Goal: Task Accomplishment & Management: Manage account settings

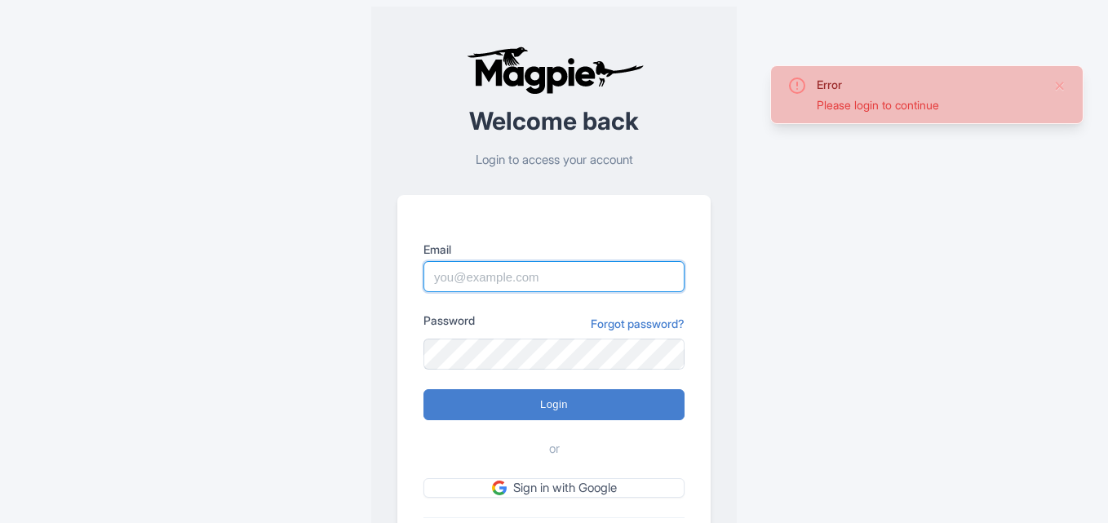
drag, startPoint x: 0, startPoint y: 0, endPoint x: 487, endPoint y: 273, distance: 558.3
click at [487, 273] on input "Email" at bounding box center [554, 276] width 261 height 31
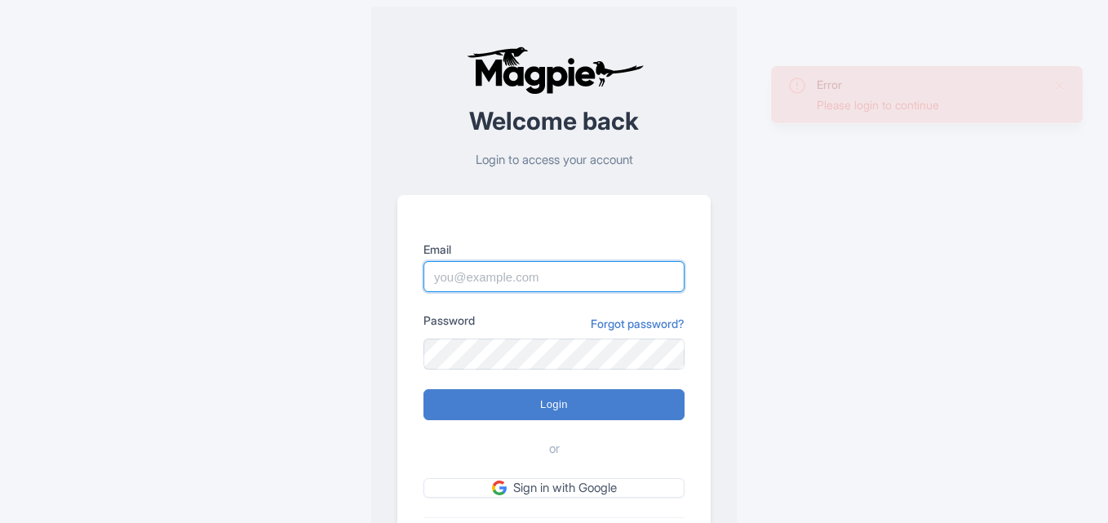
click at [487, 273] on input "Email" at bounding box center [554, 276] width 261 height 31
paste input "[PERSON_NAME][EMAIL_ADDRESS][DOMAIN_NAME]"
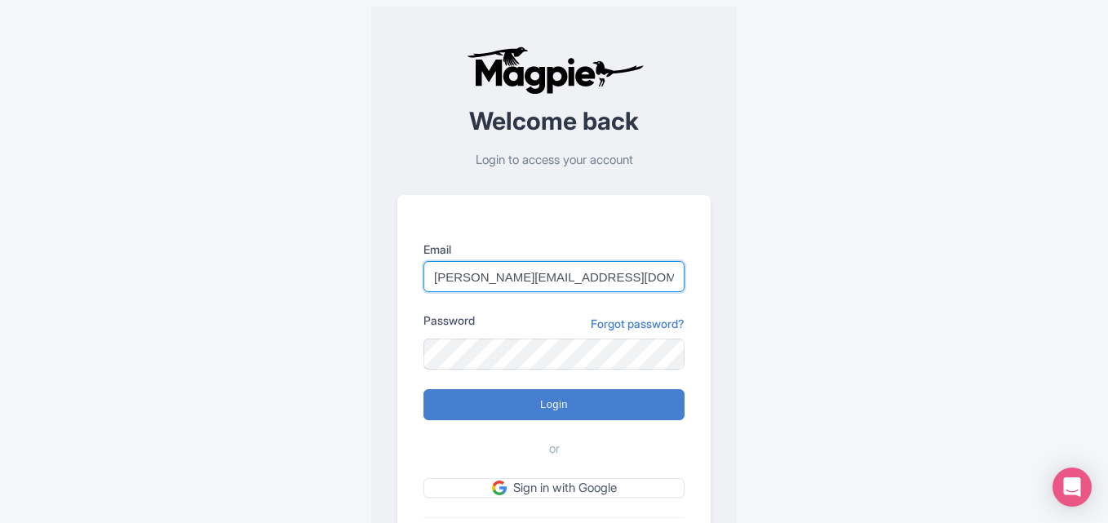
type input "Anshul.chittodiya@ticketex.co"
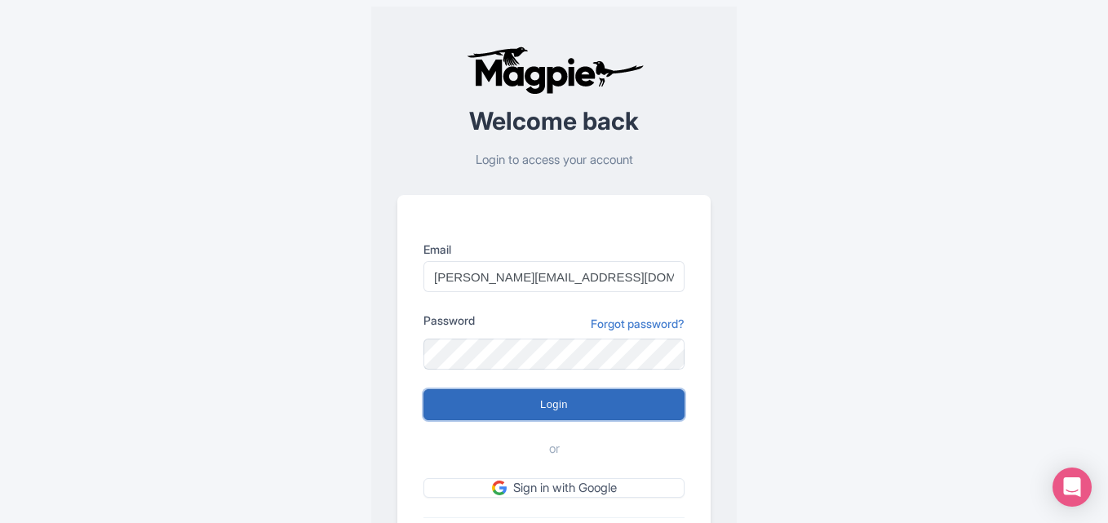
click at [490, 410] on input "Login" at bounding box center [554, 404] width 261 height 31
type input "Logging in..."
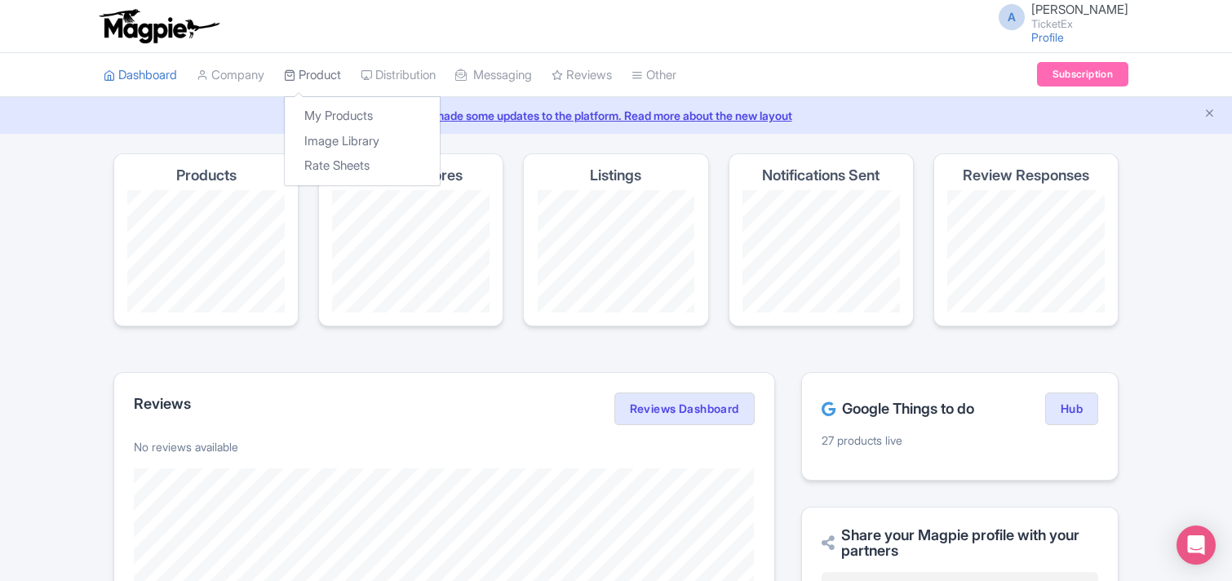
click at [324, 71] on link "Product" at bounding box center [312, 75] width 57 height 45
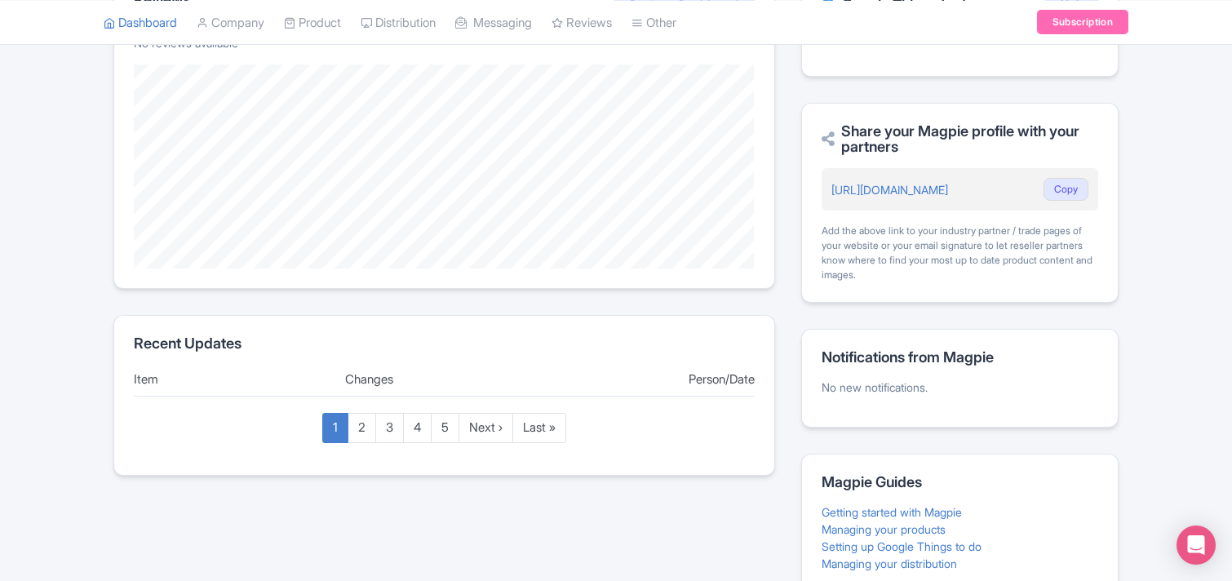
scroll to position [498, 0]
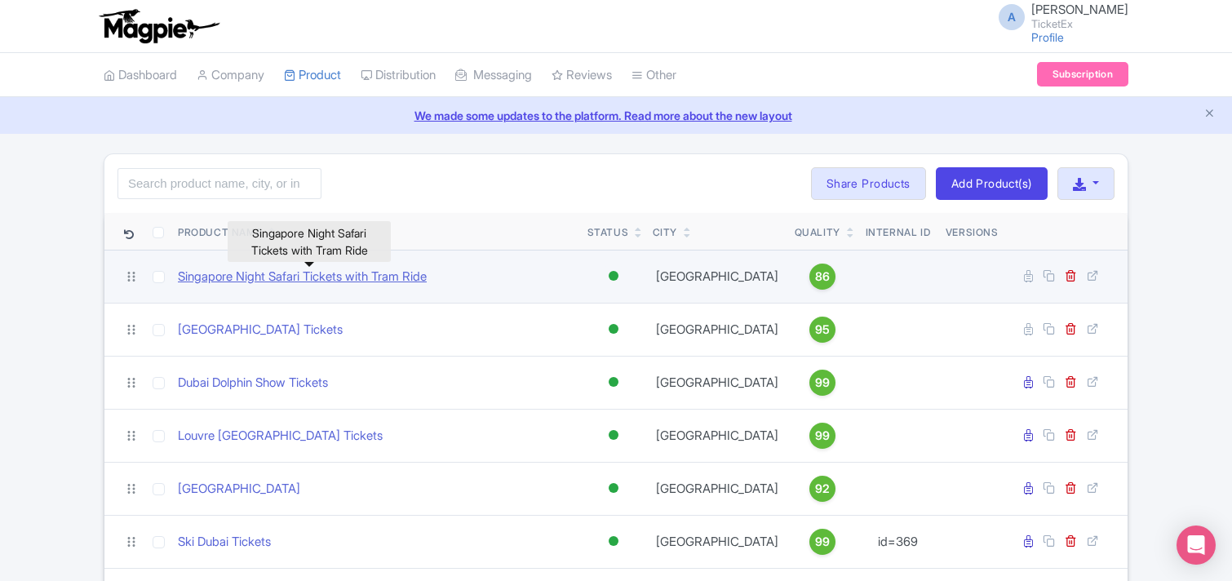
click at [335, 281] on link "Singapore Night Safari Tickets with Tram Ride" at bounding box center [302, 277] width 249 height 19
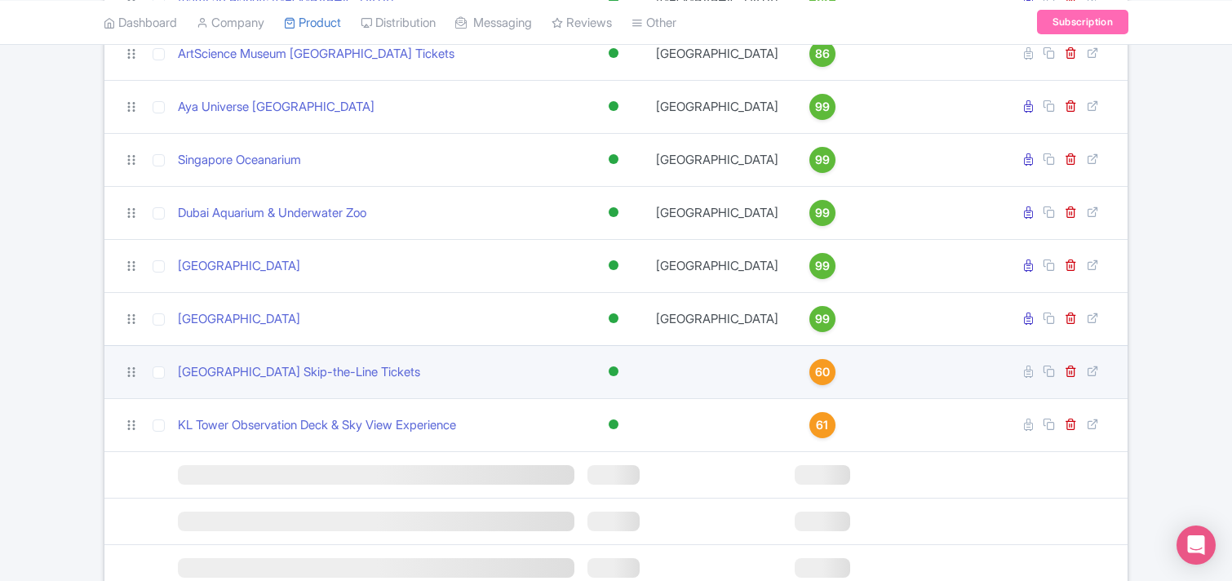
scroll to position [1494, 0]
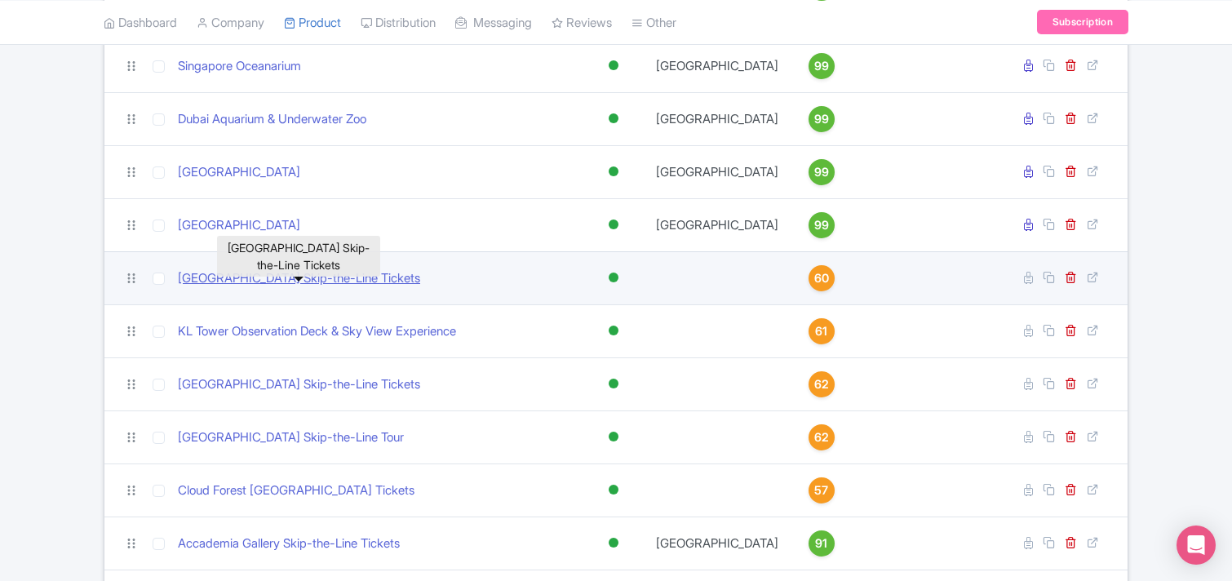
click at [340, 288] on link "Dolmabahçe Palace Skip-the-Line Tickets" at bounding box center [299, 278] width 242 height 19
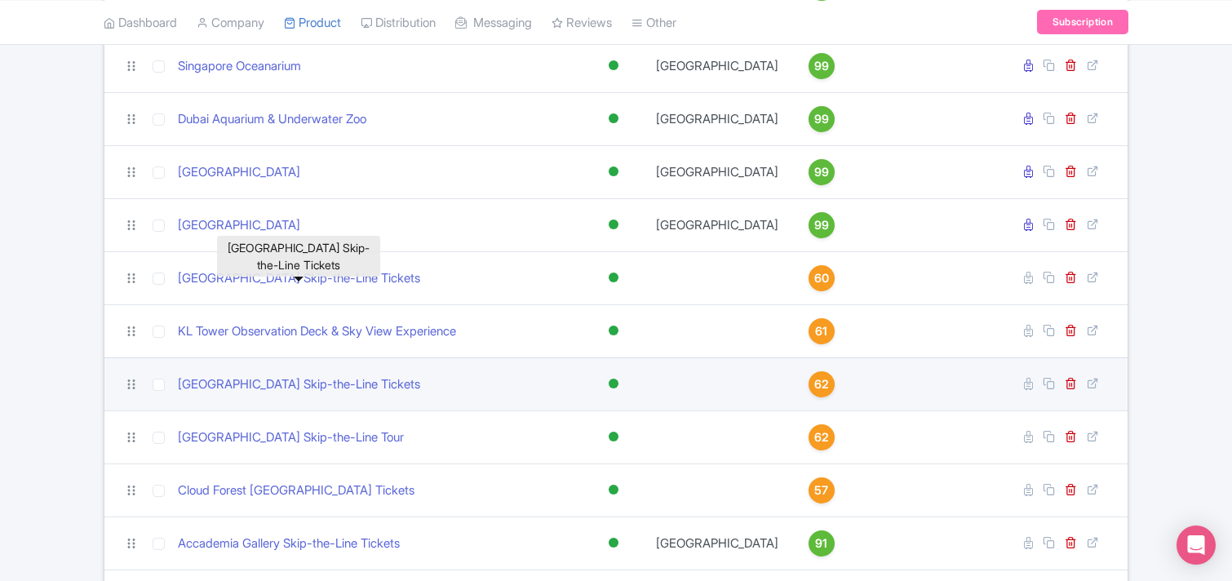
click at [323, 341] on link "KL Tower Observation Deck & Sky View Experience" at bounding box center [317, 331] width 278 height 19
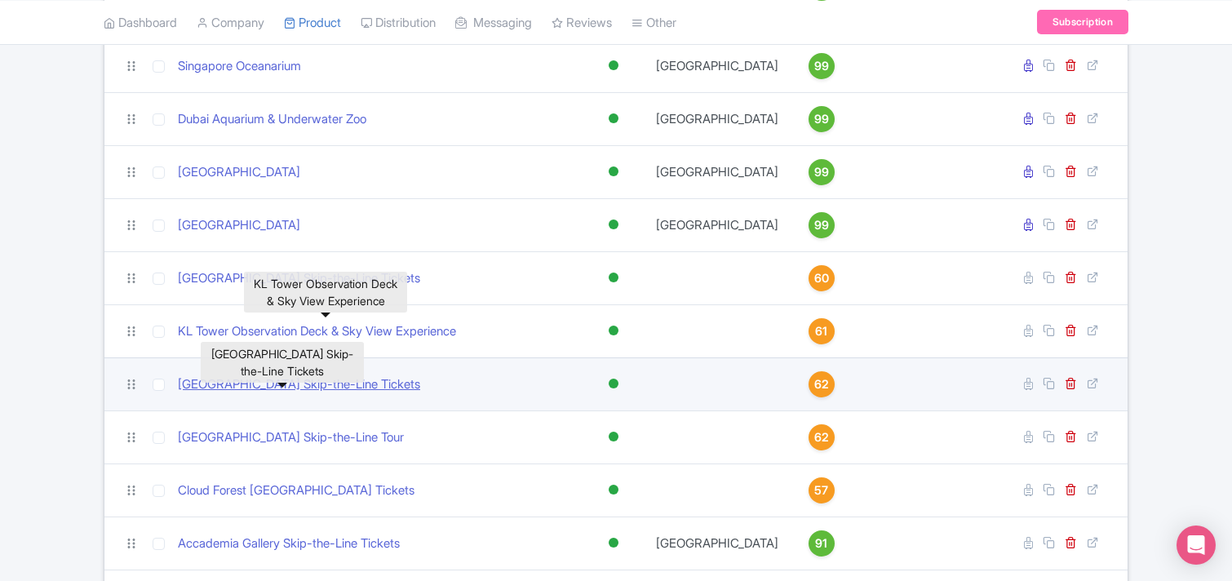
click at [302, 394] on link "Sistine Chapel Skip-the-Line Tickets" at bounding box center [299, 384] width 242 height 19
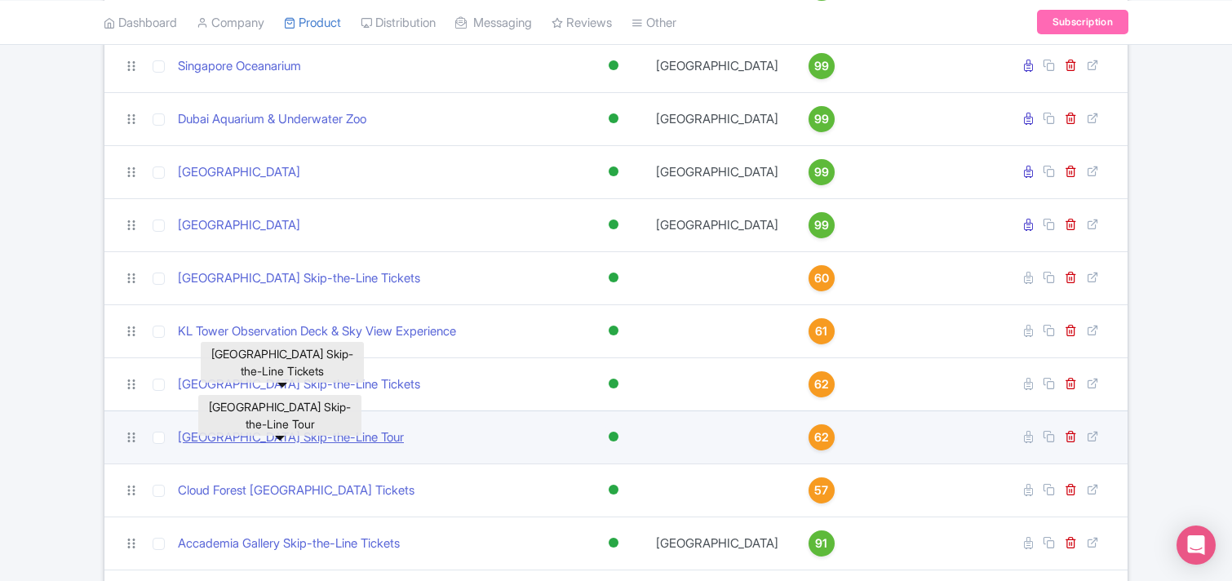
click at [296, 447] on link "Louvre Museum Skip-the-Line Tour" at bounding box center [291, 437] width 226 height 19
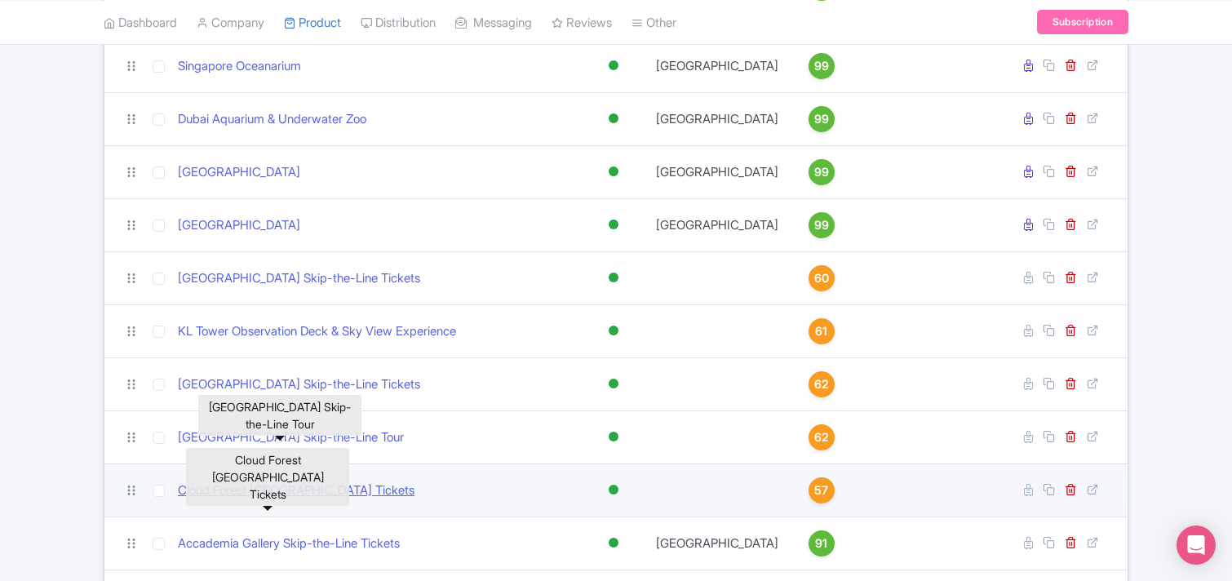
click at [300, 500] on link "Cloud Forest Singapore Tickets" at bounding box center [296, 491] width 237 height 19
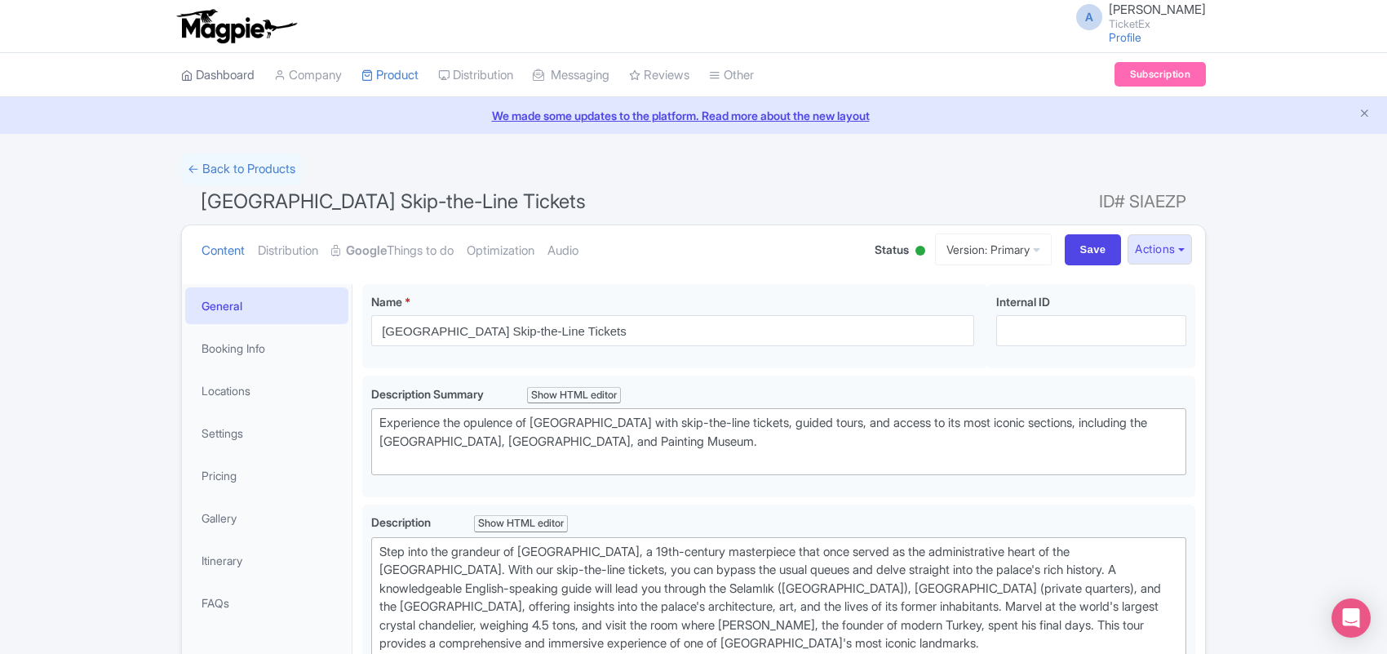
click at [229, 79] on link "Dashboard" at bounding box center [217, 75] width 73 height 45
click at [375, 249] on strong "Google" at bounding box center [366, 251] width 41 height 19
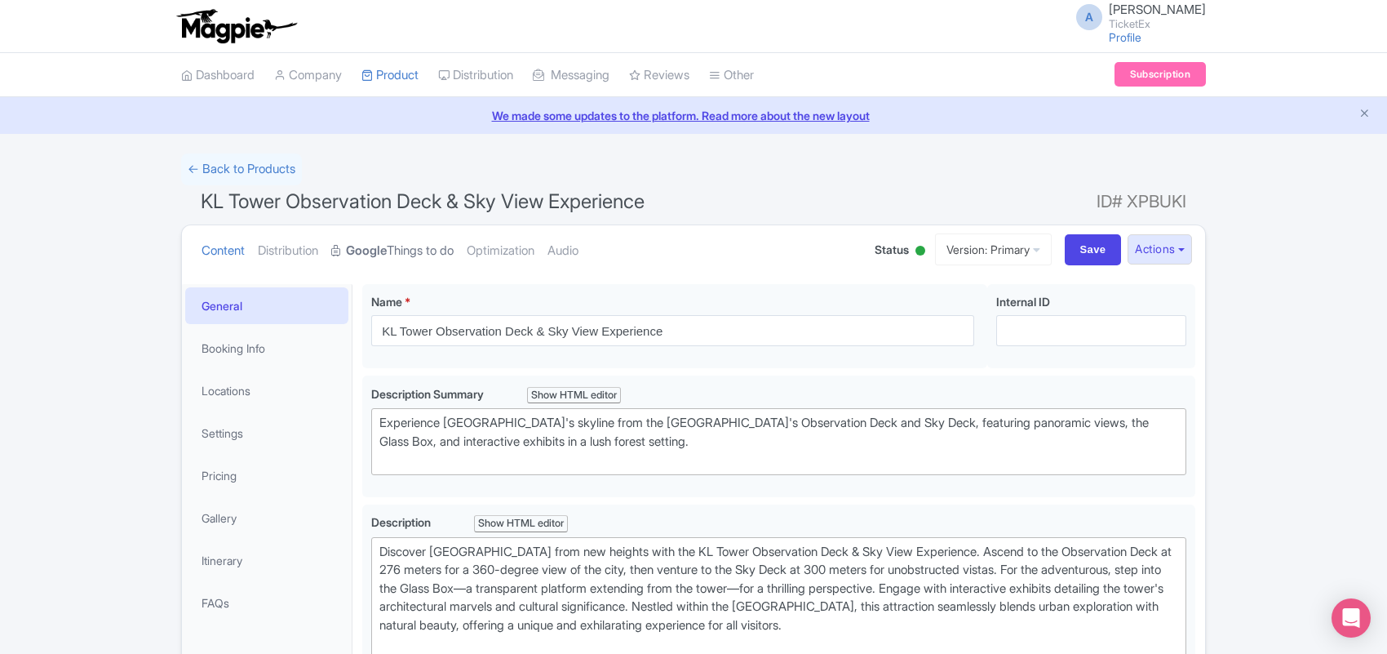
click at [410, 250] on link "Google Things to do" at bounding box center [392, 250] width 122 height 51
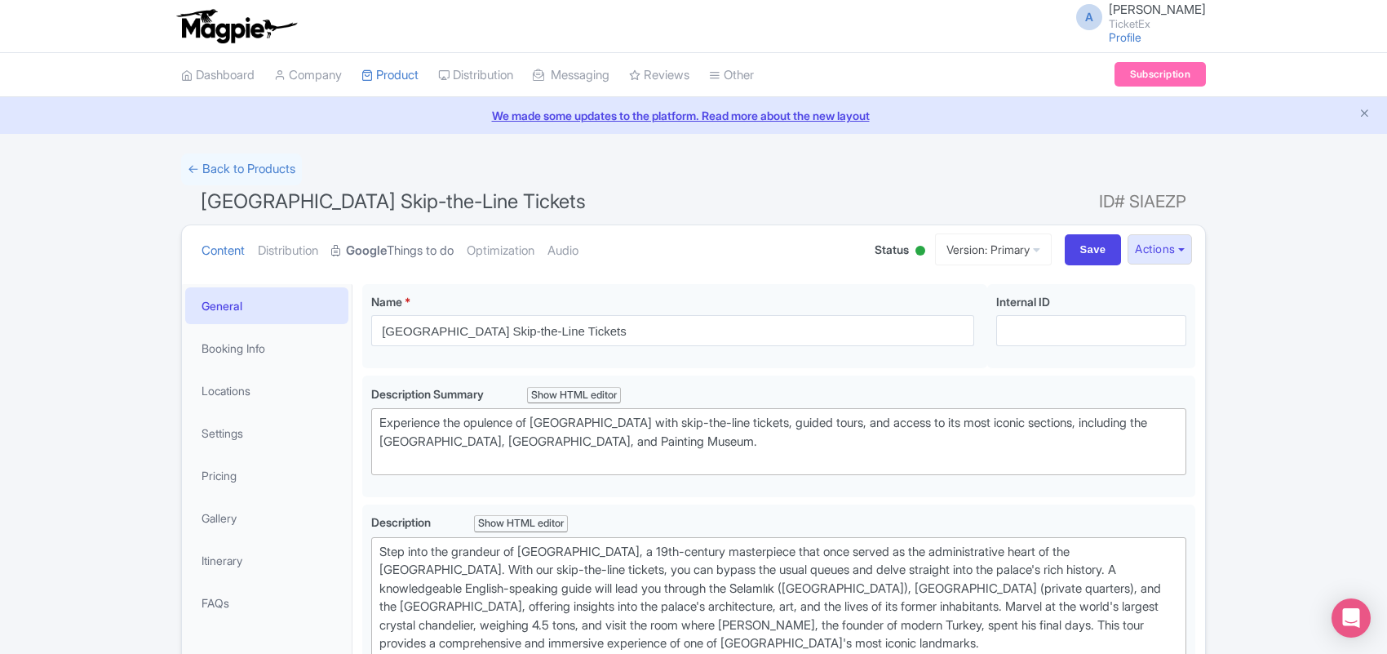
click at [406, 251] on link "Google Things to do" at bounding box center [392, 250] width 122 height 51
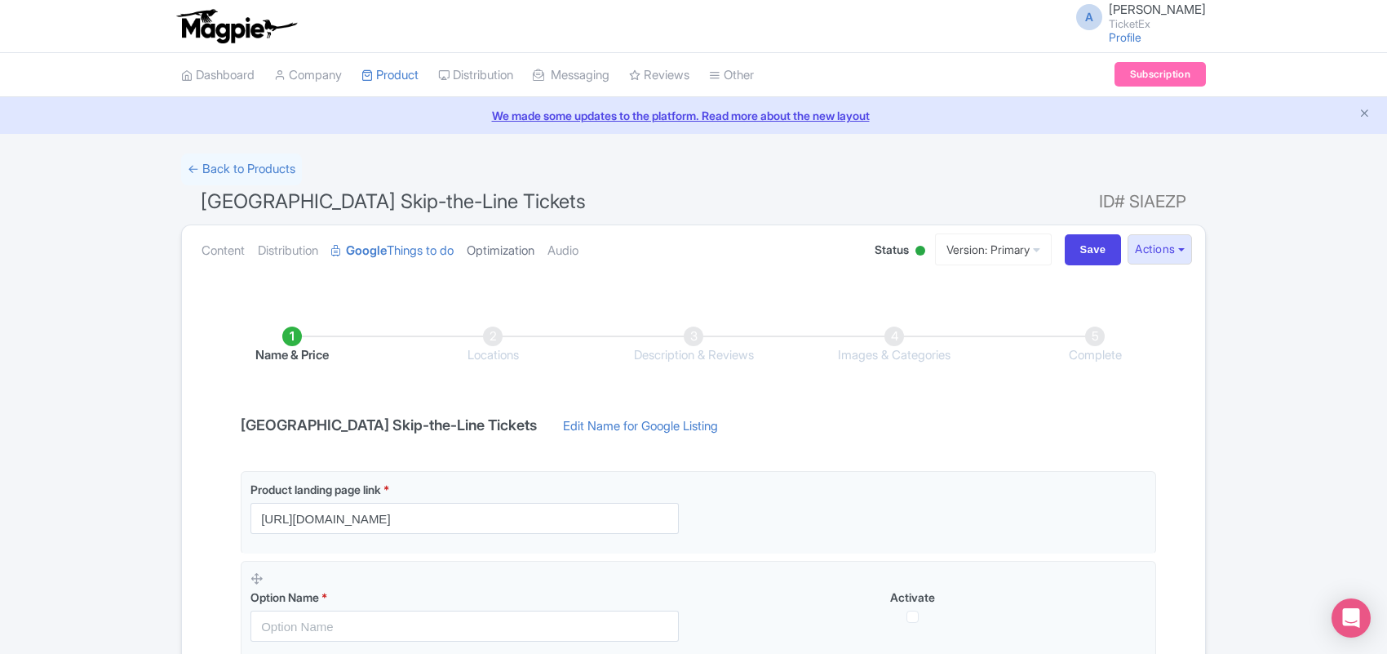
click at [510, 250] on link "Optimization" at bounding box center [501, 250] width 68 height 51
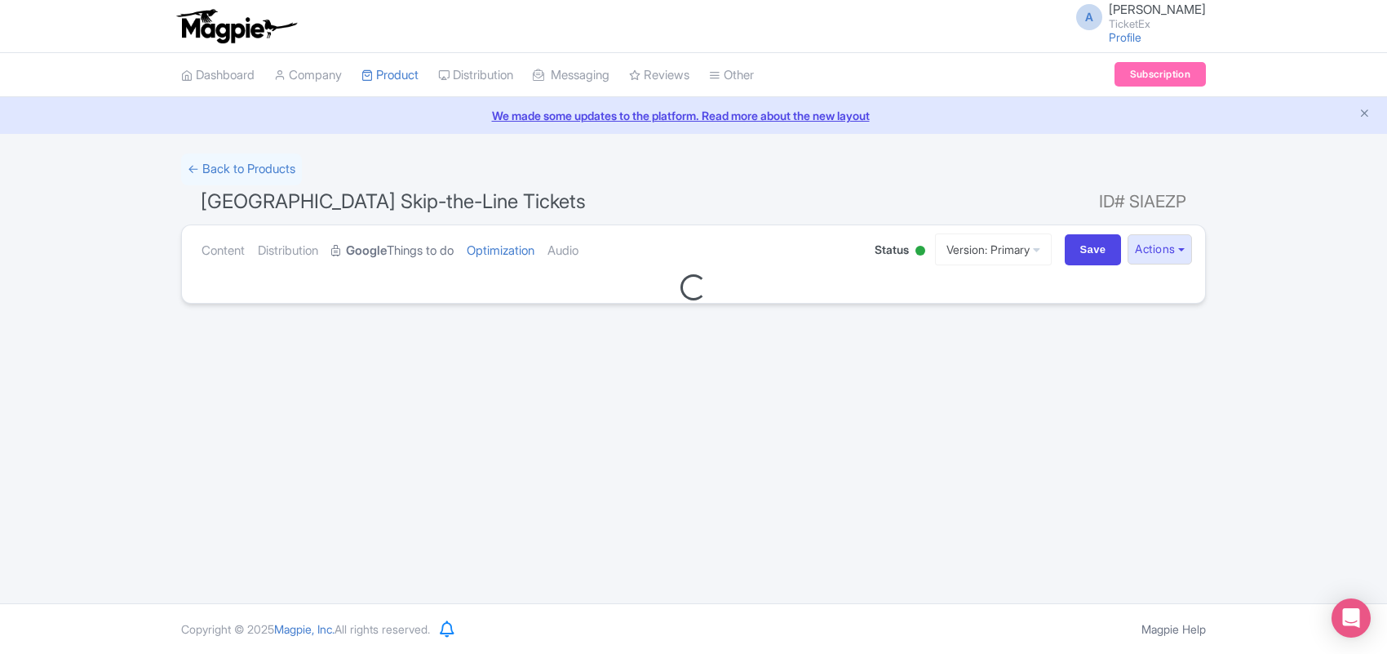
click at [430, 251] on link "Google Things to do" at bounding box center [392, 250] width 122 height 51
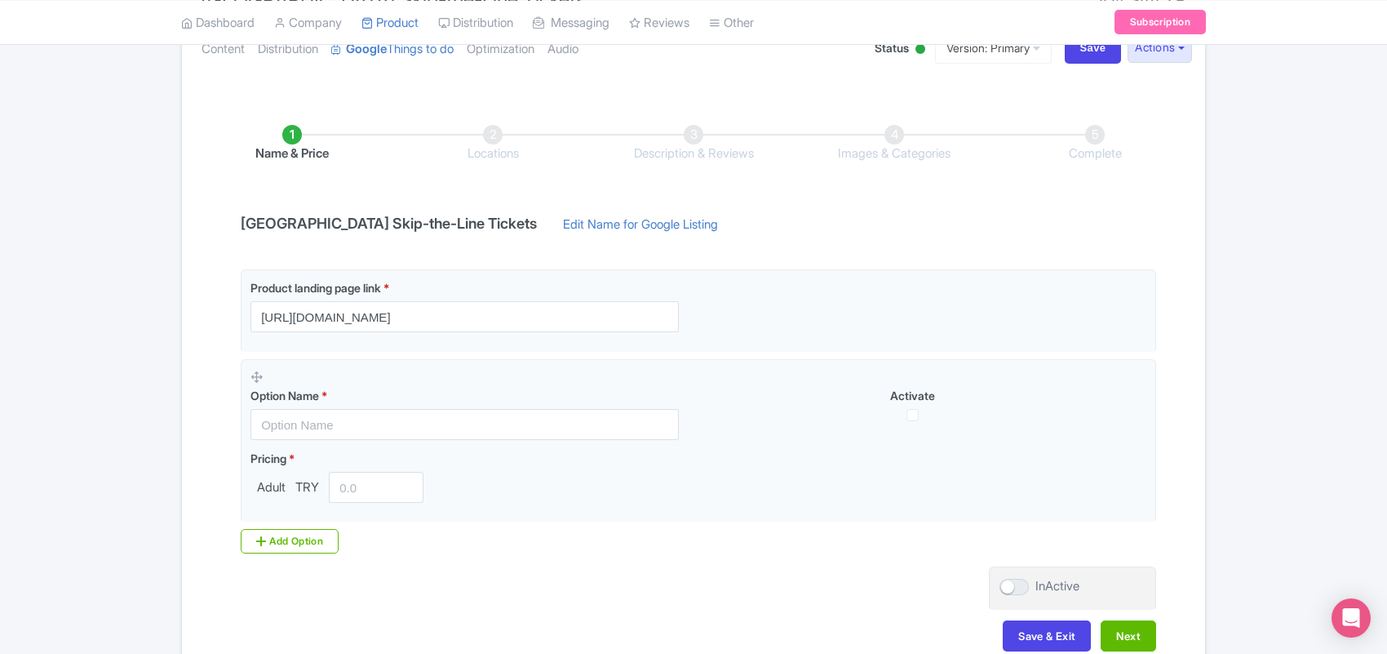
scroll to position [204, 0]
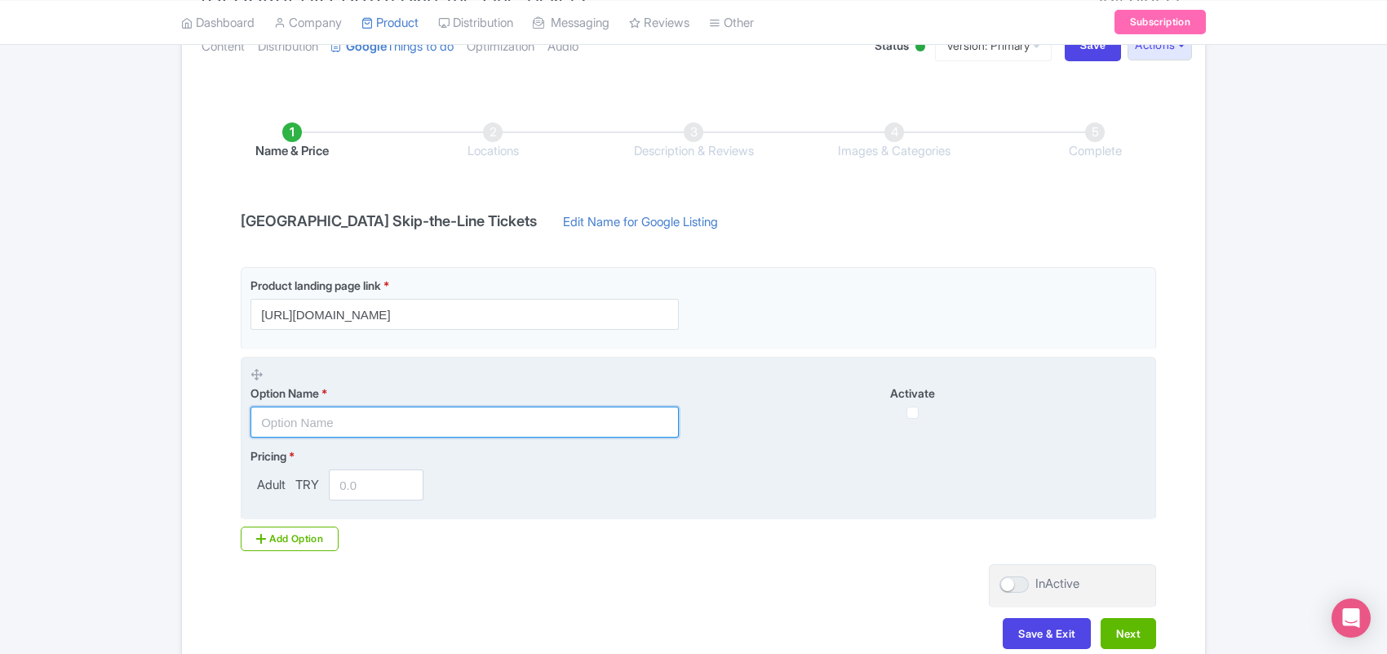
click at [324, 423] on input "text" at bounding box center [465, 421] width 428 height 31
paste input "Dolmabahce Palace Tickets, Istanbul"
type input "[GEOGRAPHIC_DATA] Tickets, [GEOGRAPHIC_DATA]"
click at [360, 482] on input "number" at bounding box center [376, 484] width 95 height 31
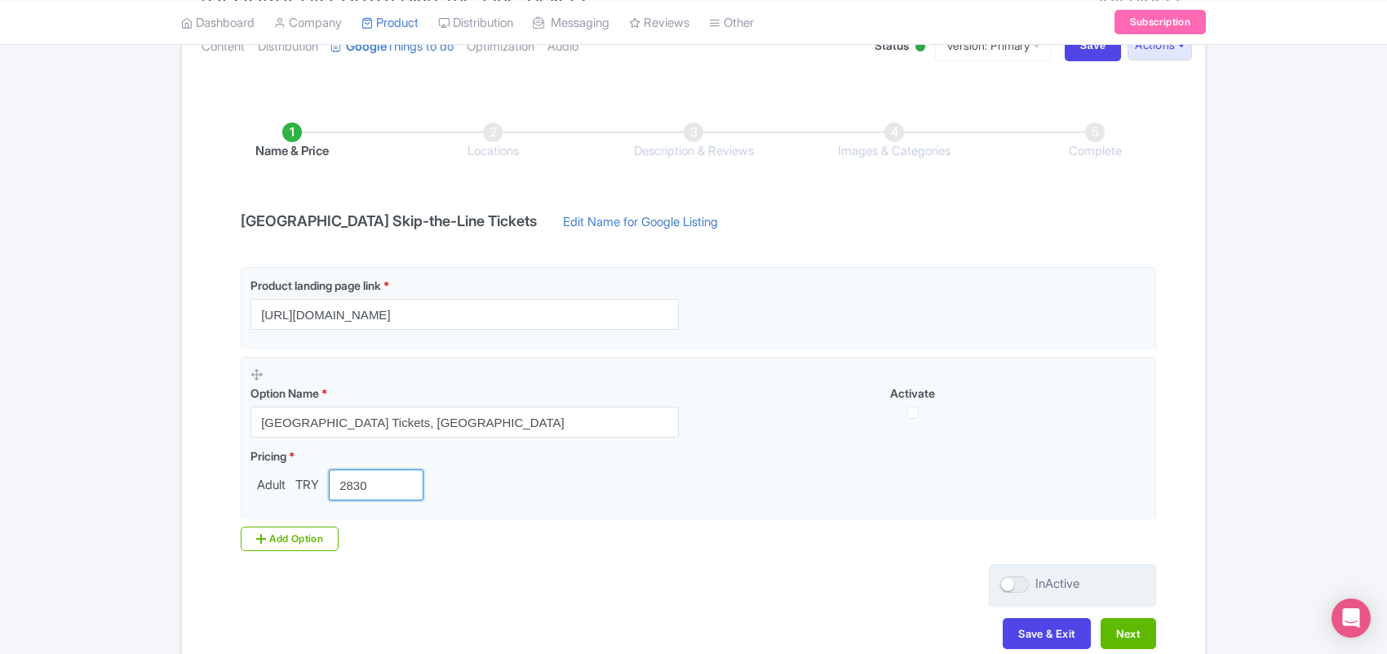
type input "2830"
click at [1022, 581] on div at bounding box center [1014, 584] width 29 height 16
click at [1010, 581] on input "InActive" at bounding box center [1005, 584] width 11 height 11
checkbox input "true"
click at [1118, 628] on button "Next" at bounding box center [1128, 633] width 55 height 31
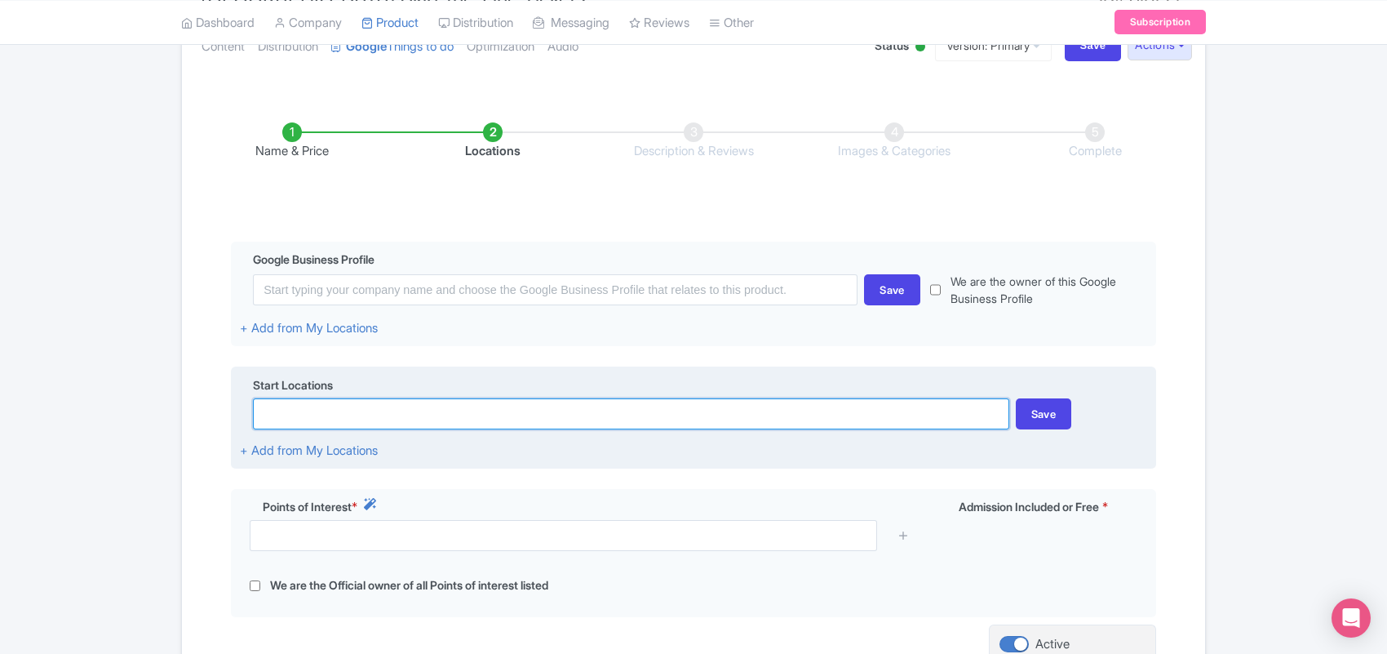
click at [308, 411] on input at bounding box center [631, 413] width 756 height 31
paste input "ViÅŸnezade, DolmabahÃ§e Cd., 34357 BeÅŸiktaÅŸ/Ä°stanbul, Turkey"
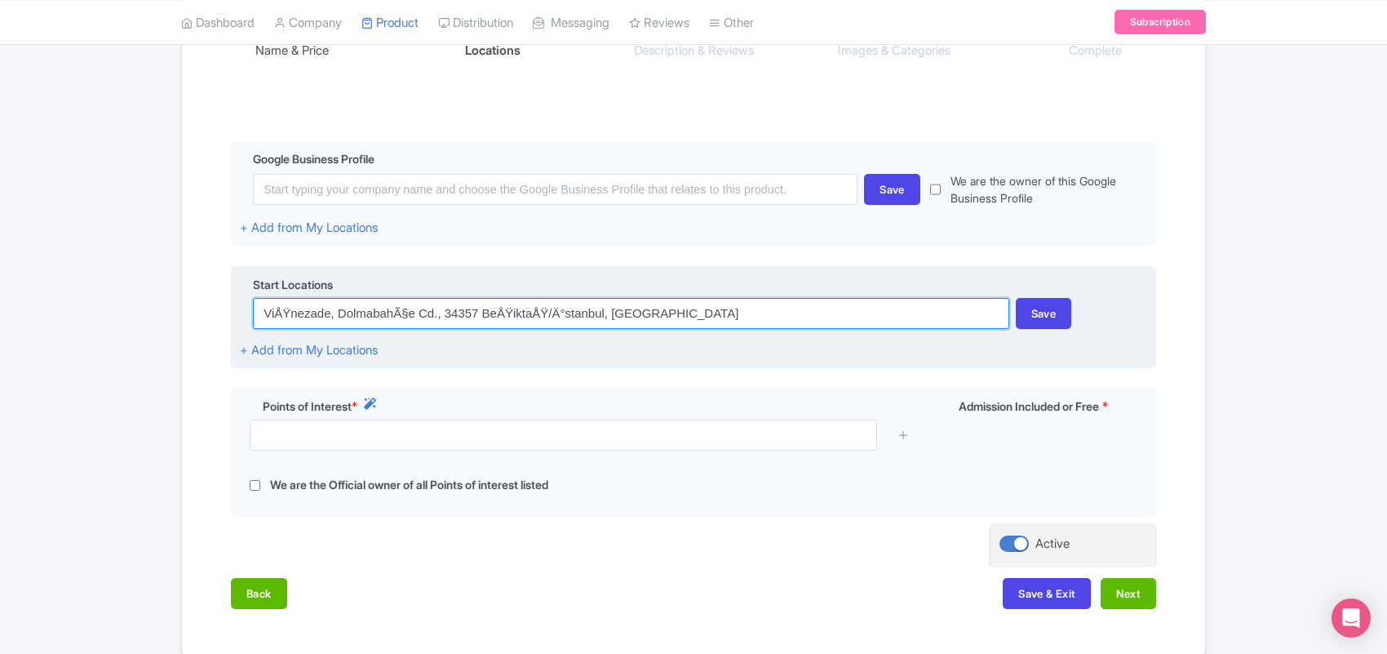
scroll to position [306, 0]
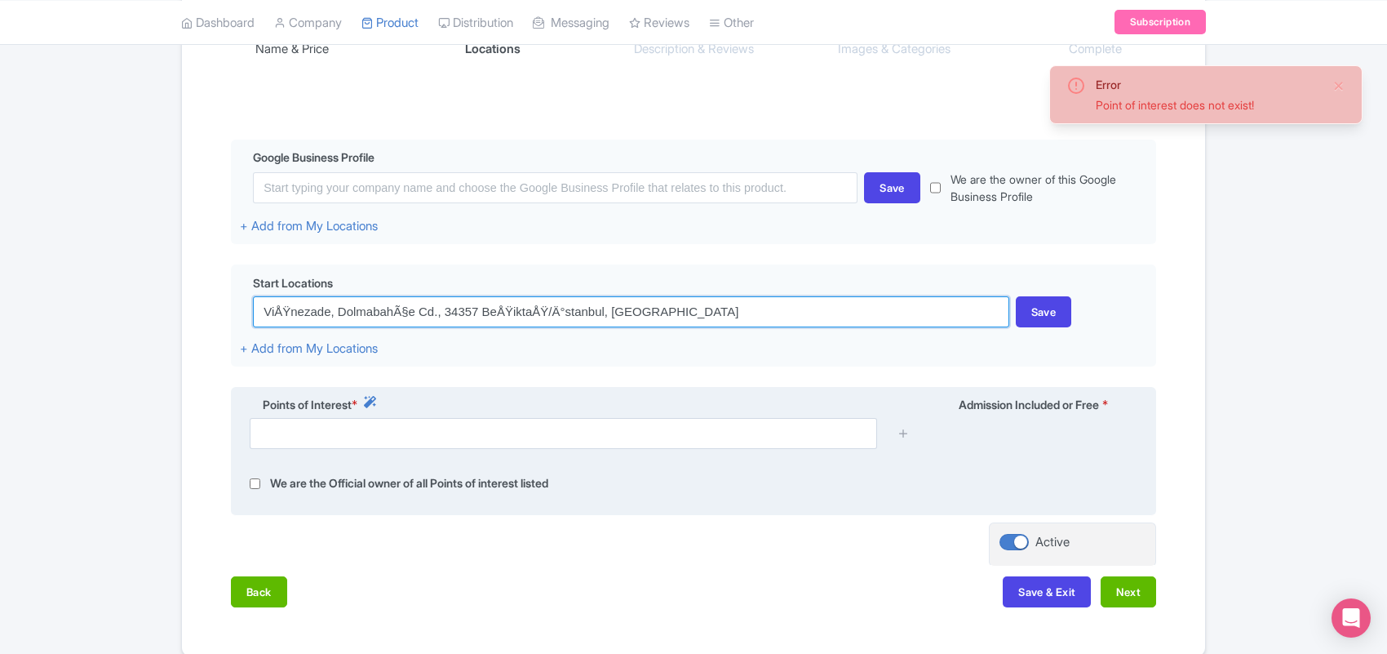
type input "ViÅŸnezade, DolmabahÃ§e Cd., 34357 BeÅŸiktaÅŸ/Ä°stanbul, Turkey"
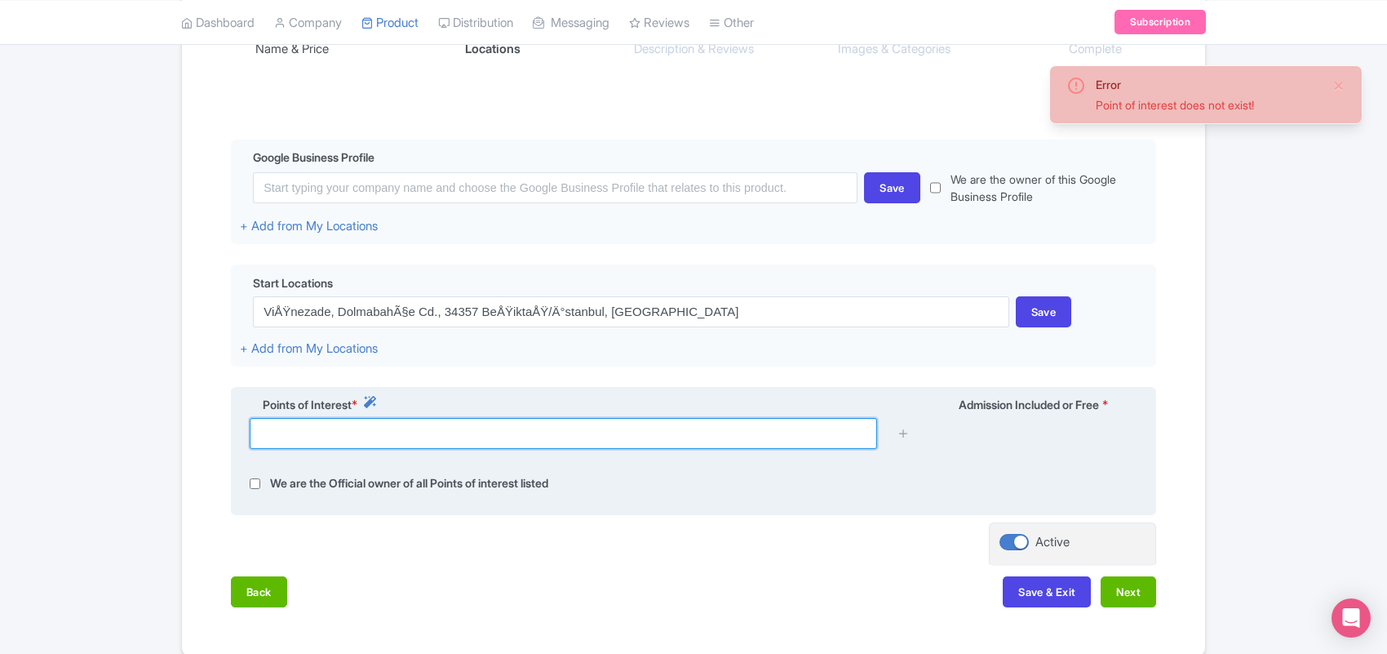
click at [304, 441] on input "text" at bounding box center [564, 433] width 628 height 31
paste input "ViÅŸnezade, DolmabahÃ§e Cd., 34357 BeÅŸiktaÅŸ/Ä°stanbul, Turkey"
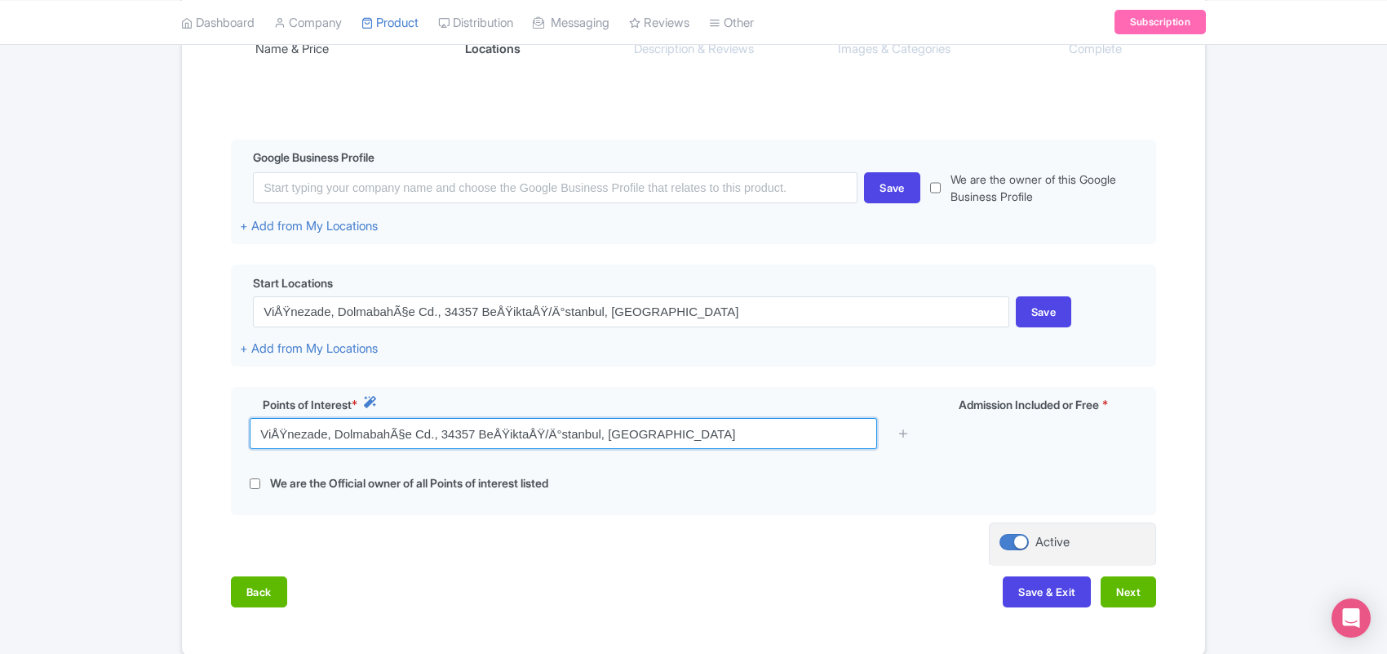
drag, startPoint x: 681, startPoint y: 437, endPoint x: 21, endPoint y: 433, distance: 660.3
click at [21, 433] on div "Error Point of interest does not exist! ← Back to Products Dolmabahçe Palace Sk…" at bounding box center [693, 252] width 1387 height 810
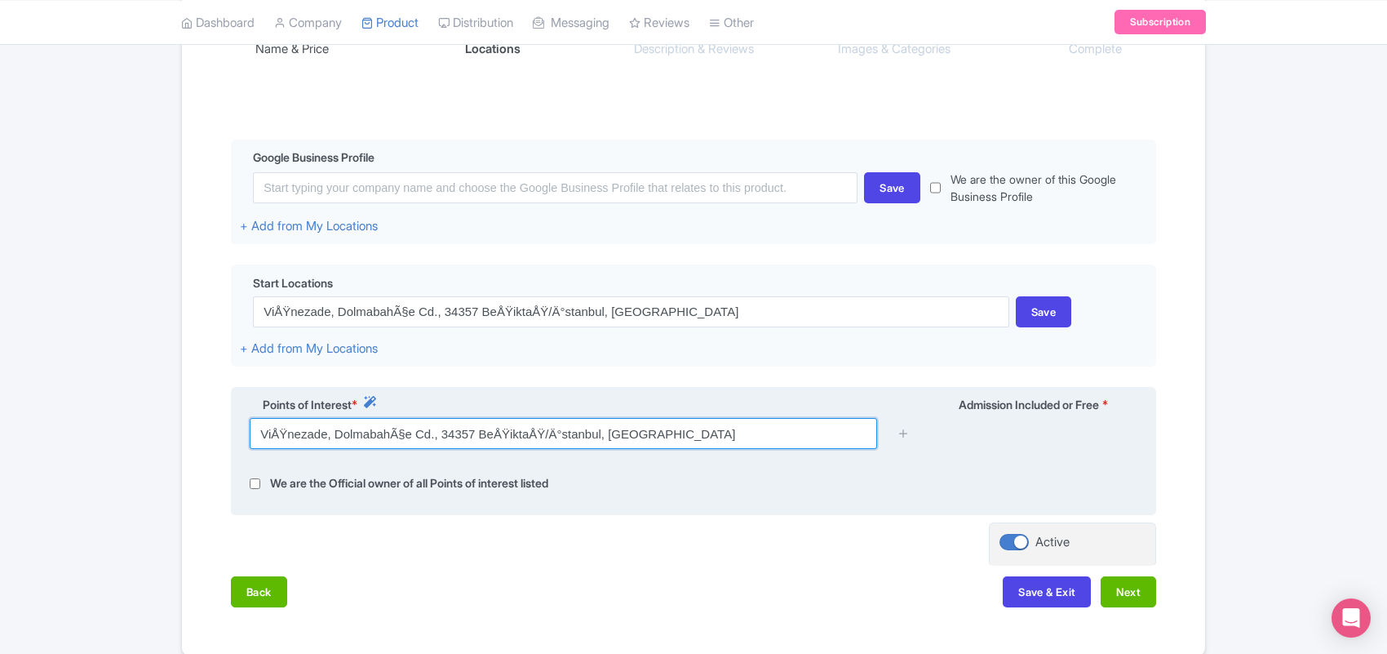
paste input "şnezade, Dolmabahçe Cd., 34357 Beşiktaş/İstanbul, Türkiye"
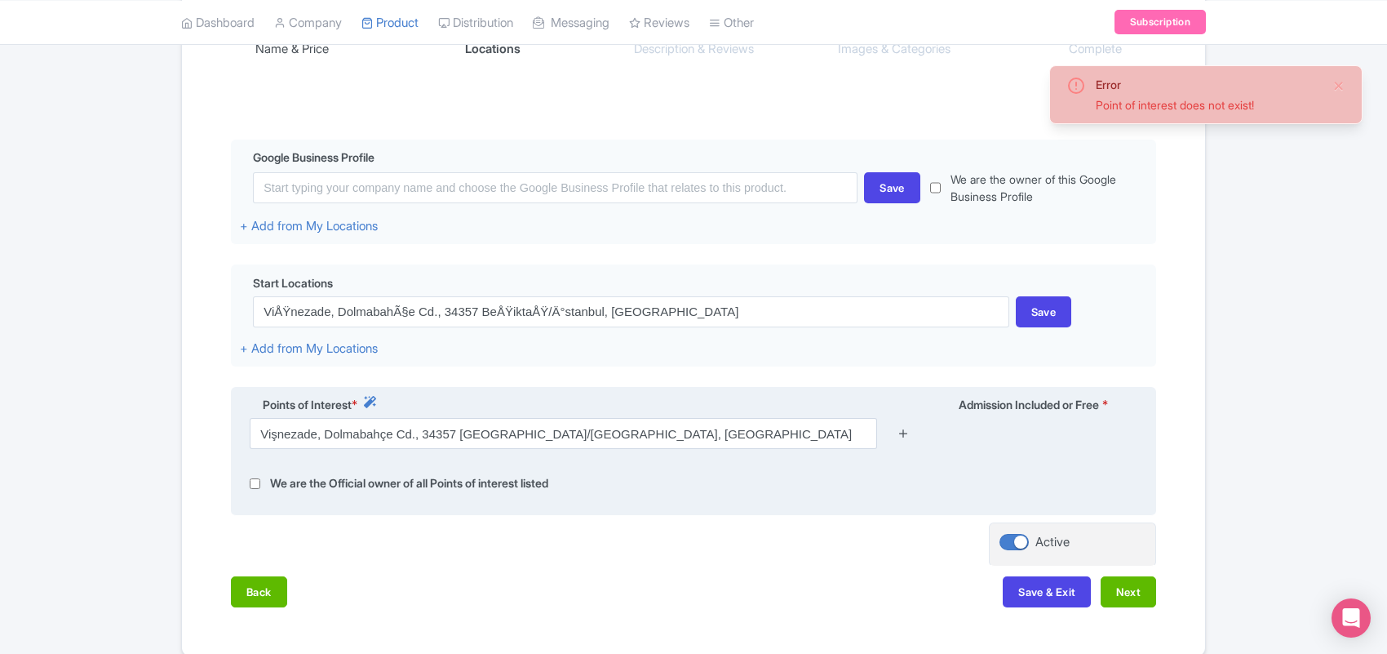
click at [899, 439] on icon at bounding box center [904, 433] width 12 height 12
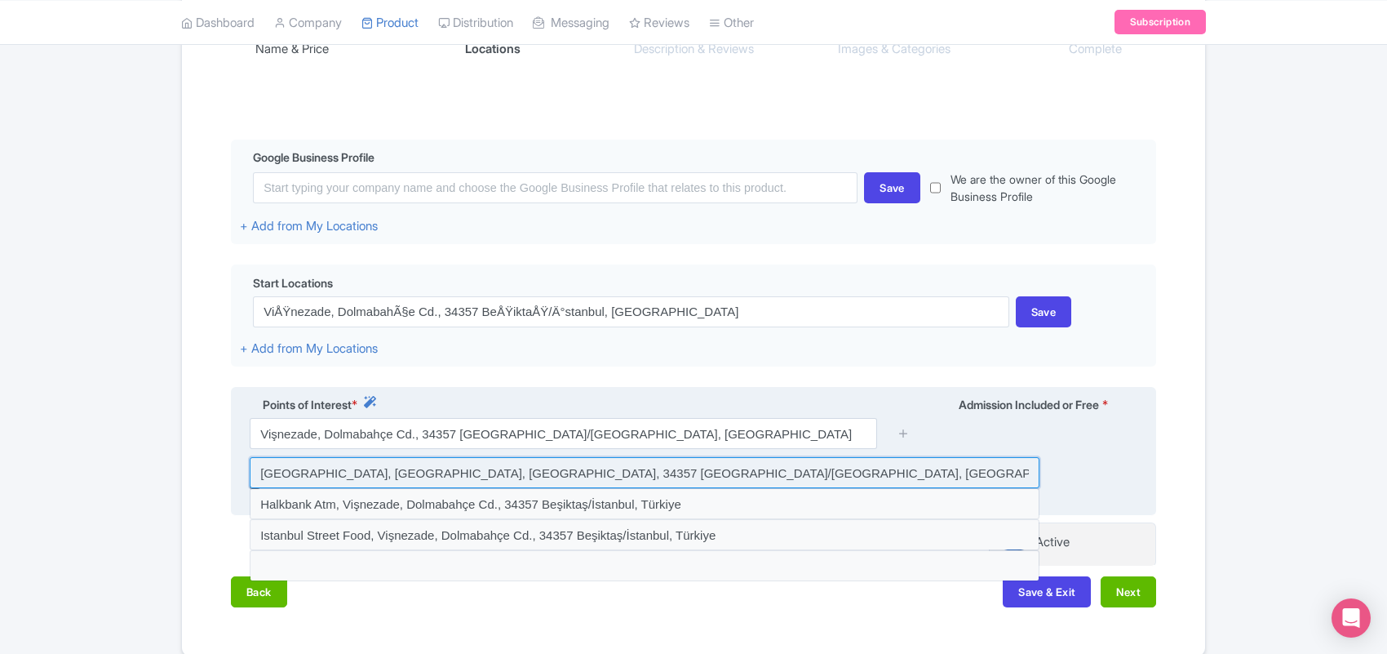
click at [600, 479] on input at bounding box center [645, 472] width 790 height 31
type input "Beşiktaş Stadium, Vişnezade, Dolmabahçe Cd., 34357 Beşiktaş/İstanbul, Türkiye"
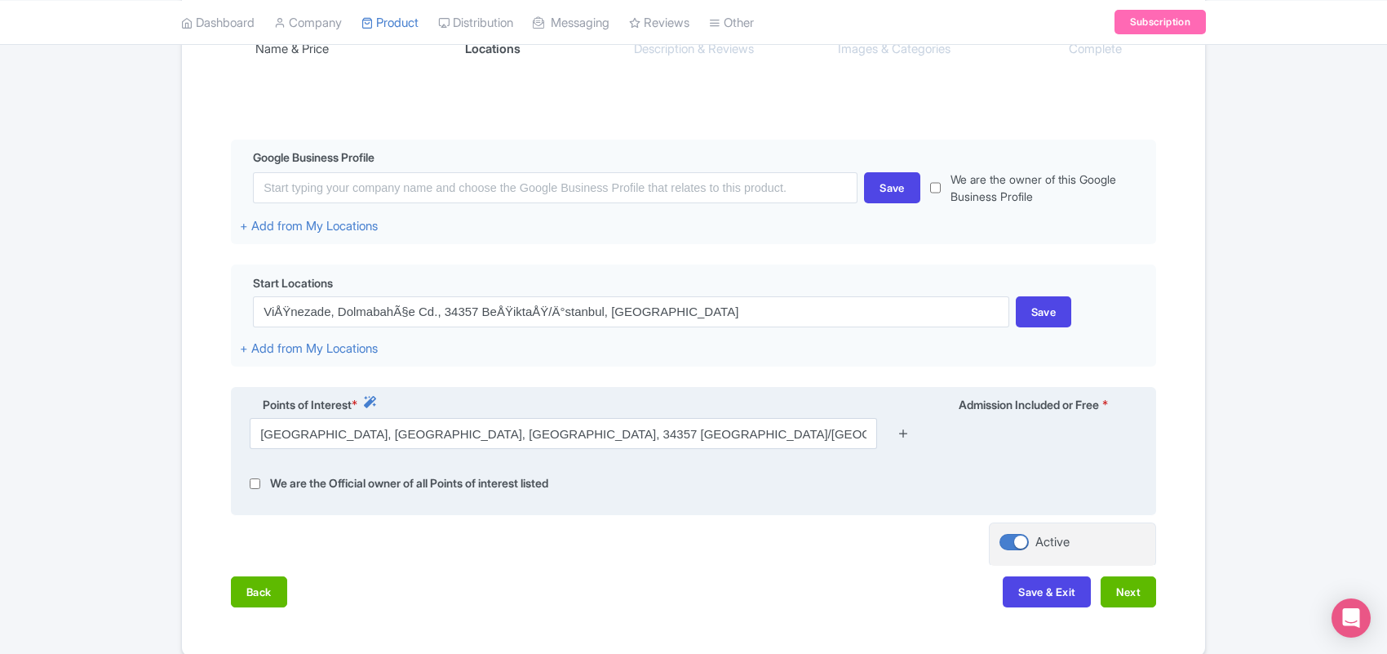
click at [906, 439] on icon at bounding box center [904, 433] width 12 height 12
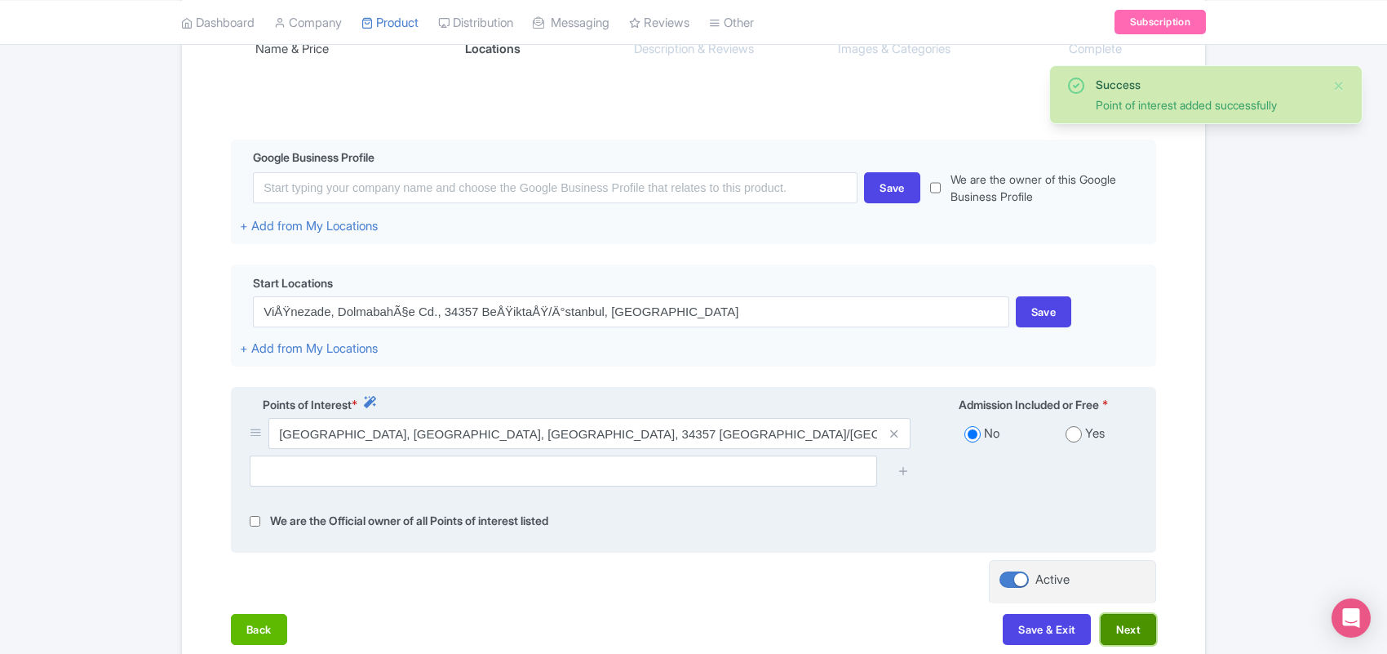
click at [1121, 634] on button "Next" at bounding box center [1128, 629] width 55 height 31
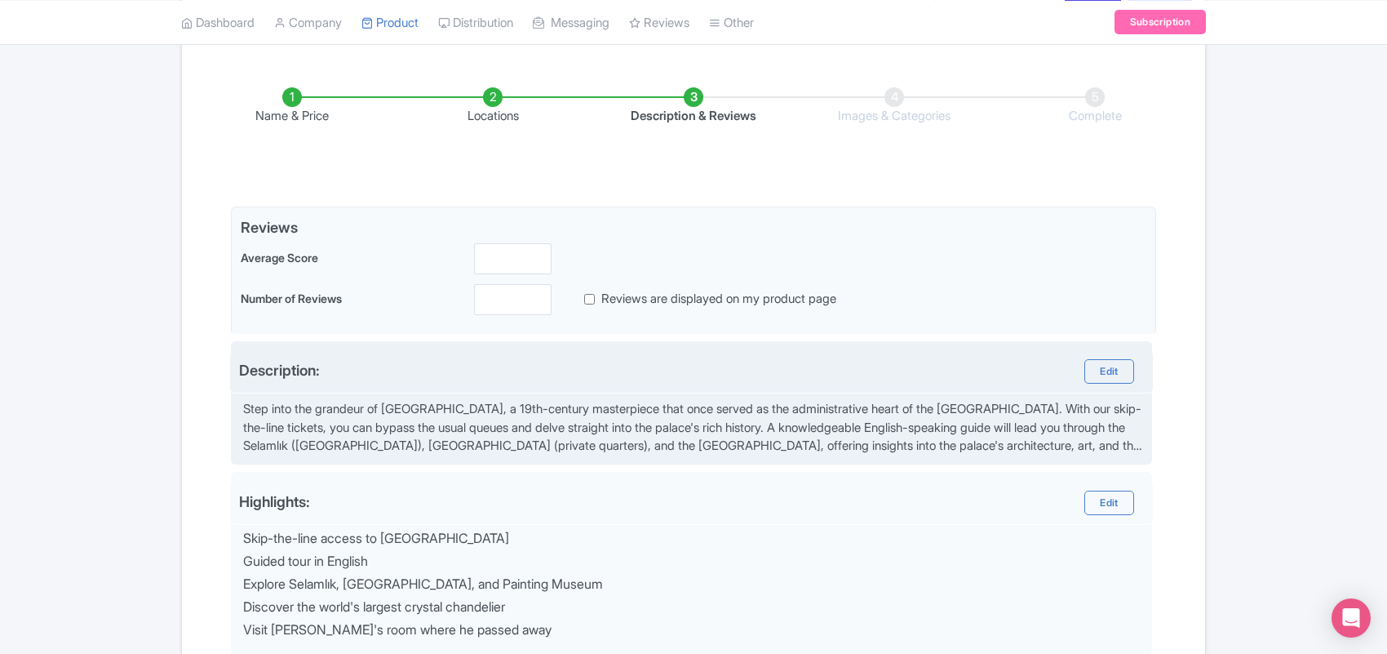
scroll to position [204, 0]
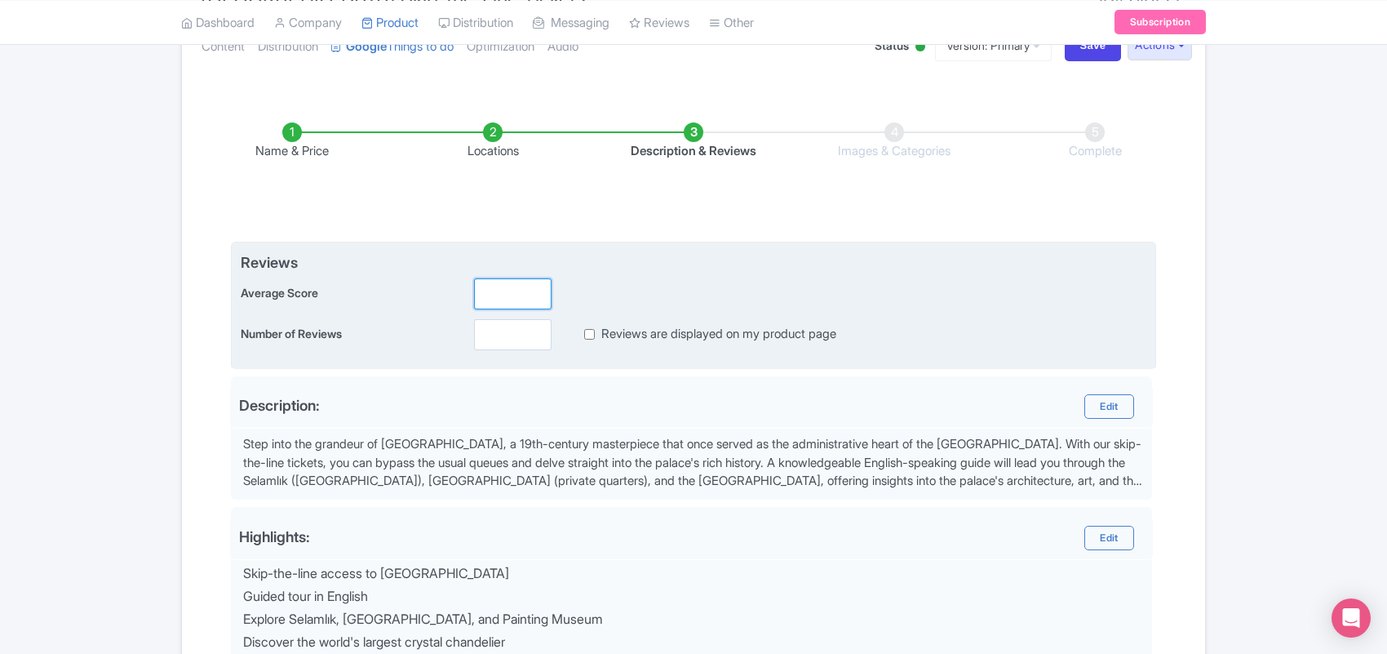
click at [503, 286] on input "number" at bounding box center [513, 293] width 78 height 31
type input "4"
type input "0"
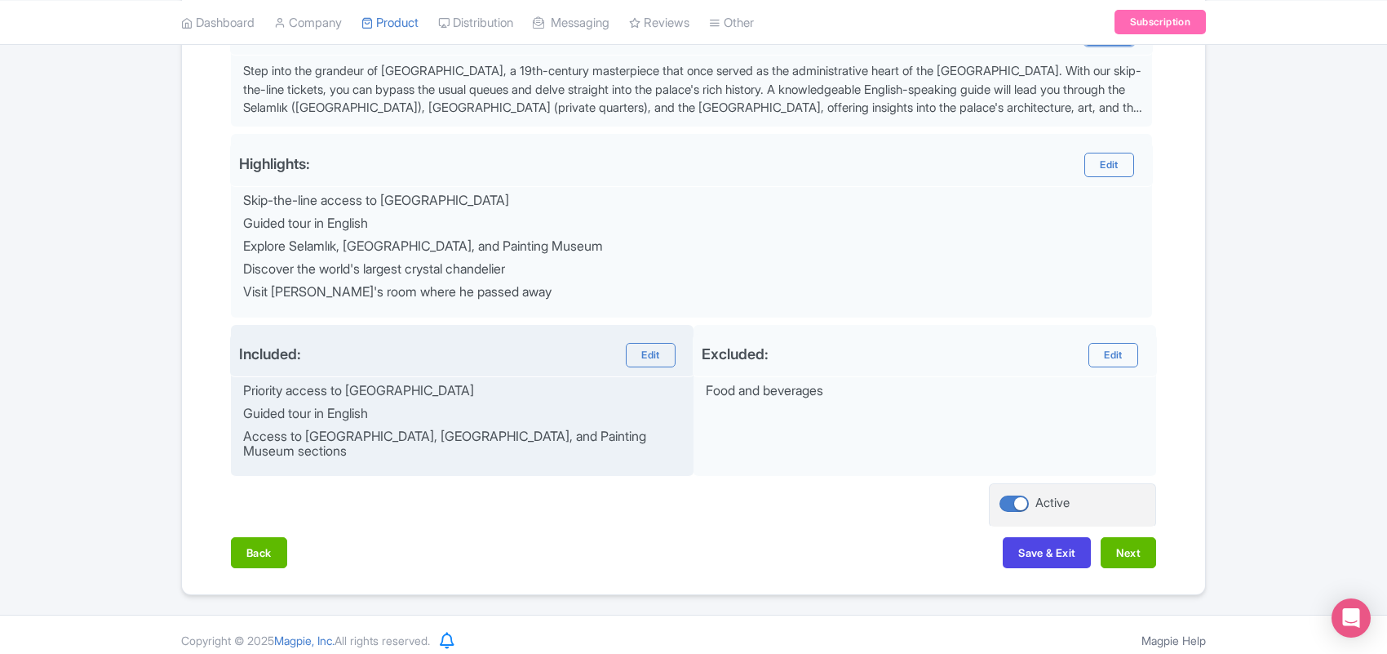
scroll to position [578, 0]
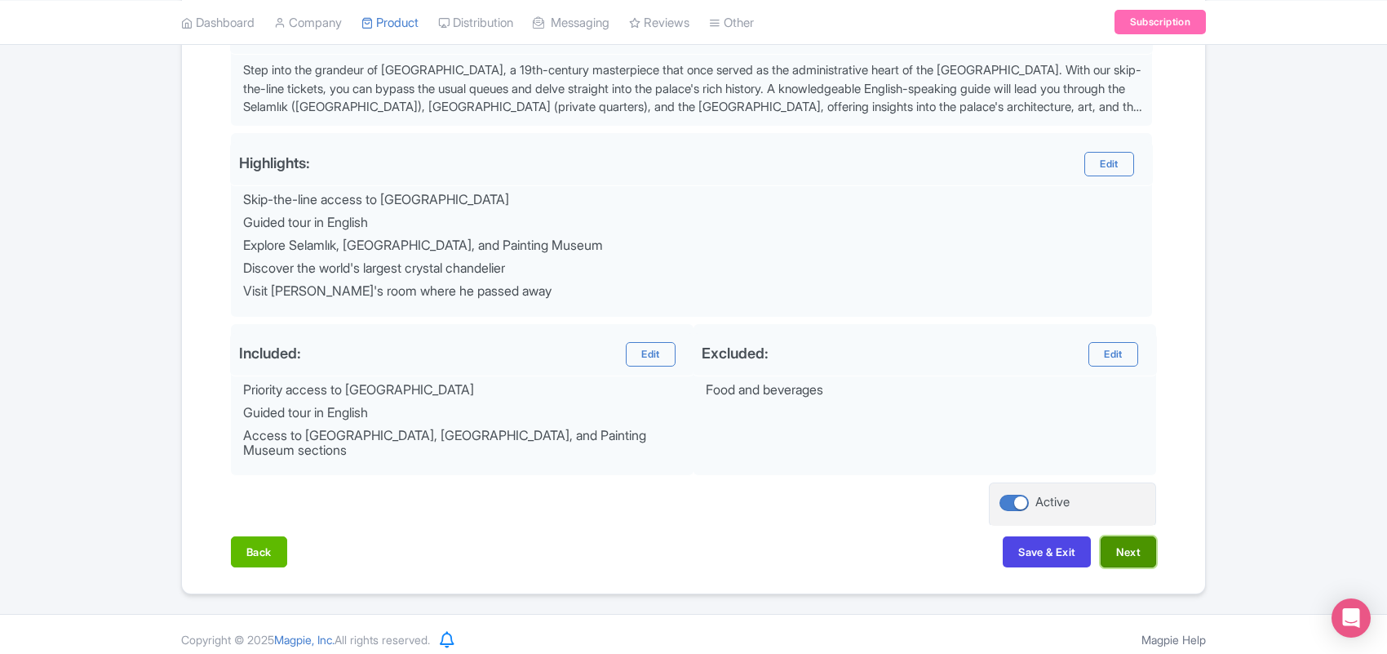
click at [1120, 541] on button "Next" at bounding box center [1128, 551] width 55 height 31
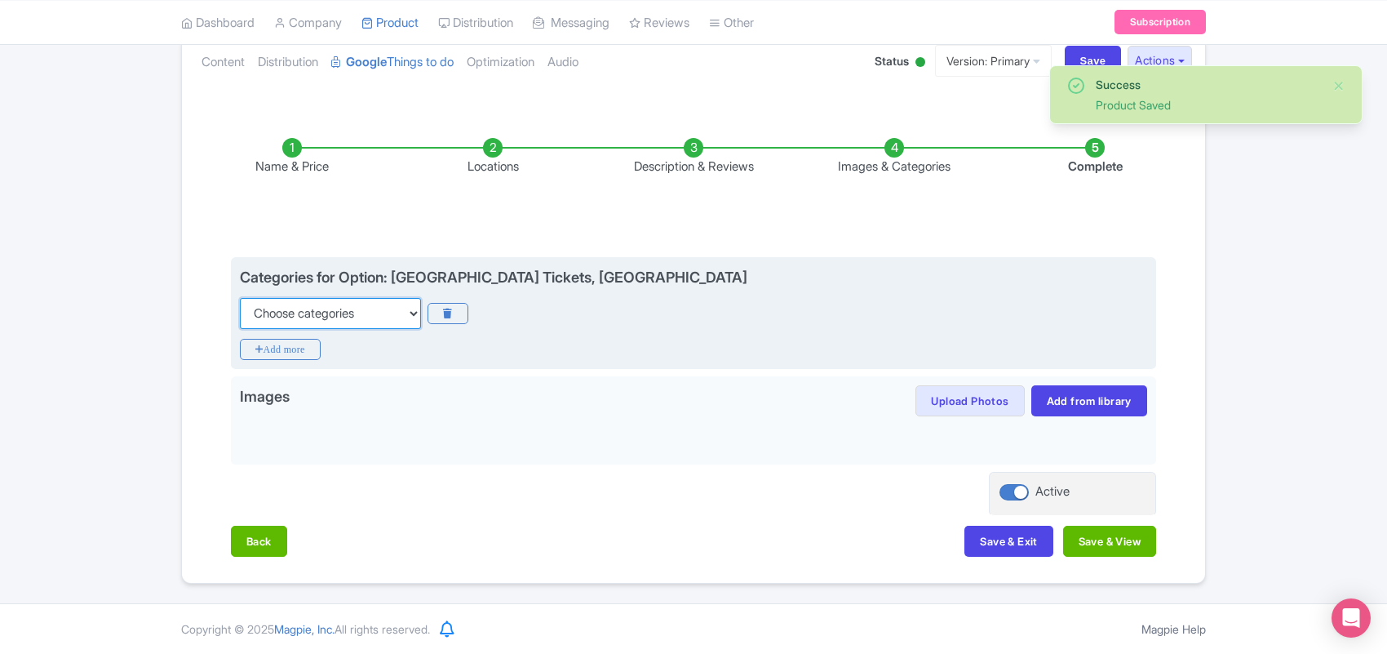
drag, startPoint x: 307, startPoint y: 307, endPoint x: 312, endPoint y: 317, distance: 10.9
click at [307, 307] on select "Choose categories Adults Only Animals Audio Guide Beaches Bike Tours Boat Tours…" at bounding box center [330, 313] width 181 height 31
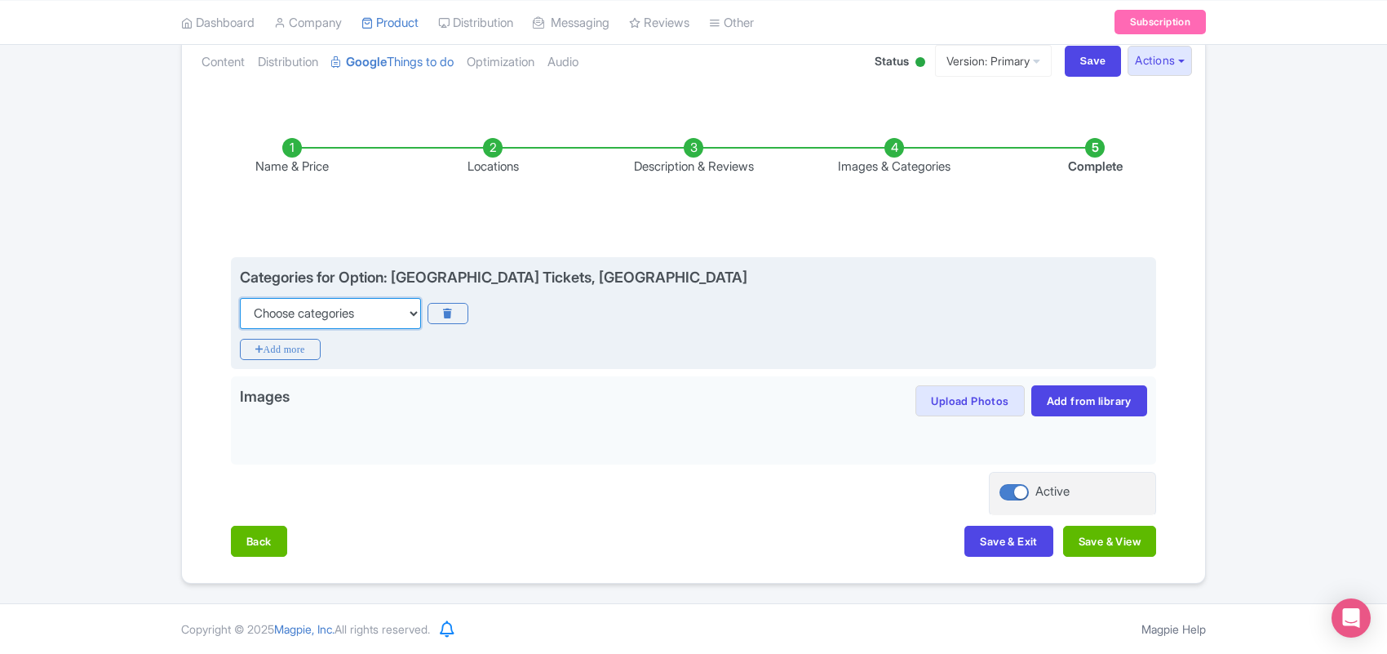
click at [321, 312] on select "Choose categories Adults Only Animals Audio Guide Beaches Bike Tours Boat Tours…" at bounding box center [330, 313] width 181 height 31
select select "history"
click at [240, 298] on select "Choose categories Adults Only Animals Audio Guide Beaches Bike Tours Boat Tours…" at bounding box center [330, 313] width 181 height 31
click at [275, 340] on icon "Add more" at bounding box center [280, 349] width 81 height 21
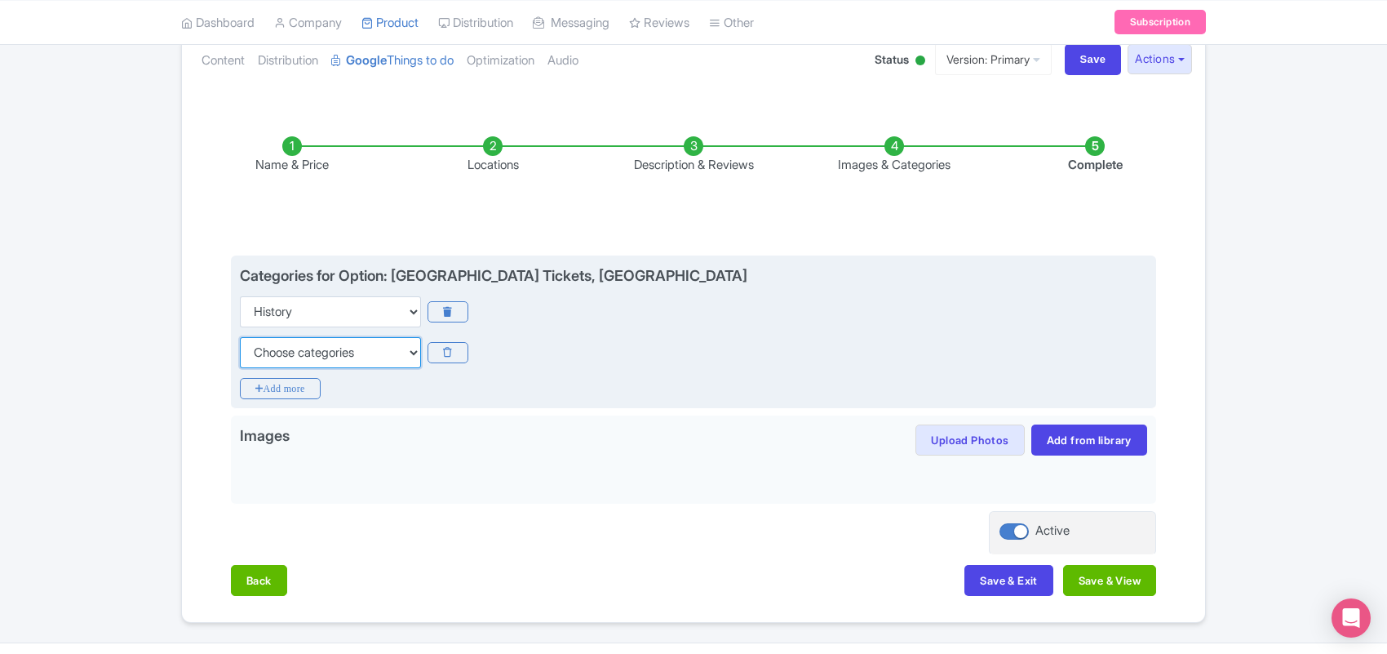
click at [276, 345] on select "Choose categories Adults Only Animals Audio Guide Beaches Bike Tours Boat Tours…" at bounding box center [330, 352] width 181 height 31
select select "family-friendly"
click at [240, 337] on select "Choose categories Adults Only Animals Audio Guide Beaches Bike Tours Boat Tours…" at bounding box center [330, 352] width 181 height 31
click at [282, 392] on icon "Add more" at bounding box center [280, 388] width 81 height 21
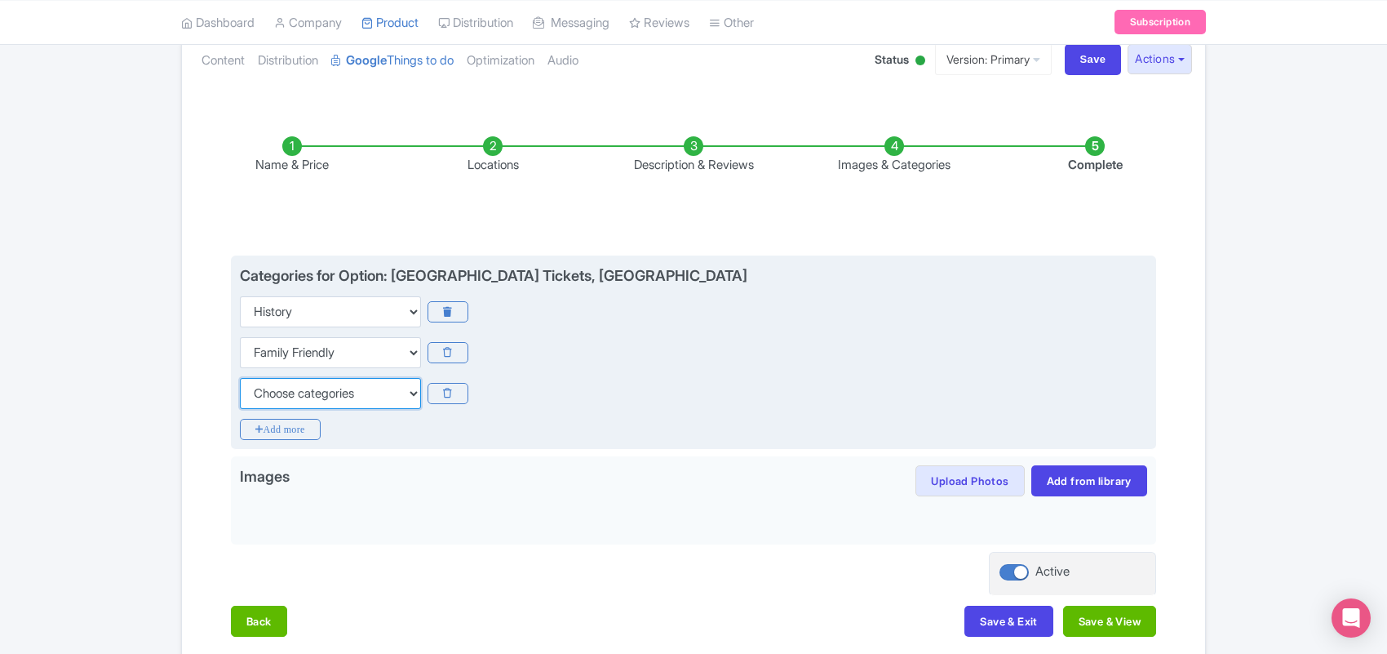
click at [282, 392] on select "Choose categories Adults Only Animals Audio Guide Beaches Bike Tours Boat Tours…" at bounding box center [330, 393] width 181 height 31
select select "day-trips"
click at [240, 378] on select "Choose categories Adults Only Animals Audio Guide Beaches Bike Tours Boat Tours…" at bounding box center [330, 393] width 181 height 31
click at [295, 421] on icon "Add more" at bounding box center [280, 429] width 81 height 21
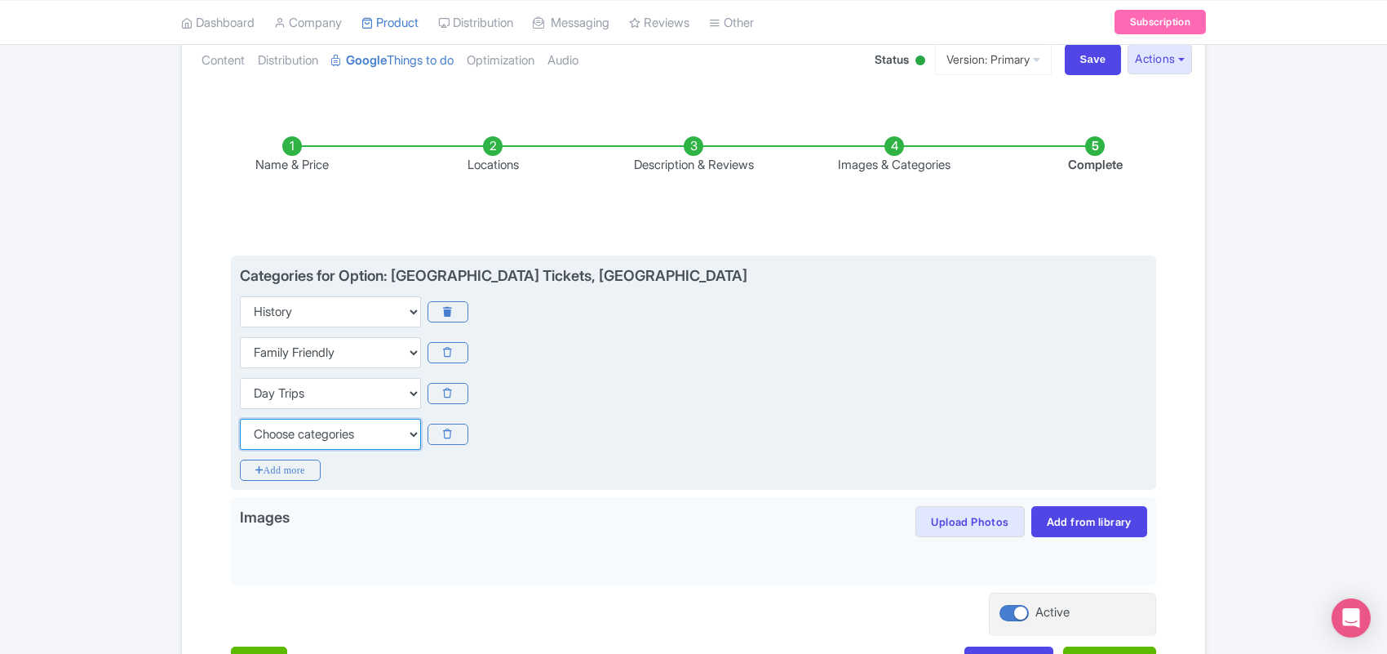
drag, startPoint x: 291, startPoint y: 438, endPoint x: 292, endPoint y: 426, distance: 12.4
click at [291, 438] on select "Choose categories Adults Only Animals Audio Guide Beaches Bike Tours Boat Tours…" at bounding box center [330, 434] width 181 height 31
select select "museums"
click at [240, 419] on select "Choose categories Adults Only Animals Audio Guide Beaches Bike Tours Boat Tours…" at bounding box center [330, 434] width 181 height 31
click at [291, 469] on icon "Add more" at bounding box center [280, 469] width 81 height 21
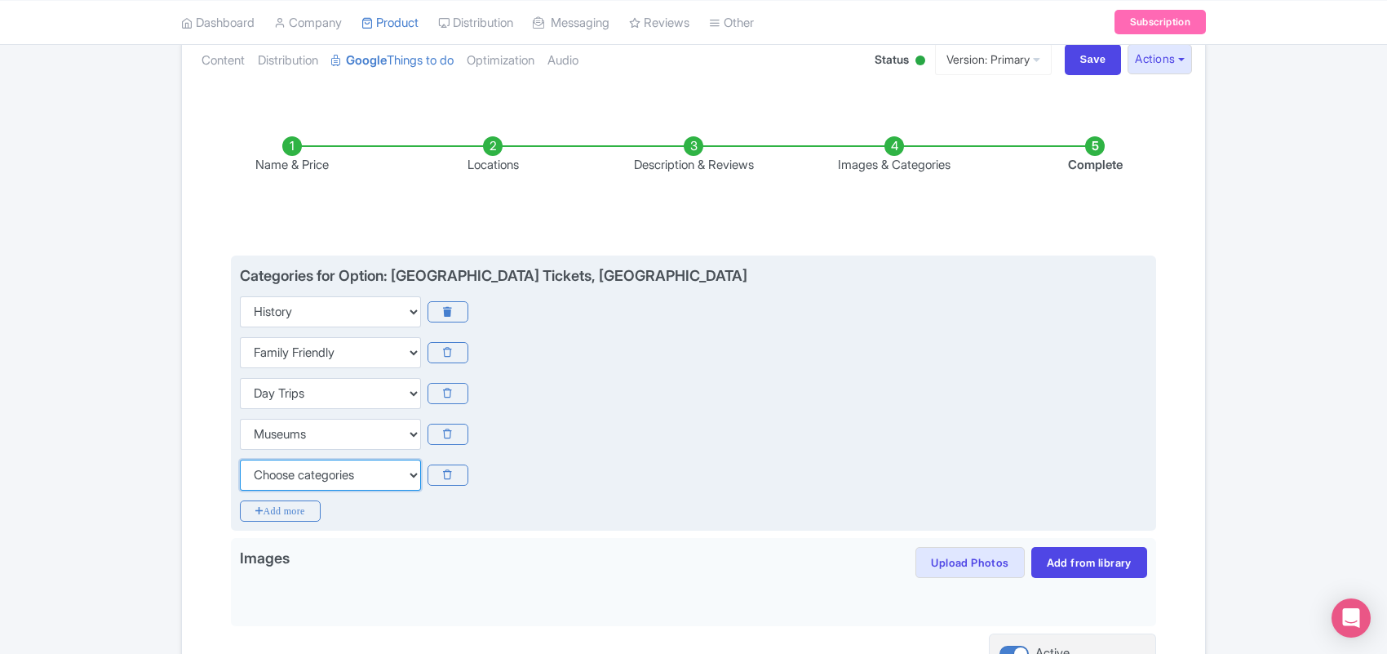
click at [291, 469] on select "Choose categories Adults Only Animals Audio Guide Beaches Bike Tours Boat Tours…" at bounding box center [330, 474] width 181 height 31
select select "self-guided"
click at [240, 459] on select "Choose categories Adults Only Animals Audio Guide Beaches Bike Tours Boat Tours…" at bounding box center [330, 474] width 181 height 31
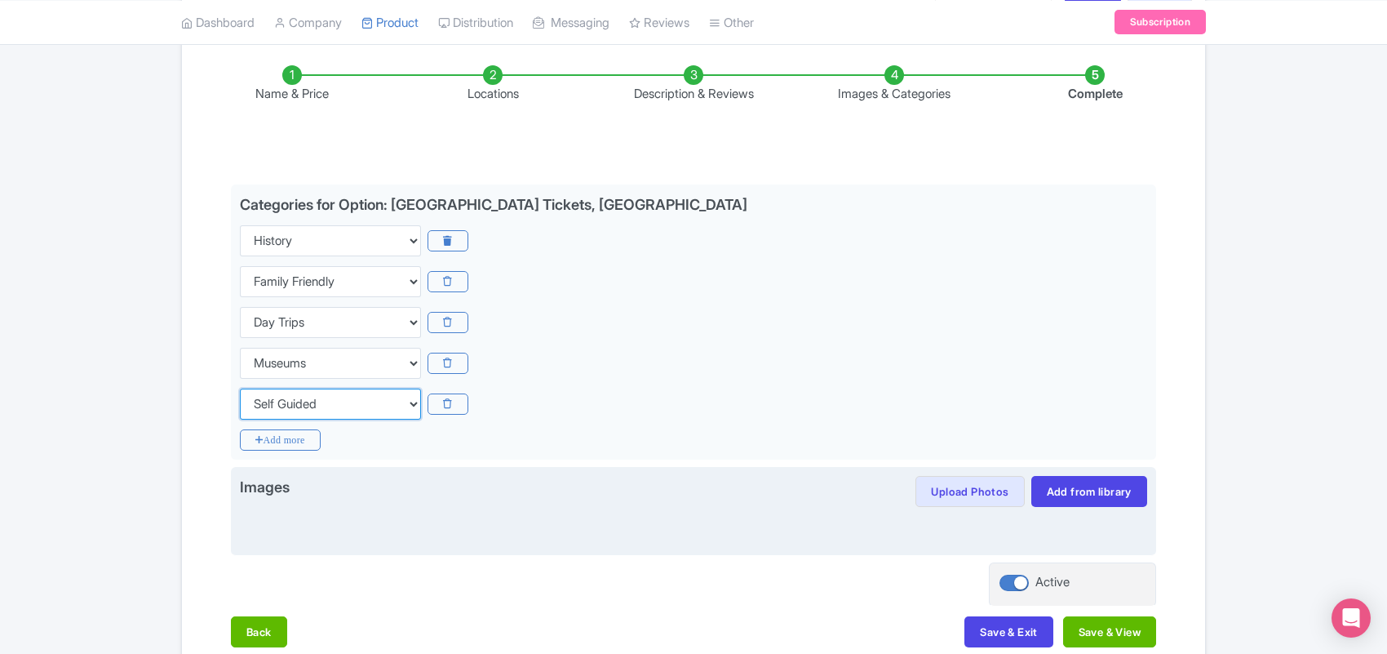
scroll to position [353, 0]
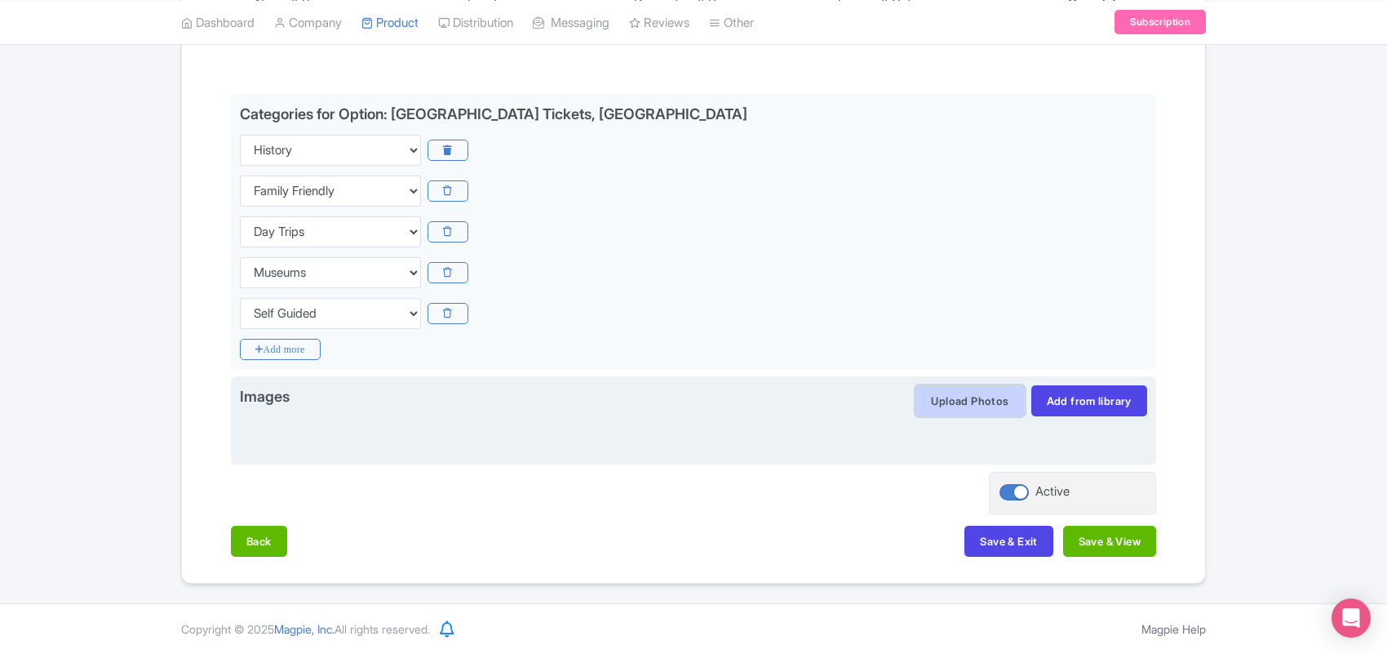
click at [951, 397] on button "Upload Photos" at bounding box center [970, 400] width 109 height 31
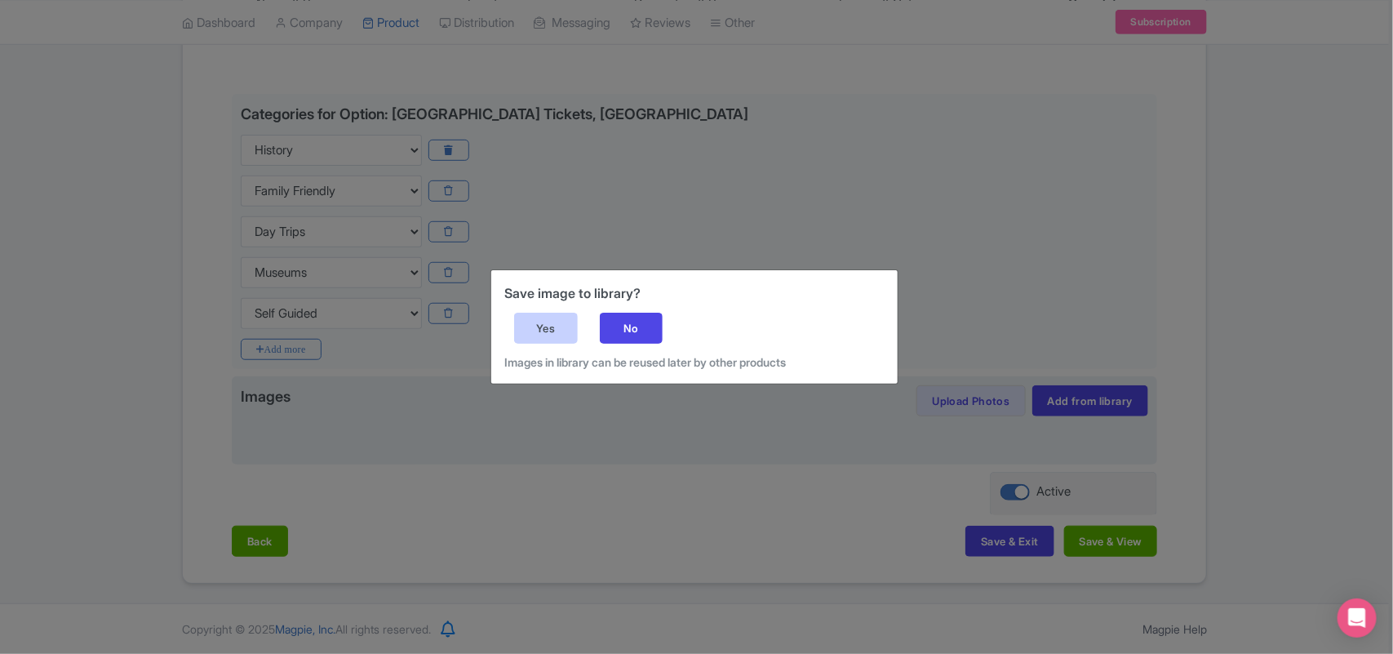
click at [533, 322] on div "Yes" at bounding box center [546, 328] width 64 height 31
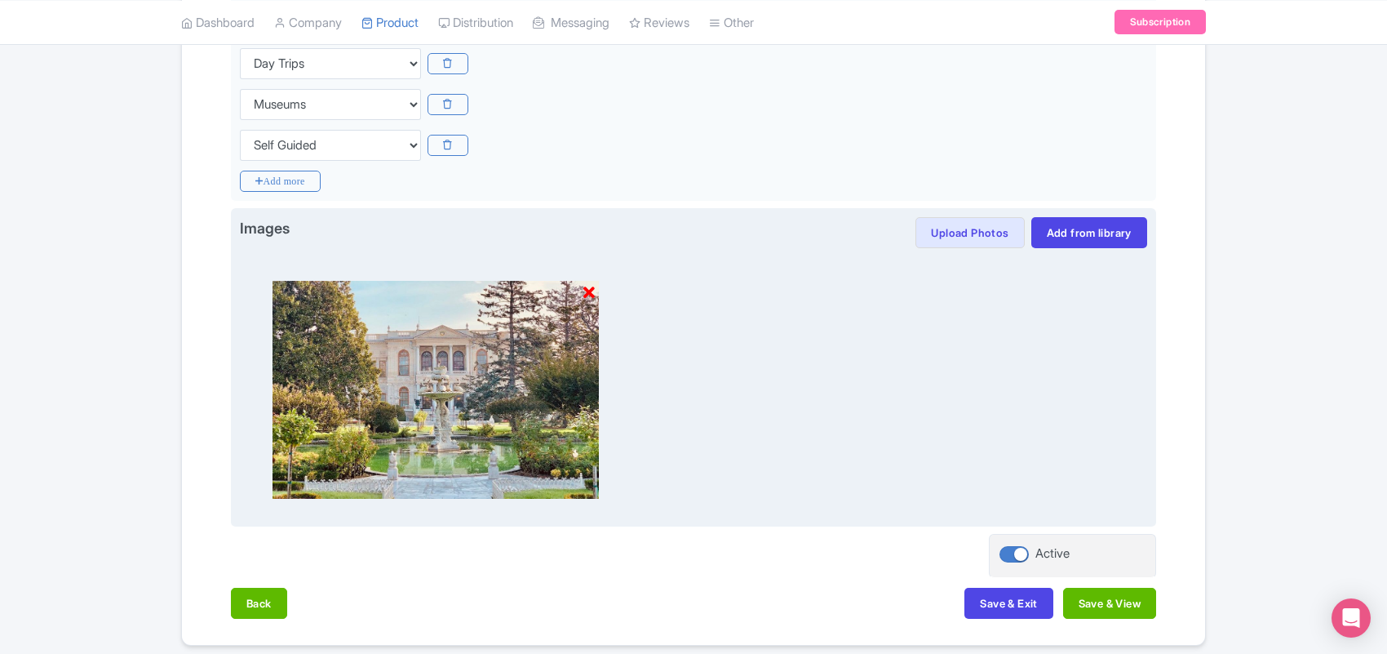
scroll to position [557, 0]
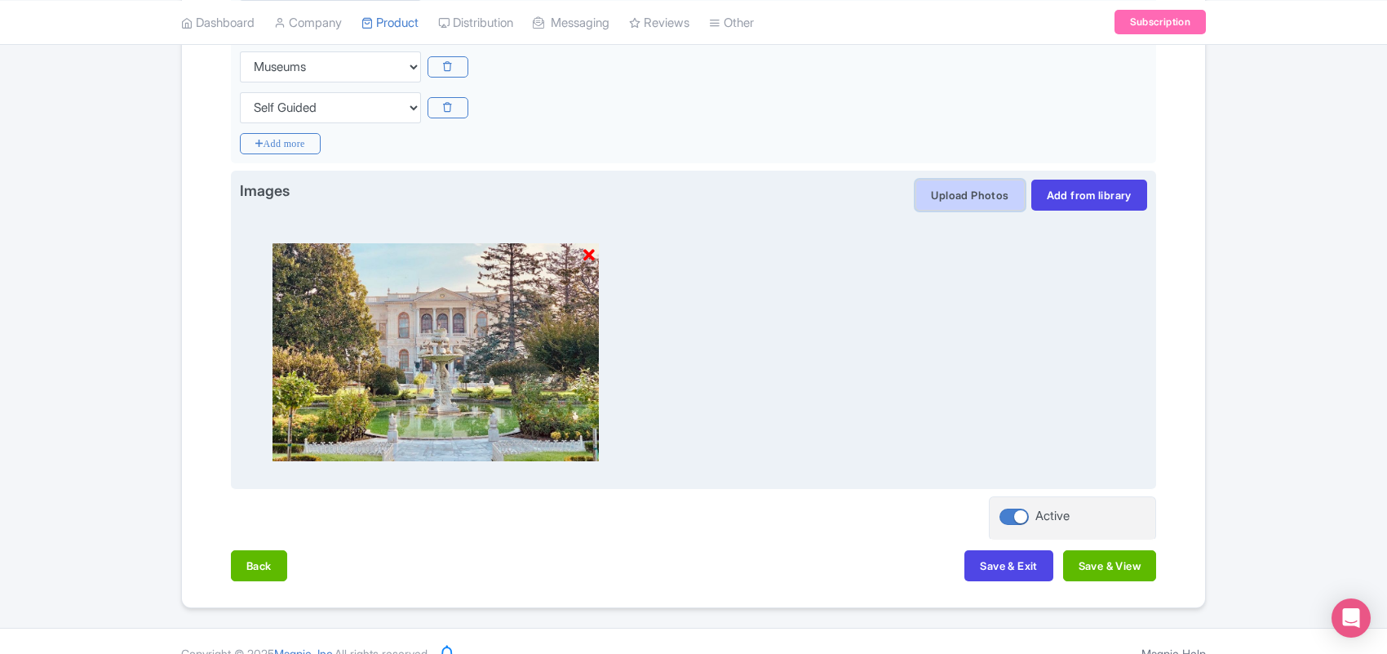
click at [948, 193] on button "Upload Photos" at bounding box center [970, 195] width 109 height 31
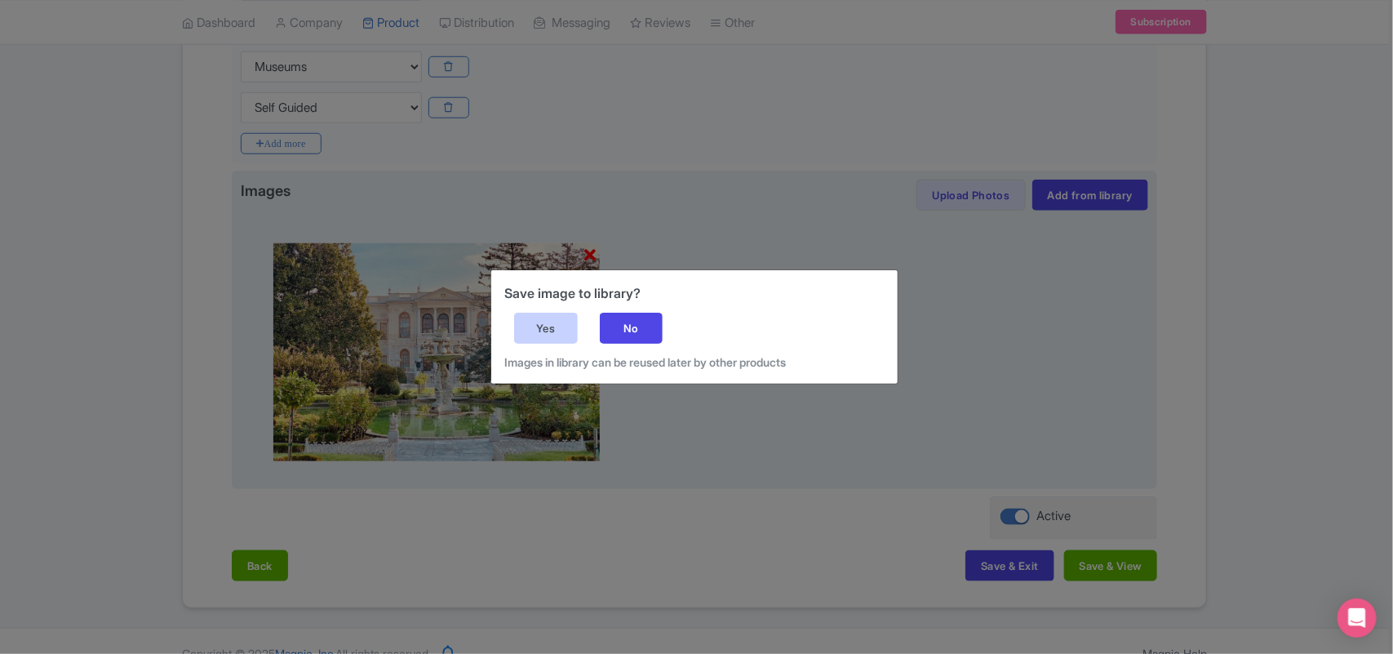
click at [548, 322] on div "Yes" at bounding box center [546, 328] width 64 height 31
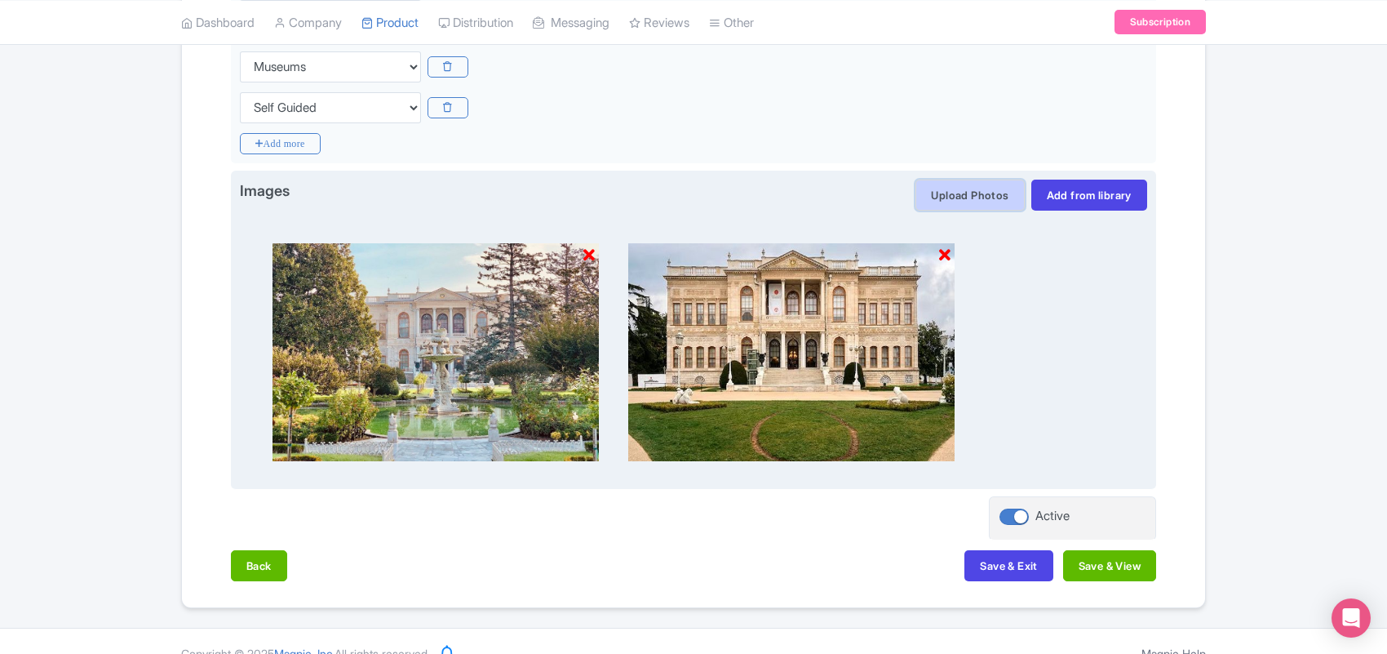
click at [970, 198] on button "Upload Photos" at bounding box center [970, 195] width 109 height 31
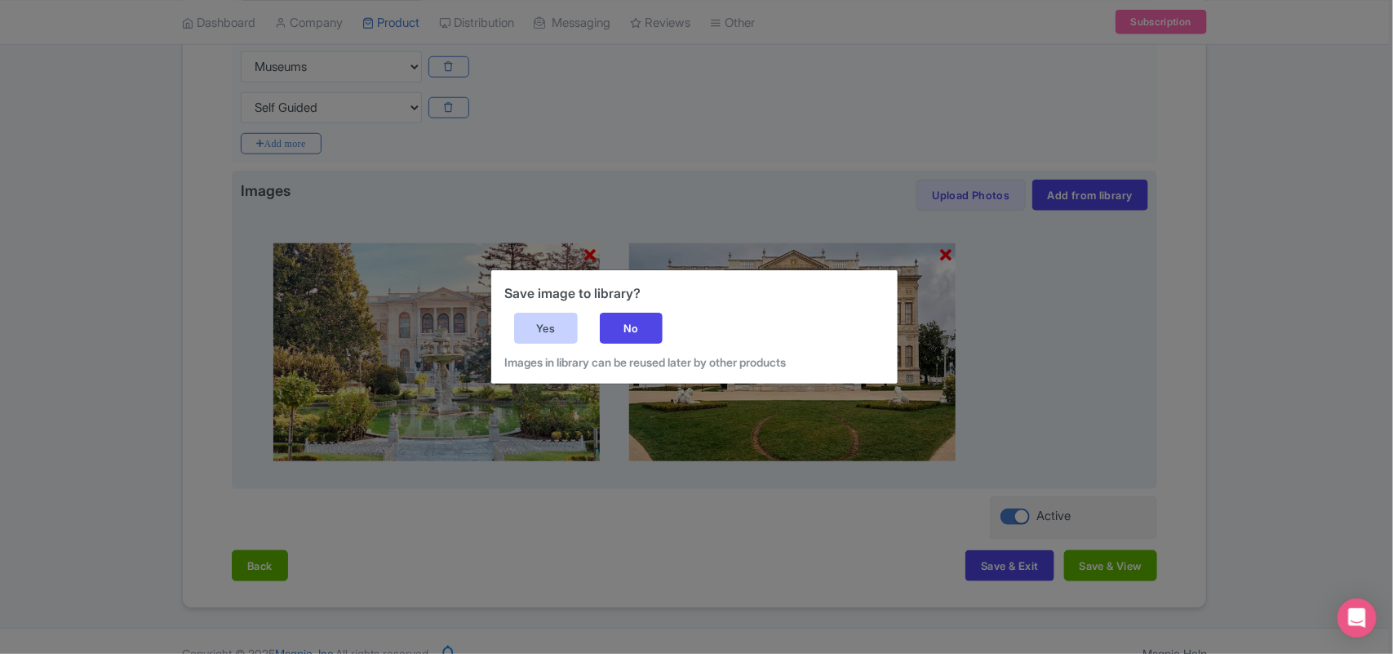
click at [548, 324] on div "Yes" at bounding box center [546, 328] width 64 height 31
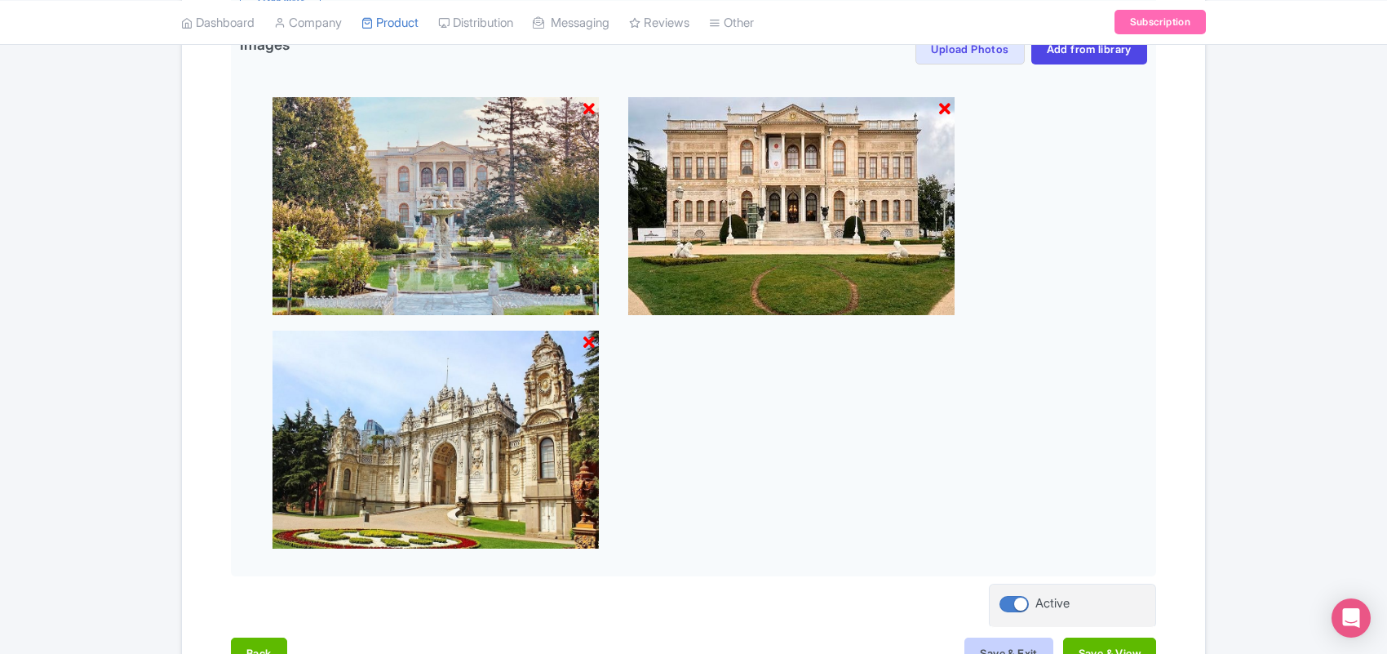
scroll to position [817, 0]
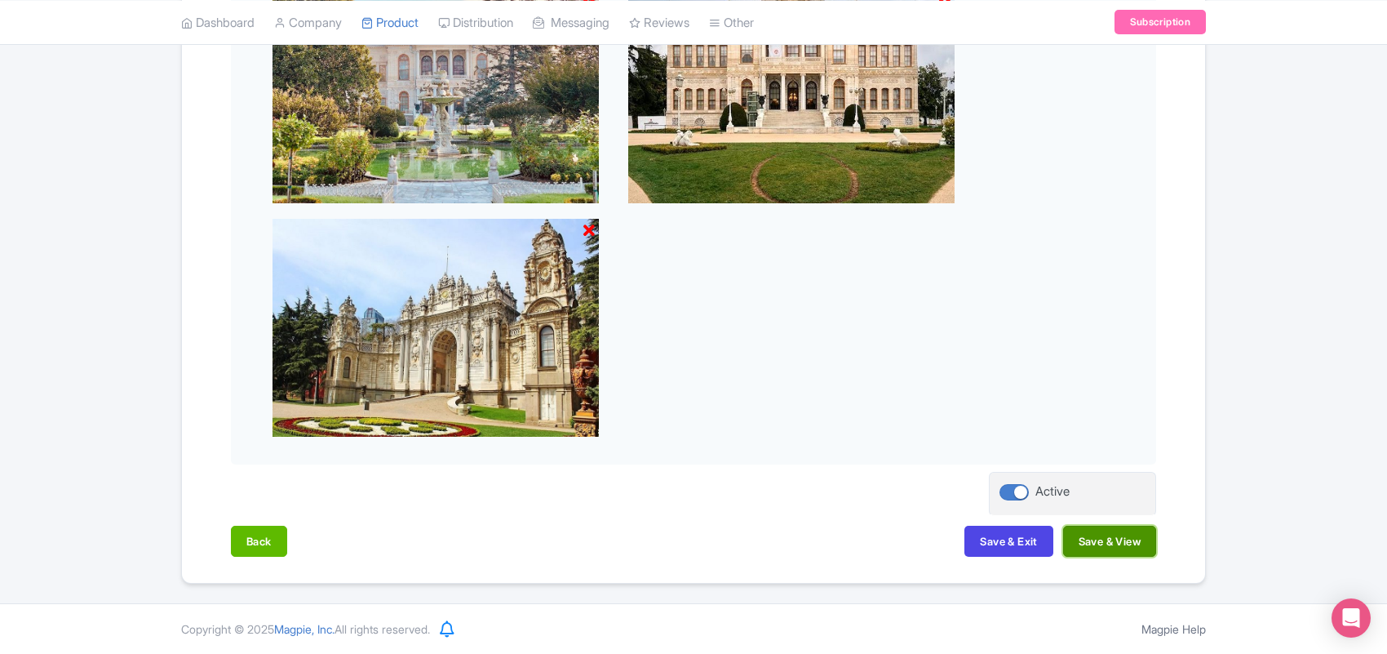
click at [1091, 541] on button "Save & View" at bounding box center [1109, 541] width 93 height 31
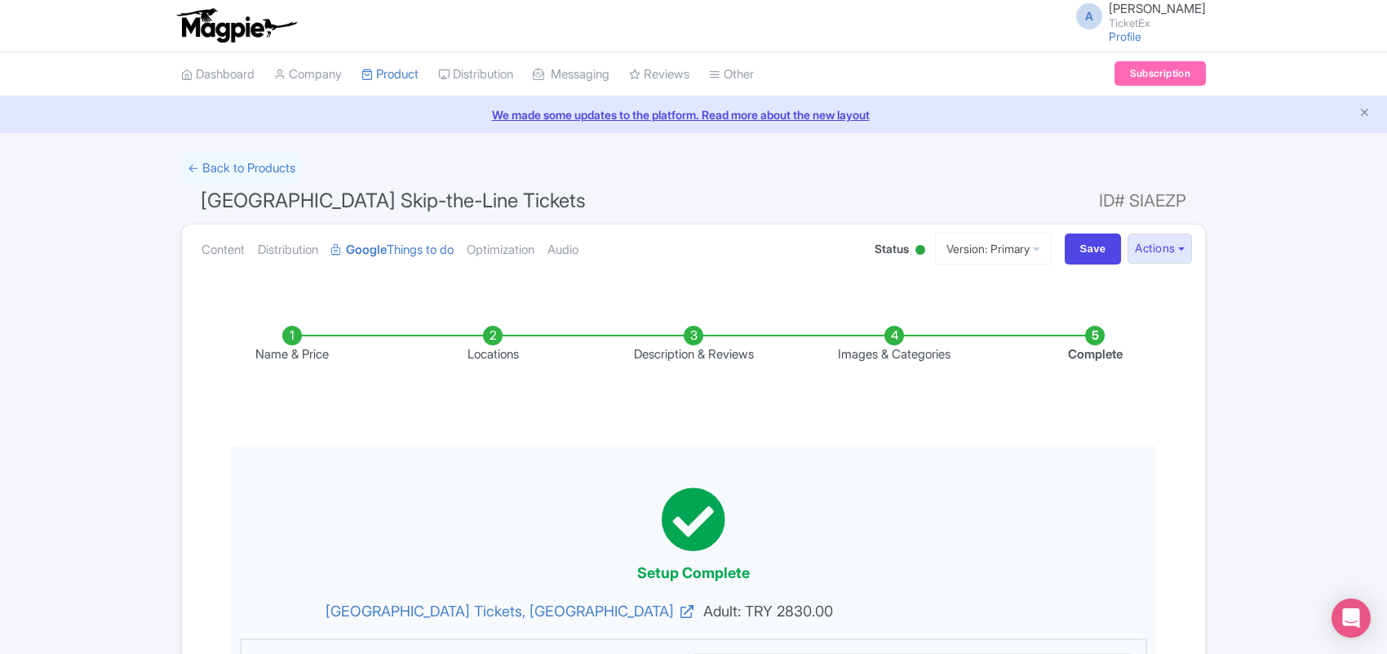
scroll to position [0, 0]
drag, startPoint x: 1086, startPoint y: 251, endPoint x: 1272, endPoint y: 159, distance: 206.9
click at [1088, 251] on input "Save" at bounding box center [1093, 249] width 57 height 31
type input "Saving..."
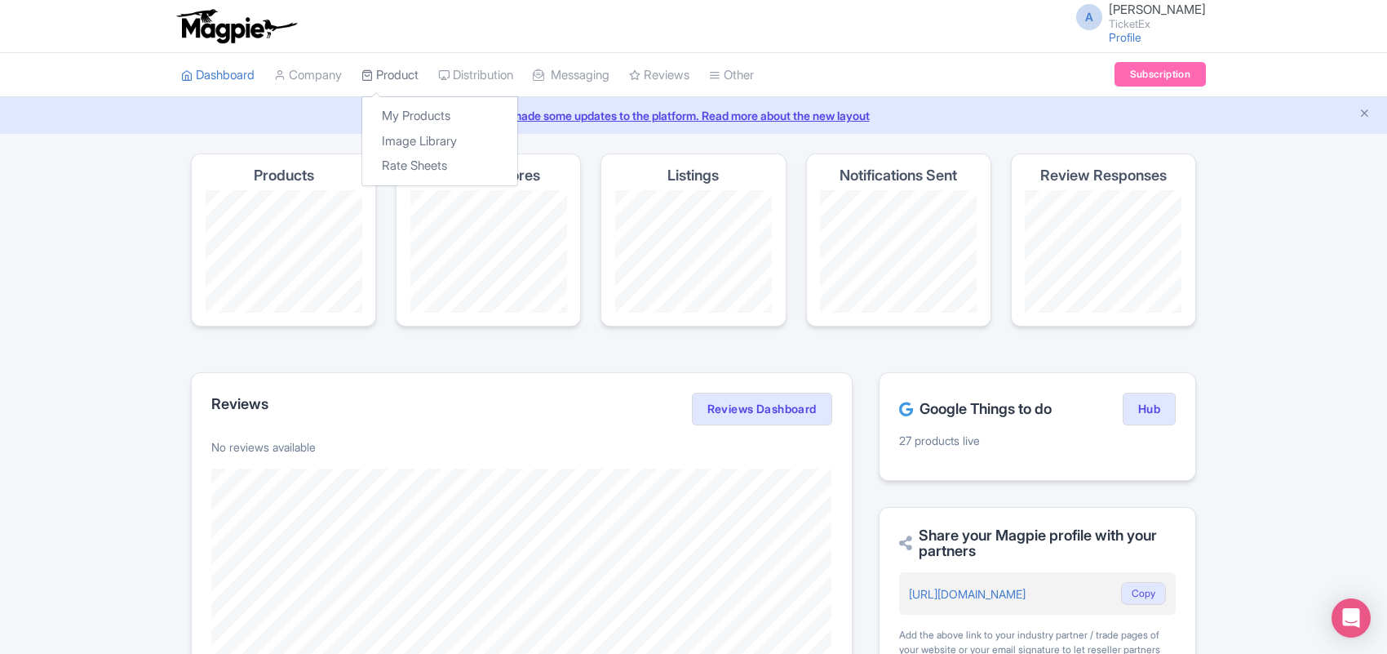
click at [402, 74] on link "Product" at bounding box center [390, 75] width 57 height 45
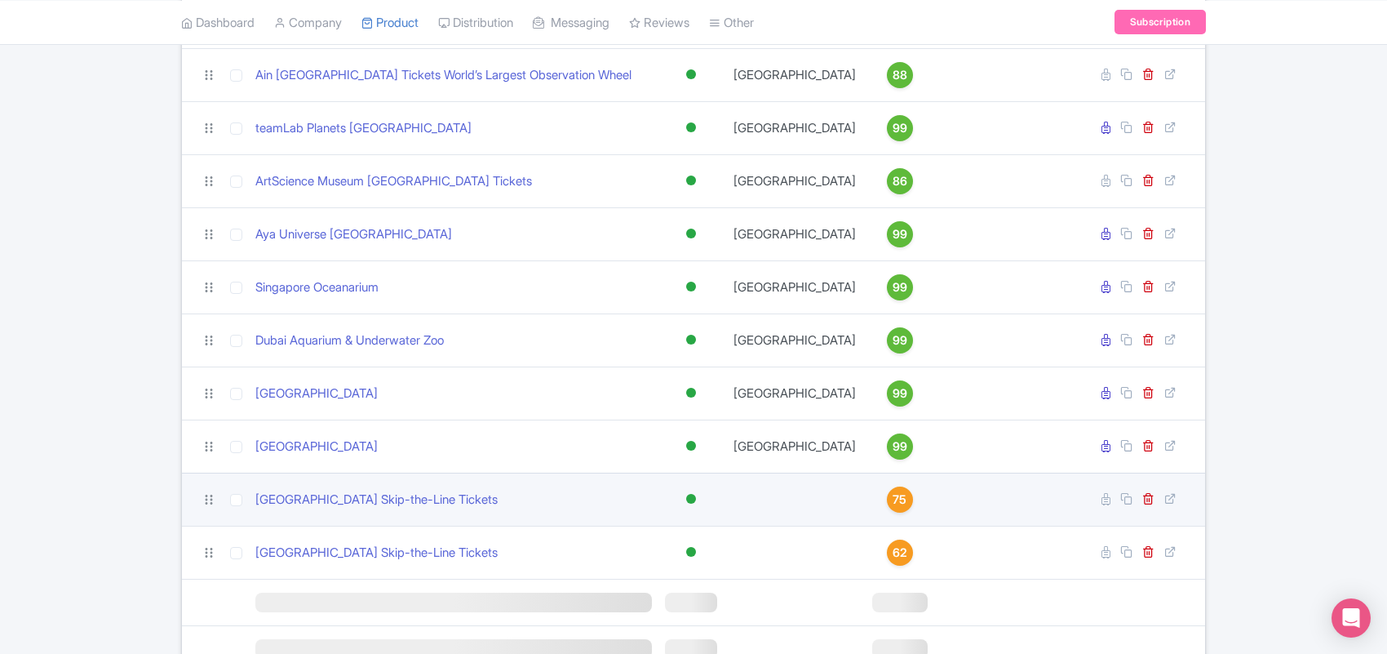
scroll to position [1426, 0]
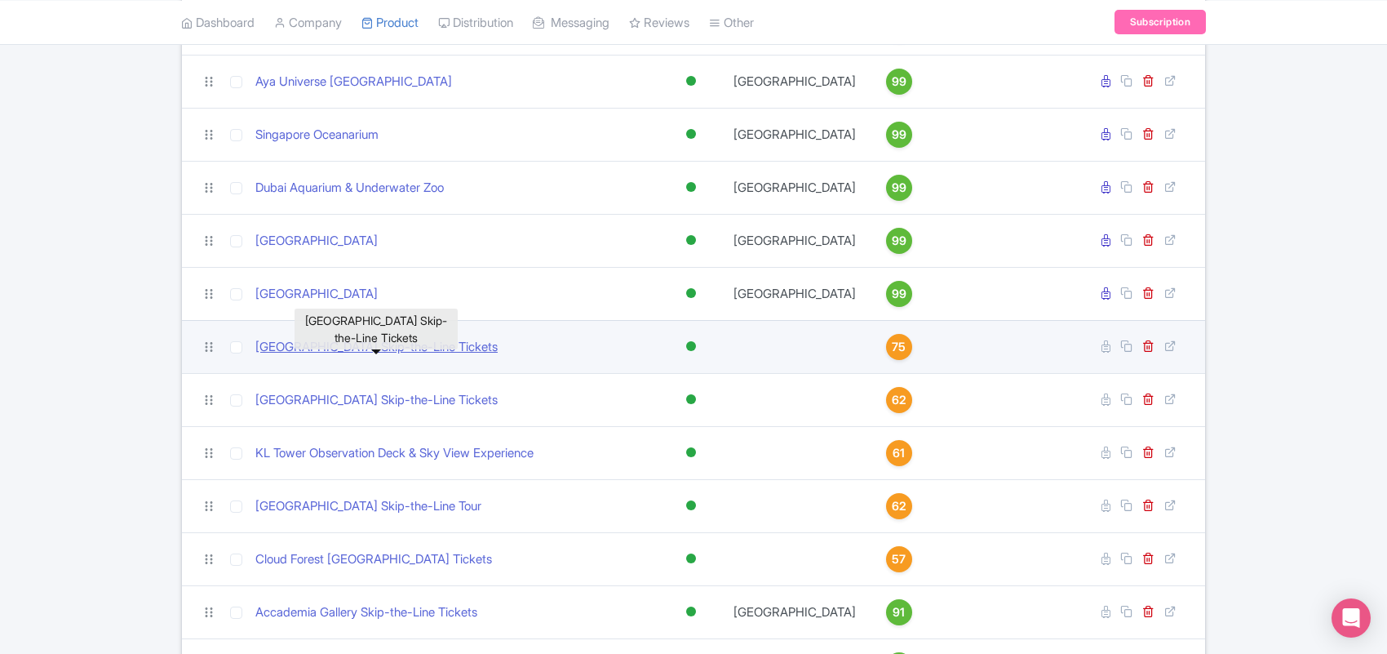
click at [425, 357] on link "[GEOGRAPHIC_DATA] Skip-the-Line Tickets" at bounding box center [376, 347] width 242 height 19
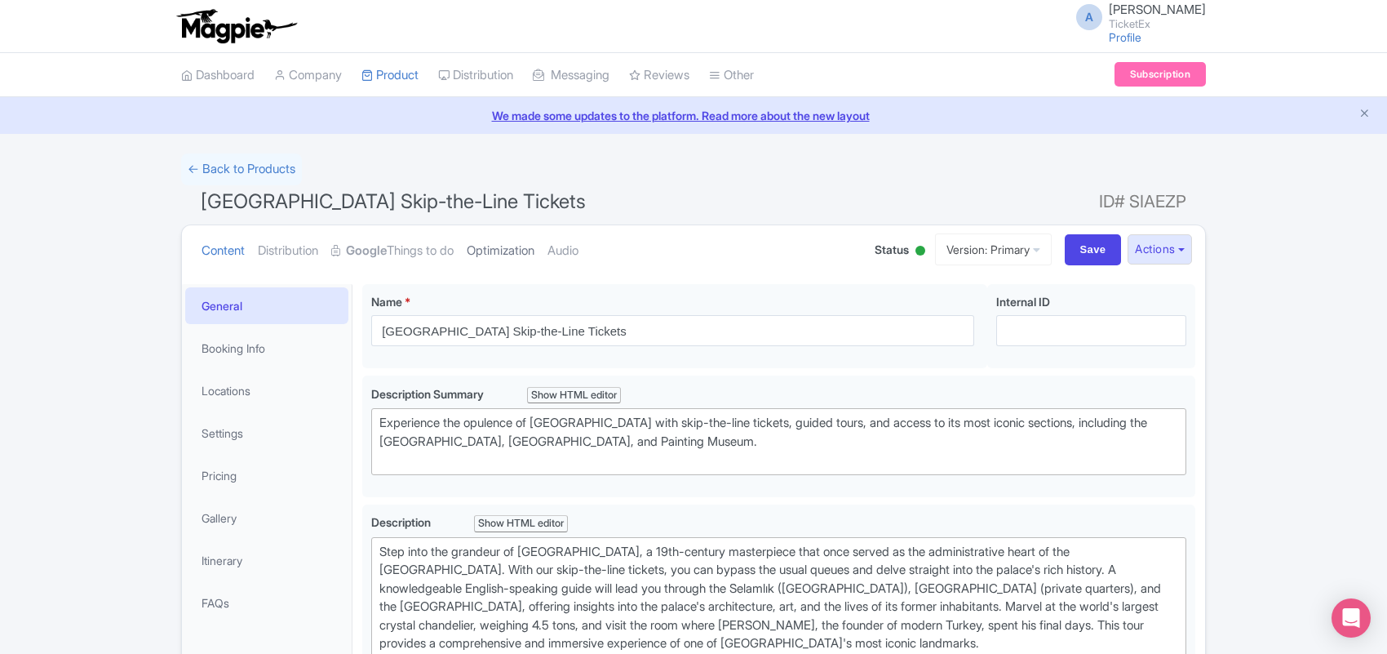
click at [504, 255] on link "Optimization" at bounding box center [501, 250] width 68 height 51
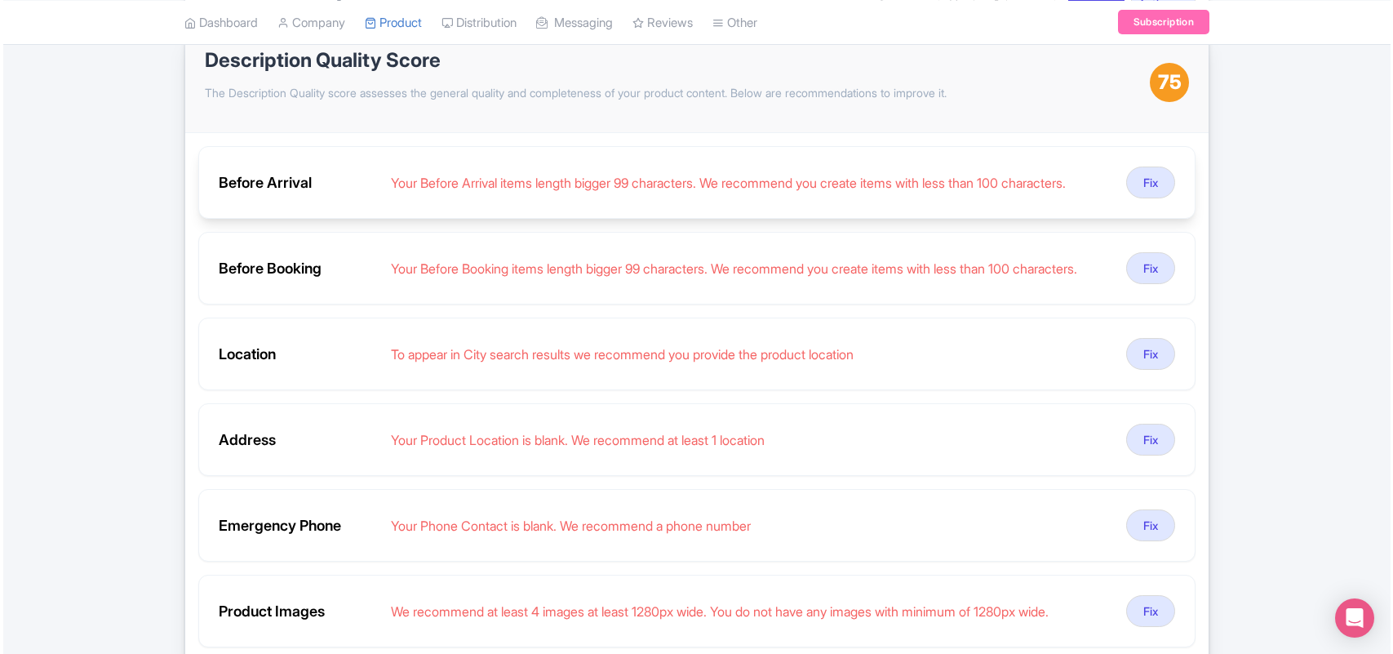
scroll to position [204, 0]
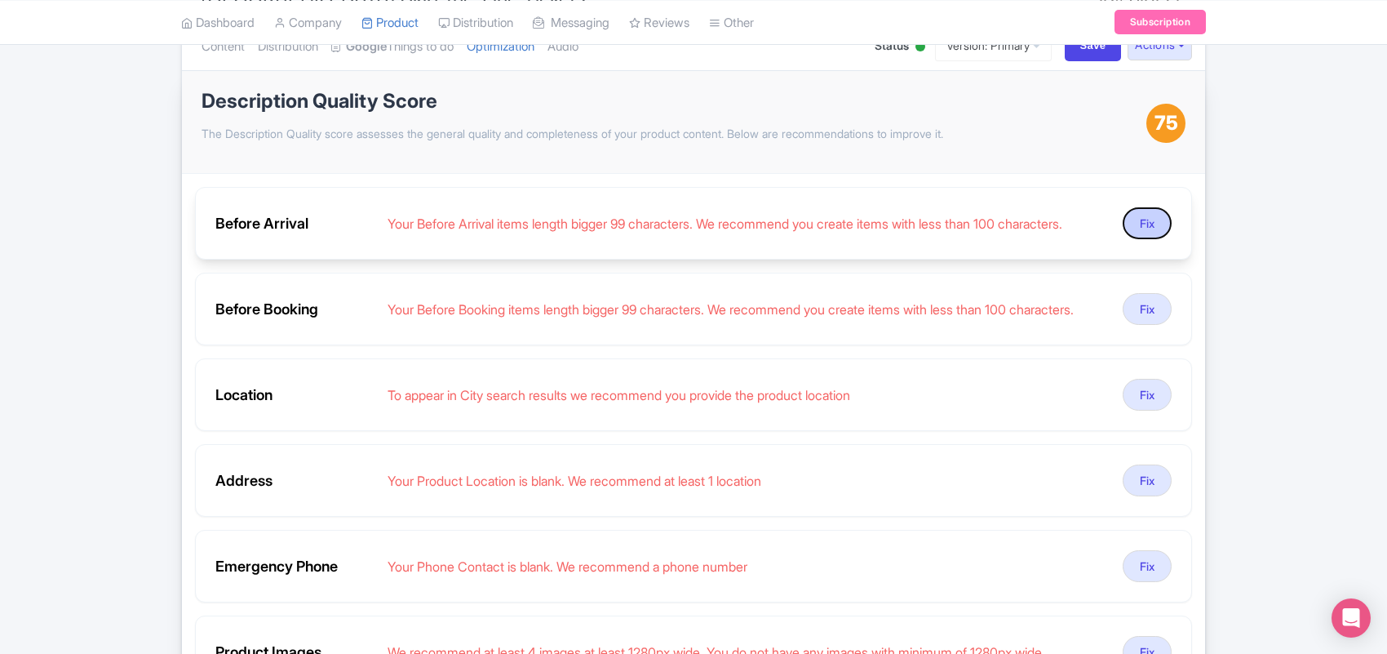
click at [1148, 225] on button "Fix" at bounding box center [1147, 223] width 49 height 32
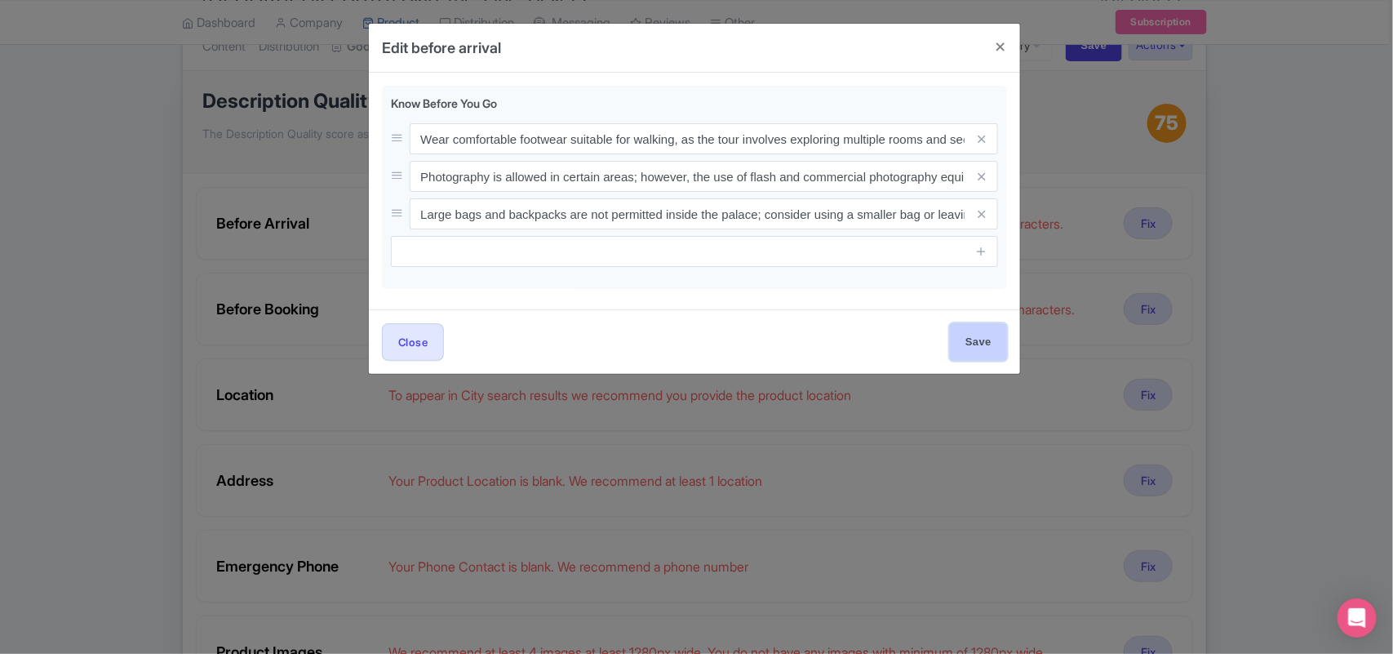
click at [980, 347] on input "Save" at bounding box center [978, 341] width 57 height 37
type input "Save"
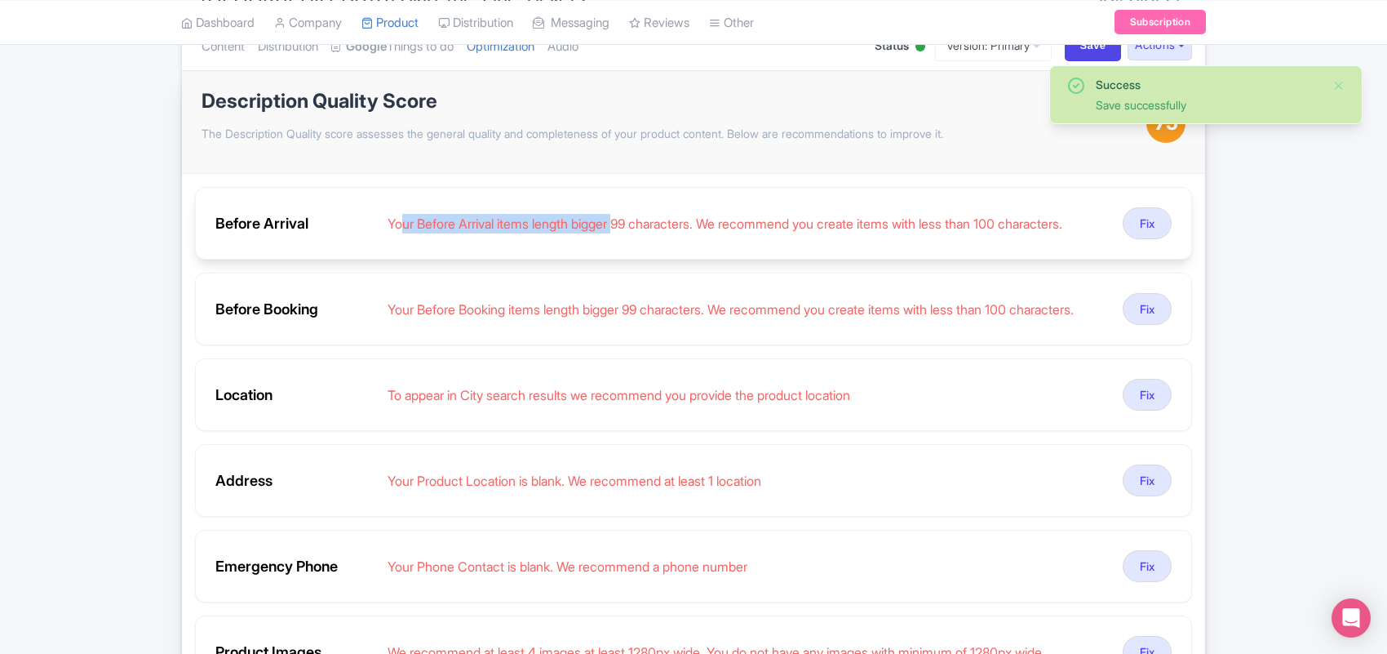
drag, startPoint x: 402, startPoint y: 225, endPoint x: 1000, endPoint y: 227, distance: 598.2
click at [639, 227] on div "Your Before Arrival items length bigger 99 characters. We recommend you create …" at bounding box center [749, 224] width 722 height 20
click at [1151, 227] on button "Fix" at bounding box center [1147, 223] width 49 height 32
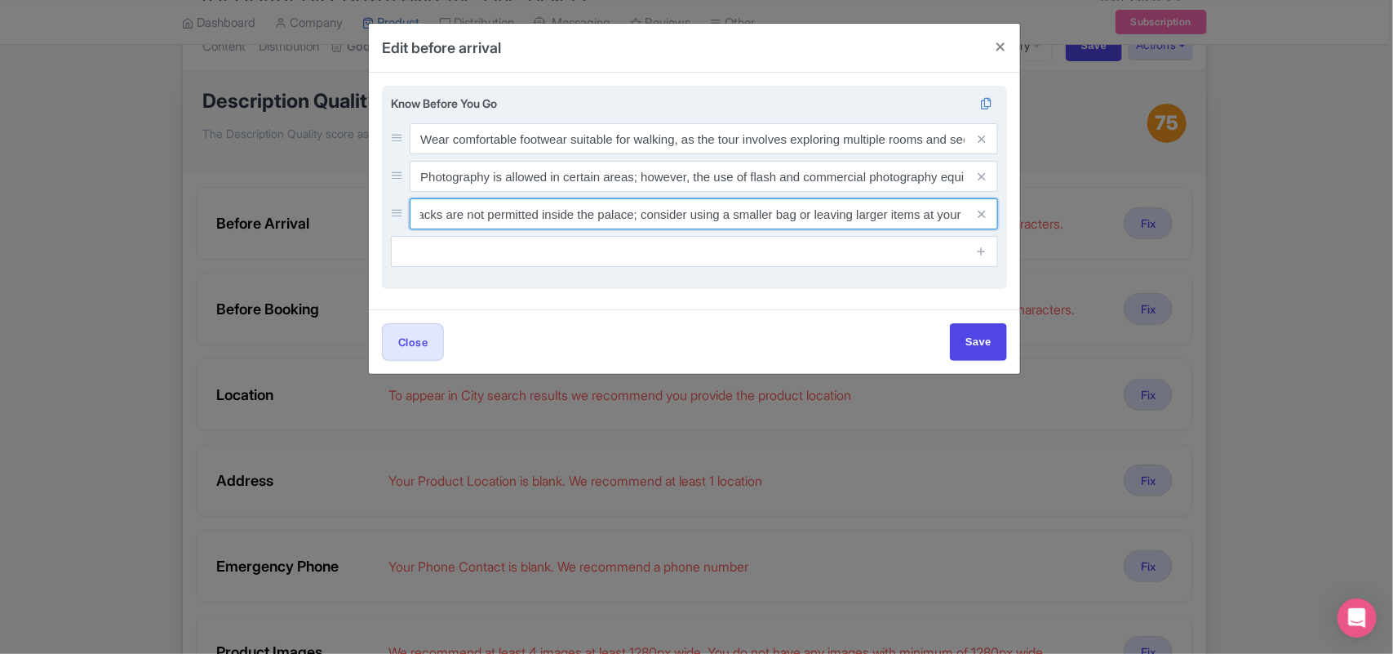
scroll to position [0, 214]
drag, startPoint x: 765, startPoint y: 216, endPoint x: 986, endPoint y: 214, distance: 221.2
click at [986, 214] on div "Large bags and backpacks are not permitted inside the palace; consider using a …" at bounding box center [704, 213] width 588 height 31
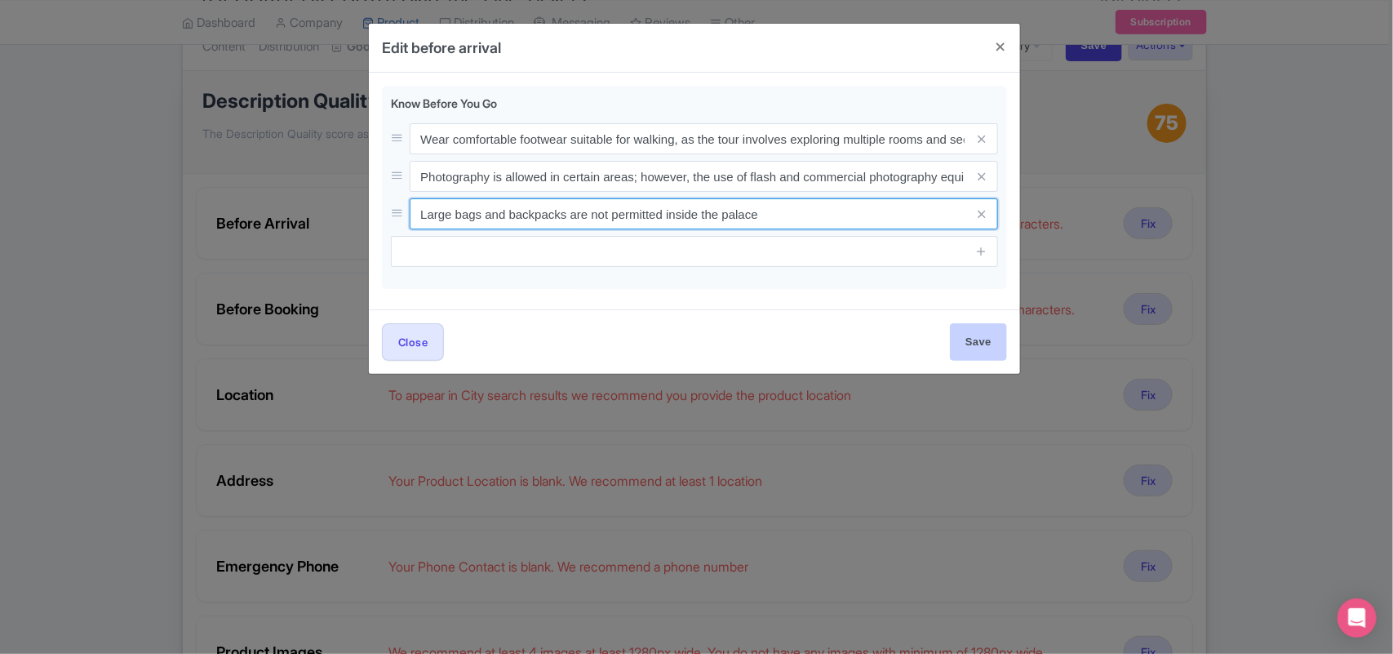
type input "Large bags and backpacks are not permitted inside the palace"
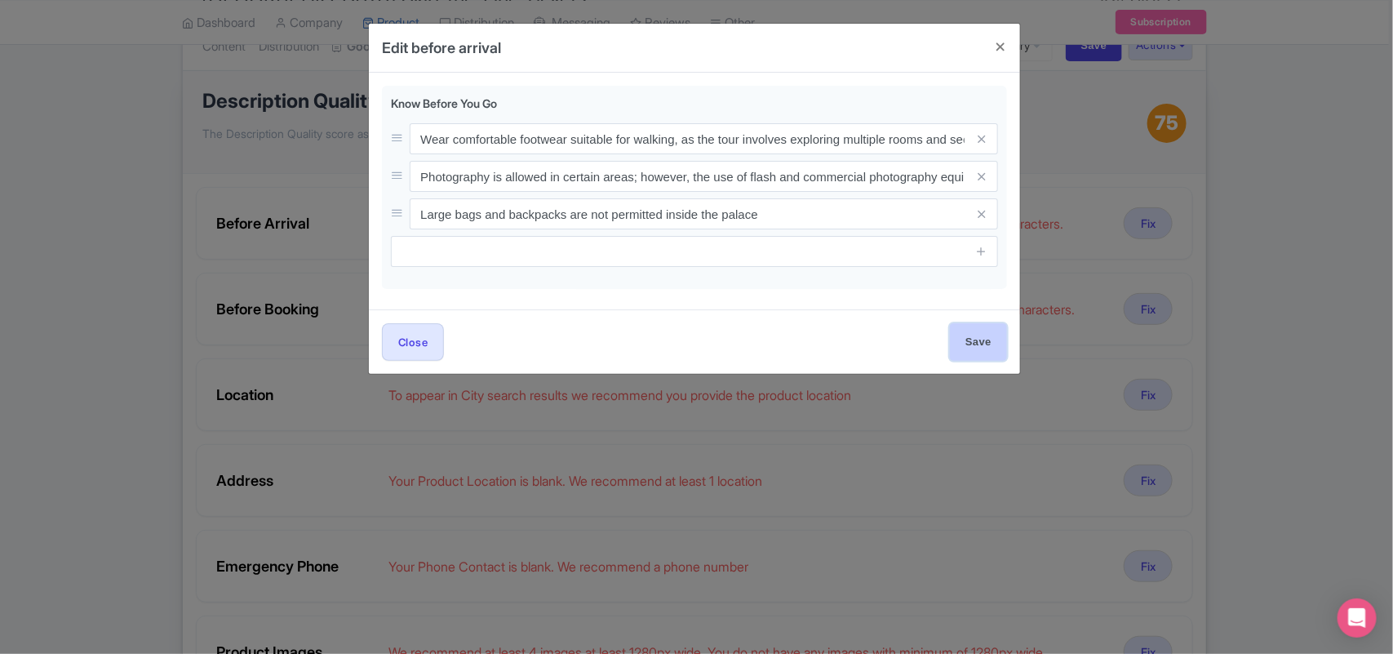
click at [971, 340] on input "Save" at bounding box center [978, 341] width 57 height 37
type input "Save"
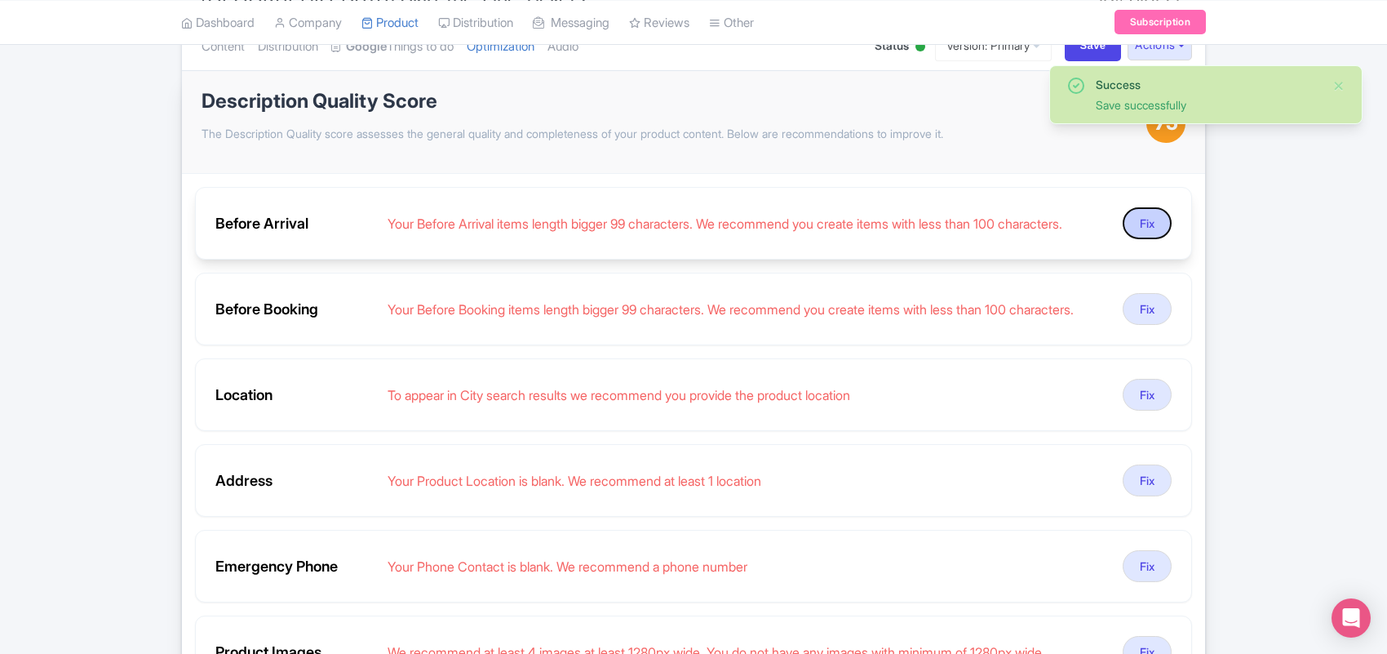
click at [1135, 229] on button "Fix" at bounding box center [1147, 223] width 49 height 32
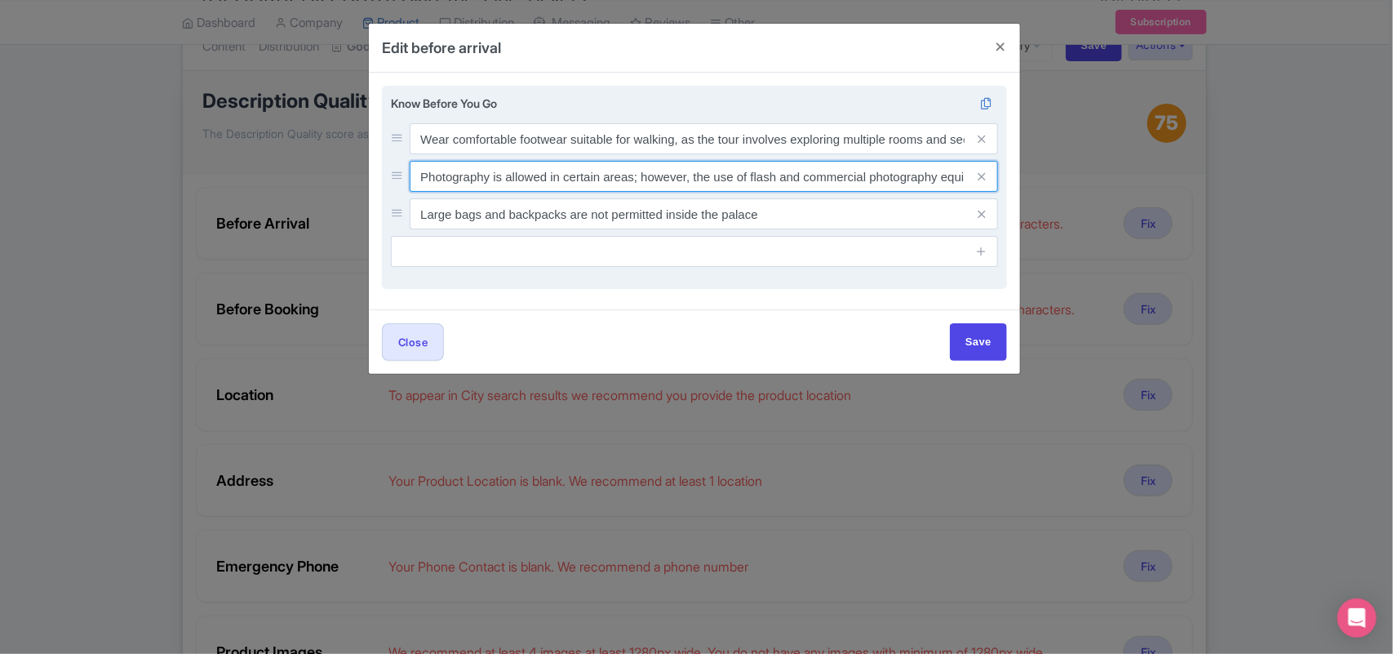
drag, startPoint x: 633, startPoint y: 176, endPoint x: 650, endPoint y: 174, distance: 17.3
click at [650, 154] on input "Photography is allowed in certain areas; however, the use of flash and commerci…" at bounding box center [704, 138] width 588 height 31
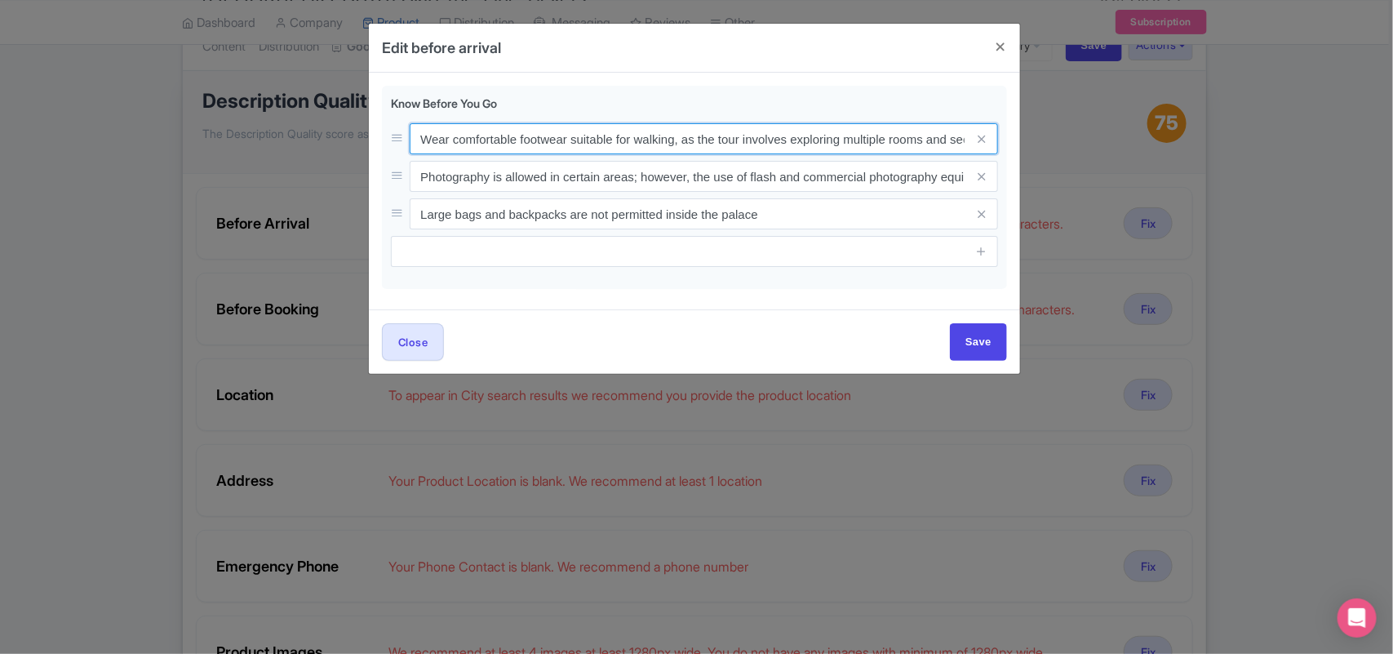
scroll to position [0, 108]
drag, startPoint x: 831, startPoint y: 141, endPoint x: 1013, endPoint y: 140, distance: 182.0
click at [1013, 140] on div "Know Before You Go Wear comfortable footwear suitable for walking, as the tour …" at bounding box center [694, 191] width 651 height 237
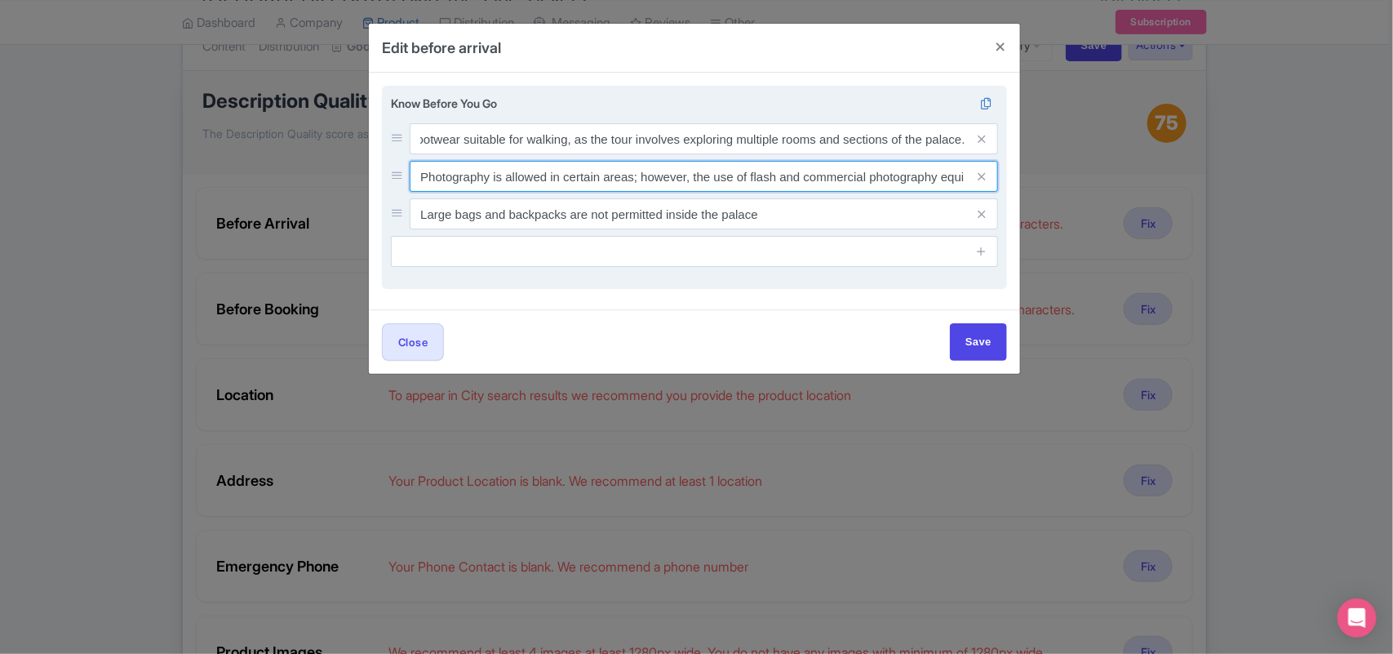
scroll to position [0, 0]
click at [584, 154] on input "Photography is allowed in certain areas; however, the use of flash and commerci…" at bounding box center [704, 138] width 588 height 31
drag, startPoint x: 633, startPoint y: 178, endPoint x: 992, endPoint y: 181, distance: 358.3
click at [992, 181] on div "Photography is allowed in certain areas; however, the use of flash and commerci…" at bounding box center [704, 176] width 588 height 31
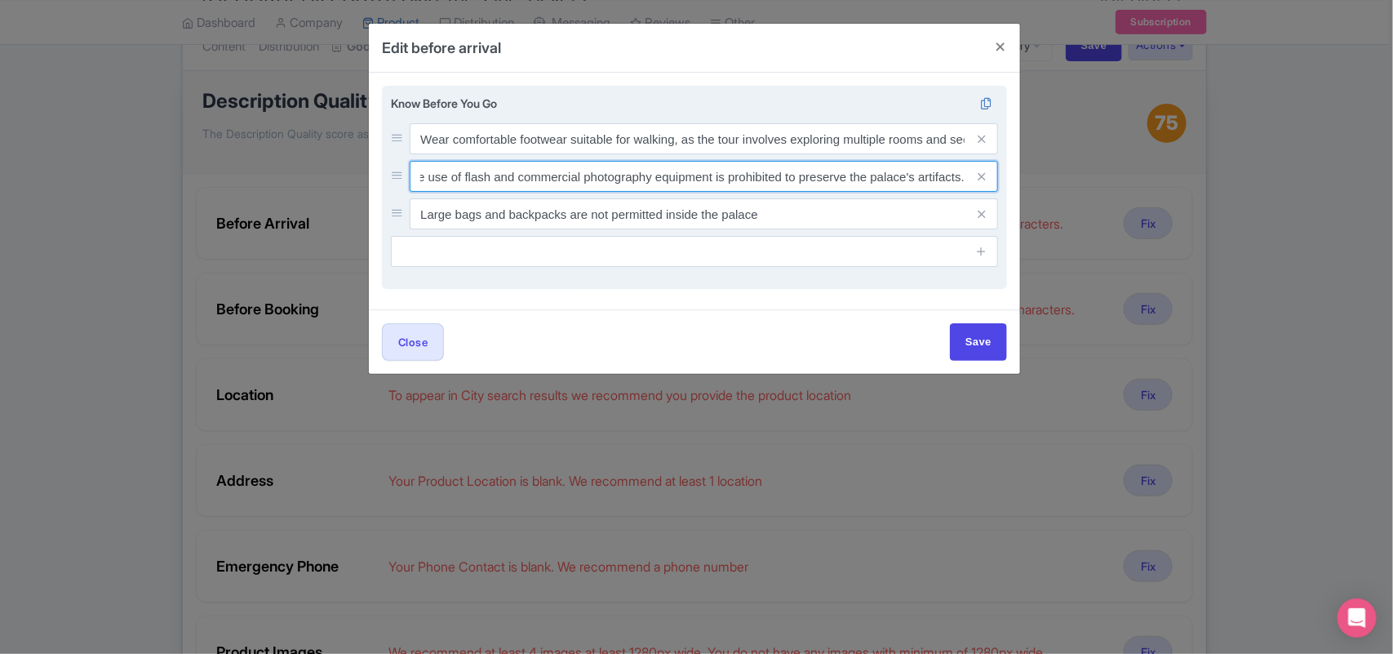
click at [584, 154] on input "Photography is allowed in certain areas; however, the use of flash and commerci…" at bounding box center [704, 138] width 588 height 31
click at [539, 154] on input "Photography is allowed in certain areas; however, the use of flash and commerci…" at bounding box center [704, 138] width 588 height 31
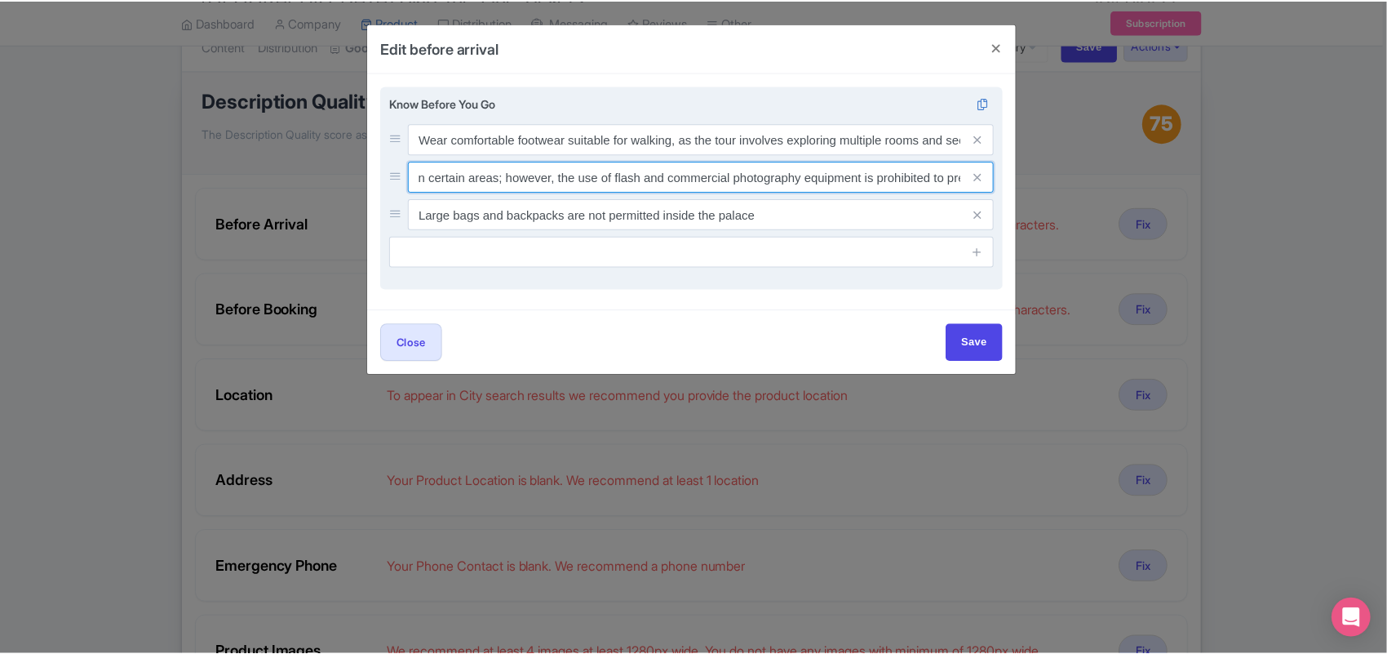
scroll to position [0, 0]
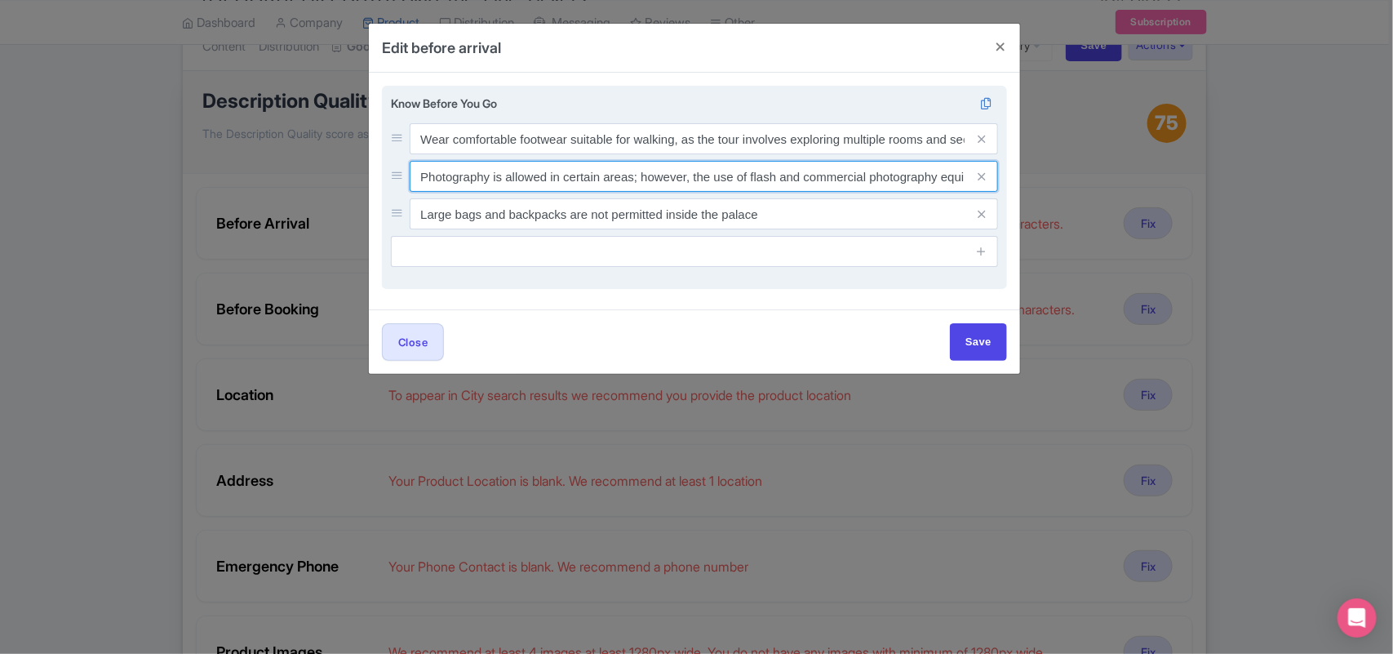
drag, startPoint x: 580, startPoint y: 176, endPoint x: 639, endPoint y: 184, distance: 59.2
click at [639, 154] on input "Photography is allowed in certain areas; however, the use of flash and commerci…" at bounding box center [704, 138] width 588 height 31
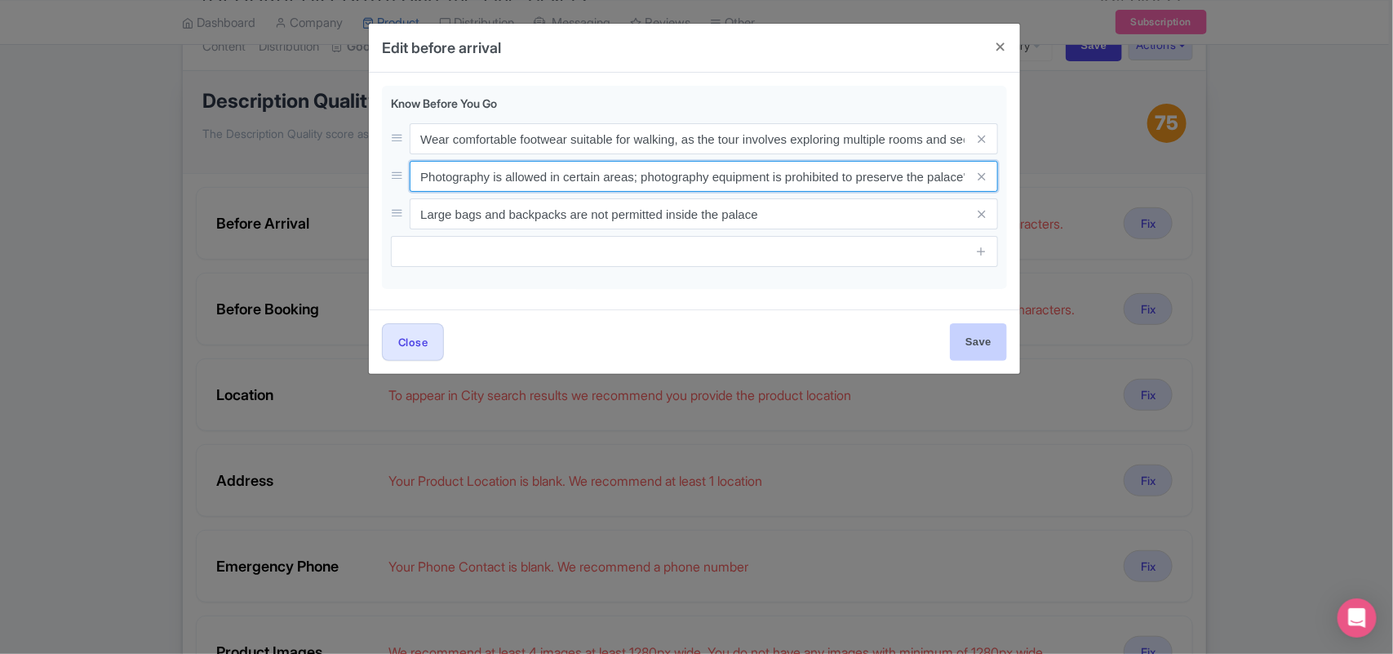
type input "Photography is allowed in certain areas; photography equipment is prohibited to…"
click at [973, 344] on input "Save" at bounding box center [978, 341] width 57 height 37
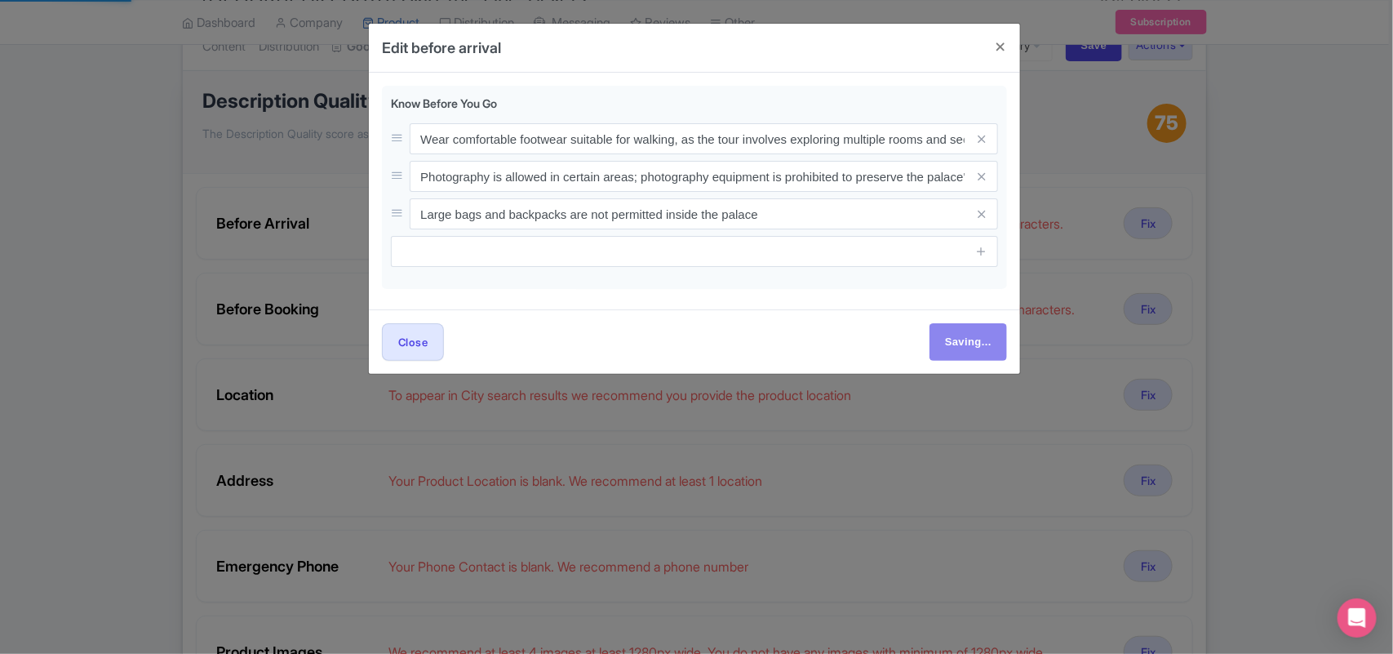
type input "Save"
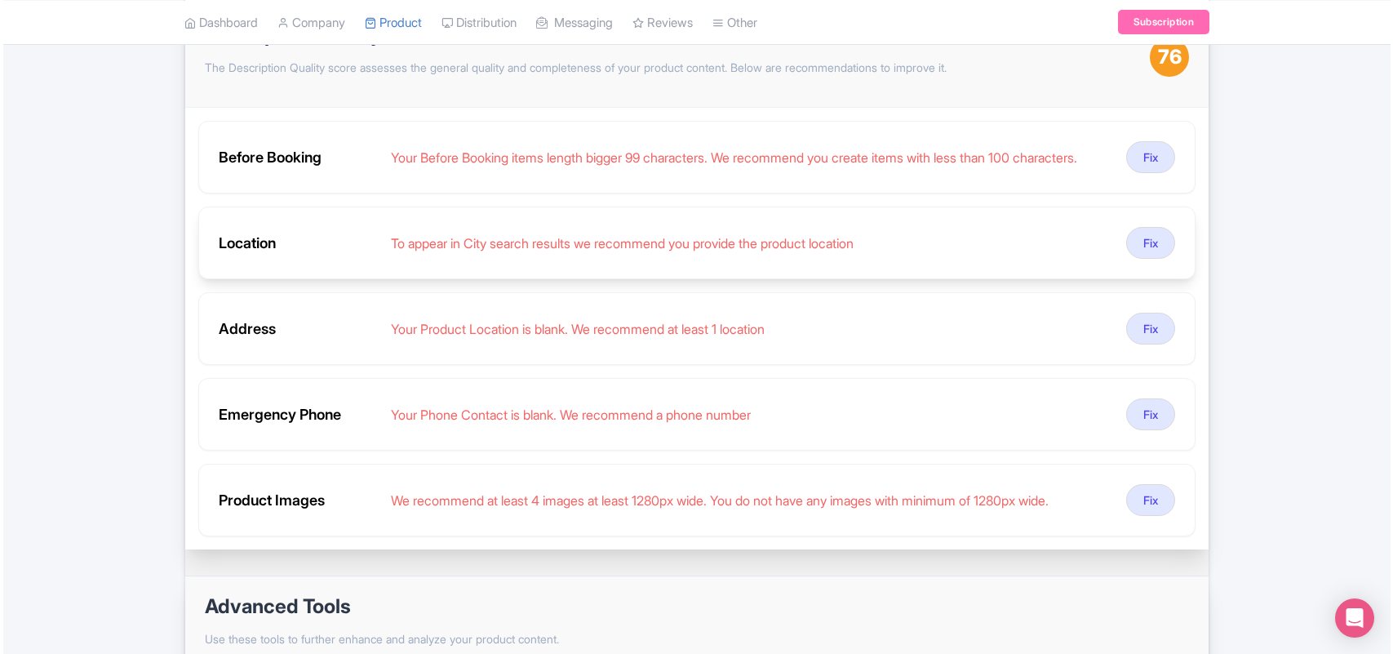
scroll to position [306, 0]
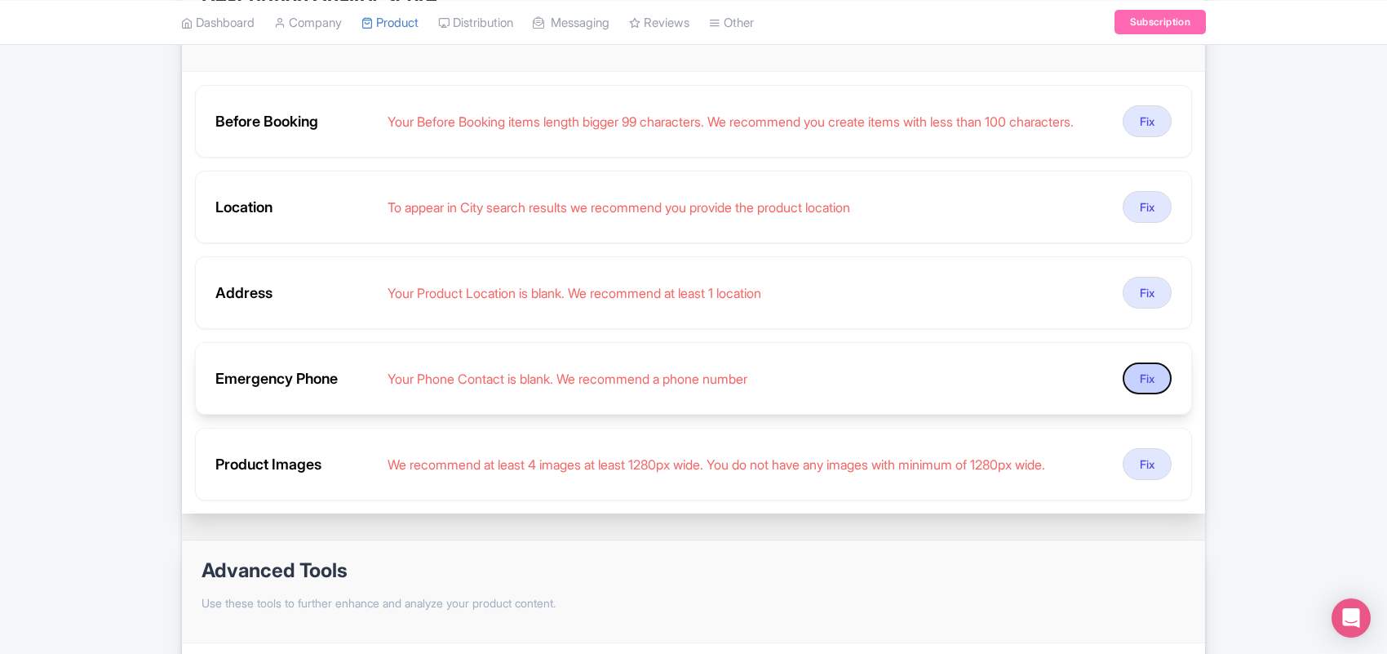
click at [1145, 389] on button "Fix" at bounding box center [1147, 378] width 49 height 32
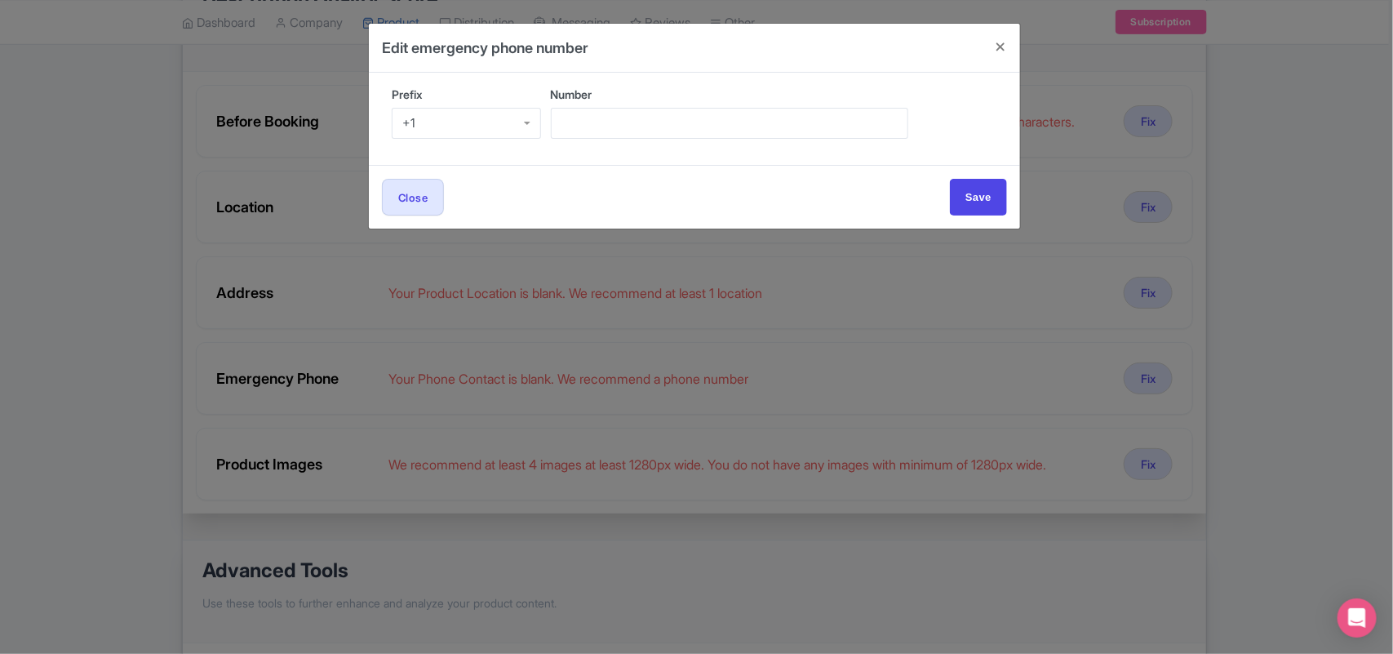
click at [442, 124] on div "+1" at bounding box center [466, 123] width 149 height 31
drag, startPoint x: 442, startPoint y: 125, endPoint x: 345, endPoint y: 125, distance: 97.1
click at [345, 125] on div "Edit emergency phone number Prefix +1 +1 +1 +7 +20 +27 +30 +31 +32 +33 +34 +36 …" at bounding box center [696, 327] width 1393 height 654
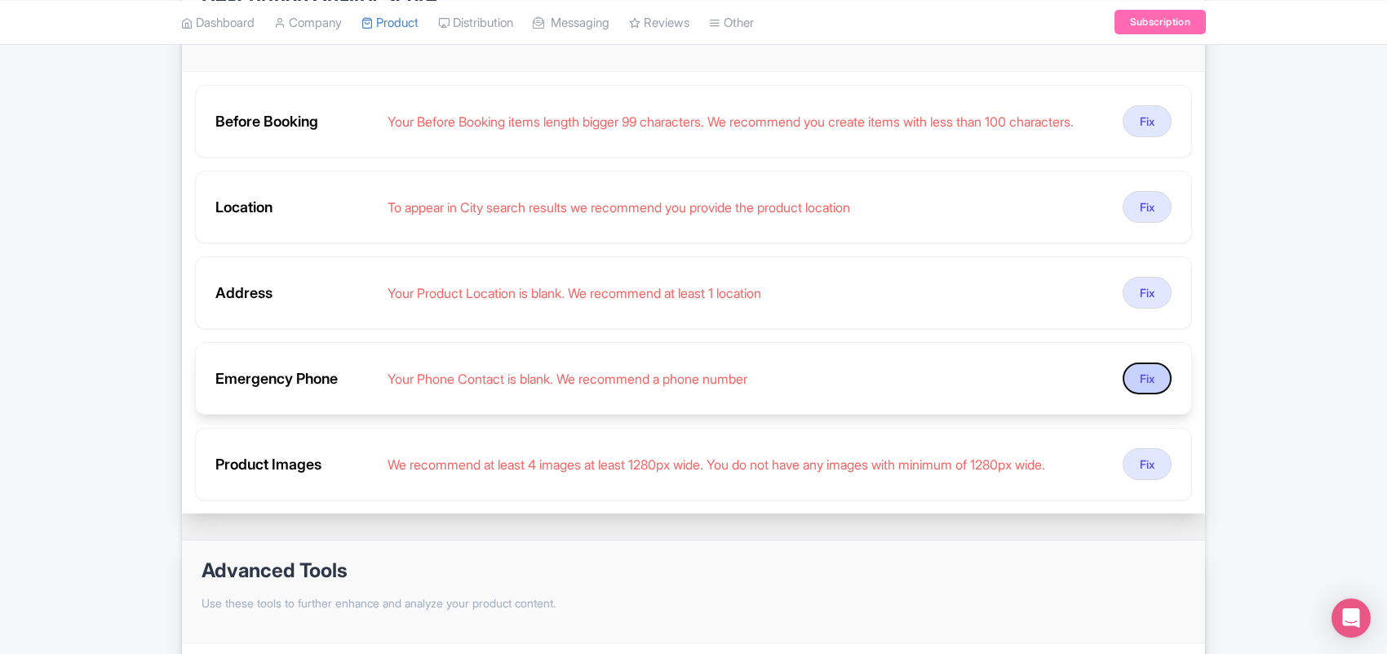
click at [1143, 386] on button "Fix" at bounding box center [1147, 378] width 49 height 32
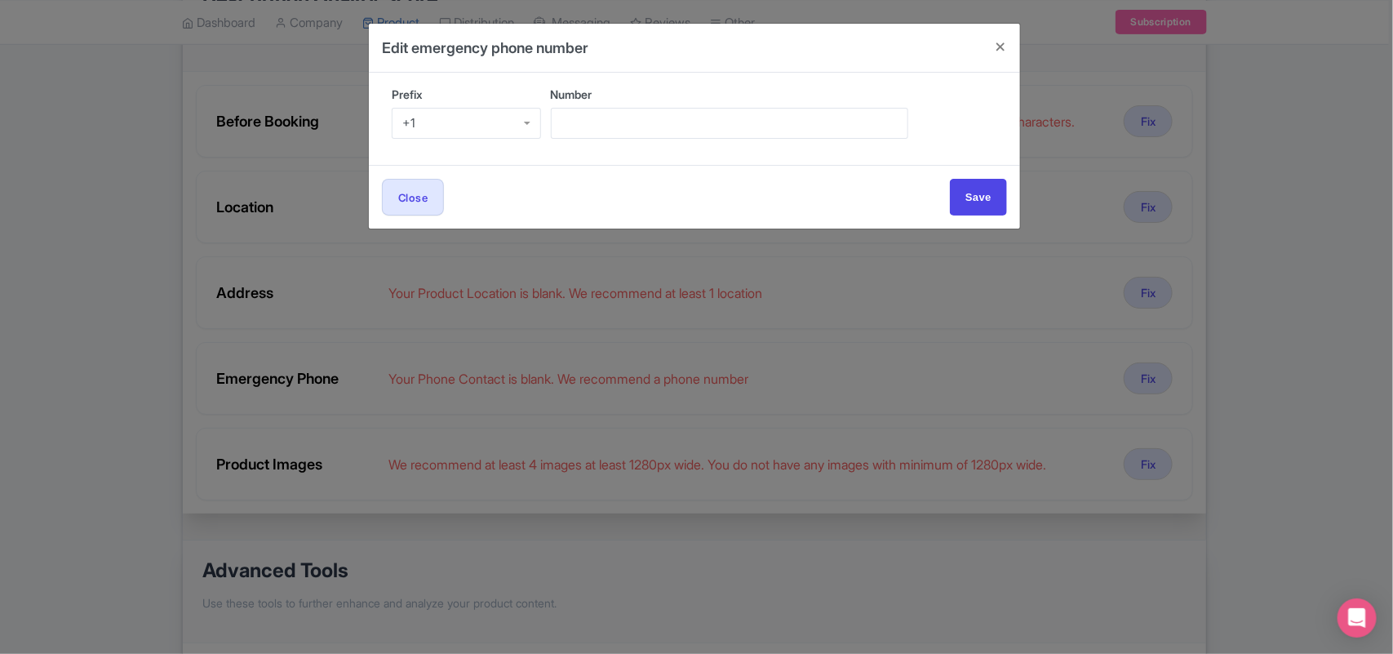
click at [442, 118] on div "+1" at bounding box center [466, 123] width 149 height 31
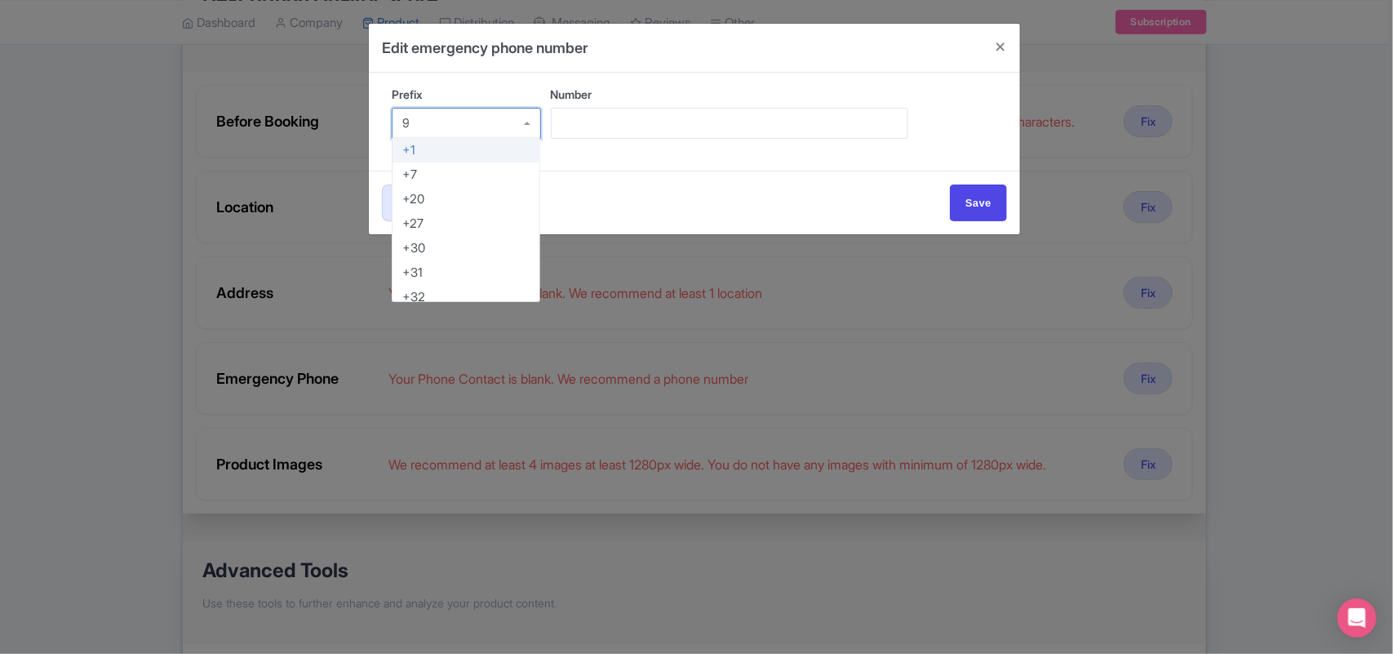
scroll to position [0, 0]
type input "91"
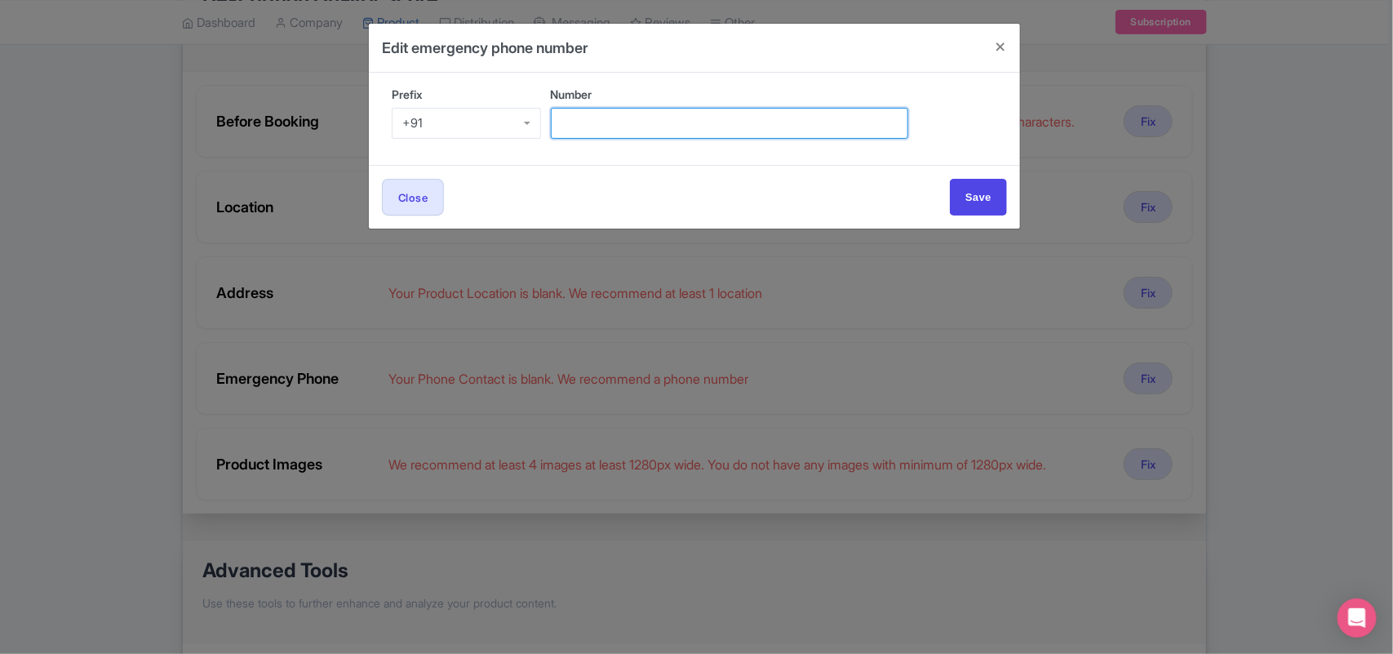
click at [615, 122] on input "Number" at bounding box center [729, 123] width 357 height 31
paste input "+91 95099 89377"
drag, startPoint x: 588, startPoint y: 123, endPoint x: 539, endPoint y: 127, distance: 48.3
click at [539, 127] on div "Prefix +91 +91 +1 +7 +20 +27 +30 +31 +32 +33 +34 +36 +39 +40 +41 +43 +44 +45 +4…" at bounding box center [694, 119] width 625 height 66
type input "95099 89377"
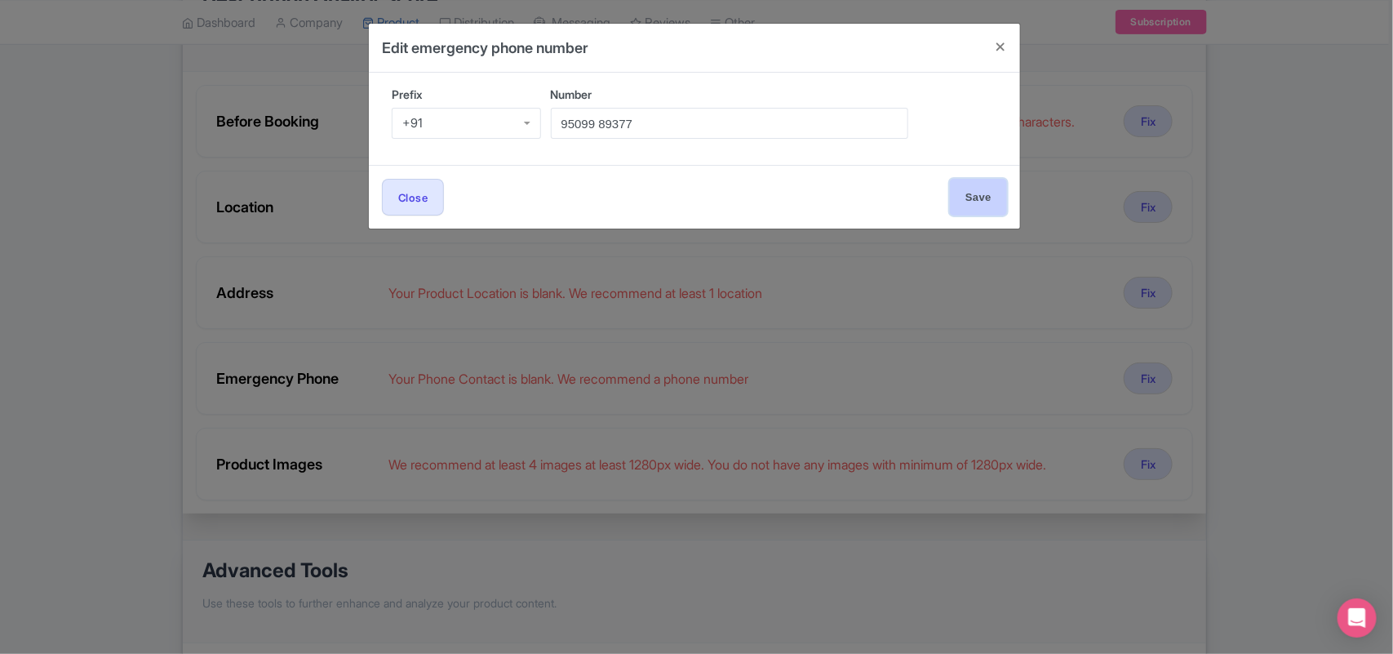
click at [976, 194] on input "Save" at bounding box center [978, 197] width 57 height 37
type input "Save"
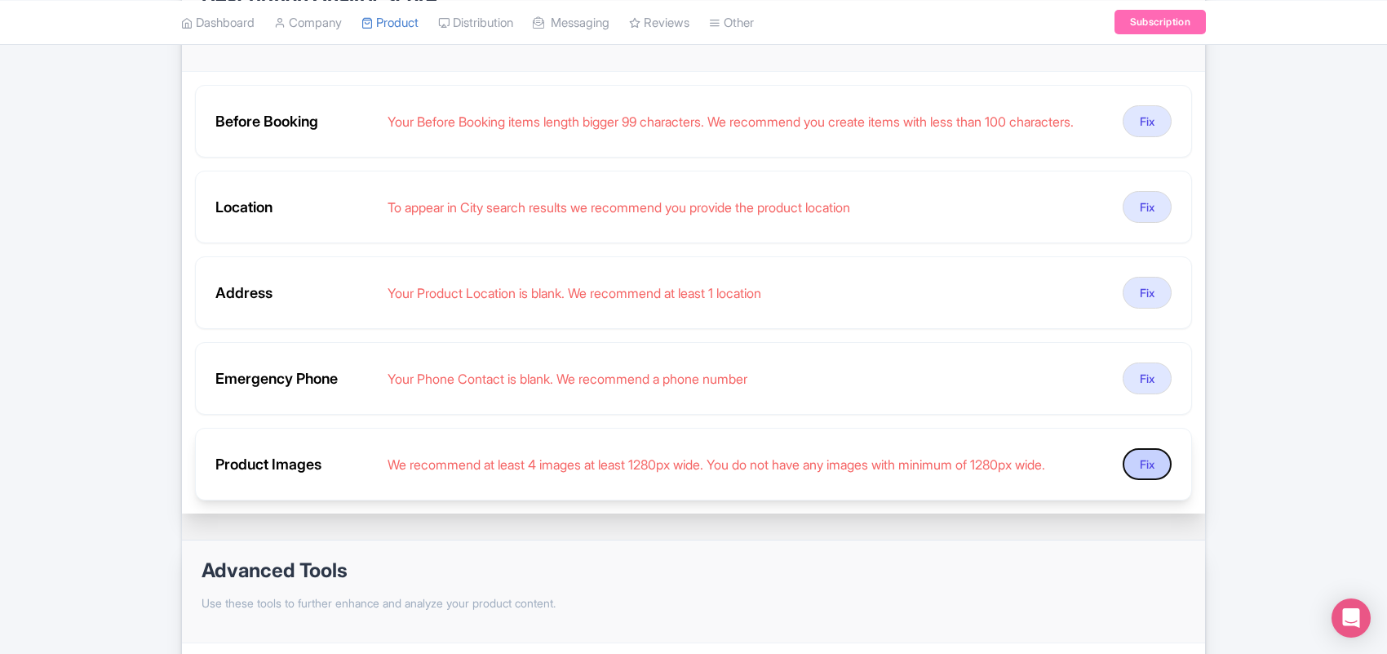
click at [1148, 475] on button "Fix" at bounding box center [1147, 464] width 49 height 32
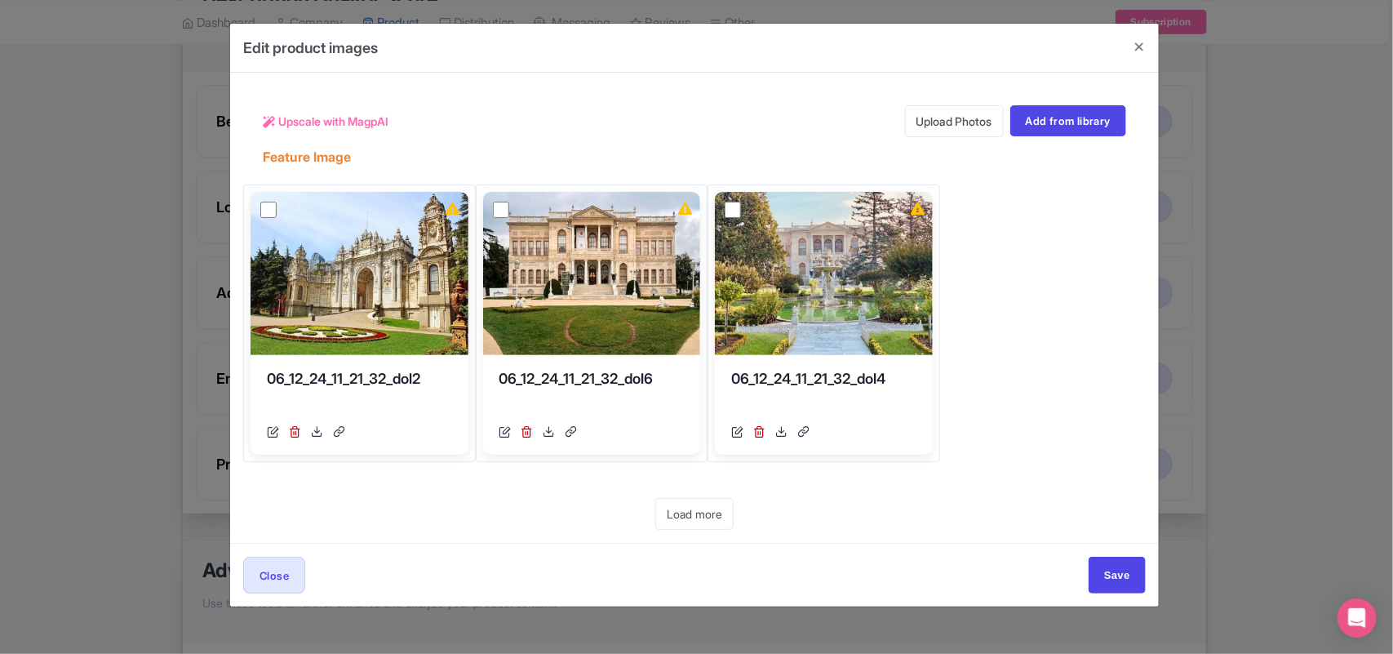
click at [992, 494] on div "Upscale with MagpAI Upload Photos Add from library Feature Image View Details 0…" at bounding box center [694, 308] width 903 height 444
click at [953, 121] on link "Upload Photos" at bounding box center [954, 121] width 99 height 32
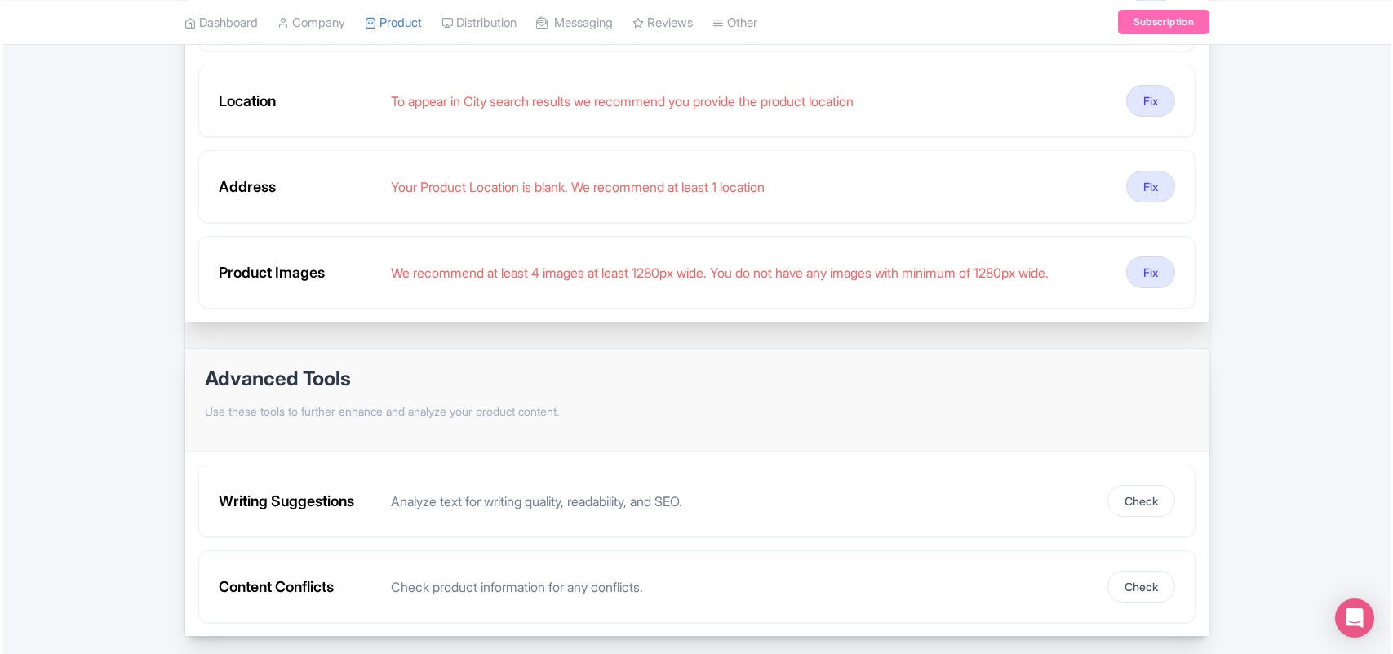
scroll to position [376, 0]
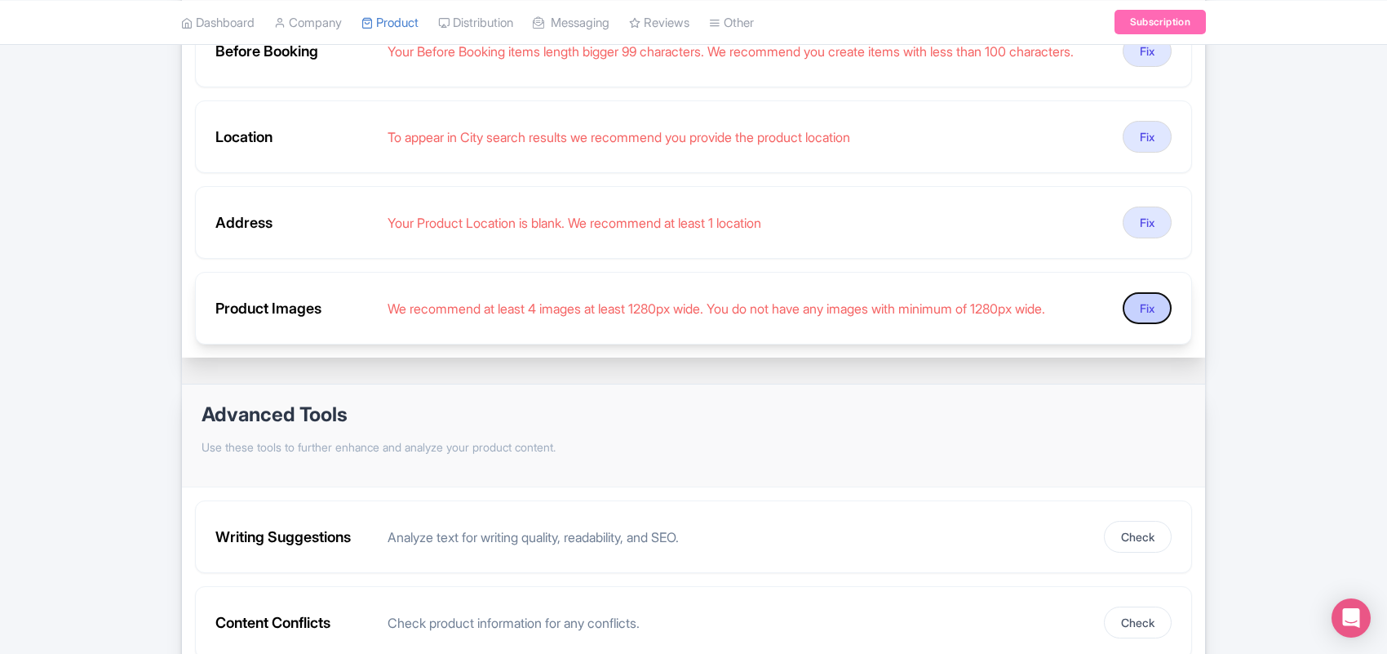
click at [1145, 321] on button "Fix" at bounding box center [1147, 308] width 49 height 32
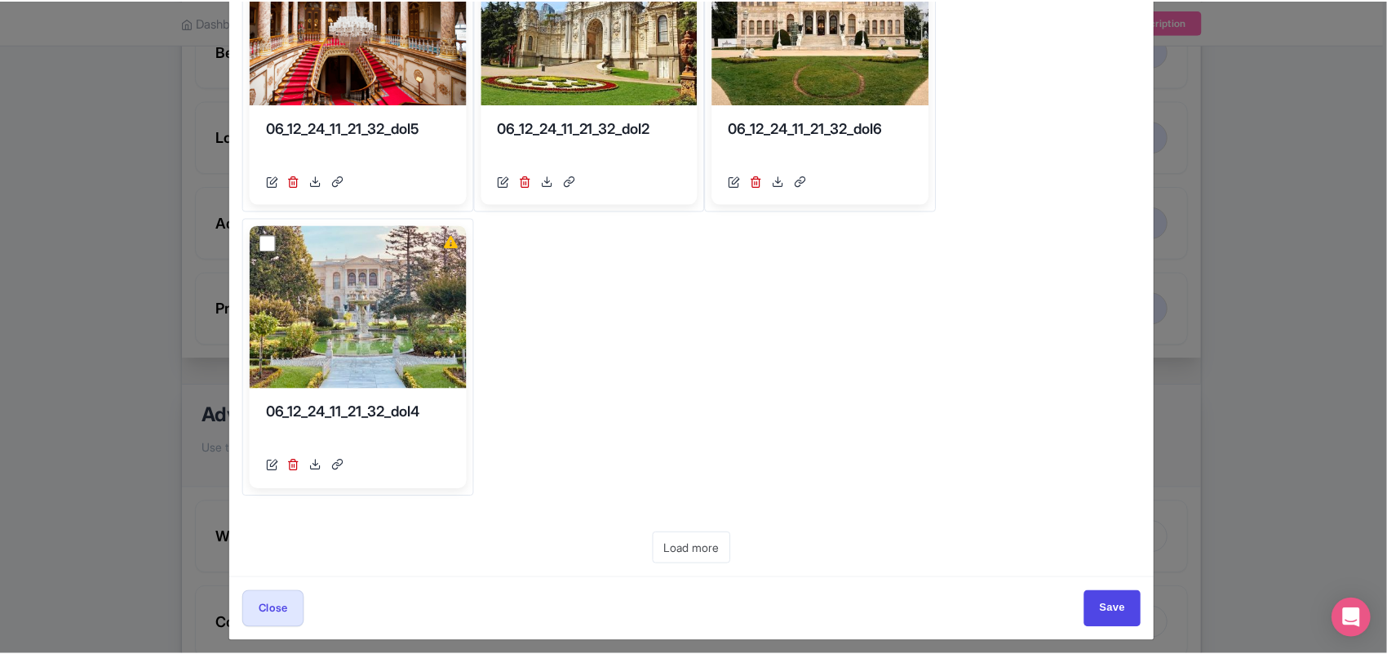
scroll to position [264, 0]
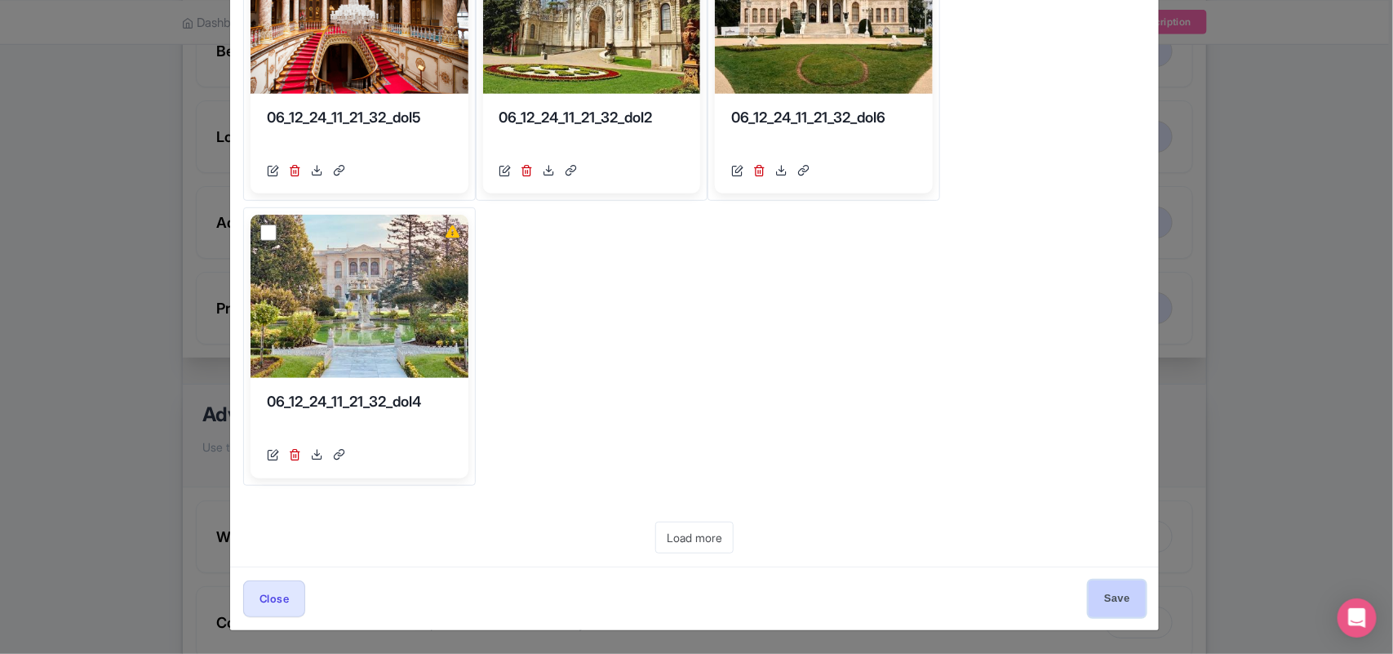
click at [1112, 602] on input "Save" at bounding box center [1117, 598] width 57 height 37
type input "Save"
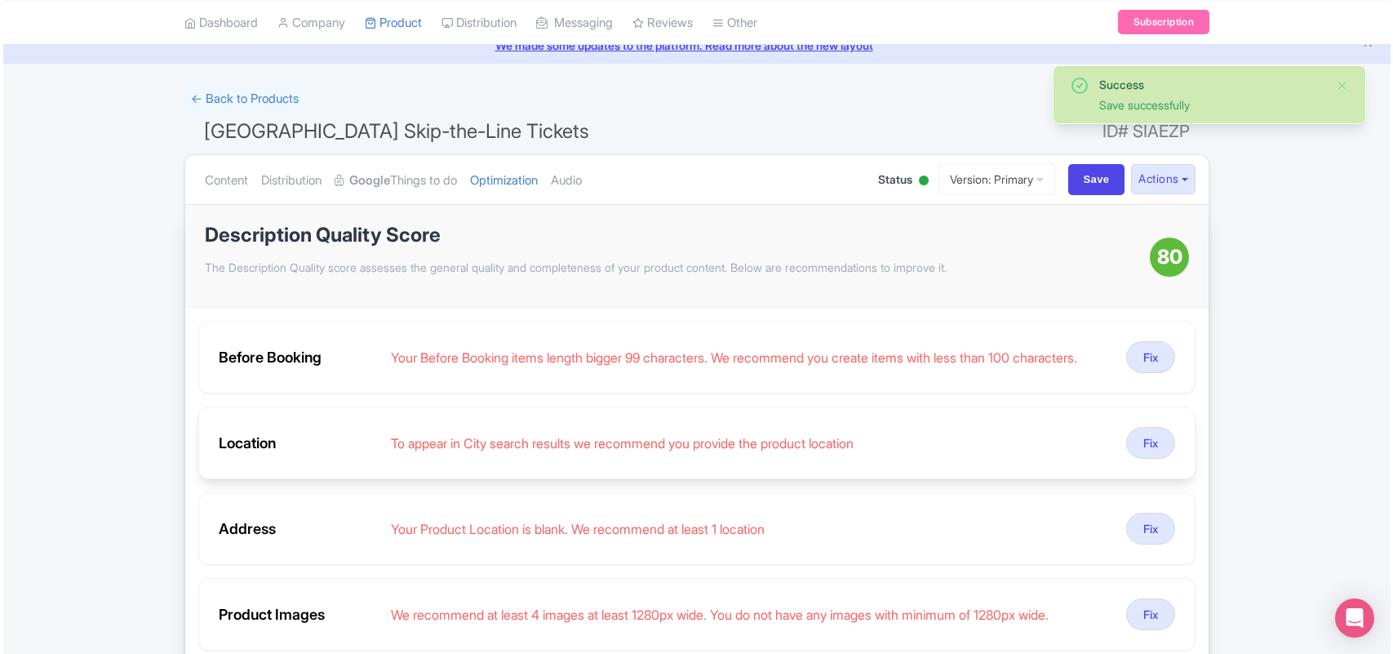
scroll to position [172, 0]
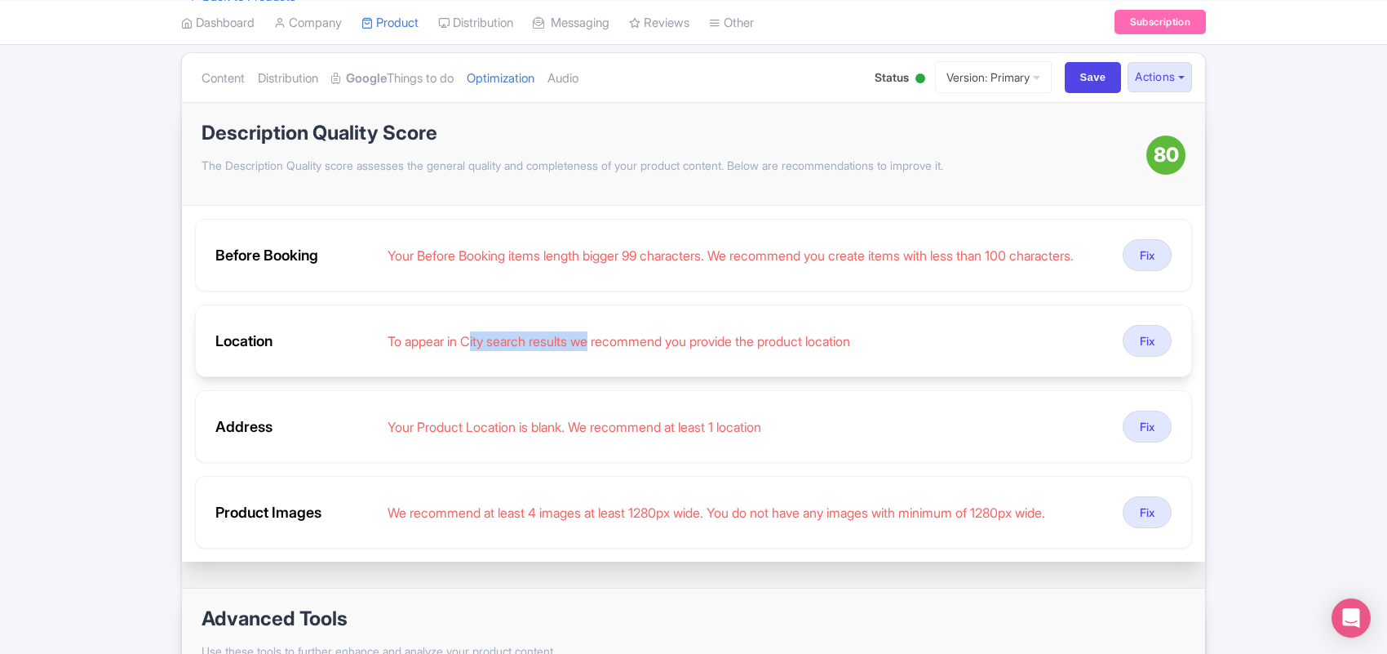
drag, startPoint x: 473, startPoint y: 352, endPoint x: 659, endPoint y: 352, distance: 186.1
click at [614, 351] on div "To appear in City search results we recommend you provide the product location" at bounding box center [749, 341] width 722 height 20
click at [1143, 348] on button "Fix" at bounding box center [1147, 341] width 49 height 32
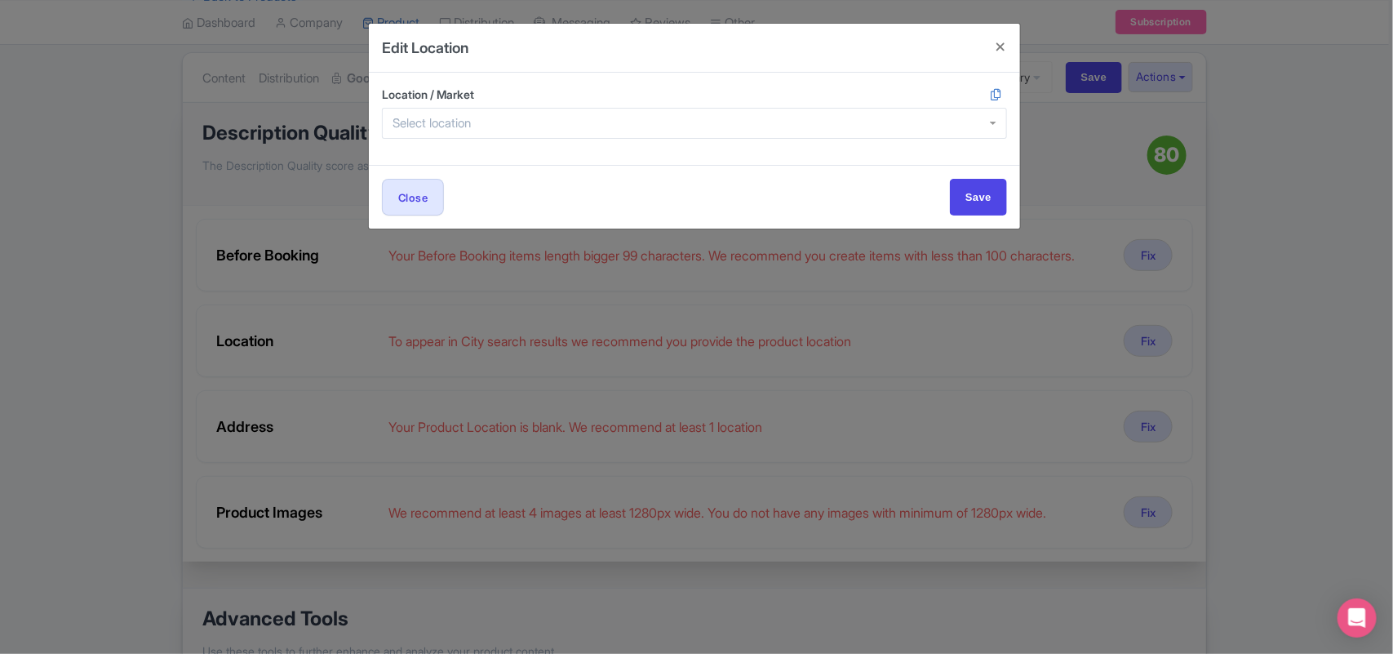
click at [442, 115] on div at bounding box center [694, 123] width 625 height 31
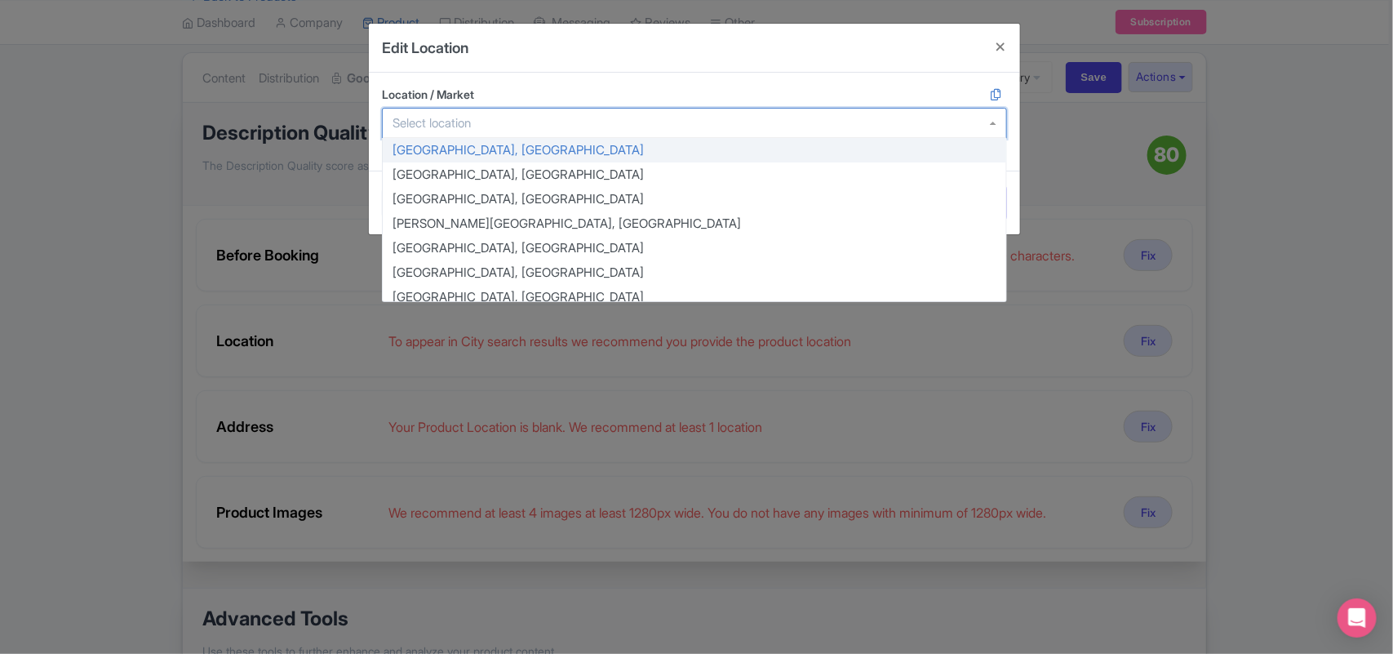
click at [425, 120] on input "Location / Market" at bounding box center [437, 123] width 88 height 15
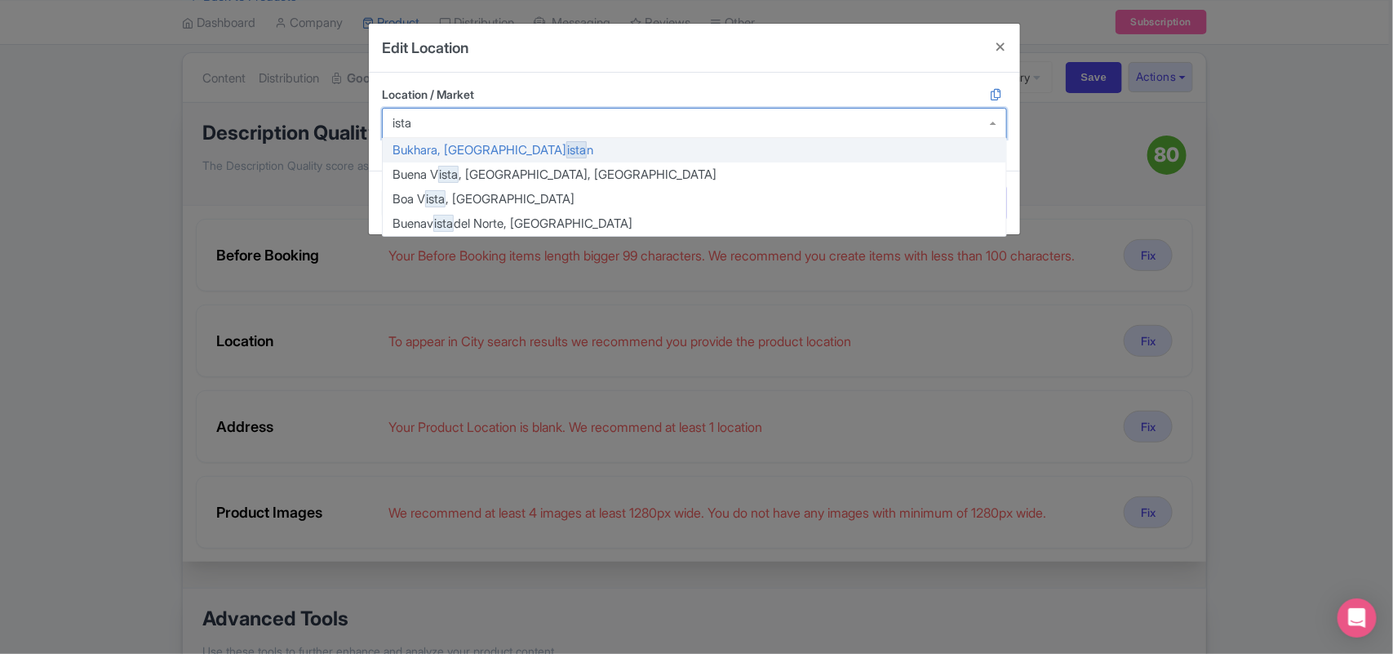
type input "istan"
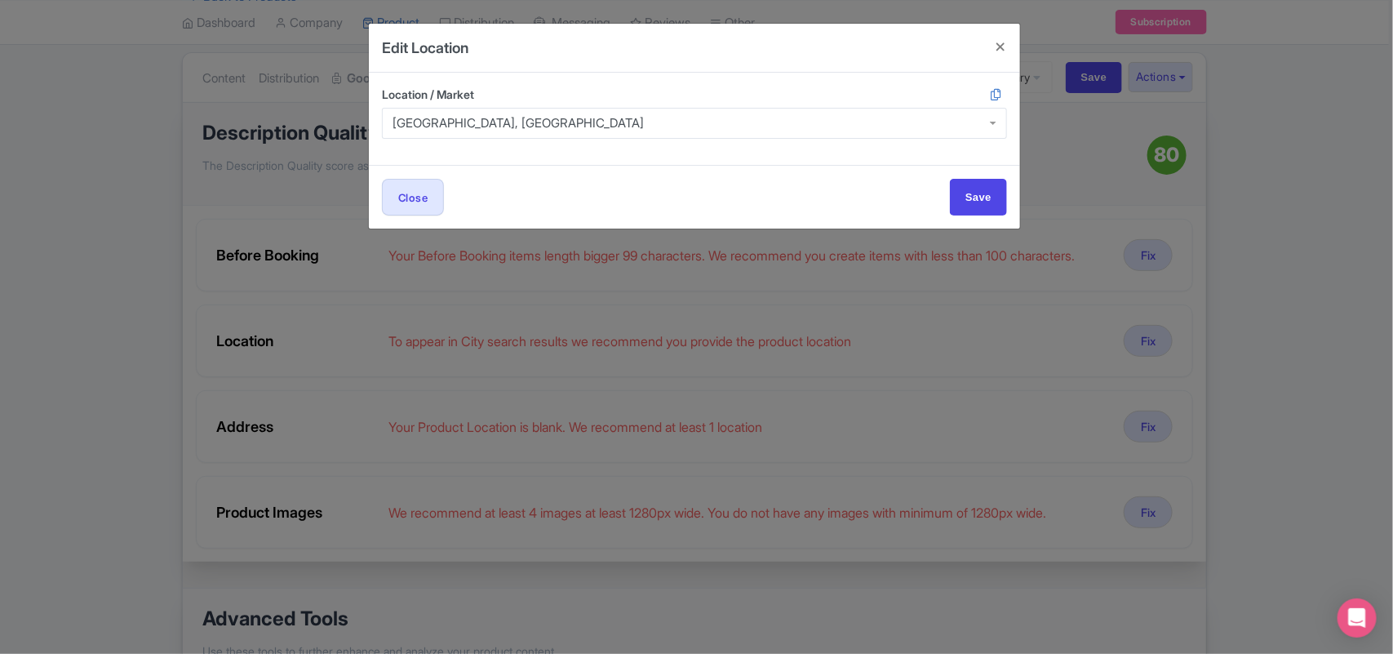
scroll to position [0, 0]
click at [988, 196] on input "Save" at bounding box center [978, 197] width 57 height 37
type input "Save"
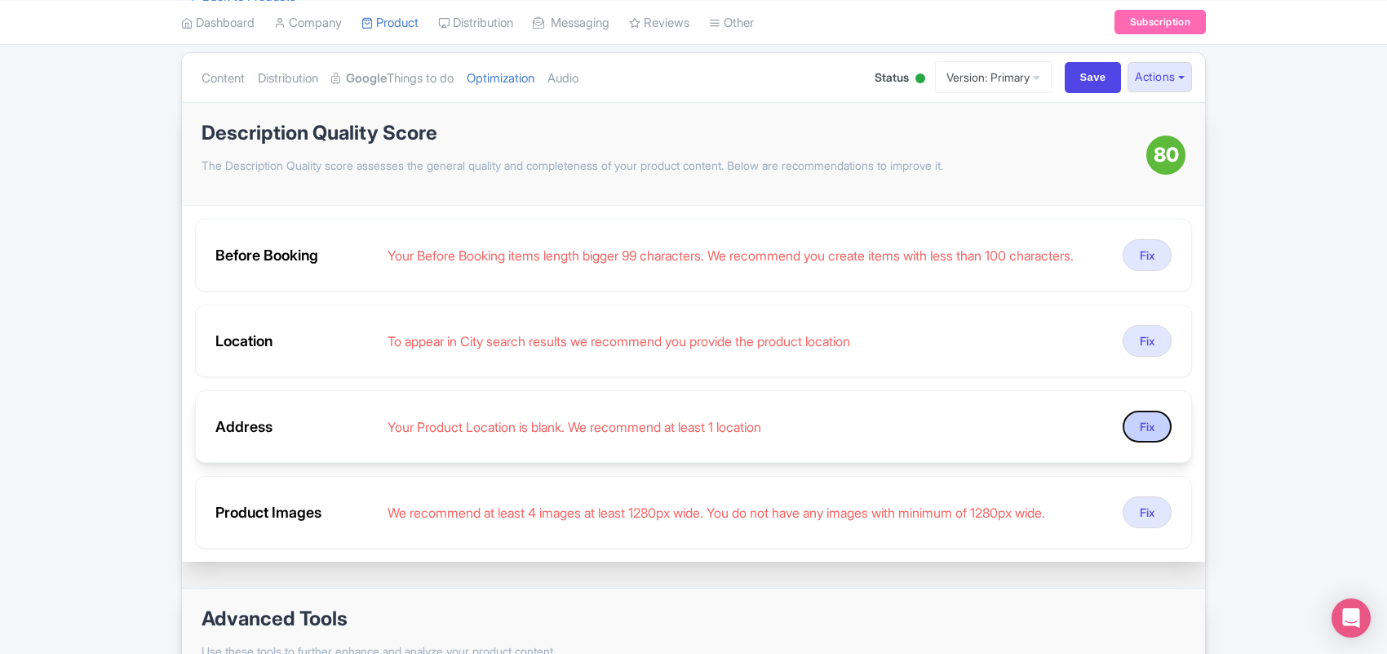
click at [1129, 434] on button "Fix" at bounding box center [1147, 427] width 49 height 32
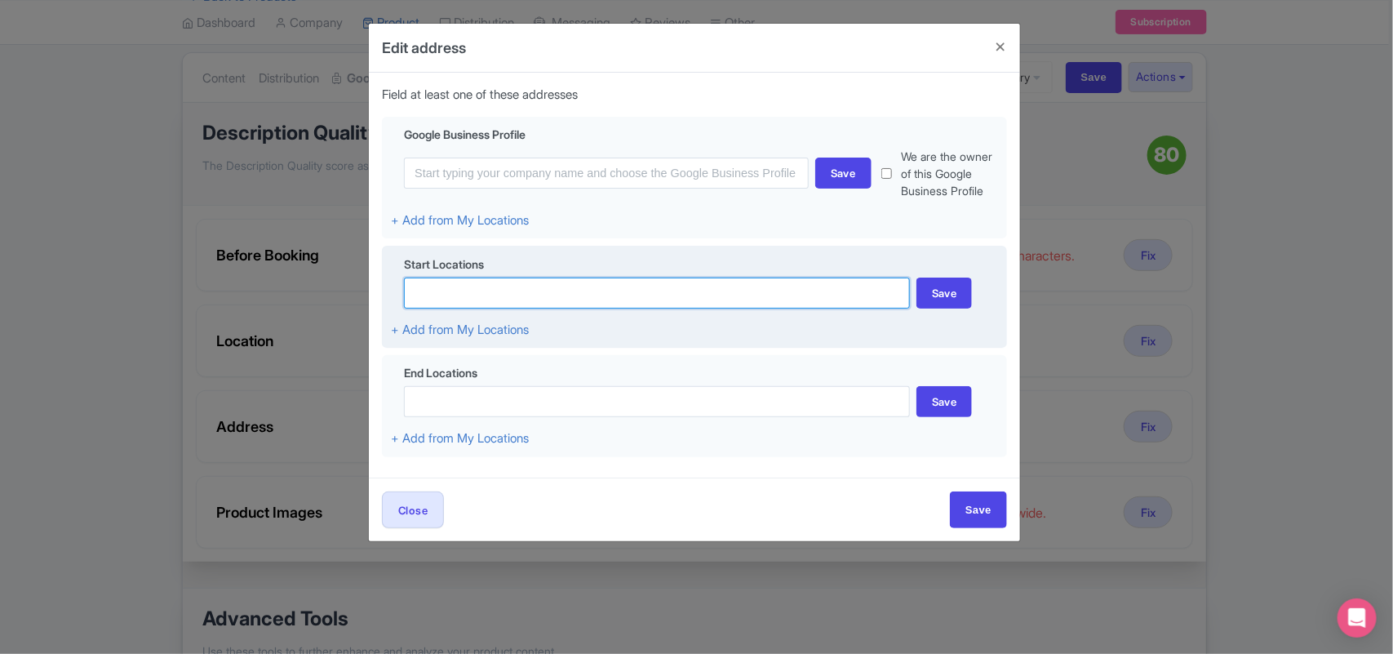
click at [453, 308] on input at bounding box center [657, 292] width 506 height 31
paste input "ViÅŸnezade, DolmabahÃ§e Cd., 34357 BeÅŸiktaÅŸ/Ä°stanbul, Turkey"
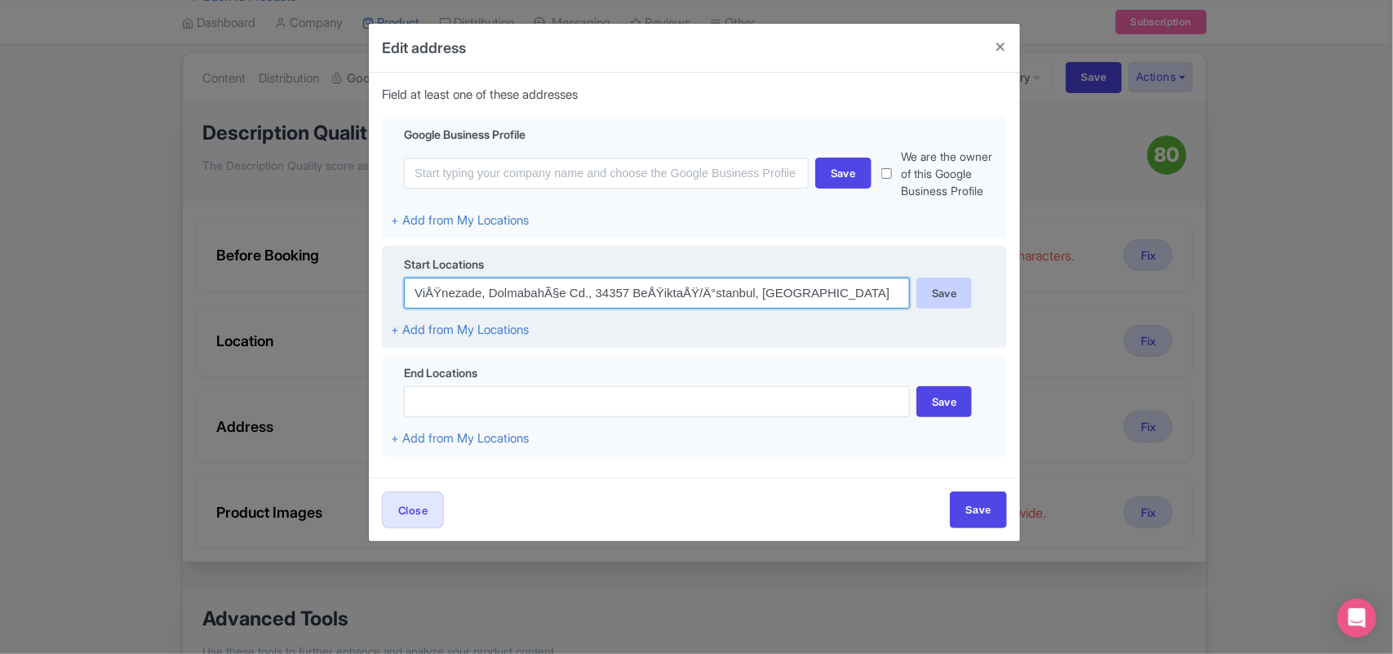
type input "ViÅŸnezade, DolmabahÃ§e Cd., 34357 BeÅŸiktaÅŸ/Ä°stanbul, Turkey"
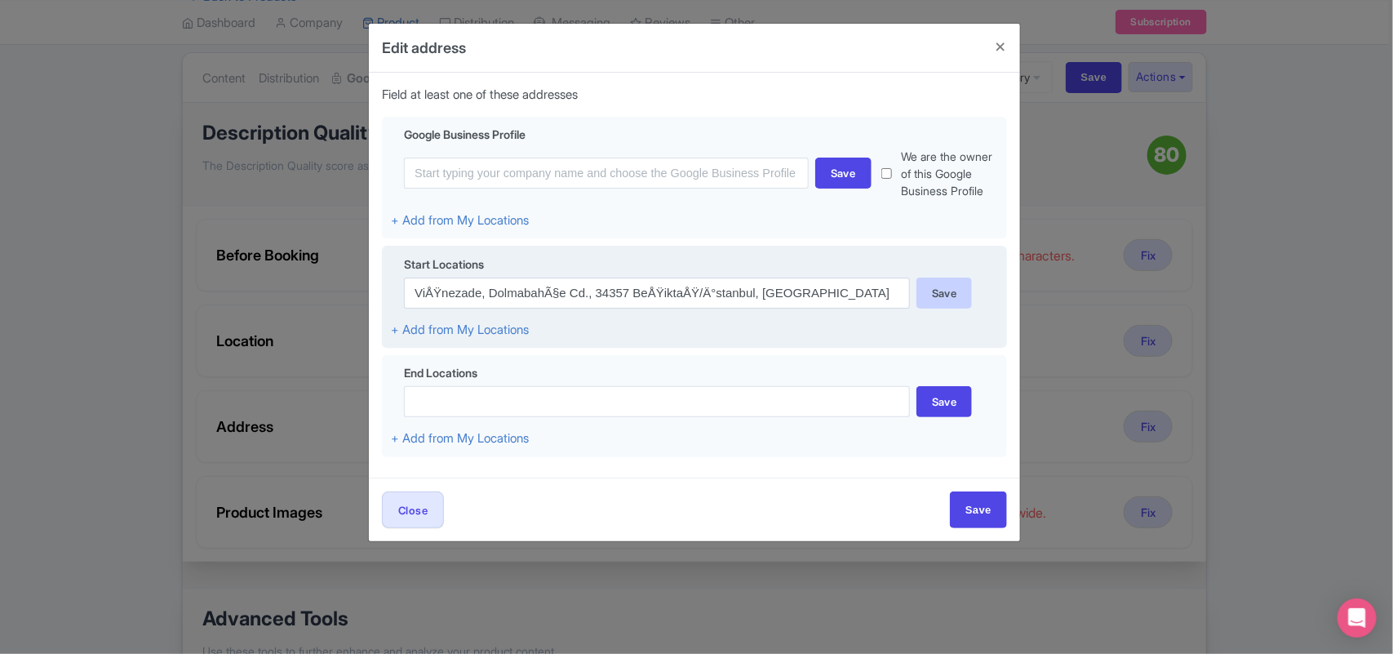
click at [948, 308] on div "Save" at bounding box center [945, 292] width 56 height 31
click at [947, 307] on div "Save" at bounding box center [945, 292] width 56 height 31
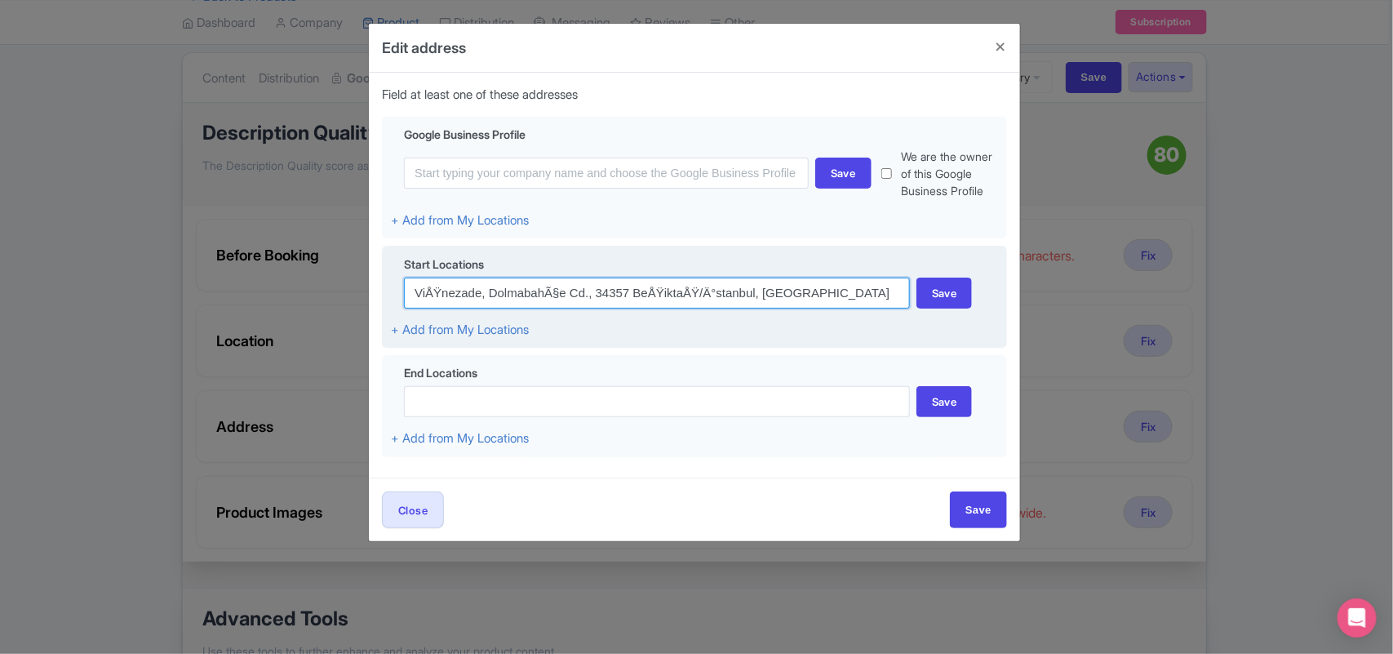
click at [717, 308] on input "ViÅŸnezade, DolmabahÃ§e Cd., 34357 BeÅŸiktaÅŸ/Ä°stanbul, Turkey" at bounding box center [657, 292] width 506 height 31
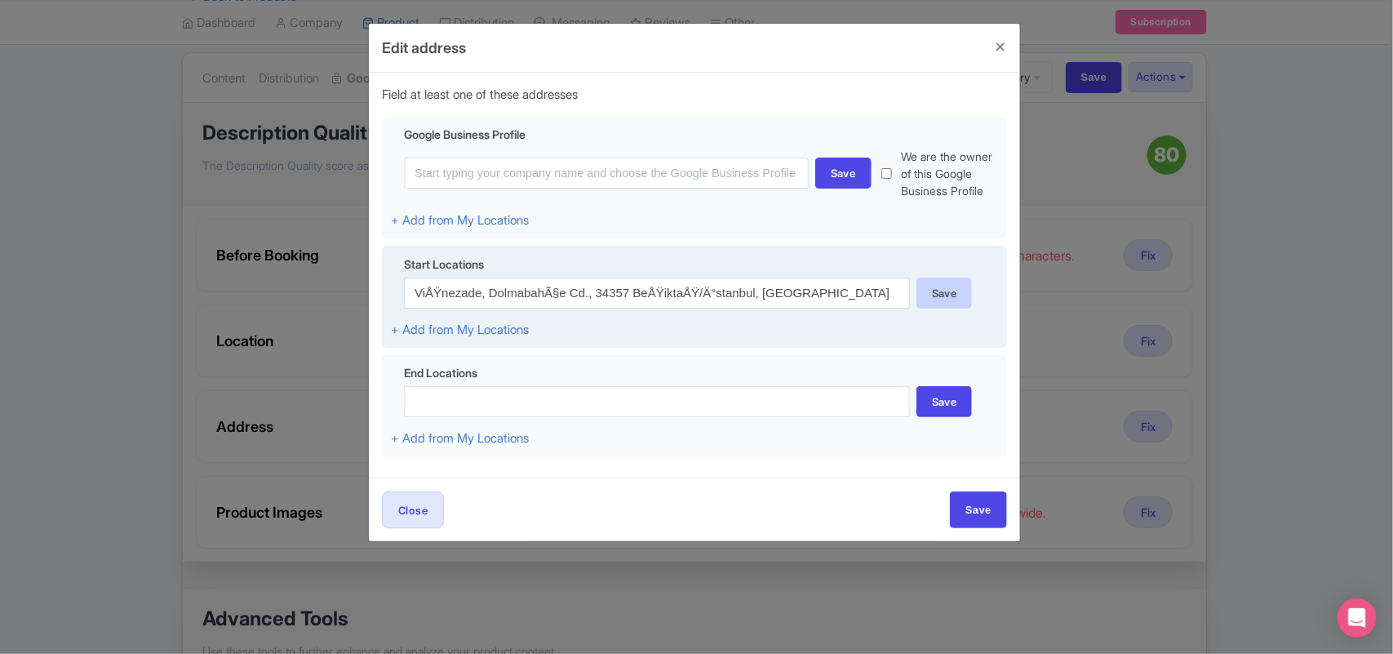
click at [935, 302] on div "Save" at bounding box center [945, 292] width 56 height 31
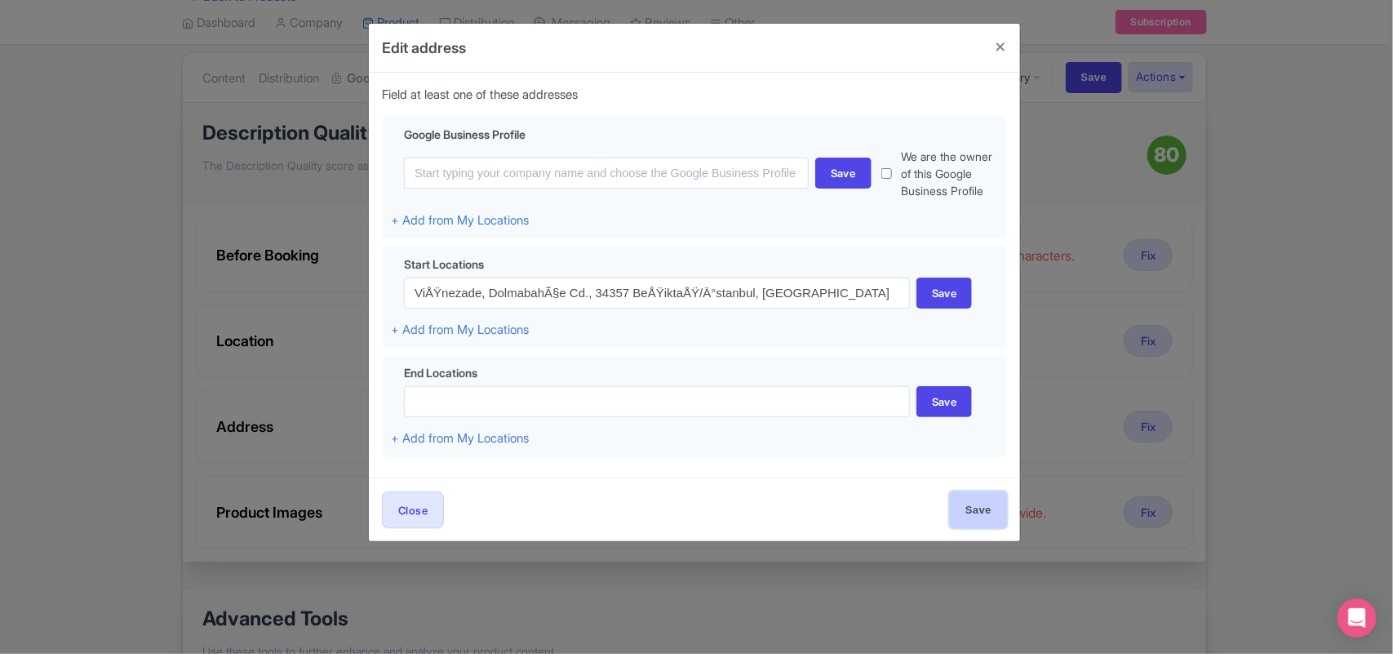
click at [977, 523] on input "Save" at bounding box center [978, 509] width 57 height 37
type input "Save"
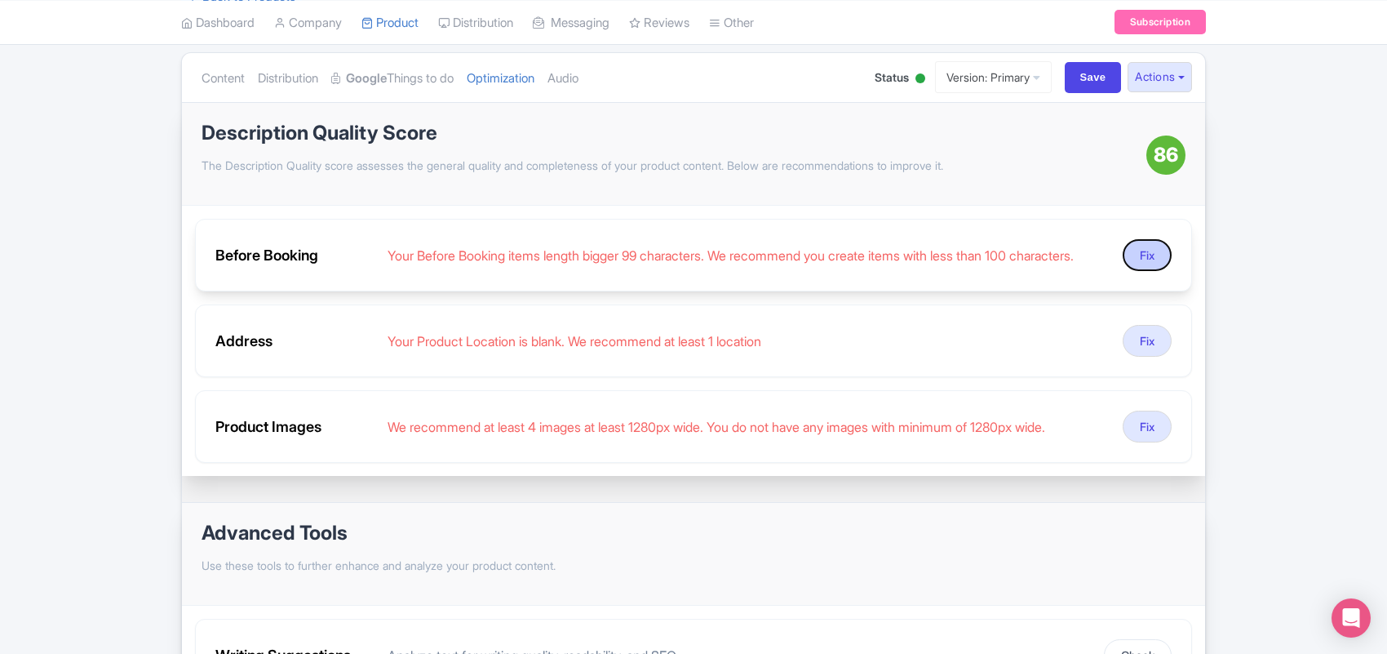
click at [1143, 262] on button "Fix" at bounding box center [1147, 255] width 49 height 32
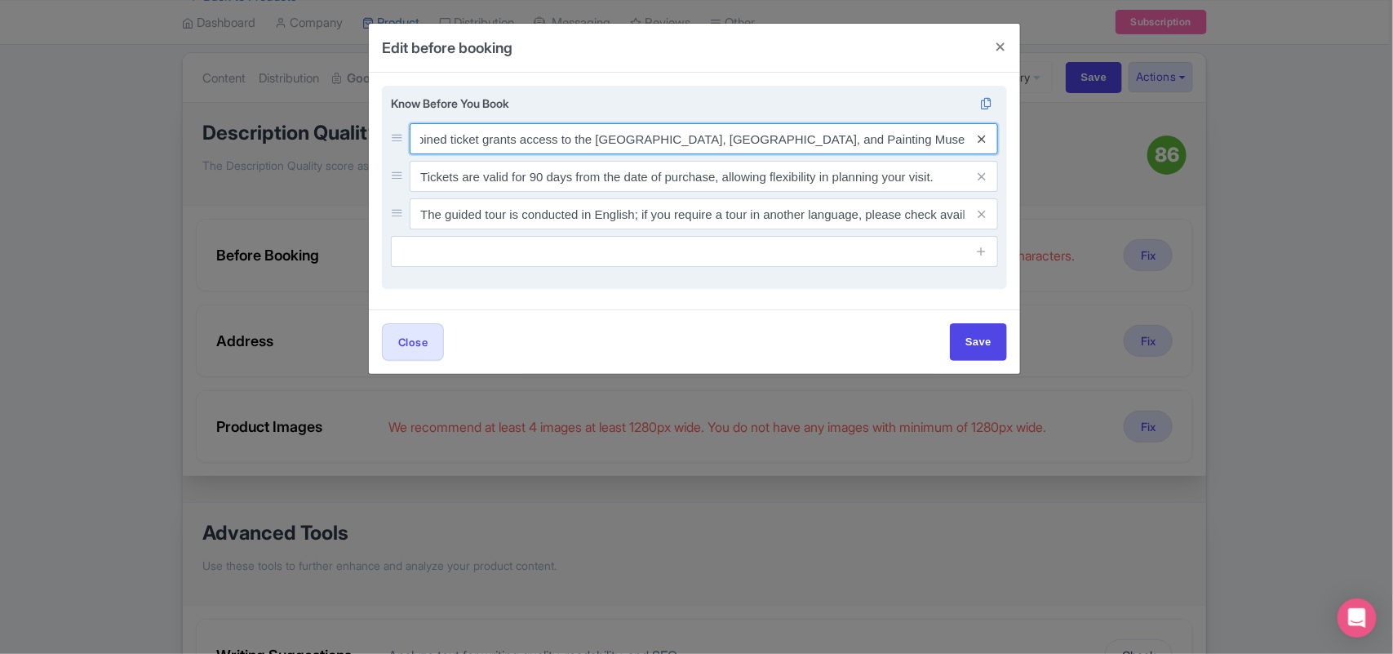
scroll to position [0, 127]
drag, startPoint x: 891, startPoint y: 144, endPoint x: 1001, endPoint y: 141, distance: 109.4
click at [1001, 141] on div "Know Before You Book The standard combined ticket grants access to the Selamlık…" at bounding box center [694, 188] width 625 height 204
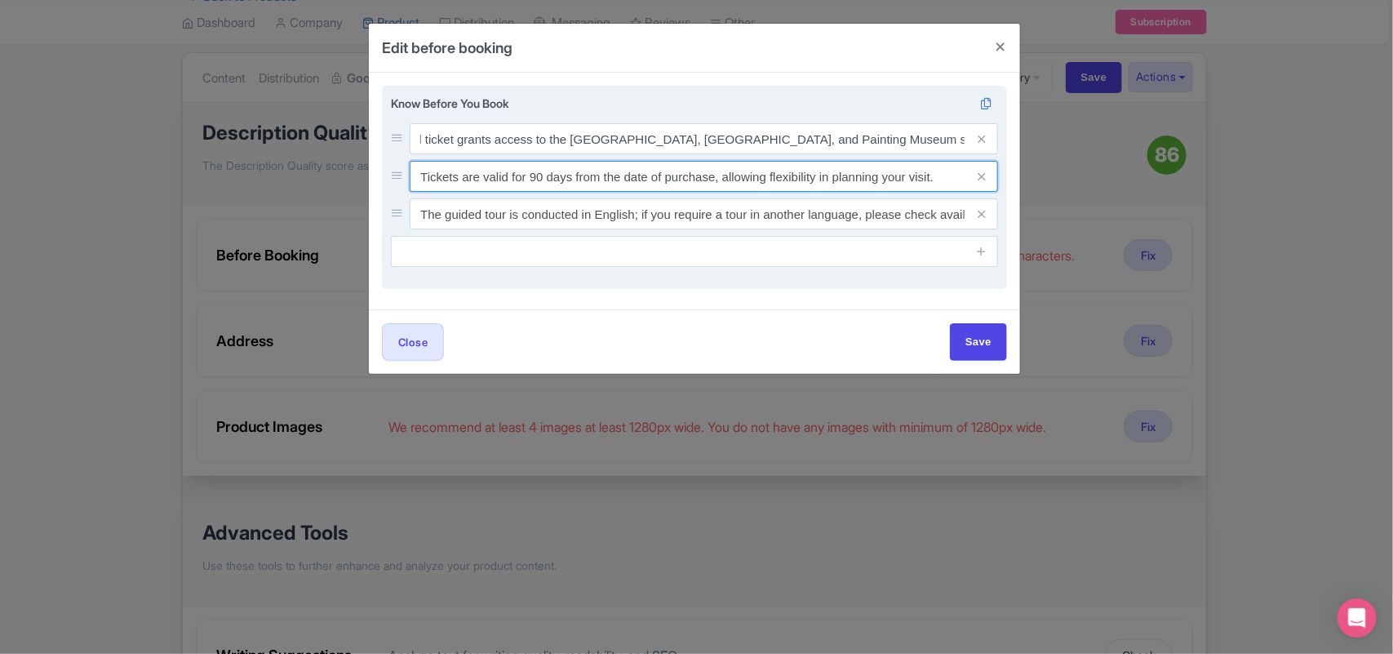
scroll to position [0, 0]
drag, startPoint x: 716, startPoint y: 180, endPoint x: 965, endPoint y: 180, distance: 248.9
click at [965, 180] on div "Tickets are valid for 90 days from the date of purchase, allowing flexibility i…" at bounding box center [704, 176] width 588 height 31
type input "Tickets are valid for 90 days from the date of purchase"
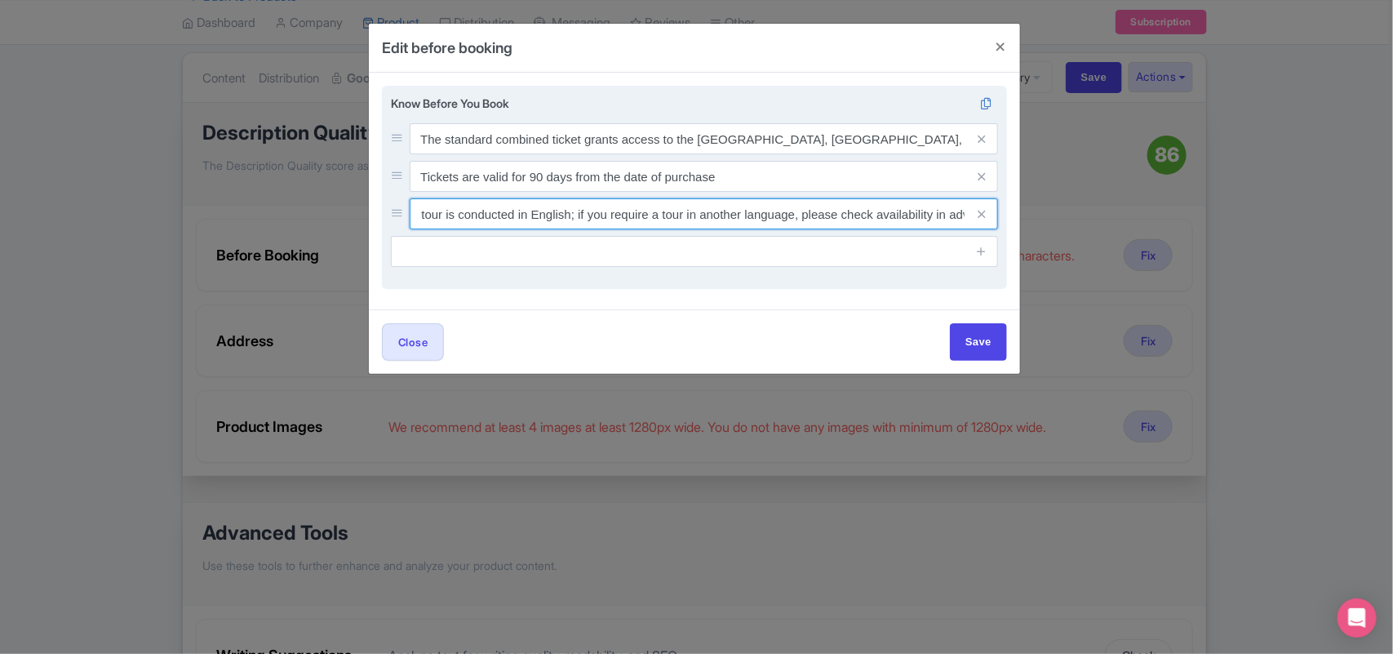
scroll to position [0, 99]
drag, startPoint x: 865, startPoint y: 216, endPoint x: 986, endPoint y: 220, distance: 120.9
click at [986, 220] on div "The guided tour is conducted in English; if you require a tour in another langu…" at bounding box center [704, 213] width 588 height 31
click at [584, 154] on input "The guided tour is conducted in English; if you require a tour in another langu…" at bounding box center [704, 138] width 588 height 31
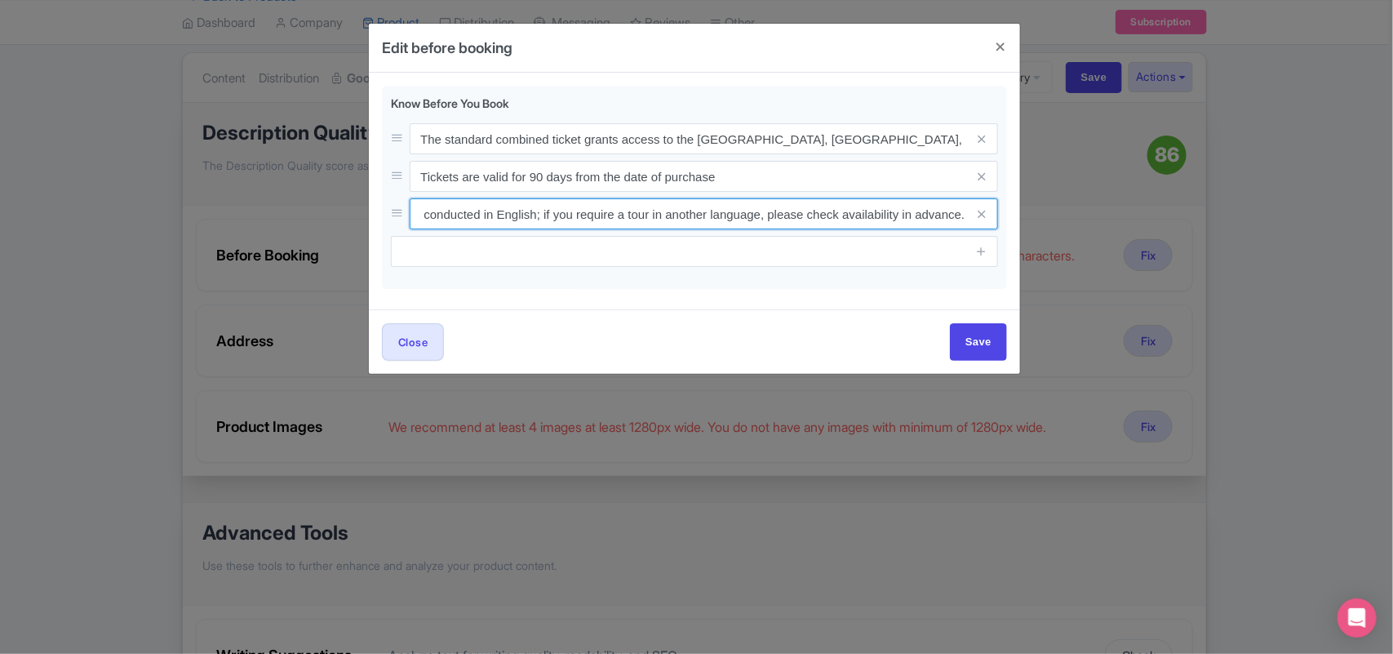
drag, startPoint x: 543, startPoint y: 211, endPoint x: 1008, endPoint y: 214, distance: 465.2
click at [1008, 214] on div "Know Before You Book The standard combined ticket grants access to the Selamlık…" at bounding box center [694, 191] width 651 height 237
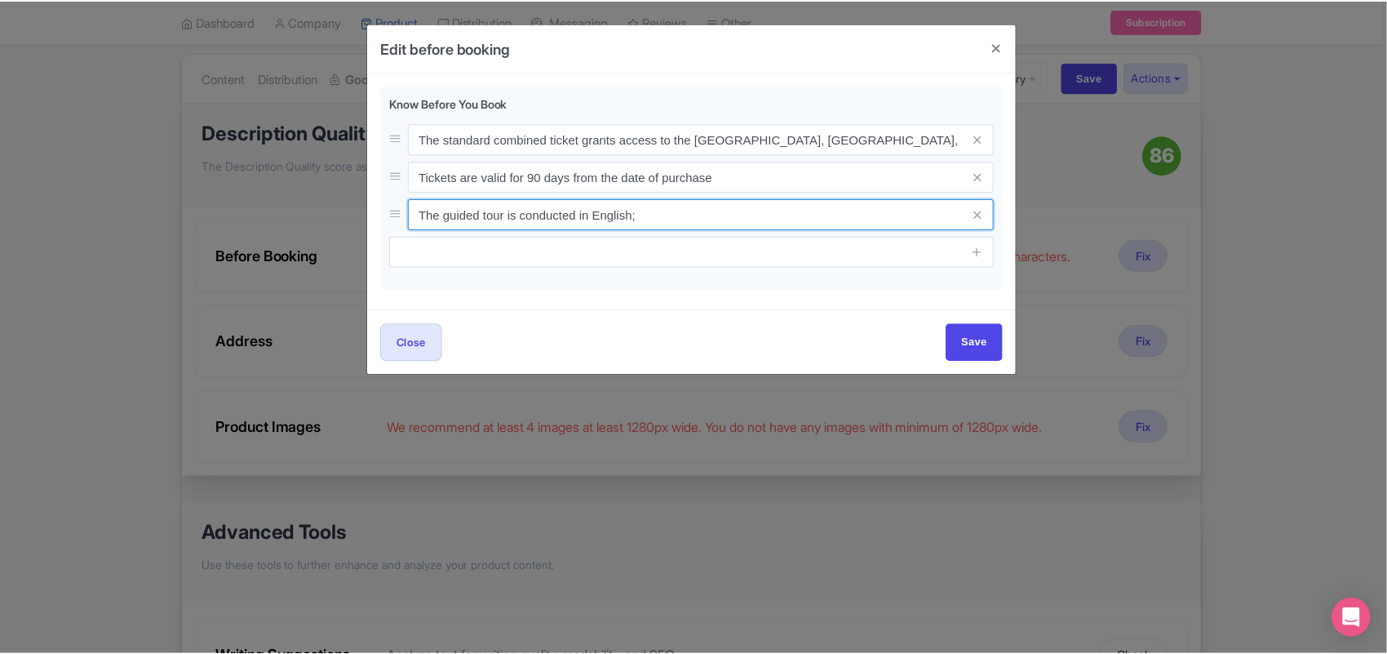
scroll to position [0, 0]
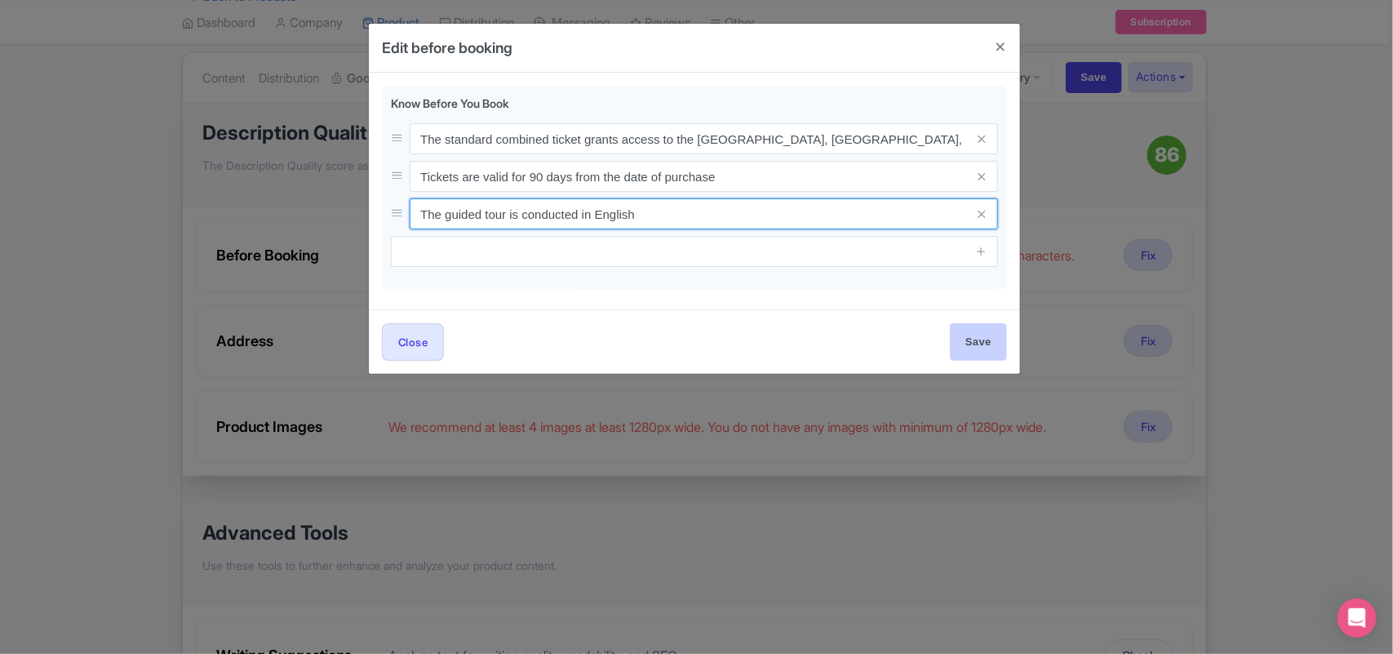
type input "The guided tour is conducted in English"
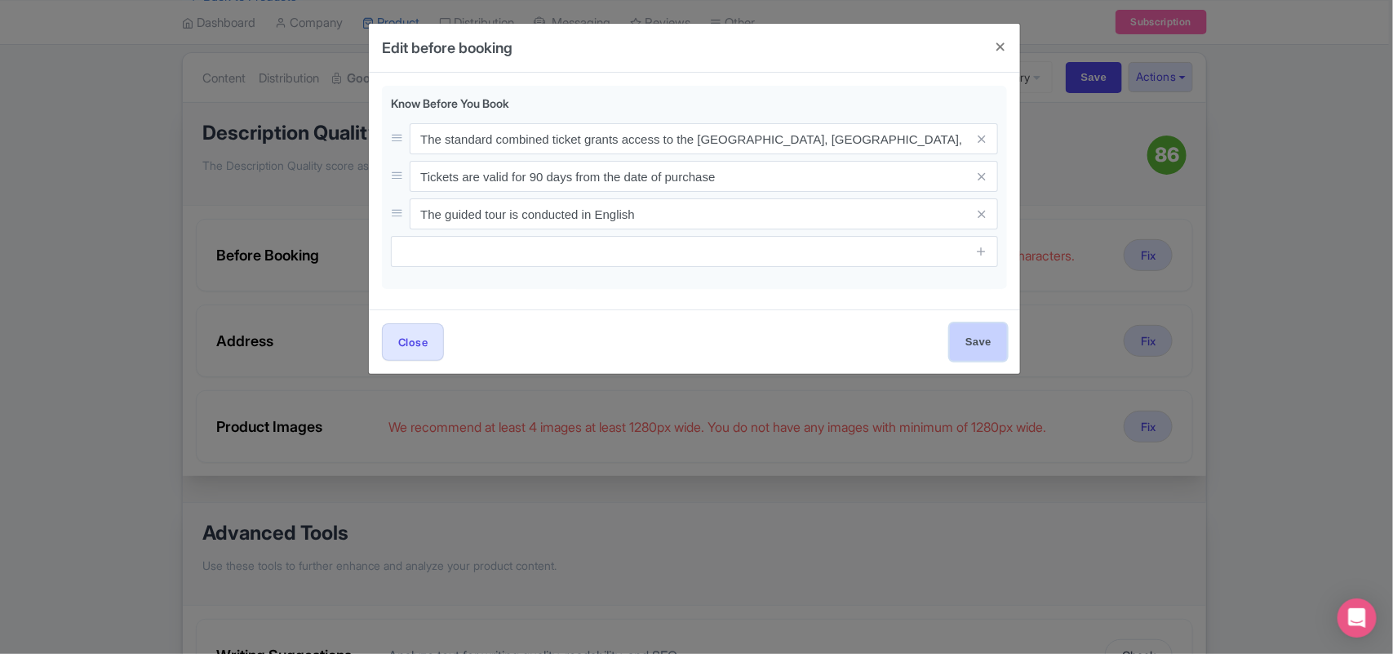
click at [974, 336] on input "Save" at bounding box center [978, 341] width 57 height 37
type input "Save"
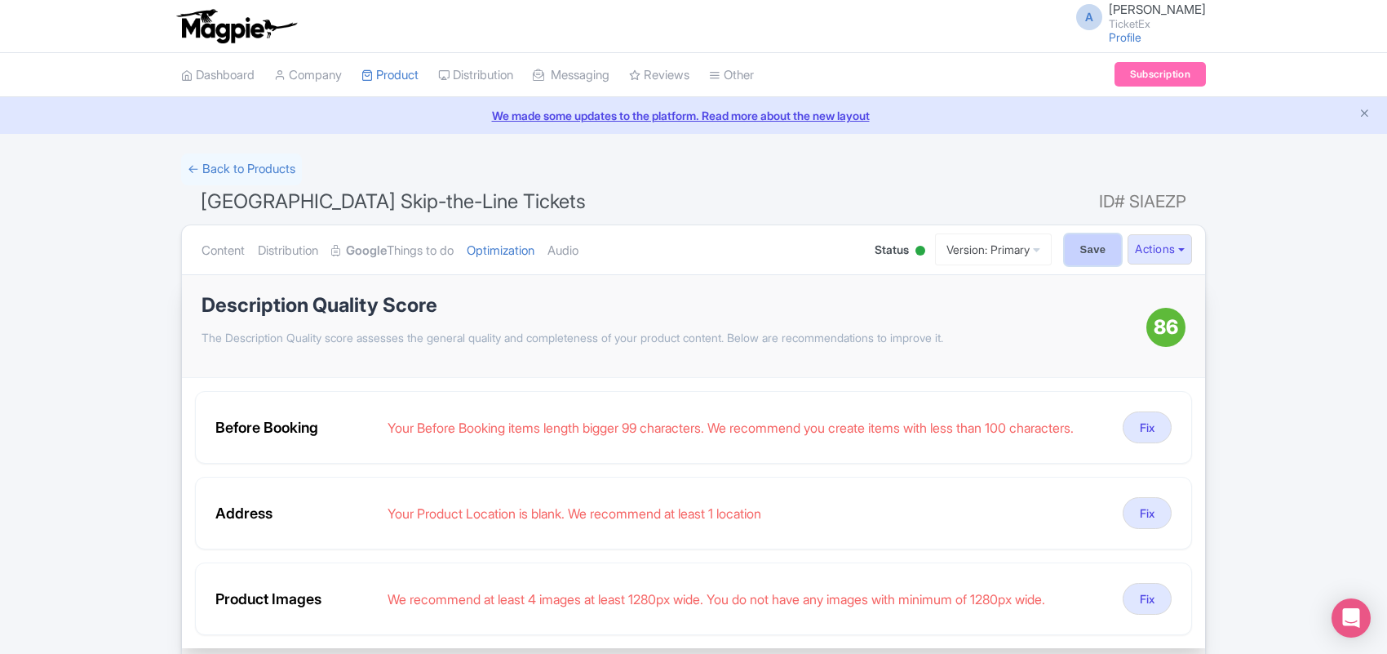
click at [1070, 246] on input "Save" at bounding box center [1093, 249] width 57 height 31
type input "Saving..."
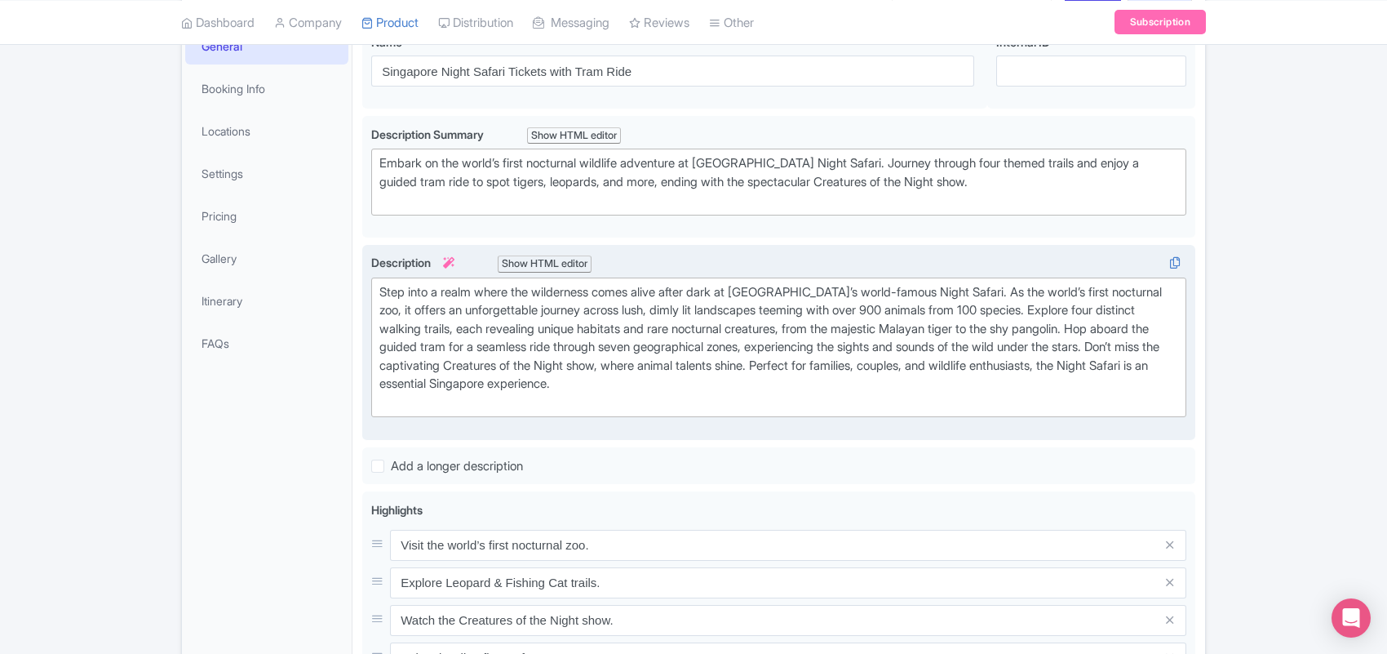
scroll to position [408, 0]
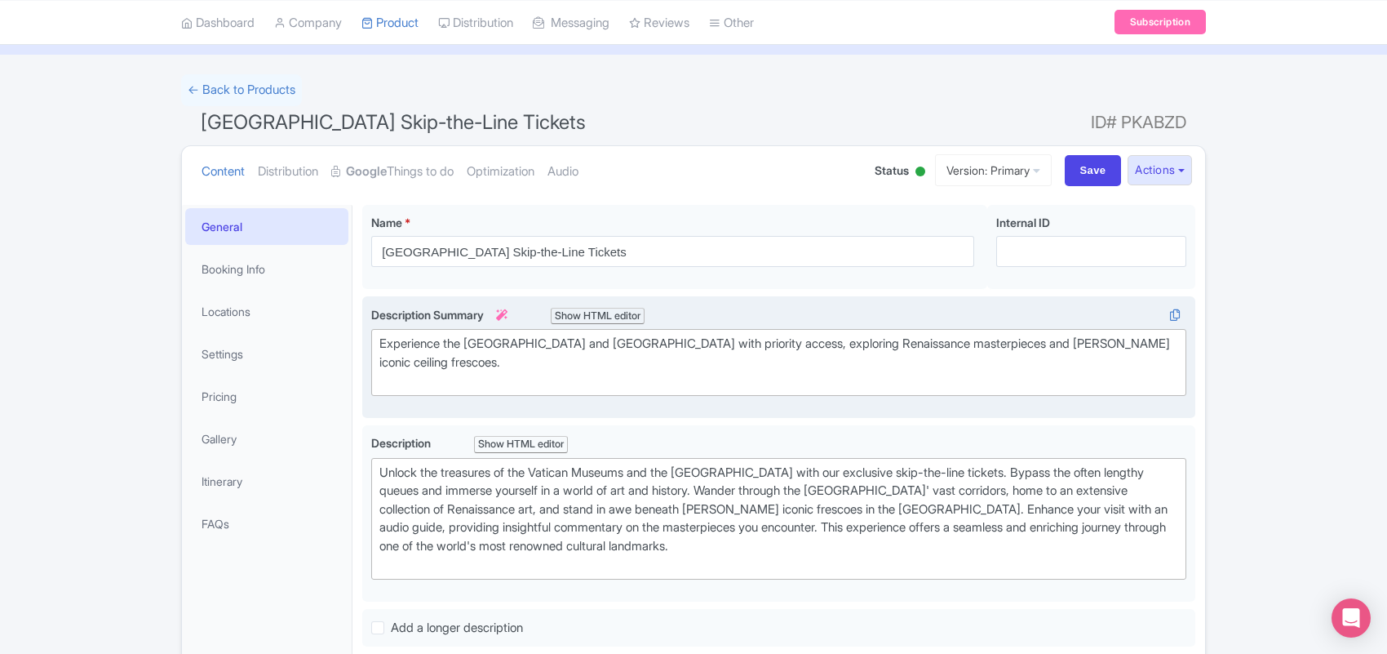
scroll to position [102, 0]
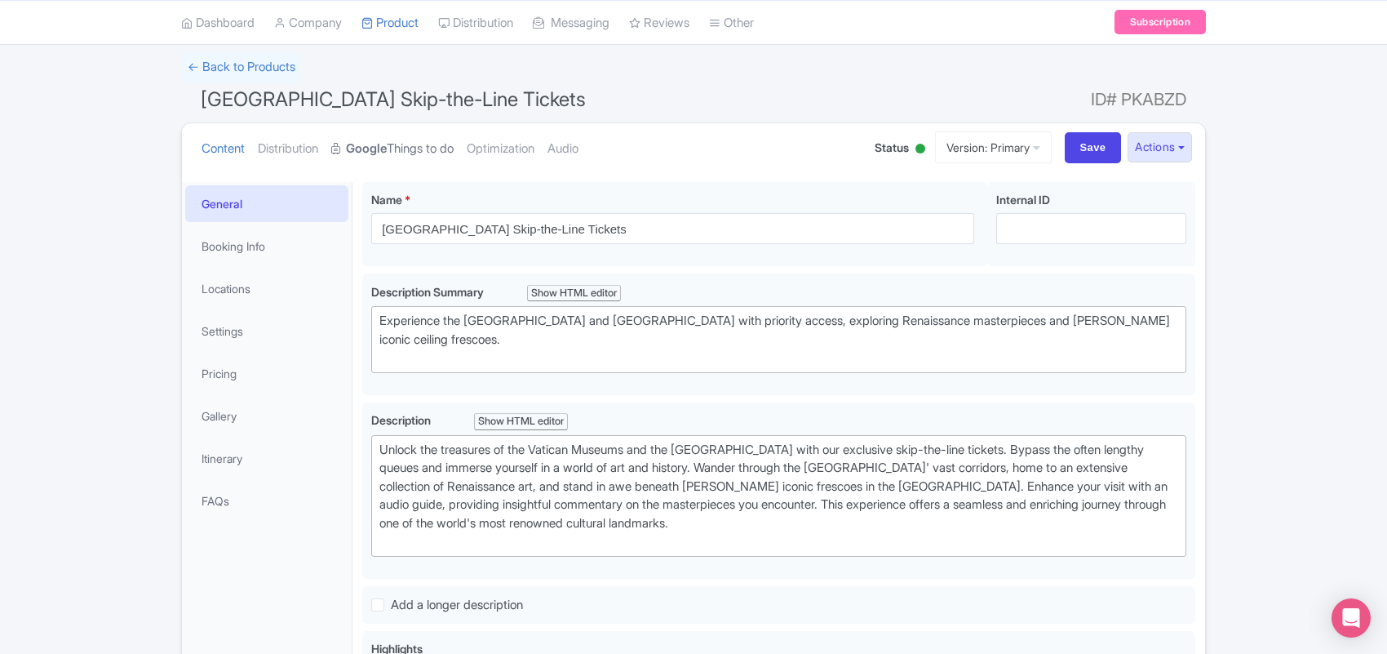
click at [426, 147] on link "Google Things to do" at bounding box center [392, 148] width 122 height 51
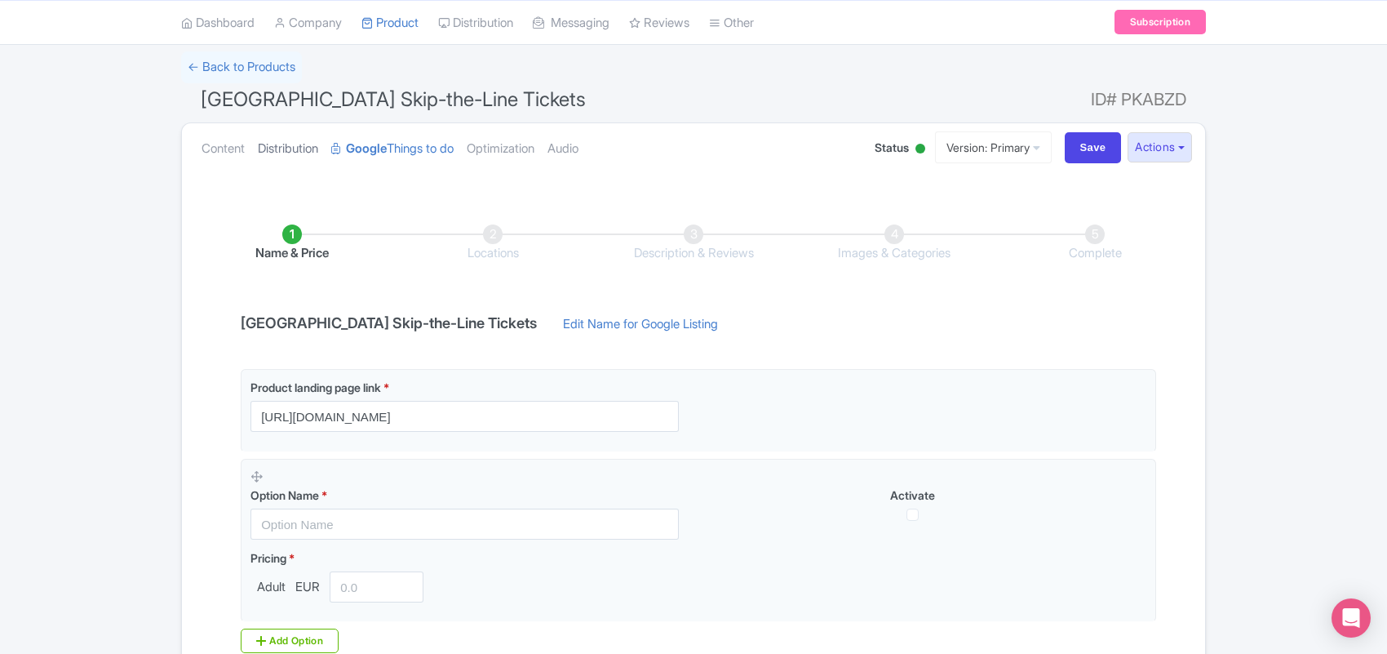
click at [291, 152] on link "Distribution" at bounding box center [288, 148] width 60 height 51
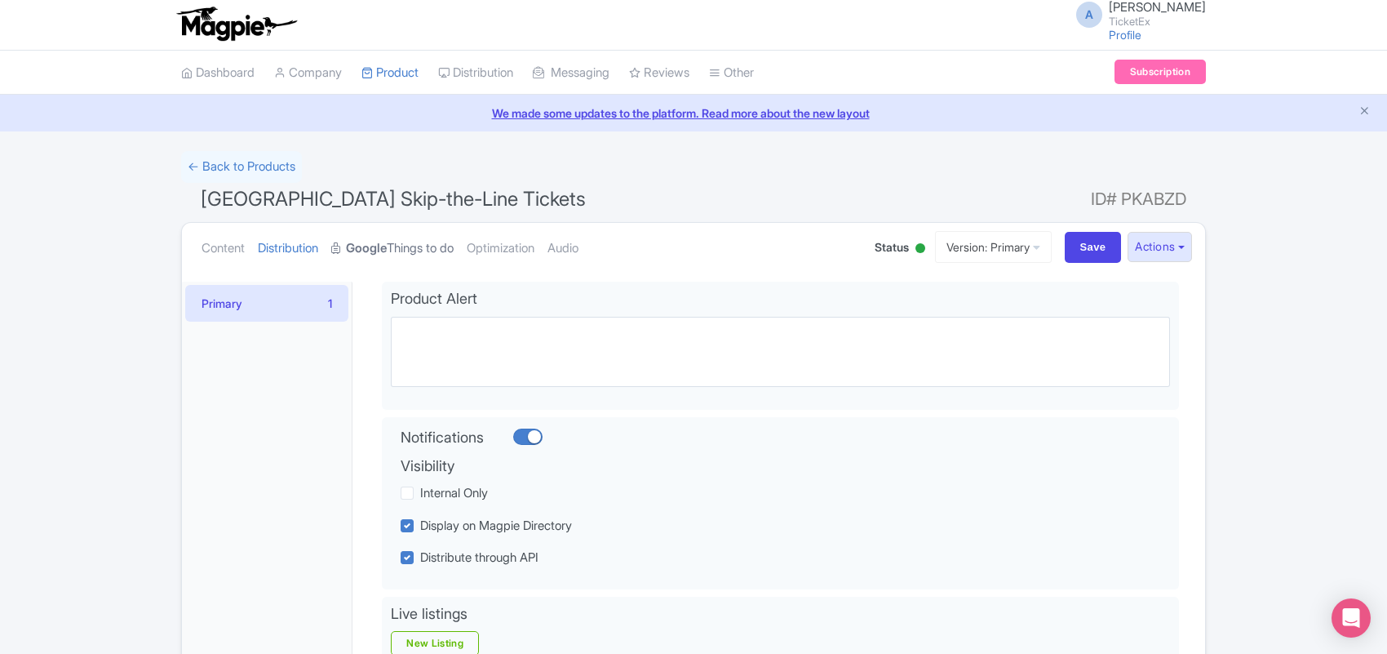
scroll to position [0, 0]
click at [387, 251] on strong "Google" at bounding box center [366, 251] width 41 height 19
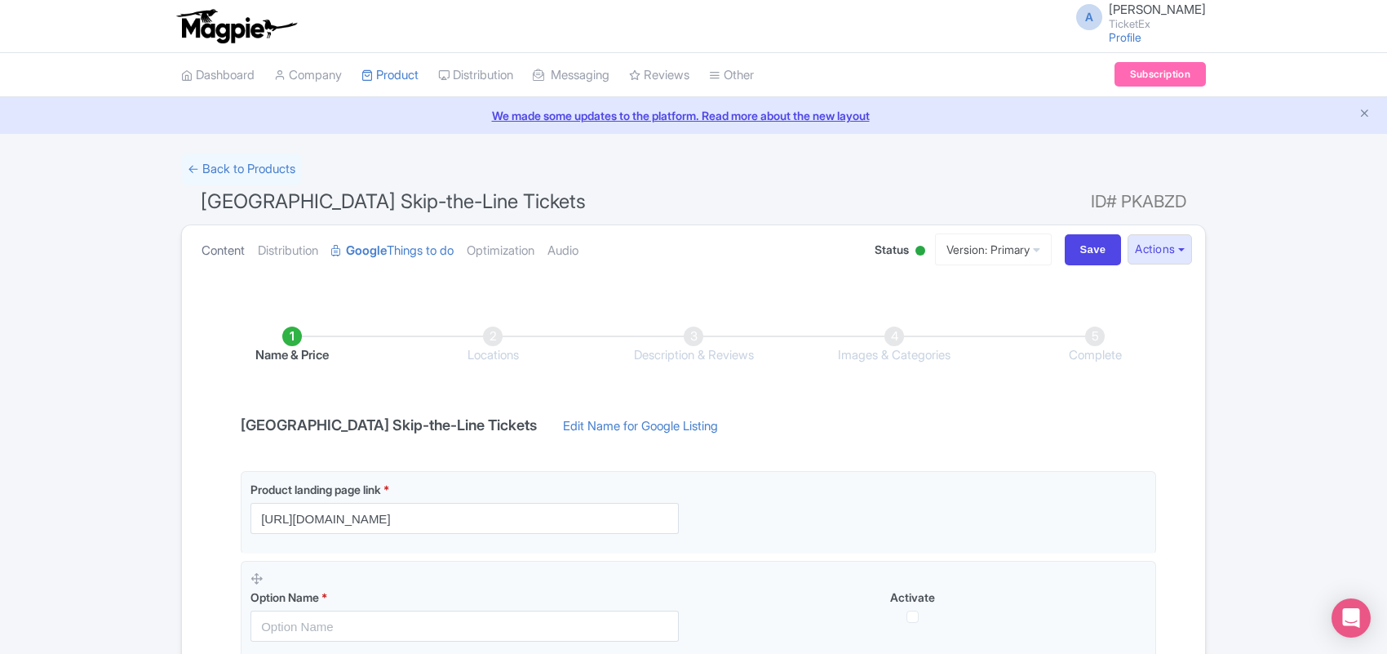
click at [234, 255] on link "Content" at bounding box center [223, 250] width 43 height 51
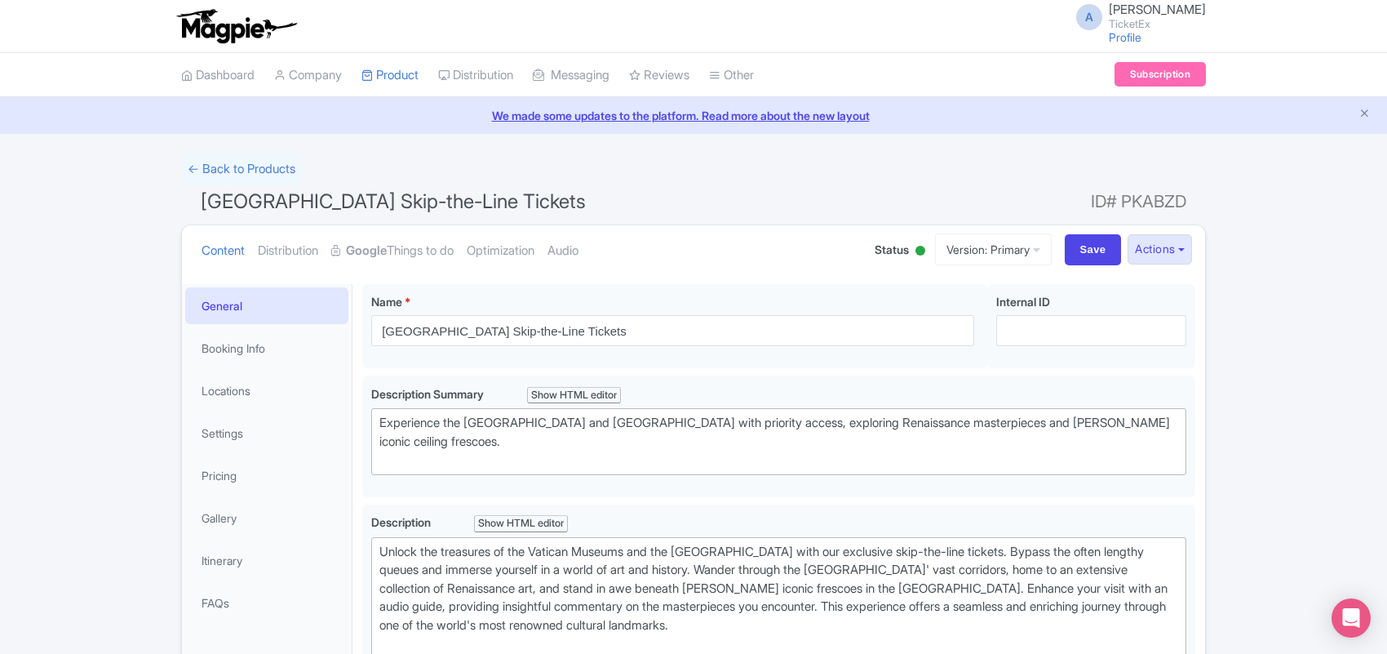
scroll to position [102, 0]
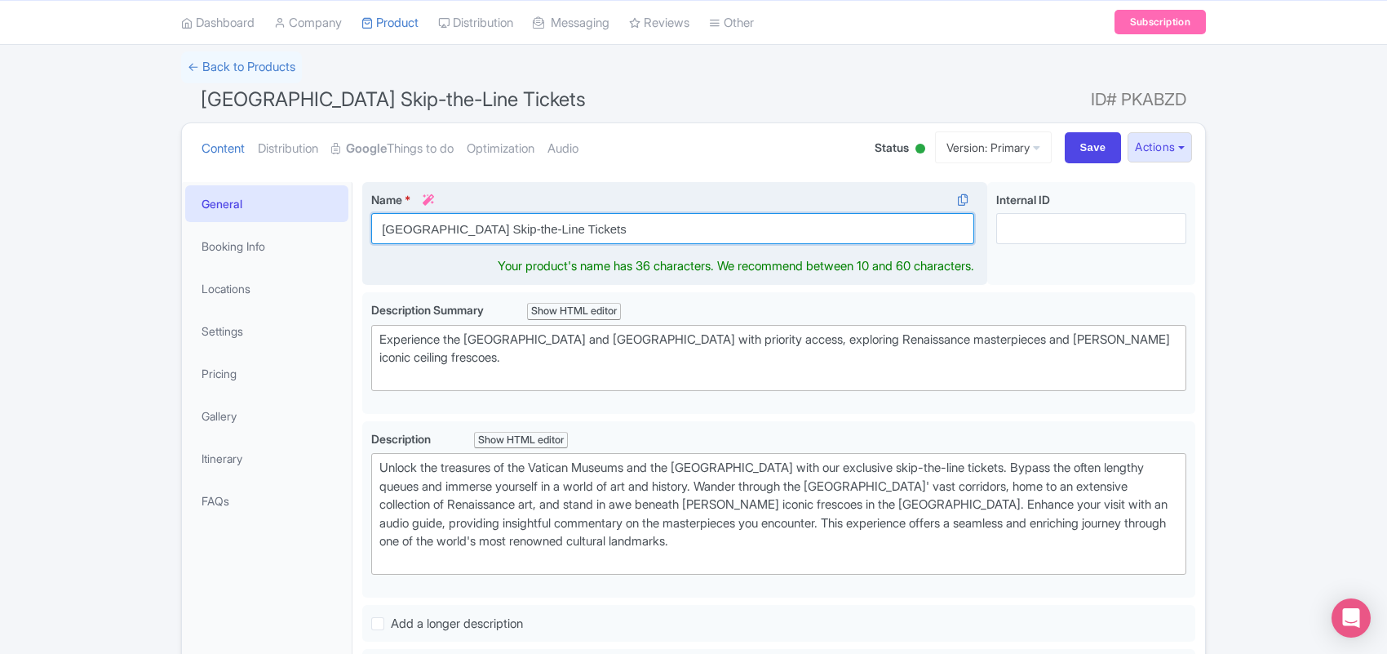
drag, startPoint x: 539, startPoint y: 229, endPoint x: 372, endPoint y: 237, distance: 166.7
click at [372, 237] on input "Sistine Chapel Skip-the-Line Tickets" at bounding box center [672, 228] width 603 height 31
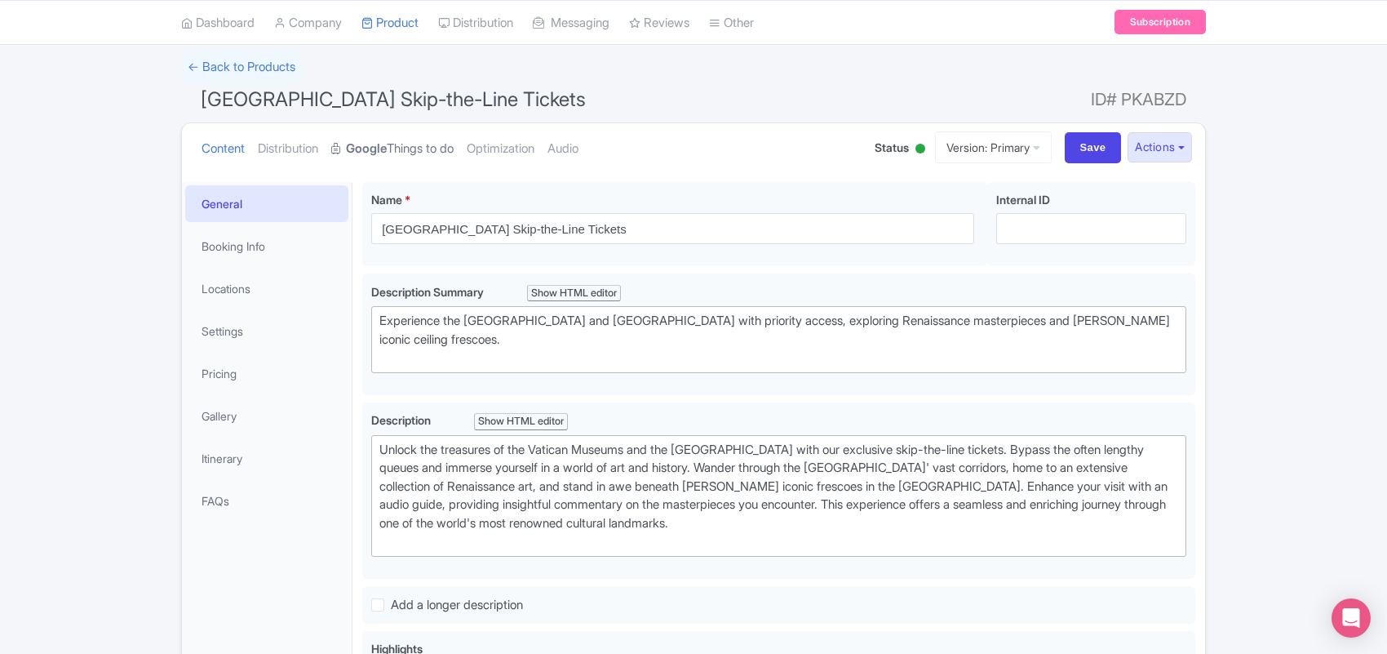
click at [417, 153] on link "Google Things to do" at bounding box center [392, 148] width 122 height 51
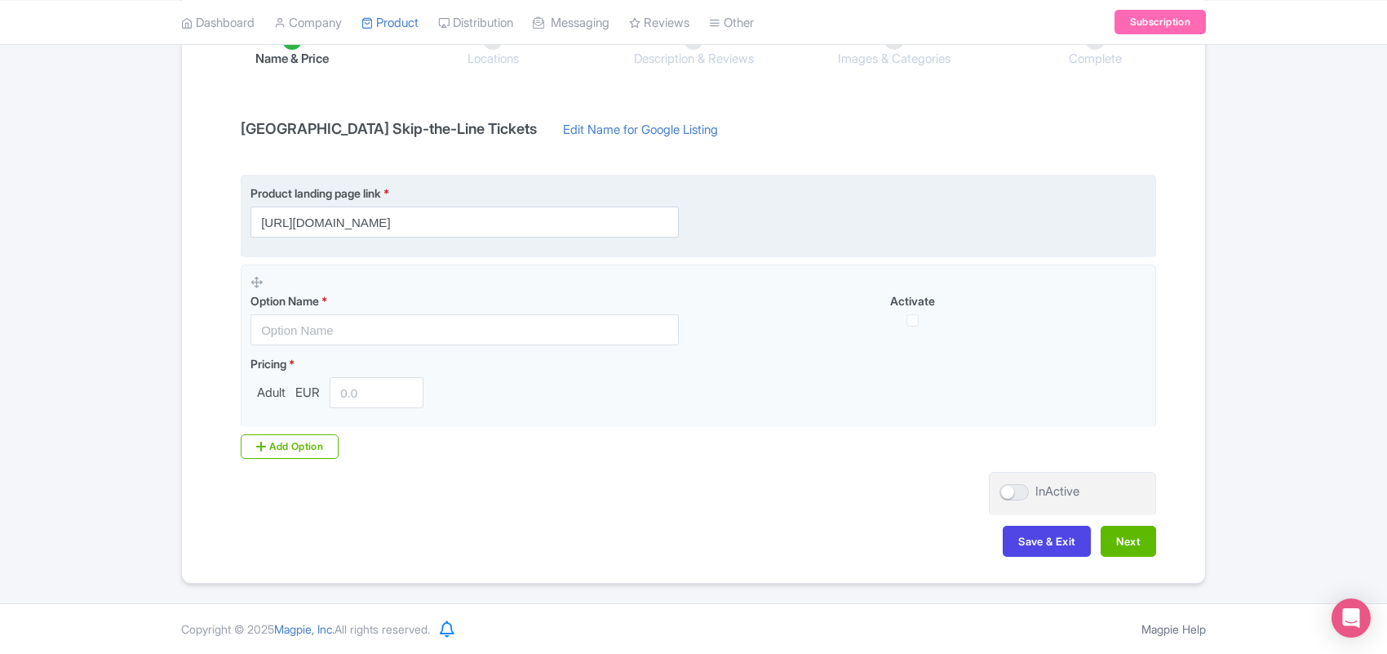
scroll to position [299, 0]
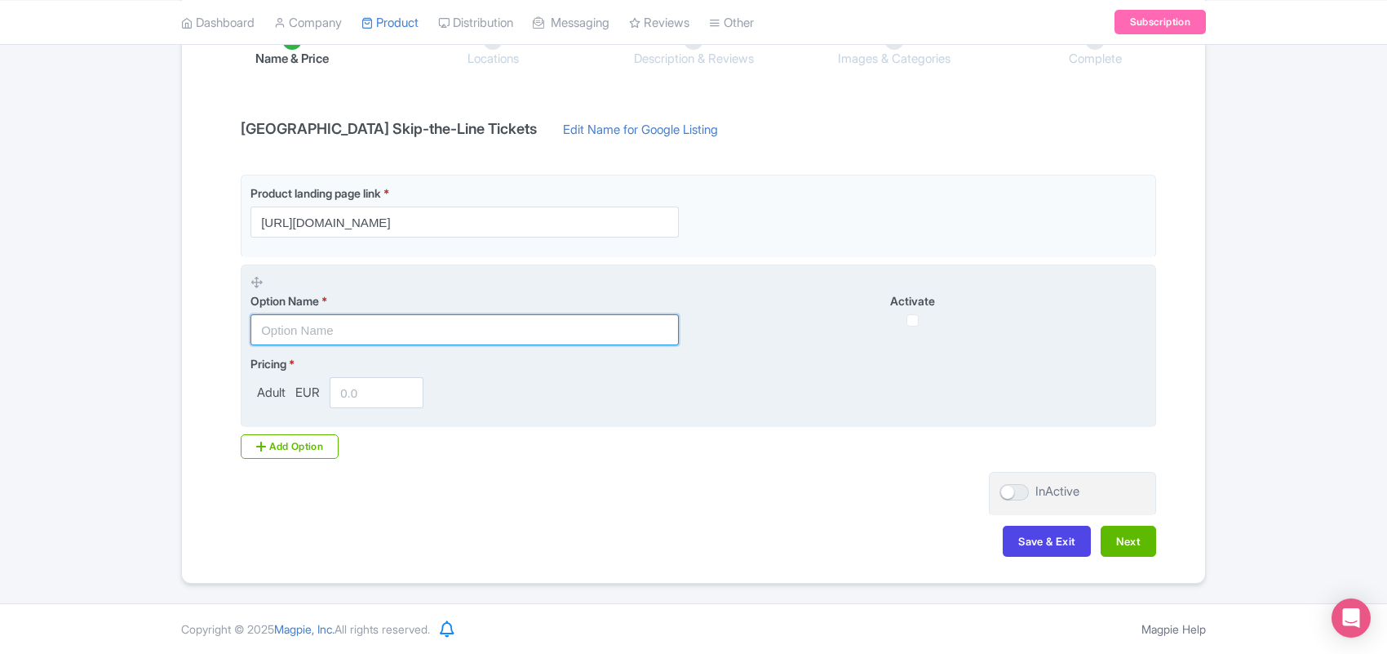
click at [307, 333] on input "text" at bounding box center [465, 329] width 428 height 31
paste input "[GEOGRAPHIC_DATA] Skip-the-Line Tickets"
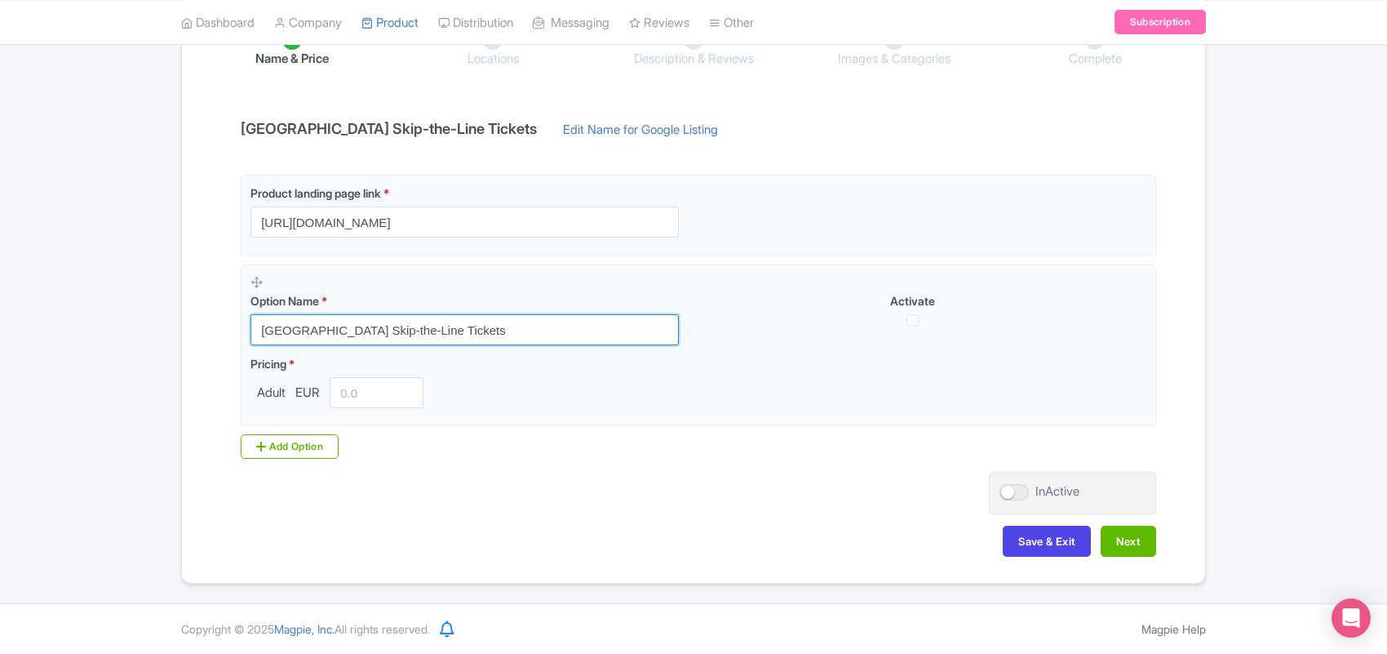
type input "[GEOGRAPHIC_DATA] Skip-the-Line Tickets"
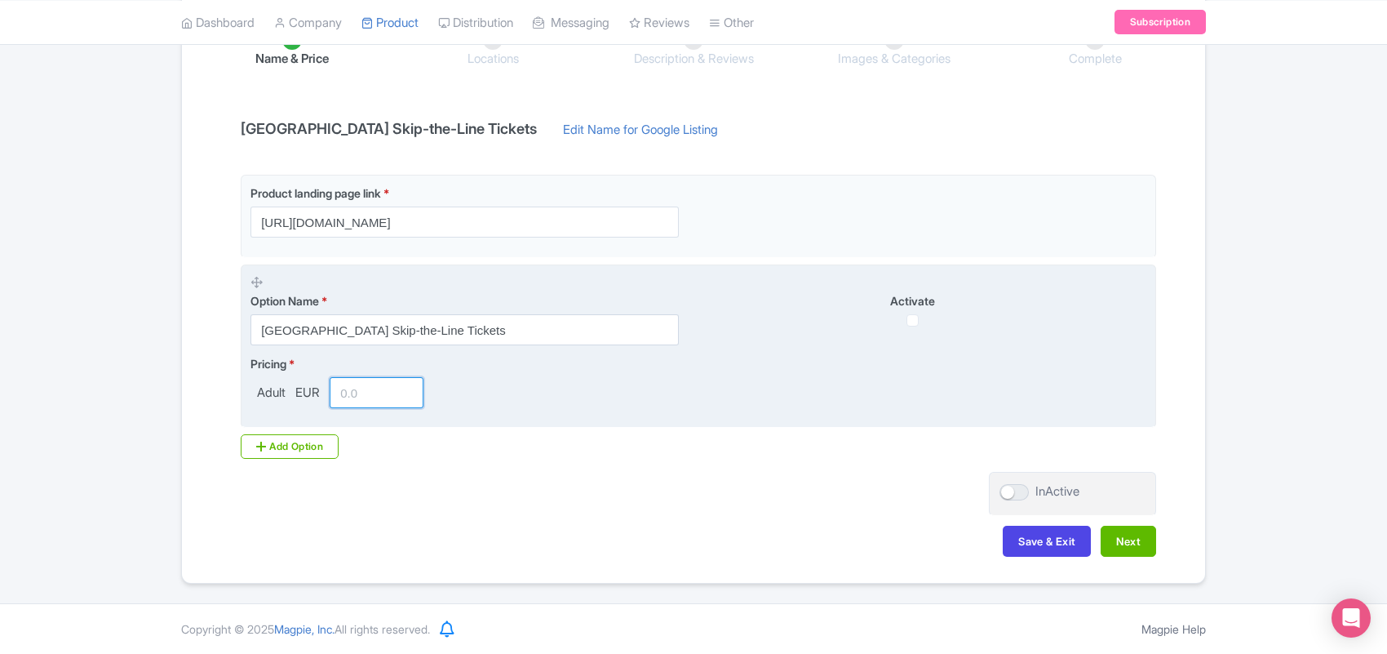
click at [357, 386] on input "number" at bounding box center [377, 392] width 94 height 31
paste input "2563.24"
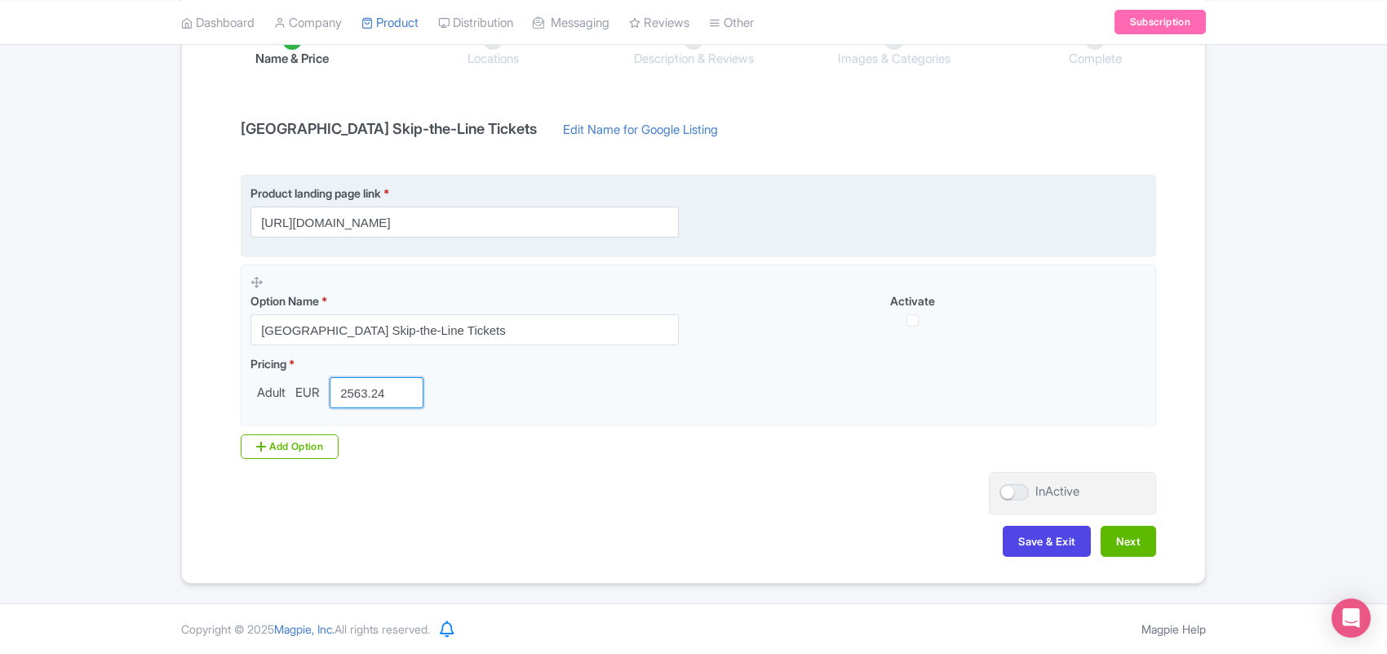
type input "2563.24"
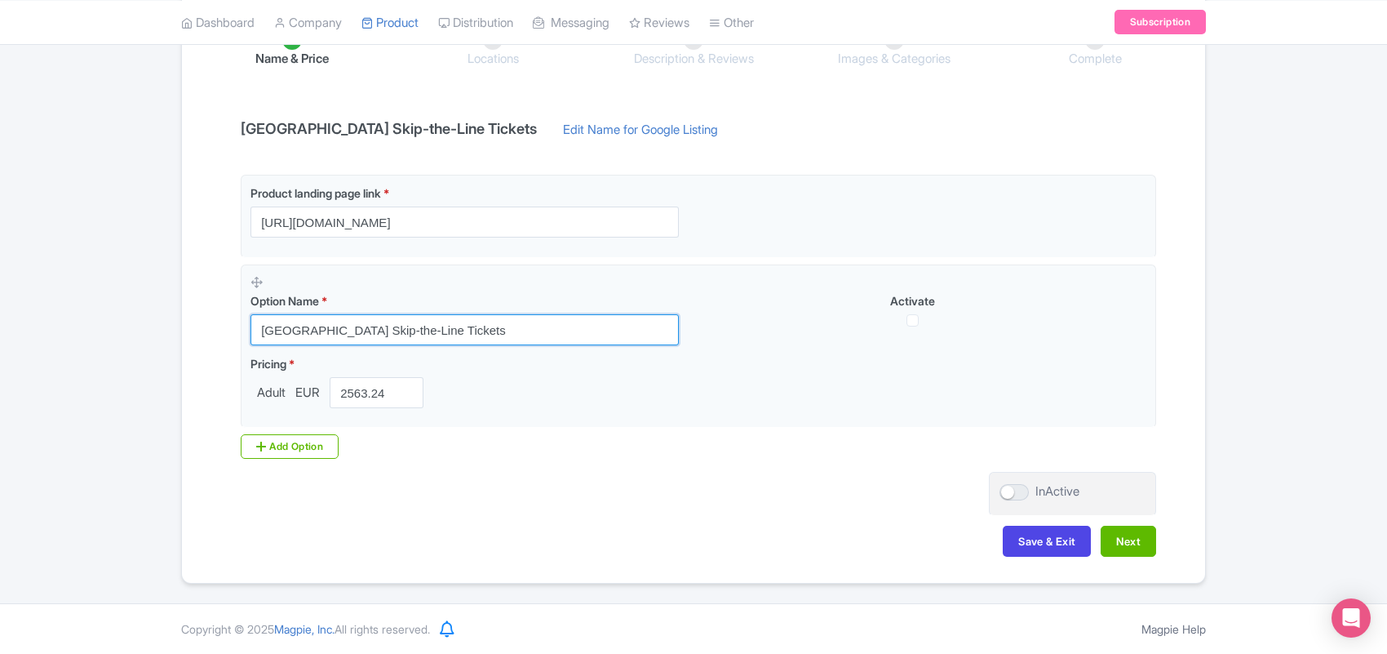
drag, startPoint x: 478, startPoint y: 326, endPoint x: 29, endPoint y: 323, distance: 448.9
click at [0, 323] on div "← Back to Products Sistine Chapel Skip-the-Line Tickets ID# PKABZD Content Dist…" at bounding box center [693, 220] width 1387 height 726
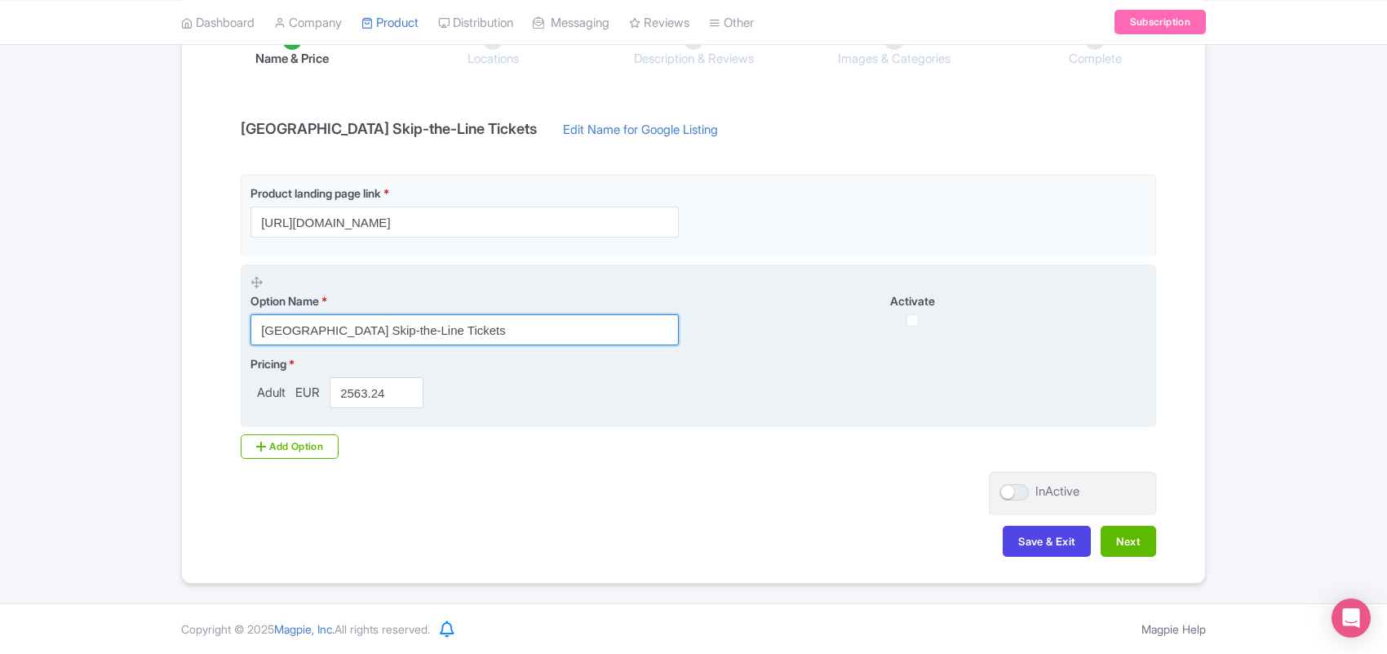
paste input "text"
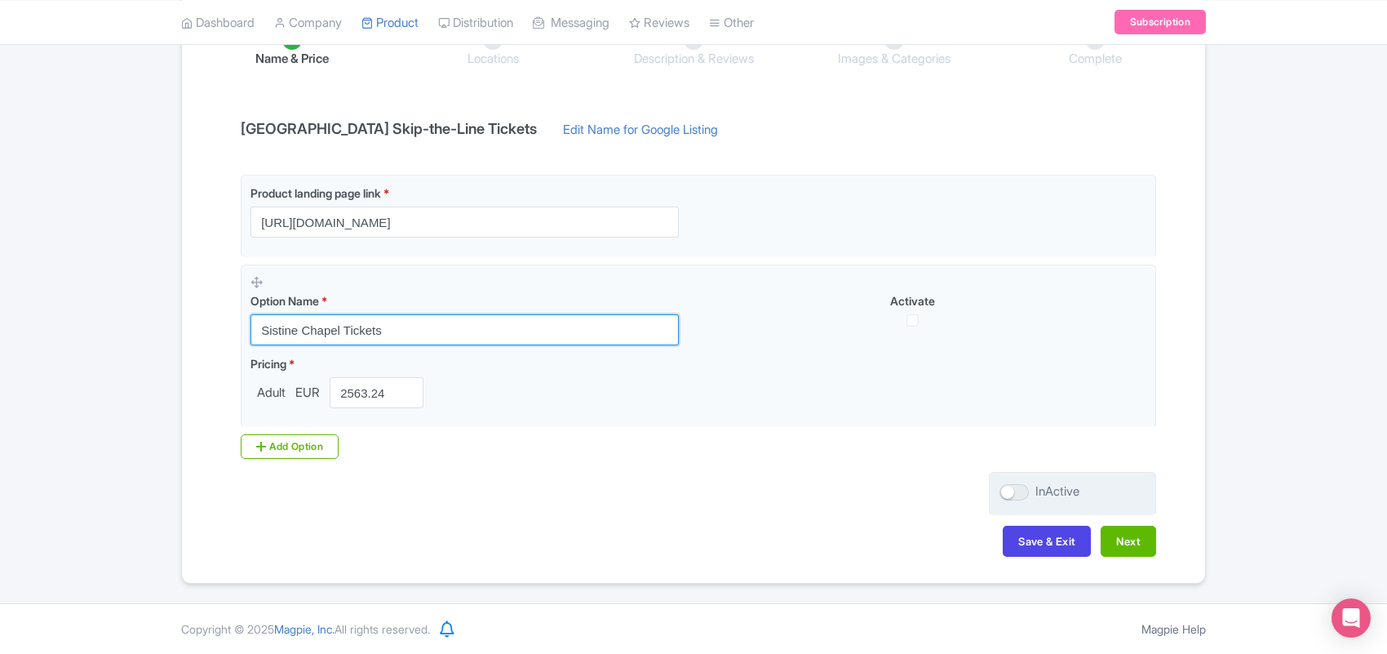
type input "Sistine Chapel Tickets"
click at [1014, 484] on div at bounding box center [1014, 492] width 29 height 16
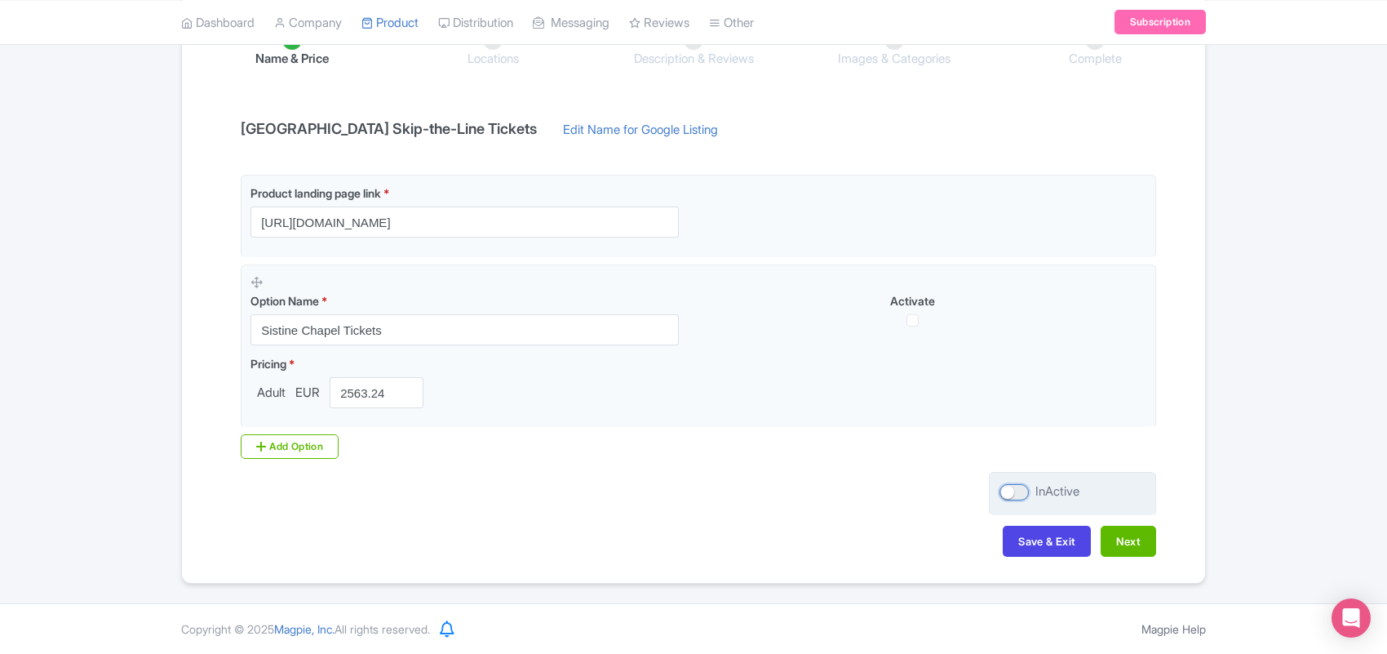
click at [1010, 486] on input "InActive" at bounding box center [1005, 491] width 11 height 11
checkbox input "true"
click at [1116, 539] on button "Next" at bounding box center [1128, 541] width 55 height 31
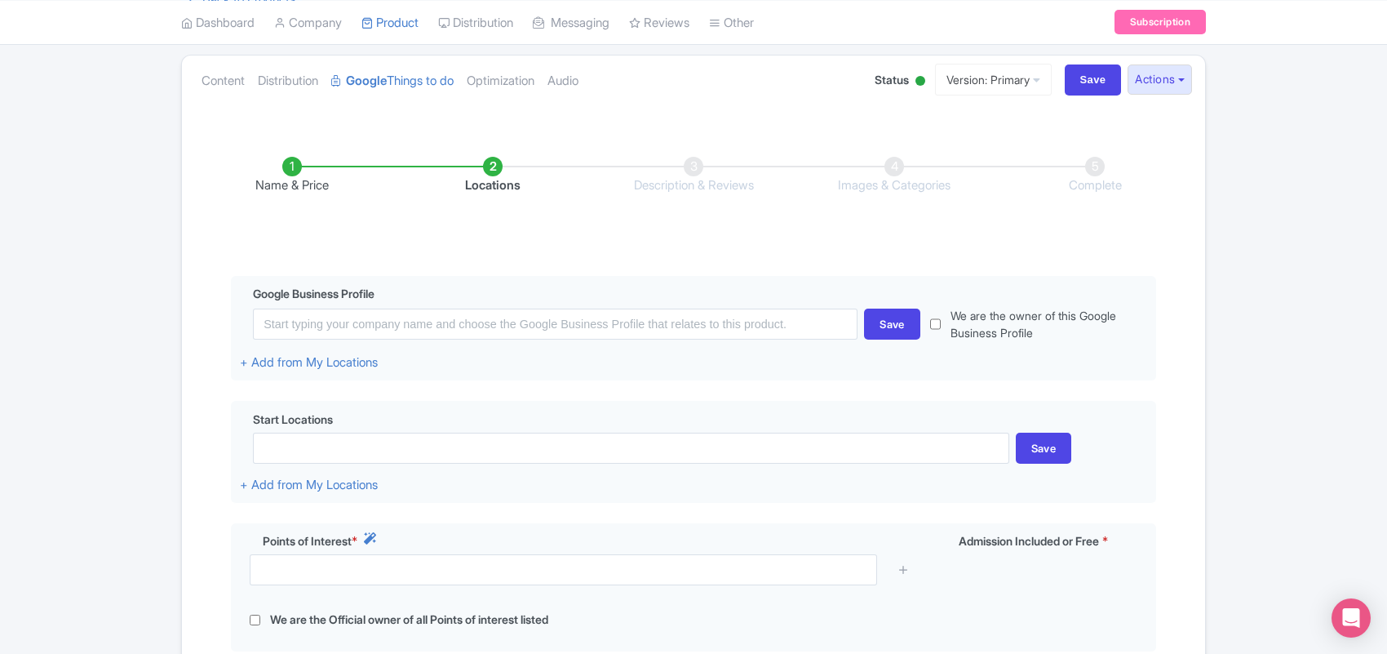
scroll to position [384, 0]
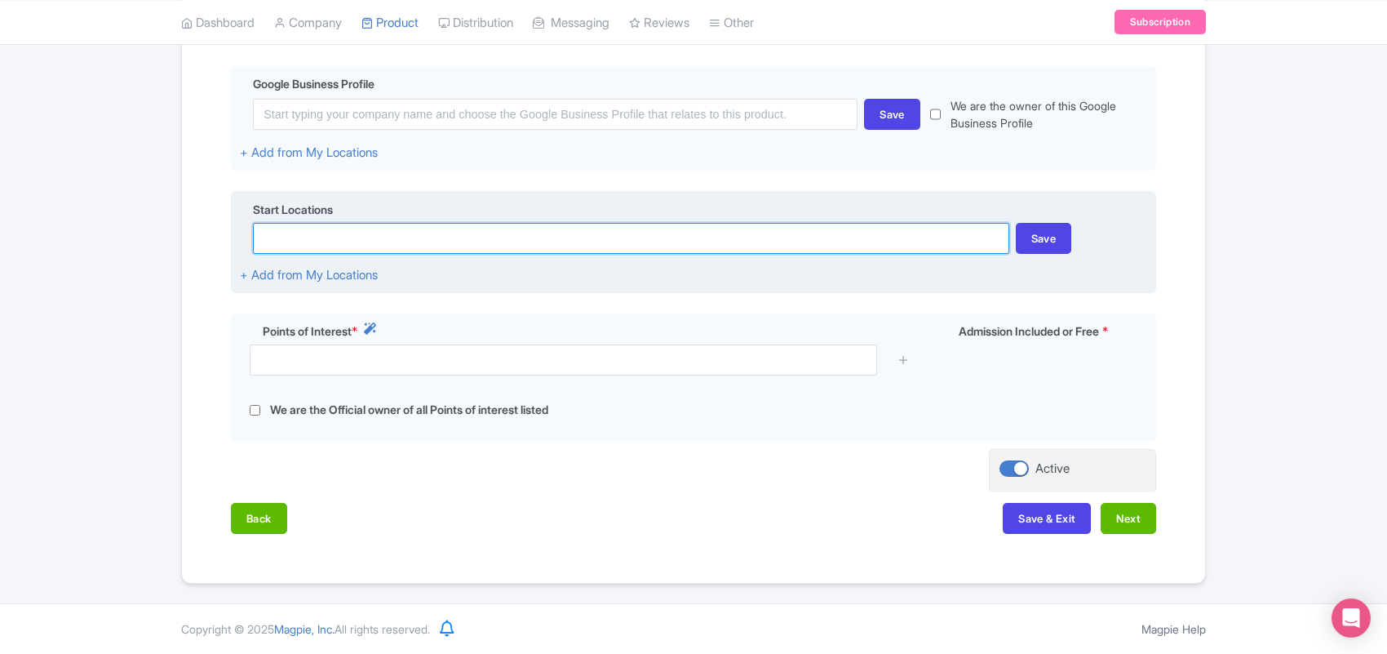
click at [325, 237] on input at bounding box center [631, 238] width 756 height 31
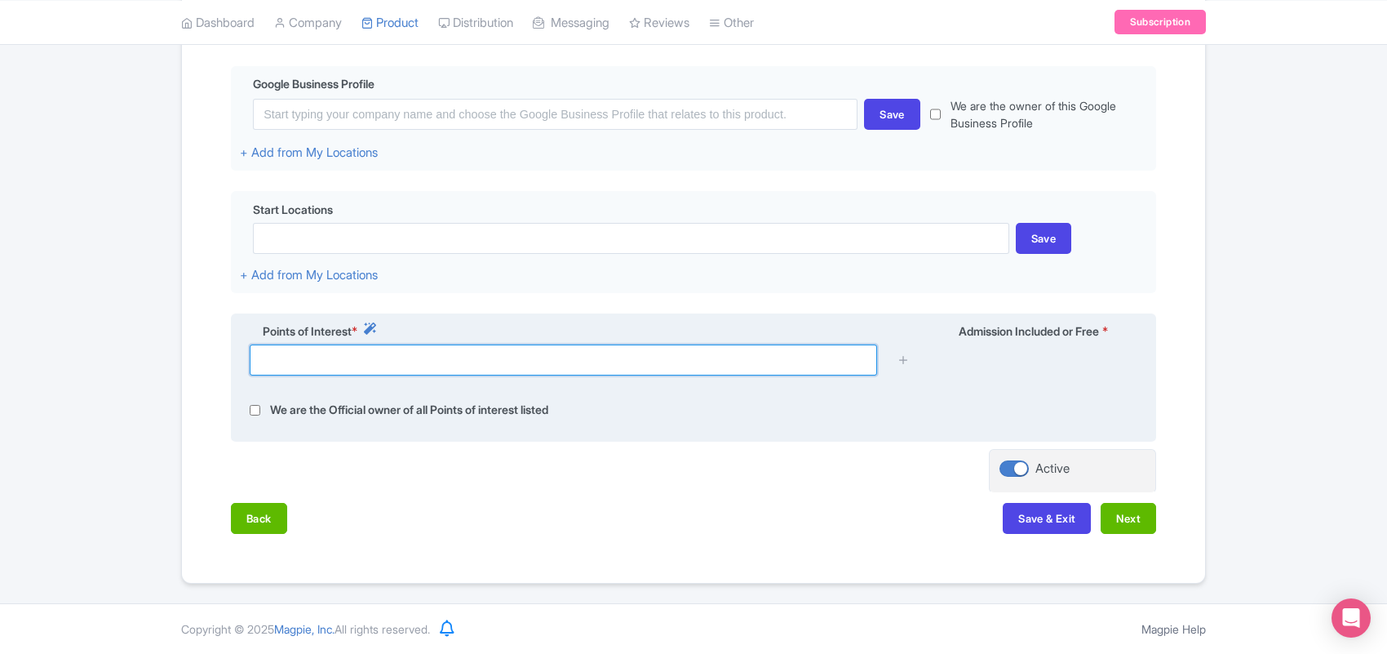
click at [331, 344] on input "text" at bounding box center [564, 359] width 628 height 31
paste input "00120, Vatican City"
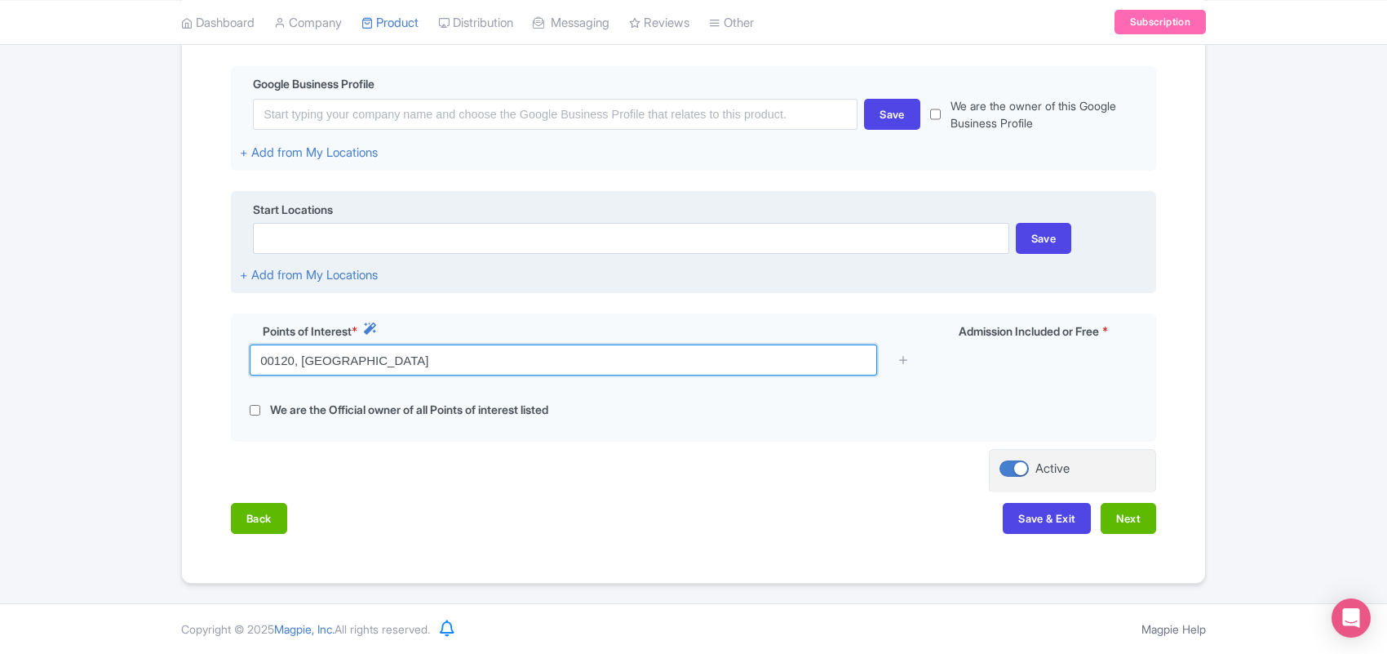
type input "00120, Vatican City"
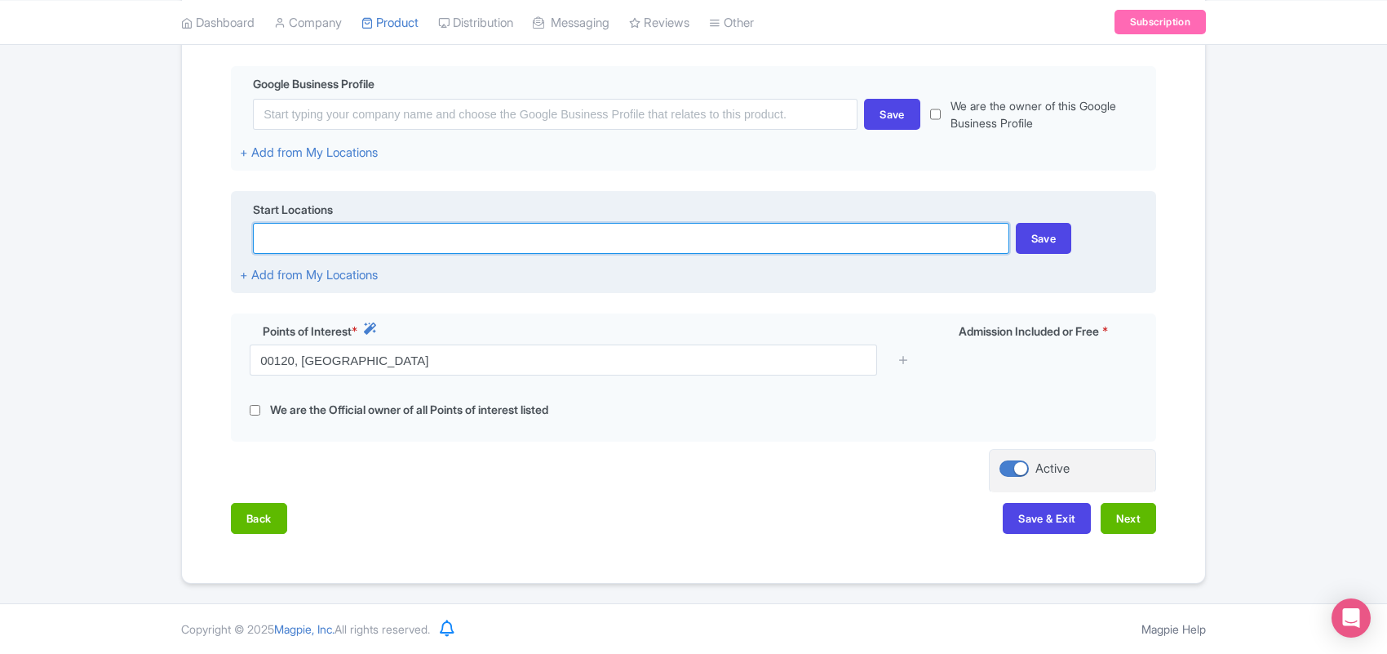
click at [327, 226] on input at bounding box center [631, 238] width 756 height 31
paste input "00120, Vatican City"
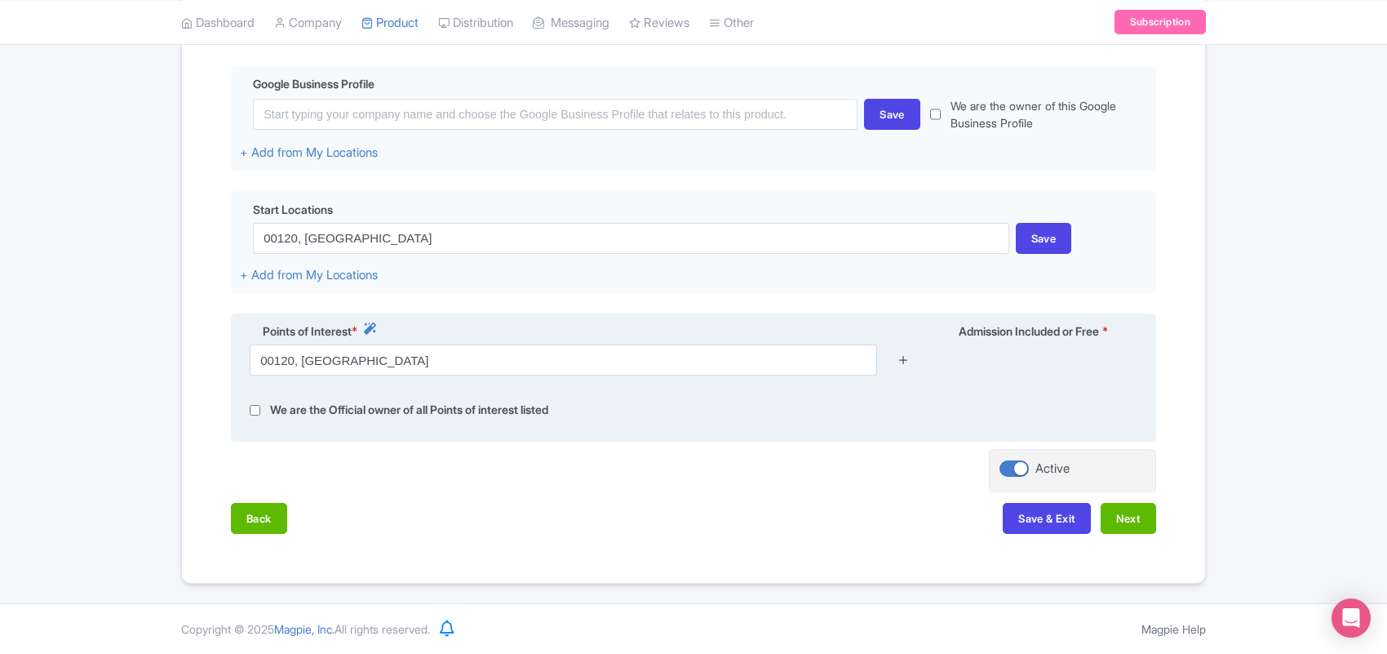
click at [904, 361] on icon at bounding box center [904, 359] width 12 height 12
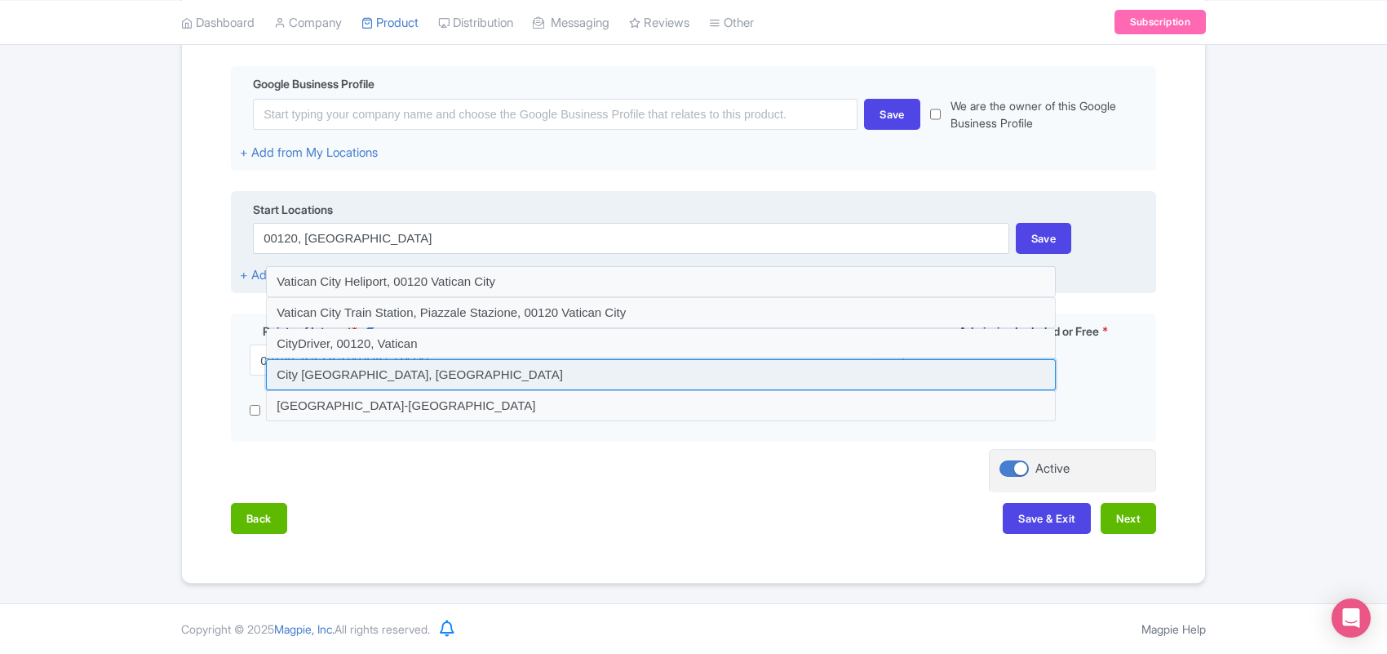
click at [525, 370] on input at bounding box center [661, 374] width 790 height 31
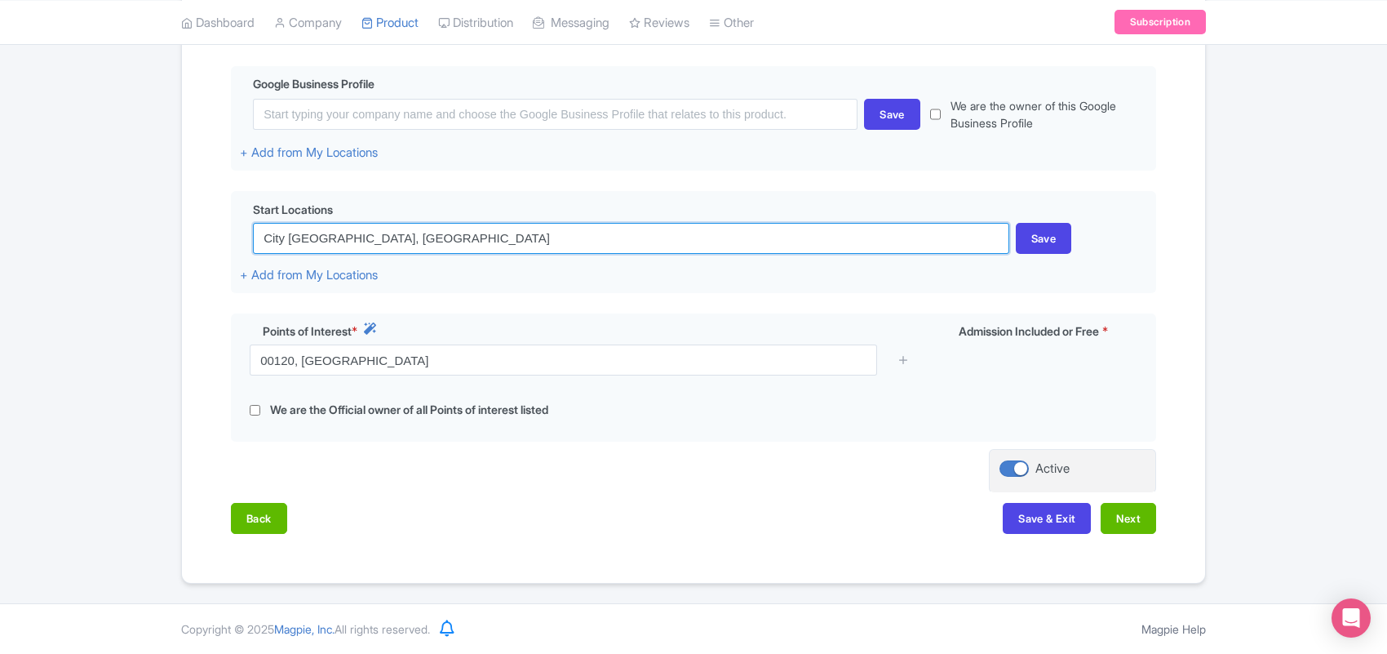
drag, startPoint x: 535, startPoint y: 241, endPoint x: 41, endPoint y: 238, distance: 494.6
click at [41, 238] on div "Success Product Saved ← Back to Products Sistine Chapel Skip-the-Line Tickets I…" at bounding box center [693, 179] width 1387 height 810
paste input "00120, Vatican City"
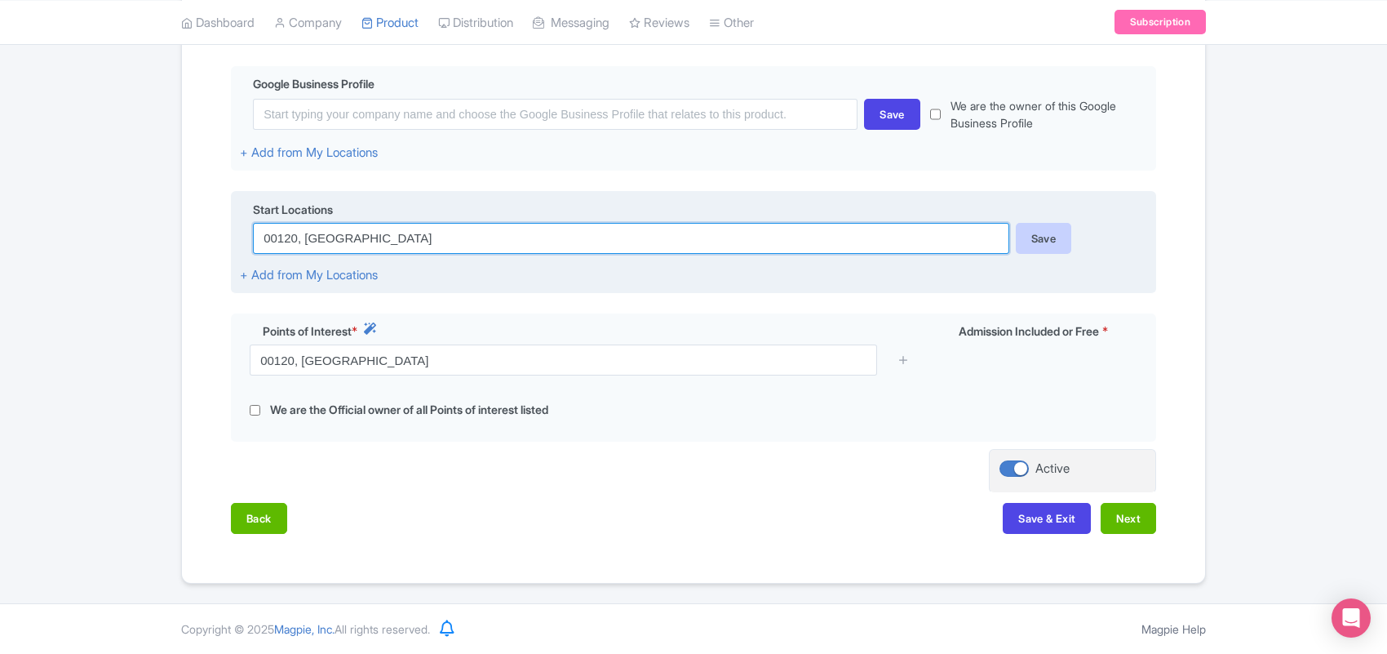
type input "00120, Vatican City"
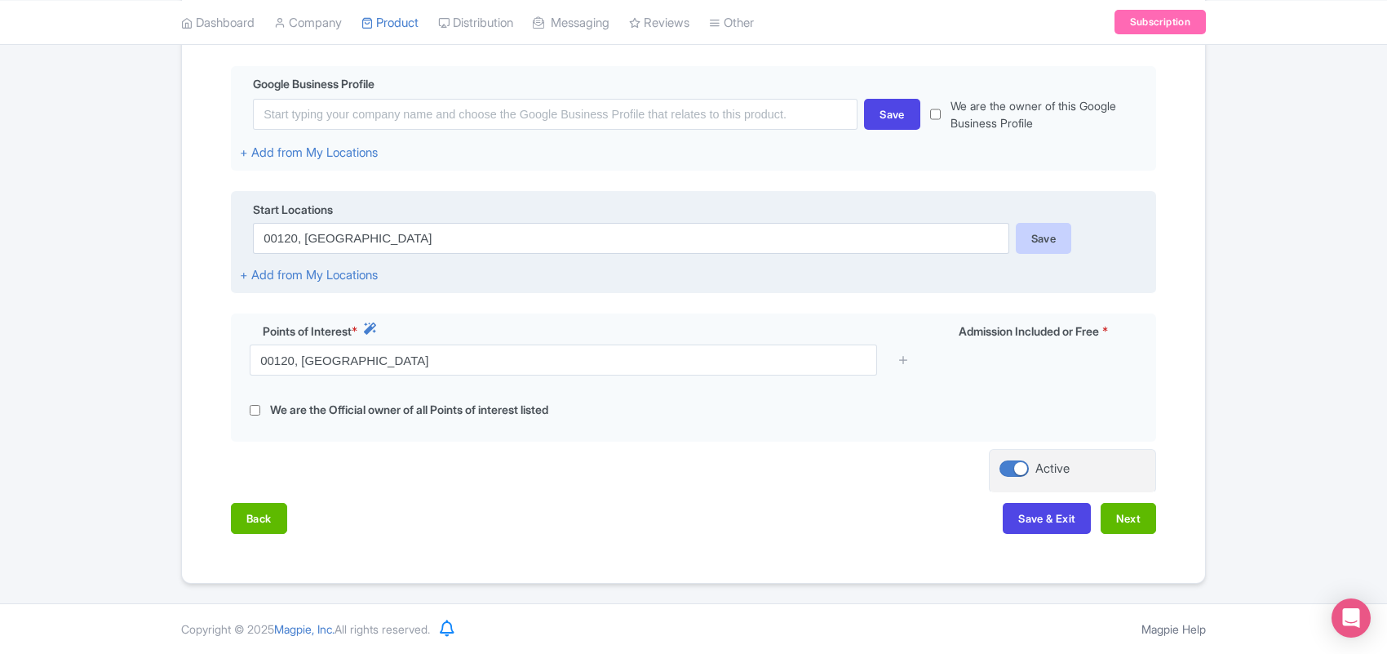
click at [1034, 242] on div "Save" at bounding box center [1044, 238] width 56 height 31
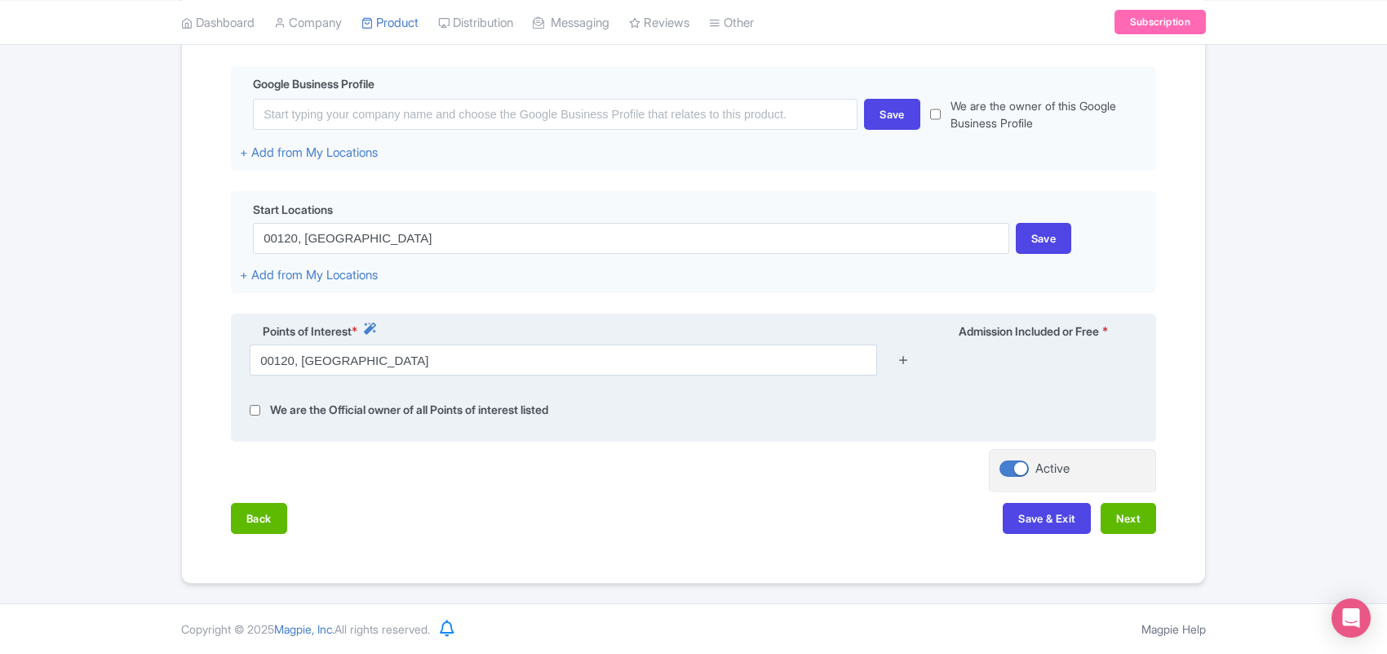
click at [907, 355] on icon at bounding box center [904, 359] width 12 height 12
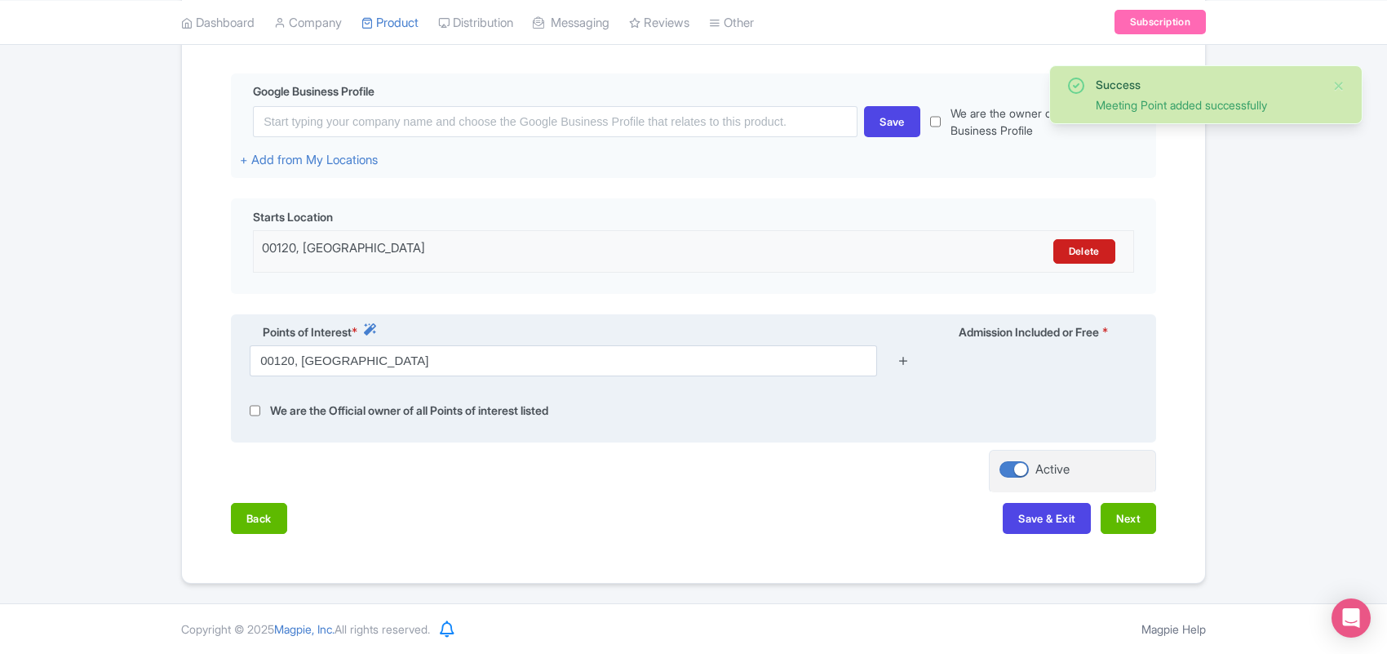
scroll to position [378, 0]
click at [907, 360] on icon at bounding box center [904, 360] width 12 height 12
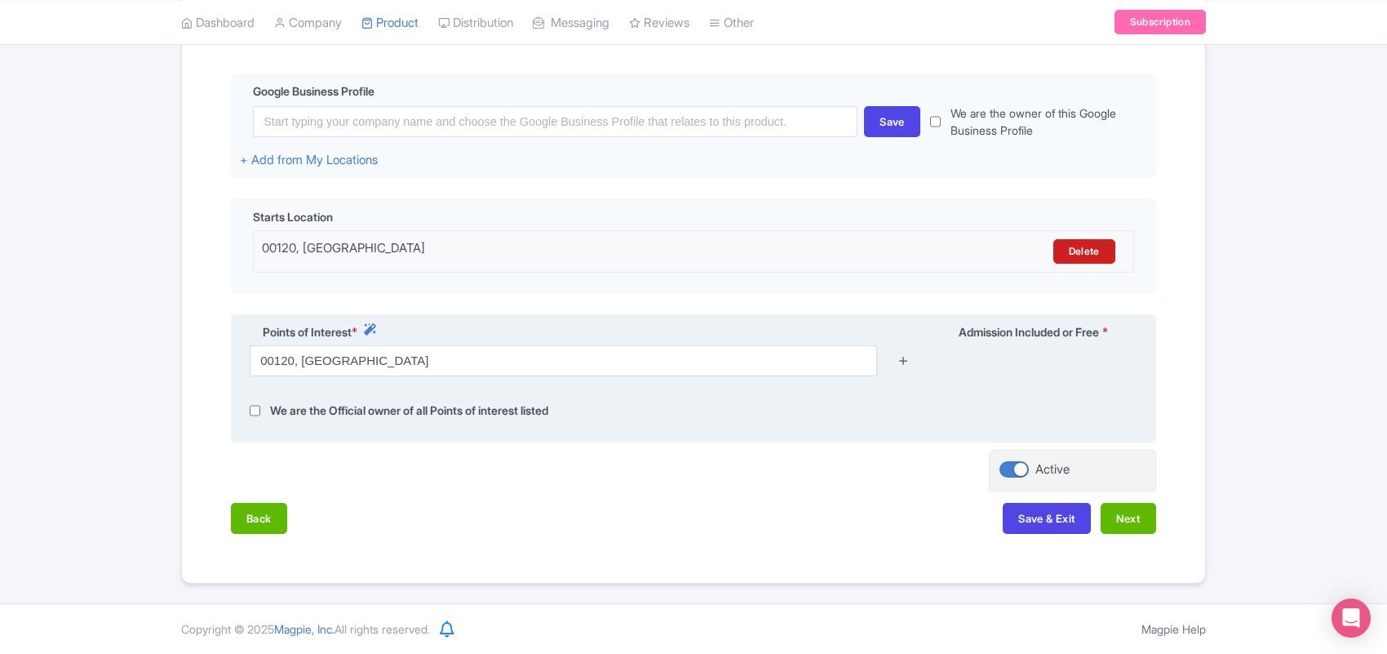
click at [903, 359] on icon at bounding box center [904, 360] width 12 height 12
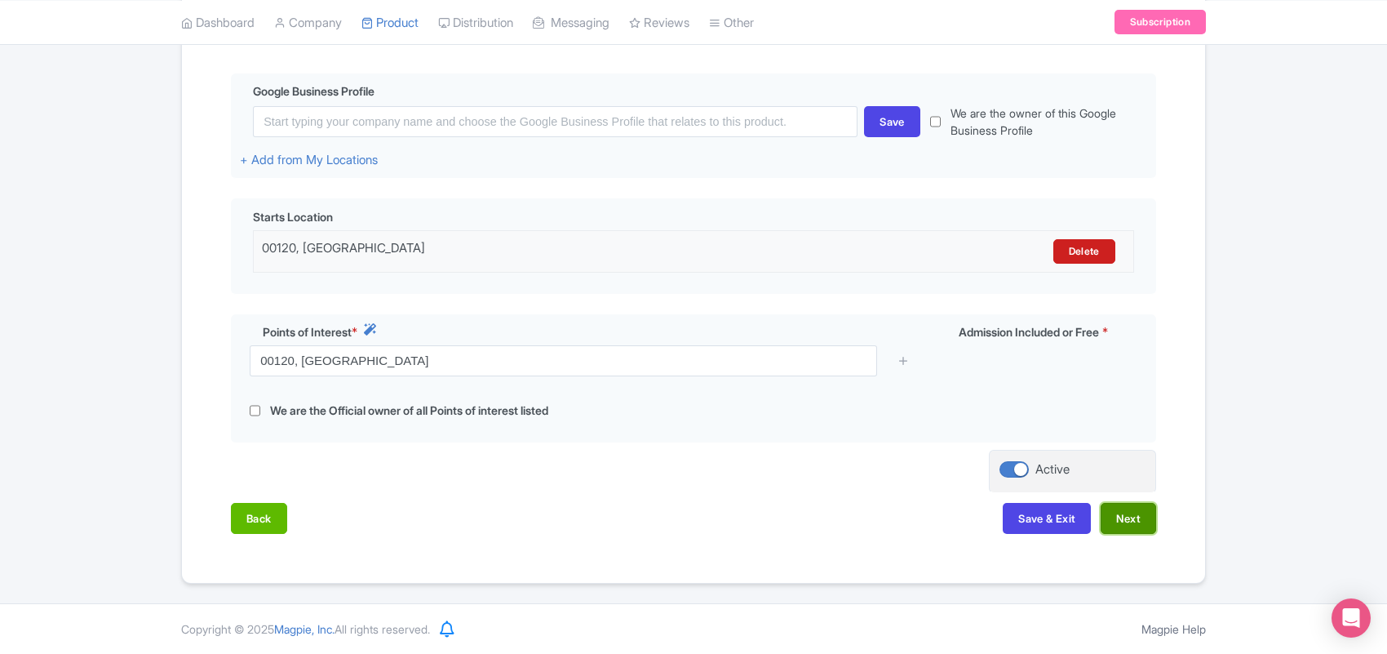
click at [1131, 518] on button "Next" at bounding box center [1128, 518] width 55 height 31
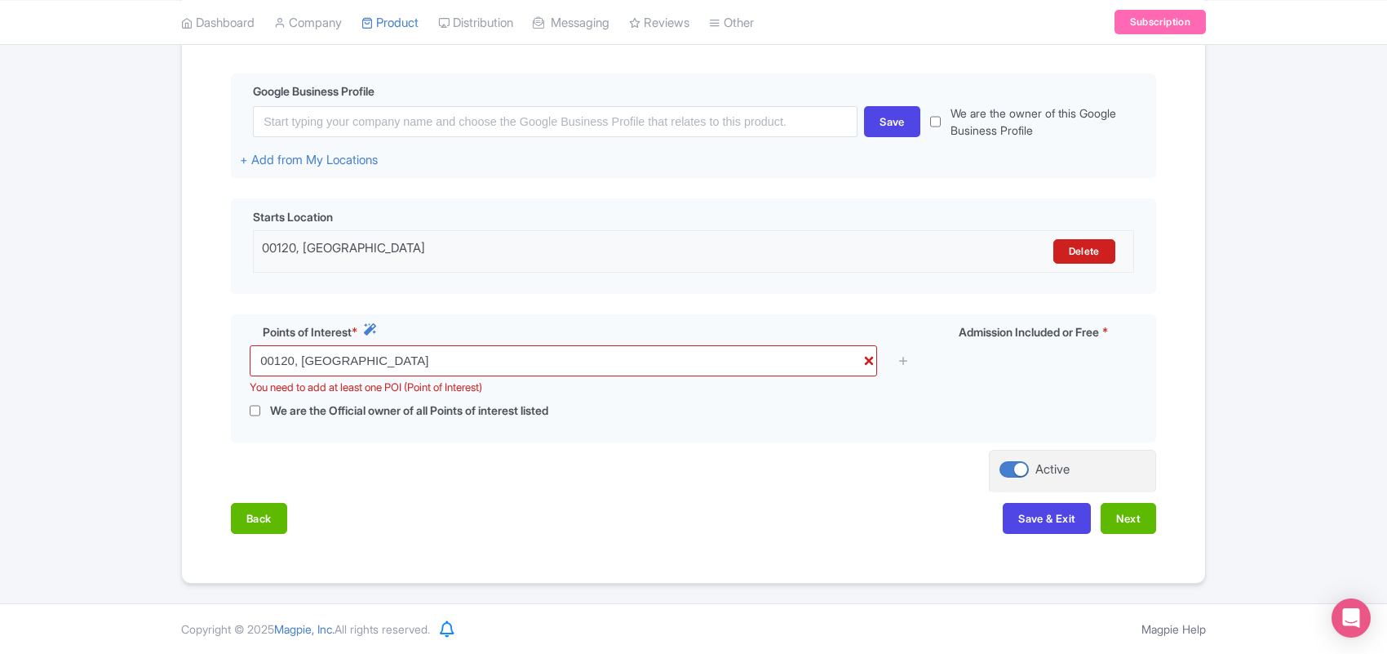
click at [527, 482] on div "Name & Price Locations Description & Reviews Images & Categories Complete Edit …" at bounding box center [694, 236] width 1004 height 628
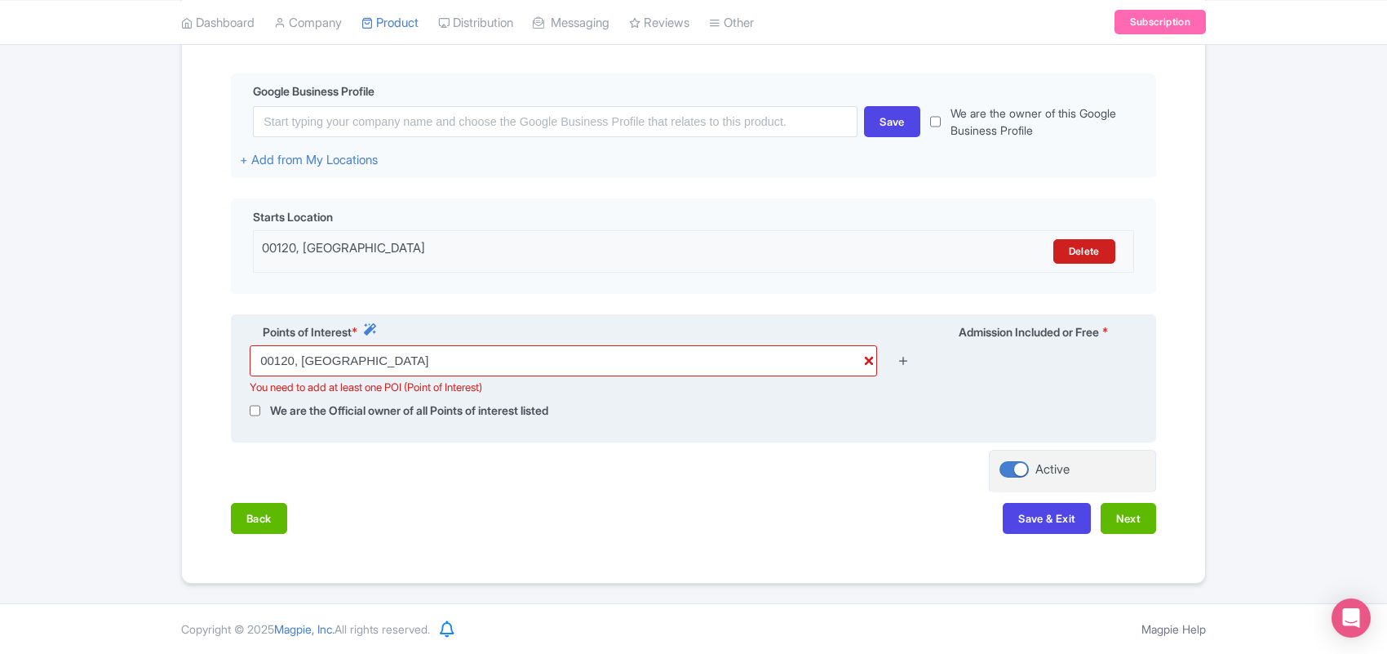
click at [903, 357] on icon at bounding box center [904, 360] width 12 height 12
click at [397, 360] on input "00120, Vatican City" at bounding box center [564, 360] width 628 height 31
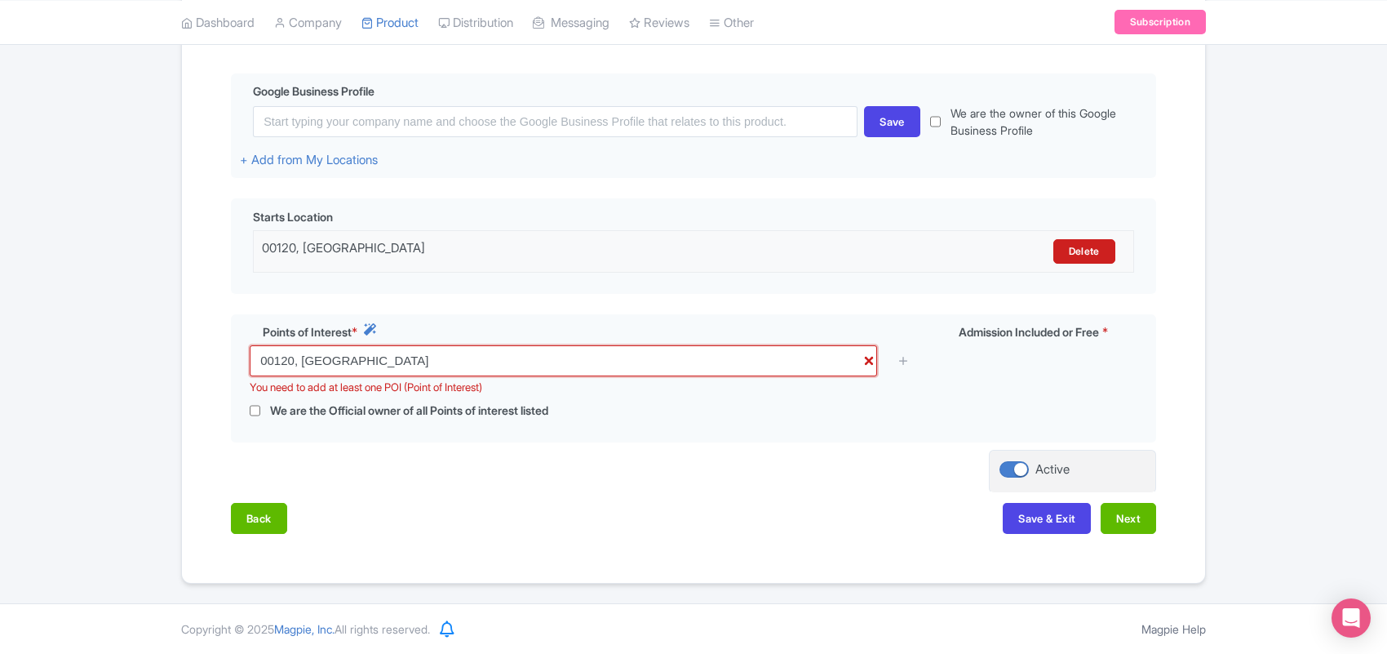
drag, startPoint x: 397, startPoint y: 360, endPoint x: 193, endPoint y: 361, distance: 203.2
click at [193, 361] on div "Name & Price Locations Description & Reviews Images & Categories Complete Edit …" at bounding box center [694, 236] width 1004 height 628
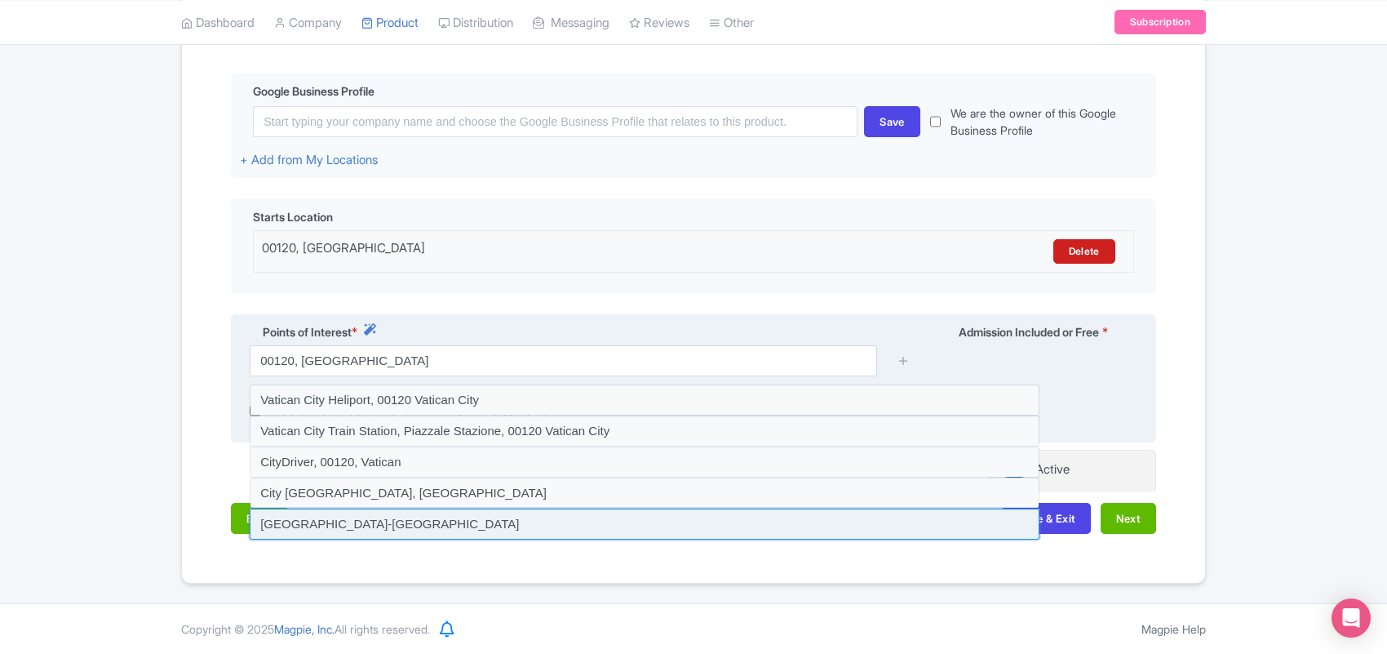
click at [388, 523] on input at bounding box center [645, 523] width 790 height 31
type input "Vatican City-State Court, 00120 Vatican City"
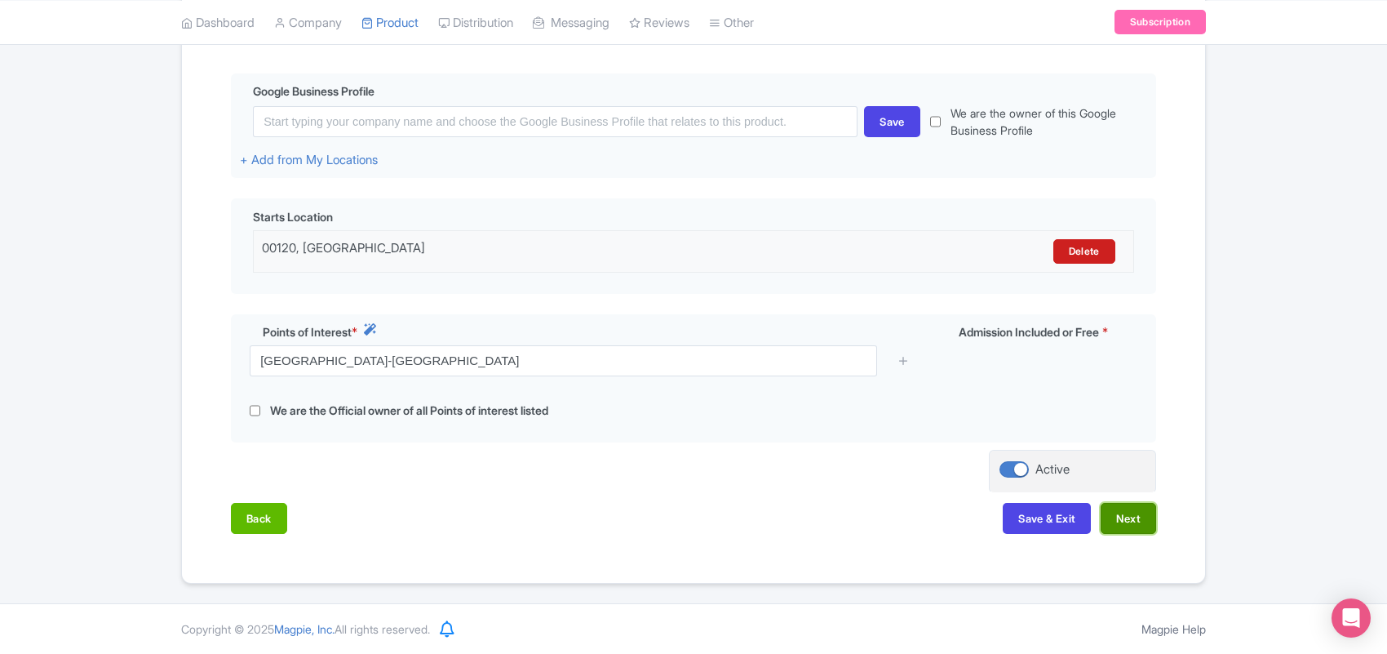
click at [1124, 519] on button "Next" at bounding box center [1128, 518] width 55 height 31
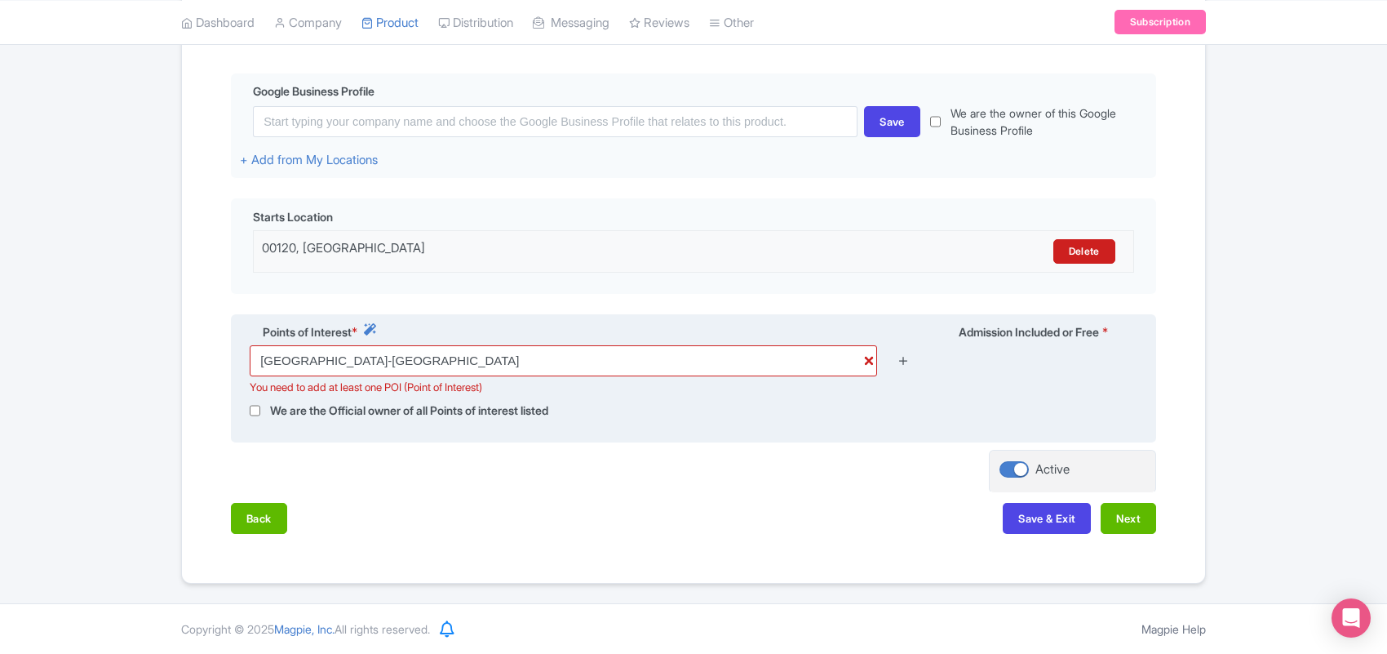
click at [904, 362] on icon at bounding box center [904, 360] width 12 height 12
click at [722, 359] on input "Vatican City-State Court, 00120 Vatican City" at bounding box center [564, 360] width 628 height 31
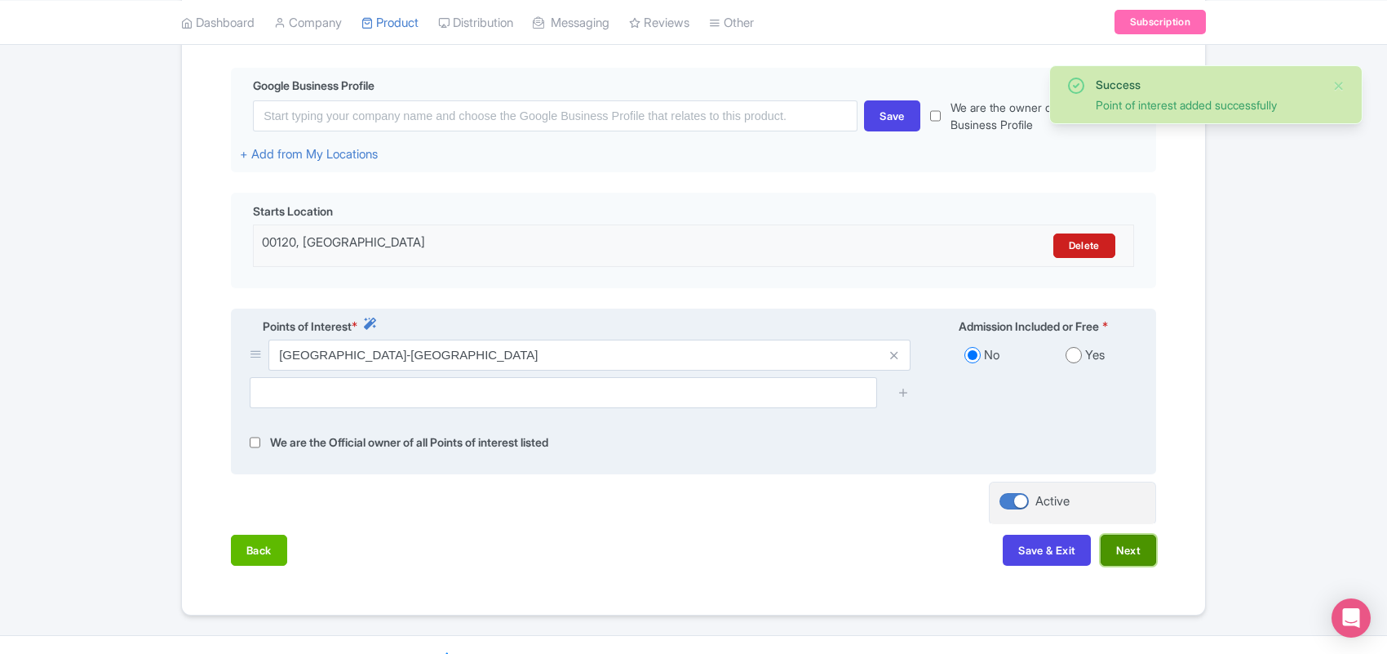
click at [1124, 548] on button "Next" at bounding box center [1128, 550] width 55 height 31
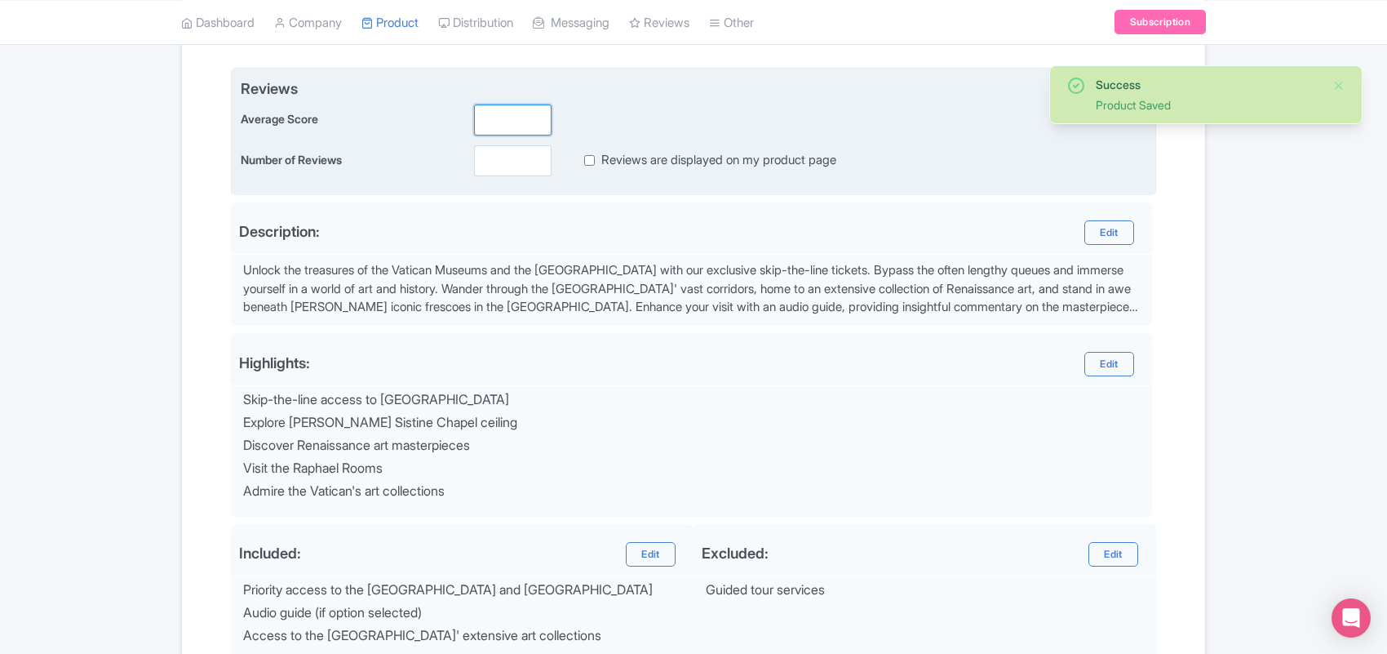
click at [494, 124] on input "number" at bounding box center [513, 119] width 78 height 31
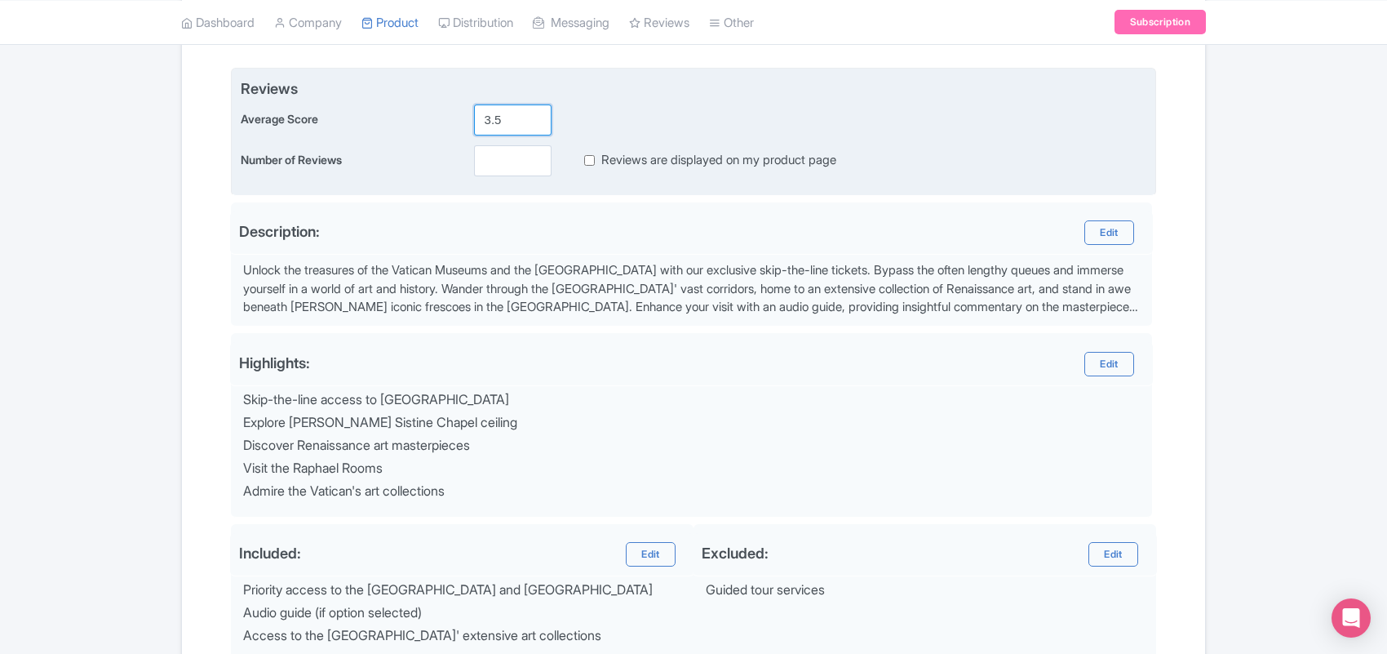
type input "3.4"
click at [495, 162] on input "number" at bounding box center [513, 160] width 78 height 31
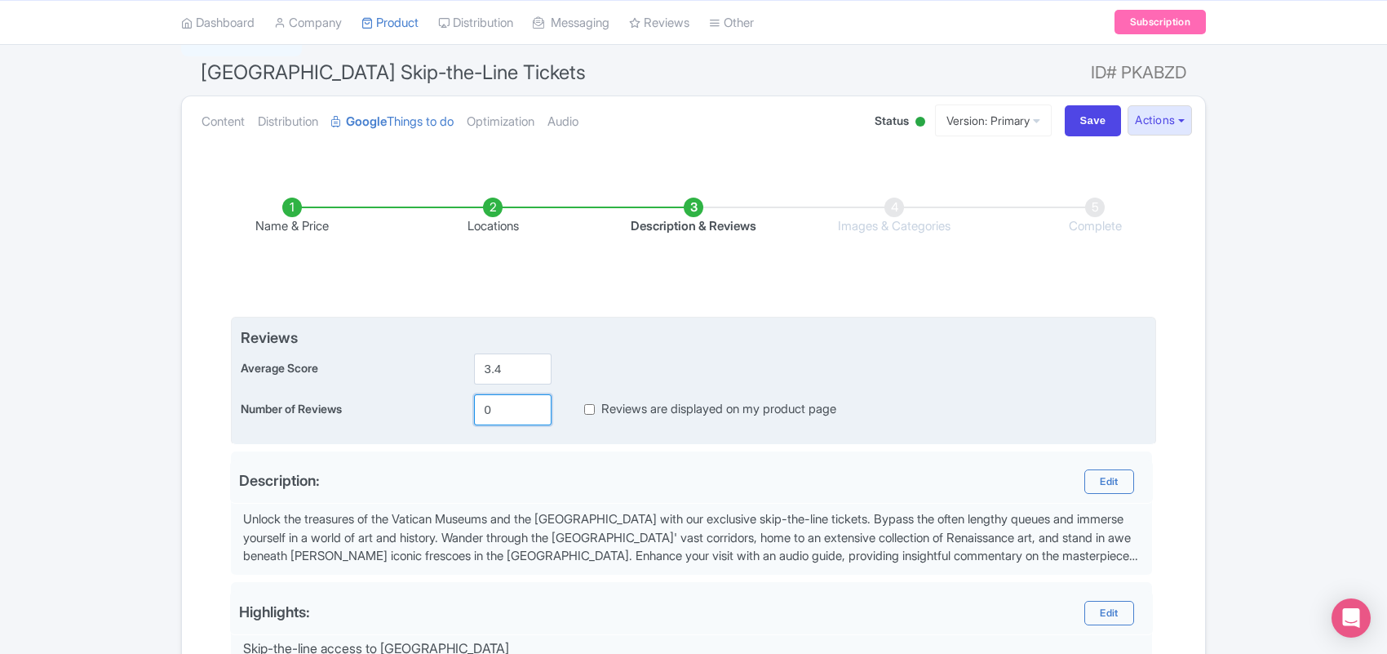
scroll to position [578, 0]
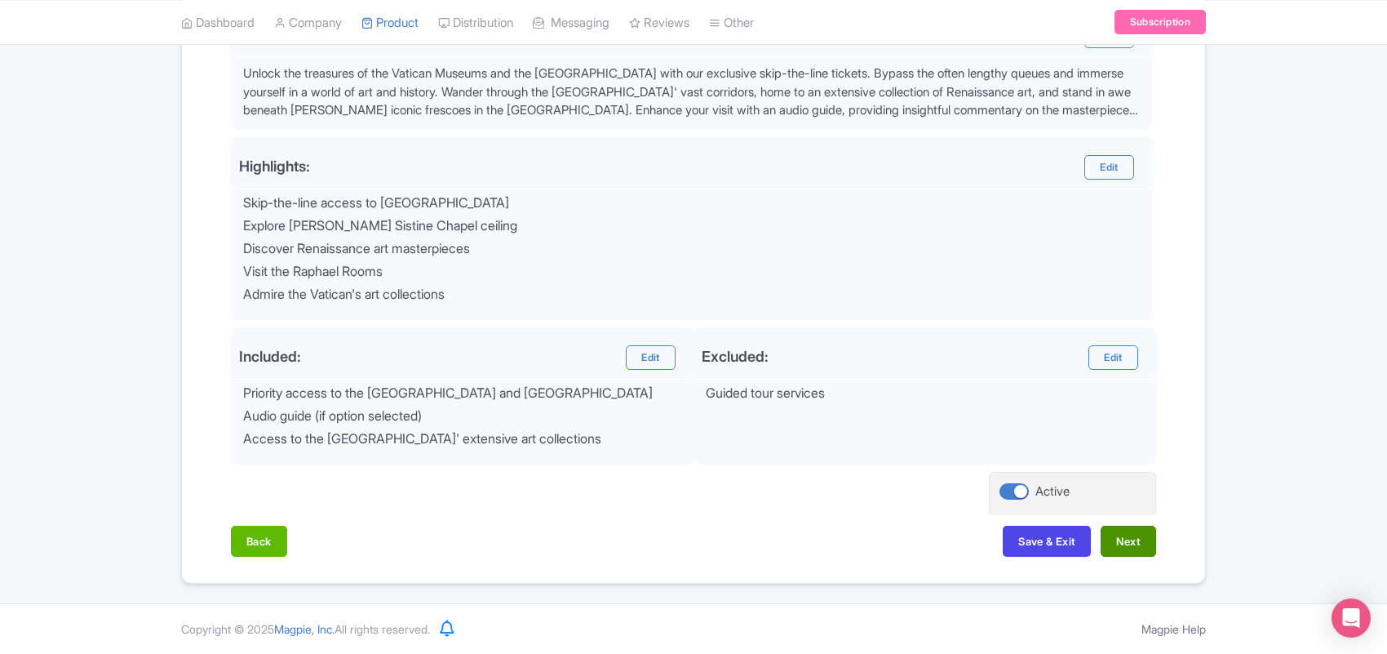
type input "0"
click at [1129, 535] on button "Next" at bounding box center [1128, 541] width 55 height 31
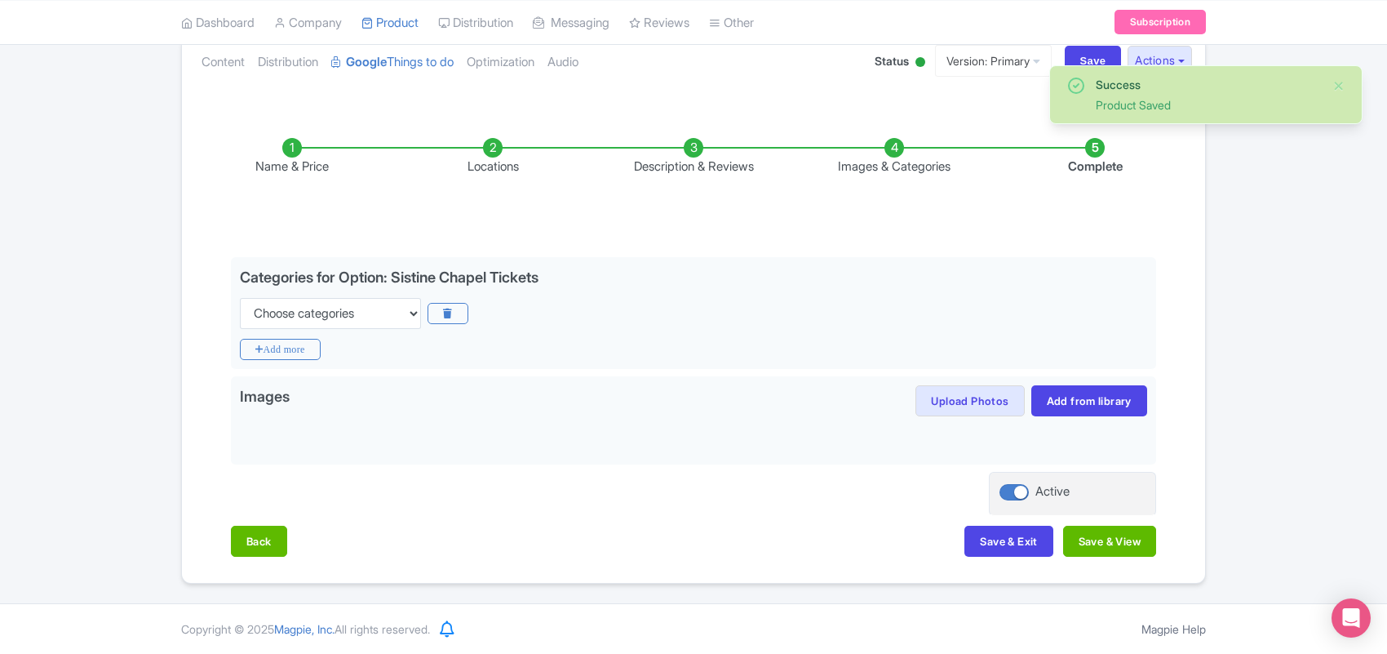
scroll to position [190, 0]
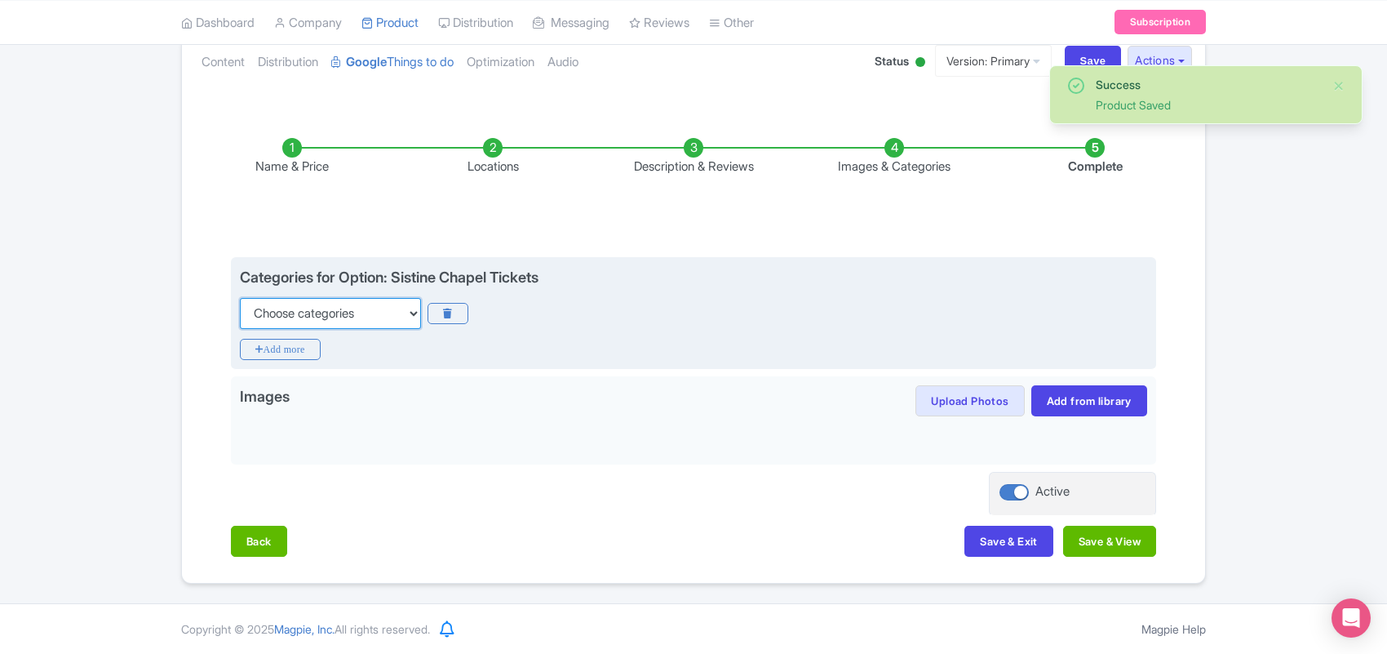
click at [320, 317] on select "Choose categories Adults Only Animals Audio Guide Beaches Bike Tours Boat Tours…" at bounding box center [330, 313] width 181 height 31
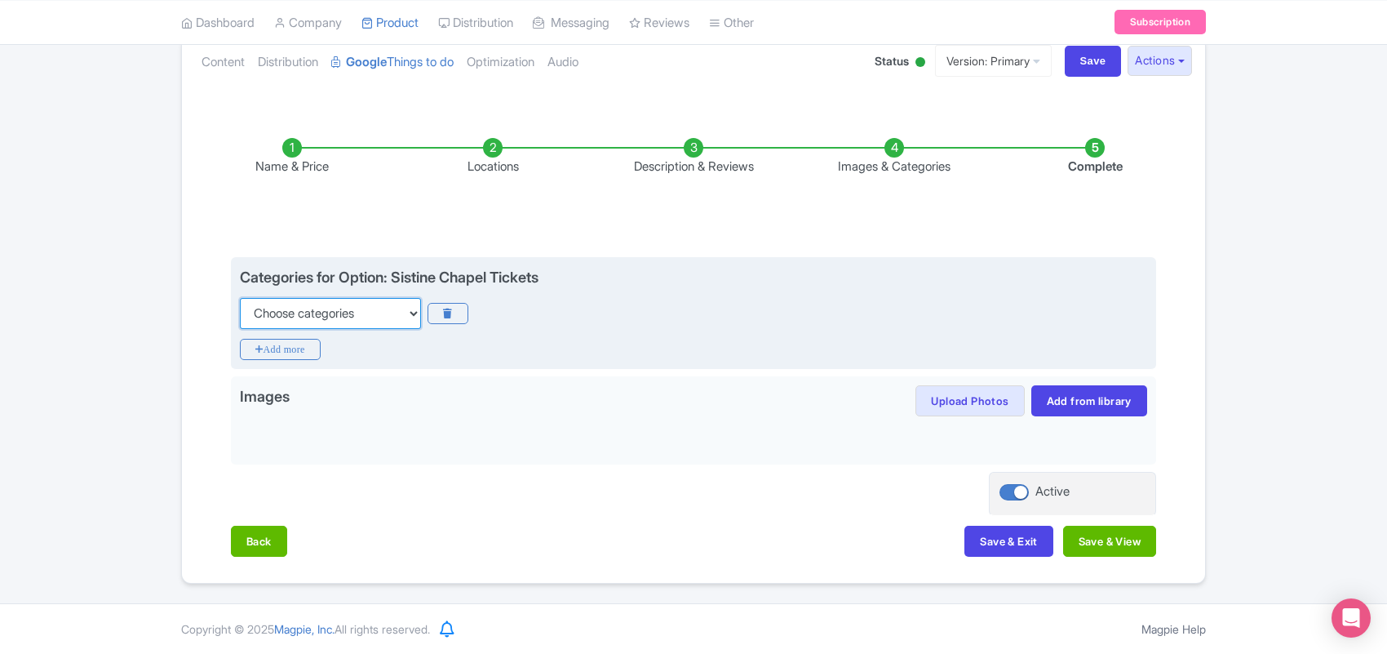
select select "self-guided"
click at [240, 298] on select "Choose categories Adults Only Animals Audio Guide Beaches Bike Tours Boat Tours…" at bounding box center [330, 313] width 181 height 31
click at [307, 344] on icon "Add more" at bounding box center [280, 349] width 81 height 21
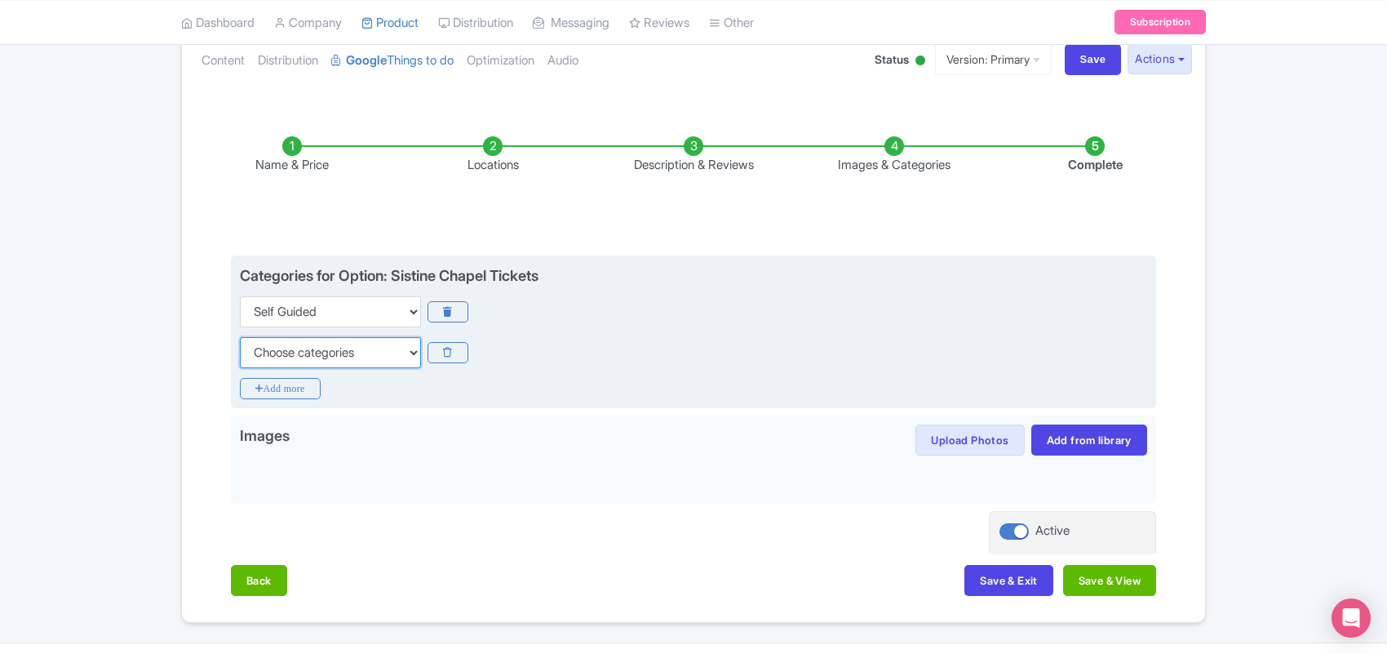
click at [307, 344] on select "Choose categories Adults Only Animals Audio Guide Beaches Bike Tours Boat Tours…" at bounding box center [330, 352] width 181 height 31
select select "family-friendly"
click at [240, 337] on select "Choose categories Adults Only Animals Audio Guide Beaches Bike Tours Boat Tours…" at bounding box center [330, 352] width 181 height 31
click at [286, 384] on icon "Add more" at bounding box center [280, 388] width 81 height 21
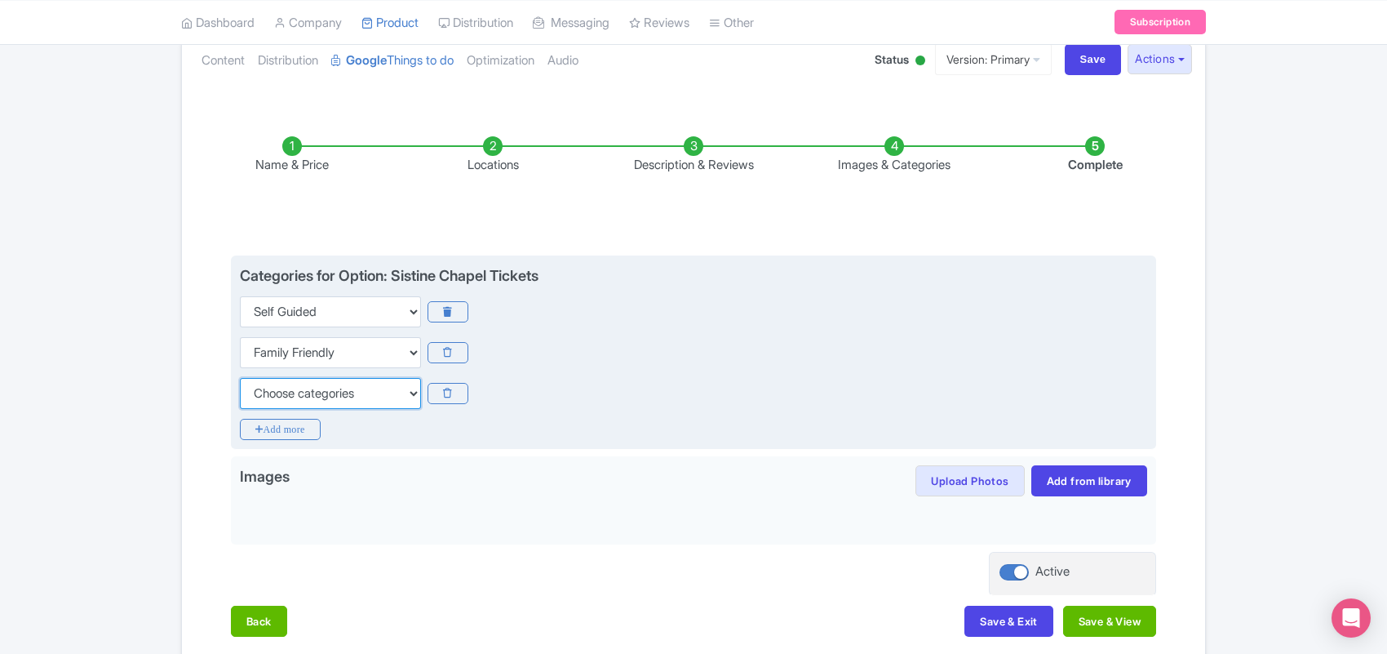
drag, startPoint x: 290, startPoint y: 388, endPoint x: 290, endPoint y: 378, distance: 10.6
click at [290, 388] on select "Choose categories Adults Only Animals Audio Guide Beaches Bike Tours Boat Tours…" at bounding box center [330, 393] width 181 height 31
select select "museums"
click at [240, 378] on select "Choose categories Adults Only Animals Audio Guide Beaches Bike Tours Boat Tours…" at bounding box center [330, 393] width 181 height 31
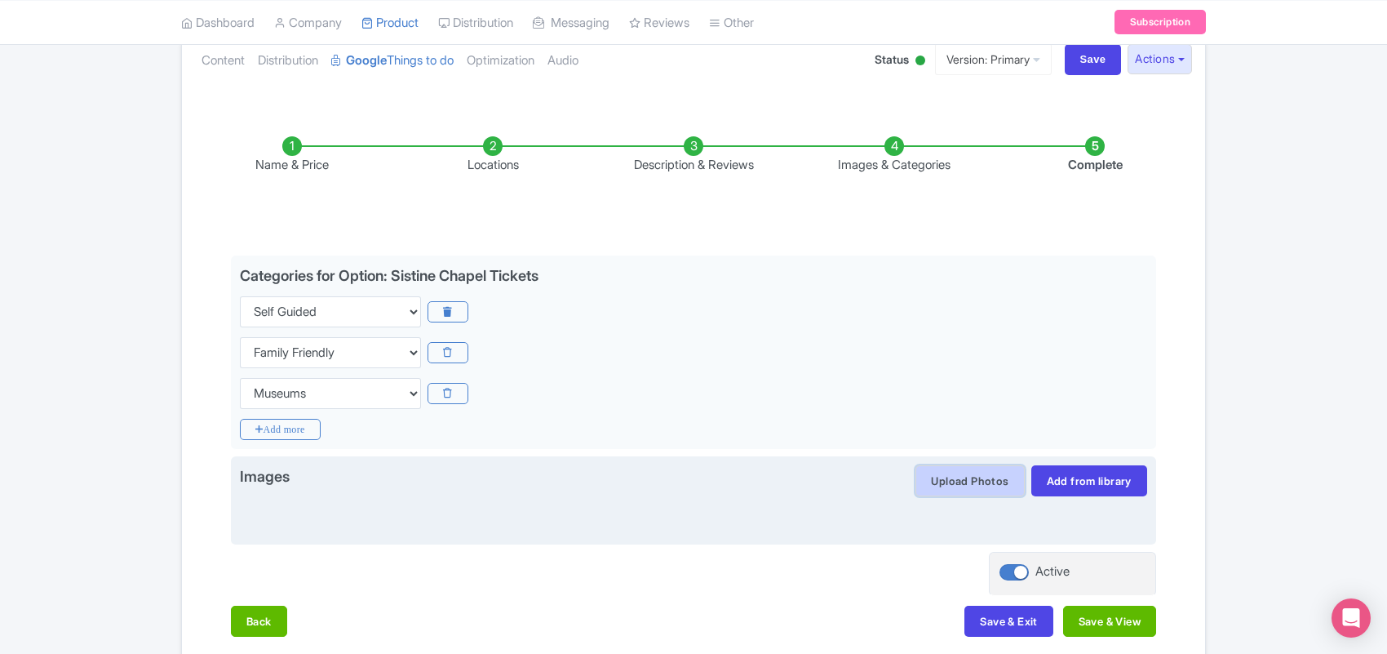
click at [949, 486] on button "Upload Photos" at bounding box center [970, 480] width 109 height 31
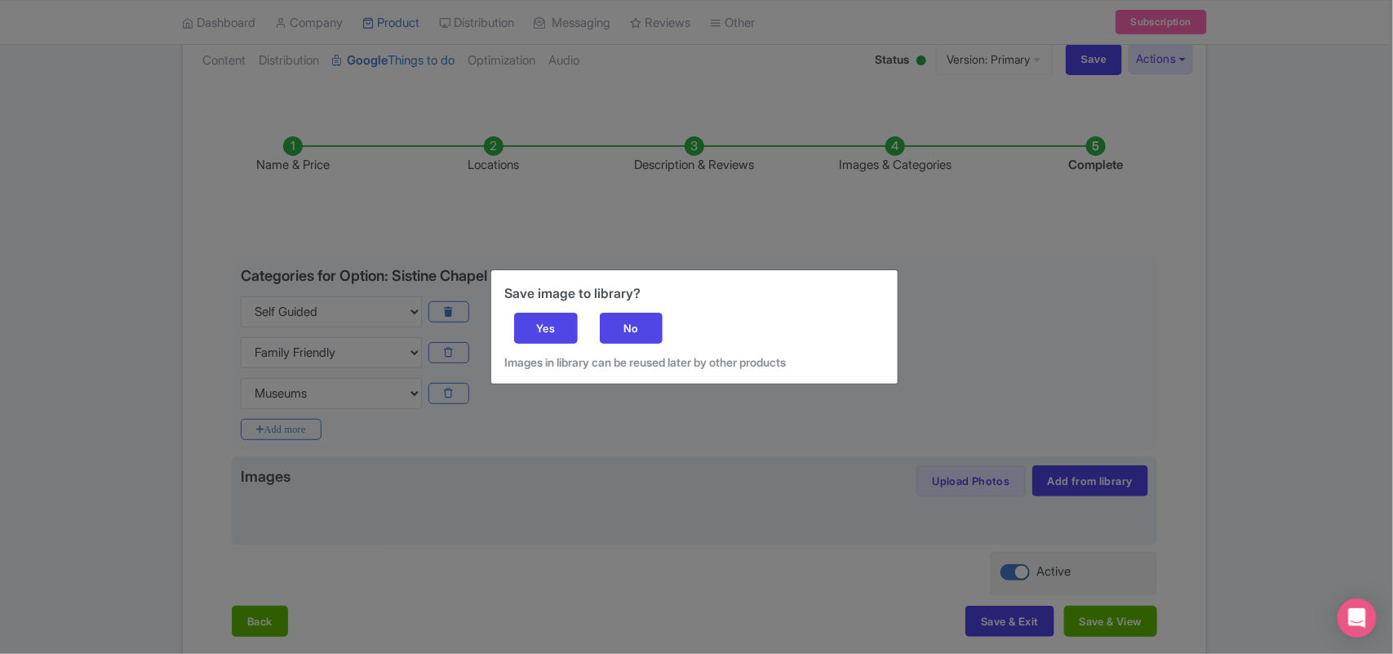
drag, startPoint x: 539, startPoint y: 328, endPoint x: 654, endPoint y: 291, distance: 121.0
click at [539, 328] on div "Yes" at bounding box center [546, 328] width 64 height 31
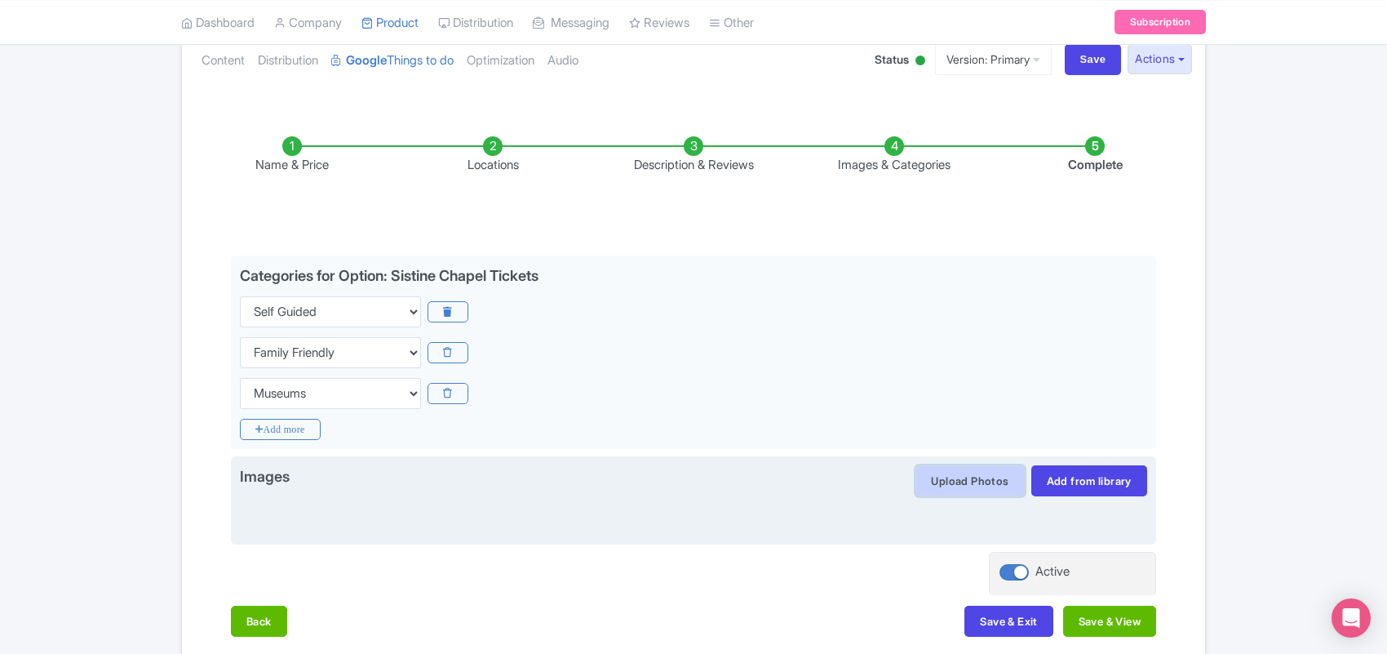
click at [945, 480] on button "Upload Photos" at bounding box center [970, 480] width 109 height 31
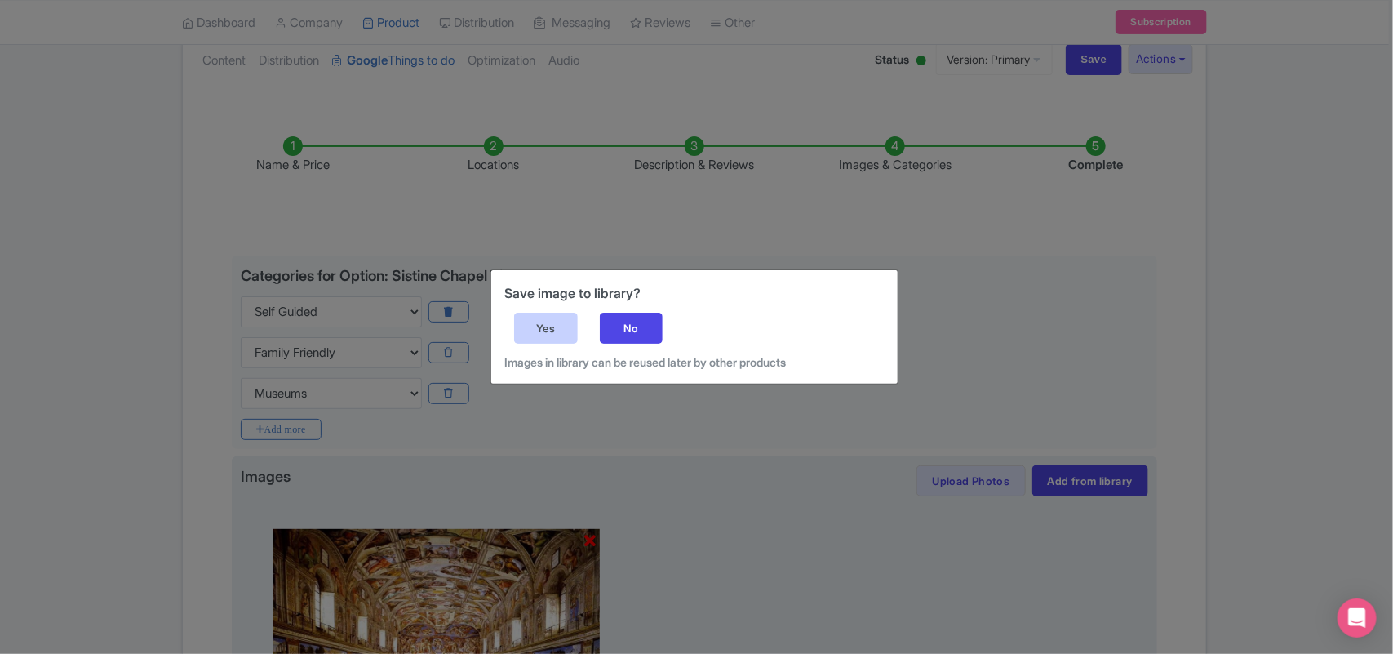
click at [541, 327] on div "Yes" at bounding box center [546, 328] width 64 height 31
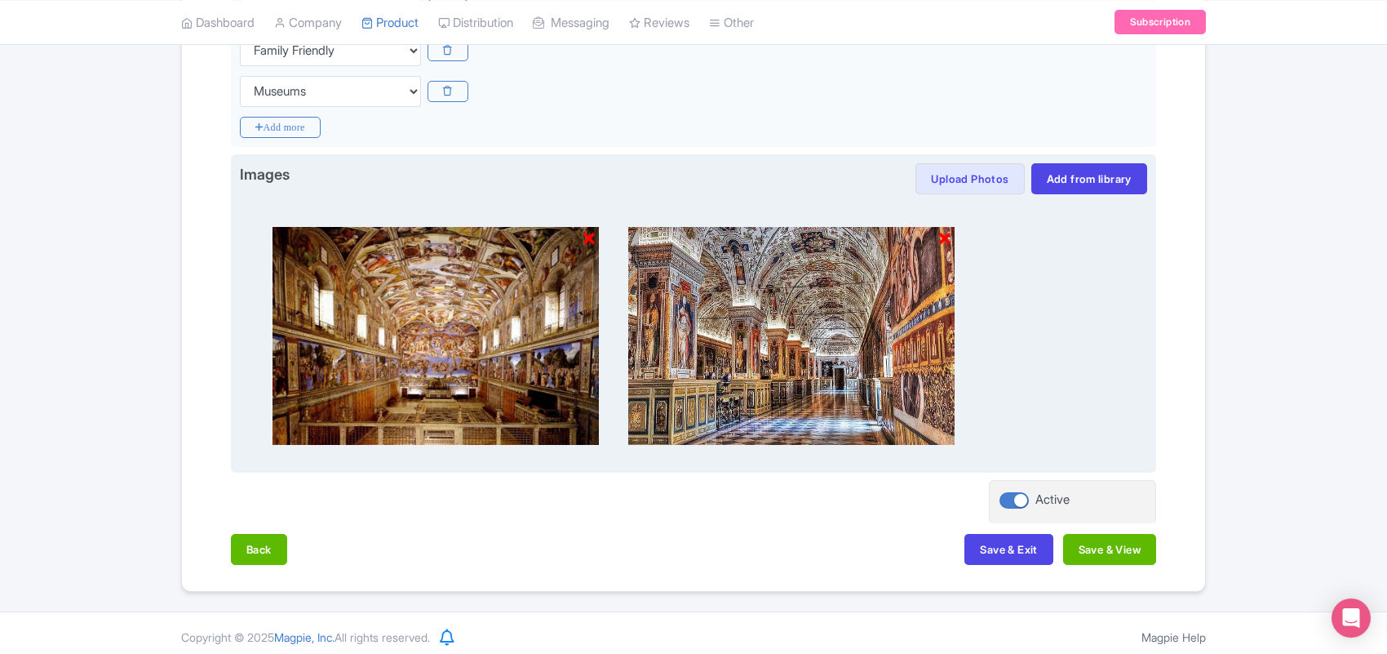
scroll to position [503, 0]
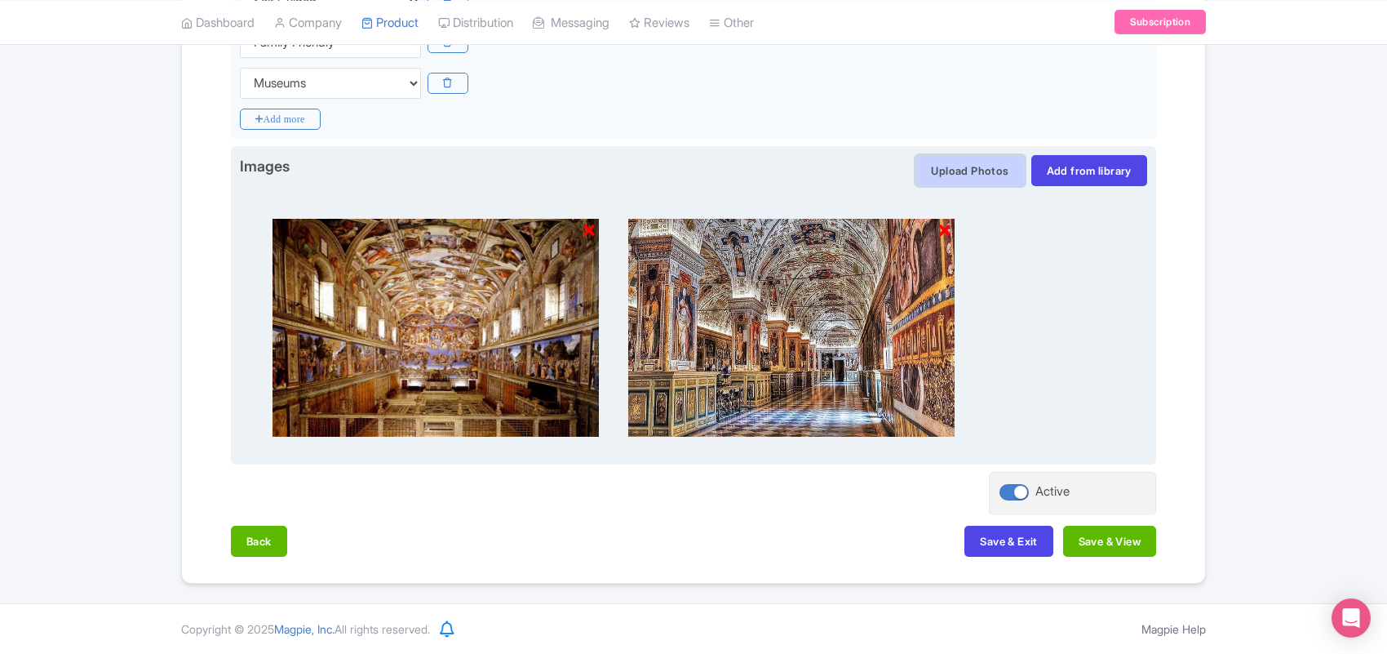
click at [948, 171] on button "Upload Photos" at bounding box center [970, 170] width 109 height 31
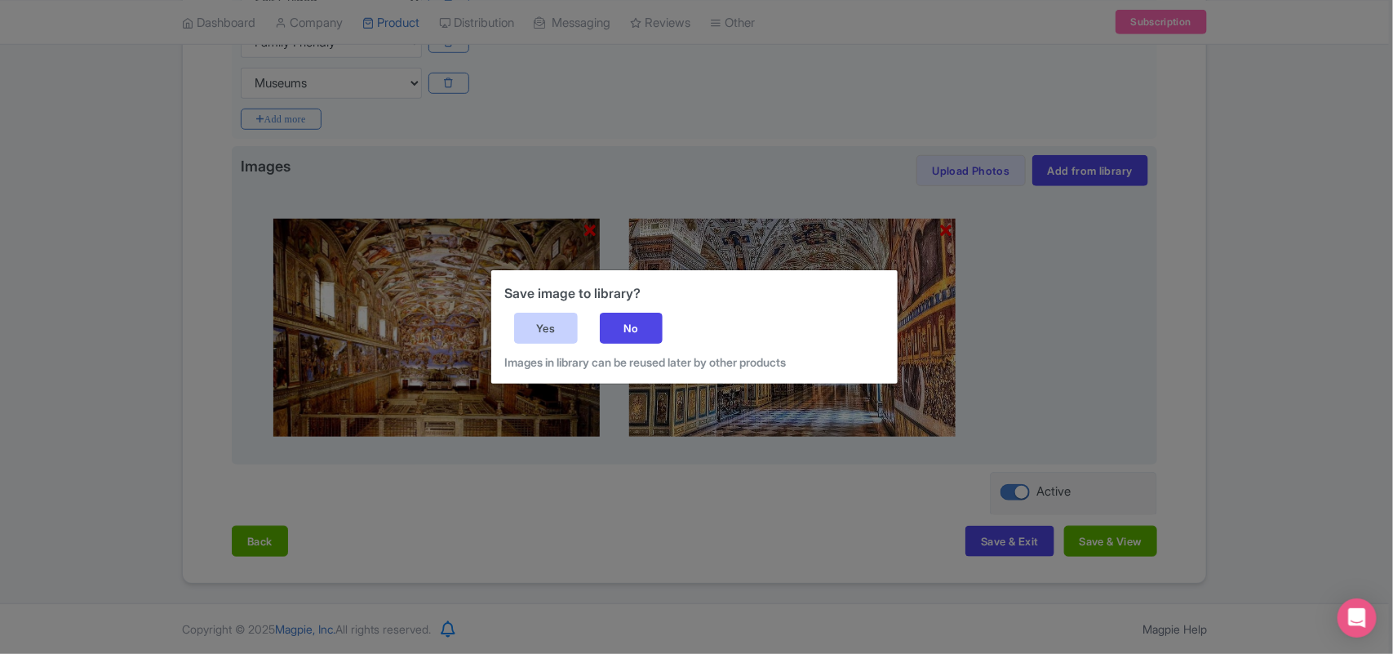
click at [535, 326] on div "Yes" at bounding box center [546, 328] width 64 height 31
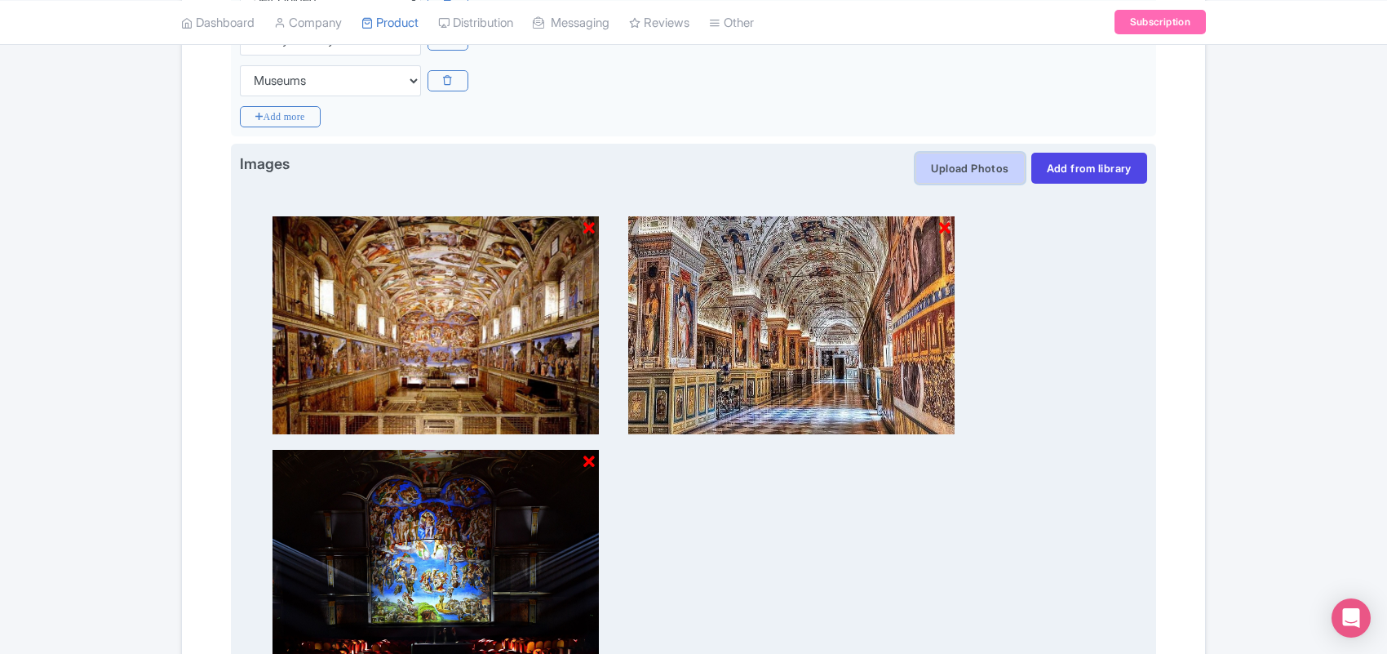
click at [974, 161] on button "Upload Photos" at bounding box center [970, 168] width 109 height 31
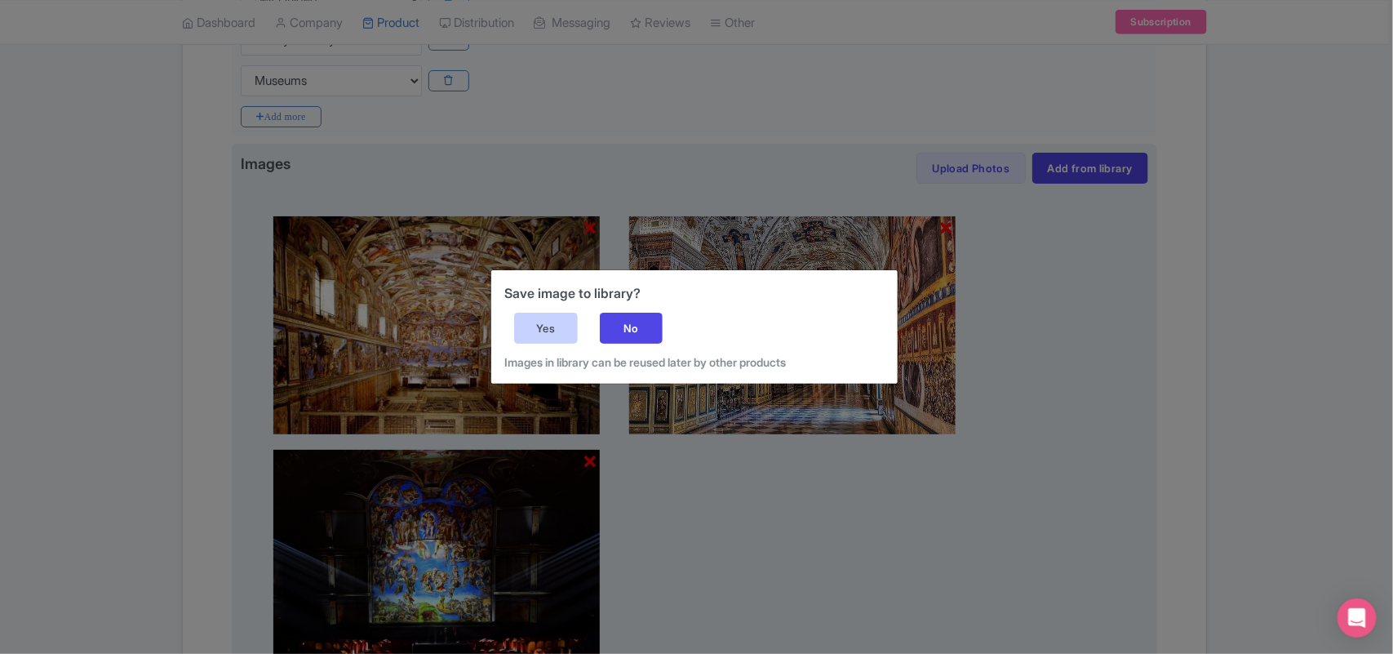
click at [539, 323] on div "Yes" at bounding box center [546, 328] width 64 height 31
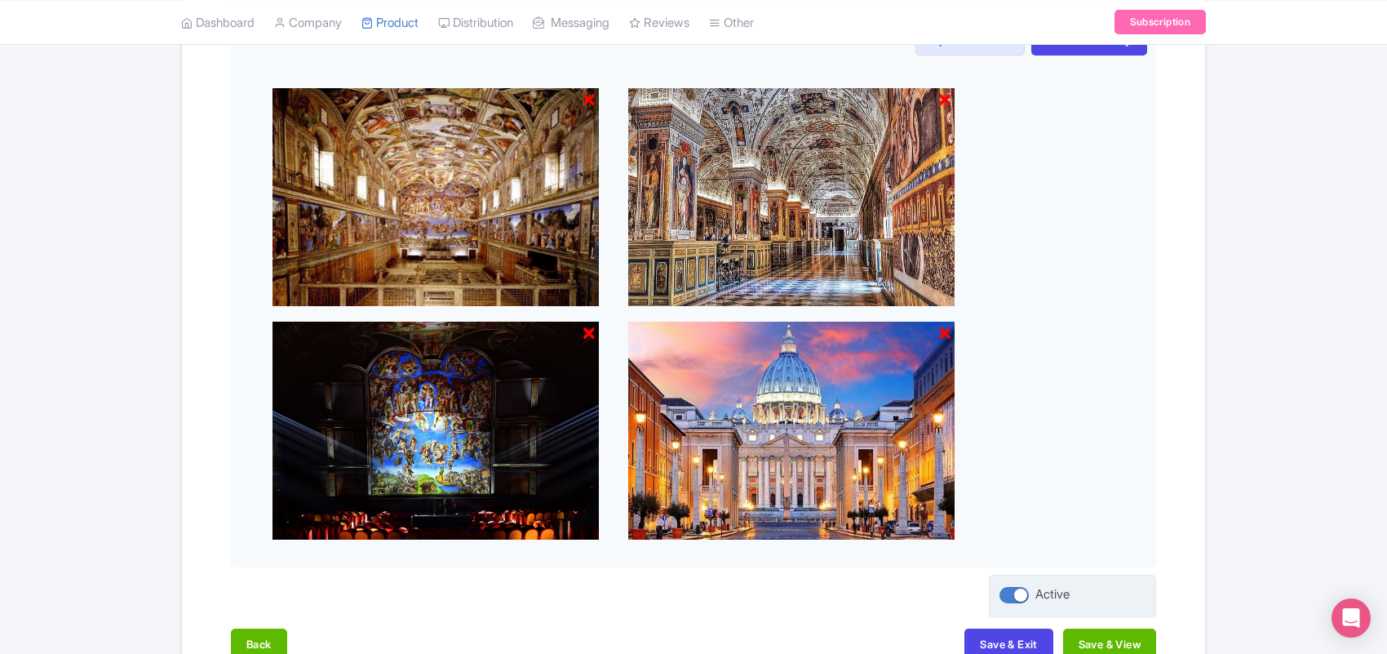
scroll to position [736, 0]
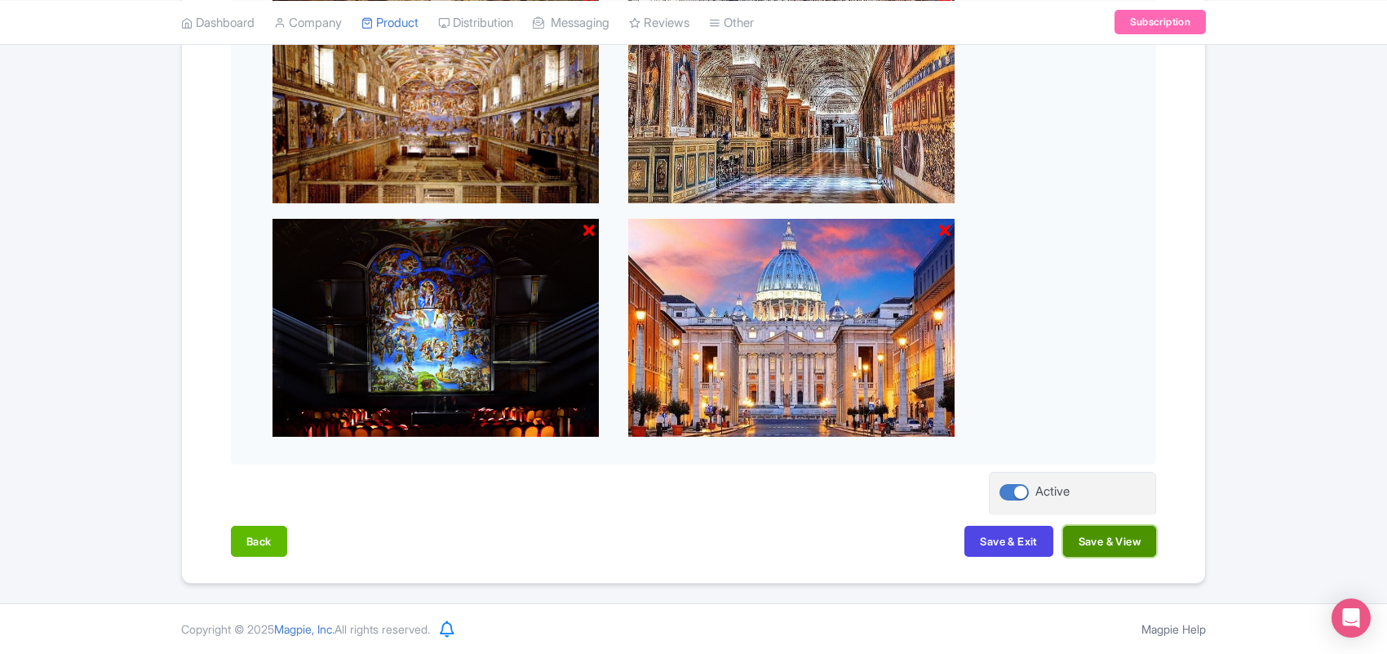
click at [1090, 535] on button "Save & View" at bounding box center [1109, 541] width 93 height 31
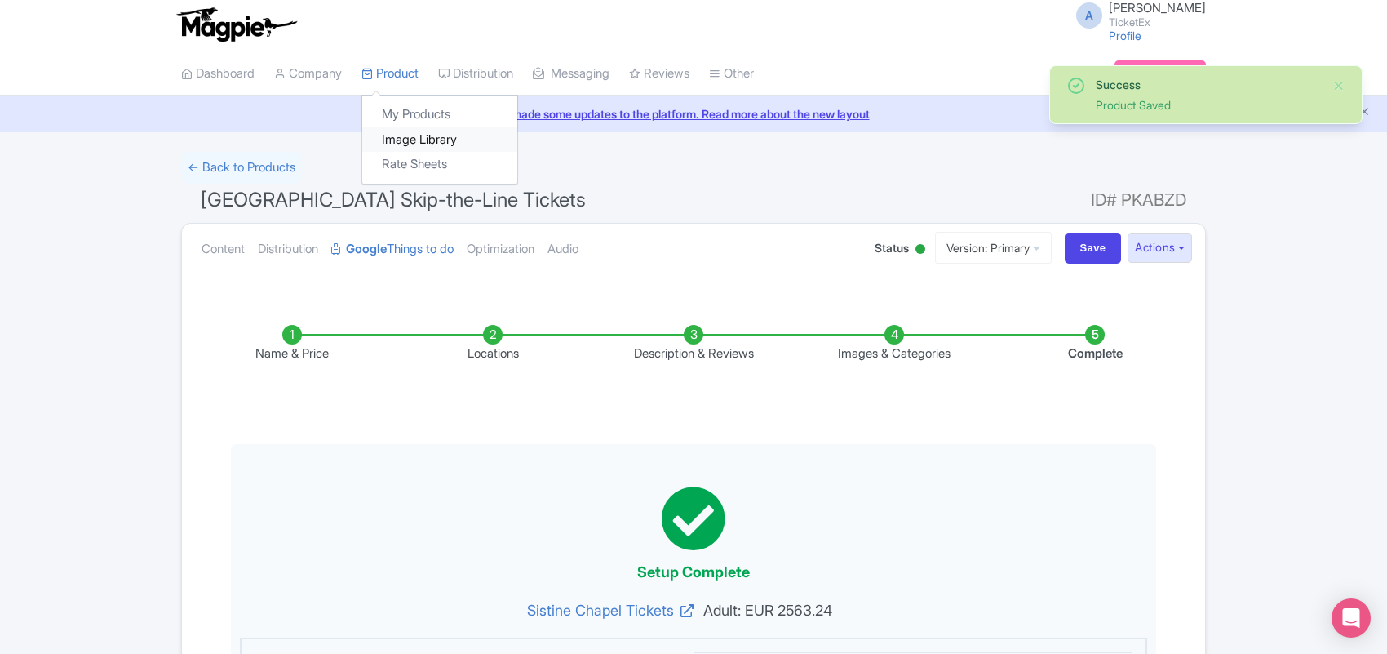
scroll to position [0, 0]
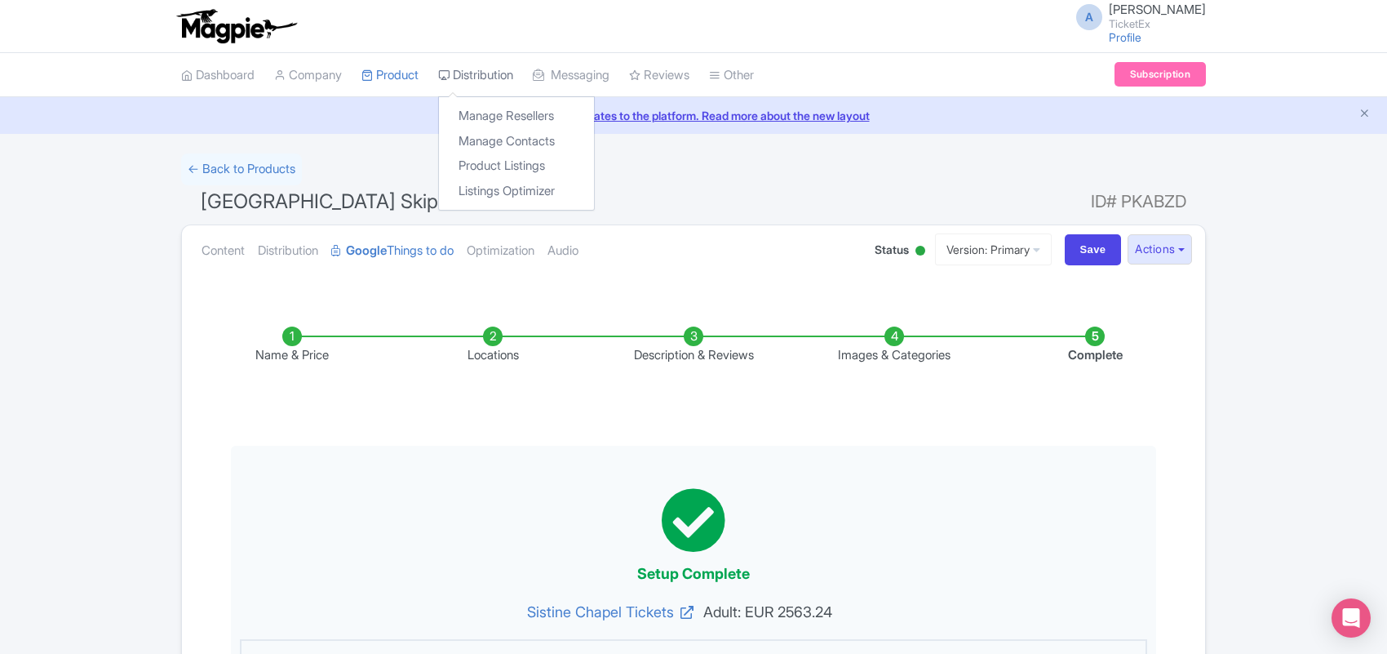
click at [473, 73] on link "Distribution" at bounding box center [475, 75] width 75 height 45
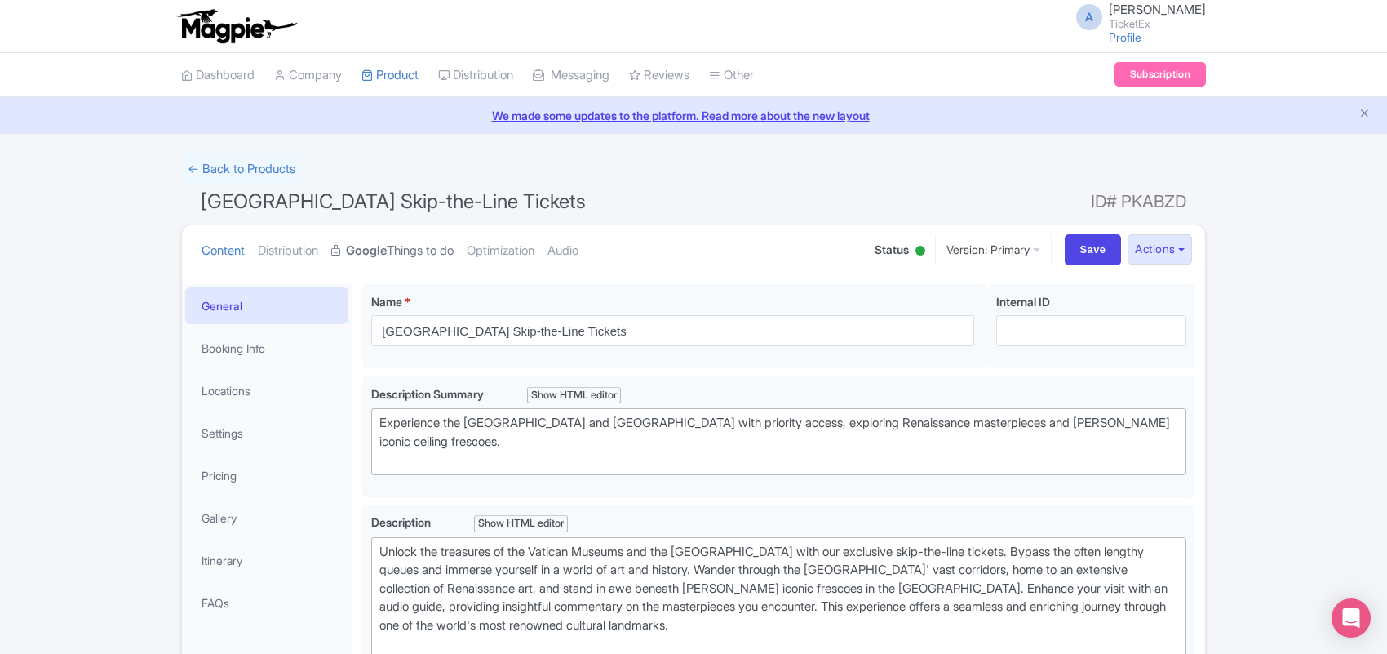
click at [386, 247] on strong "Google" at bounding box center [366, 251] width 41 height 19
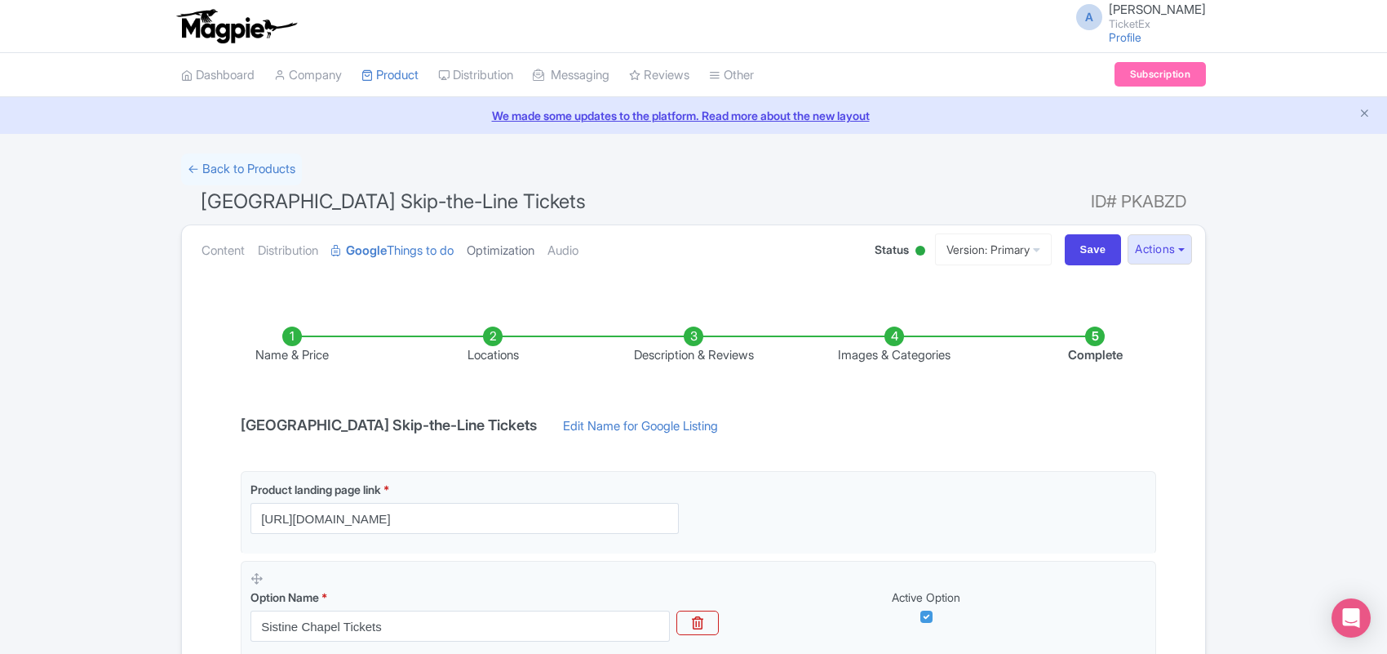
click at [514, 251] on link "Optimization" at bounding box center [501, 250] width 68 height 51
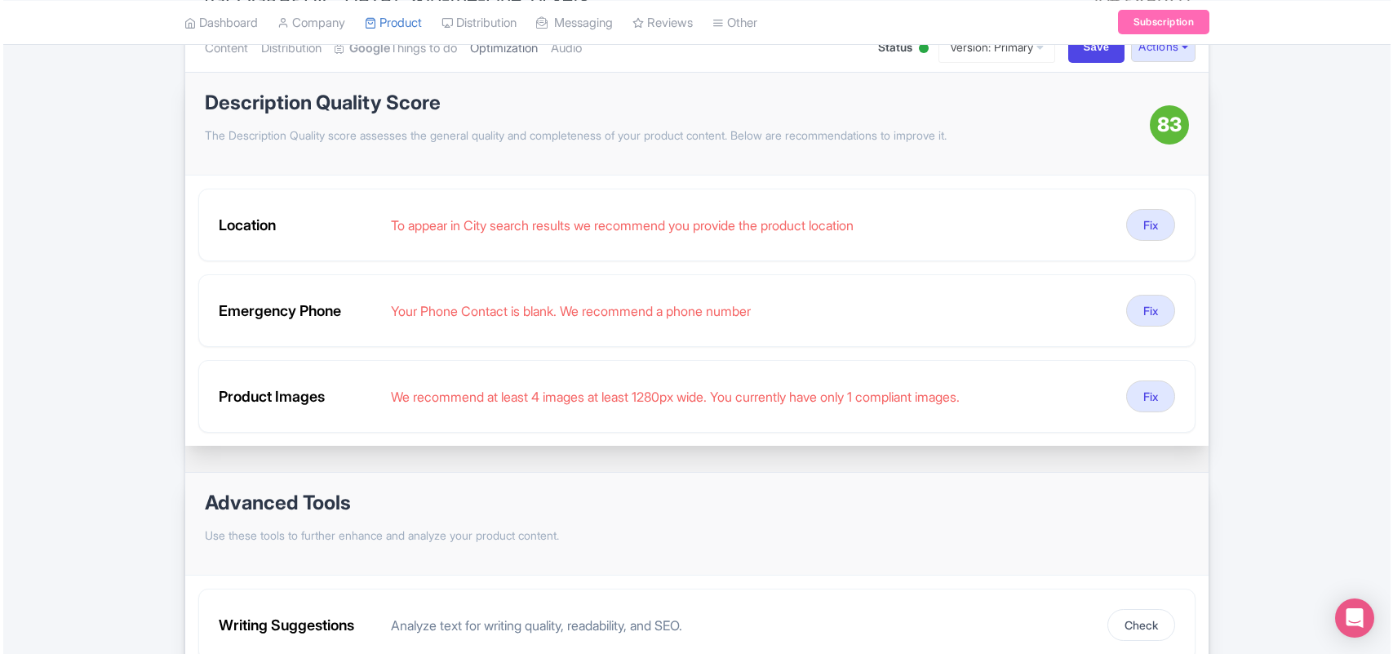
scroll to position [204, 0]
click at [1137, 310] on button "Fix" at bounding box center [1147, 309] width 49 height 32
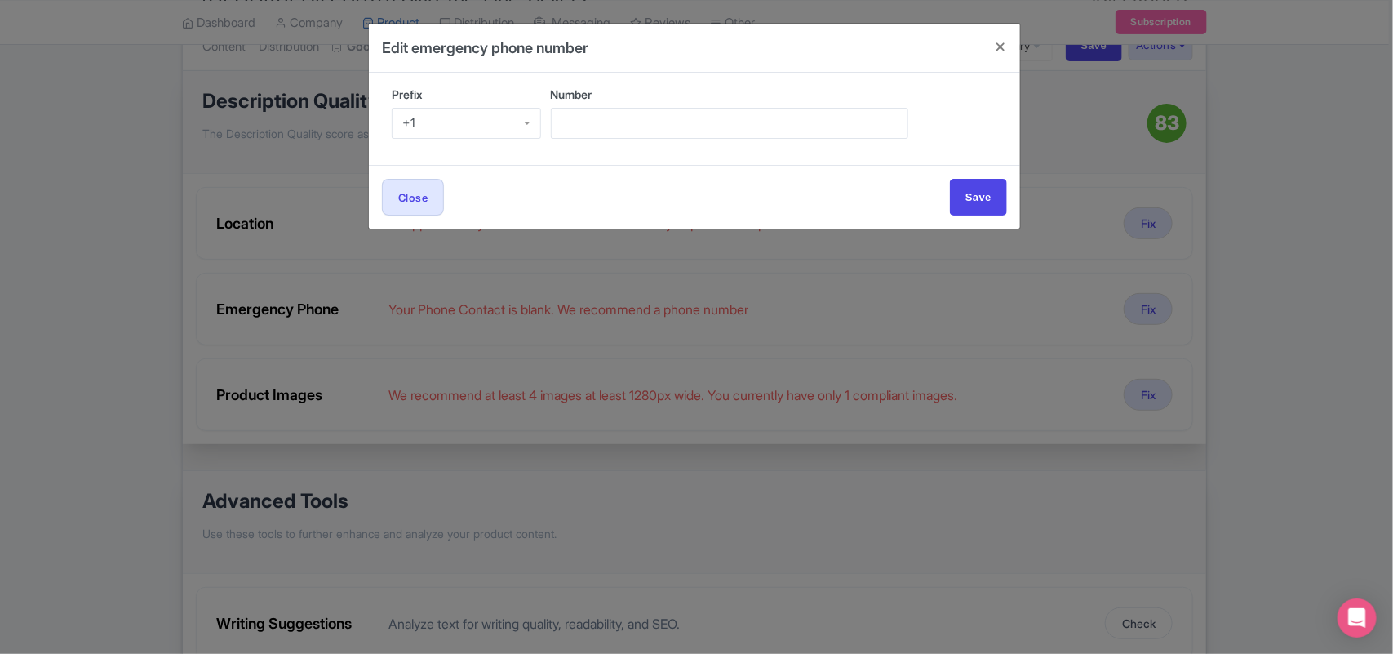
click at [408, 116] on div "+1" at bounding box center [408, 123] width 13 height 15
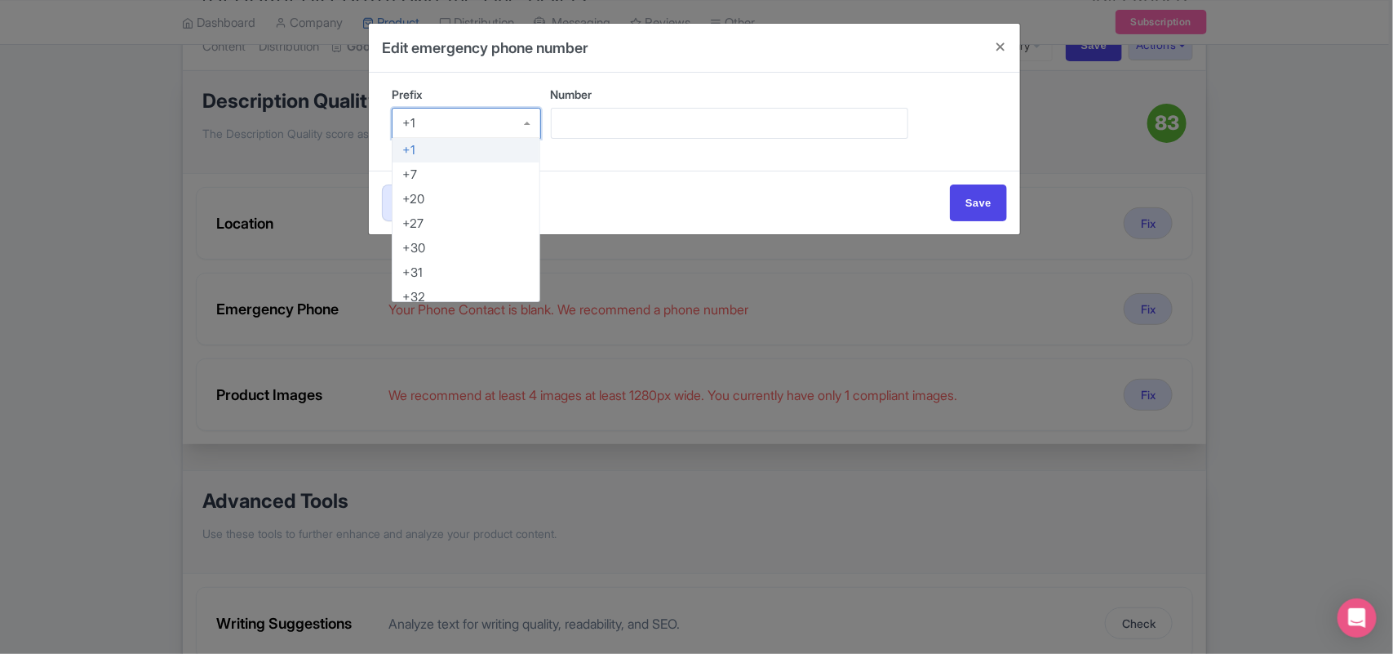
drag, startPoint x: 418, startPoint y: 119, endPoint x: 337, endPoint y: 123, distance: 80.9
click at [337, 123] on div "Edit emergency phone number Prefix +1 +1 +1 +7 +20 +27 +30 +31 +32 +33 +34 +36 …" at bounding box center [696, 327] width 1393 height 654
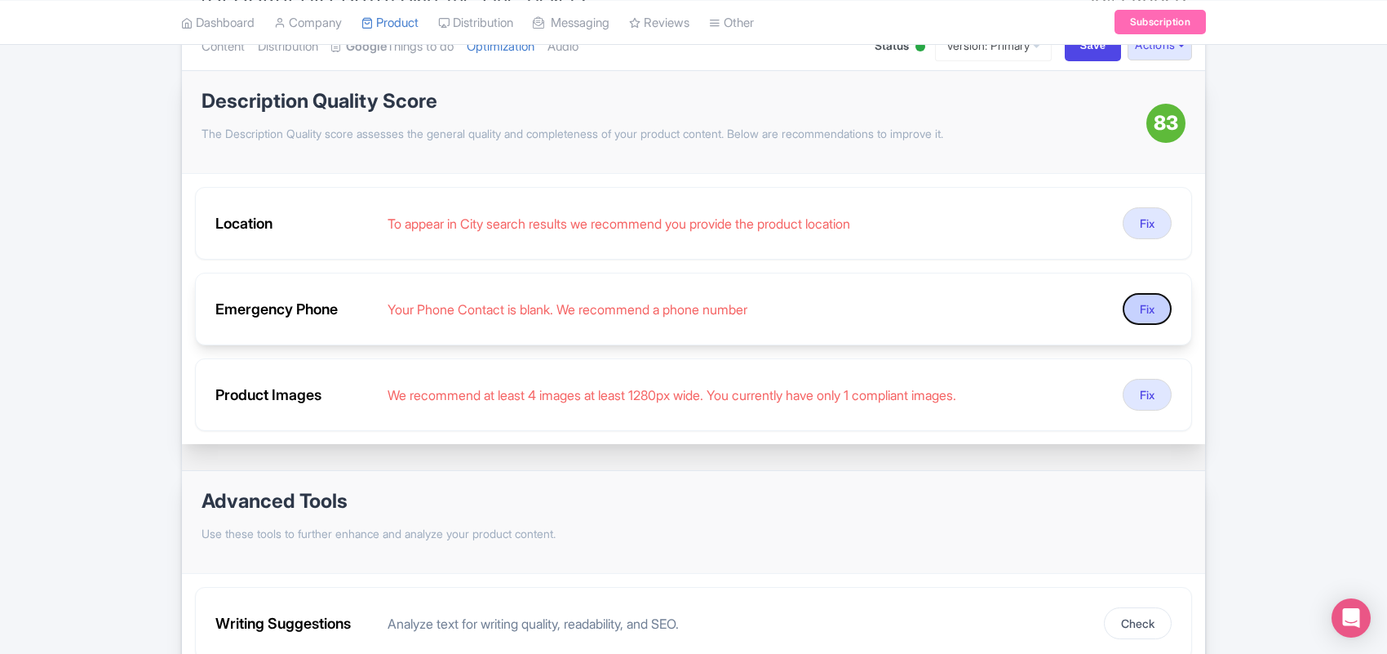
click at [1153, 304] on button "Fix" at bounding box center [1147, 309] width 49 height 32
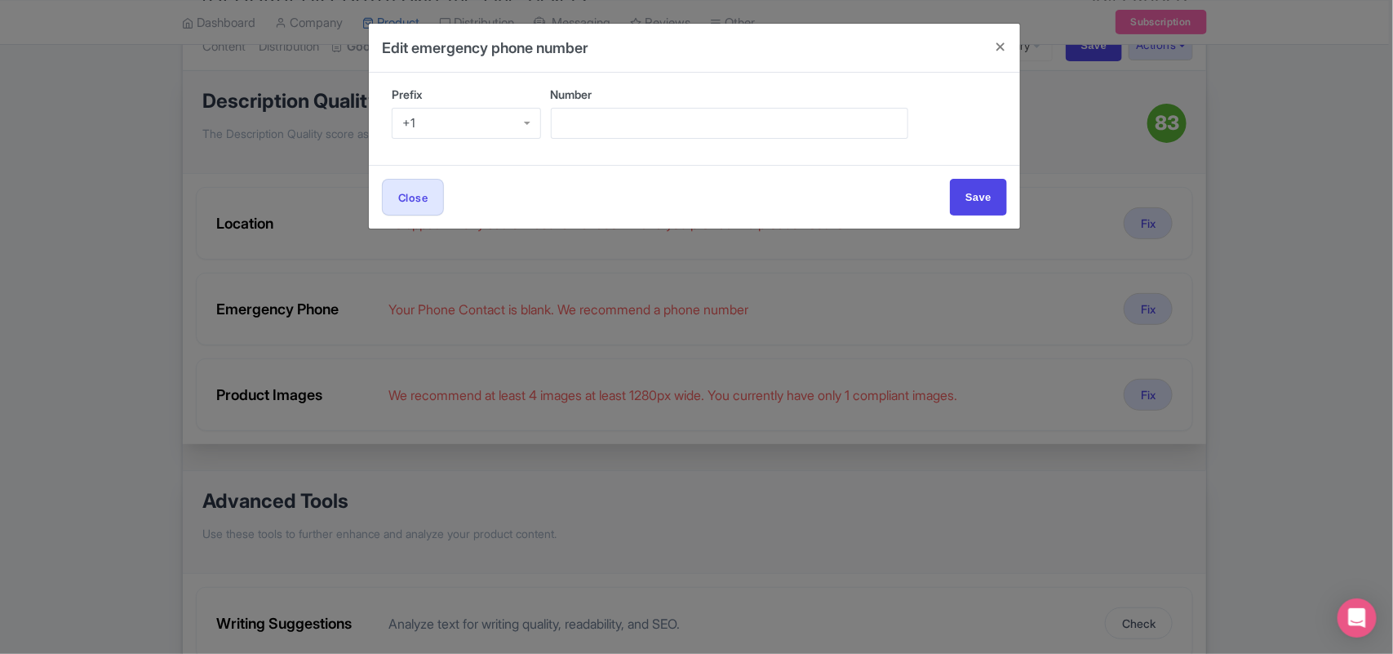
click at [439, 120] on div "+1" at bounding box center [466, 123] width 149 height 31
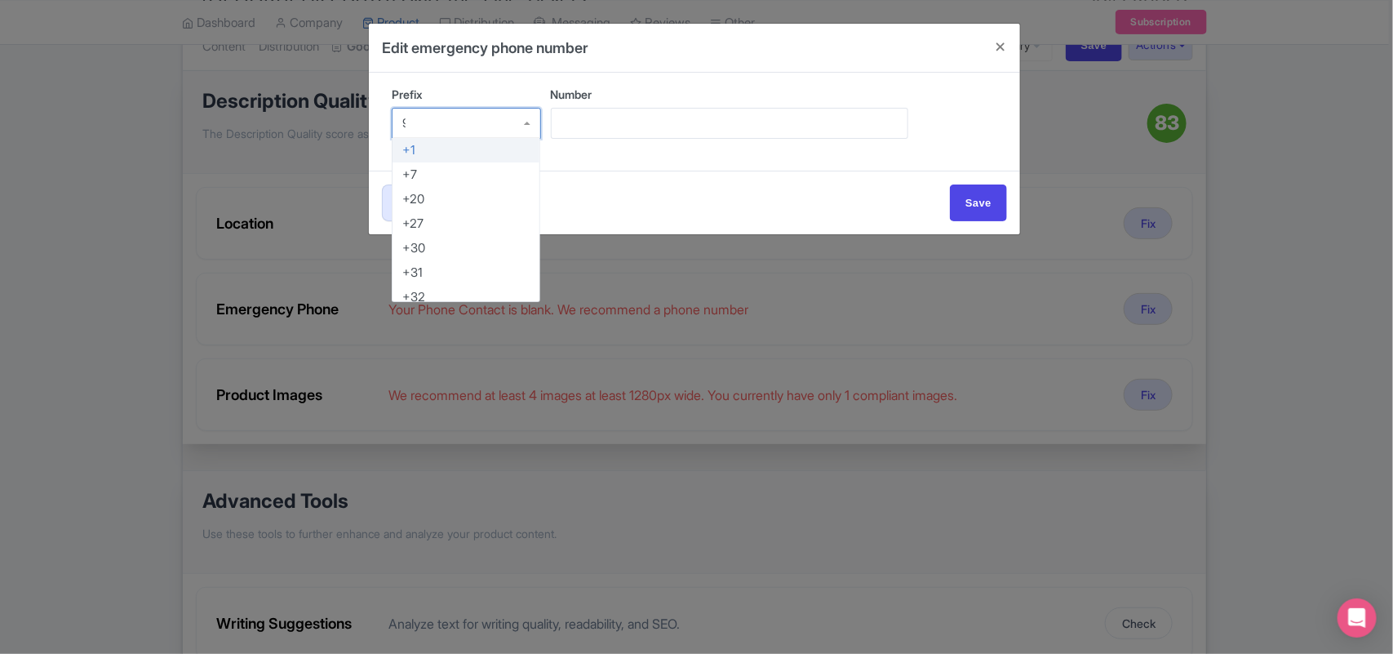
scroll to position [0, 0]
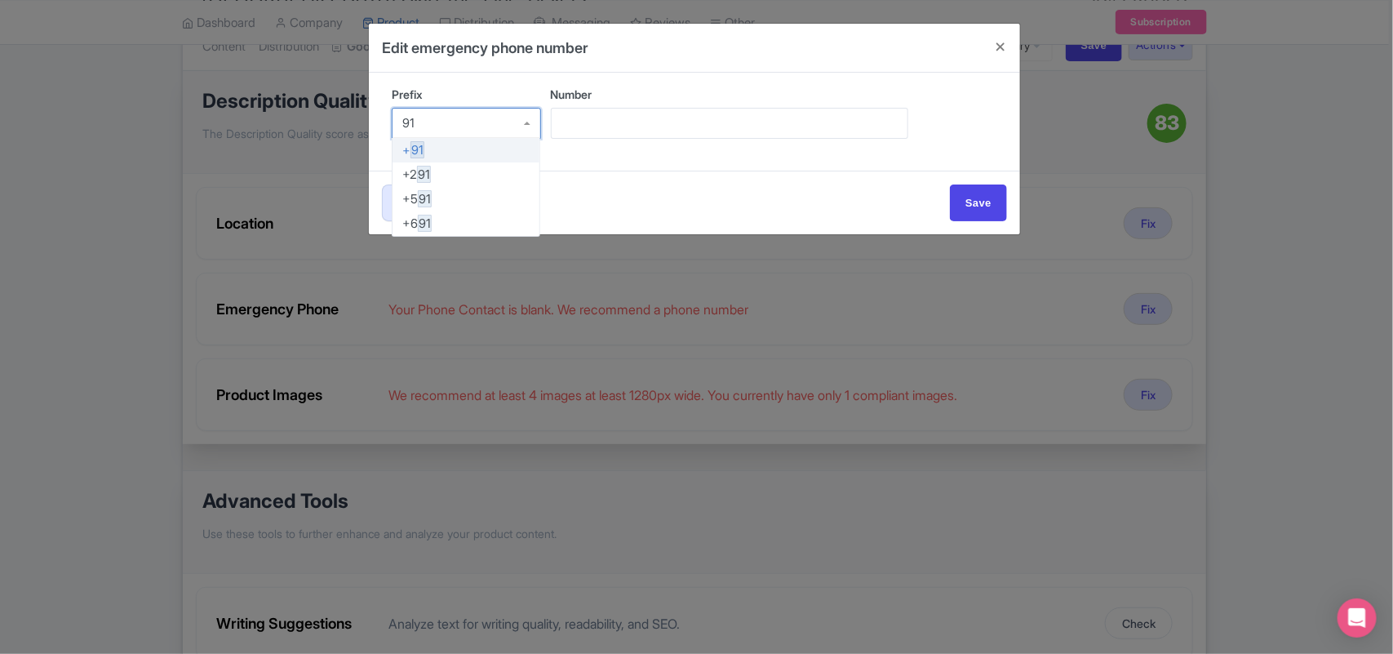
type input "91"
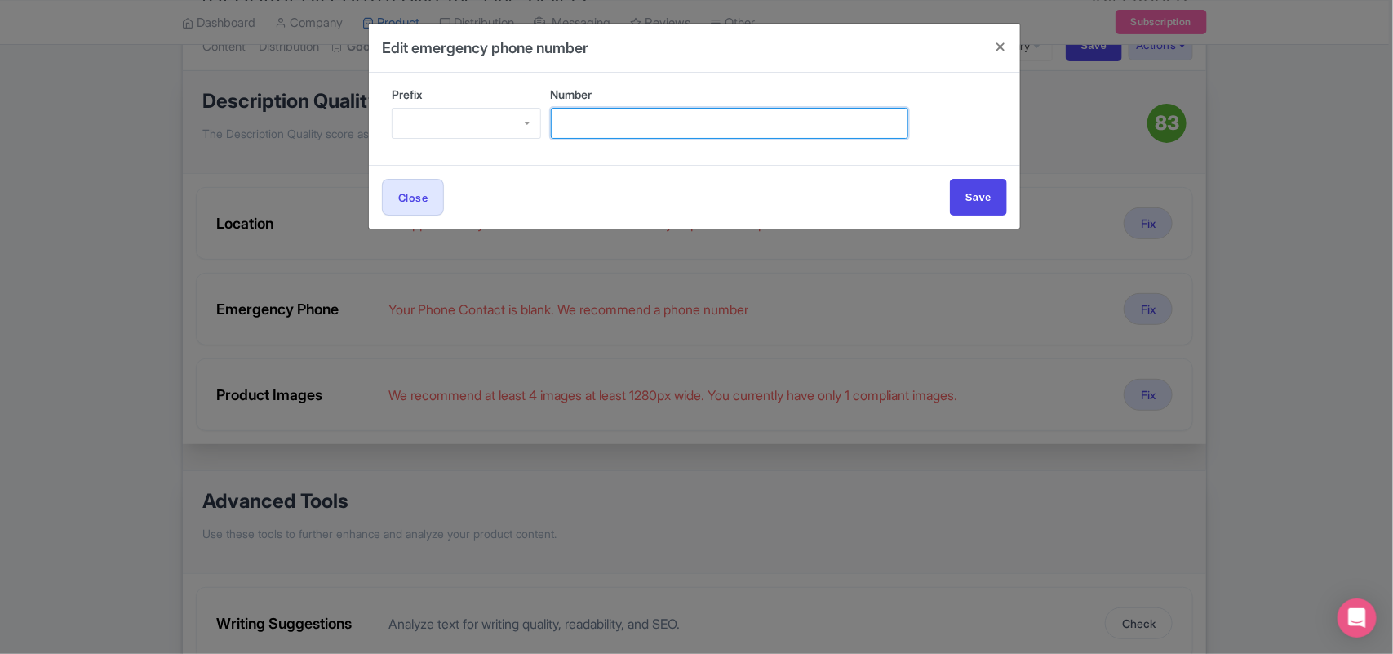
click at [610, 125] on input "Number" at bounding box center [729, 123] width 357 height 31
click at [478, 125] on div at bounding box center [466, 123] width 149 height 31
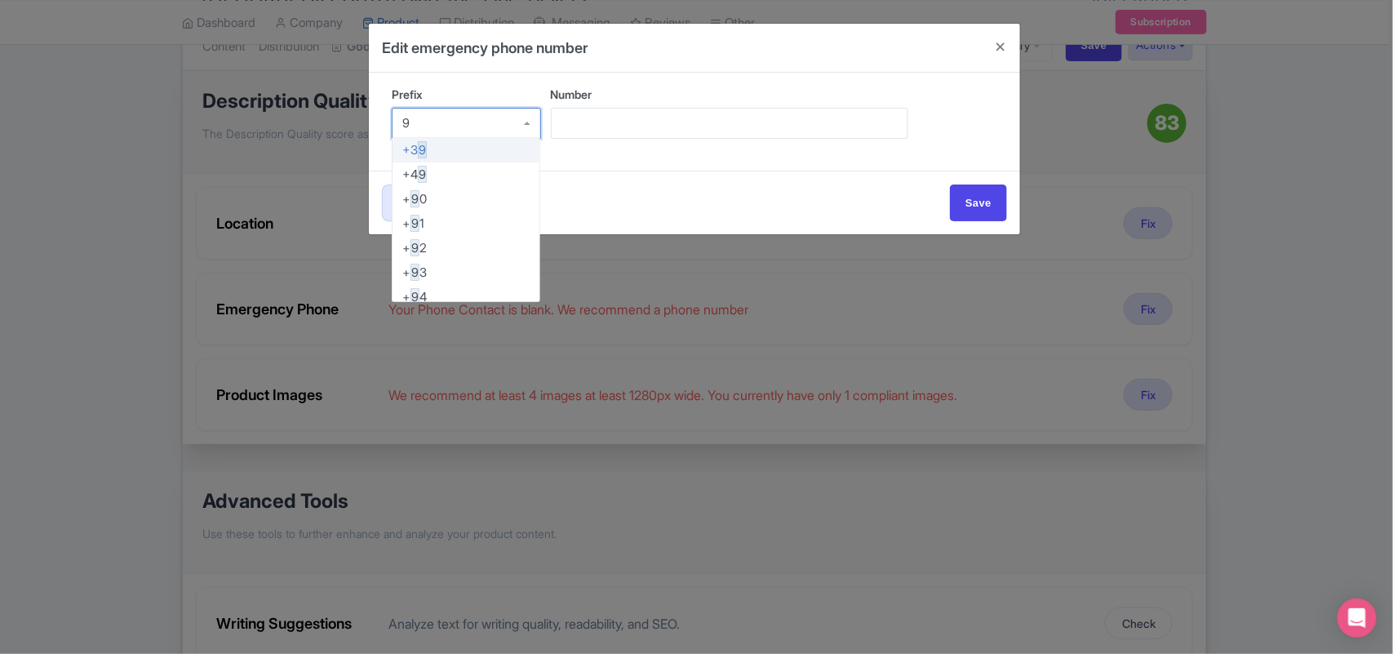
type input "91"
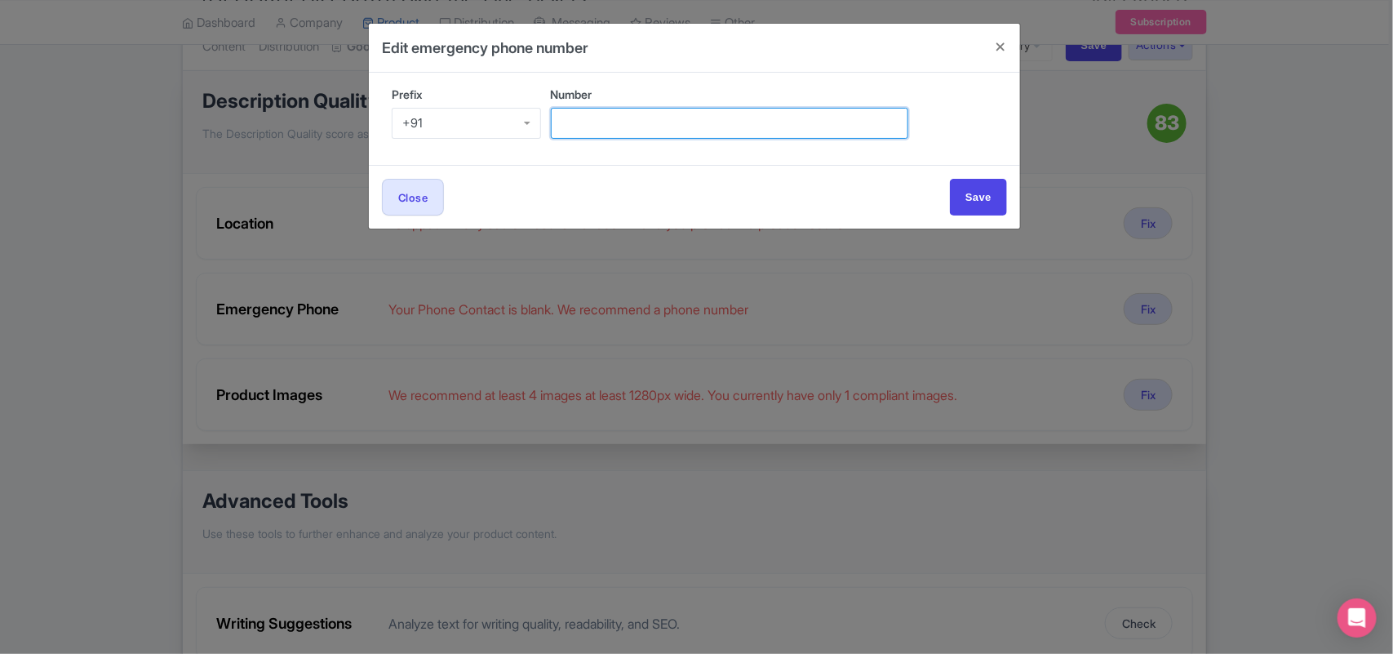
click at [578, 116] on input "Number" at bounding box center [729, 123] width 357 height 31
paste input "95099 89377"
type input "95099 89377"
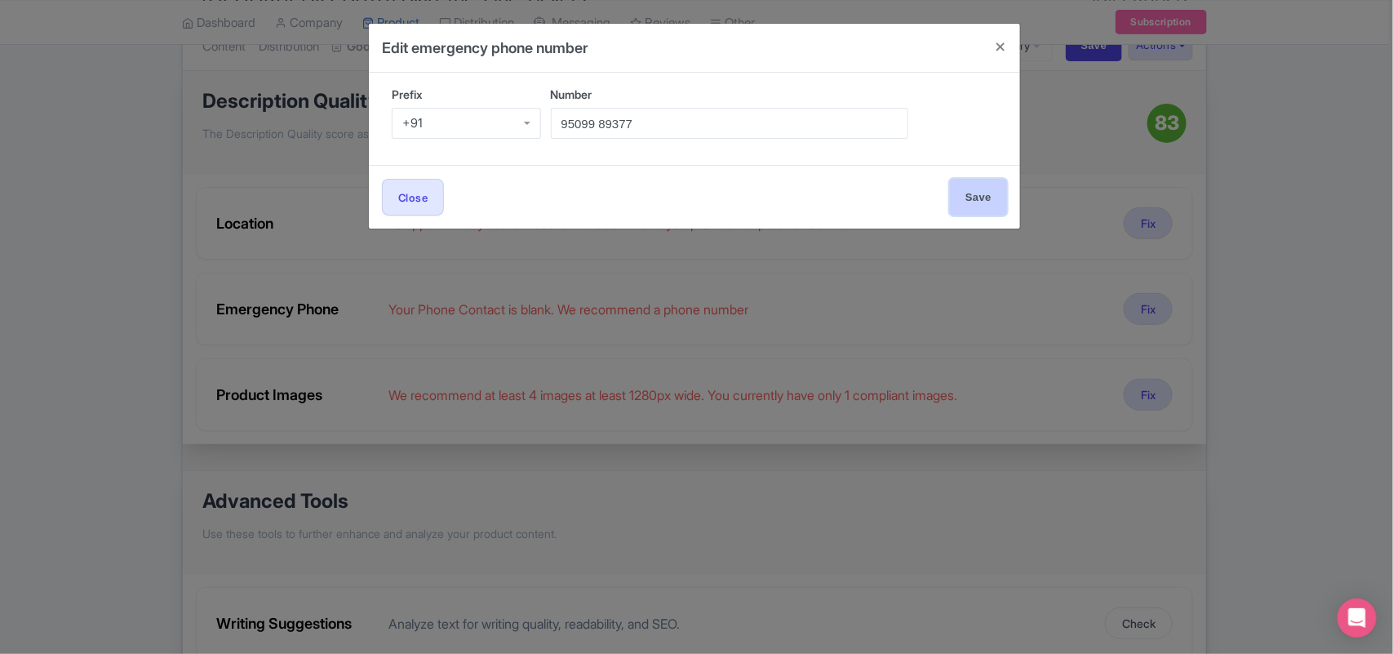
click at [988, 190] on input "Save" at bounding box center [978, 197] width 57 height 37
type input "Save"
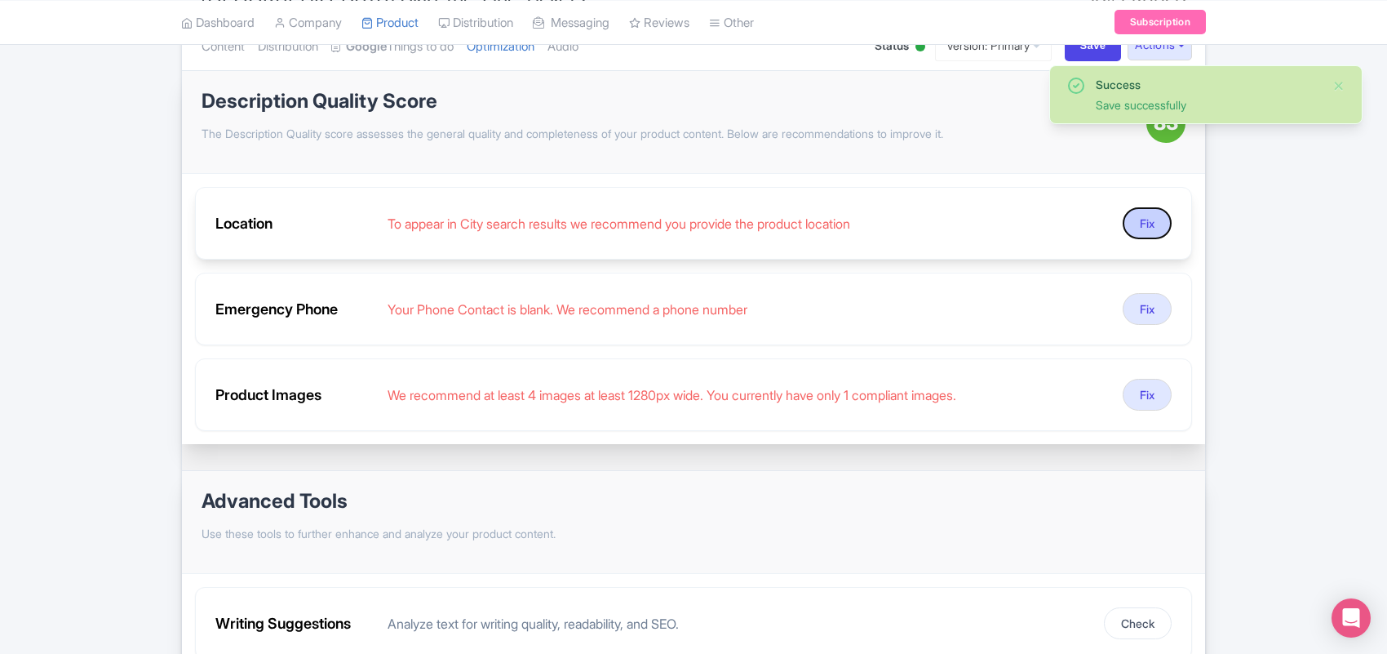
click at [1140, 222] on button "Fix" at bounding box center [1147, 223] width 49 height 32
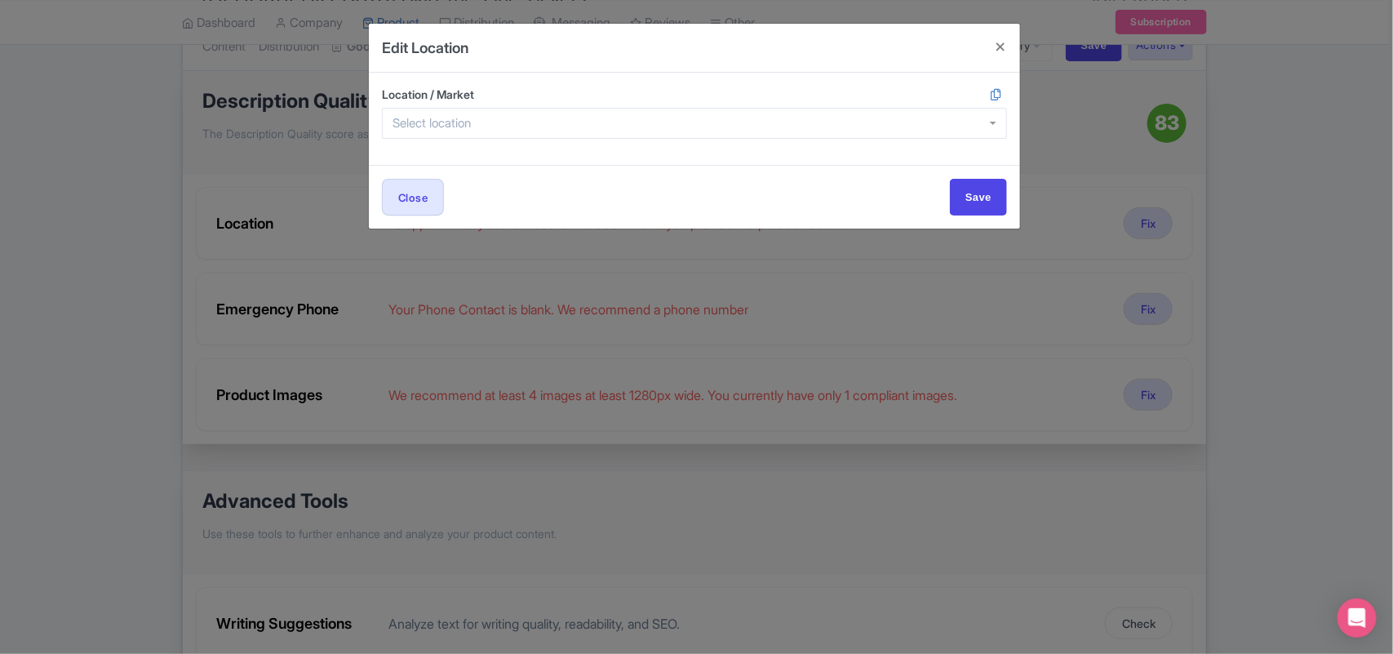
click at [487, 116] on div at bounding box center [694, 123] width 625 height 31
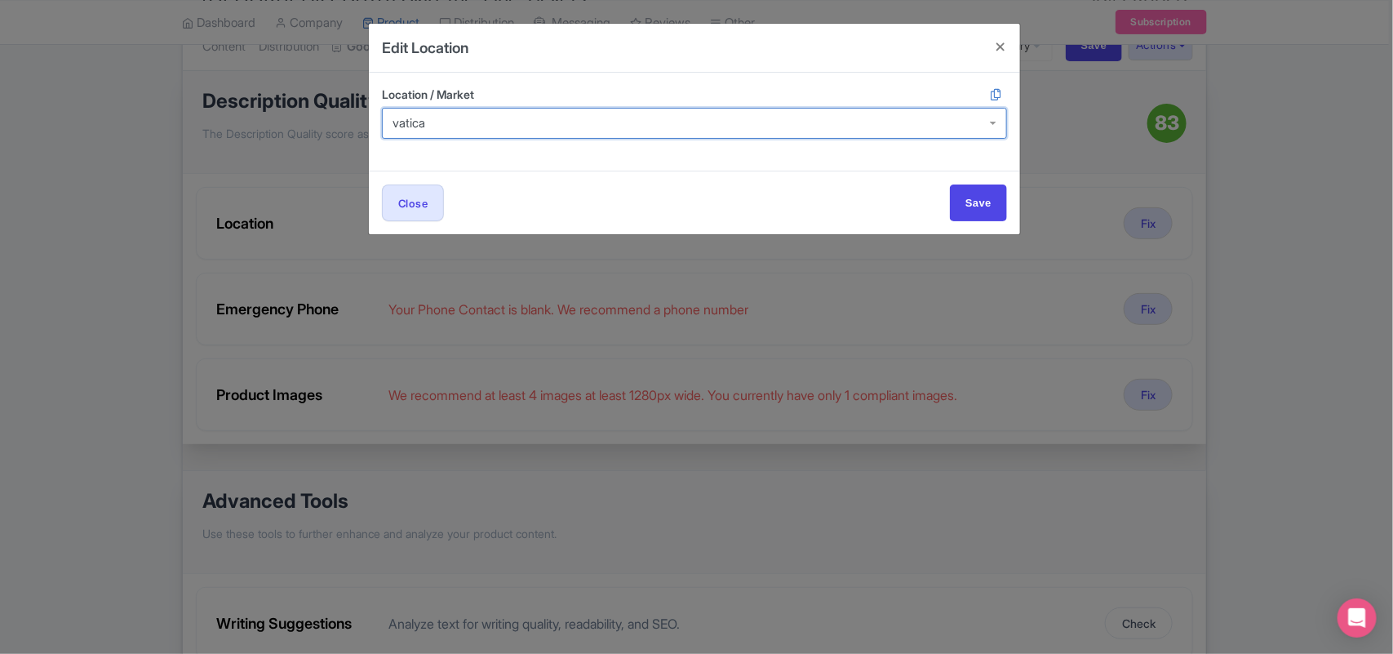
type input "vatican"
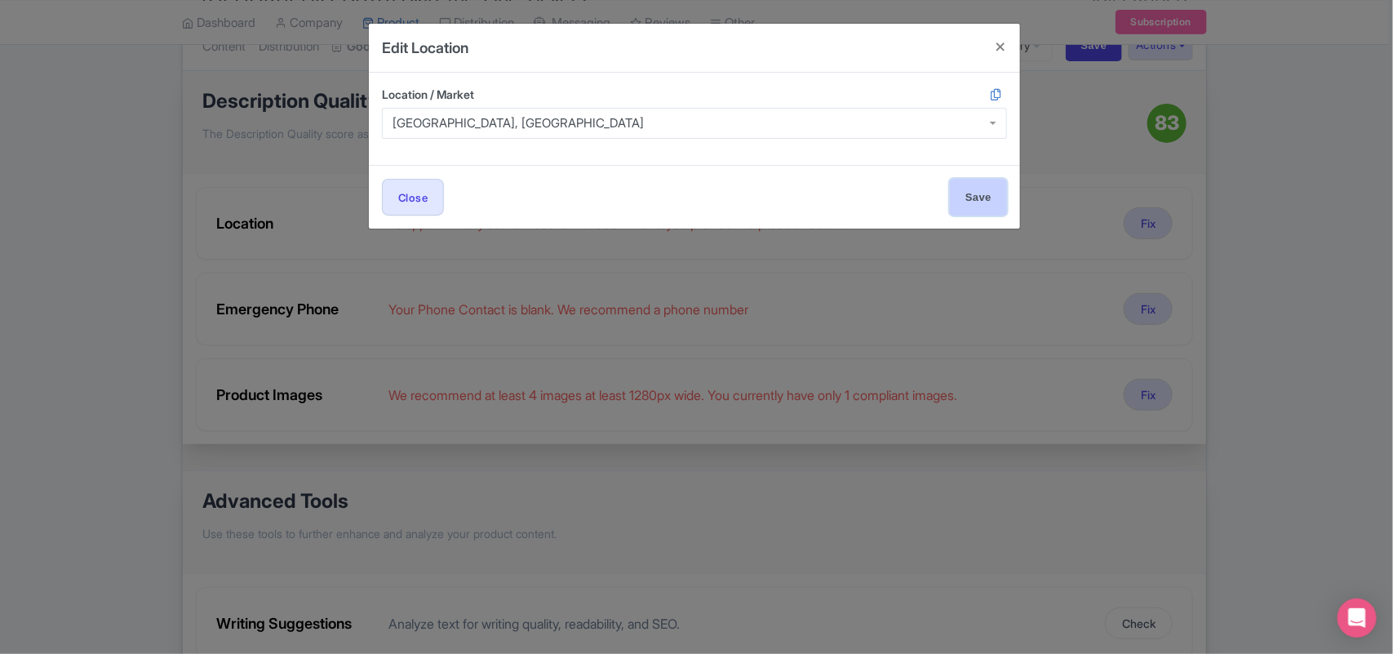
click at [968, 196] on input "Save" at bounding box center [978, 197] width 57 height 37
type input "Save"
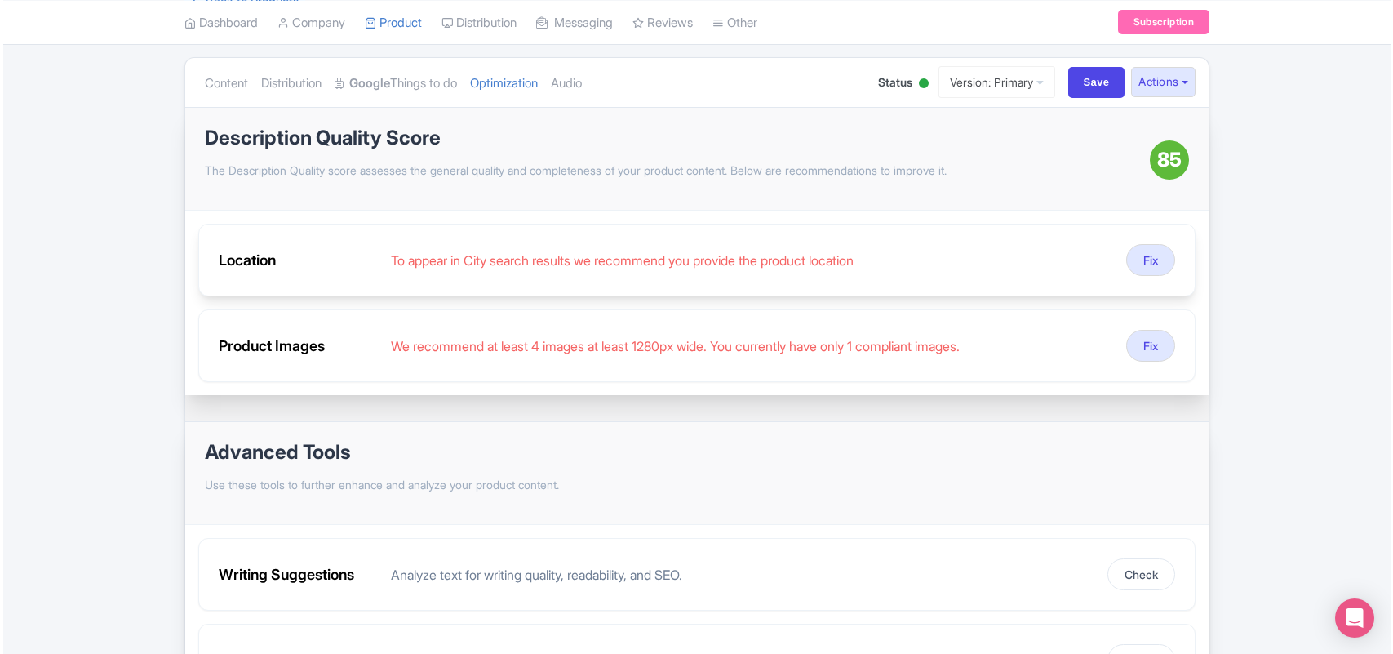
scroll to position [204, 0]
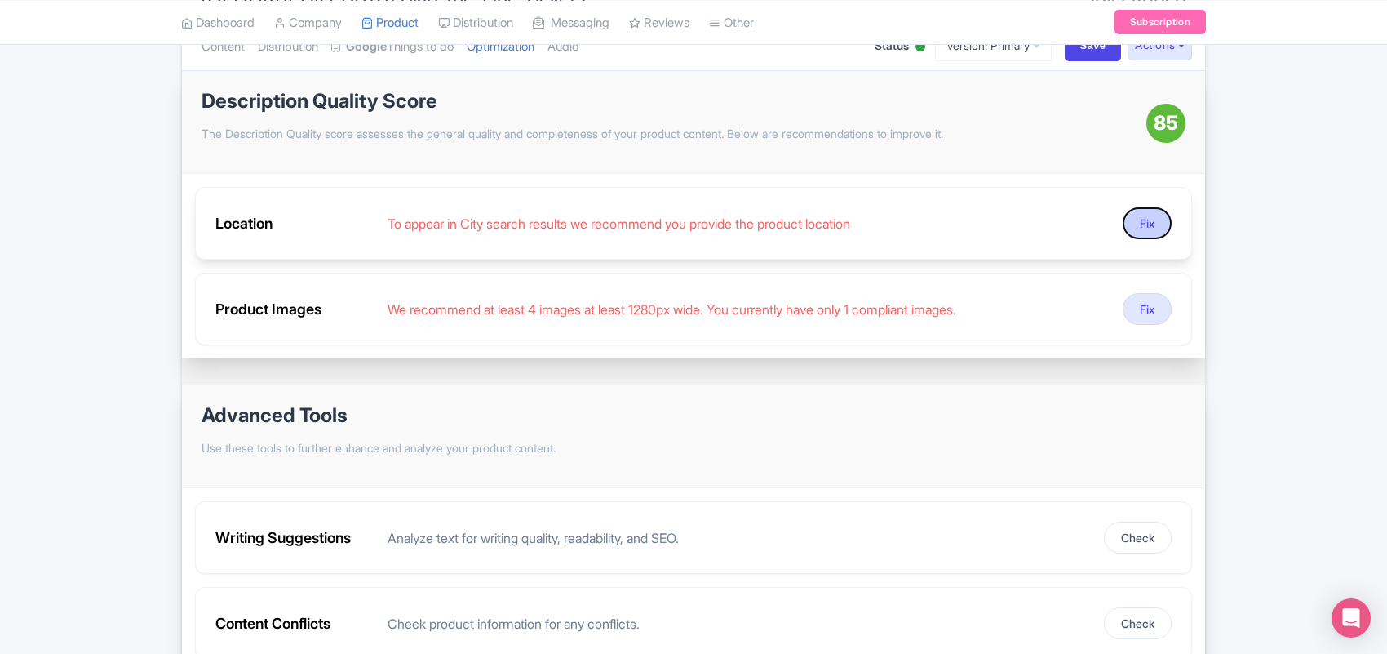
click at [1147, 210] on button "Fix" at bounding box center [1147, 223] width 49 height 32
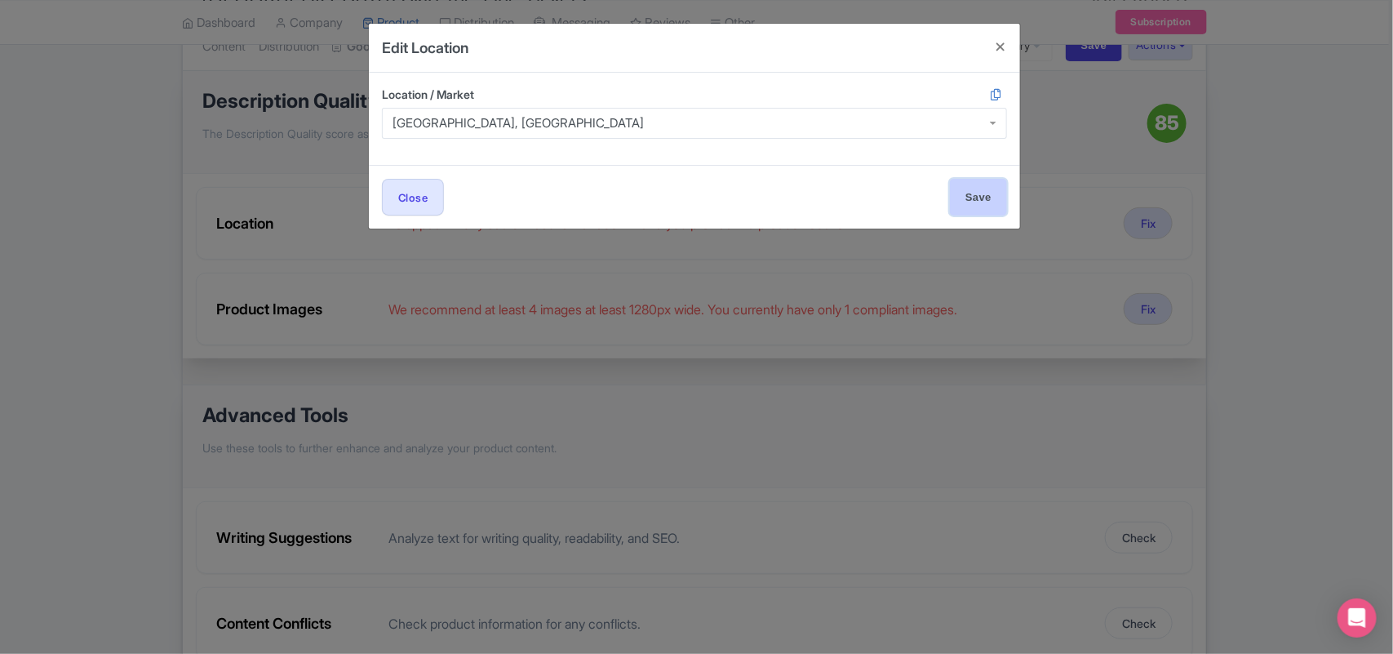
click at [963, 196] on input "Save" at bounding box center [978, 197] width 57 height 37
type input "Save"
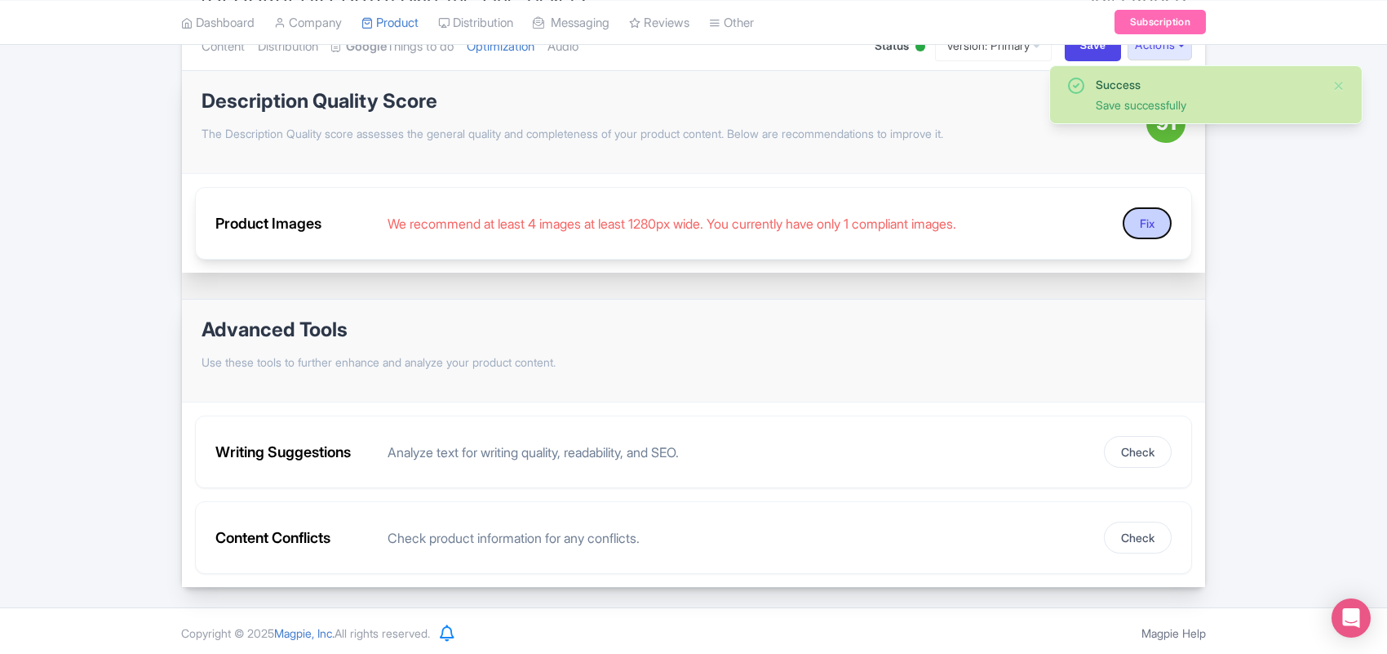
click at [1149, 221] on button "Fix" at bounding box center [1147, 223] width 49 height 32
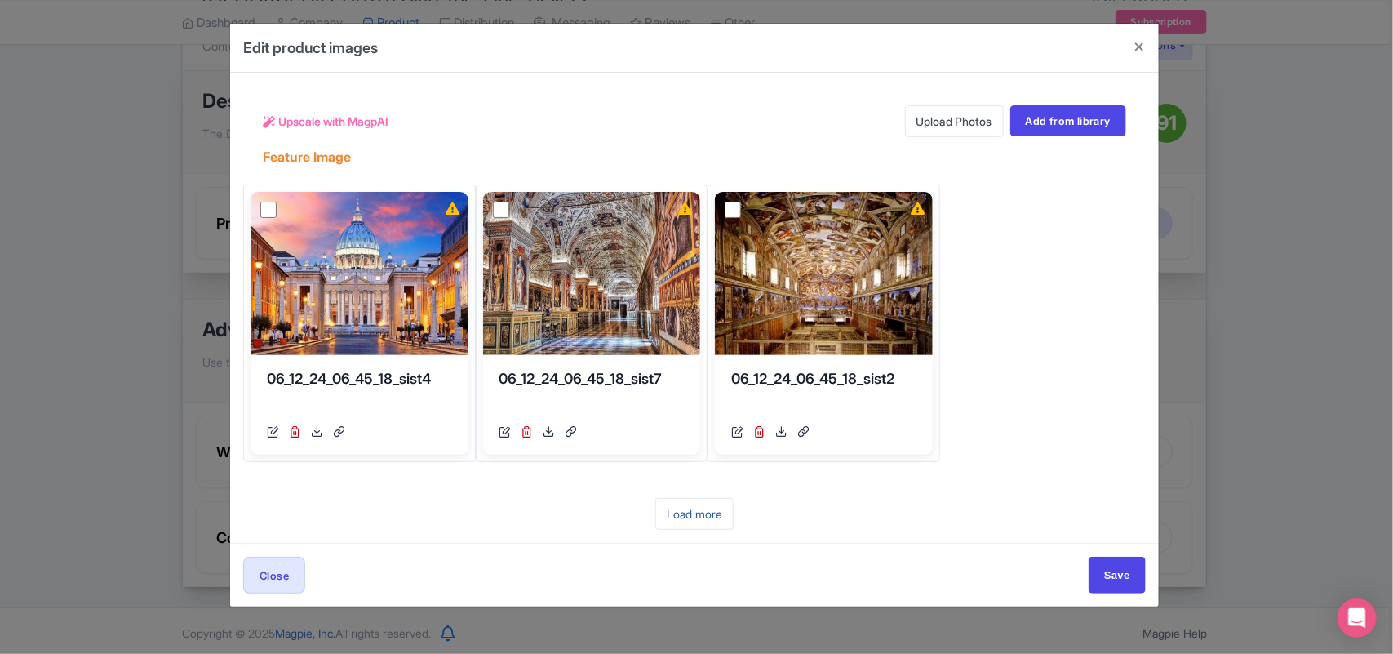
click at [690, 511] on link "Load more" at bounding box center [694, 514] width 78 height 32
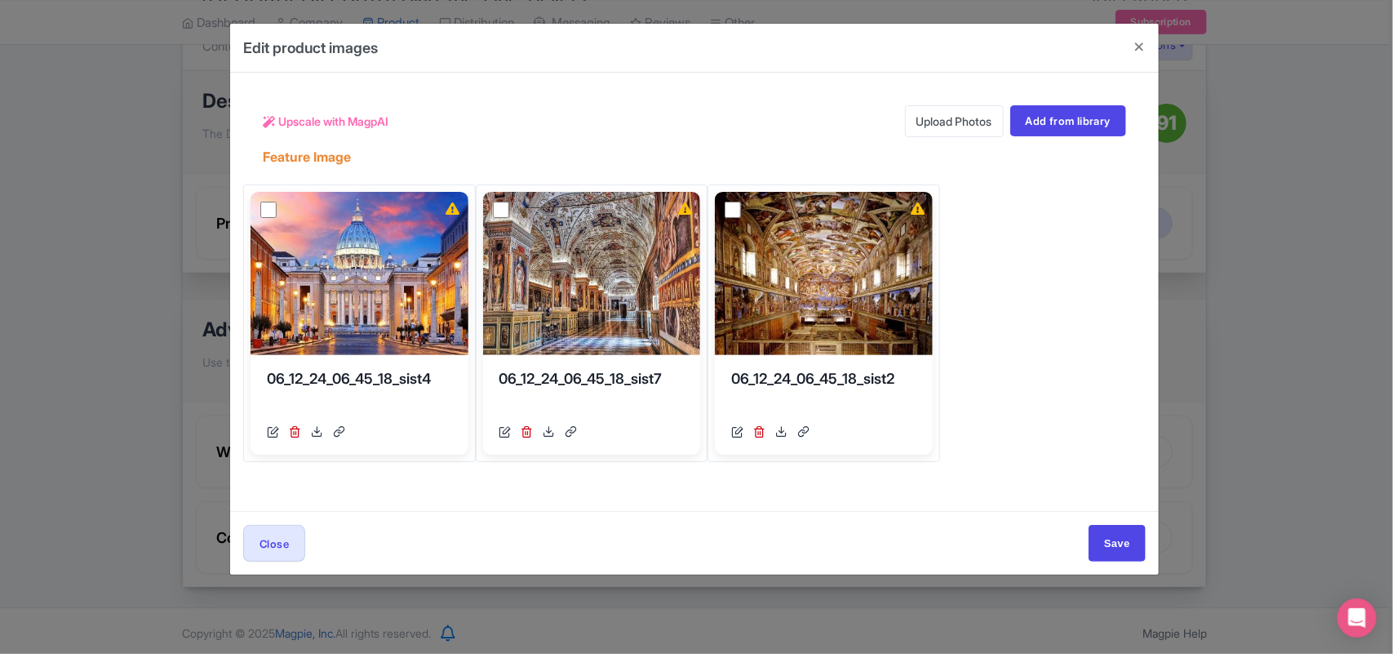
click at [936, 123] on link "Upload Photos" at bounding box center [954, 121] width 99 height 32
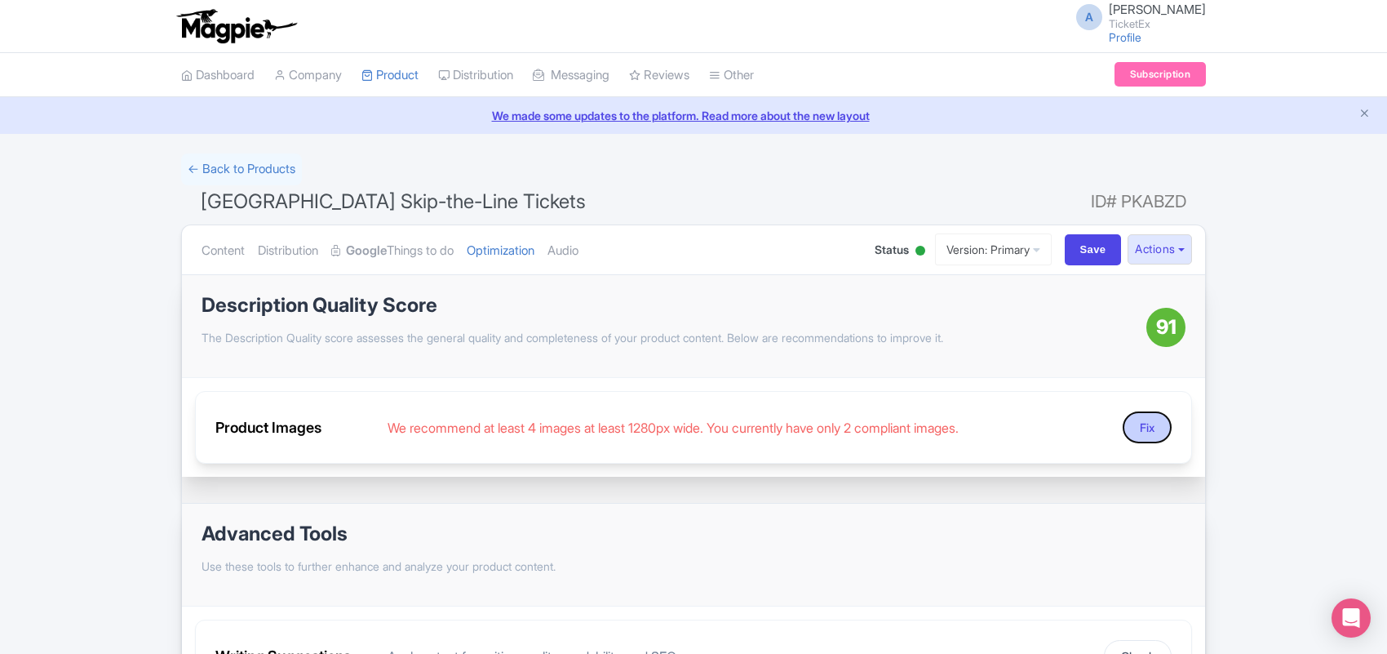
click at [1149, 424] on button "Fix" at bounding box center [1147, 427] width 49 height 32
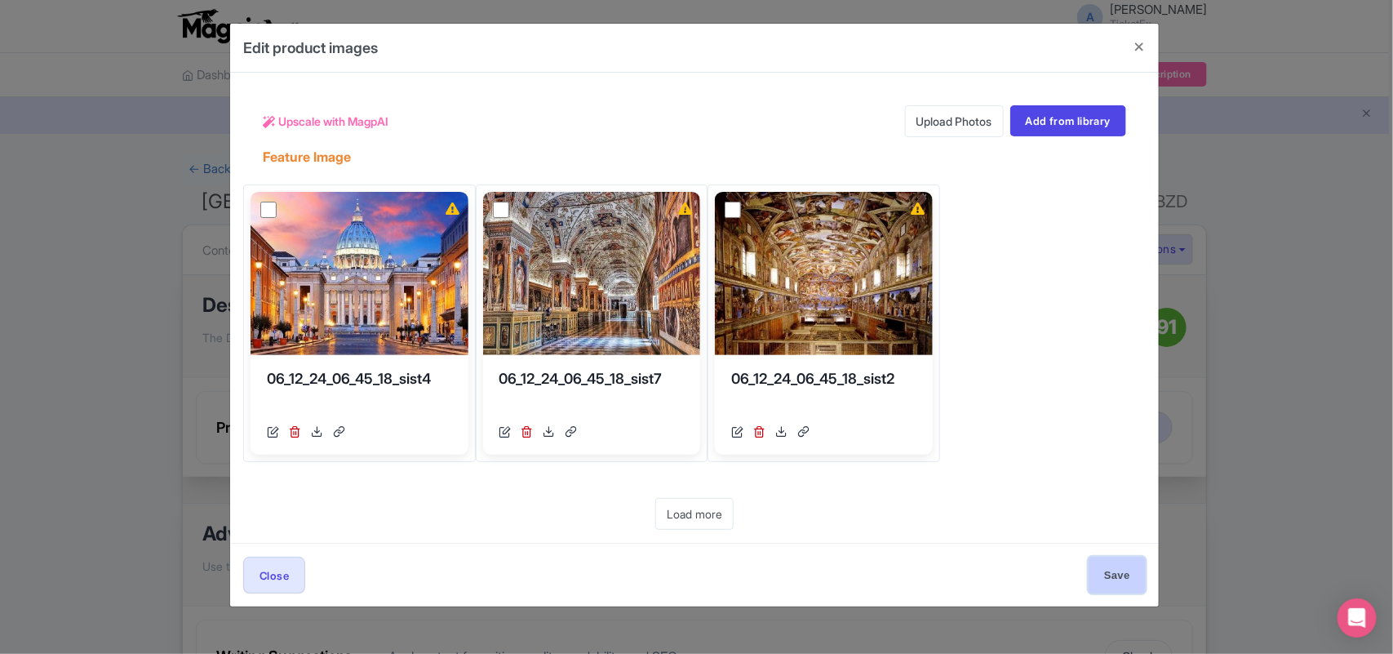
click at [1107, 586] on input "Save" at bounding box center [1117, 575] width 57 height 37
type input "Save"
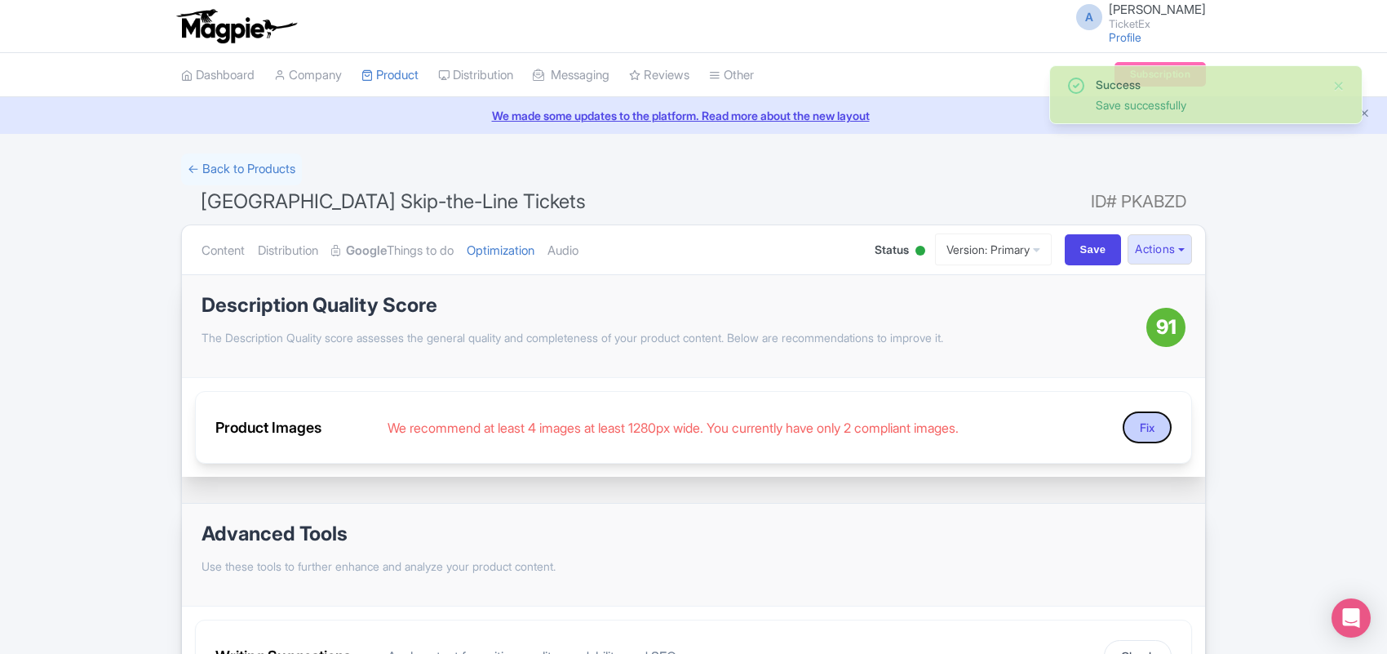
click at [1147, 428] on button "Fix" at bounding box center [1147, 427] width 49 height 32
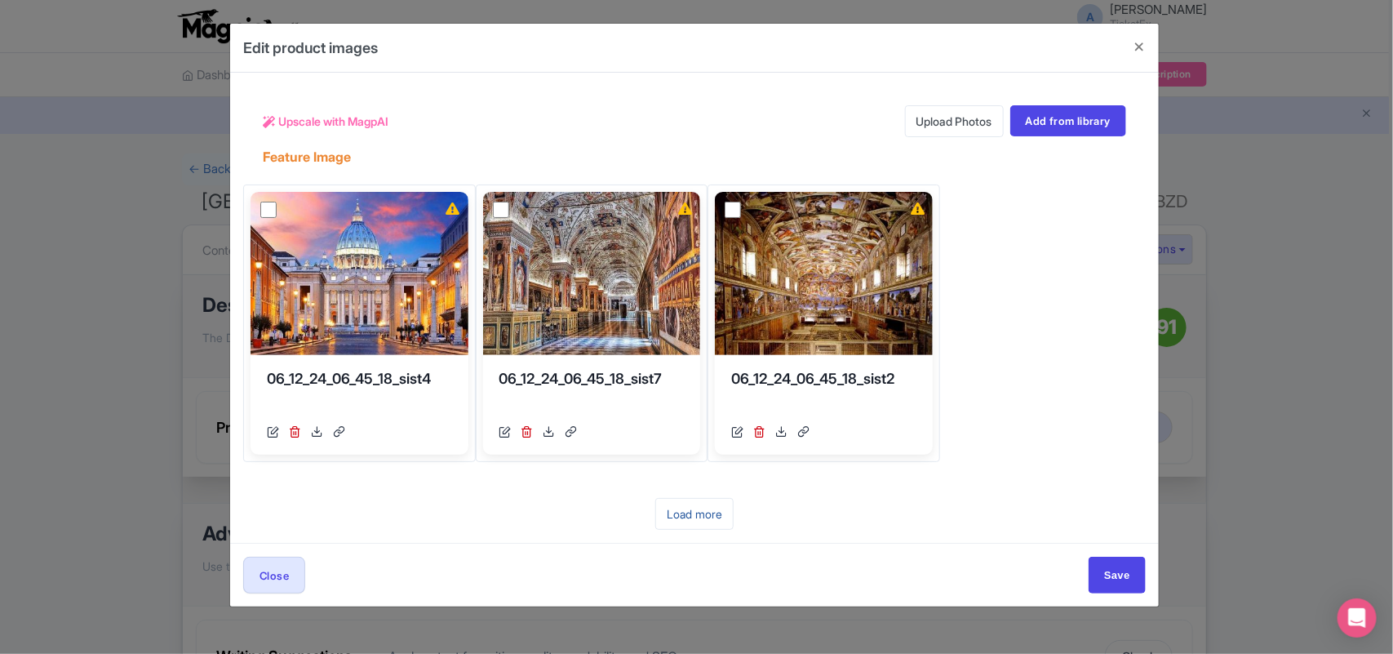
click at [691, 508] on link "Load more" at bounding box center [694, 514] width 78 height 32
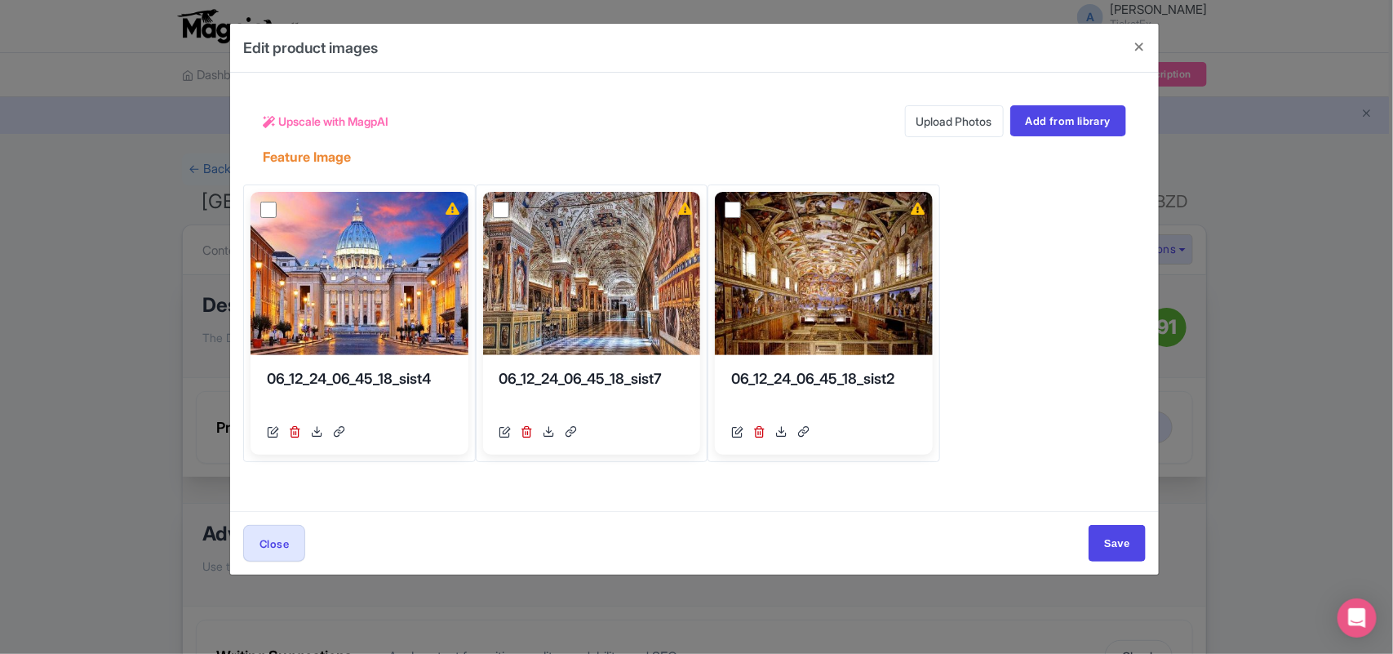
click at [944, 126] on link "Upload Photos" at bounding box center [954, 121] width 99 height 32
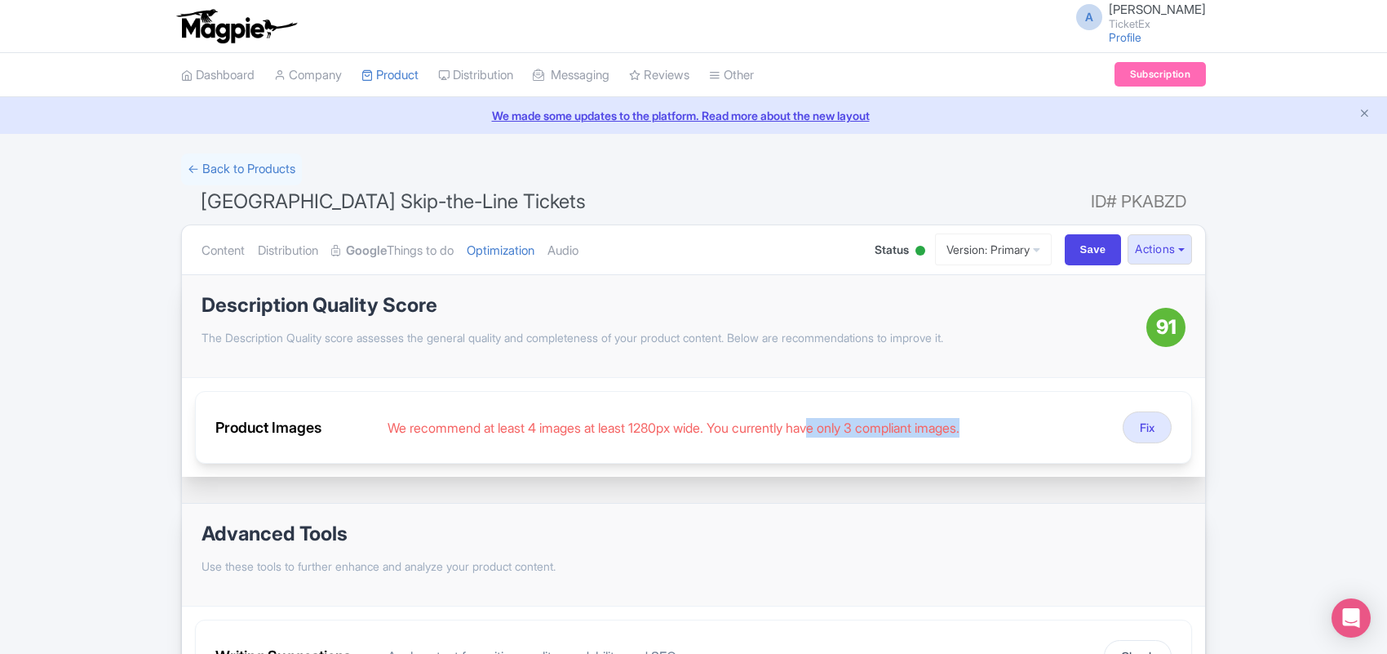
drag, startPoint x: 837, startPoint y: 429, endPoint x: 1024, endPoint y: 435, distance: 187.8
click at [1024, 435] on div "We recommend at least 4 images at least 1280px wide. You currently have only 3 …" at bounding box center [749, 428] width 722 height 20
drag, startPoint x: 426, startPoint y: 430, endPoint x: 584, endPoint y: 428, distance: 157.5
click at [584, 428] on div "We recommend at least 4 images at least 1280px wide. You currently have only 3 …" at bounding box center [749, 428] width 722 height 20
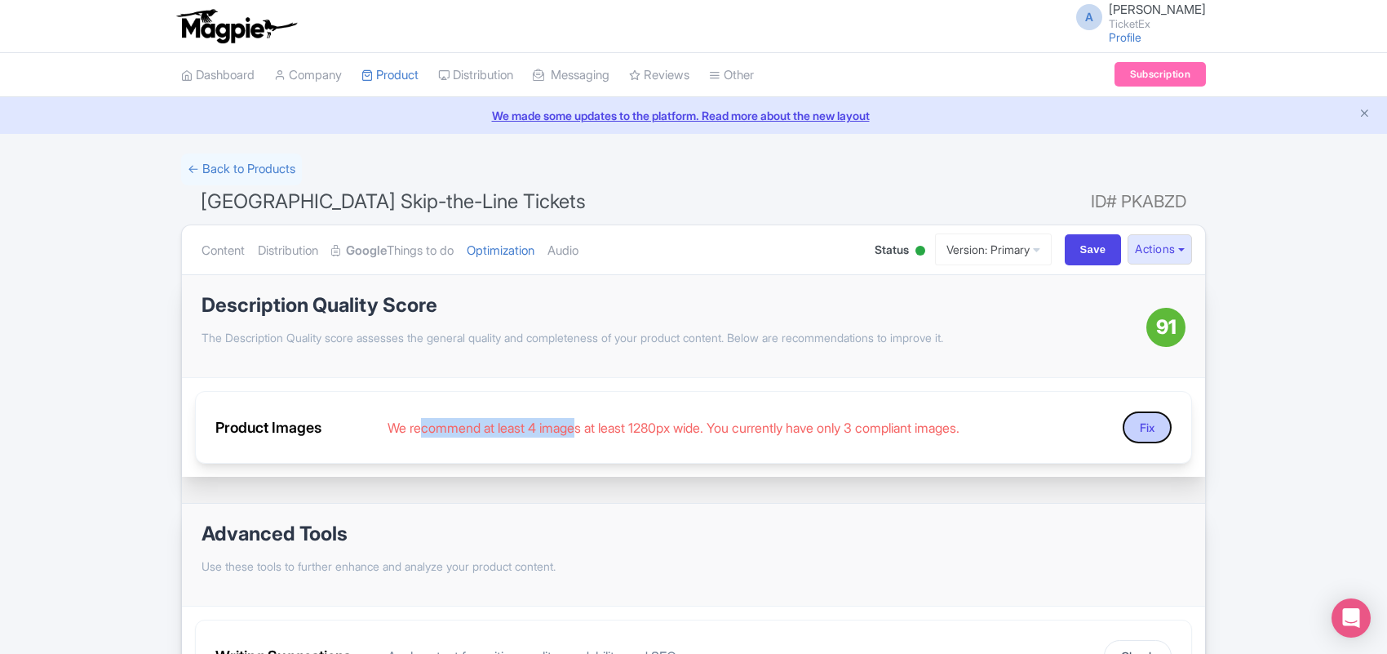
click at [1155, 429] on button "Fix" at bounding box center [1147, 427] width 49 height 32
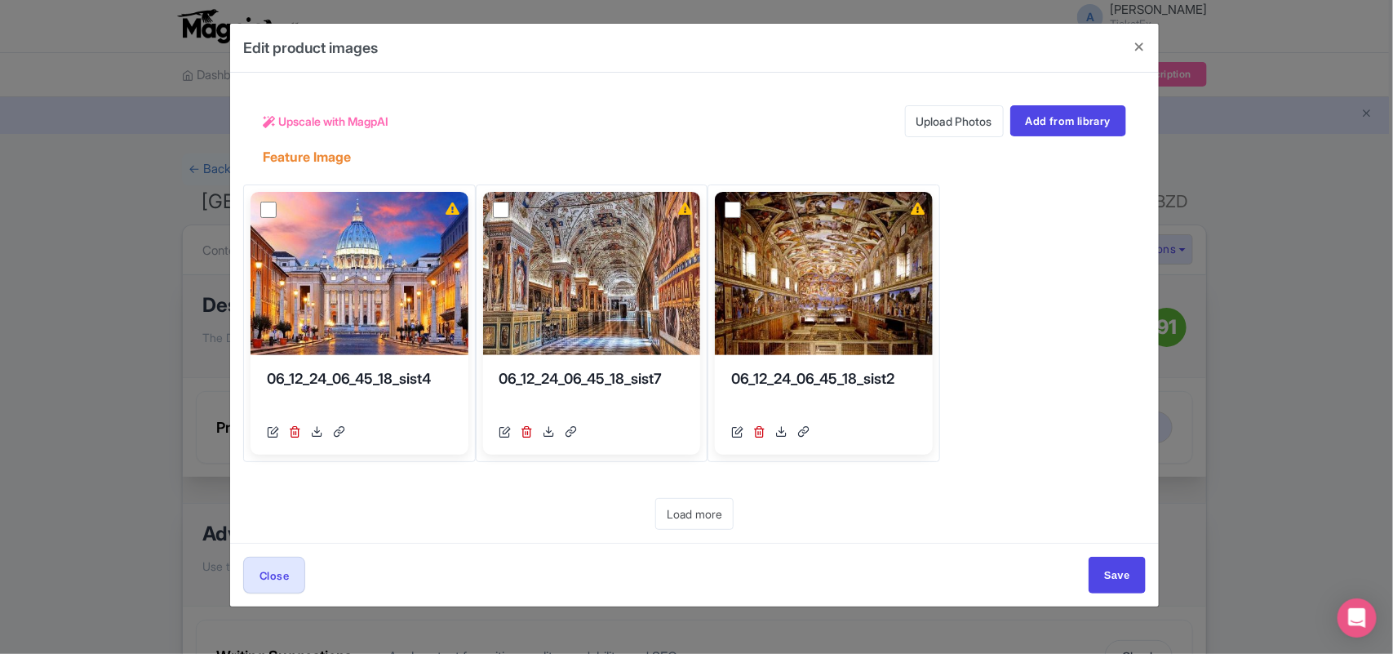
click at [272, 118] on icon at bounding box center [269, 122] width 12 height 12
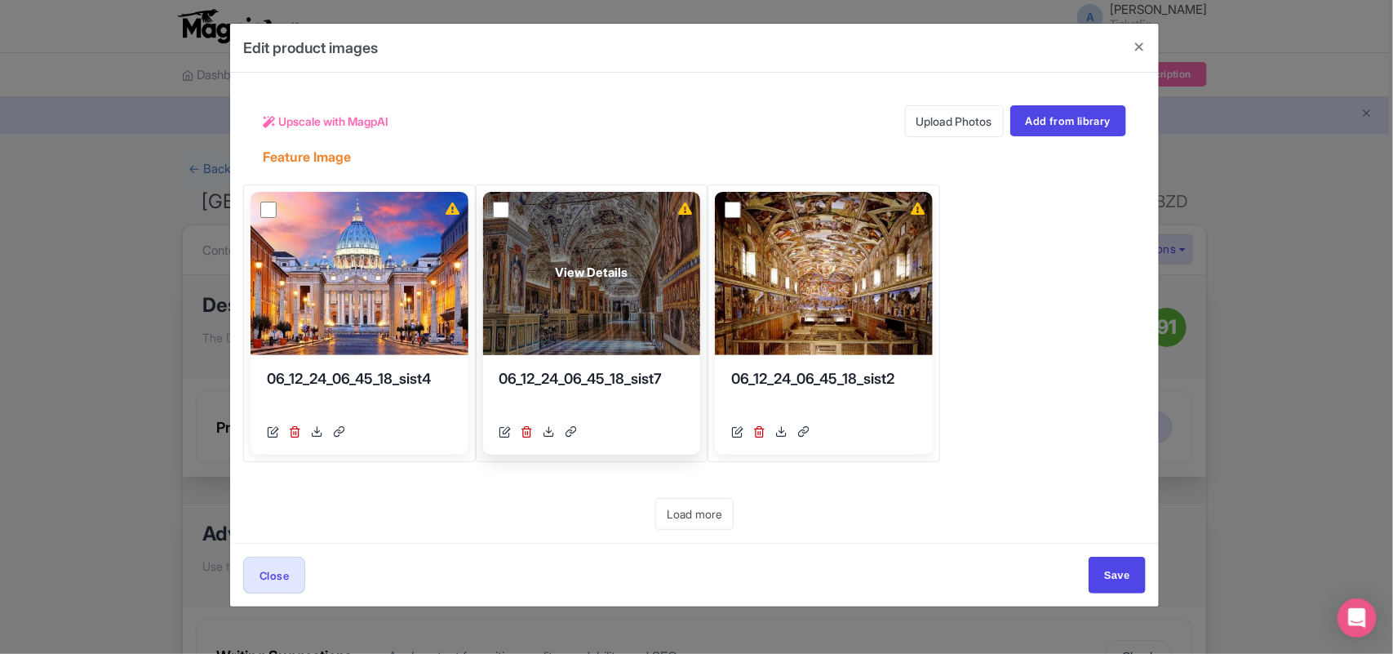
click at [499, 206] on input "checkbox" at bounding box center [501, 210] width 16 height 16
checkbox input "true"
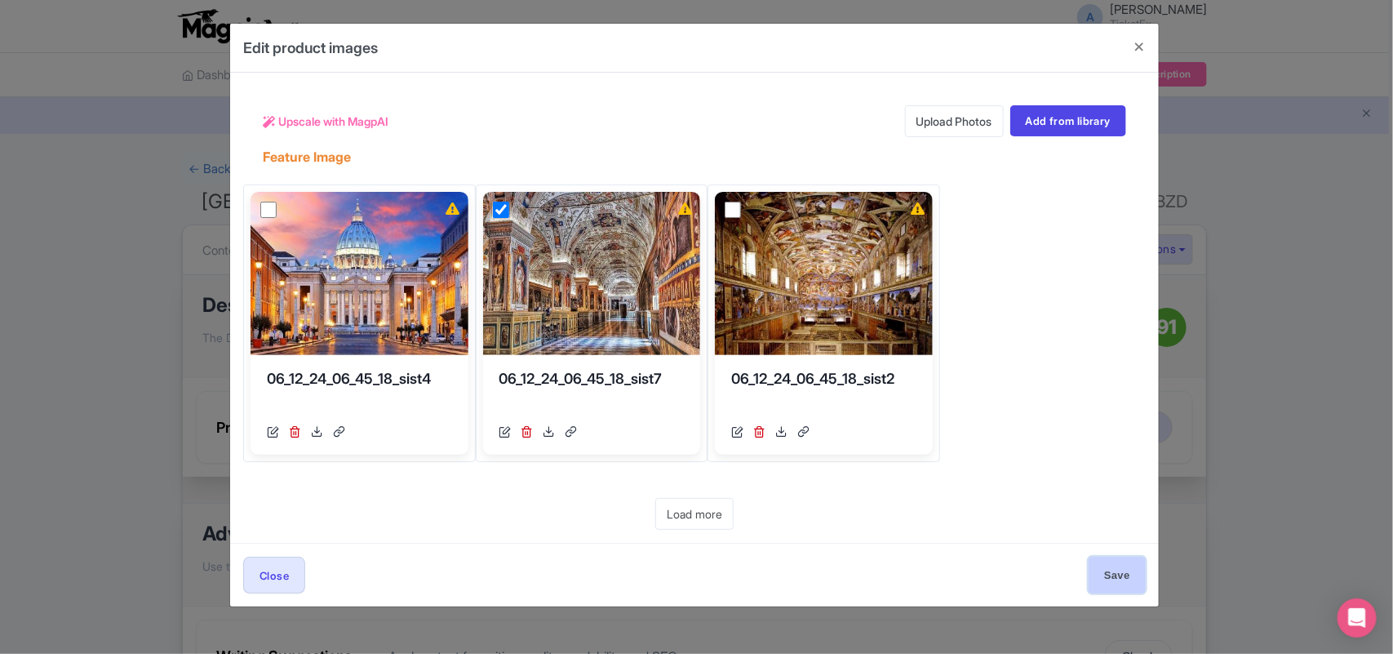
click at [1129, 574] on input "Save" at bounding box center [1117, 575] width 57 height 37
type input "Save"
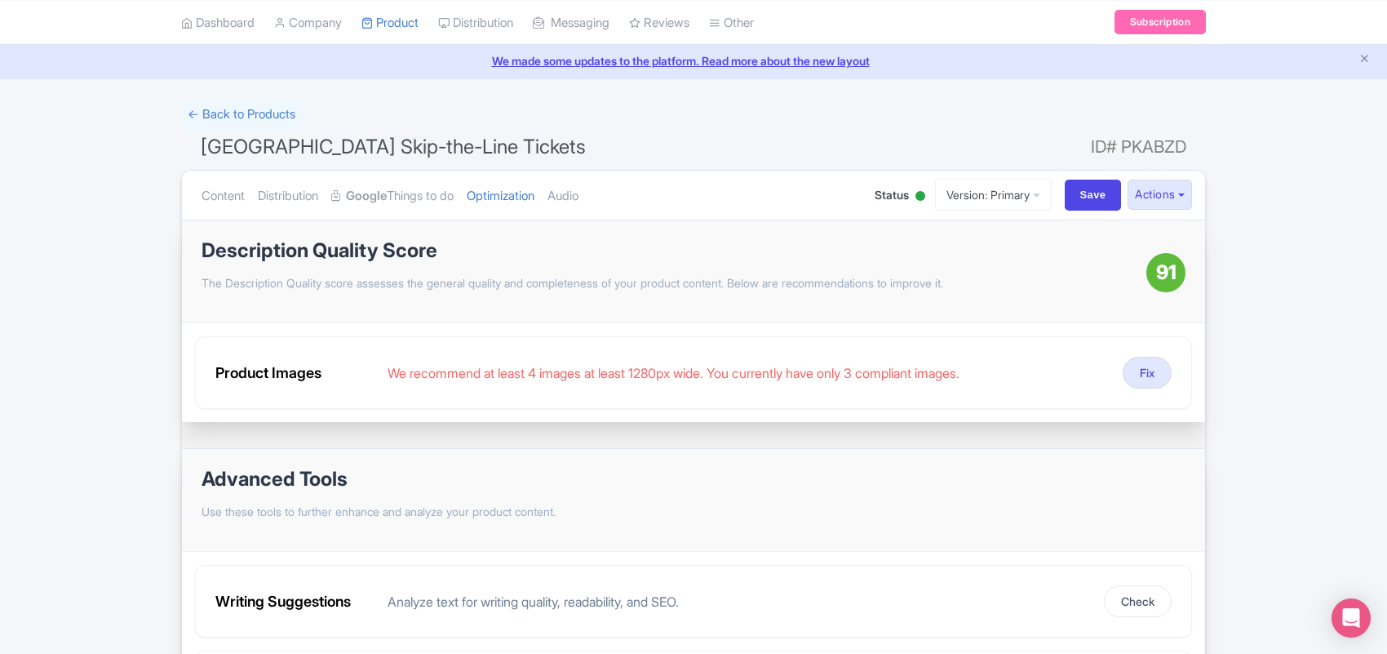
scroll to position [204, 0]
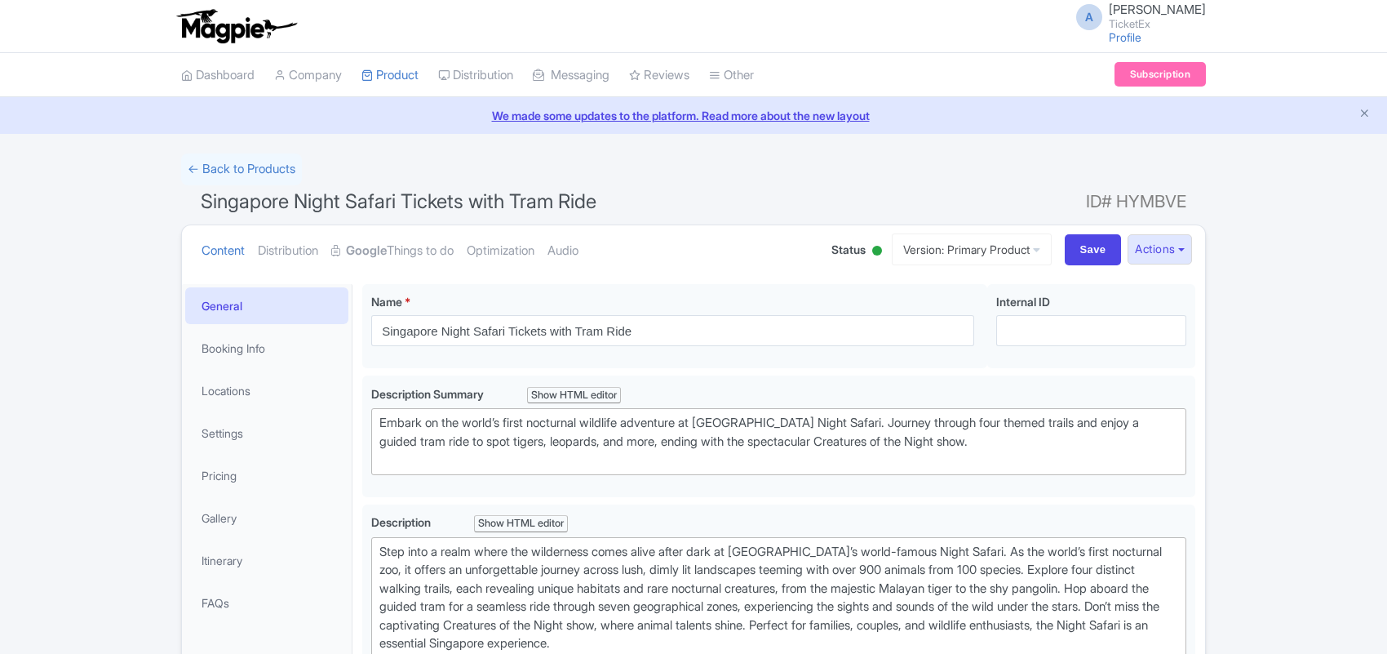
scroll to position [408, 0]
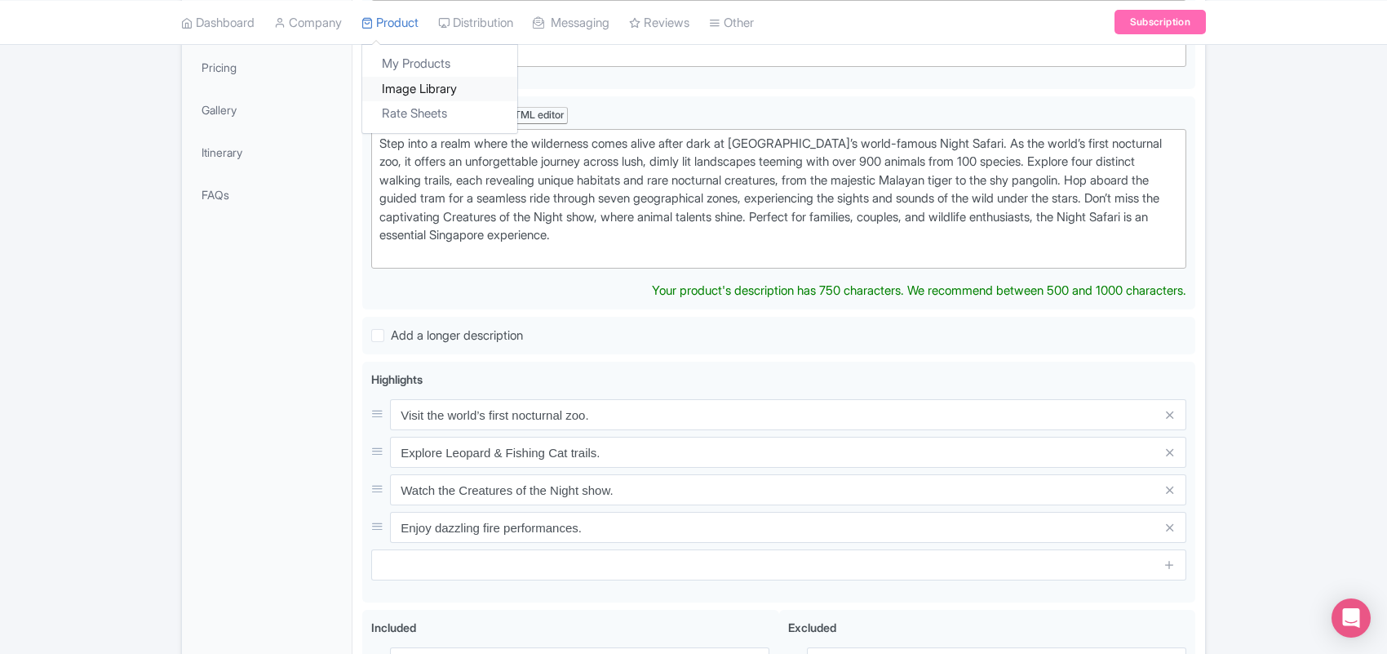
type trix-editor "<div>Step into a realm where the wilderness comes alive after dark at [GEOGRAPH…"
click at [96, 259] on div "← Back to Products Singapore Night Safari Tickets with Tram Ride ID# HYMBVE Con…" at bounding box center [693, 285] width 1387 height 1080
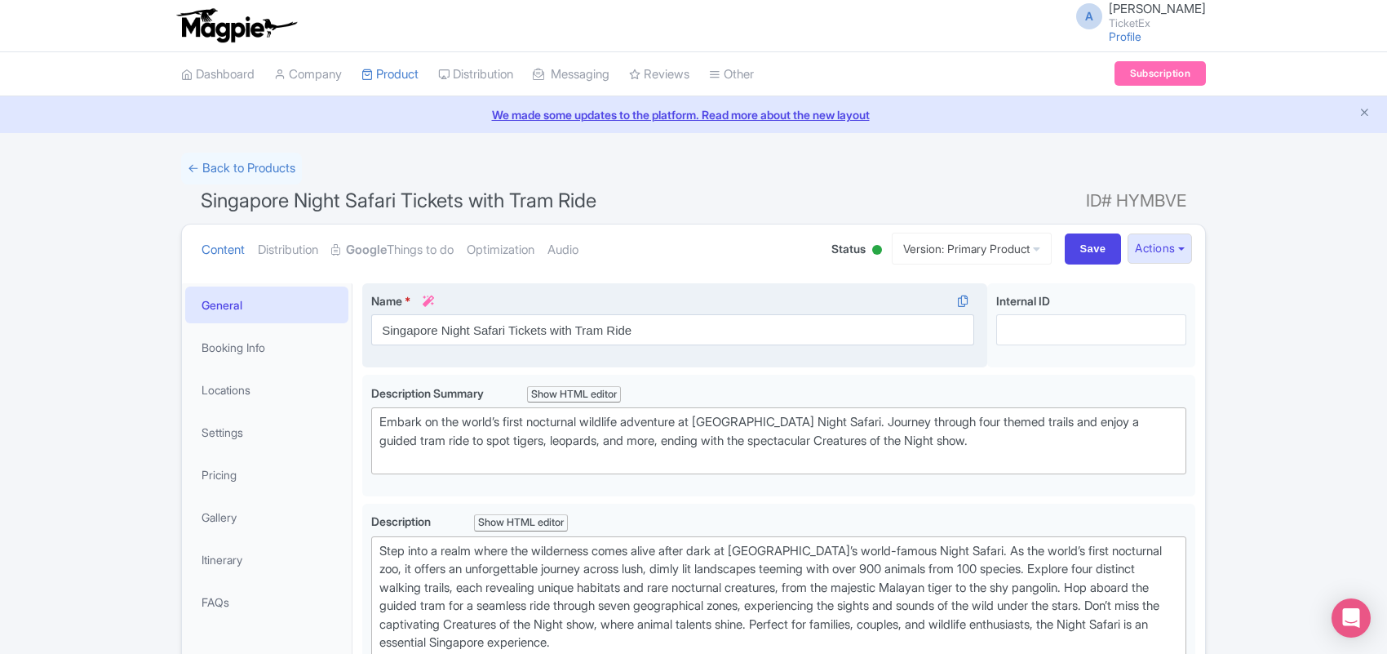
scroll to position [102, 0]
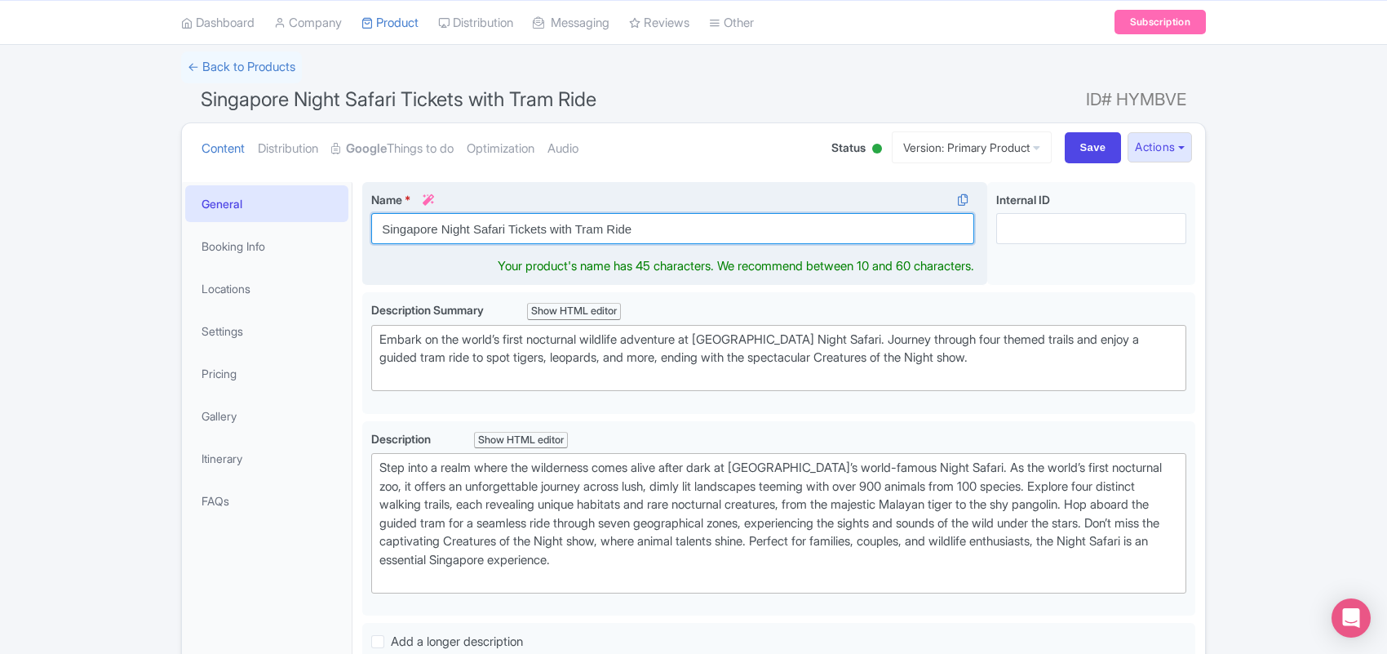
click at [500, 233] on input "Singapore Night Safari Tickets with Tram Ride" at bounding box center [672, 228] width 603 height 31
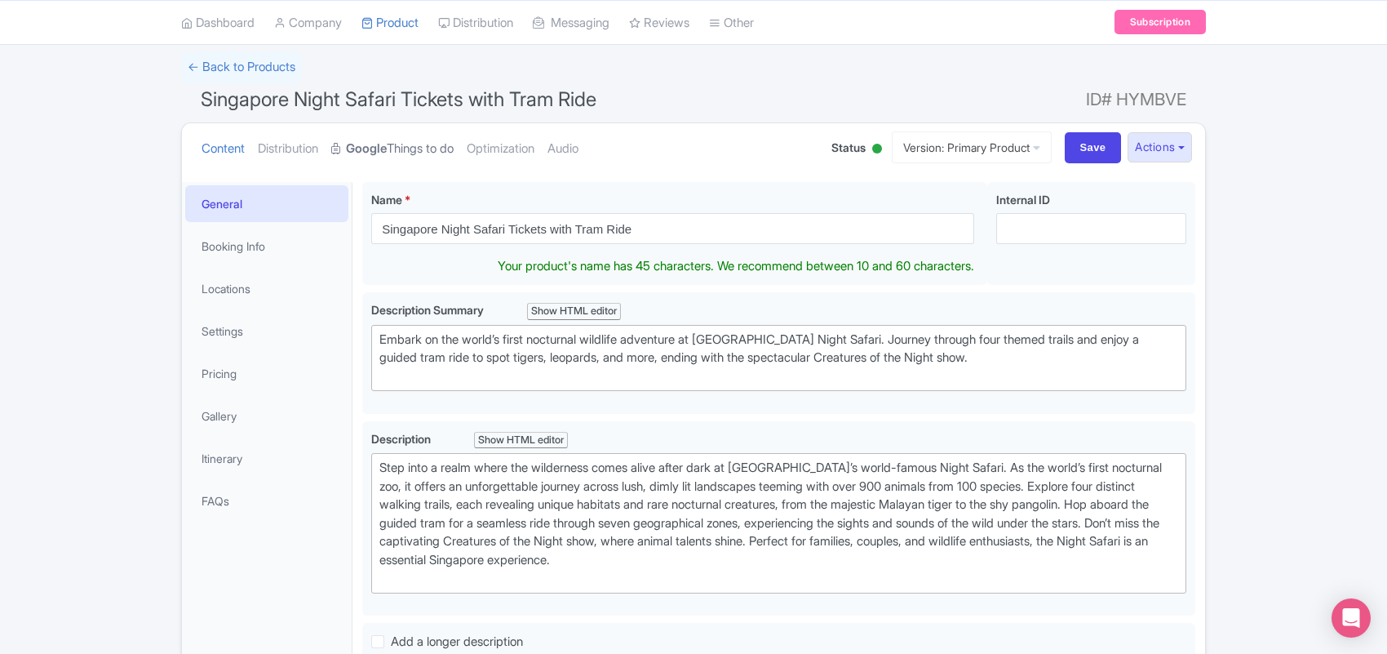
click at [414, 149] on link "Google Things to do" at bounding box center [392, 148] width 122 height 51
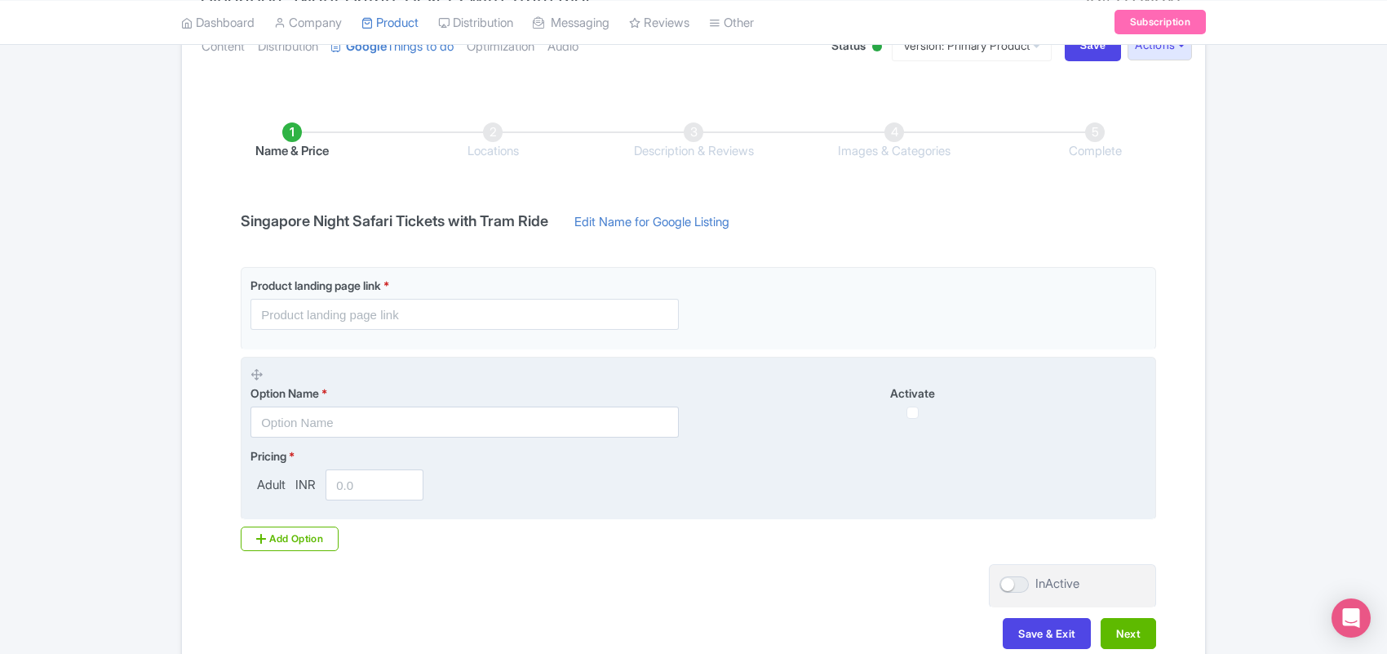
scroll to position [299, 0]
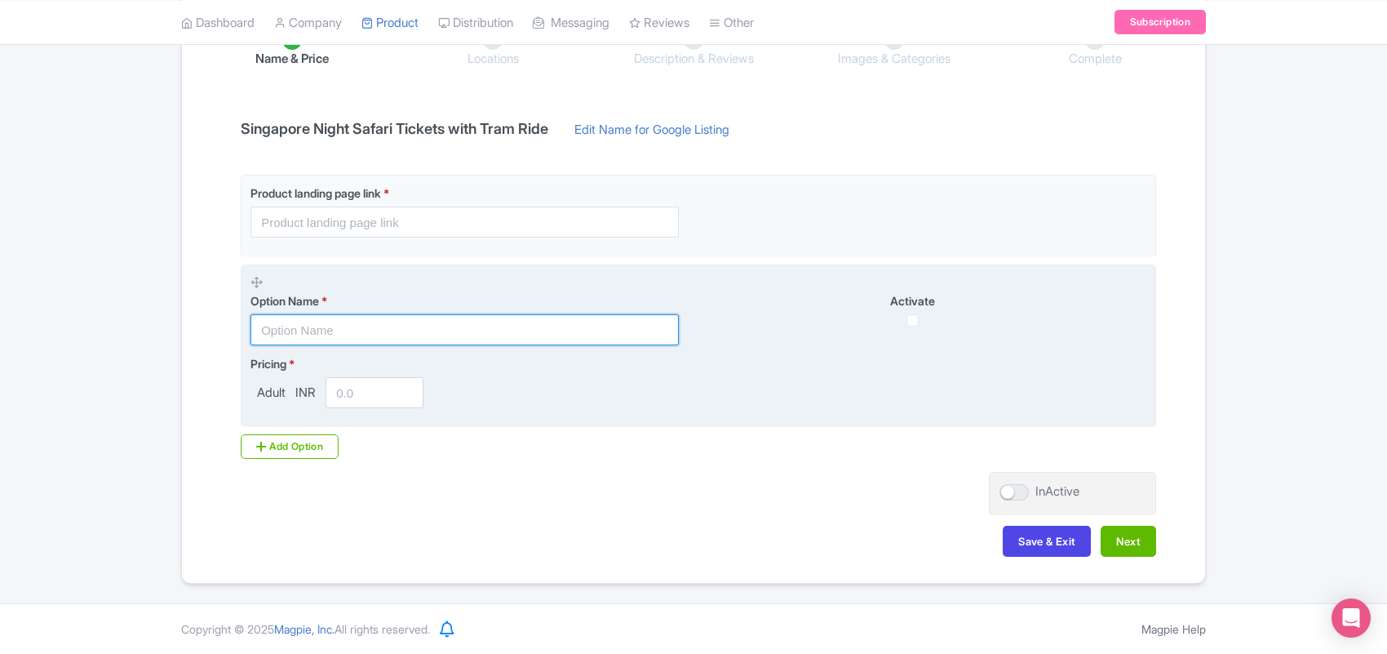
click at [340, 331] on input "text" at bounding box center [465, 329] width 428 height 31
paste input "Singapore Night Safari Tickets with Tram Ride"
type input "Singapore Night Safari Tickets with Tram Ride"
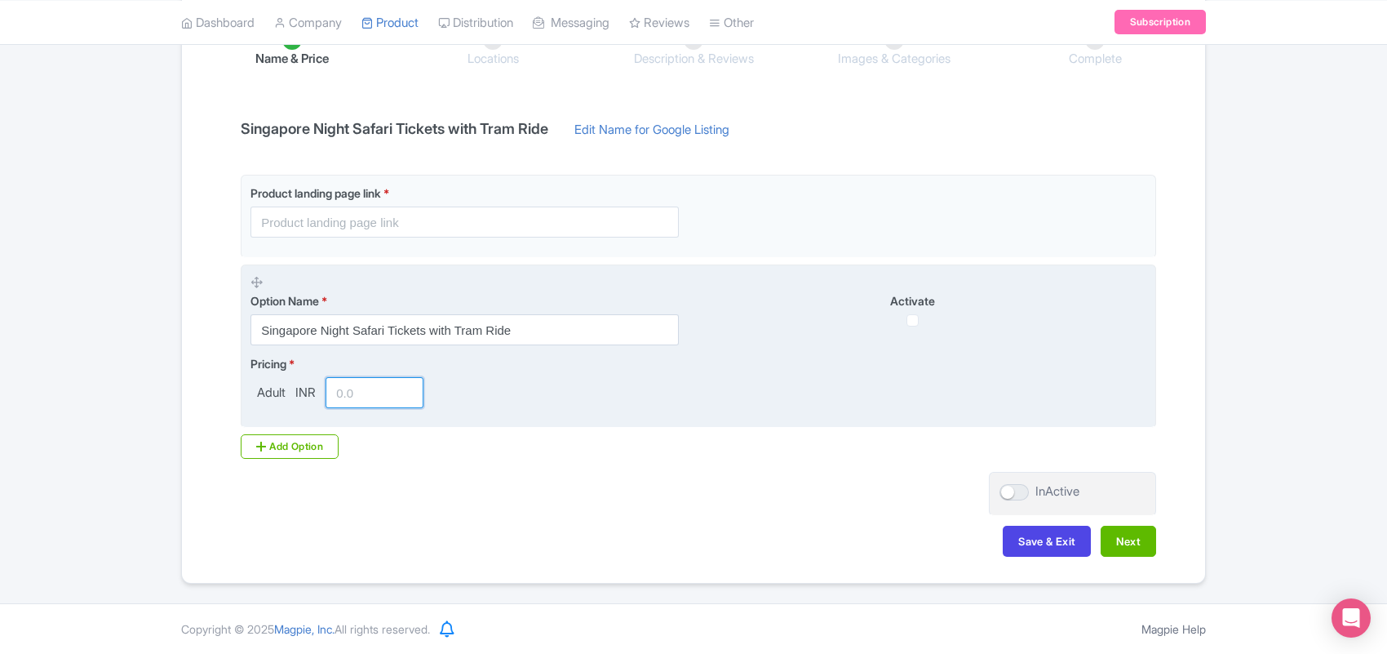
click at [345, 397] on input "number" at bounding box center [375, 392] width 98 height 31
type input "3000"
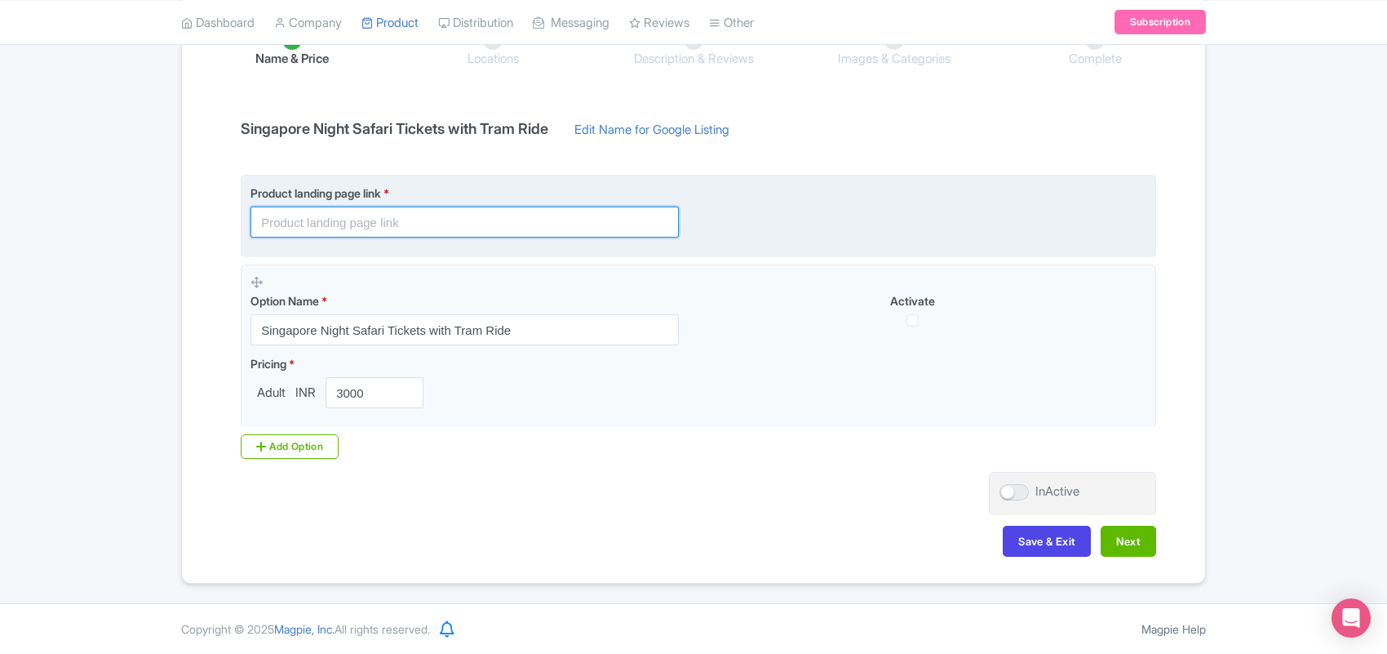
click at [388, 217] on input "text" at bounding box center [465, 221] width 428 height 31
paste input "[URL][DOMAIN_NAME]"
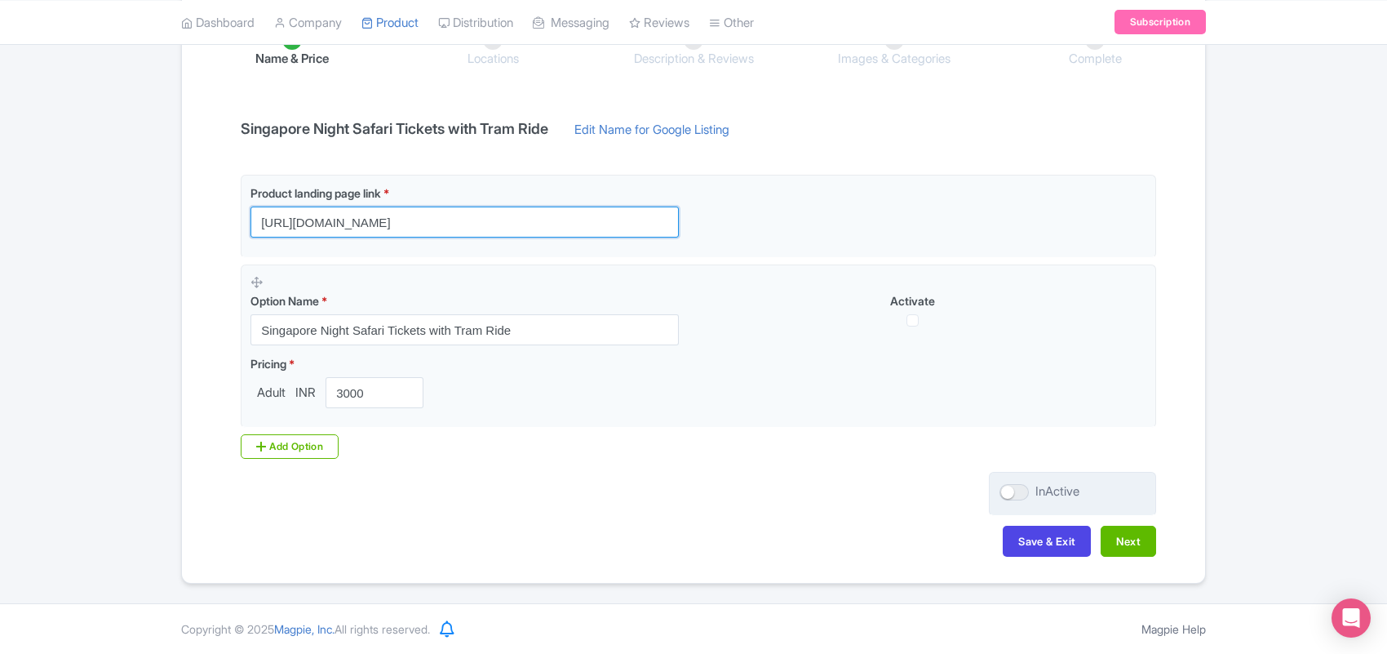
type input "[URL][DOMAIN_NAME]"
click at [1009, 494] on div at bounding box center [1014, 492] width 29 height 16
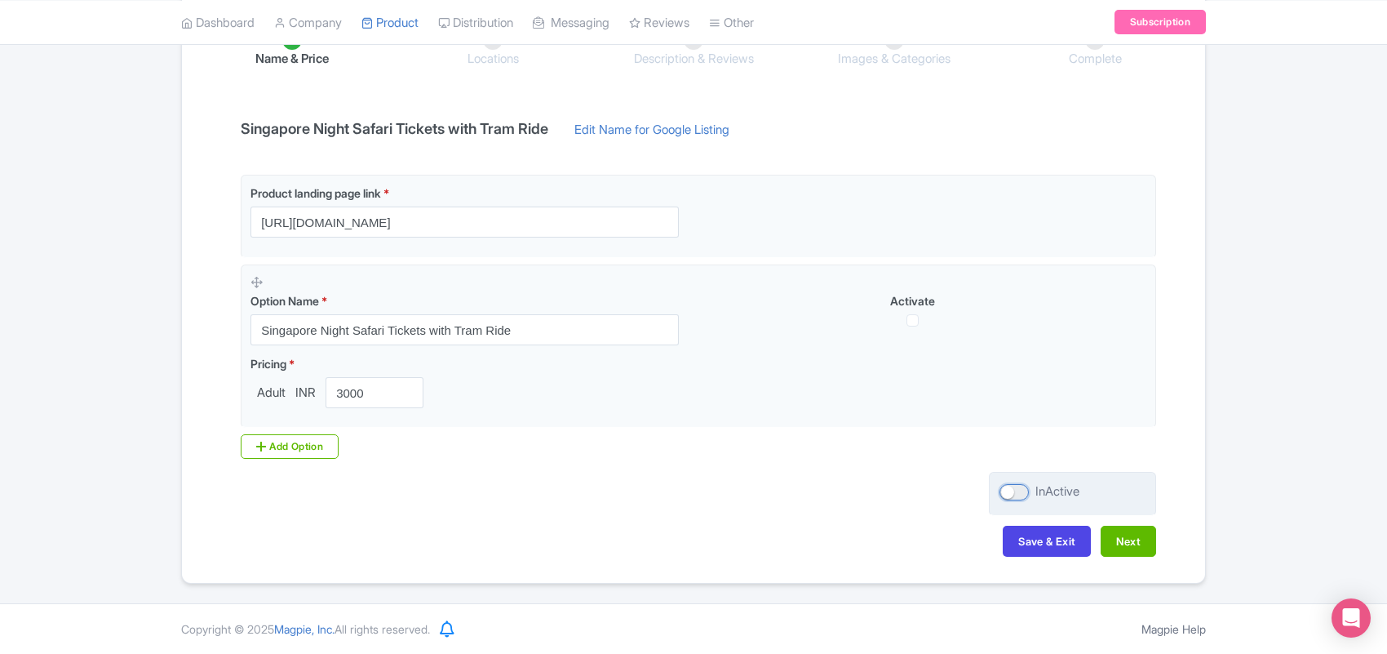
click at [1009, 494] on input "InActive" at bounding box center [1005, 491] width 11 height 11
checkbox input "true"
click at [95, 215] on div "Success Data saved automatically ← Back to Products Singapore Night Safari Tick…" at bounding box center [693, 220] width 1387 height 726
click at [1125, 532] on button "Next" at bounding box center [1128, 541] width 55 height 31
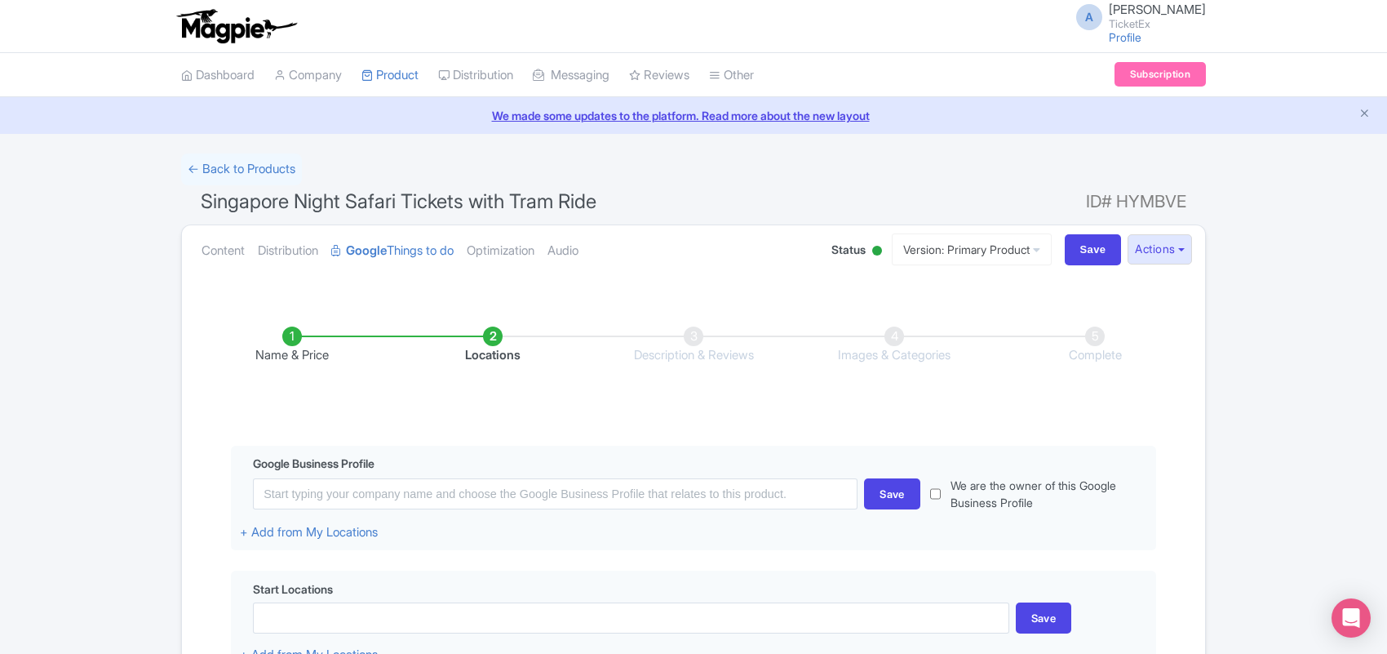
click at [294, 344] on li "Name & Price" at bounding box center [292, 345] width 201 height 38
click at [308, 355] on li "Name & Price" at bounding box center [292, 345] width 201 height 38
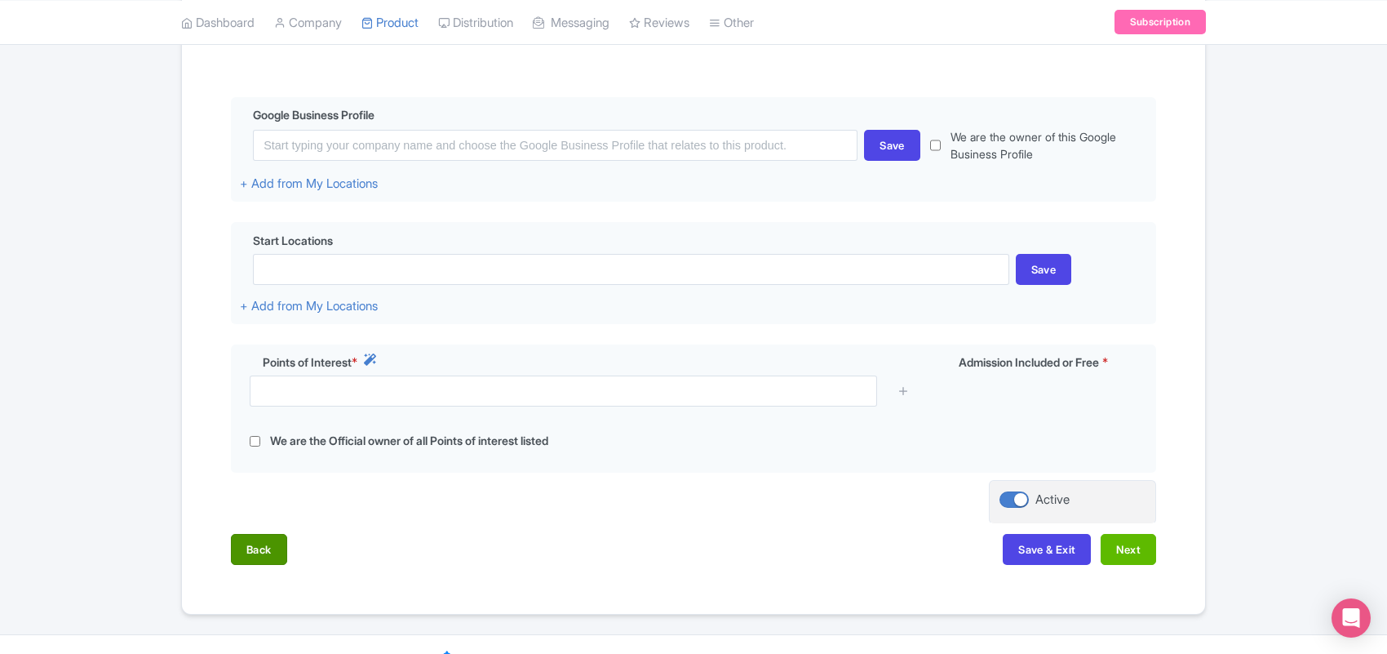
scroll to position [384, 0]
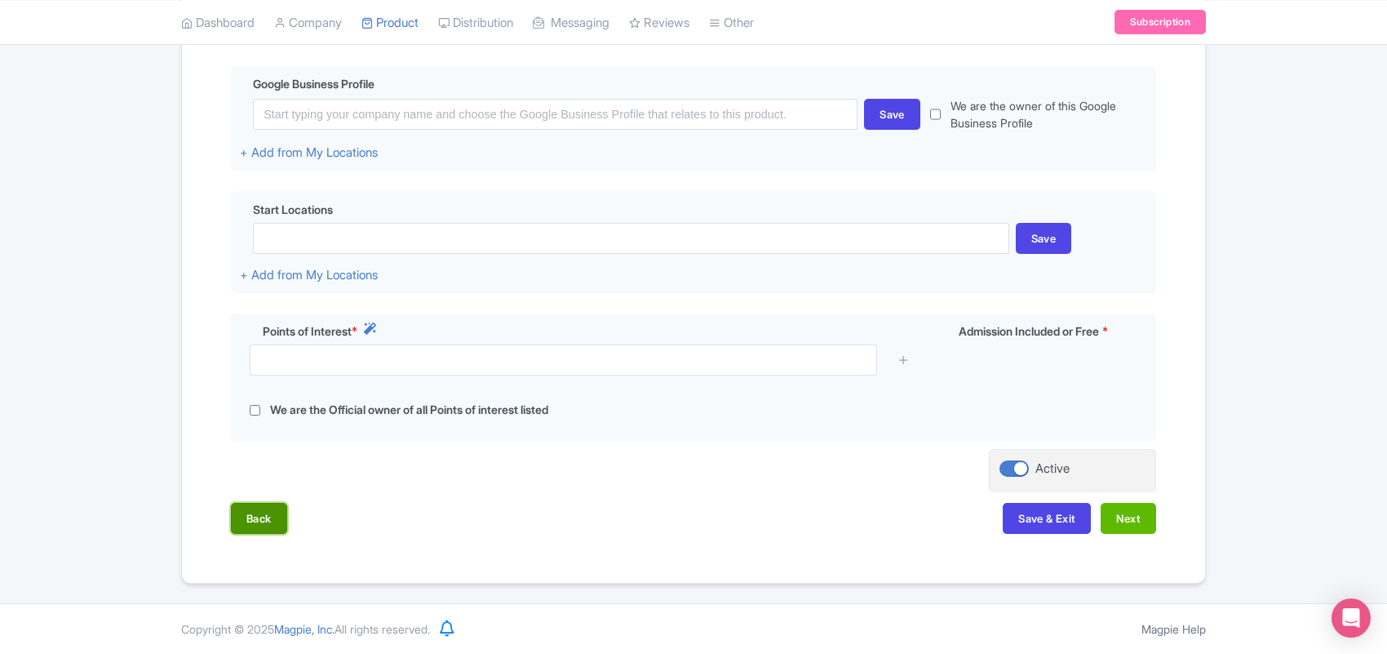
click at [267, 519] on button "Back" at bounding box center [259, 518] width 56 height 31
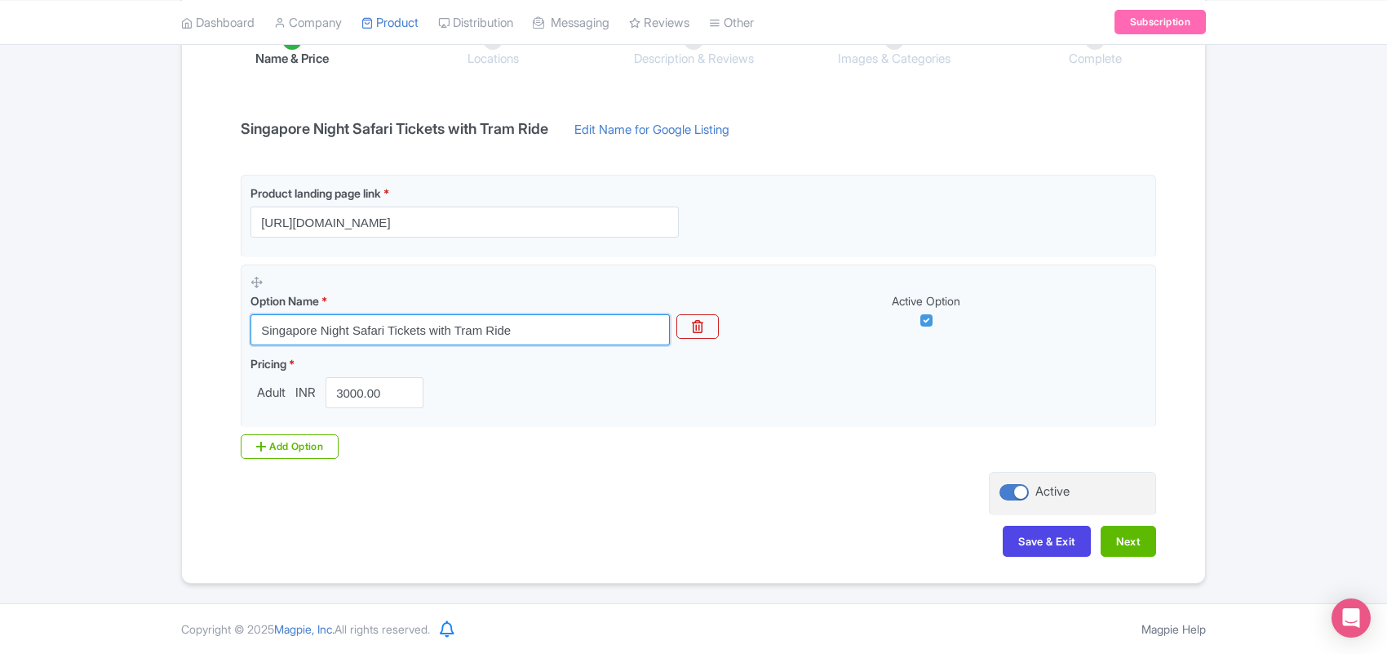
drag, startPoint x: 377, startPoint y: 317, endPoint x: 87, endPoint y: 318, distance: 289.7
click at [87, 318] on div "Success Product Saved ← Back to Products Singapore Night Safari Tickets with Tr…" at bounding box center [693, 220] width 1387 height 726
paste input "Singapore Night Safari general admission tickets"
type input "Singapore Night Safari general admission tickets"
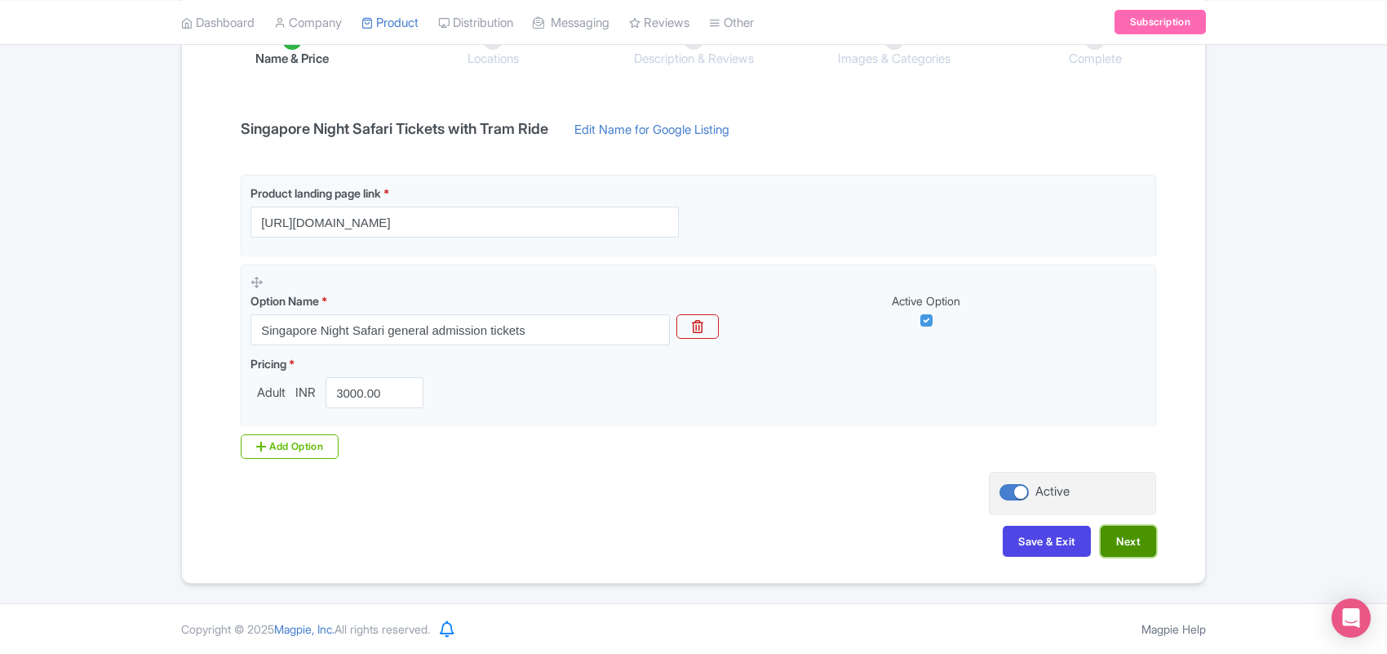
click at [1118, 536] on button "Next" at bounding box center [1128, 541] width 55 height 31
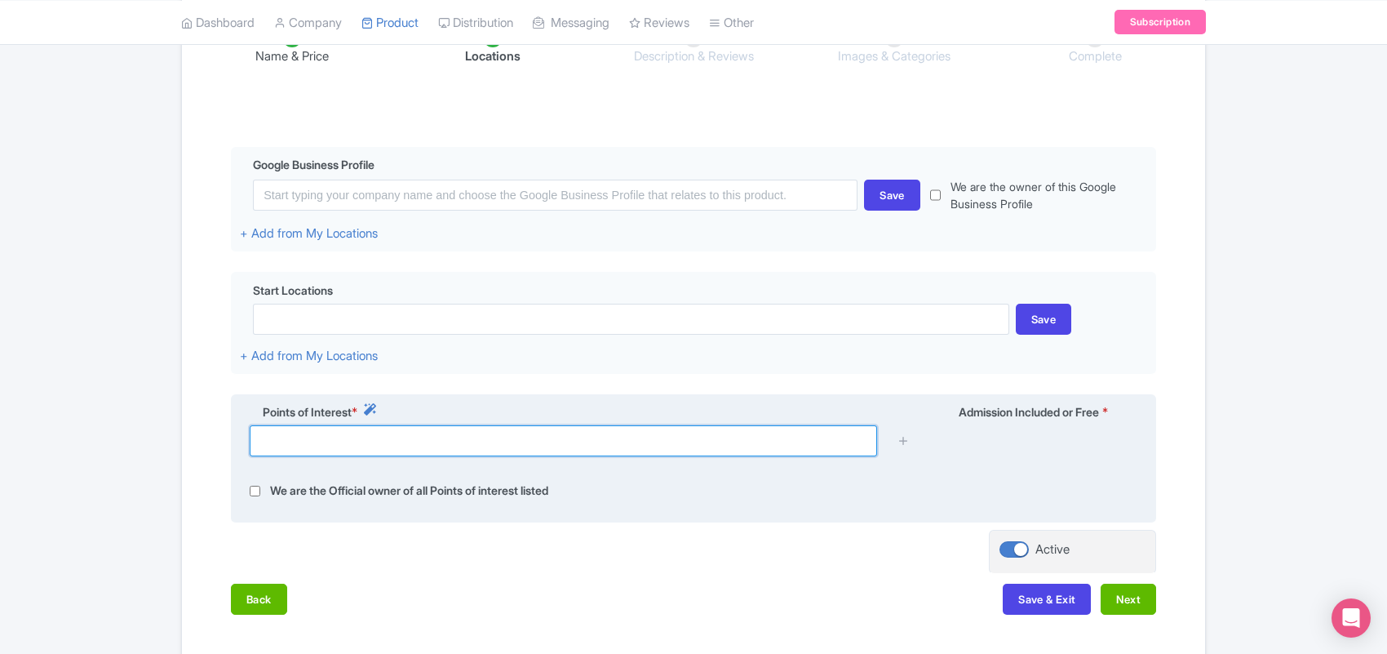
click at [339, 446] on input "text" at bounding box center [564, 440] width 628 height 31
paste input "80 Mandai Lake Rd, Singapore 729826"
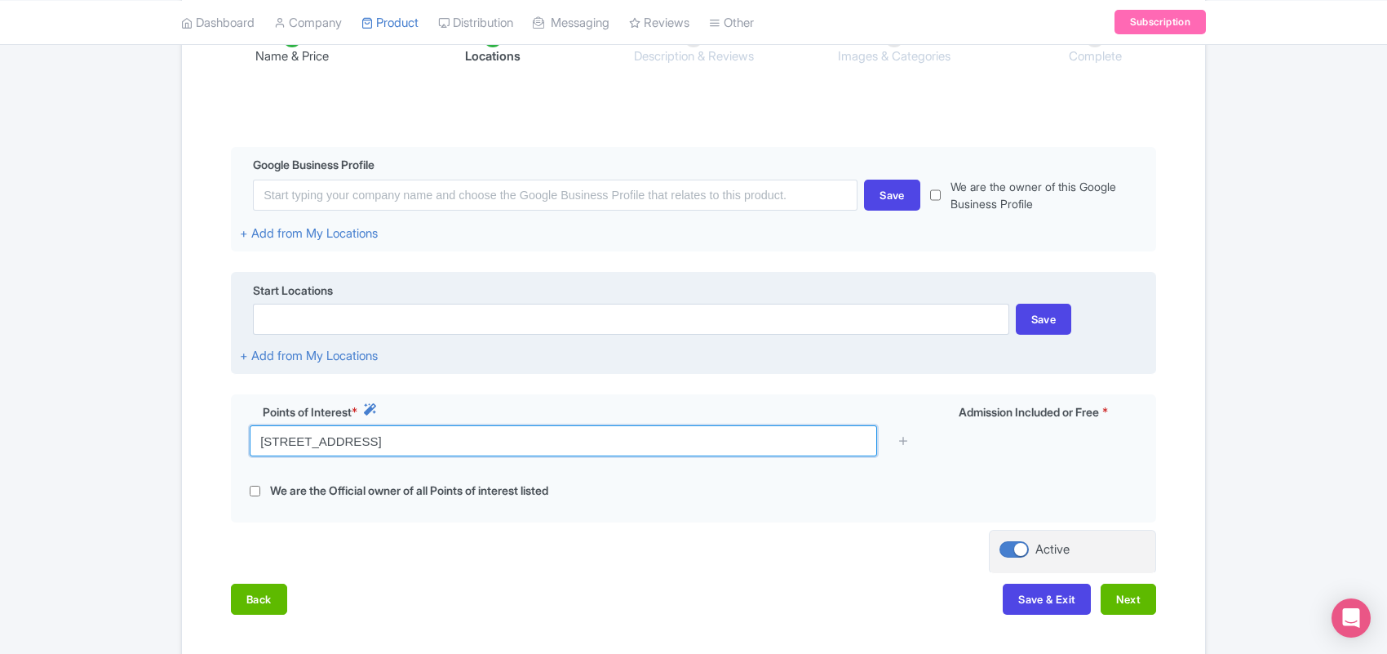
type input "80 Mandai Lake Rd, Singapore 729826"
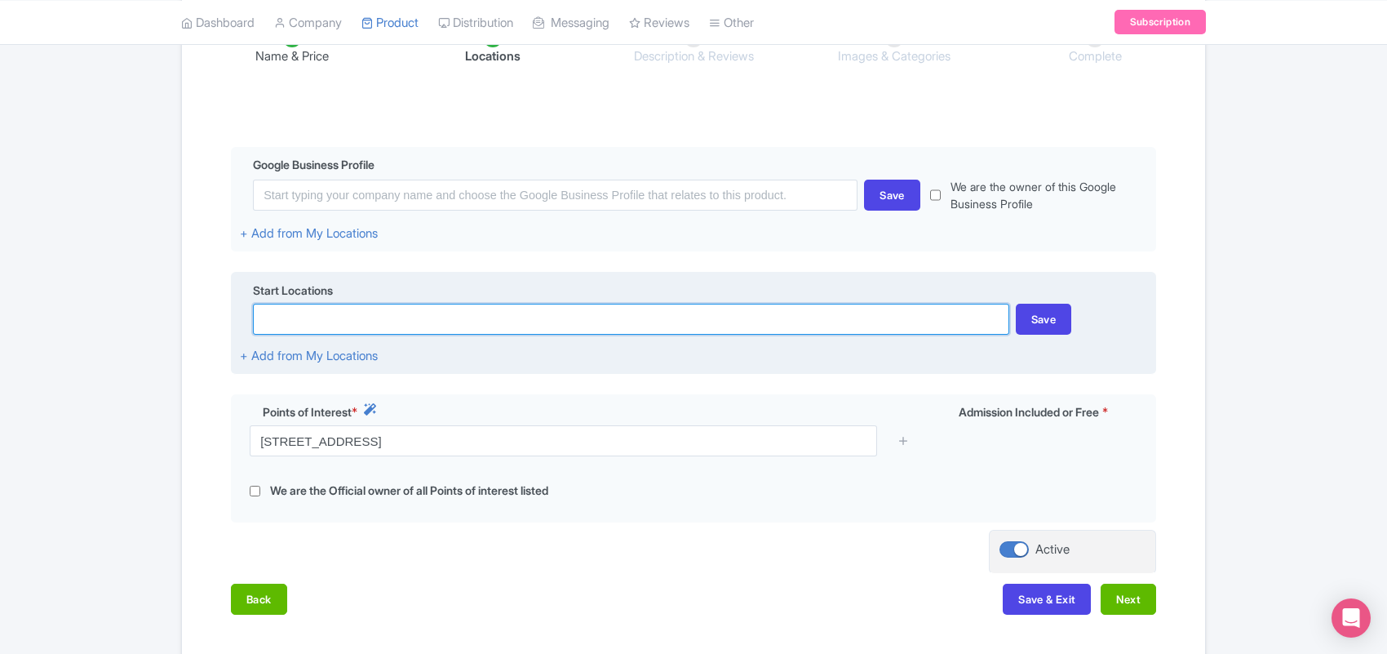
click at [344, 331] on input at bounding box center [631, 319] width 756 height 31
paste input "80 Mandai Lake Rd, Singapore 729826"
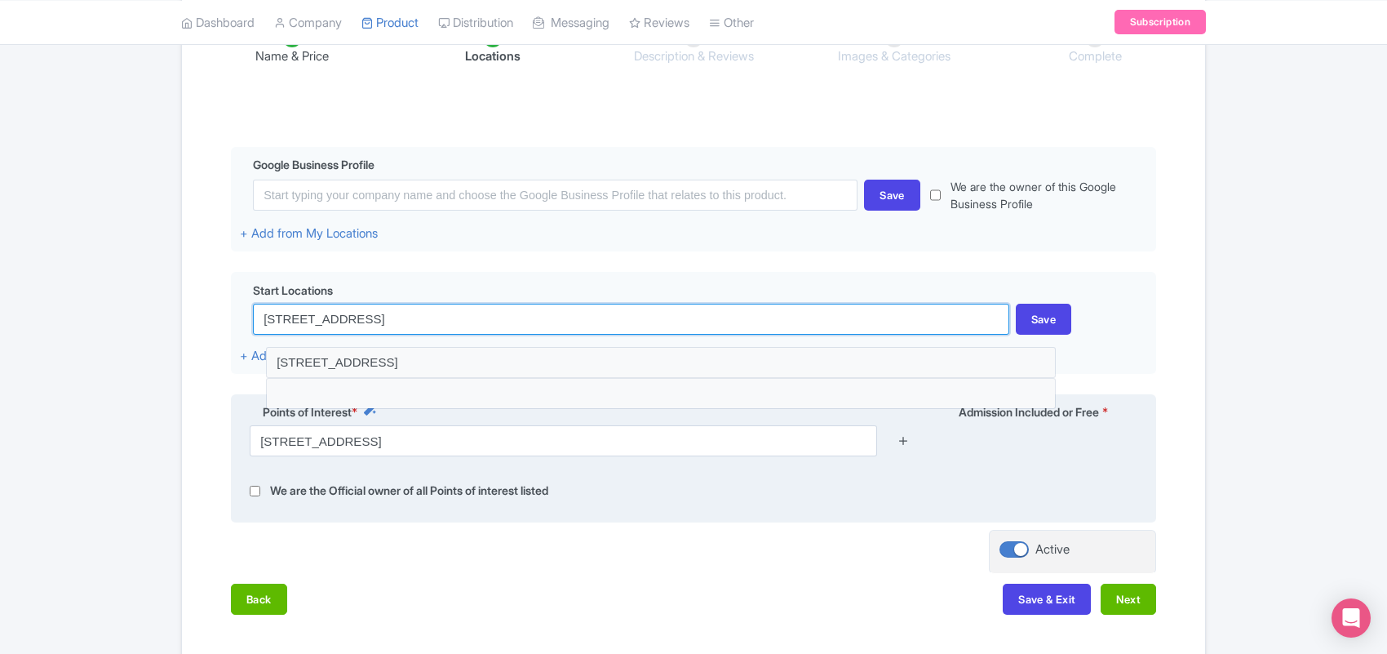
type input "80 Mandai Lake Rd, Singapore 729826"
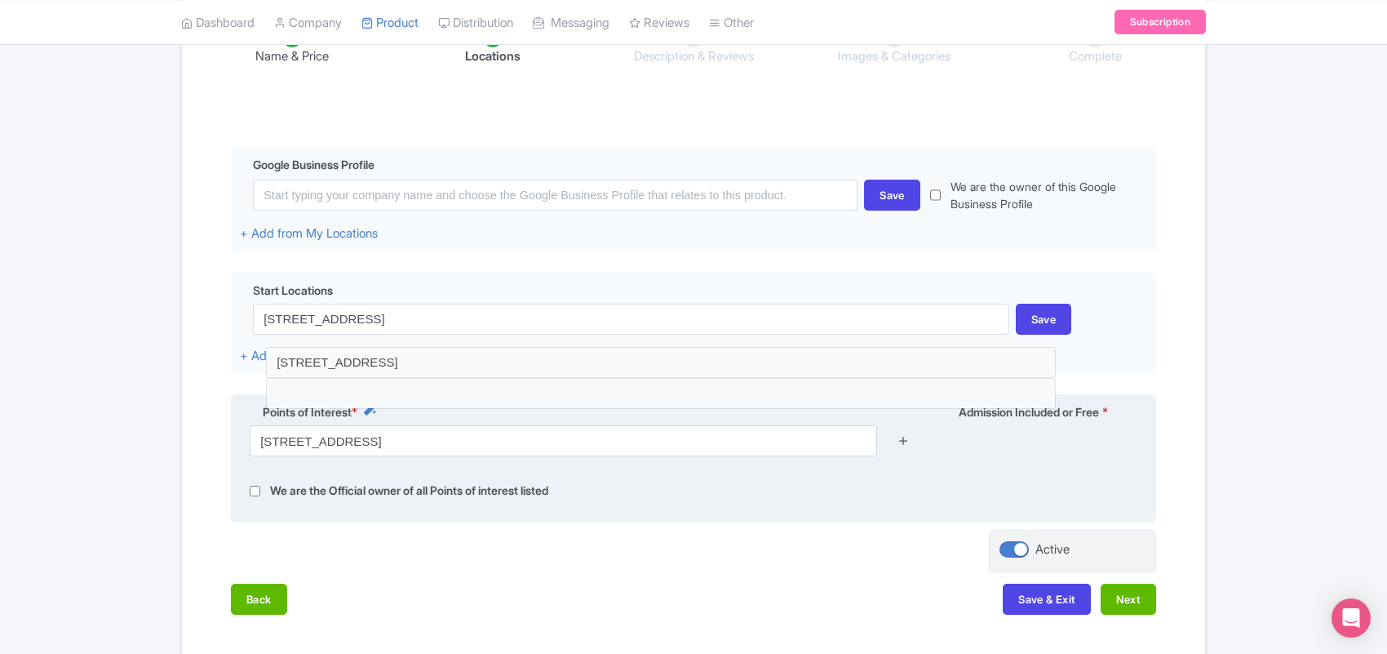
click at [904, 446] on icon at bounding box center [904, 440] width 12 height 12
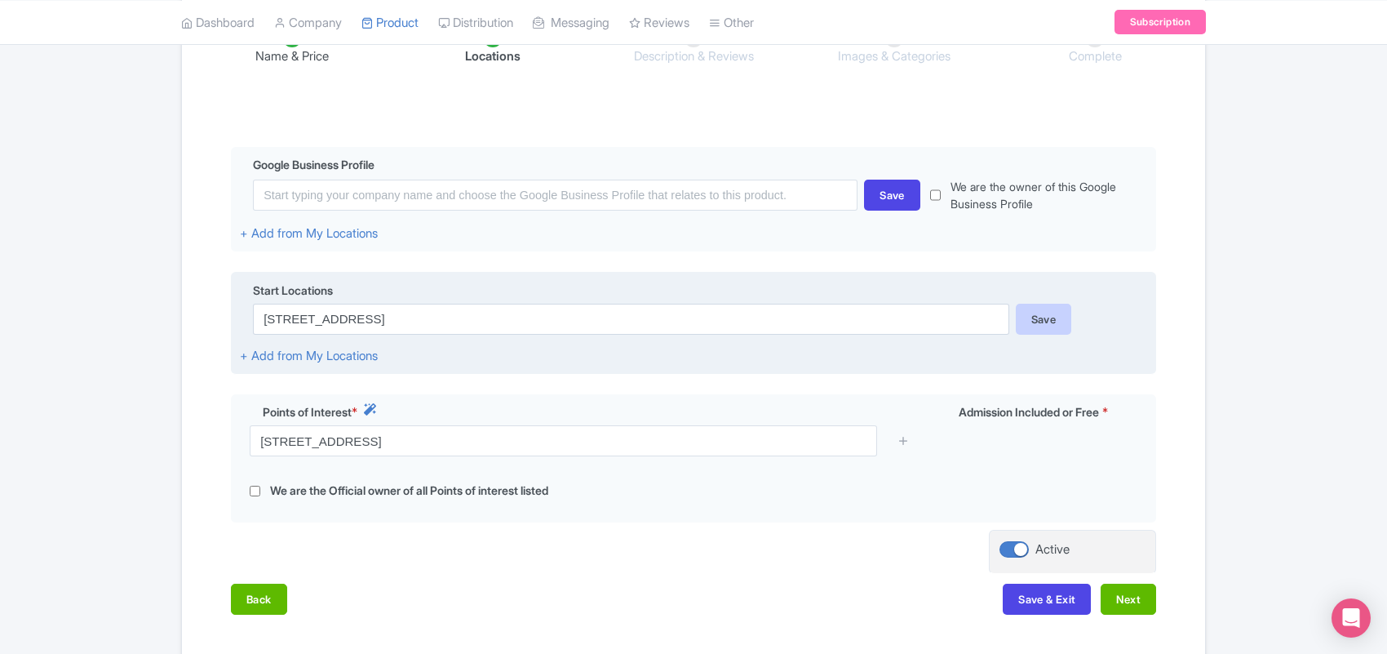
click at [1041, 325] on div "Save" at bounding box center [1044, 319] width 56 height 31
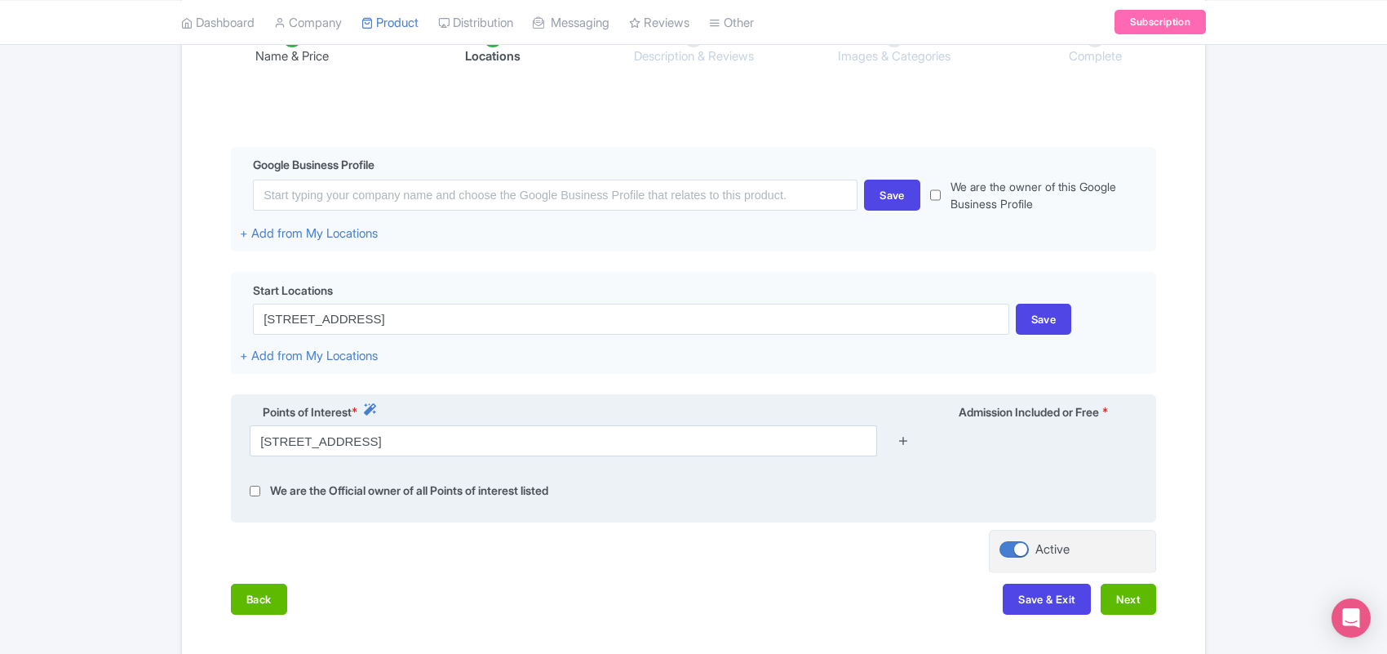
click at [908, 446] on icon at bounding box center [904, 440] width 12 height 12
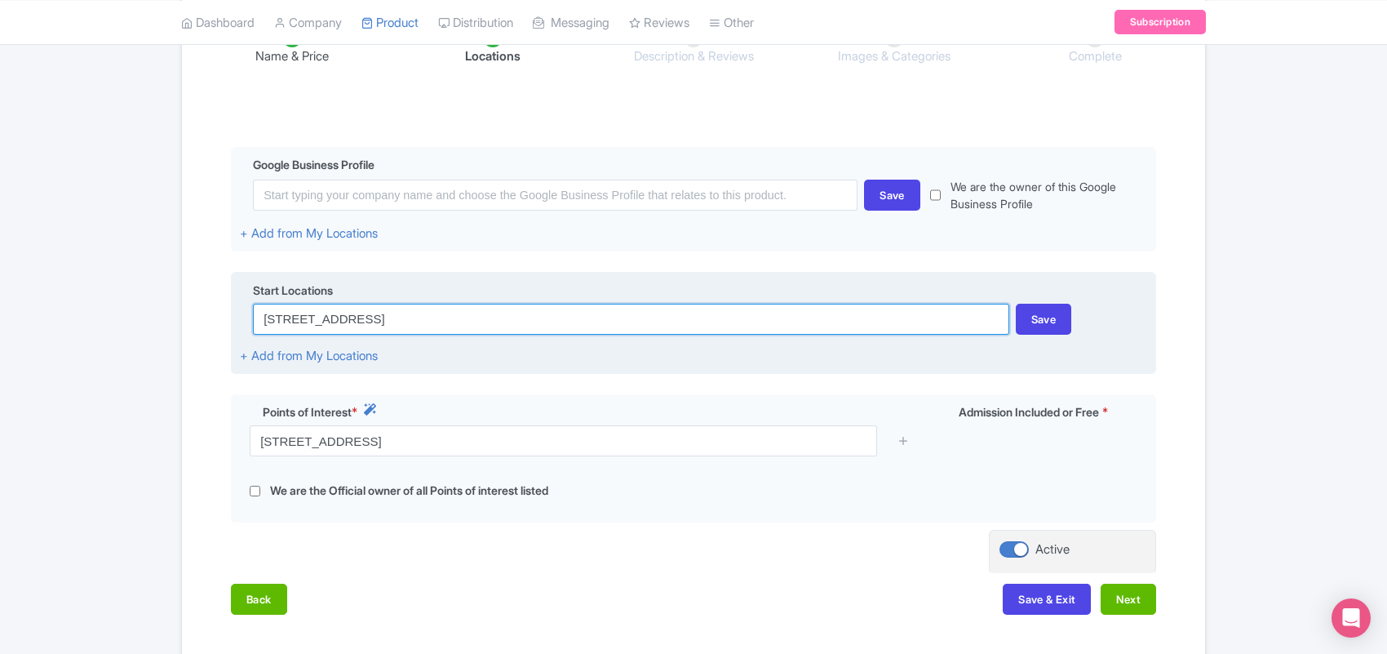
click at [513, 316] on input "80 Mandai Lake Rd, Singapore 729826" at bounding box center [631, 319] width 756 height 31
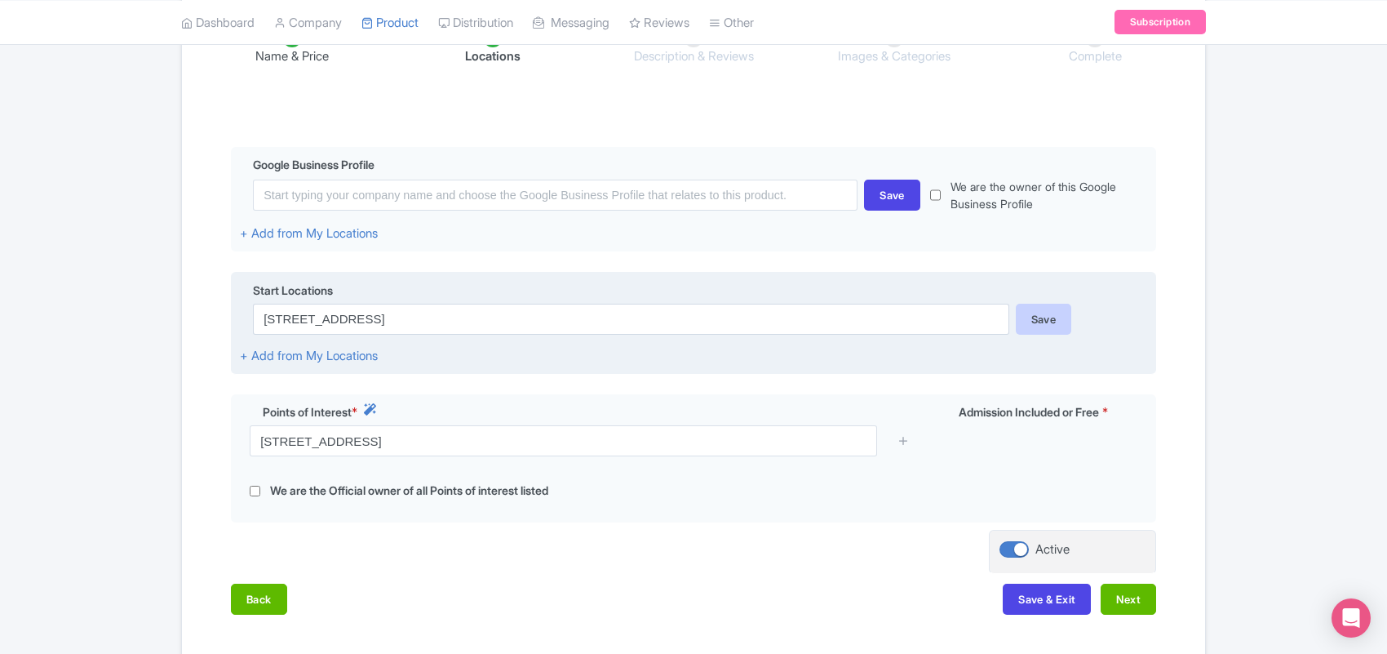
click at [1042, 320] on div "Save" at bounding box center [1044, 319] width 56 height 31
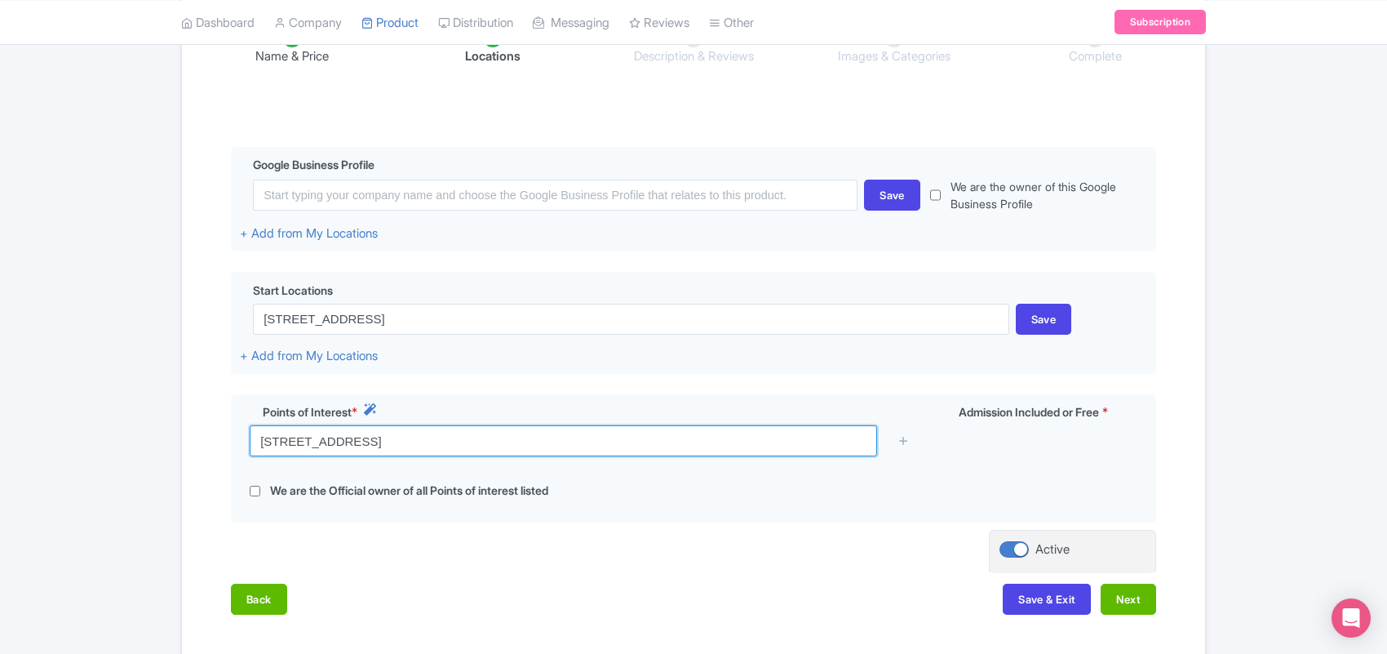
drag, startPoint x: 499, startPoint y: 434, endPoint x: 220, endPoint y: 437, distance: 279.1
click at [222, 437] on div "Name & Price Locations Description & Reviews Images & Categories Complete Edit …" at bounding box center [694, 313] width 1004 height 636
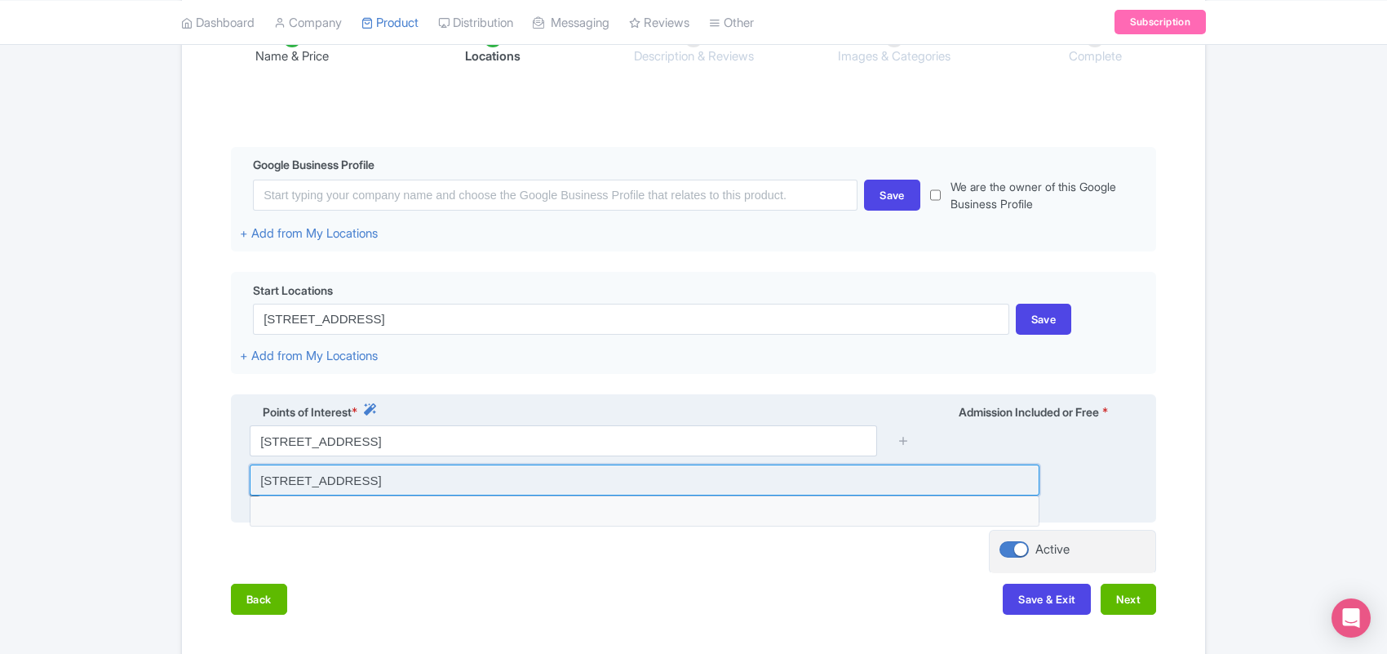
click at [331, 478] on input at bounding box center [645, 479] width 790 height 31
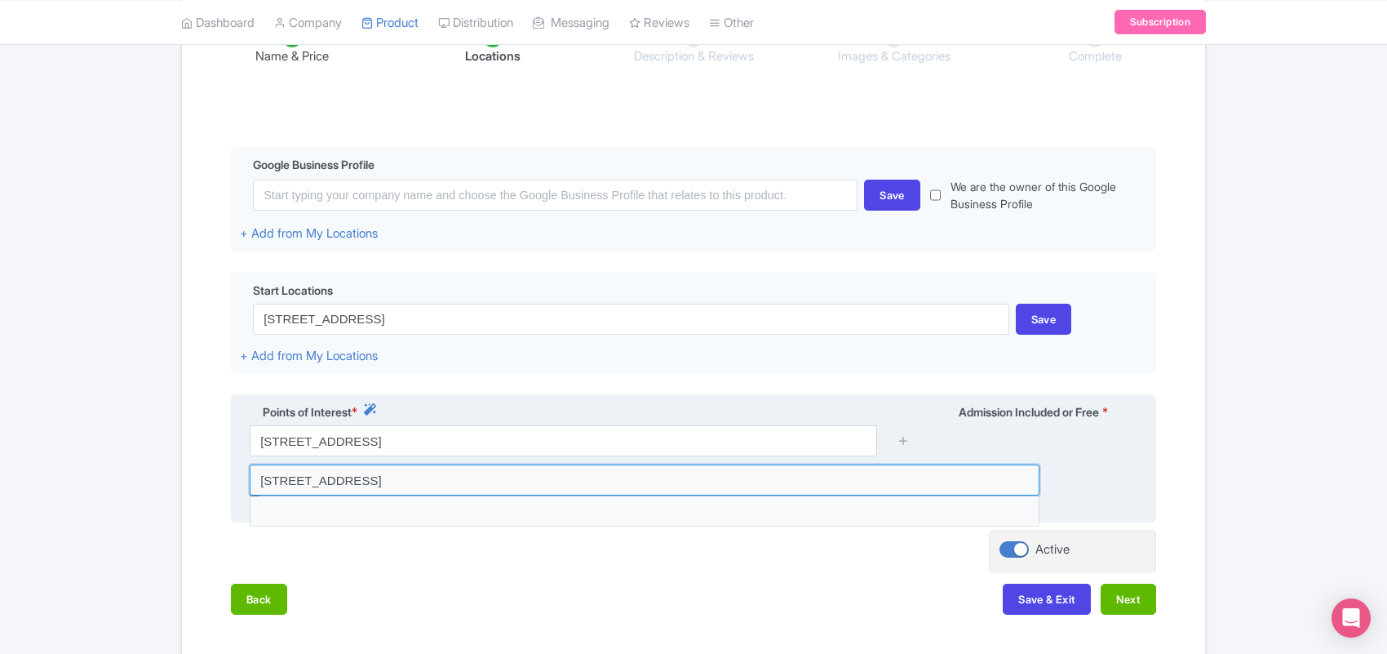
type input "80 Mandai Lake Rd, Singapore Zoo, Singapore 729826"
click at [904, 445] on icon at bounding box center [904, 440] width 12 height 12
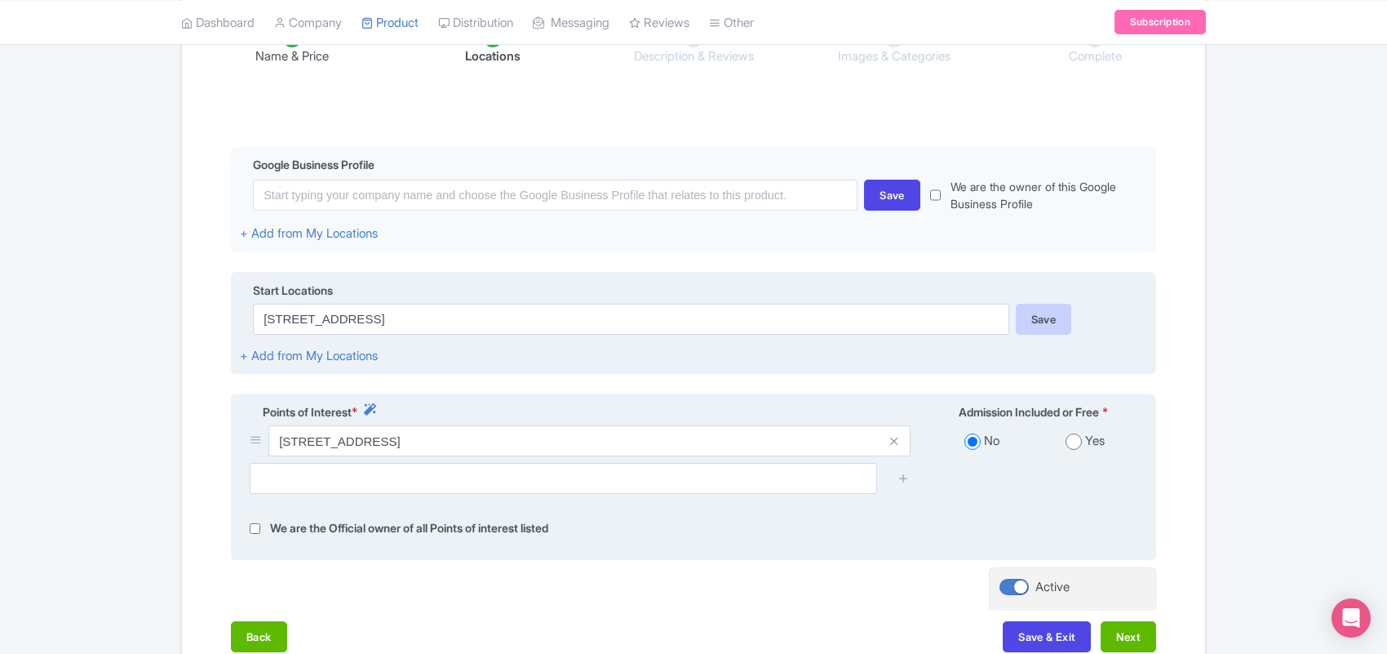
click at [1030, 324] on div "Save" at bounding box center [1044, 319] width 56 height 31
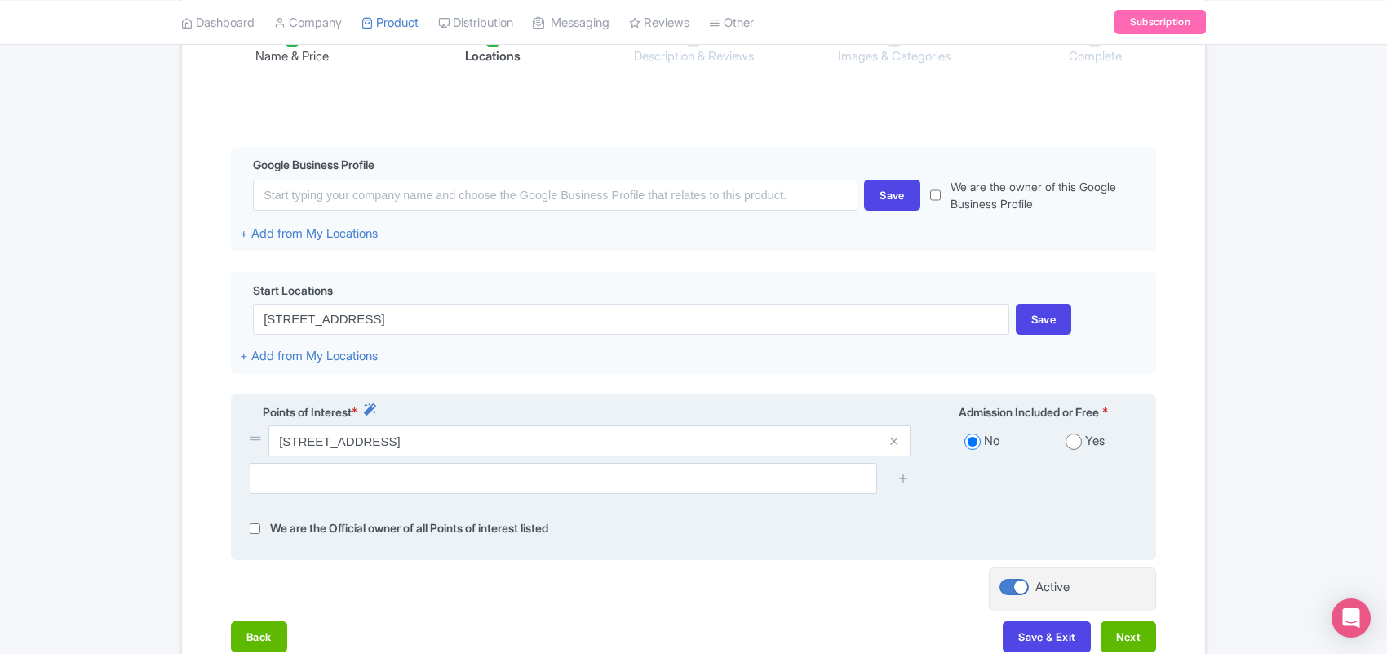
scroll to position [422, 0]
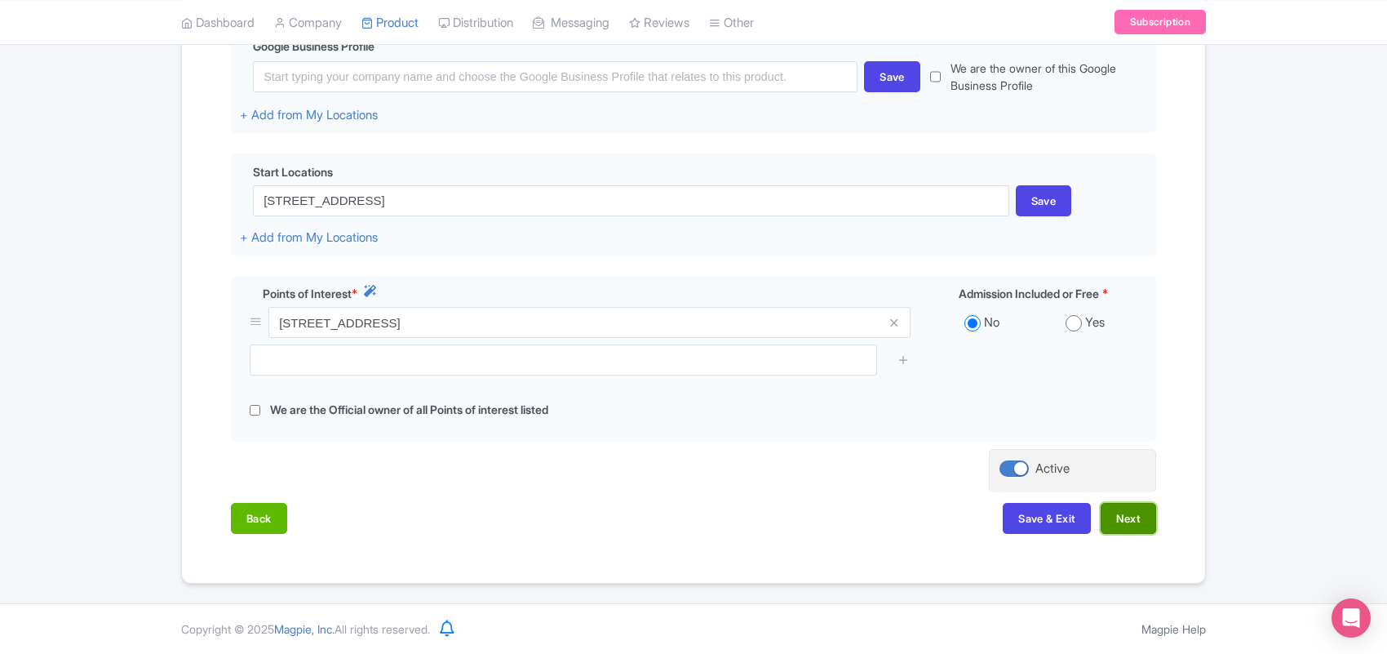
click at [1131, 520] on button "Next" at bounding box center [1128, 518] width 55 height 31
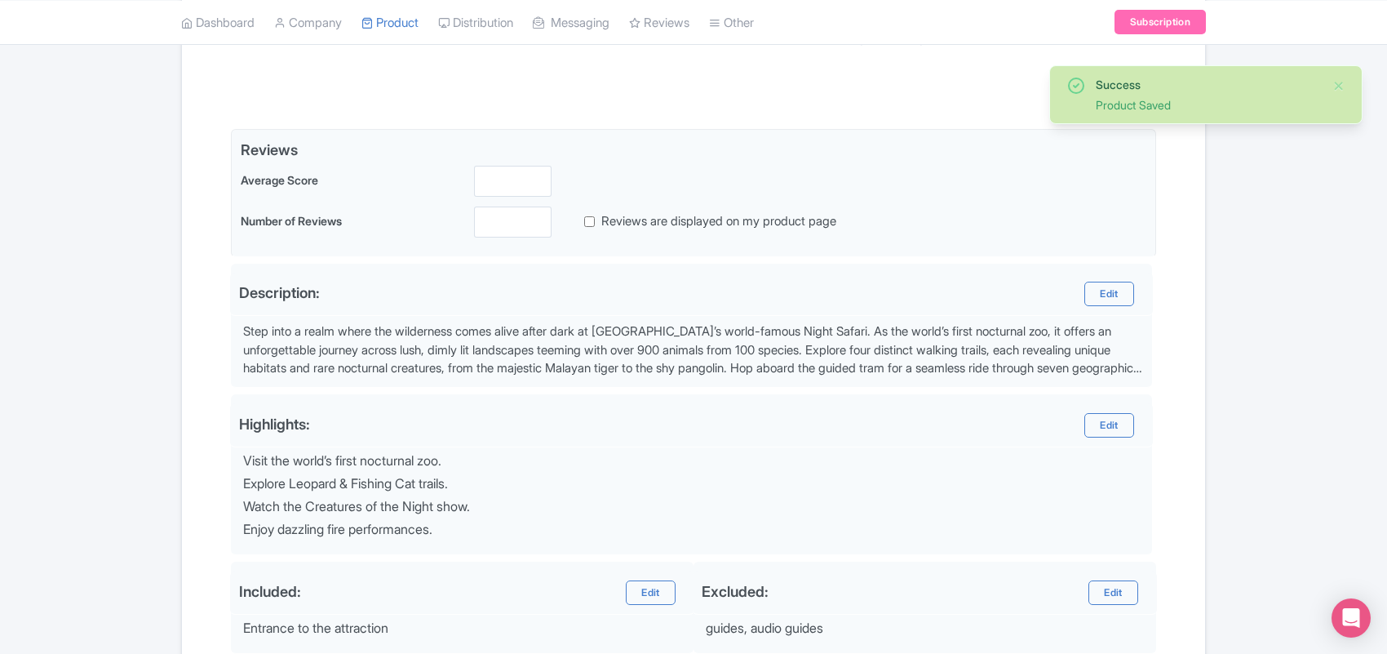
scroll to position [218, 0]
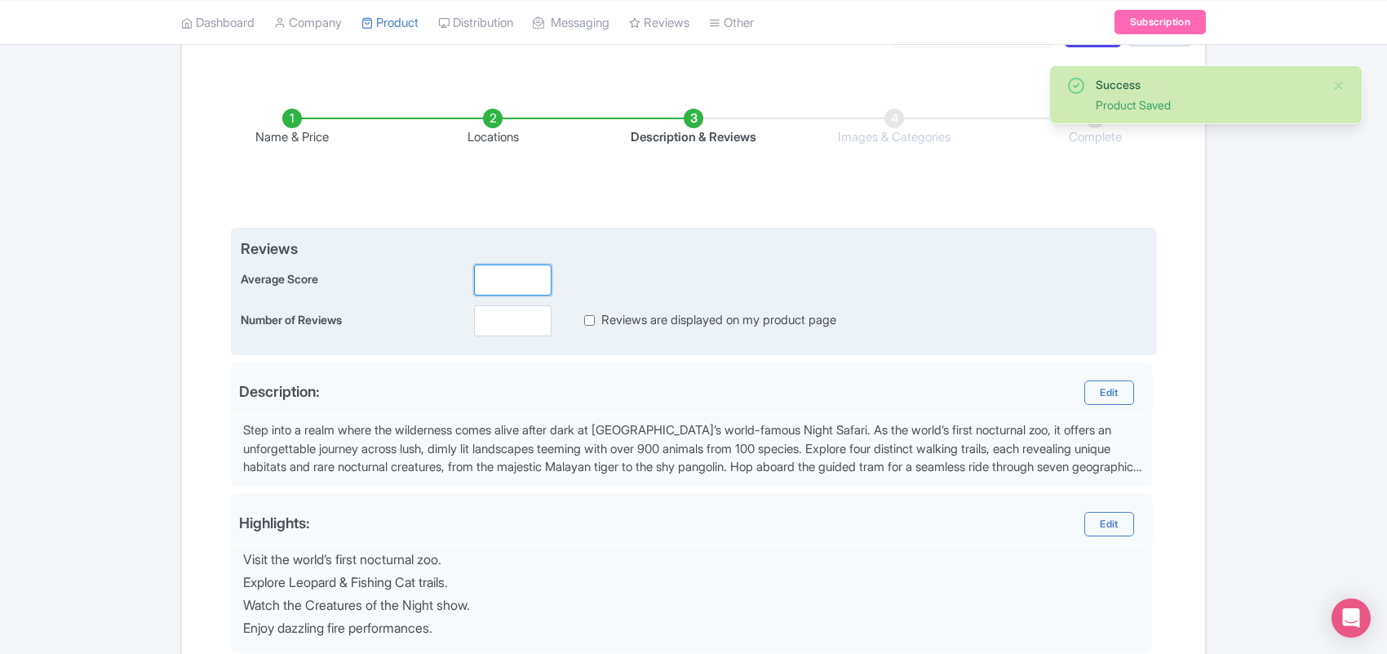
click at [504, 274] on input "number" at bounding box center [513, 279] width 78 height 31
type input "2.5"
click at [504, 308] on input "number" at bounding box center [513, 320] width 78 height 31
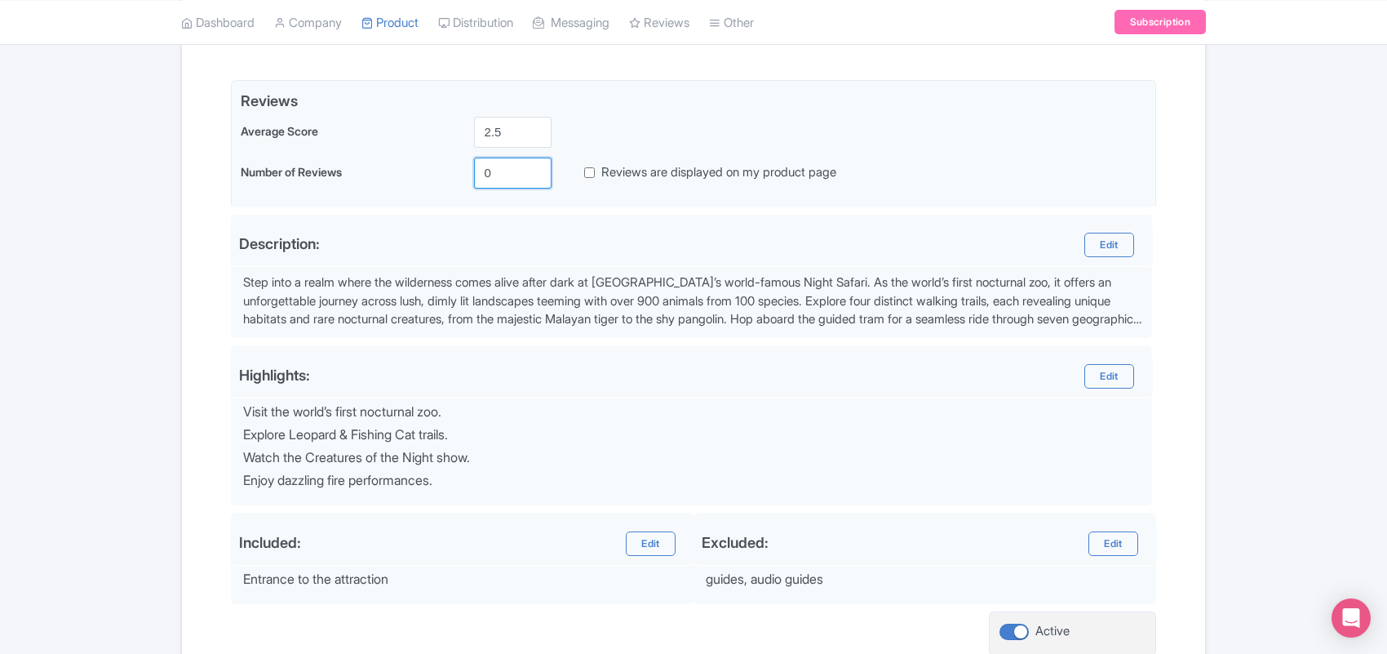
scroll to position [508, 0]
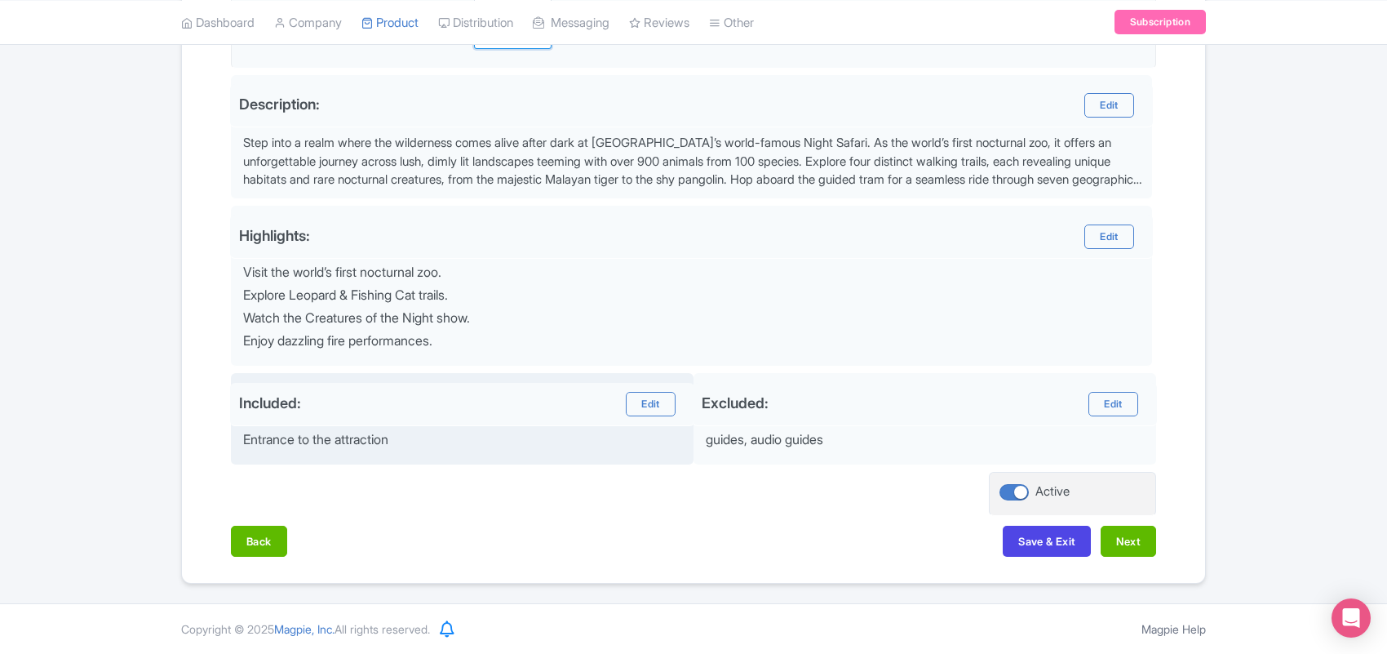
type input "0"
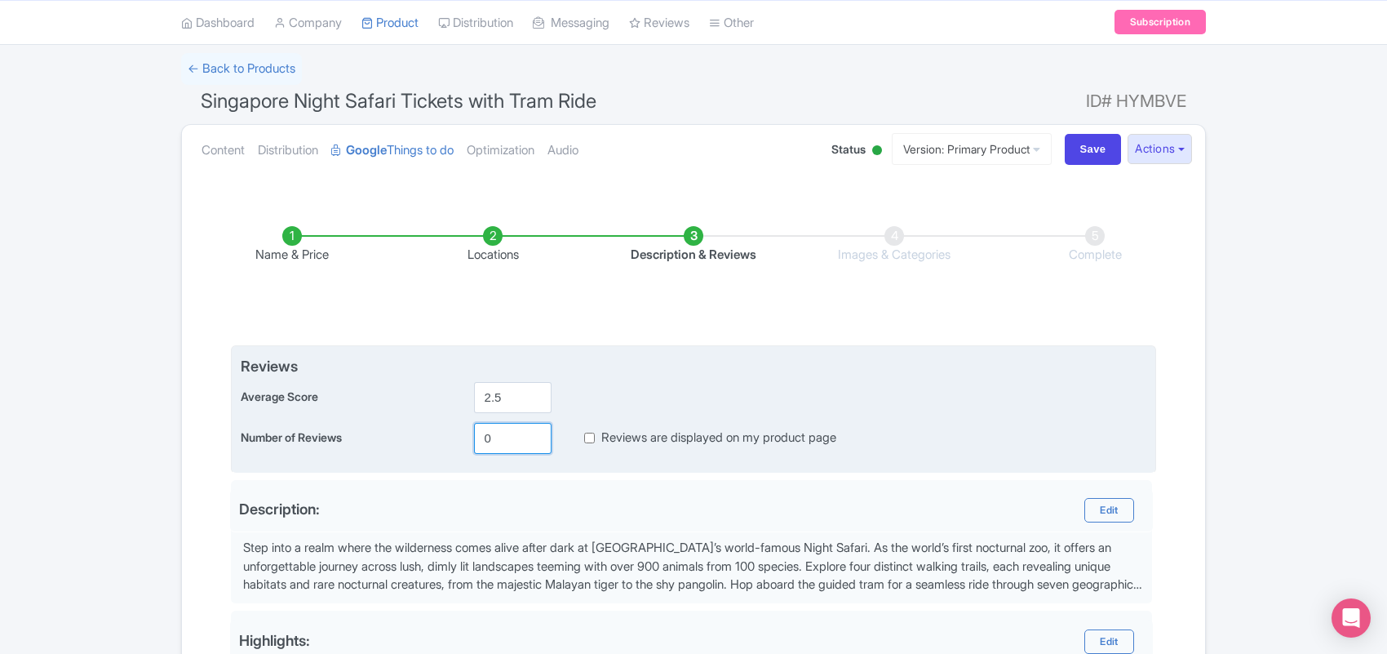
scroll to position [0, 0]
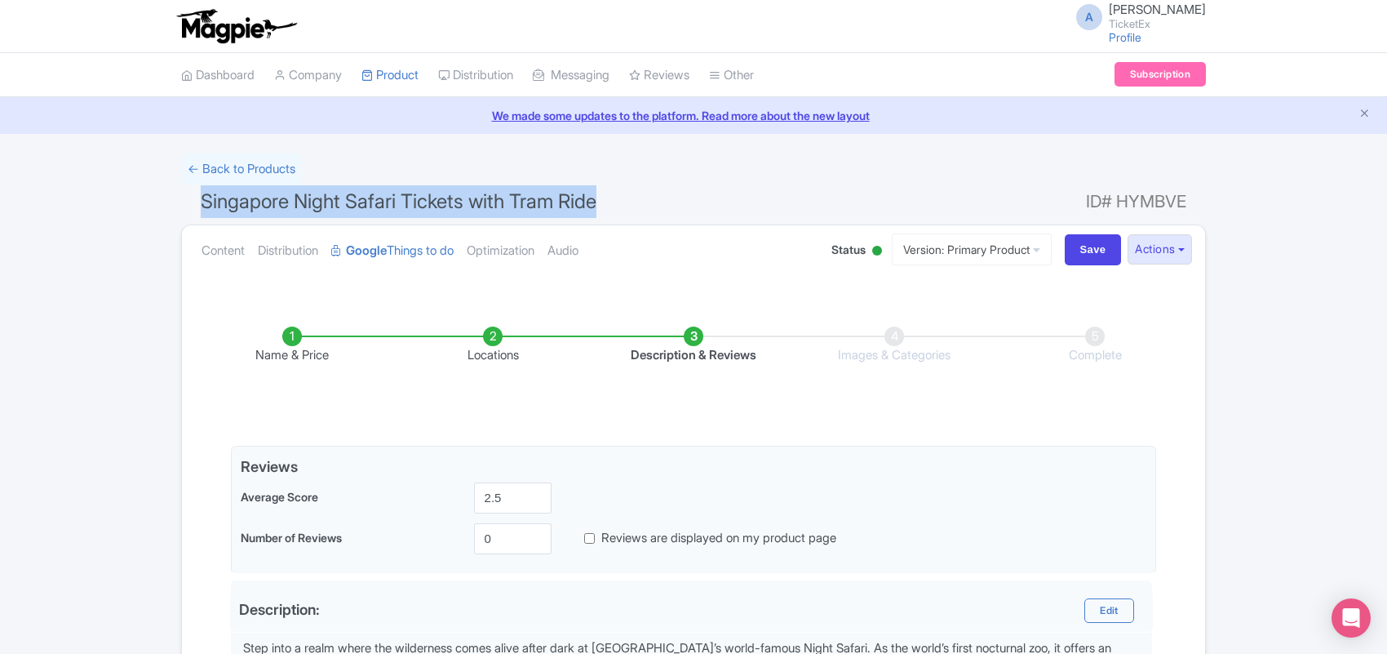
drag, startPoint x: 617, startPoint y: 198, endPoint x: 196, endPoint y: 189, distance: 421.2
click at [196, 189] on h1 "Singapore Night Safari Tickets with Tram Ride ID# HYMBVE" at bounding box center [693, 204] width 1025 height 39
copy span "Singapore Night Safari Tickets with Tram Ride"
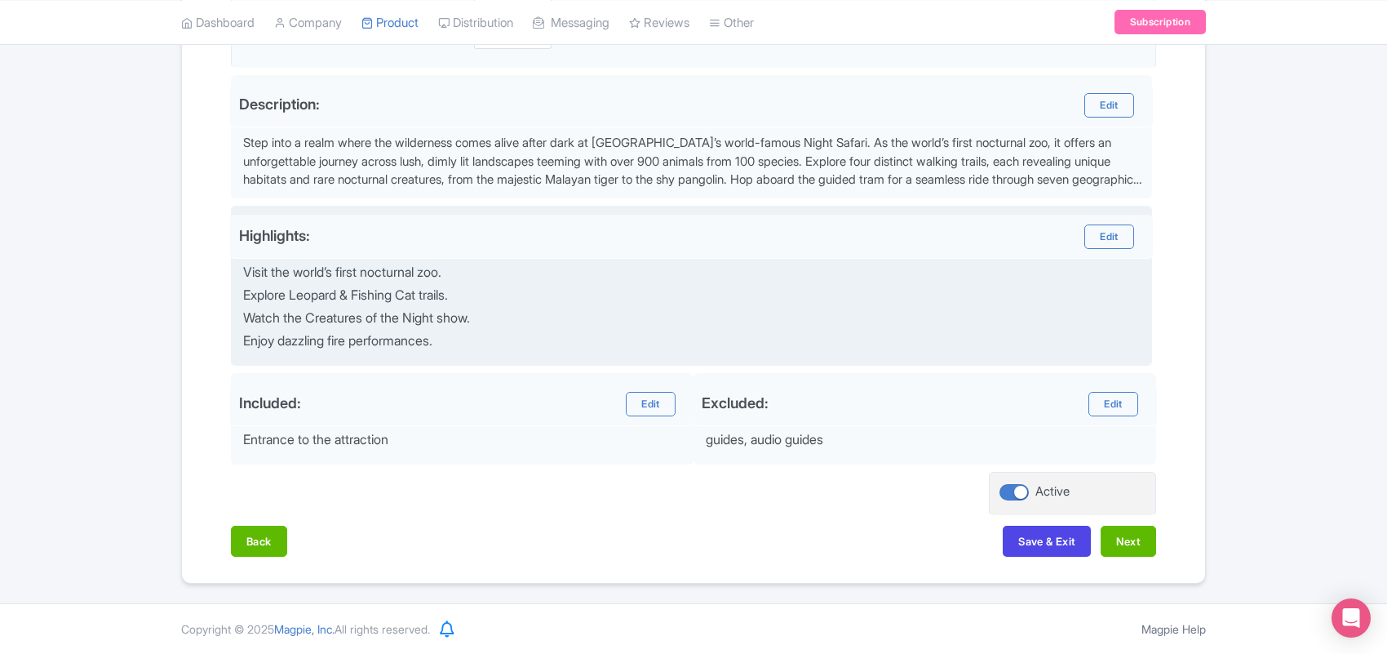
scroll to position [508, 0]
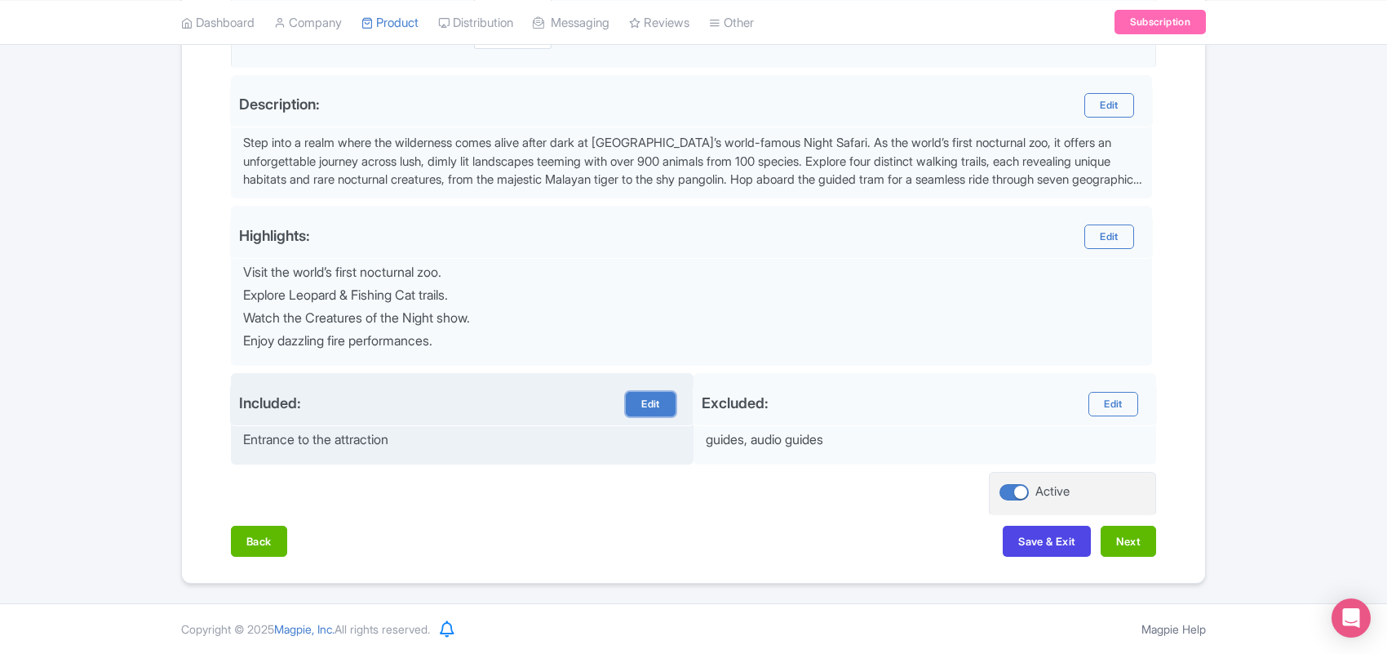
click at [637, 402] on link "Edit" at bounding box center [650, 404] width 49 height 24
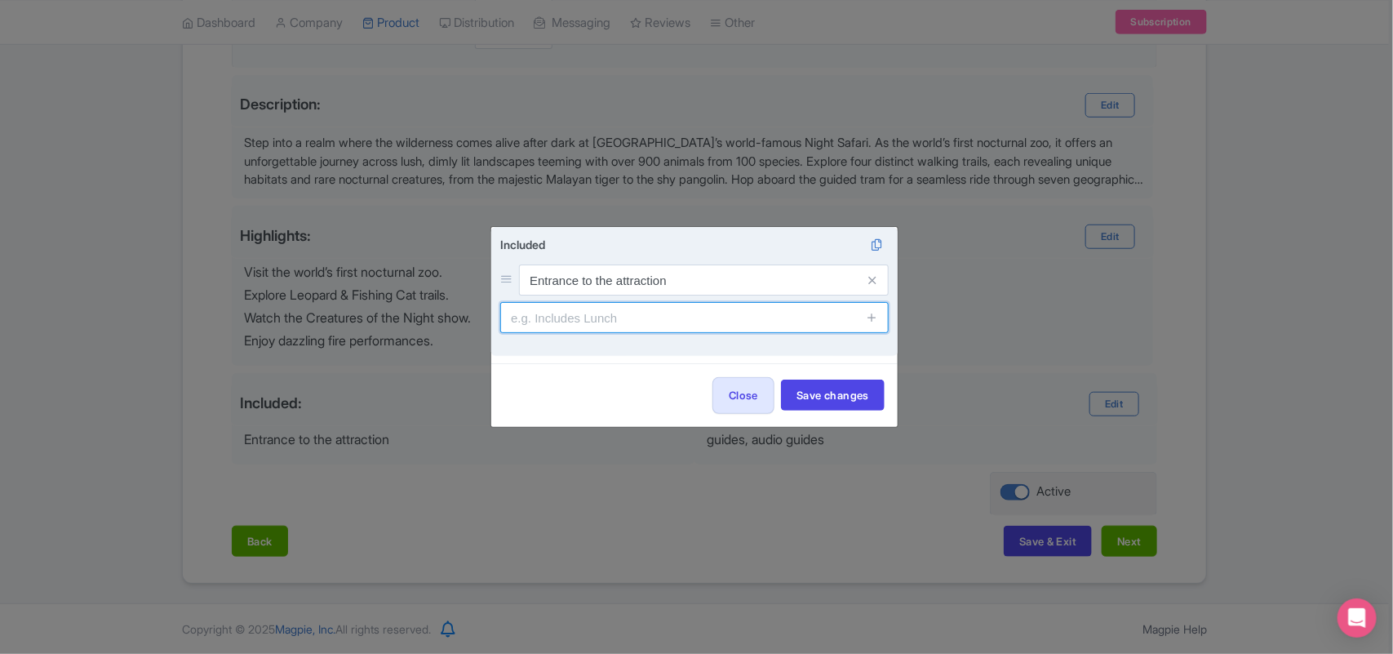
click at [567, 316] on input "text" at bounding box center [694, 317] width 388 height 31
paste input "Children under 3 years are free of charge."
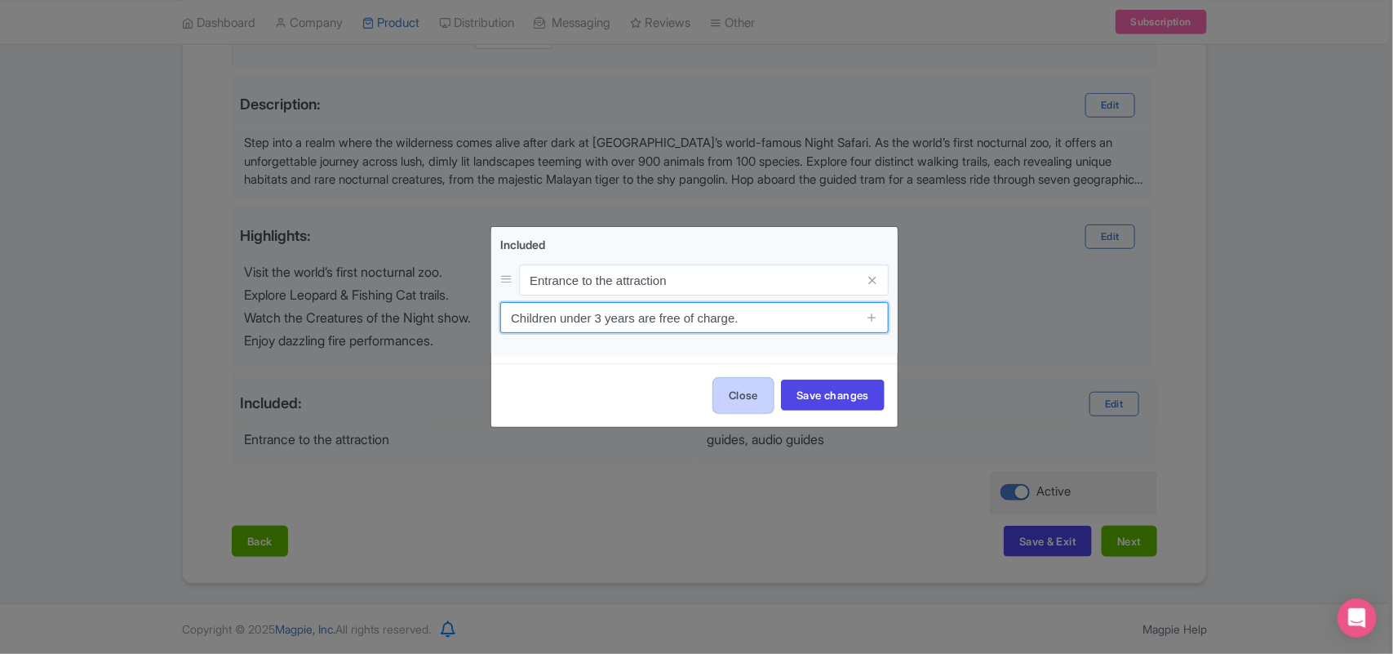
type input "Children under 3 years are free of charge."
click at [741, 397] on button "Close" at bounding box center [743, 395] width 62 height 37
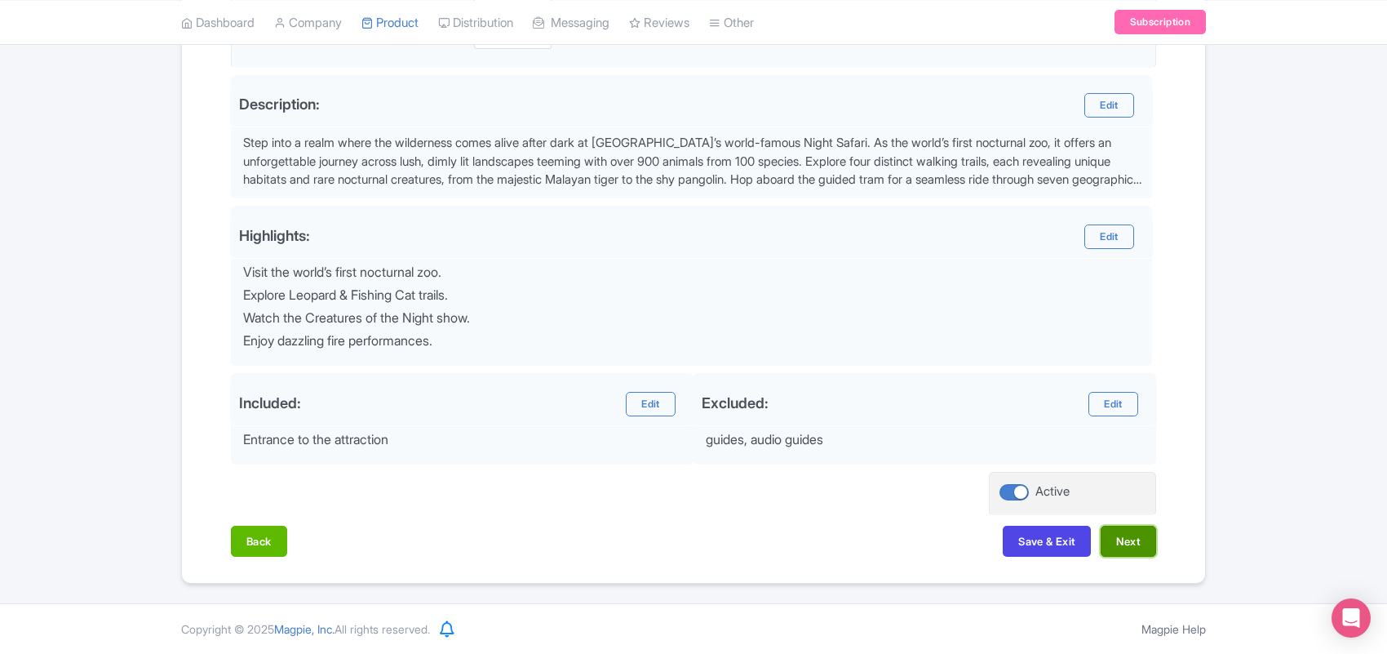
click at [1122, 540] on button "Next" at bounding box center [1128, 541] width 55 height 31
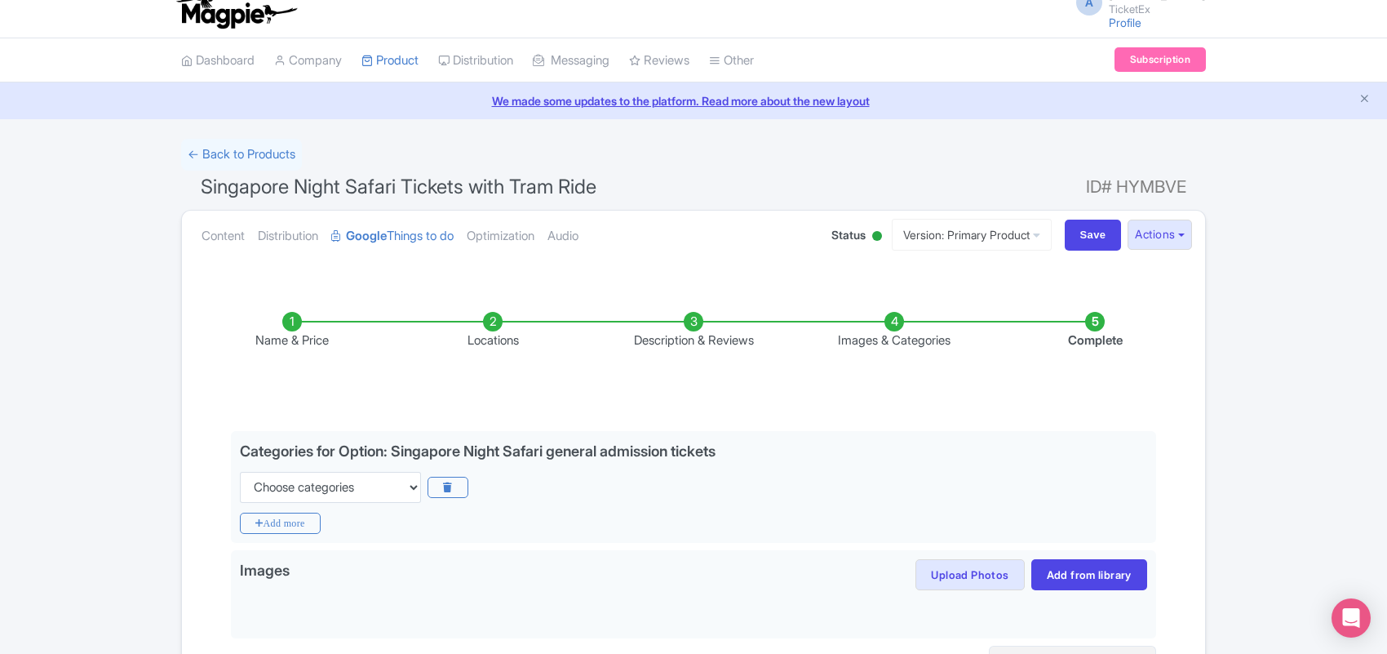
scroll to position [190, 0]
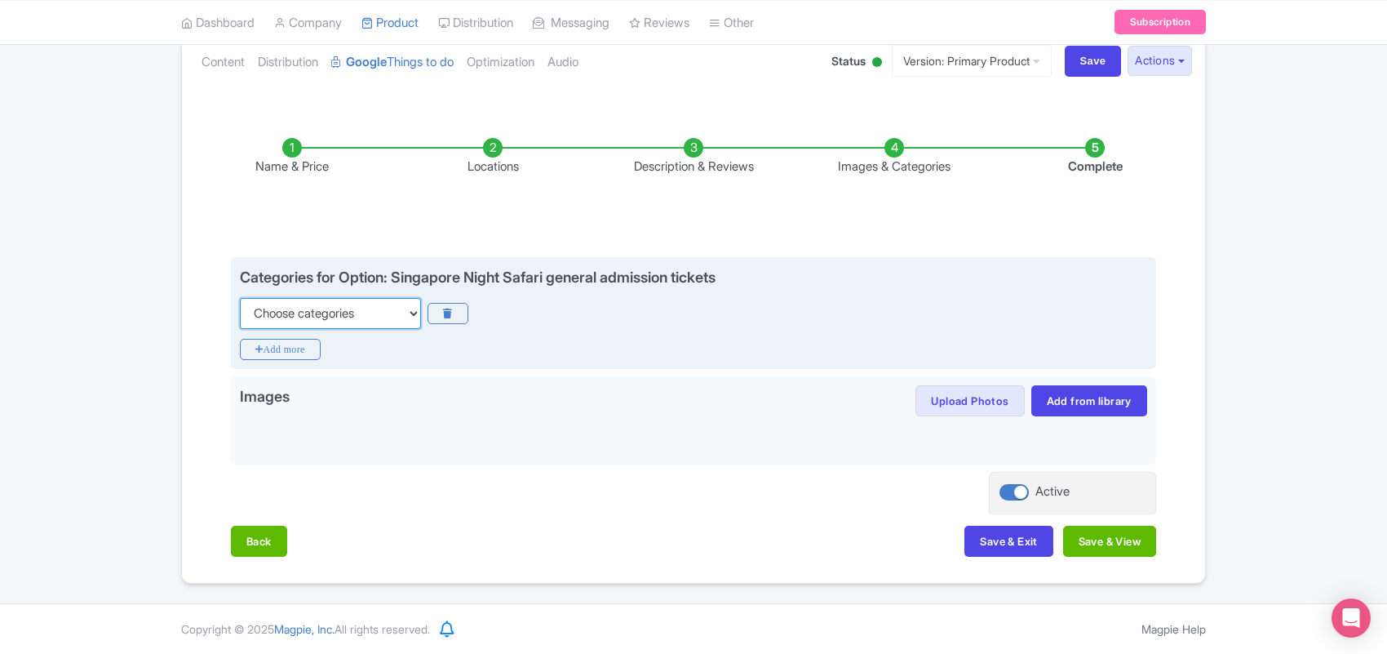
click at [323, 310] on select "Choose categories Adults Only Animals Audio Guide Beaches Bike Tours Boat Tours…" at bounding box center [330, 313] width 181 height 31
select select "guided-tours"
click at [240, 298] on select "Choose categories Adults Only Animals Audio Guide Beaches Bike Tours Boat Tours…" at bounding box center [330, 313] width 181 height 31
click at [286, 348] on icon "Add more" at bounding box center [280, 349] width 81 height 21
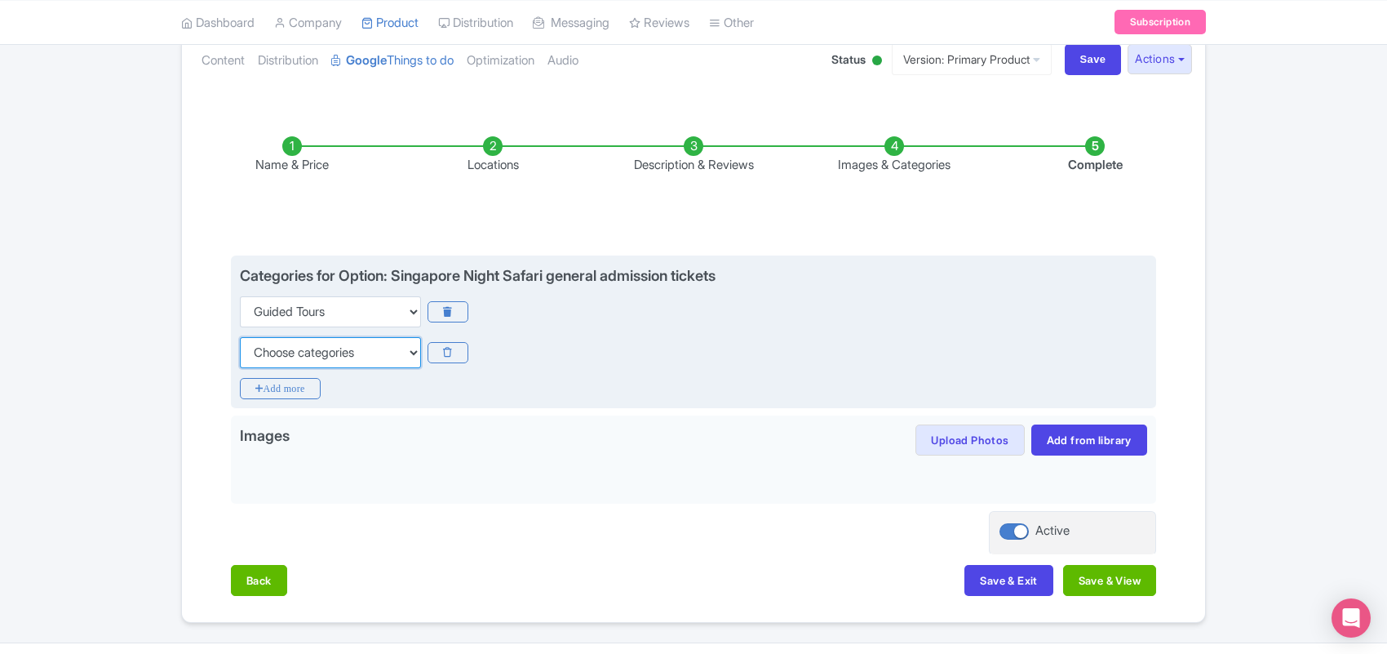
click at [286, 353] on select "Choose categories Adults Only Animals Audio Guide Beaches Bike Tours Boat Tours…" at bounding box center [330, 352] width 181 height 31
select select "audio-guide"
click at [240, 337] on select "Choose categories Adults Only Animals Audio Guide Beaches Bike Tours Boat Tours…" at bounding box center [330, 352] width 181 height 31
click at [278, 384] on icon "Add more" at bounding box center [280, 388] width 81 height 21
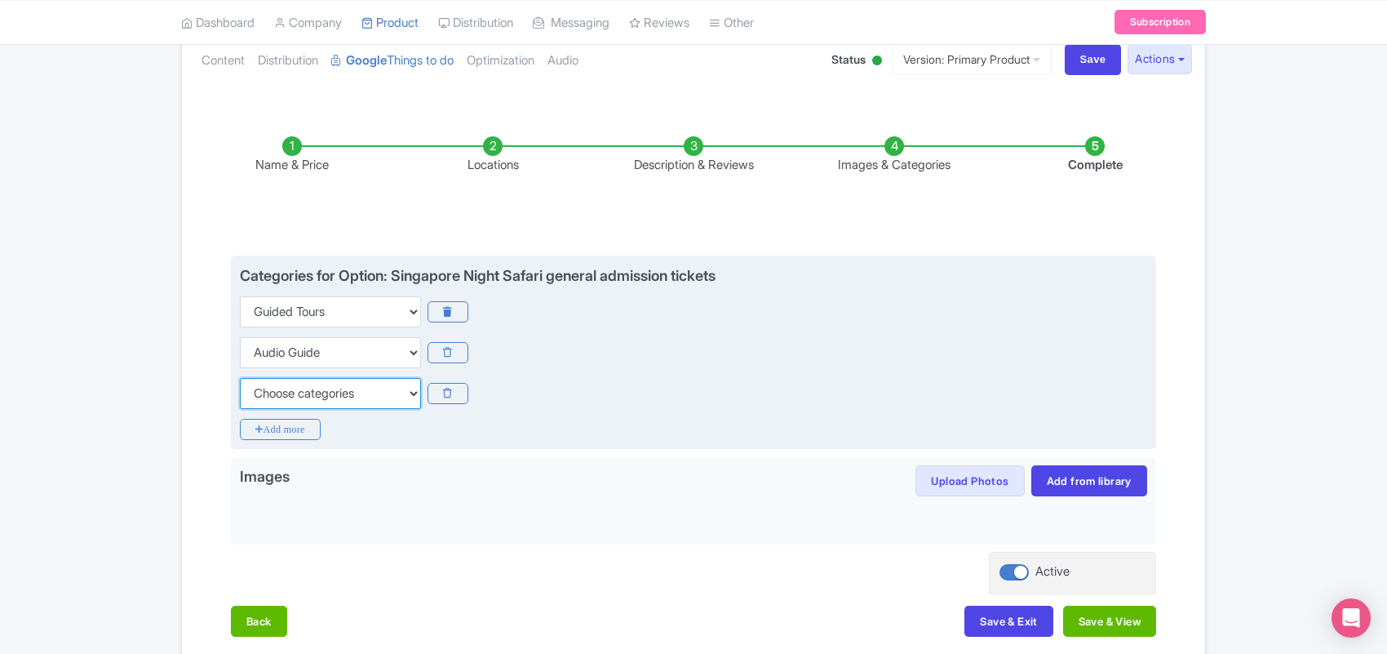
click at [288, 392] on select "Choose categories Adults Only Animals Audio Guide Beaches Bike Tours Boat Tours…" at bounding box center [330, 393] width 181 height 31
select select "family-friendly"
click at [240, 378] on select "Choose categories Adults Only Animals Audio Guide Beaches Bike Tours Boat Tours…" at bounding box center [330, 393] width 181 height 31
click at [286, 431] on icon "Add more" at bounding box center [280, 429] width 81 height 21
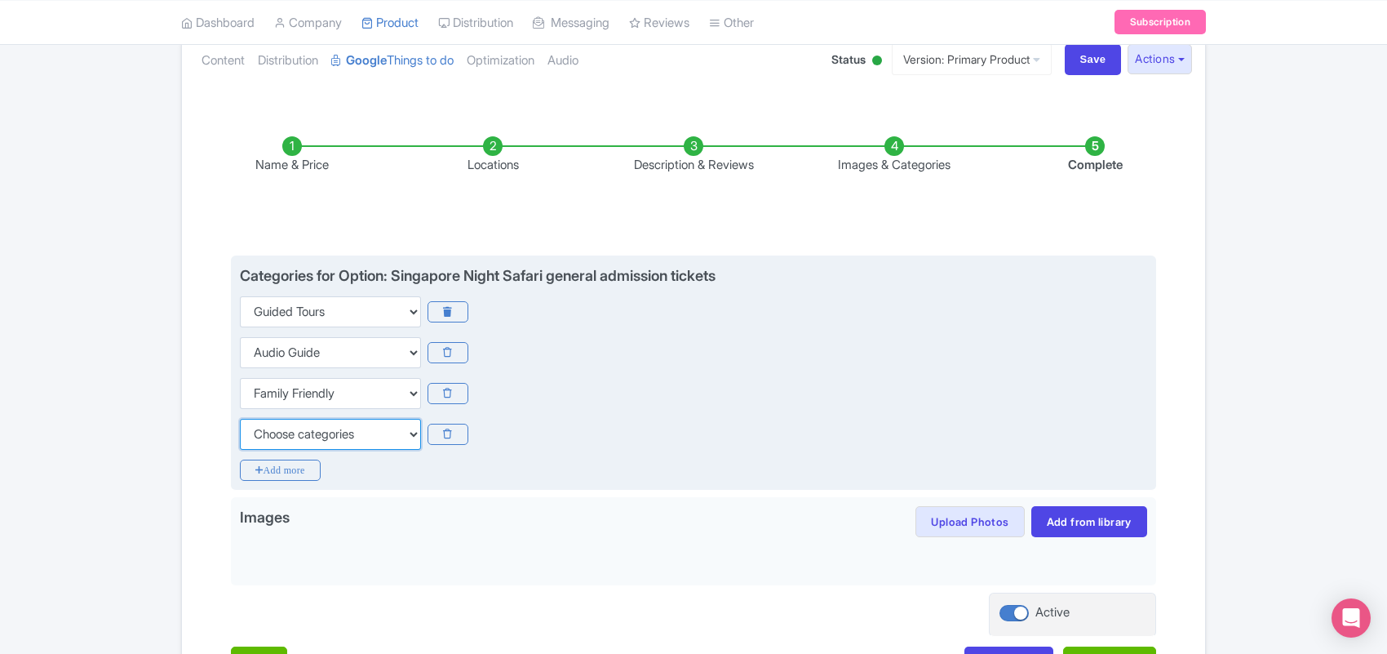
click at [288, 437] on select "Choose categories Adults Only Animals Audio Guide Beaches Bike Tours Boat Tours…" at bounding box center [330, 434] width 181 height 31
select select "self-guided"
click at [240, 419] on select "Choose categories Adults Only Animals Audio Guide Beaches Bike Tours Boat Tours…" at bounding box center [330, 434] width 181 height 31
click at [282, 464] on icon "Add more" at bounding box center [280, 469] width 81 height 21
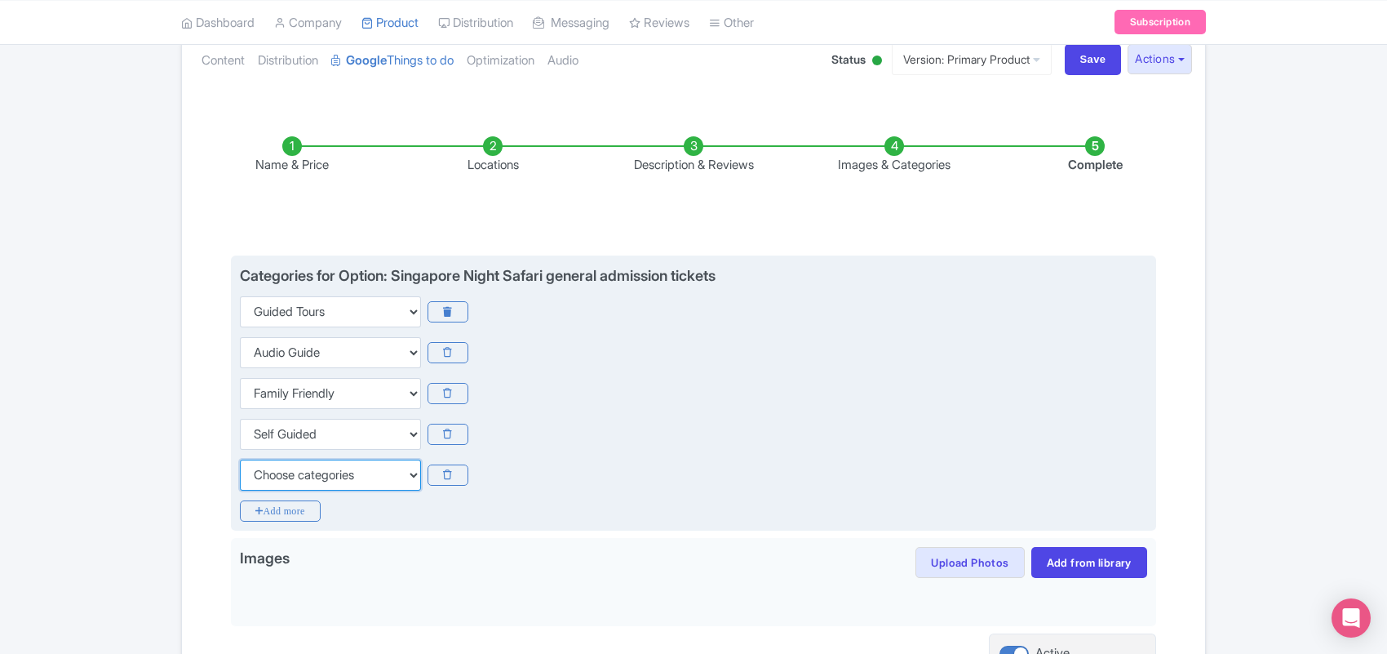
drag, startPoint x: 282, startPoint y: 474, endPoint x: 288, endPoint y: 459, distance: 16.5
click at [282, 474] on select "Choose categories Adults Only Animals Audio Guide Beaches Bike Tours Boat Tours…" at bounding box center [330, 474] width 181 height 31
click at [580, 476] on div "Choose categories Adults Only Animals Audio Guide Beaches Bike Tours Boat Tours…" at bounding box center [694, 474] width 908 height 31
click at [450, 471] on icon at bounding box center [448, 474] width 40 height 21
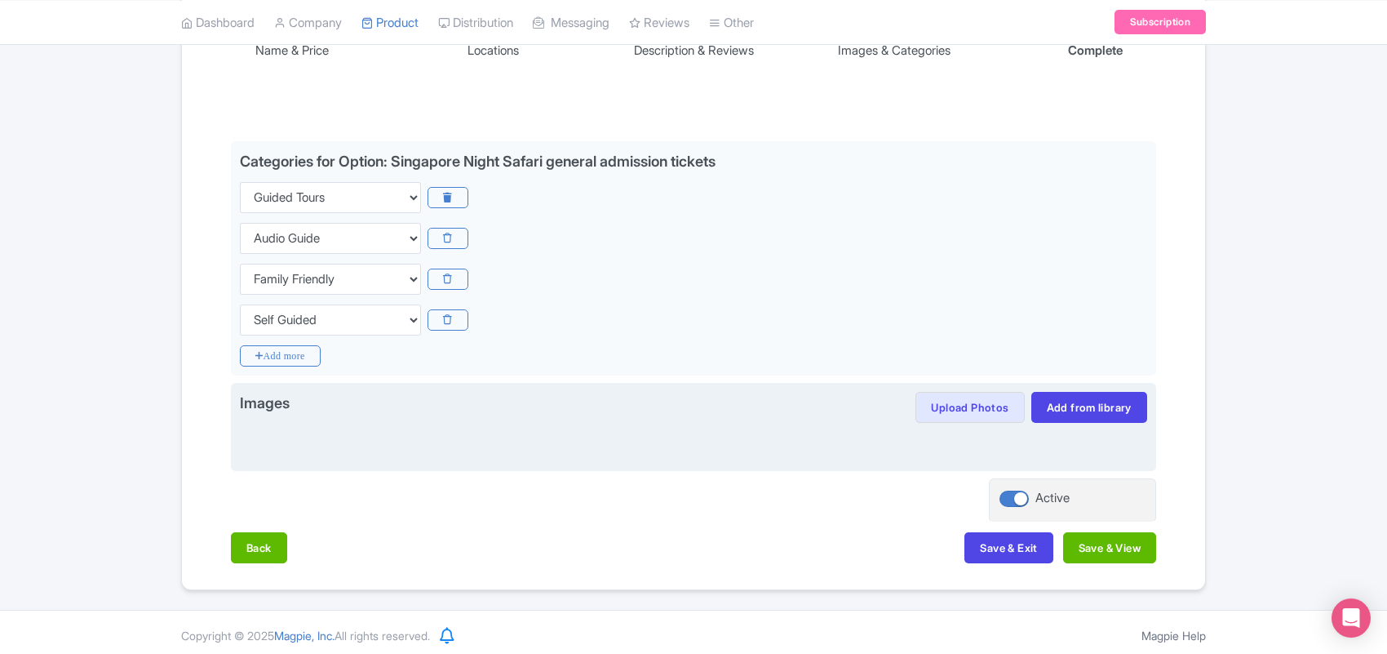
scroll to position [313, 0]
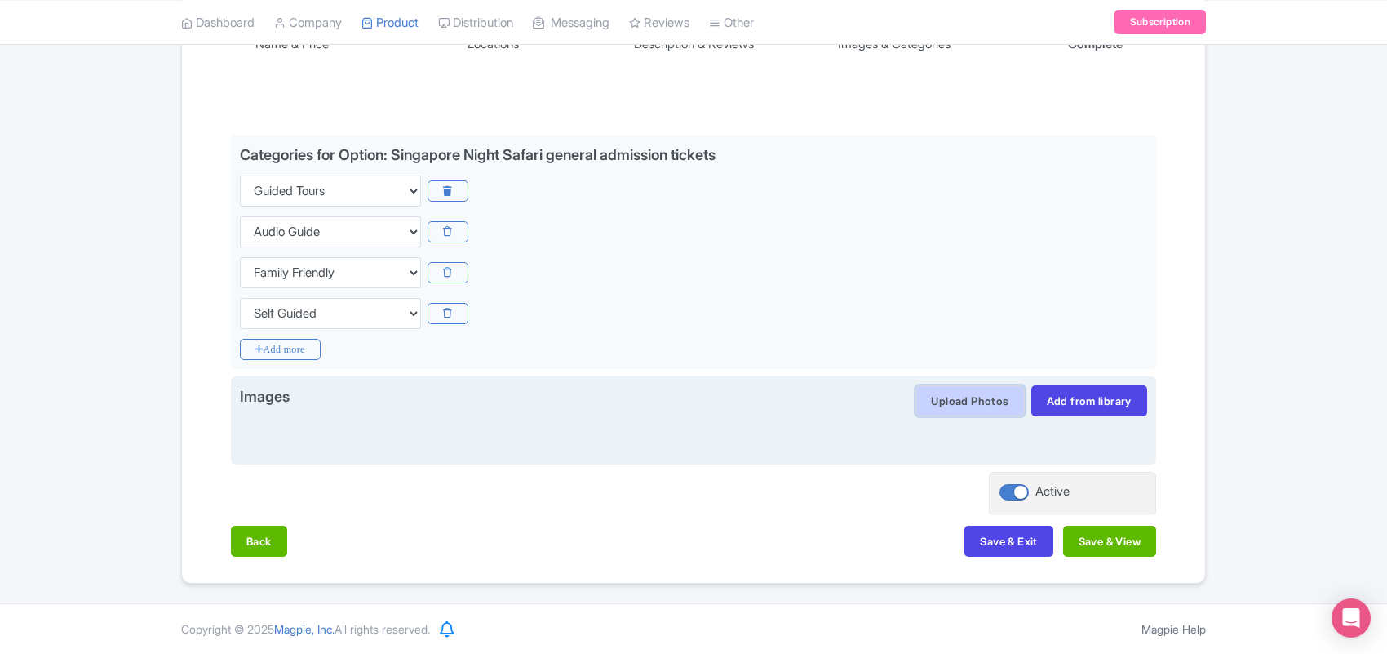
click at [965, 393] on button "Upload Photos" at bounding box center [970, 400] width 109 height 31
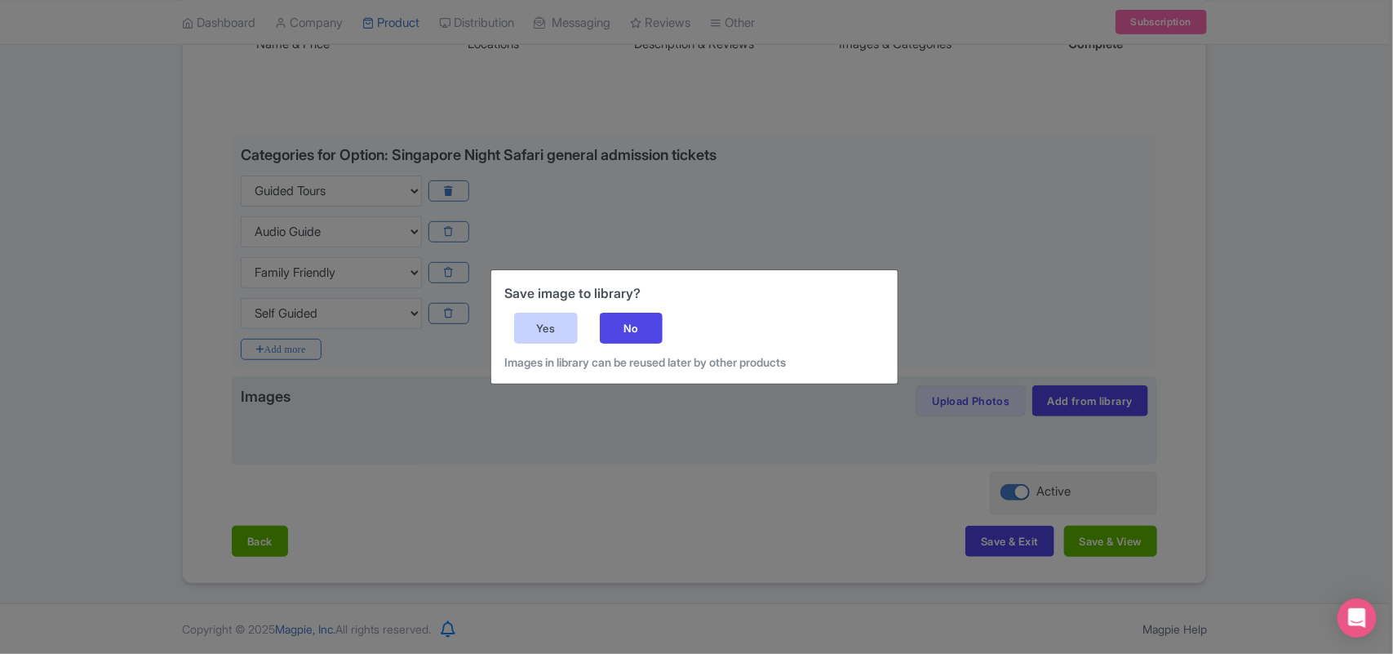
click at [535, 331] on div "Yes" at bounding box center [546, 328] width 64 height 31
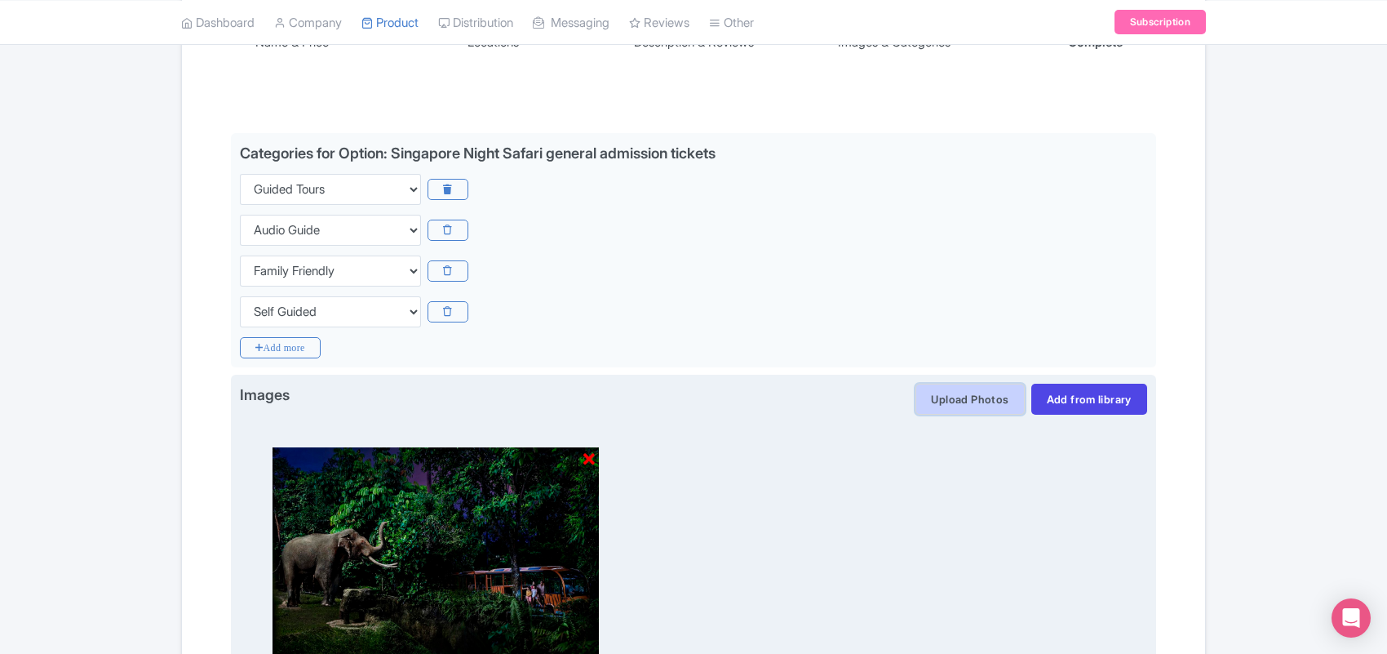
click at [952, 400] on button "Upload Photos" at bounding box center [970, 399] width 109 height 31
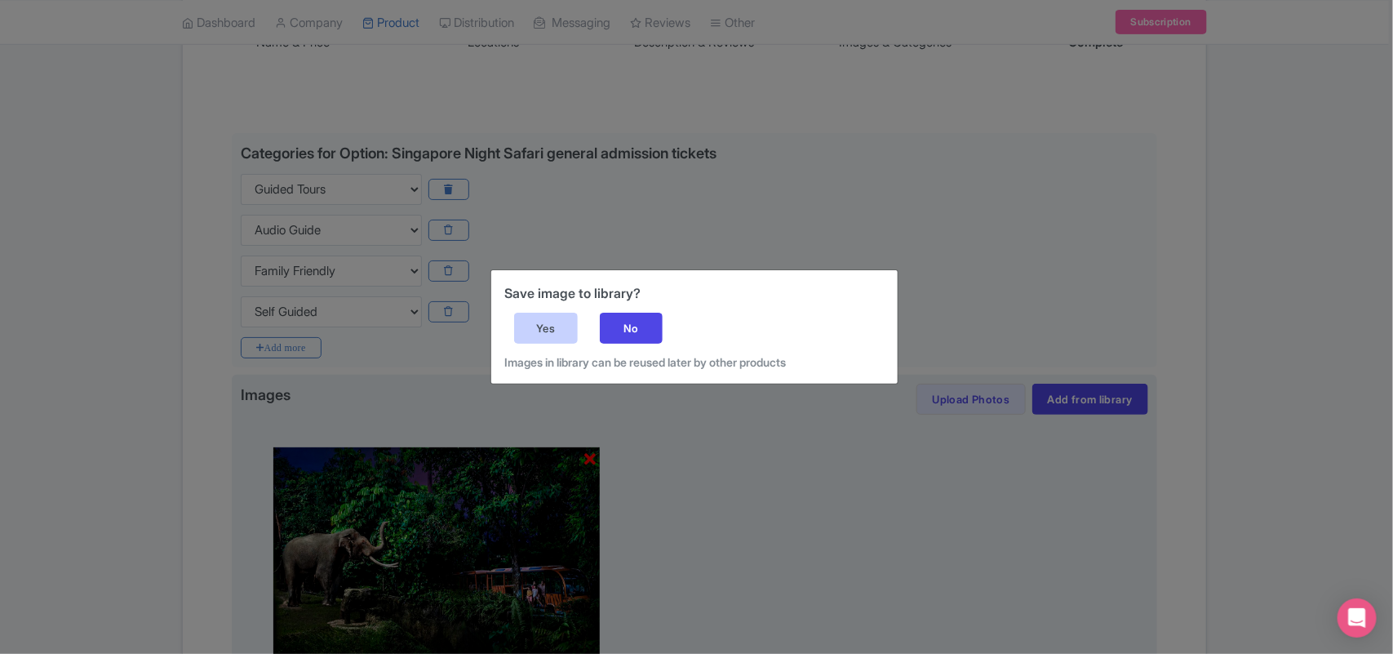
click at [559, 335] on div "Yes" at bounding box center [546, 328] width 64 height 31
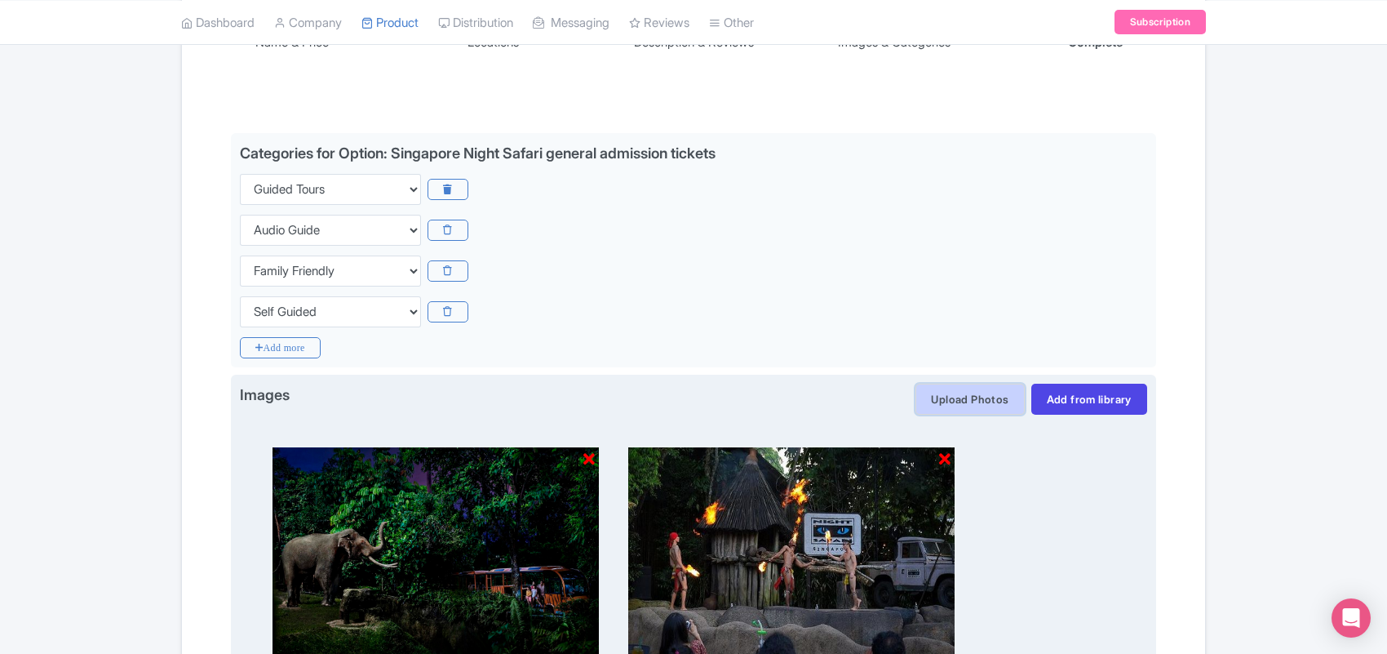
click at [963, 406] on button "Upload Photos" at bounding box center [970, 399] width 109 height 31
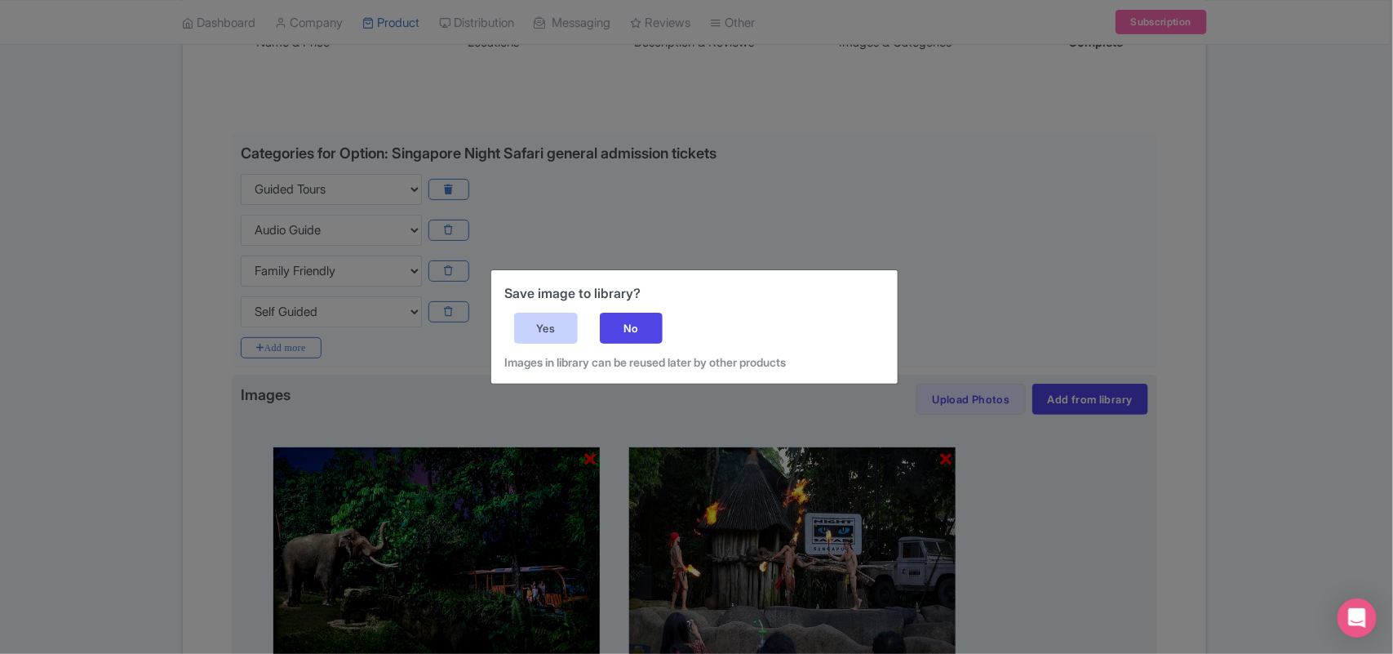
click at [539, 323] on div "Yes" at bounding box center [546, 328] width 64 height 31
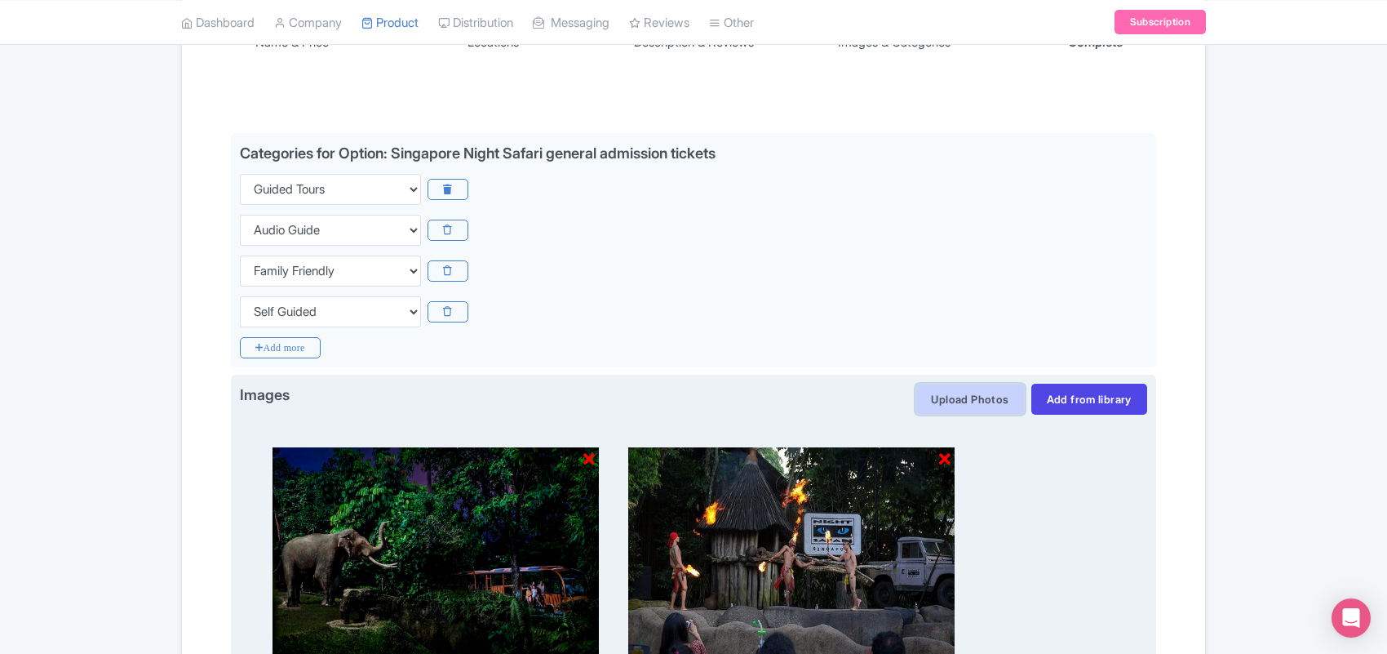
click at [947, 402] on button "Upload Photos" at bounding box center [970, 399] width 109 height 31
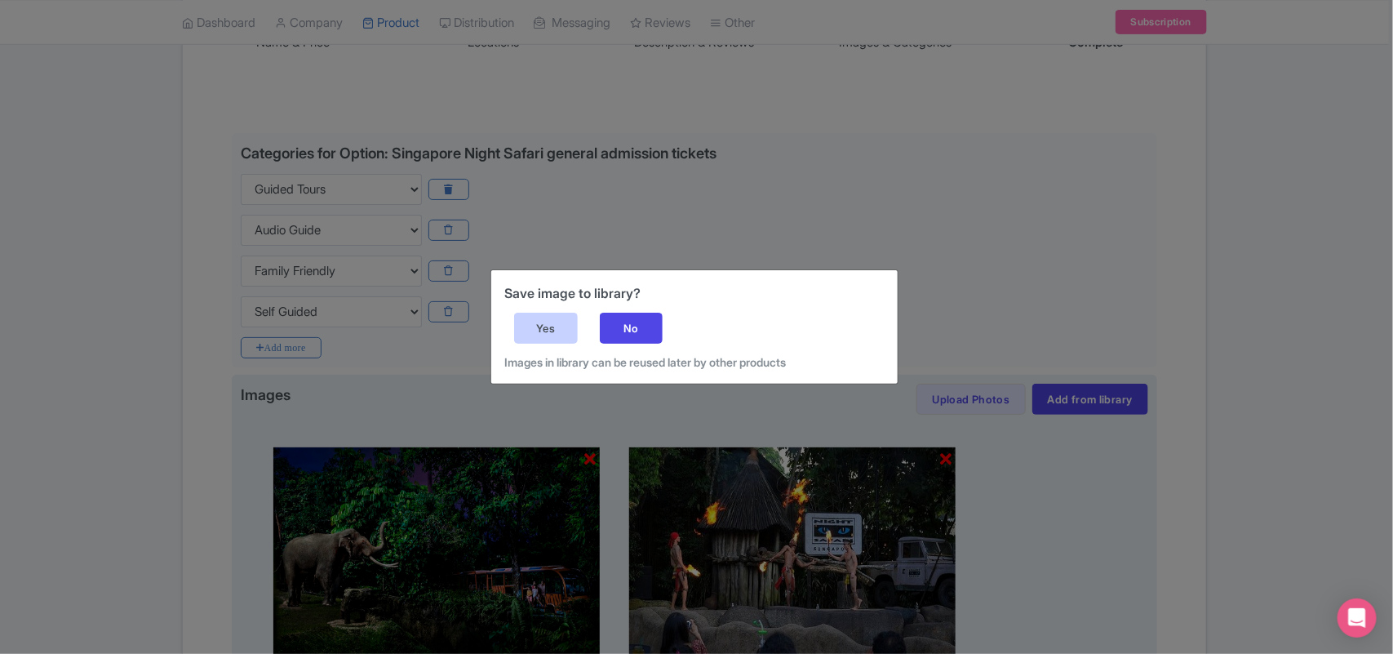
click at [539, 328] on div "Yes" at bounding box center [546, 328] width 64 height 31
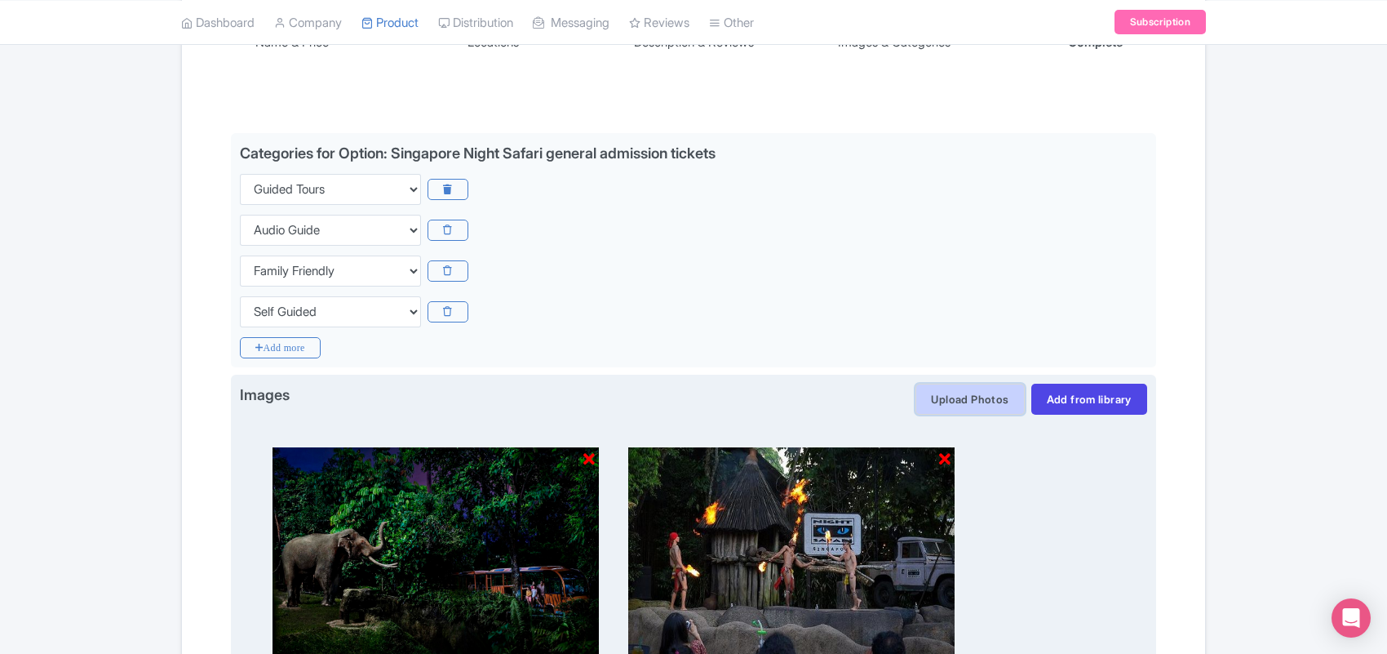
click at [945, 393] on button "Upload Photos" at bounding box center [970, 399] width 109 height 31
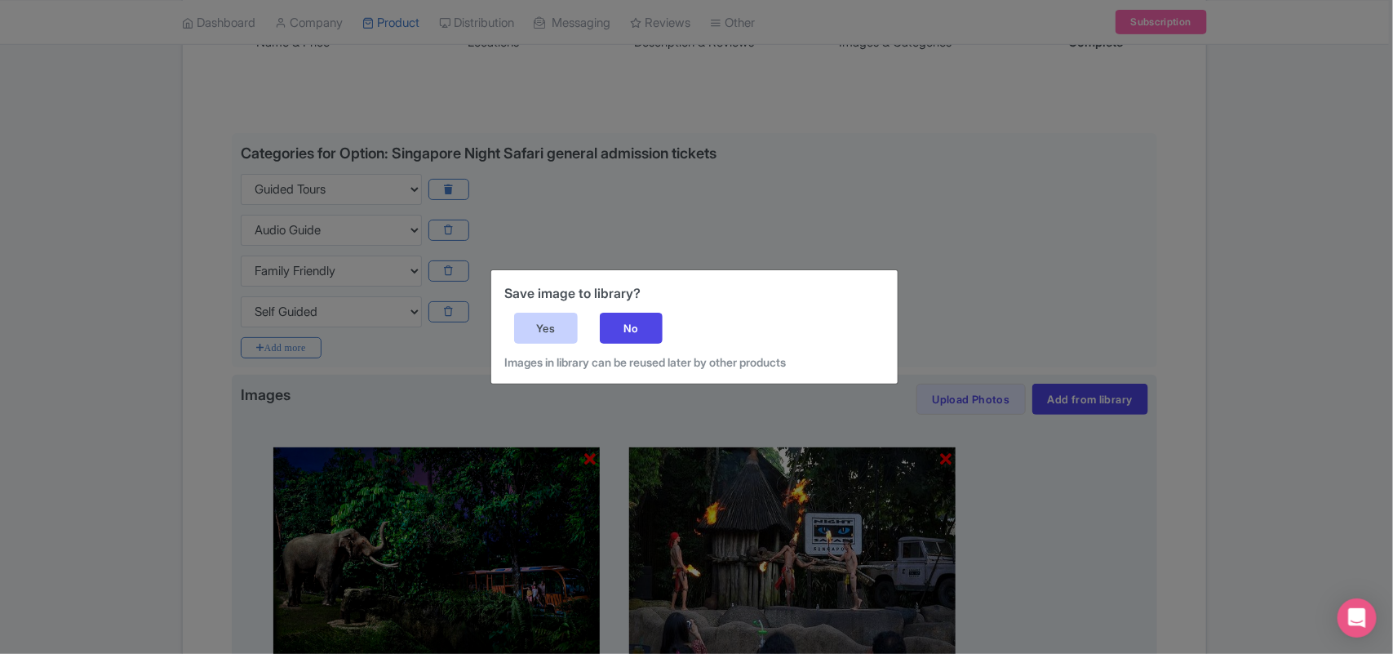
click at [566, 319] on div "Yes" at bounding box center [546, 328] width 64 height 31
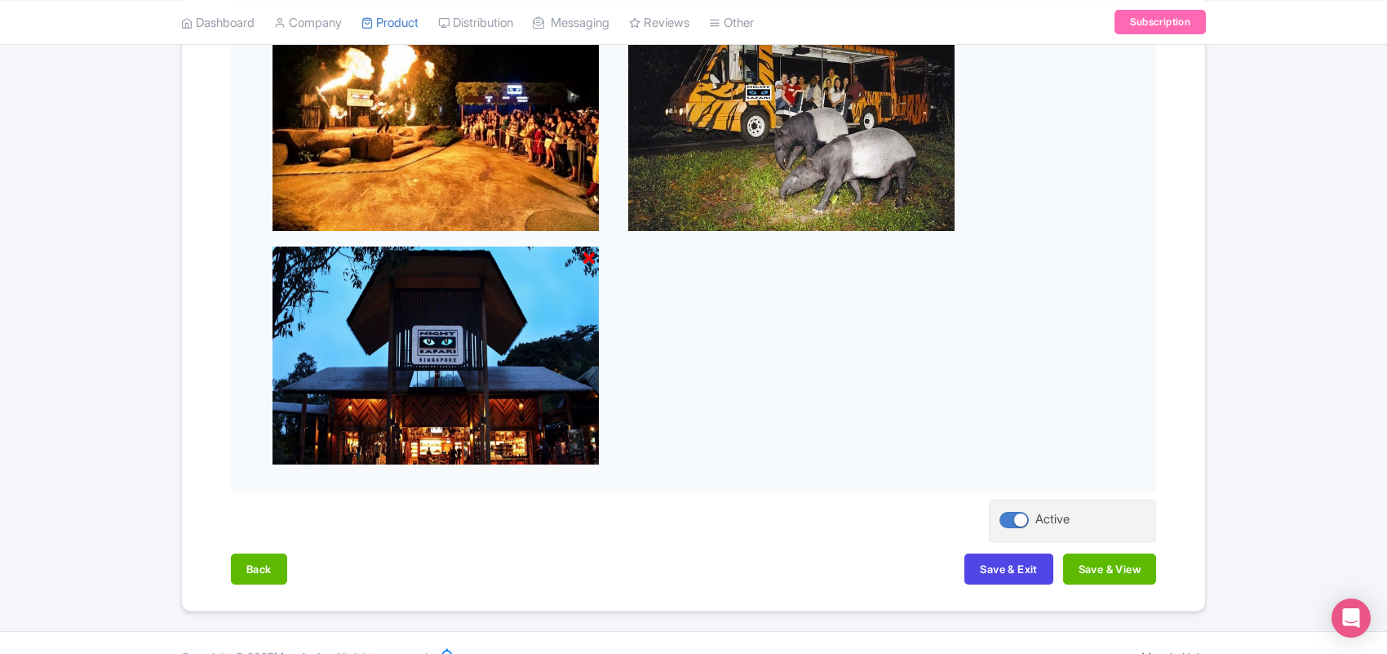
scroll to position [1010, 0]
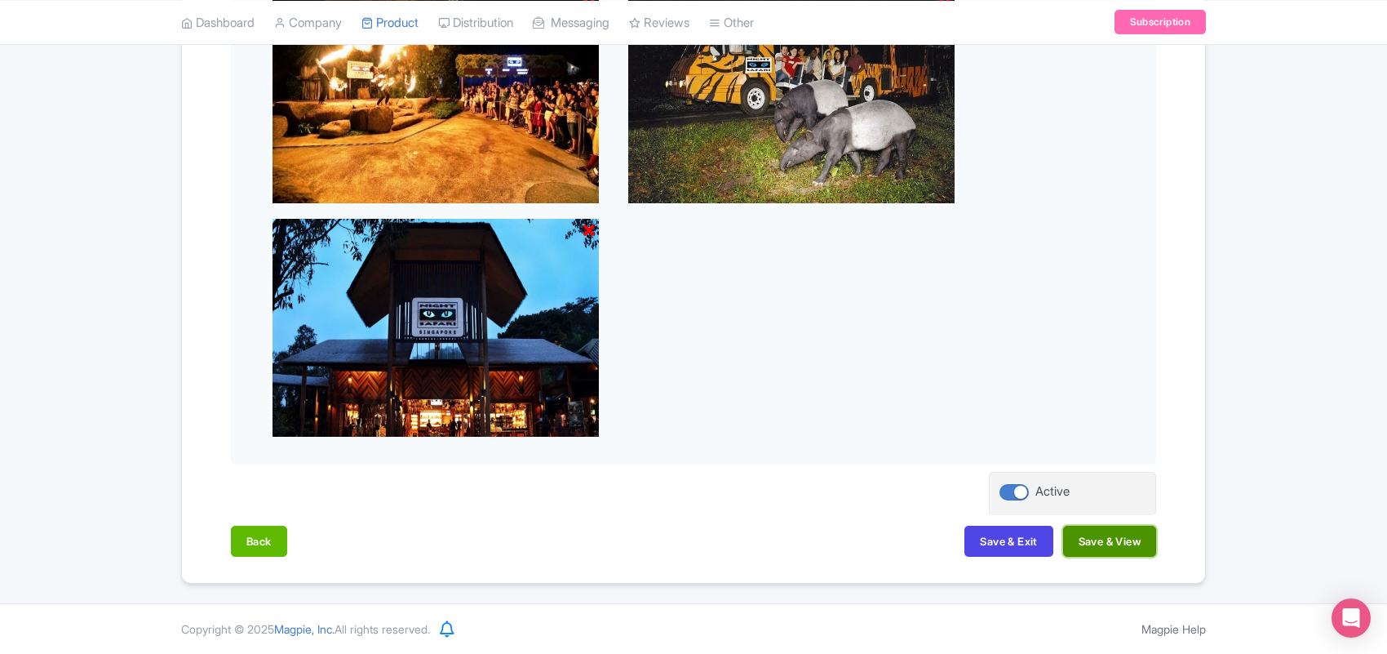
click at [1103, 541] on button "Save & View" at bounding box center [1109, 541] width 93 height 31
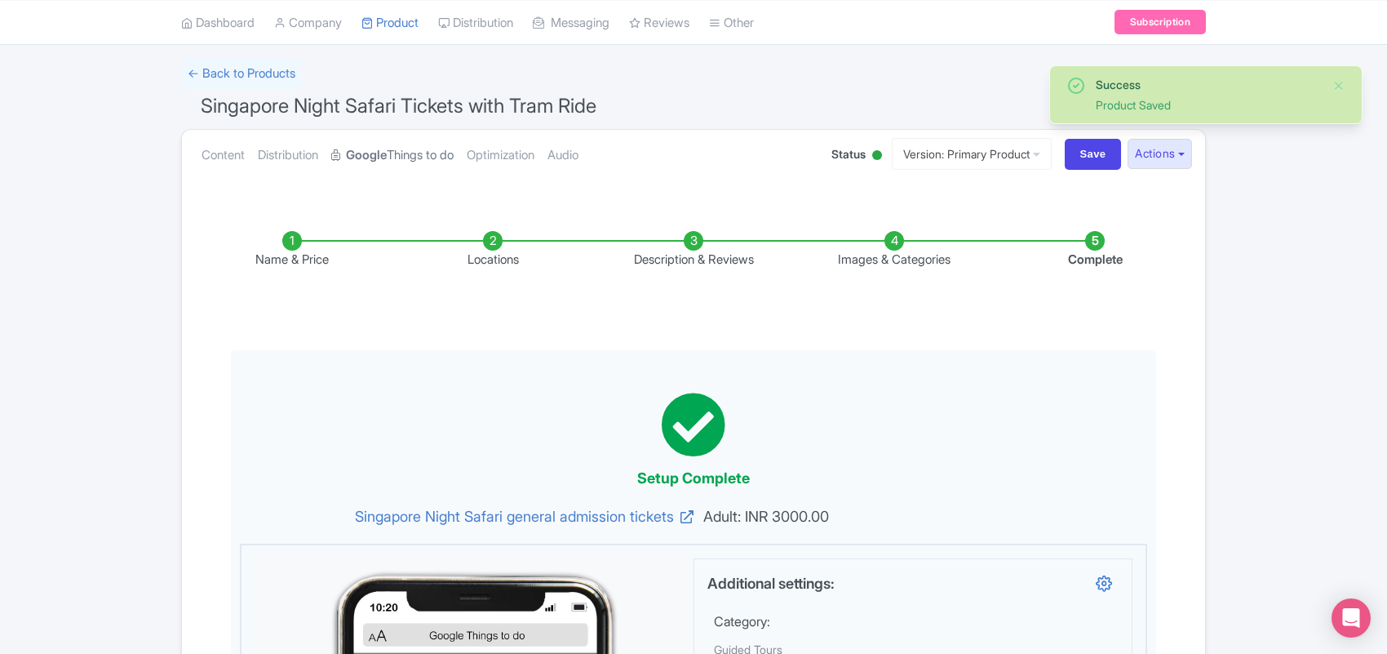
scroll to position [0, 0]
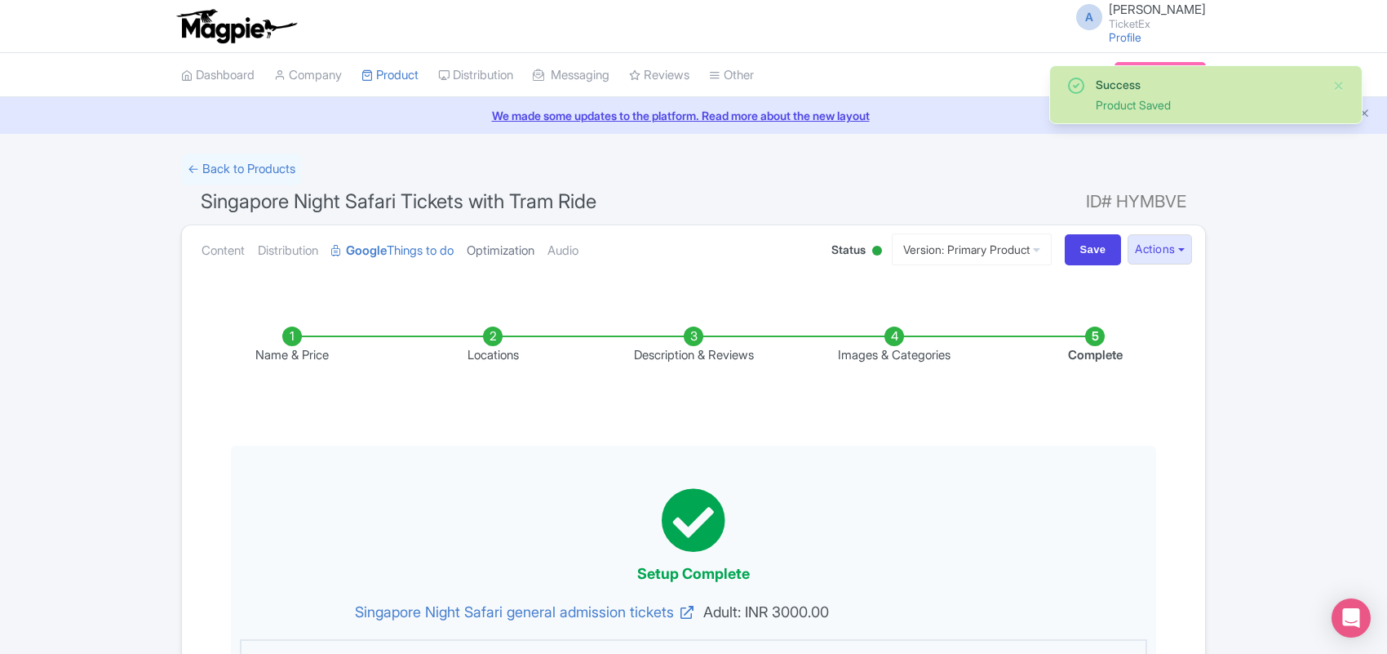
click at [507, 253] on link "Optimization" at bounding box center [501, 250] width 68 height 51
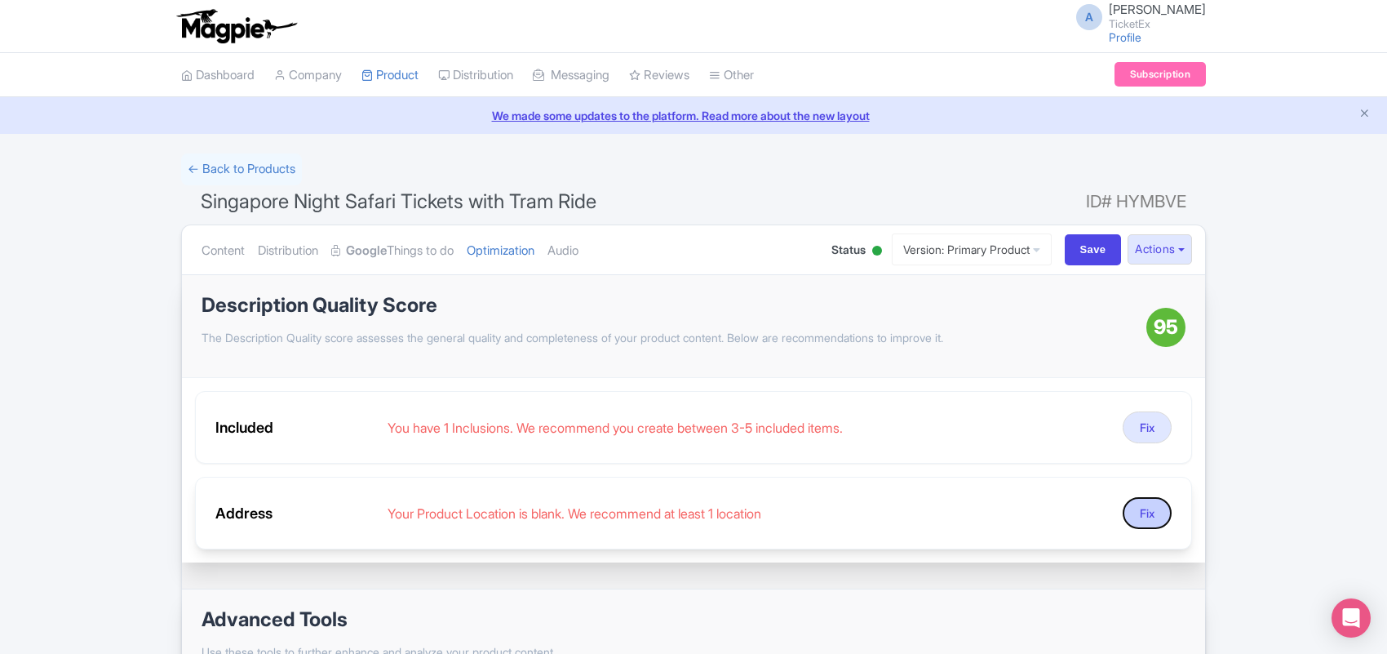
click at [1148, 519] on button "Fix" at bounding box center [1147, 513] width 49 height 32
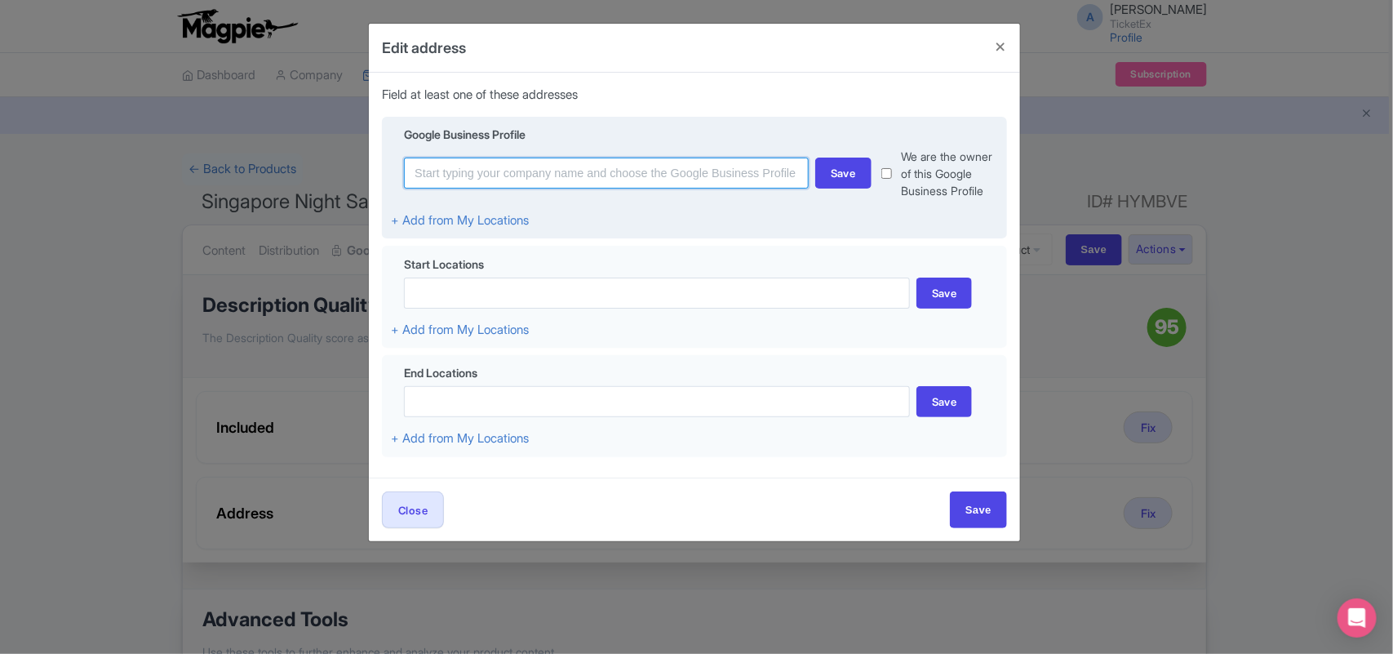
click at [482, 180] on input at bounding box center [606, 173] width 405 height 31
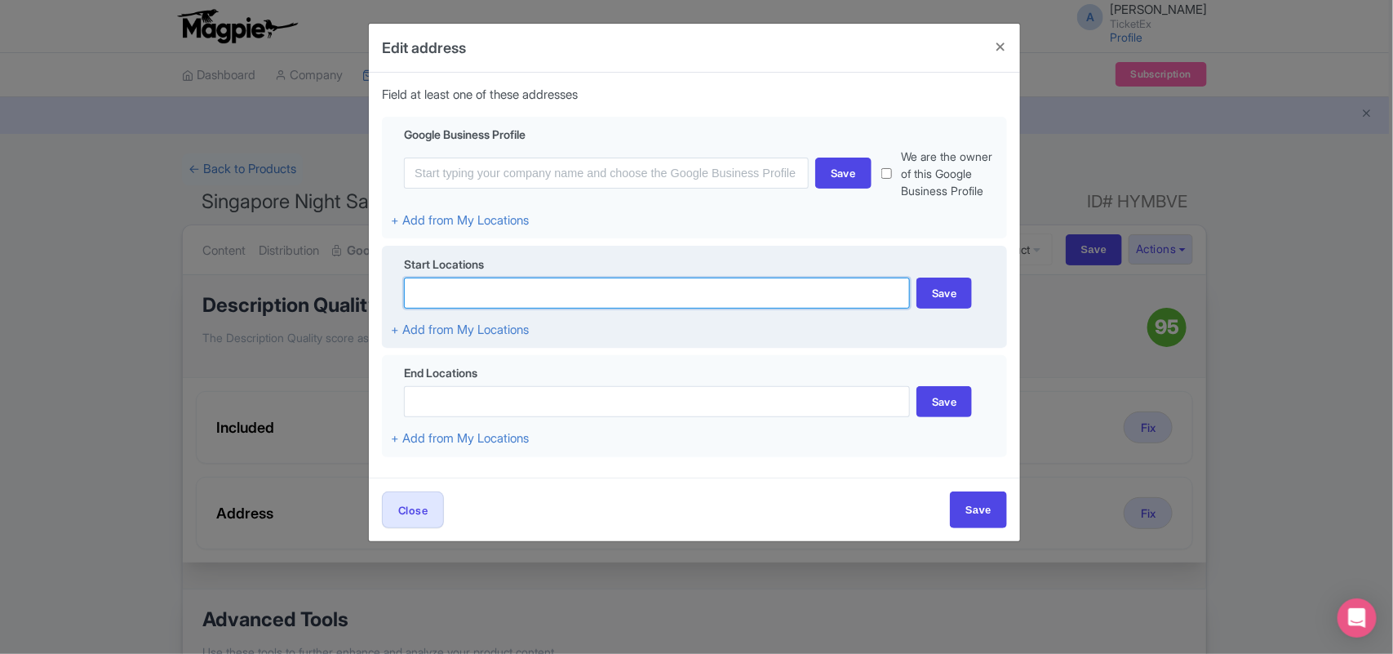
click at [431, 308] on input at bounding box center [657, 292] width 506 height 31
paste input "80 Mandai Lake Rd, Singapore 729826"
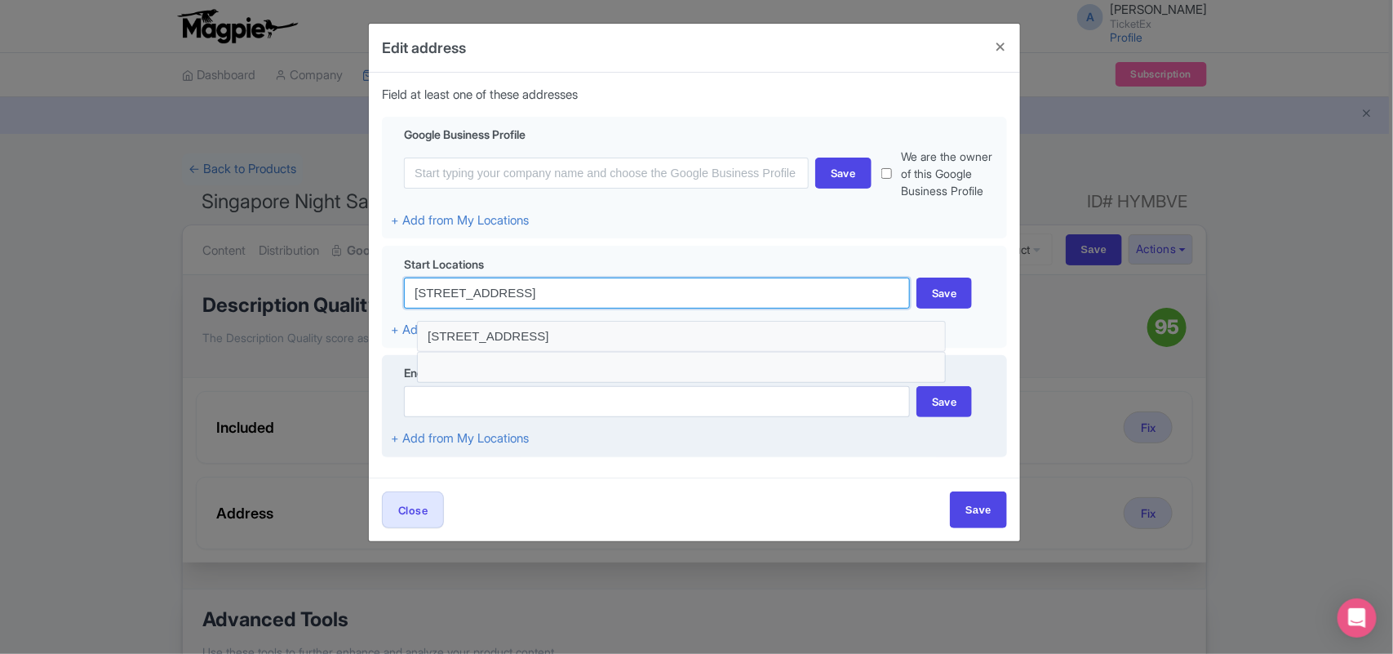
type input "80 Mandai Lake Rd, Singapore 729826"
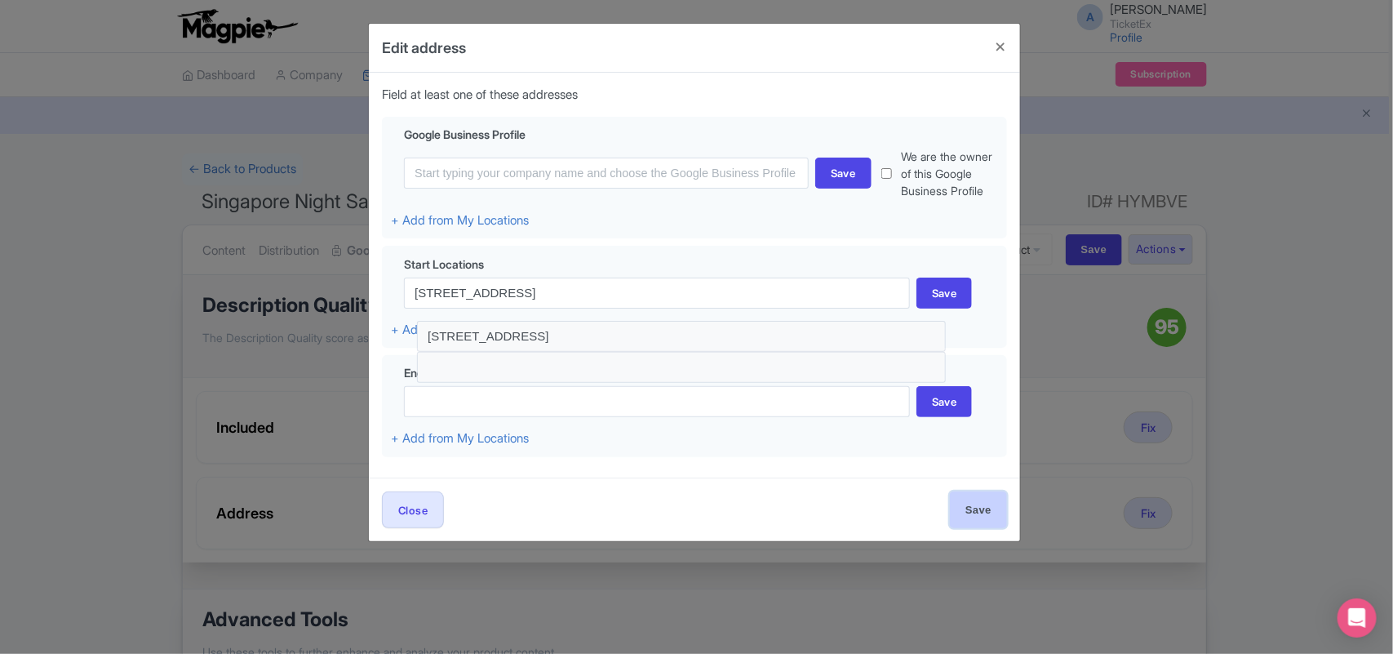
click at [968, 528] on input "Save" at bounding box center [978, 509] width 57 height 37
type input "Save"
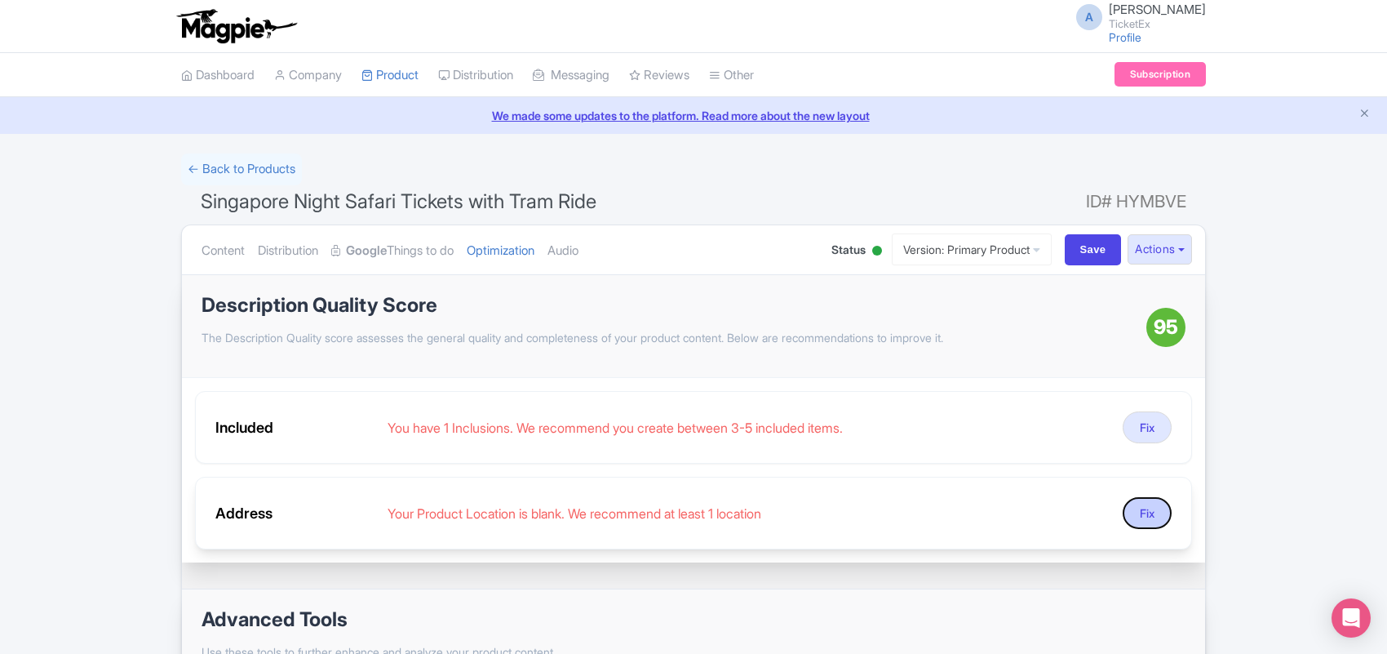
click at [1140, 513] on button "Fix" at bounding box center [1147, 513] width 49 height 32
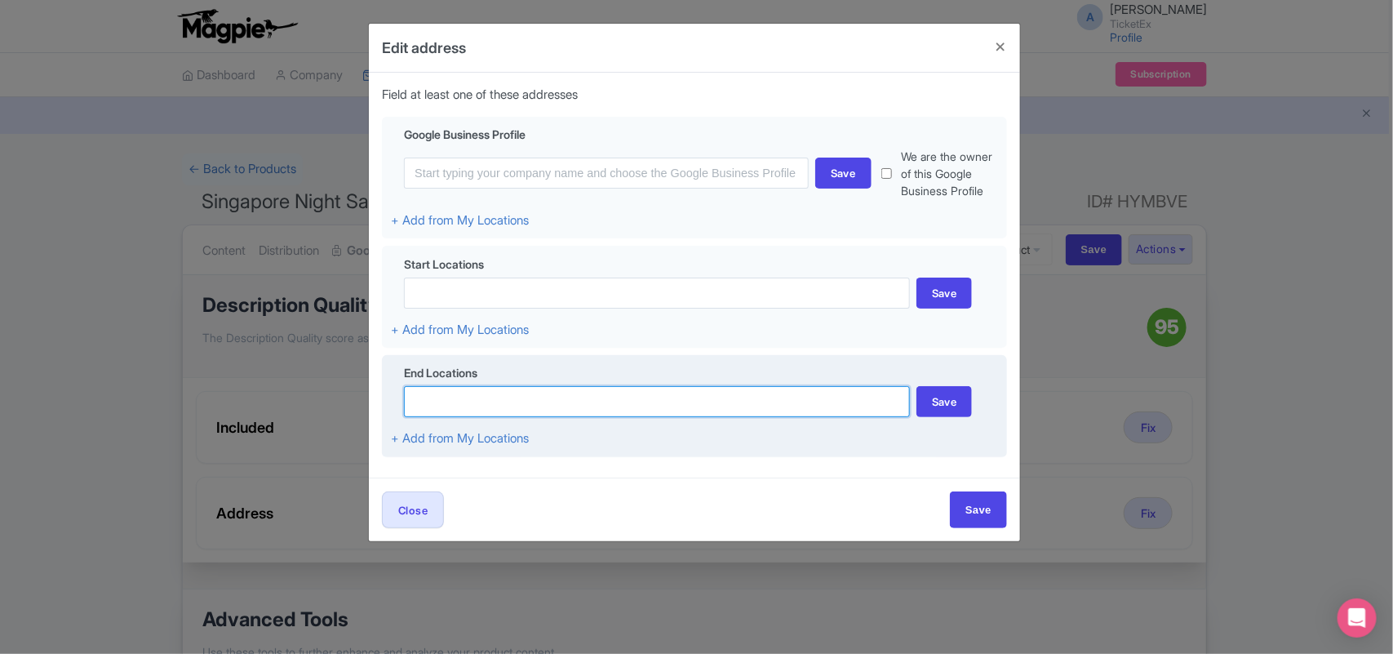
click at [499, 417] on input at bounding box center [657, 401] width 506 height 31
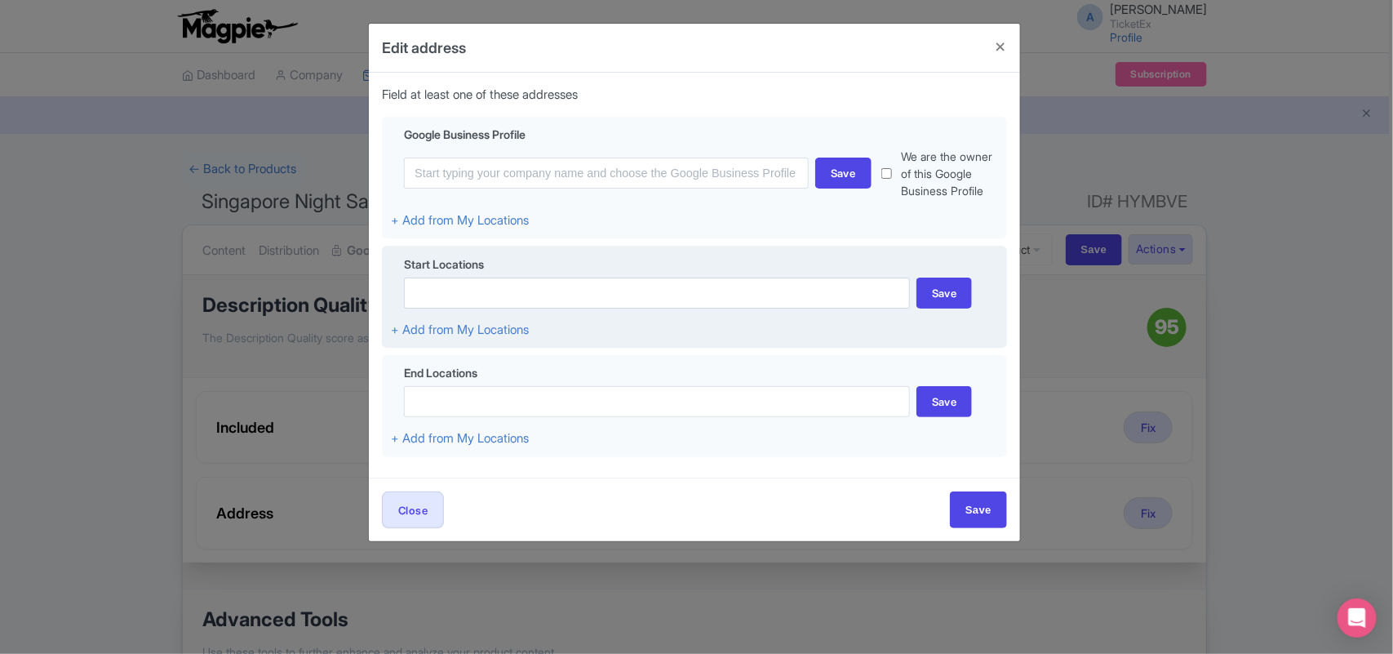
click at [488, 299] on div "Start Locations Save + Add from My Locations" at bounding box center [694, 297] width 625 height 103
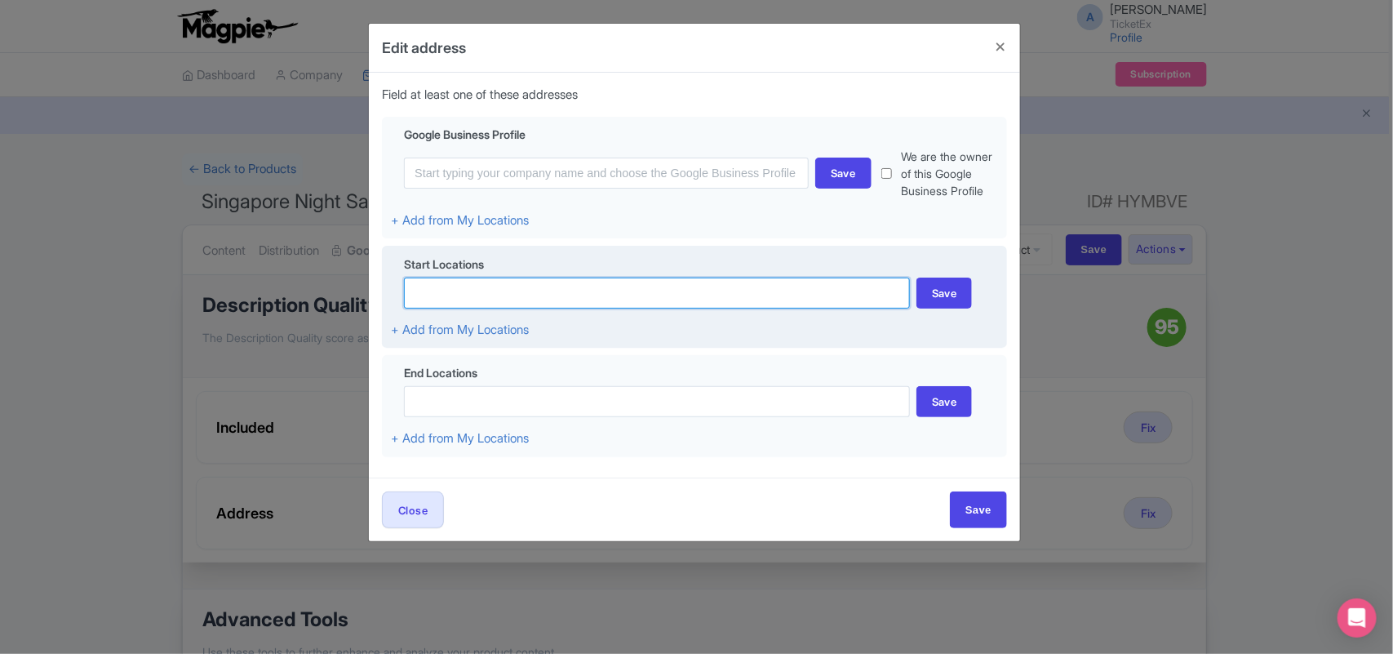
click at [492, 308] on input at bounding box center [657, 292] width 506 height 31
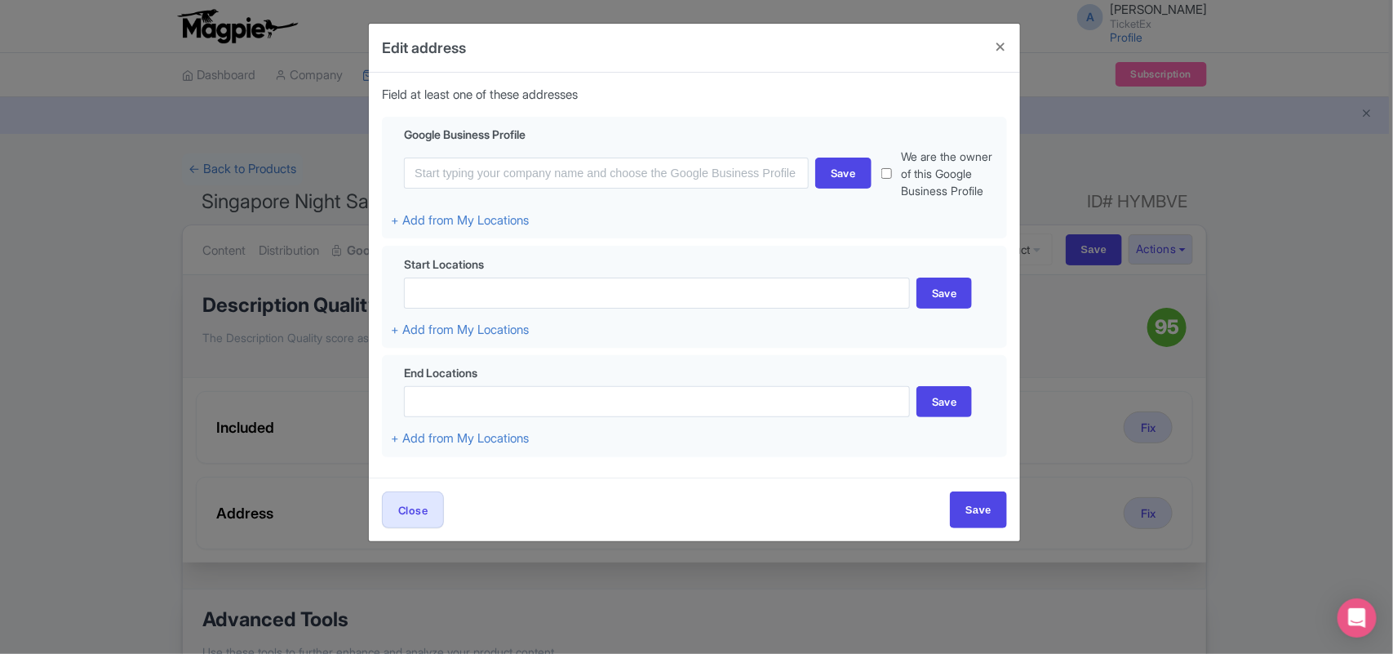
click at [1292, 442] on div "Edit address Field at least one of these addresses Google Business Profile Save…" at bounding box center [696, 327] width 1393 height 654
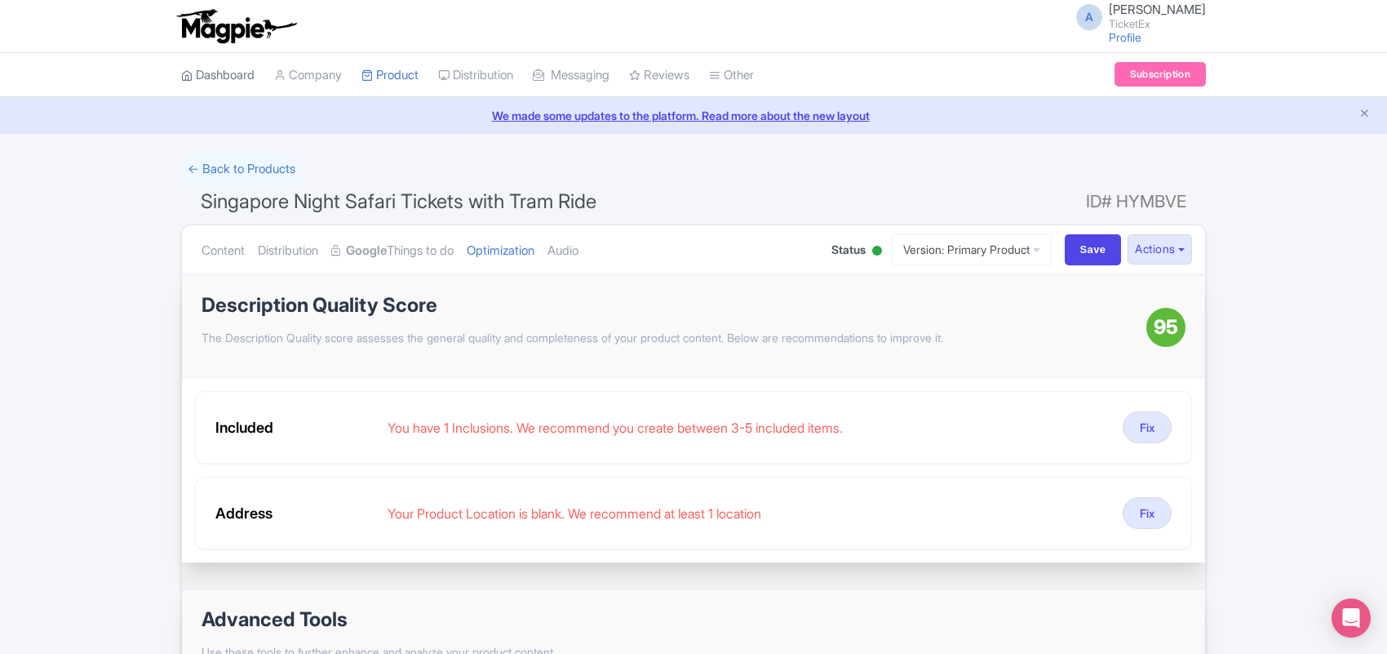
click at [223, 71] on link "Dashboard" at bounding box center [217, 75] width 73 height 45
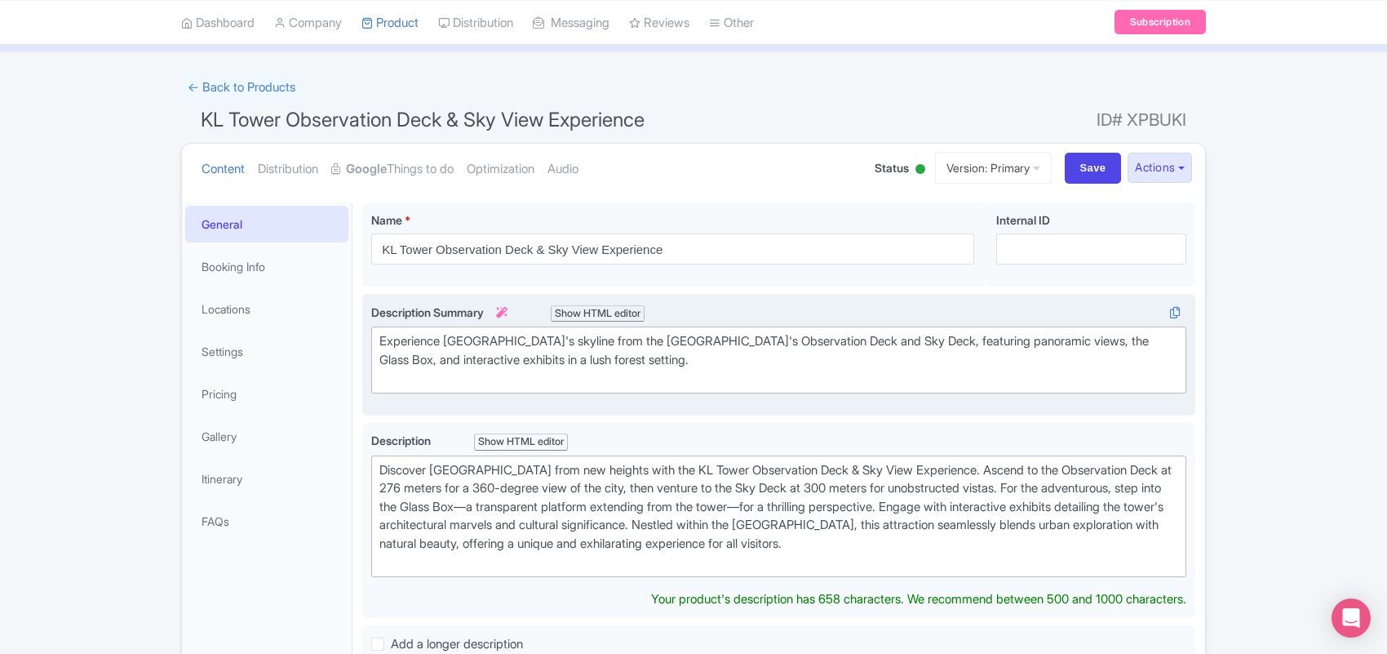
scroll to position [102, 0]
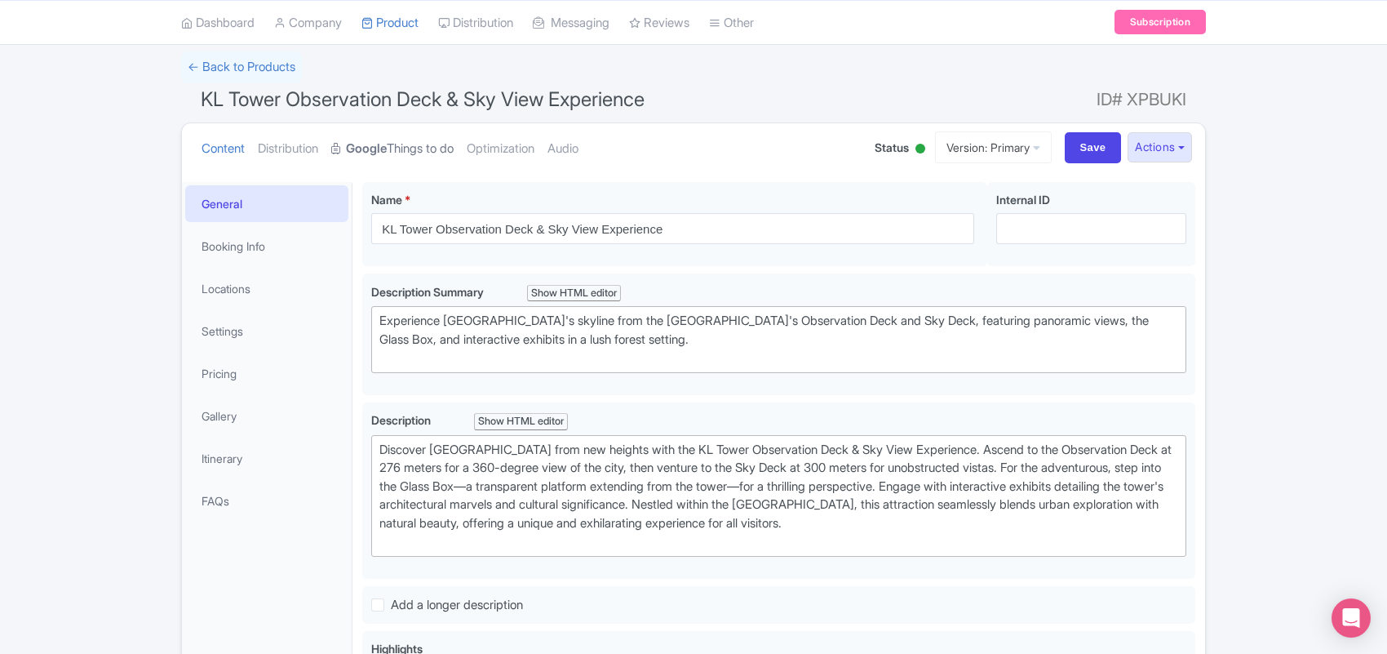
click at [426, 144] on link "Google Things to do" at bounding box center [392, 148] width 122 height 51
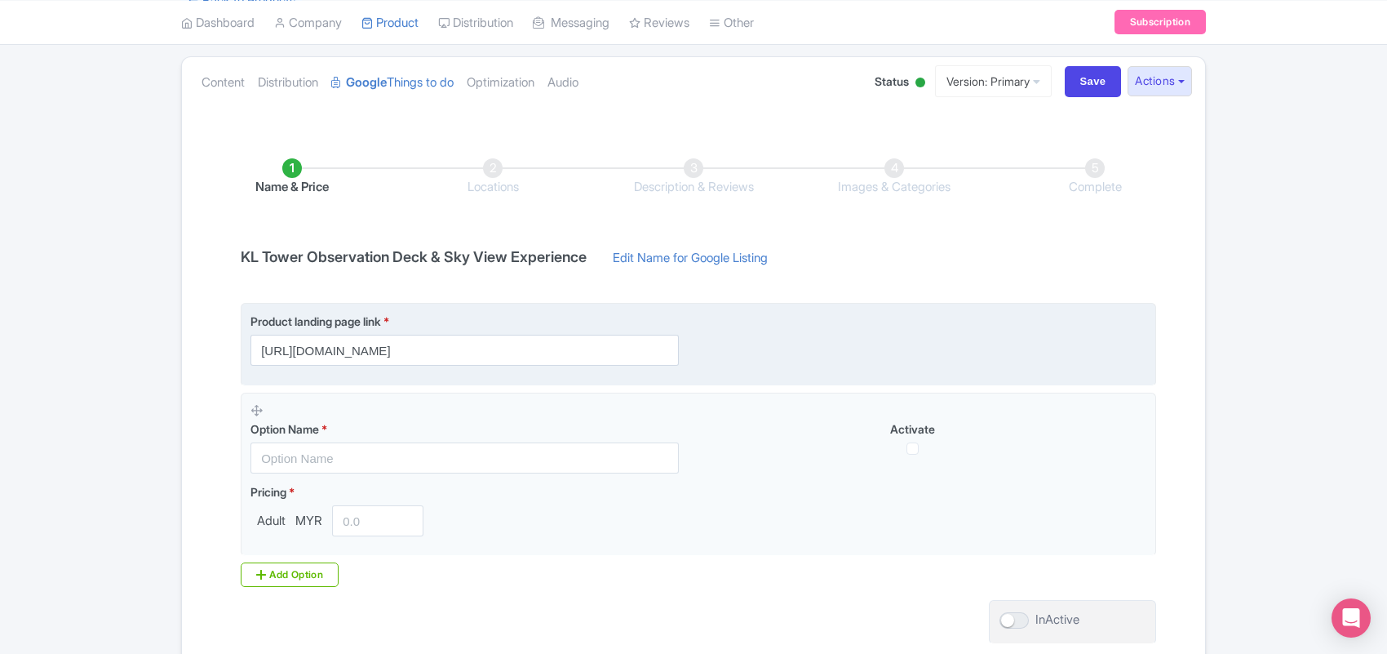
scroll to position [204, 0]
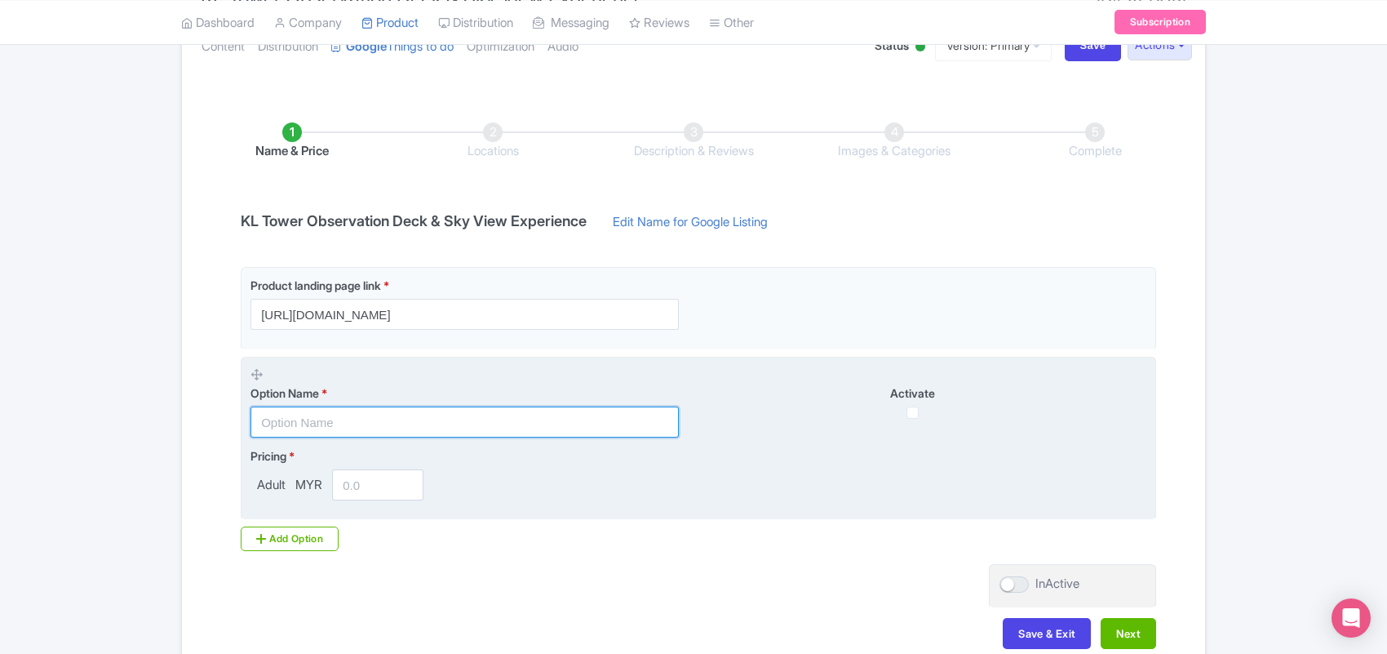
click at [291, 423] on input "text" at bounding box center [465, 421] width 428 height 31
paste input "Menara [GEOGRAPHIC_DATA]"
type input "Menara [GEOGRAPHIC_DATA]"
click at [365, 492] on input "number" at bounding box center [377, 484] width 91 height 31
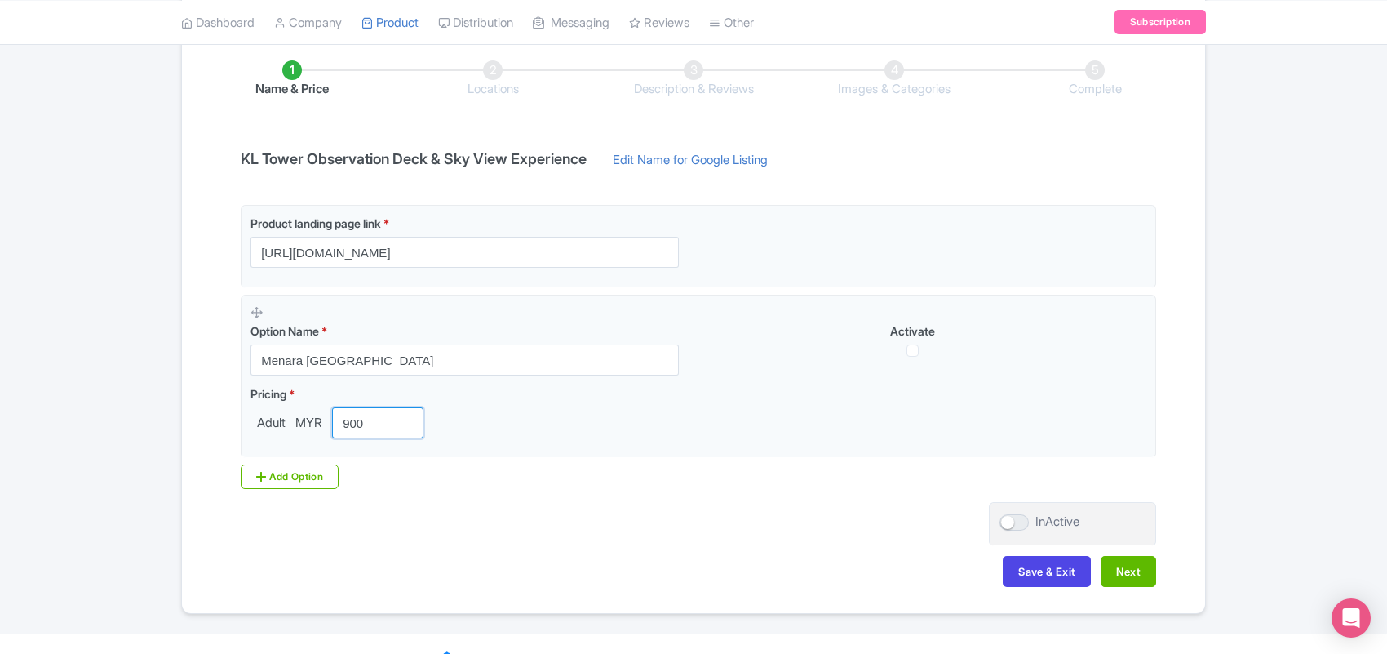
scroll to position [299, 0]
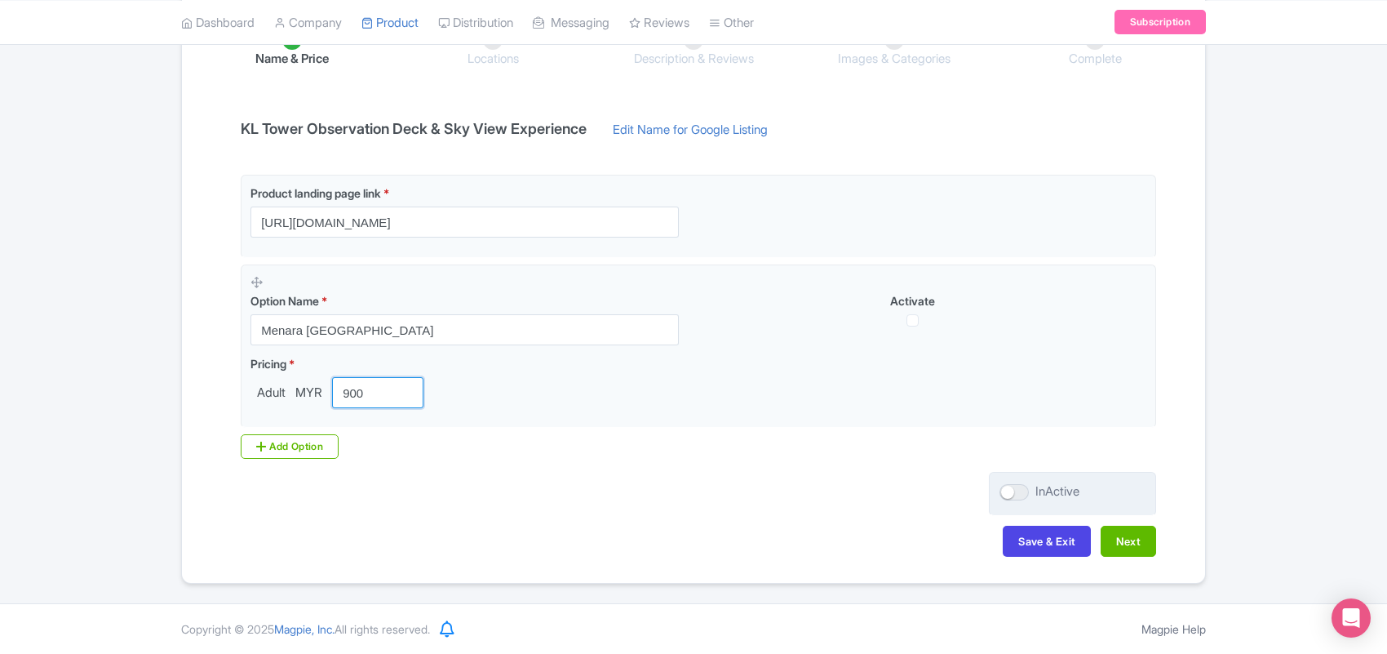
type input "900"
drag, startPoint x: 1013, startPoint y: 490, endPoint x: 1078, endPoint y: 517, distance: 70.3
click at [1014, 490] on div at bounding box center [1014, 492] width 29 height 16
click at [1010, 490] on input "InActive" at bounding box center [1005, 491] width 11 height 11
checkbox input "true"
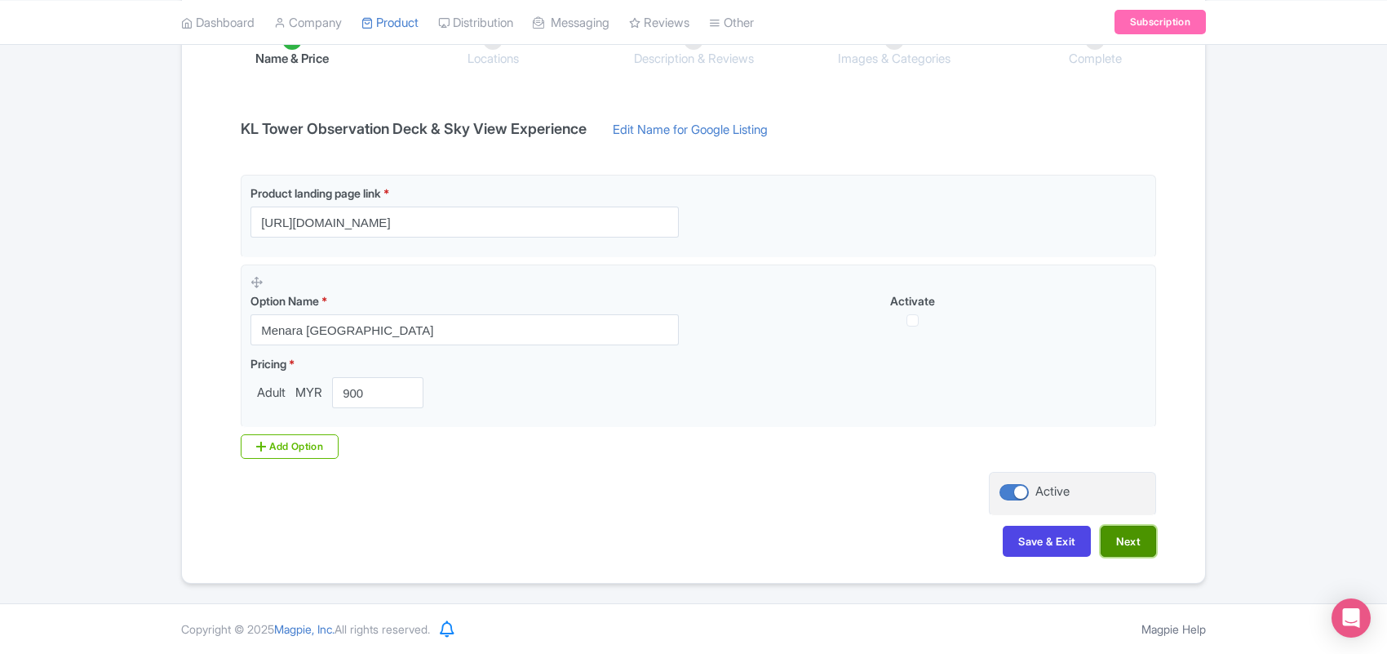
click at [1115, 541] on button "Next" at bounding box center [1128, 541] width 55 height 31
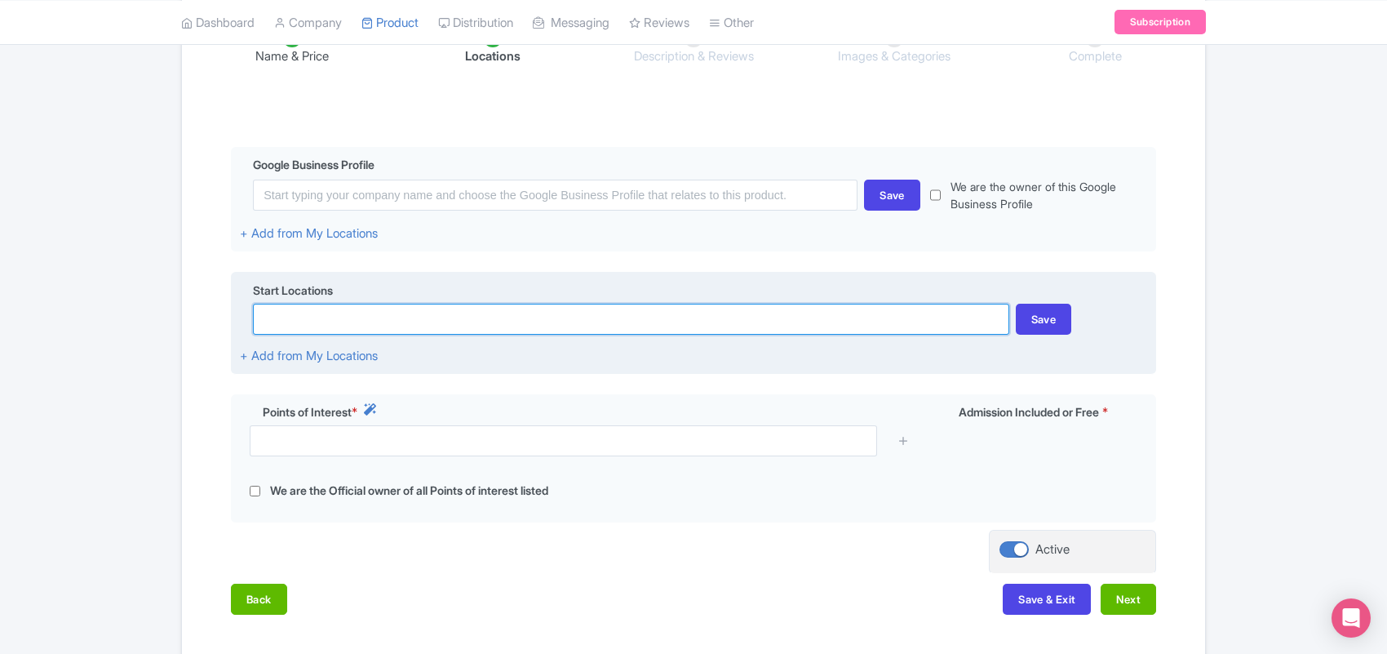
click at [398, 322] on input at bounding box center [631, 319] width 756 height 31
paste input "[STREET_ADDRESS][PERSON_NAME]"
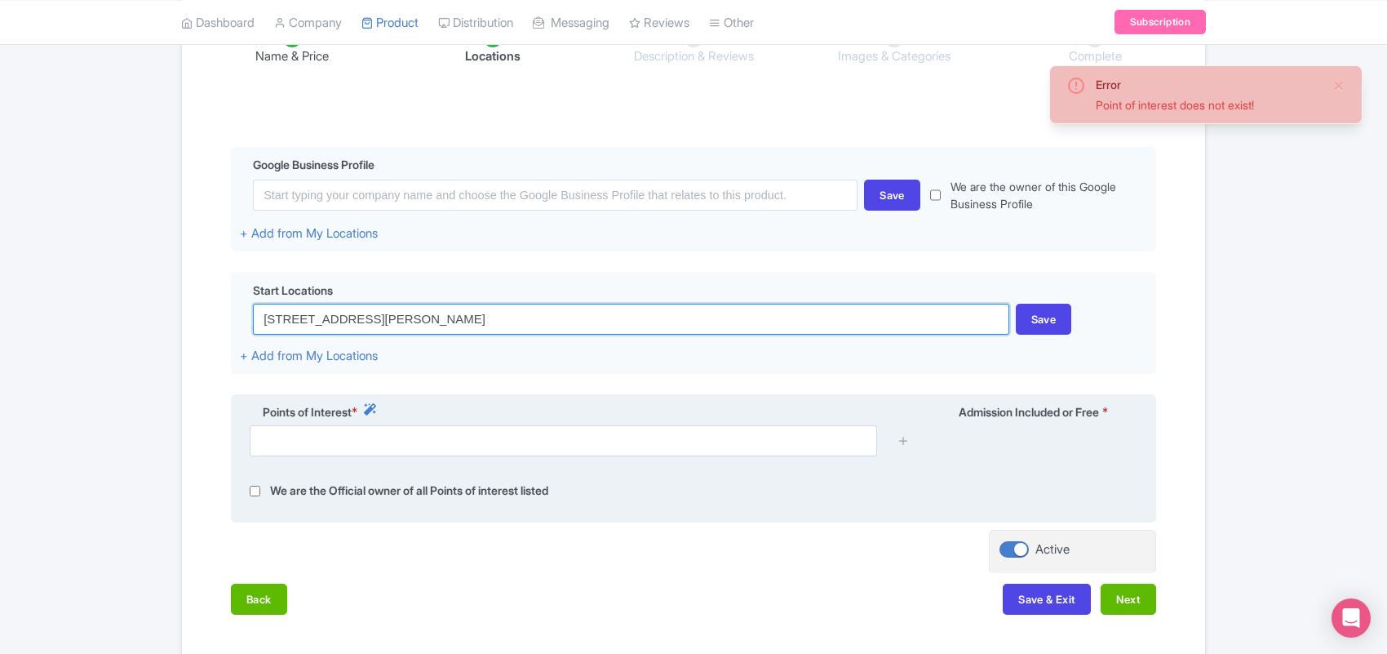
type input "[STREET_ADDRESS][PERSON_NAME]"
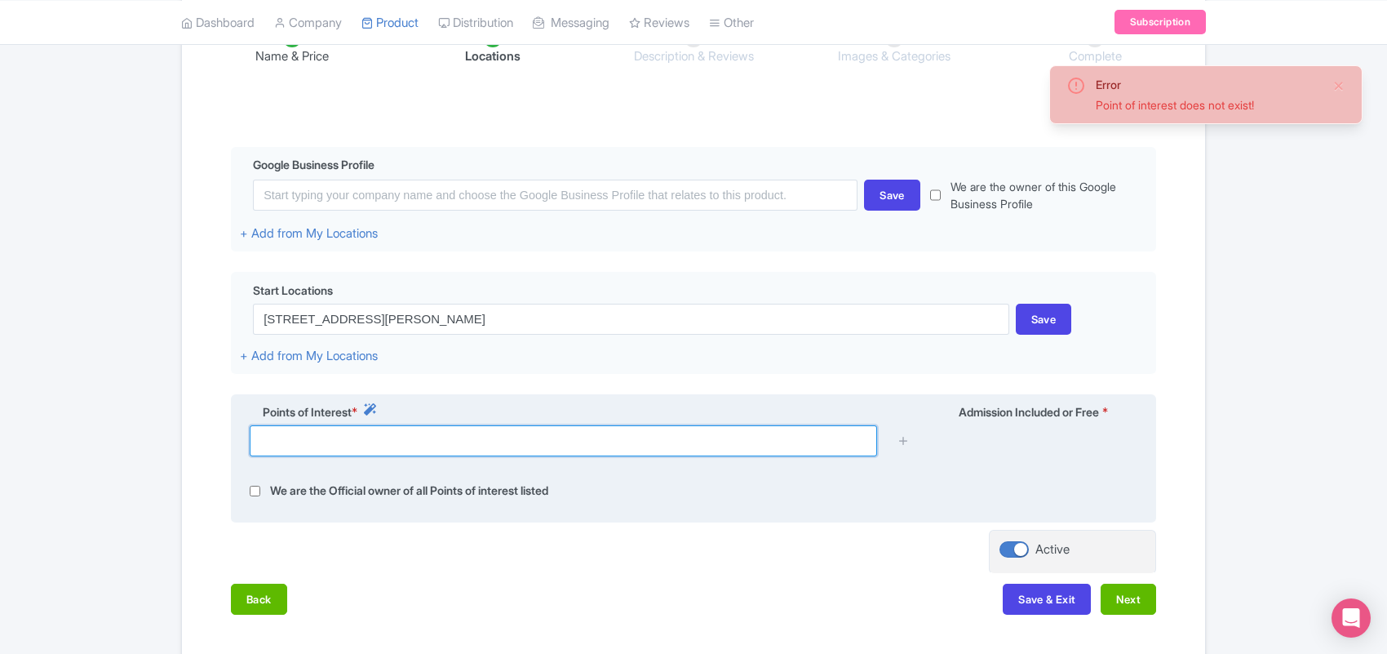
click at [368, 442] on input "text" at bounding box center [564, 440] width 628 height 31
paste input "[STREET_ADDRESS][PERSON_NAME]"
click at [368, 442] on input "[STREET_ADDRESS][PERSON_NAME]" at bounding box center [564, 440] width 628 height 31
type input "[STREET_ADDRESS][PERSON_NAME]"
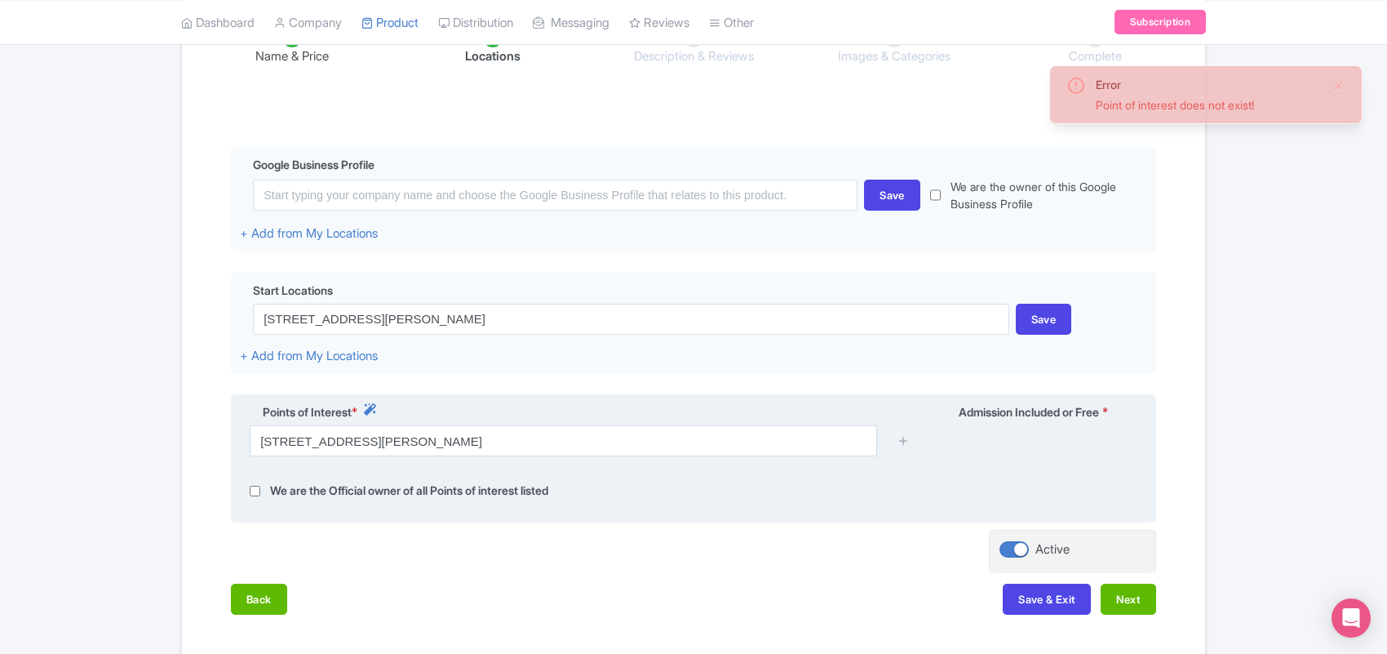
click at [896, 446] on div at bounding box center [904, 440] width 33 height 31
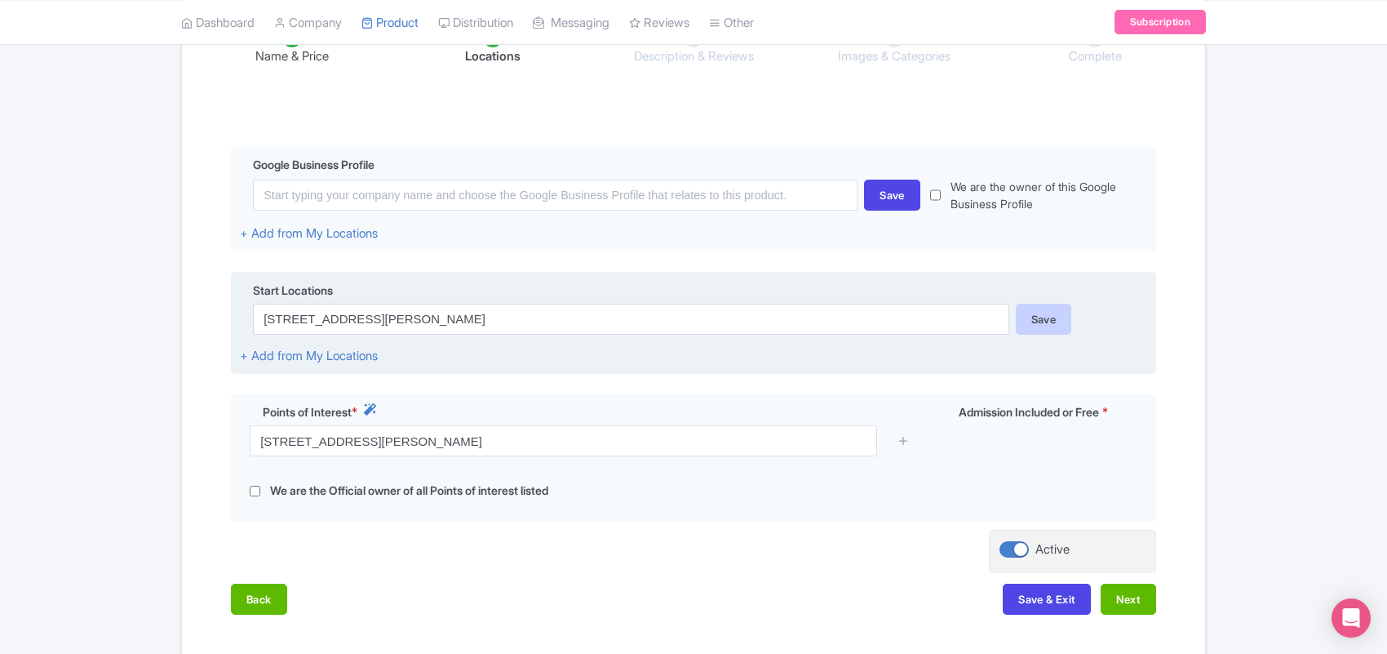
click at [1037, 316] on div "Save" at bounding box center [1044, 319] width 56 height 31
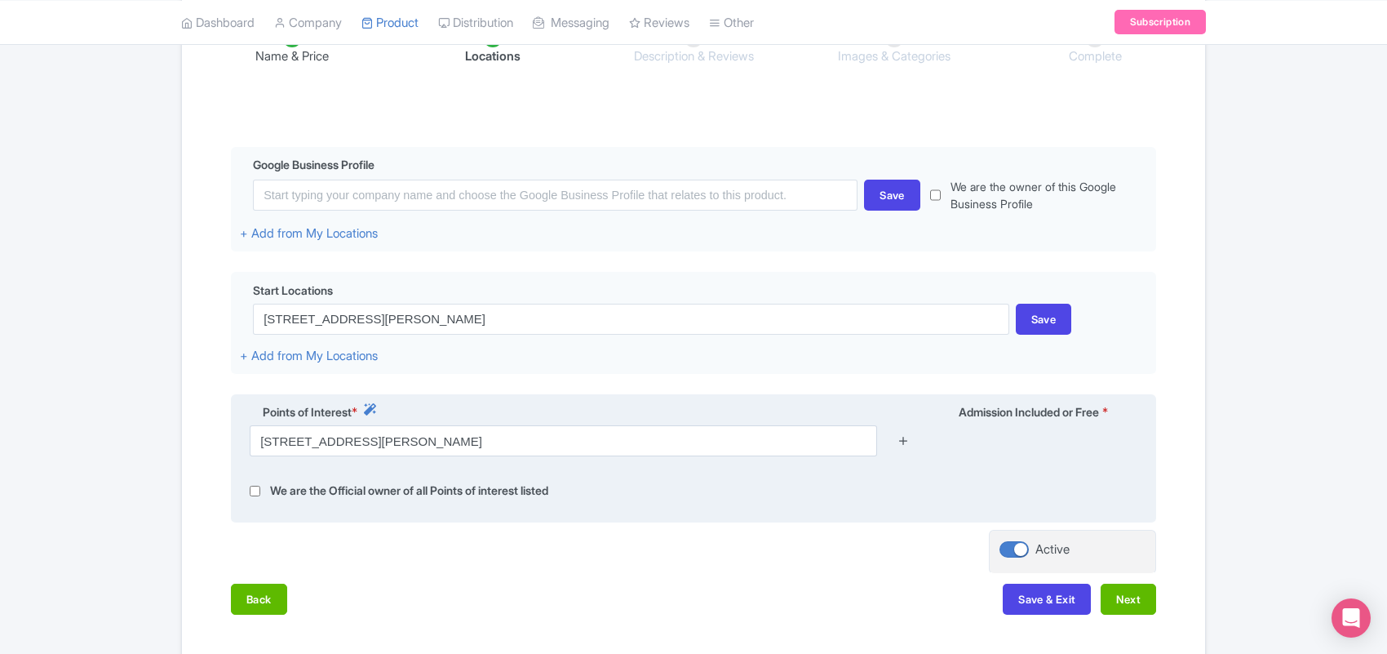
click at [899, 445] on icon at bounding box center [904, 440] width 12 height 12
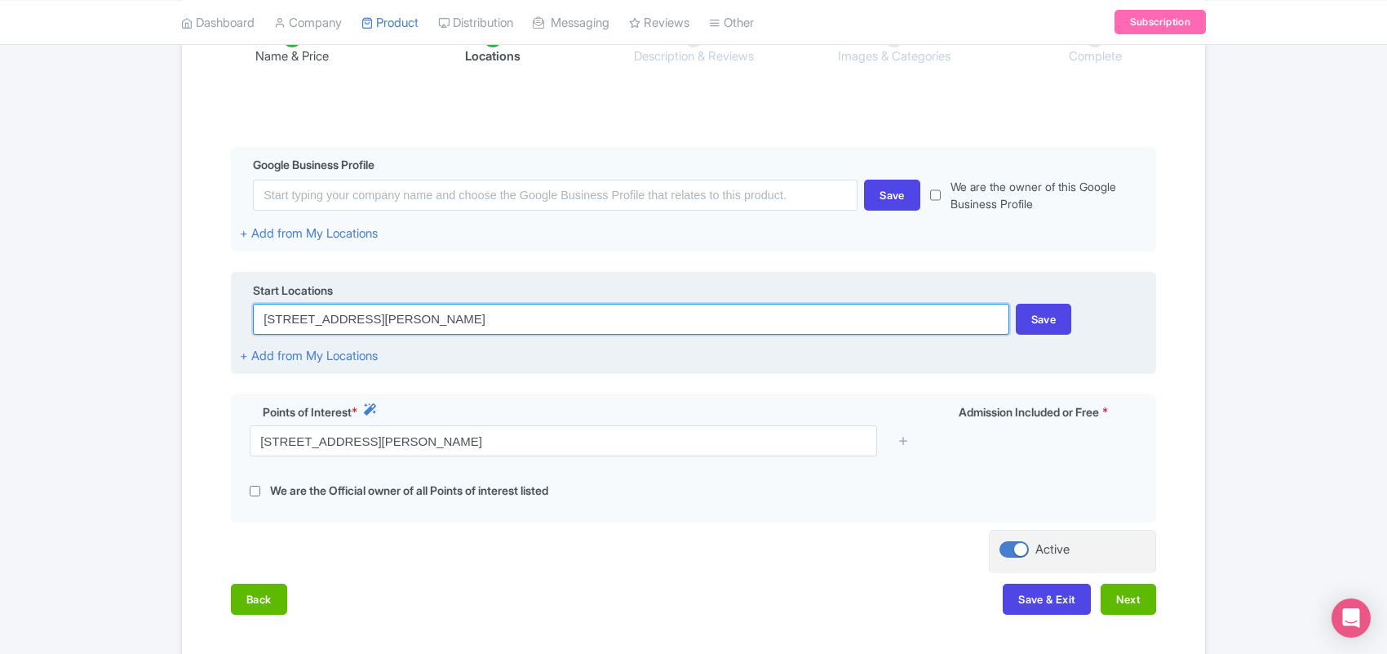
click at [398, 323] on input "[STREET_ADDRESS][PERSON_NAME]" at bounding box center [631, 319] width 756 height 31
drag, startPoint x: 431, startPoint y: 319, endPoint x: 357, endPoint y: 325, distance: 74.5
click at [357, 325] on input "[STREET_ADDRESS][PERSON_NAME]" at bounding box center [631, 319] width 756 height 31
type input "[STREET_ADDRESS][PERSON_NAME]"
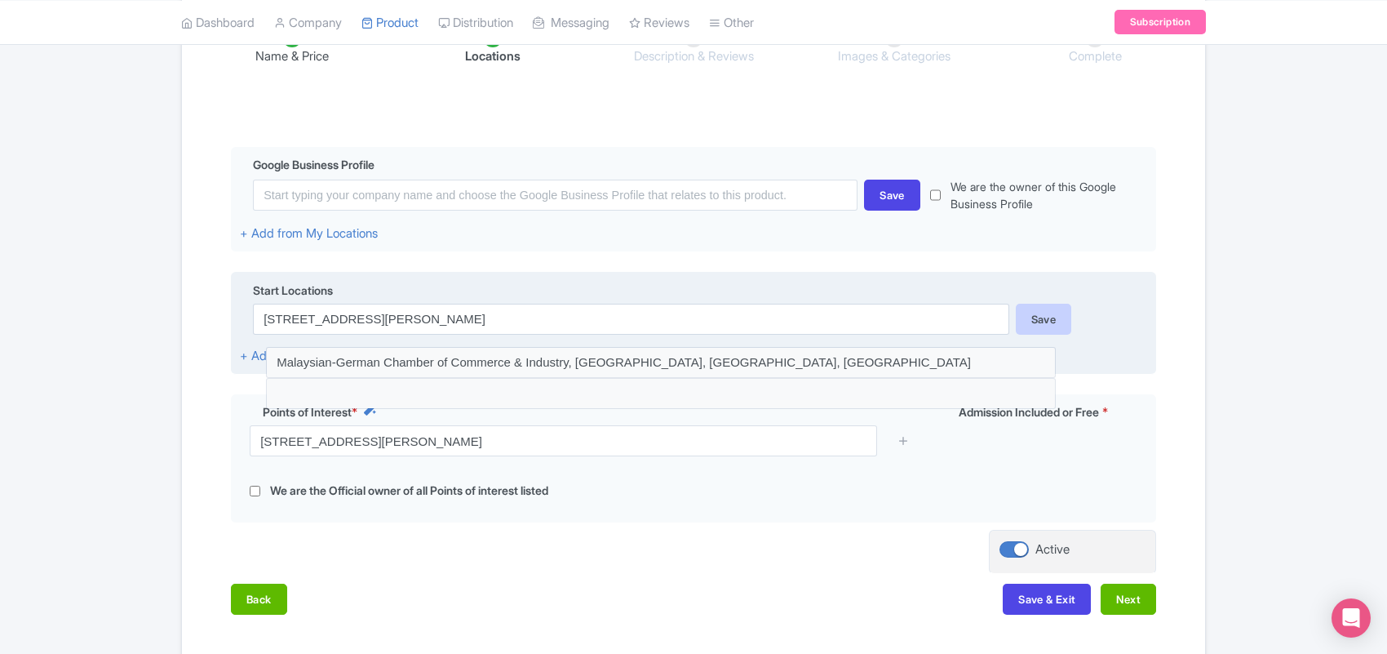
click at [1030, 326] on div "Save" at bounding box center [1044, 319] width 56 height 31
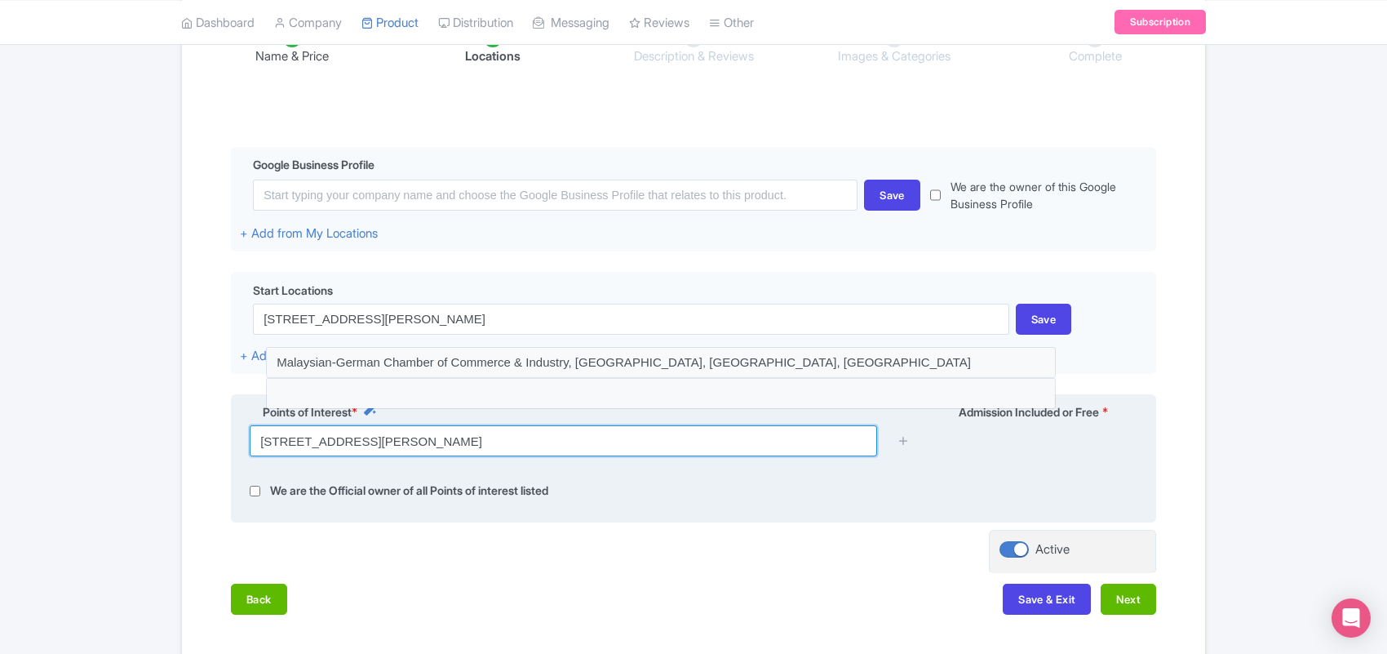
click at [650, 447] on input "[STREET_ADDRESS][PERSON_NAME]" at bounding box center [564, 440] width 628 height 31
drag, startPoint x: 355, startPoint y: 446, endPoint x: 473, endPoint y: 450, distance: 118.4
click at [473, 450] on input "[STREET_ADDRESS][PERSON_NAME]" at bounding box center [564, 440] width 628 height 31
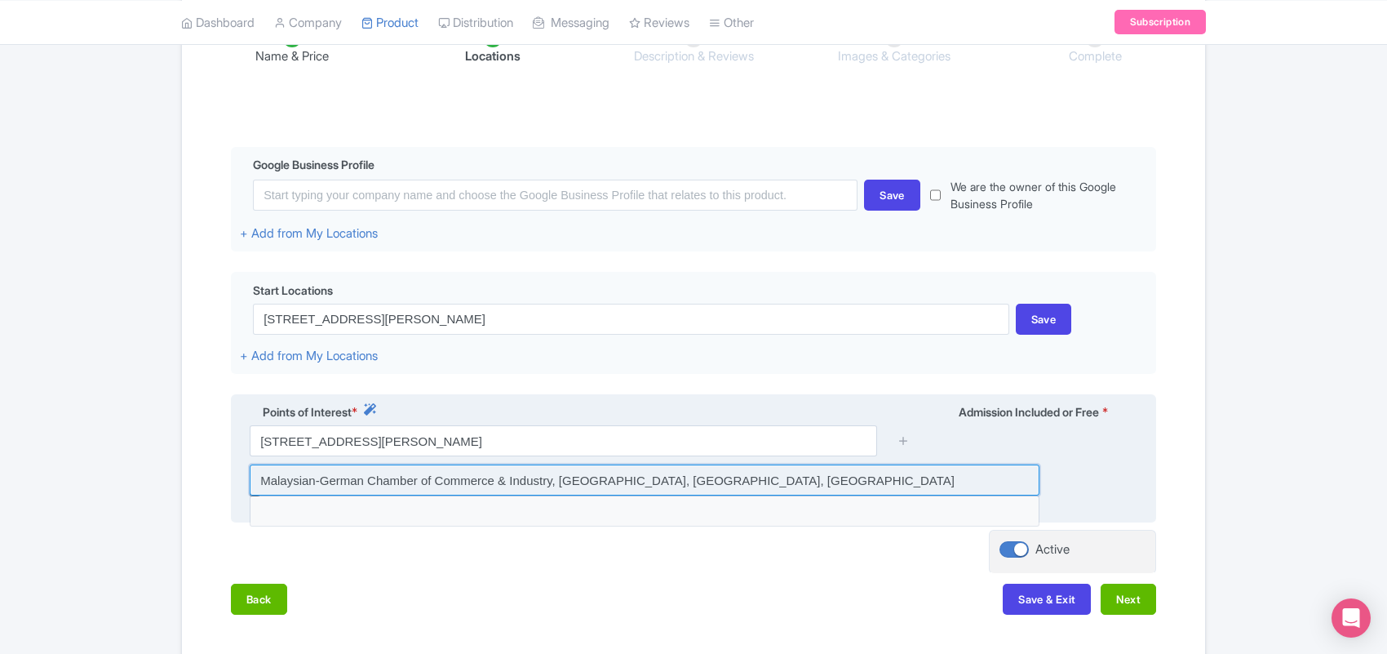
click at [525, 492] on input at bounding box center [645, 479] width 790 height 31
type input "Malaysian-German Chamber of Commerce & Industry, [GEOGRAPHIC_DATA], [GEOGRAPHIC…"
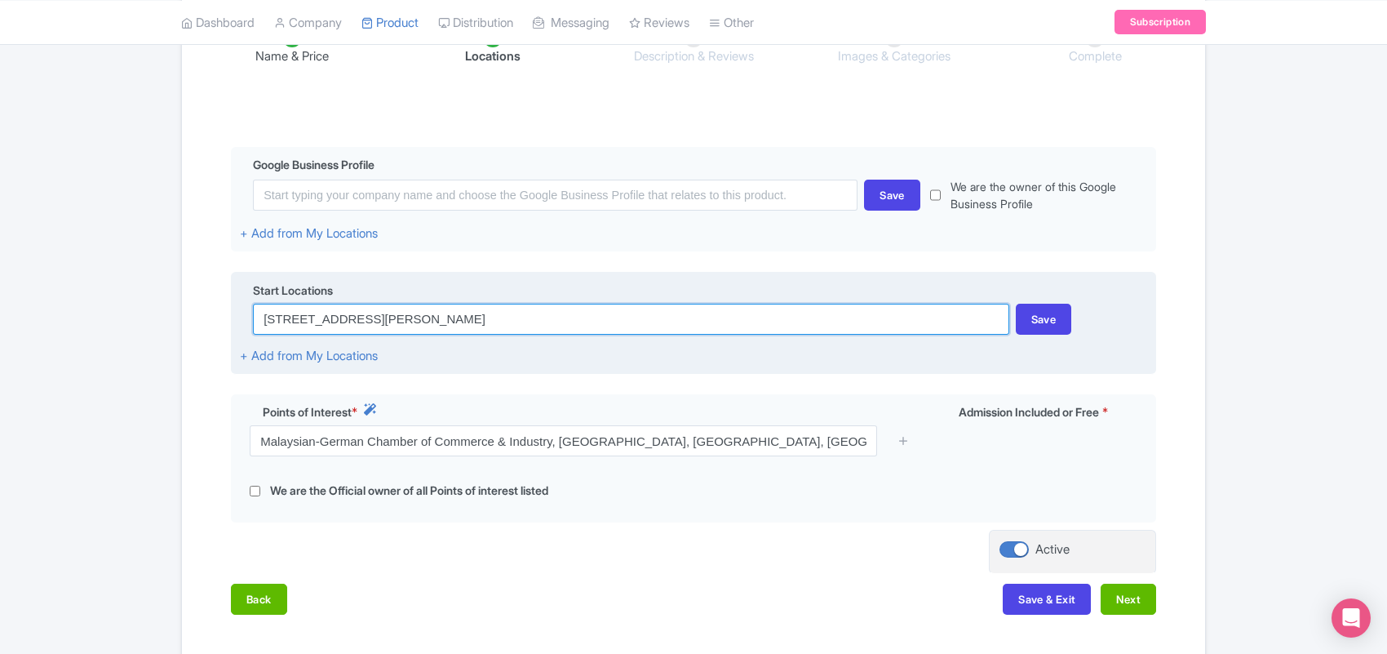
click at [409, 322] on input "[STREET_ADDRESS][PERSON_NAME]" at bounding box center [631, 319] width 756 height 31
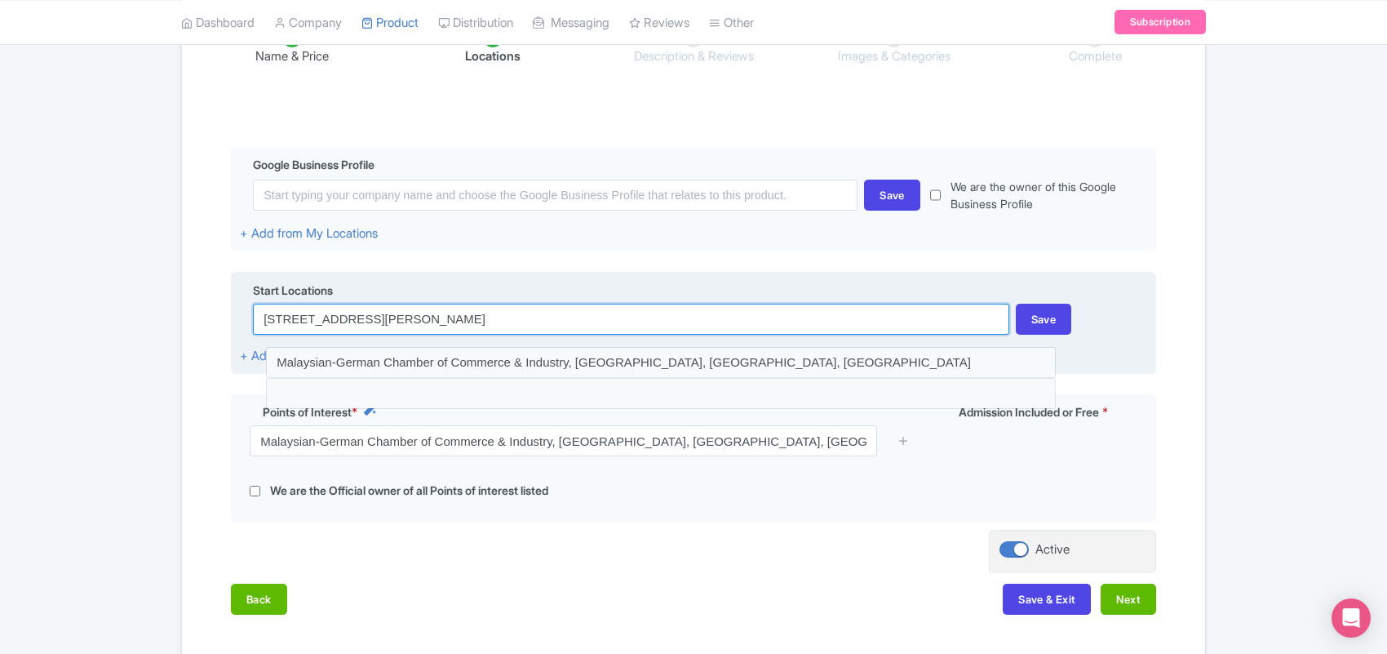
click at [365, 320] on input "[STREET_ADDRESS][PERSON_NAME]" at bounding box center [631, 319] width 756 height 31
paste input "Off, Jalan P. Ramlee,"
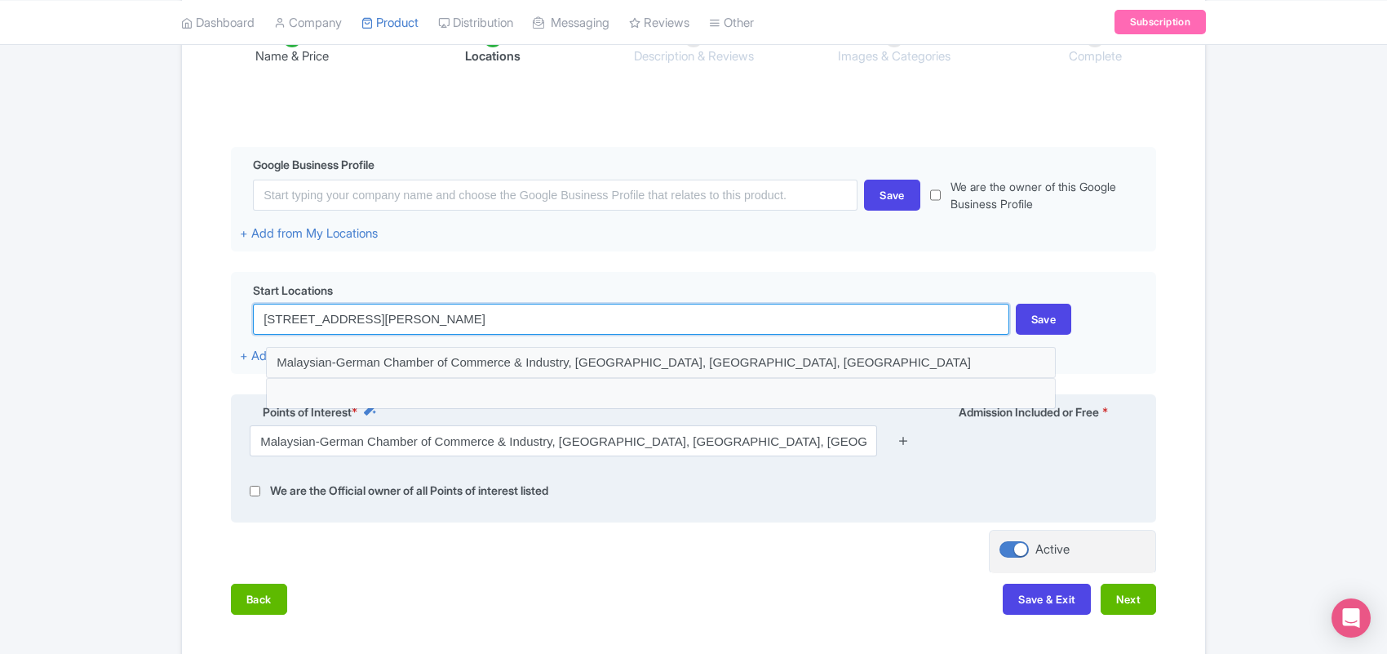
type input "2 Jalan Punchak, Off, Jalan P. Ramlee, 50250 Kuala Lumpur, Malaysia"
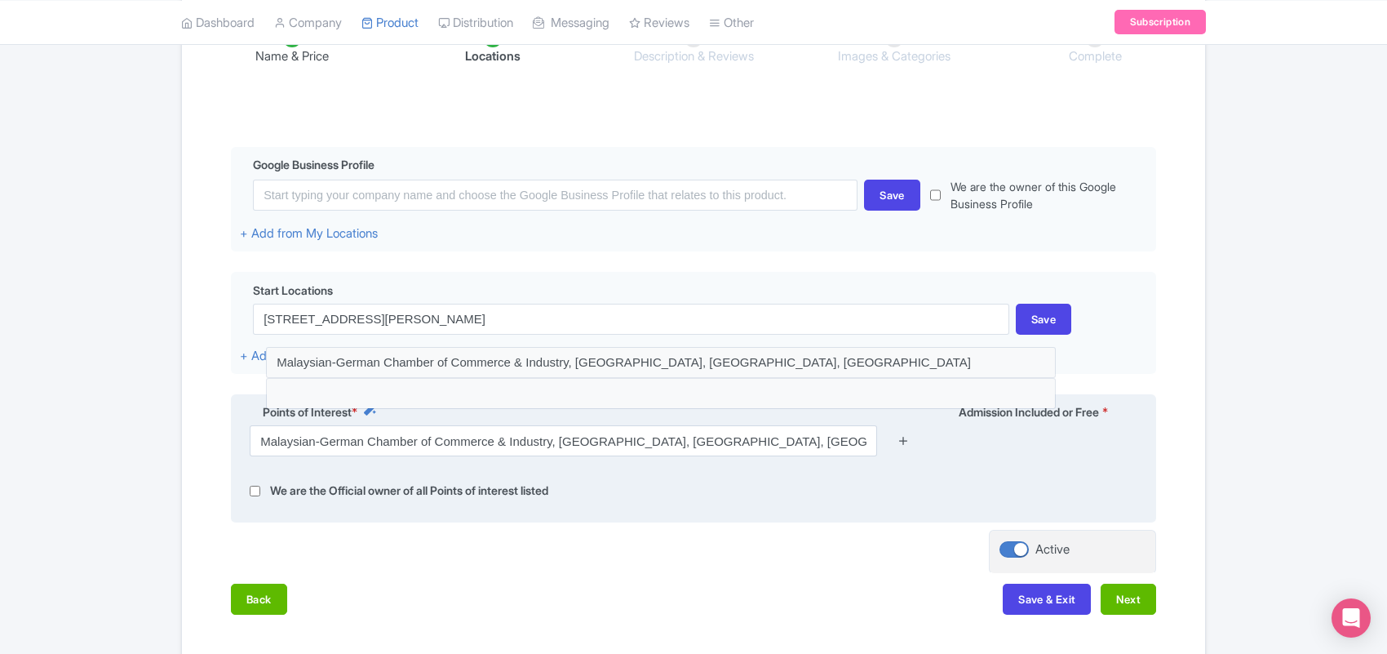
click at [903, 442] on icon at bounding box center [904, 440] width 12 height 12
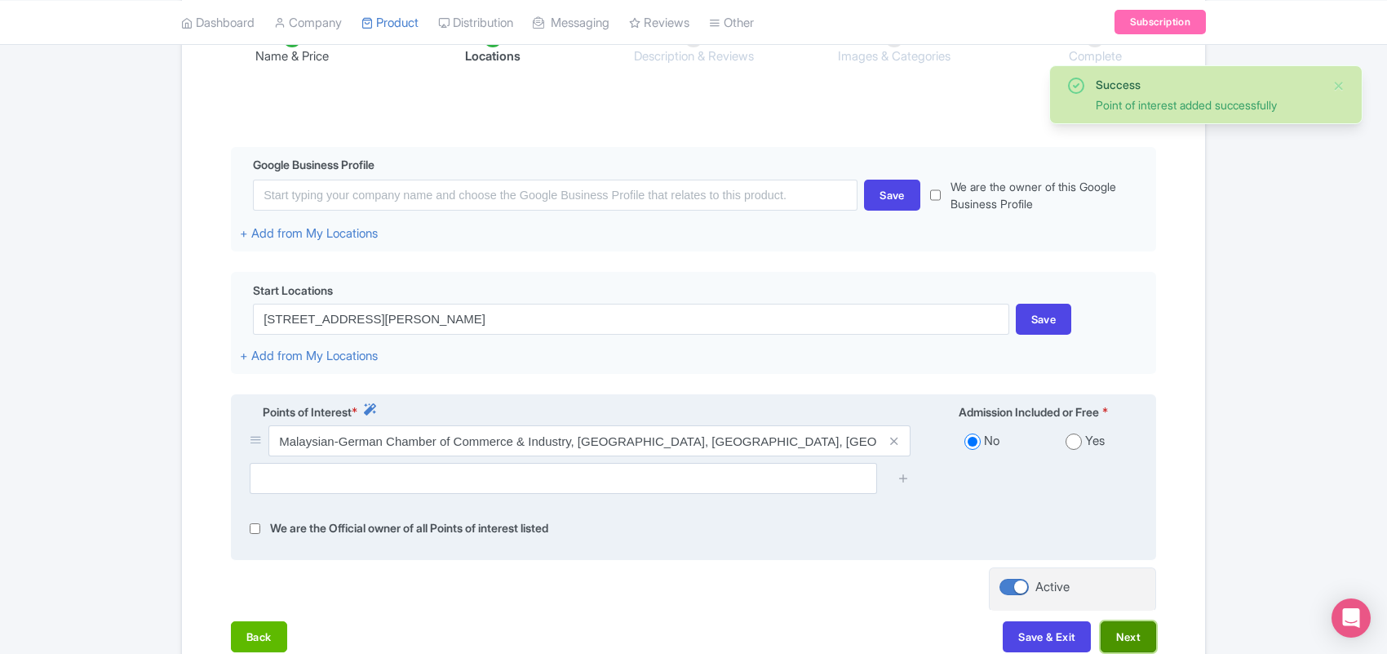
click at [1128, 643] on button "Next" at bounding box center [1128, 636] width 55 height 31
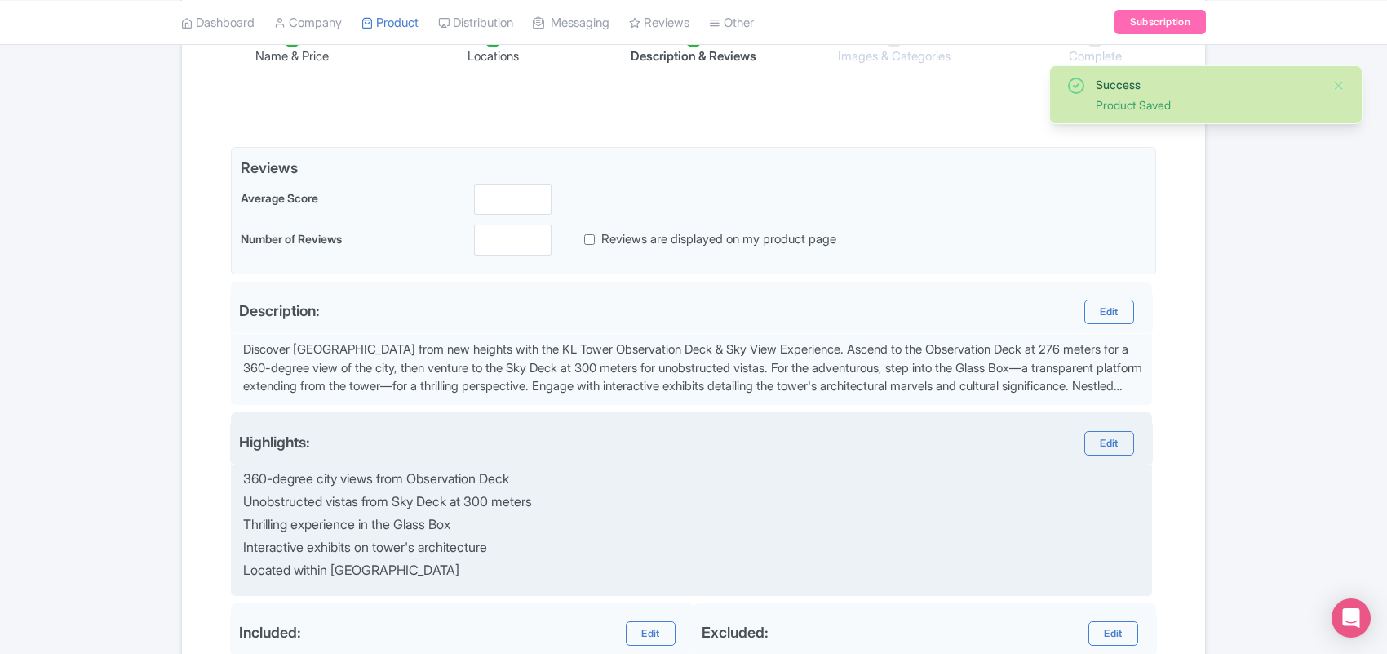
scroll to position [95, 0]
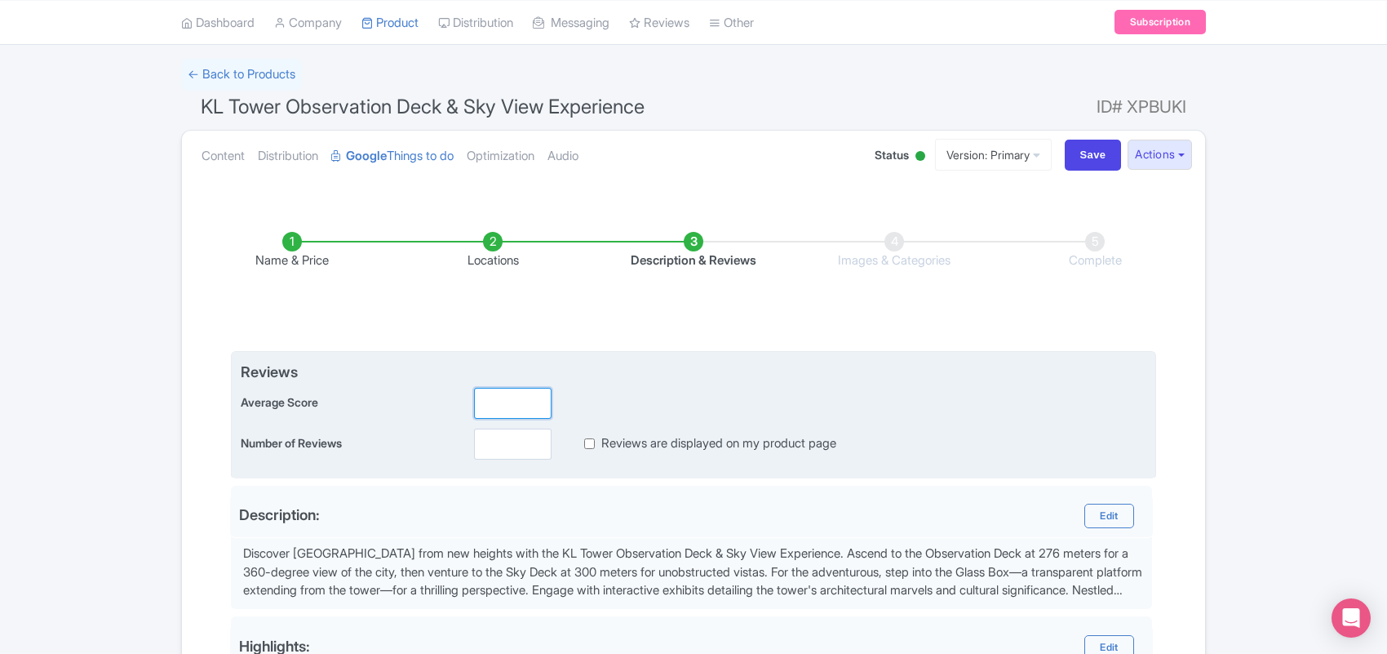
click at [517, 412] on input "number" at bounding box center [513, 403] width 78 height 31
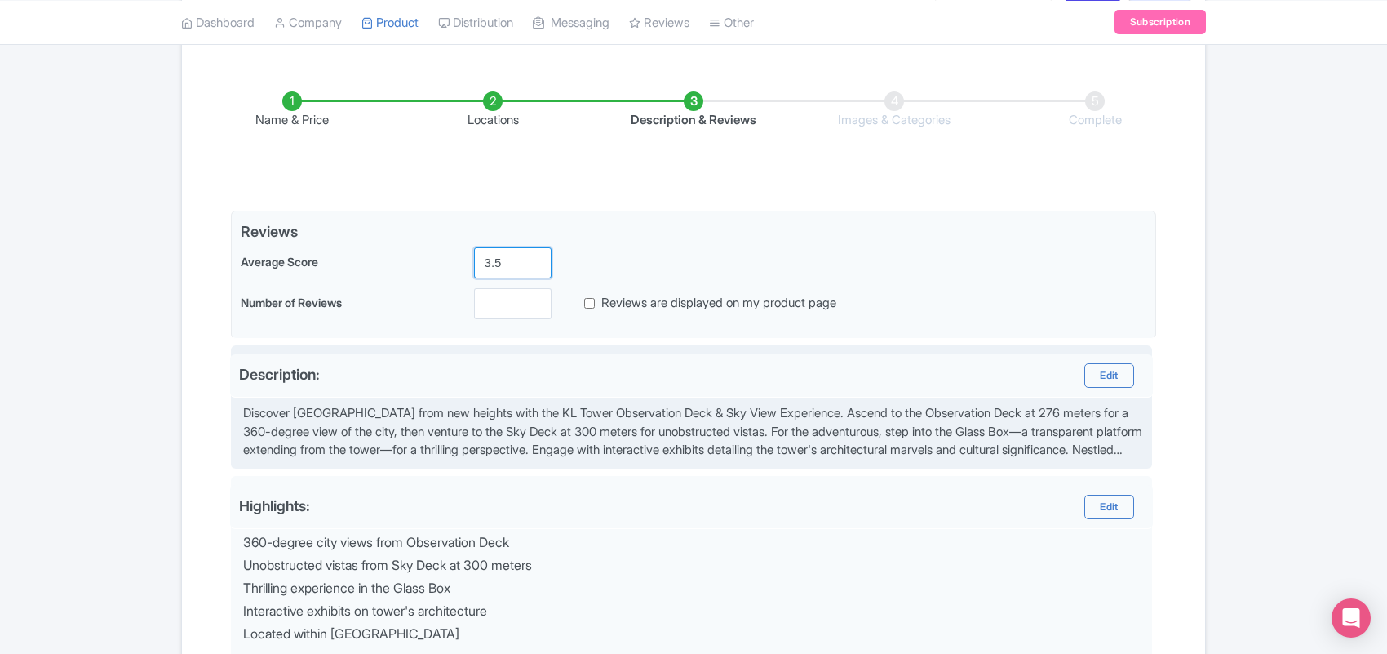
scroll to position [299, 0]
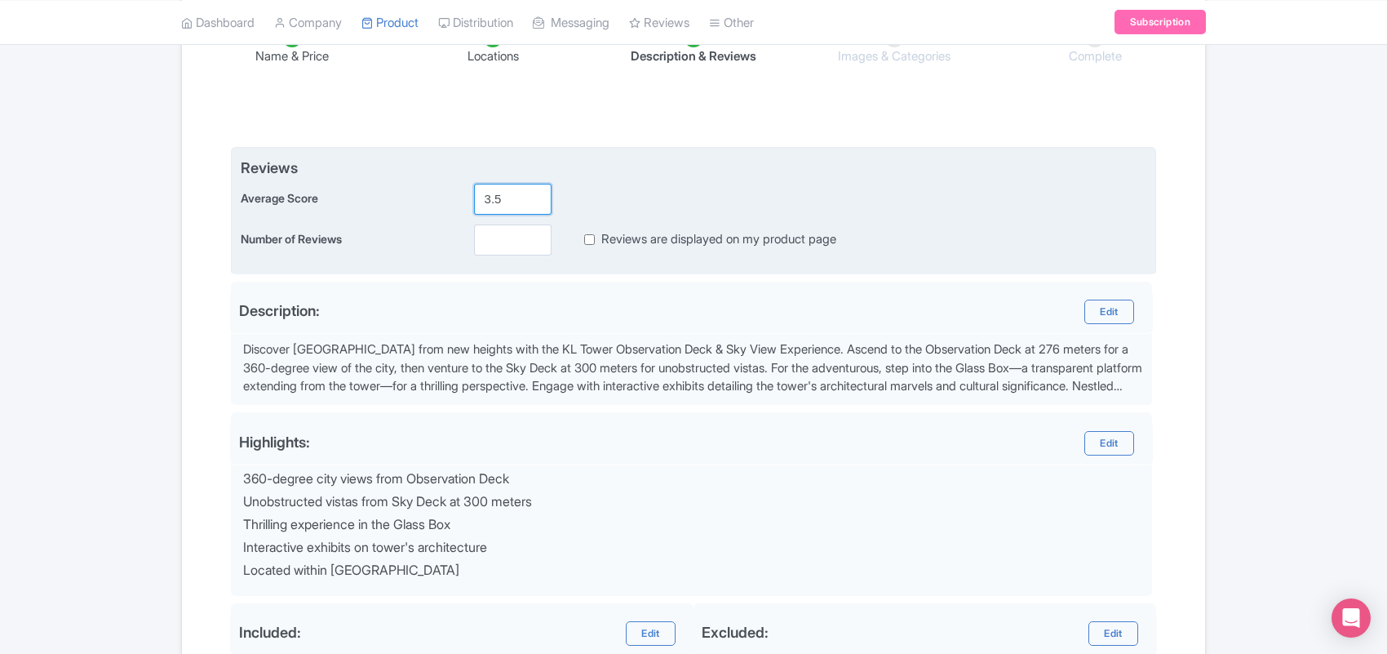
type input "3.5"
click at [521, 239] on input "number" at bounding box center [513, 239] width 78 height 31
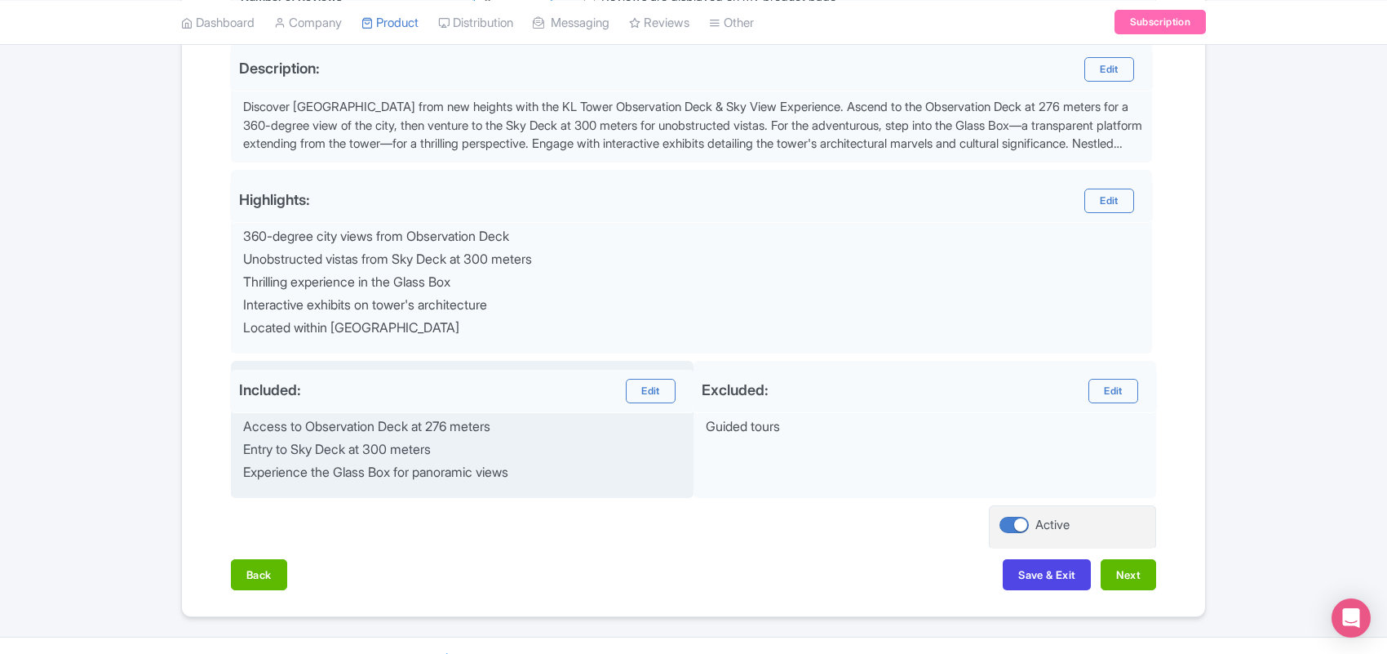
scroll to position [578, 0]
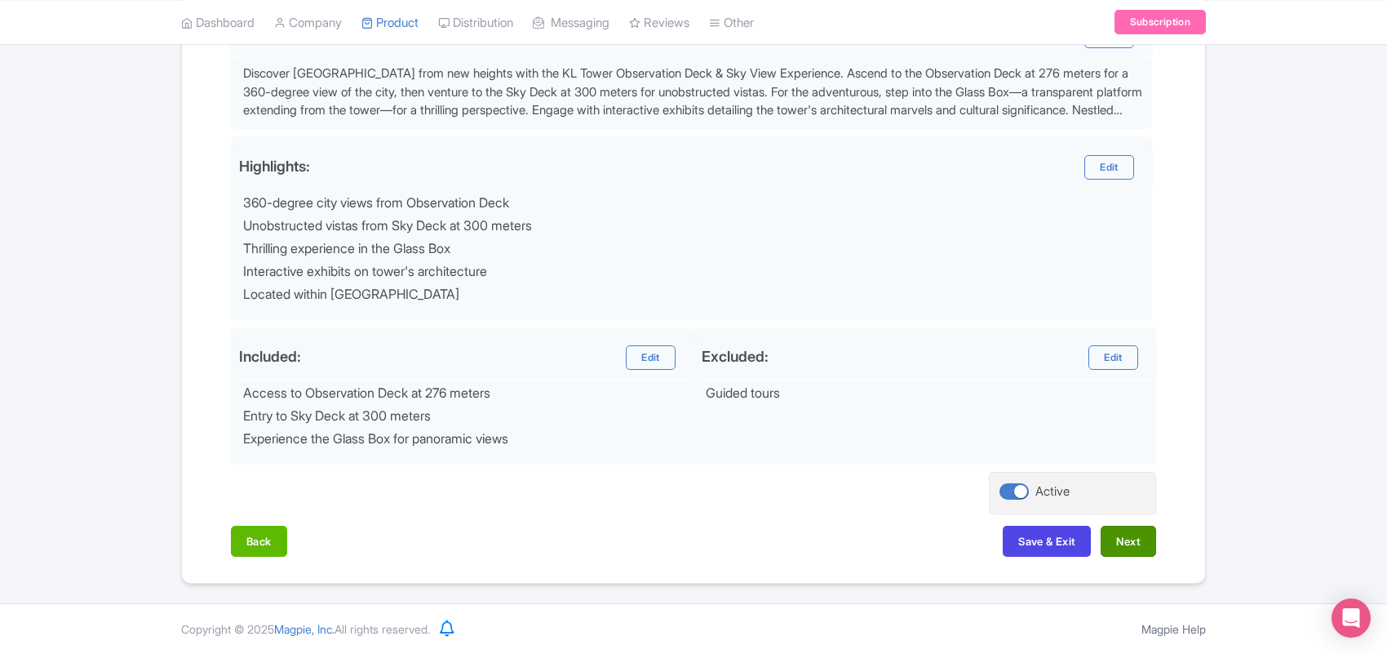
type input "0"
click at [1116, 544] on button "Next" at bounding box center [1128, 541] width 55 height 31
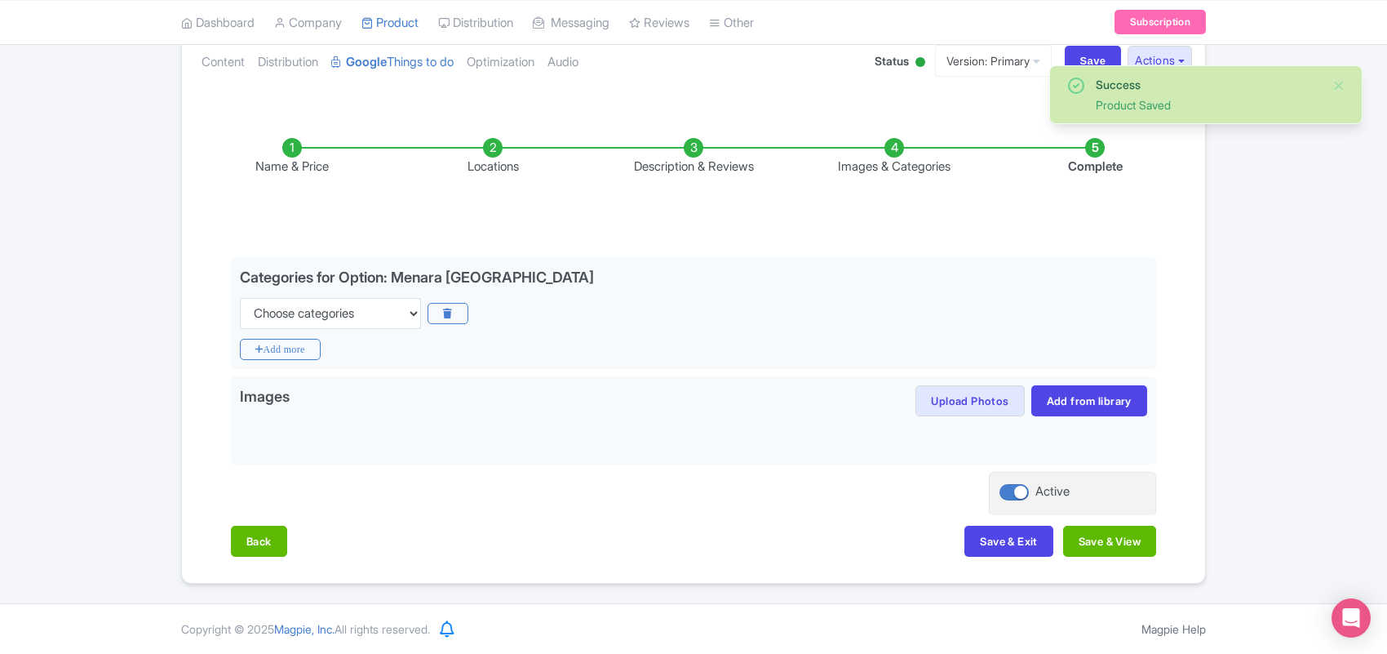
scroll to position [190, 0]
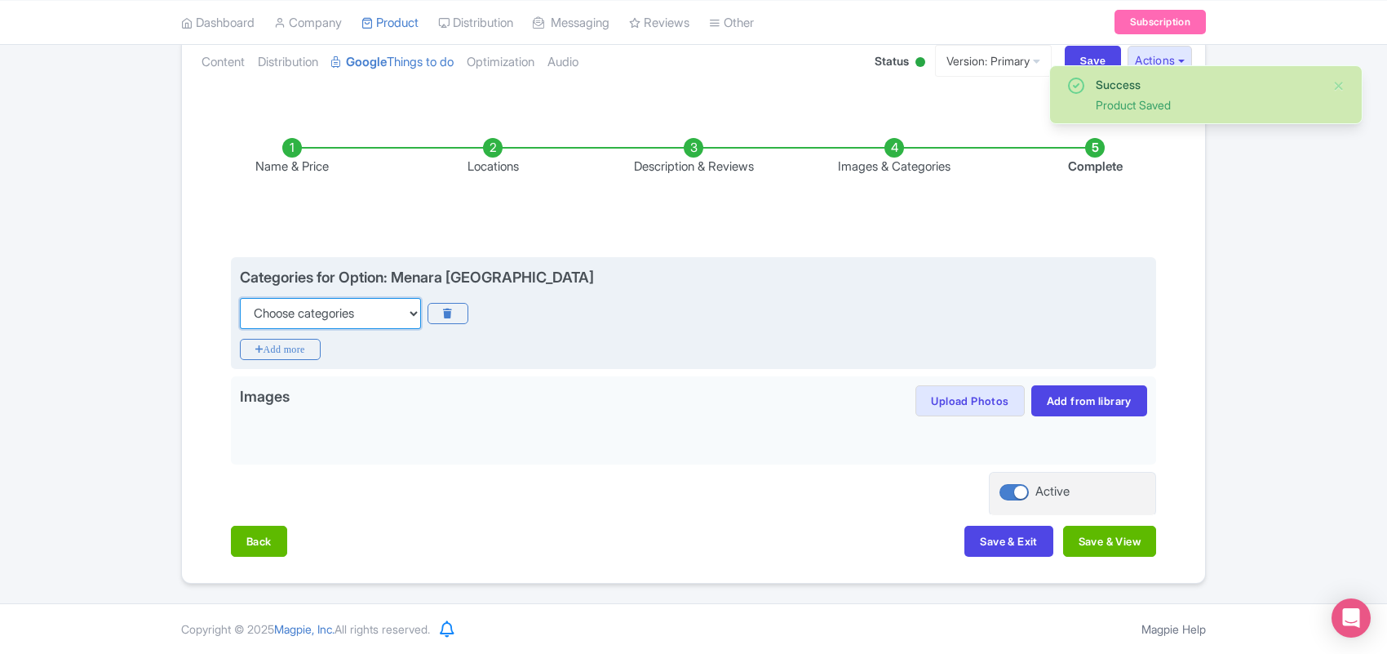
click at [320, 307] on select "Choose categories Adults Only Animals Audio Guide Beaches Bike Tours Boat Tours…" at bounding box center [330, 313] width 181 height 31
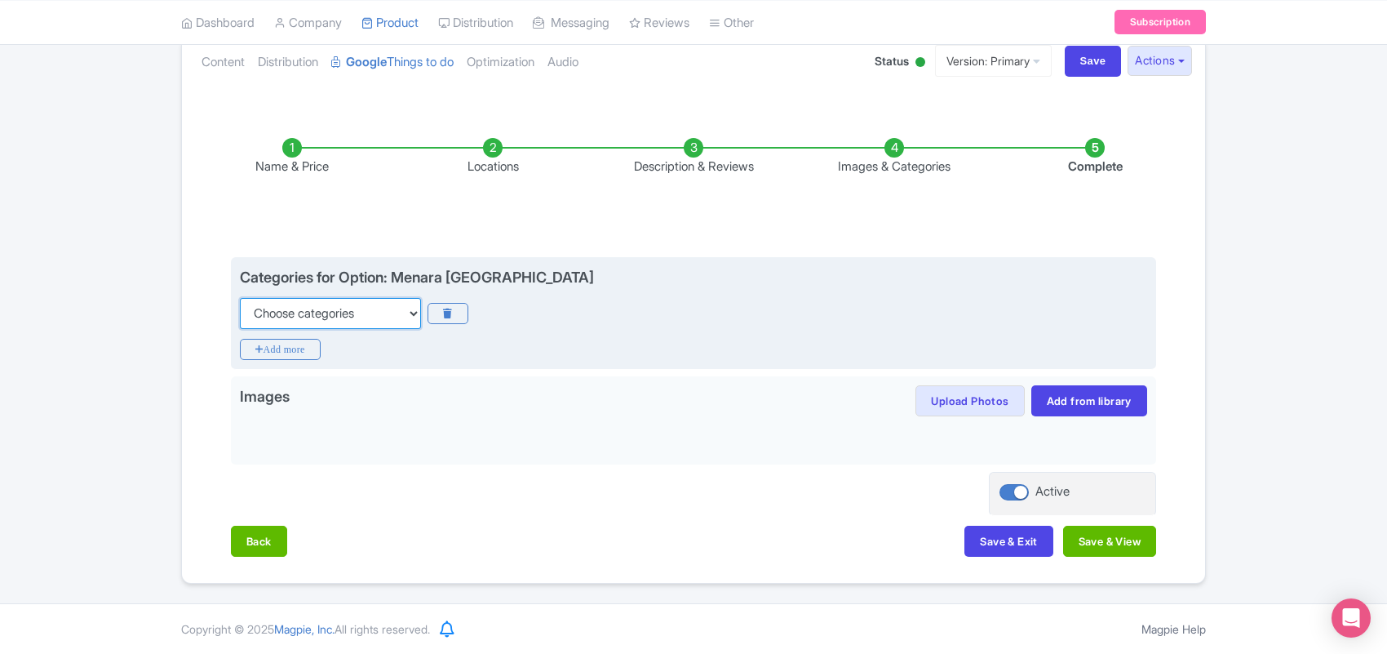
select select "day-trips"
click at [240, 298] on select "Choose categories Adults Only Animals Audio Guide Beaches Bike Tours Boat Tours…" at bounding box center [330, 313] width 181 height 31
click at [278, 351] on icon "Add more" at bounding box center [280, 349] width 81 height 21
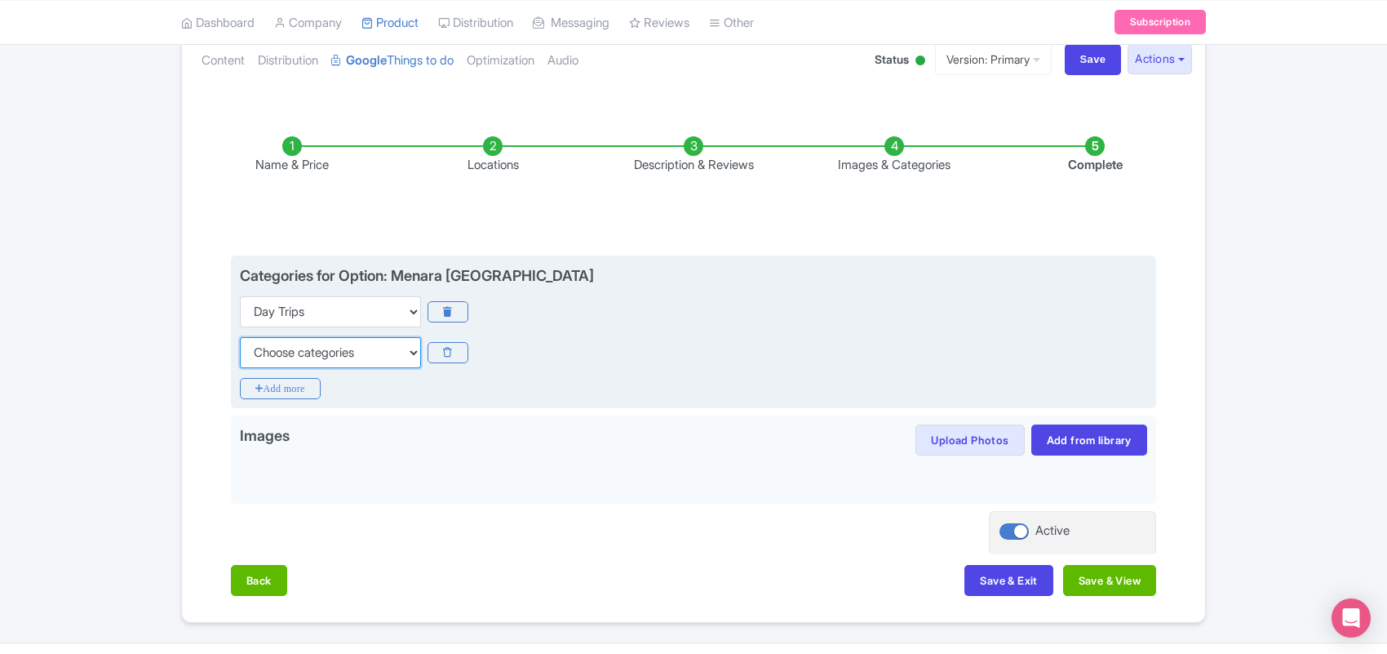
click at [278, 351] on select "Choose categories Adults Only Animals Audio Guide Beaches Bike Tours Boat Tours…" at bounding box center [330, 352] width 181 height 31
select select "guided-tours"
click at [240, 337] on select "Choose categories Adults Only Animals Audio Guide Beaches Bike Tours Boat Tours…" at bounding box center [330, 352] width 181 height 31
click at [282, 389] on icon "Add more" at bounding box center [280, 388] width 81 height 21
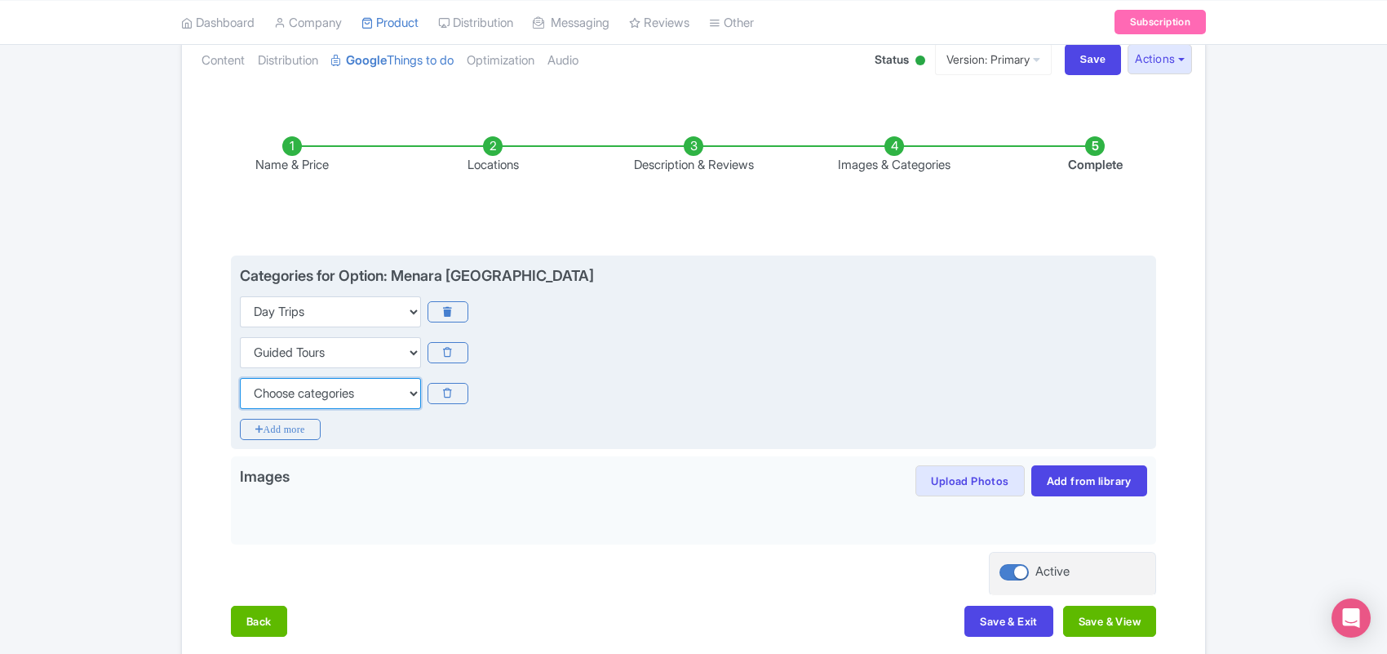
click at [292, 389] on select "Choose categories Adults Only Animals Audio Guide Beaches Bike Tours Boat Tours…" at bounding box center [330, 393] width 181 height 31
select select "family-friendly"
click at [240, 378] on select "Choose categories Adults Only Animals Audio Guide Beaches Bike Tours Boat Tours…" at bounding box center [330, 393] width 181 height 31
click at [303, 430] on icon "Add more" at bounding box center [280, 429] width 81 height 21
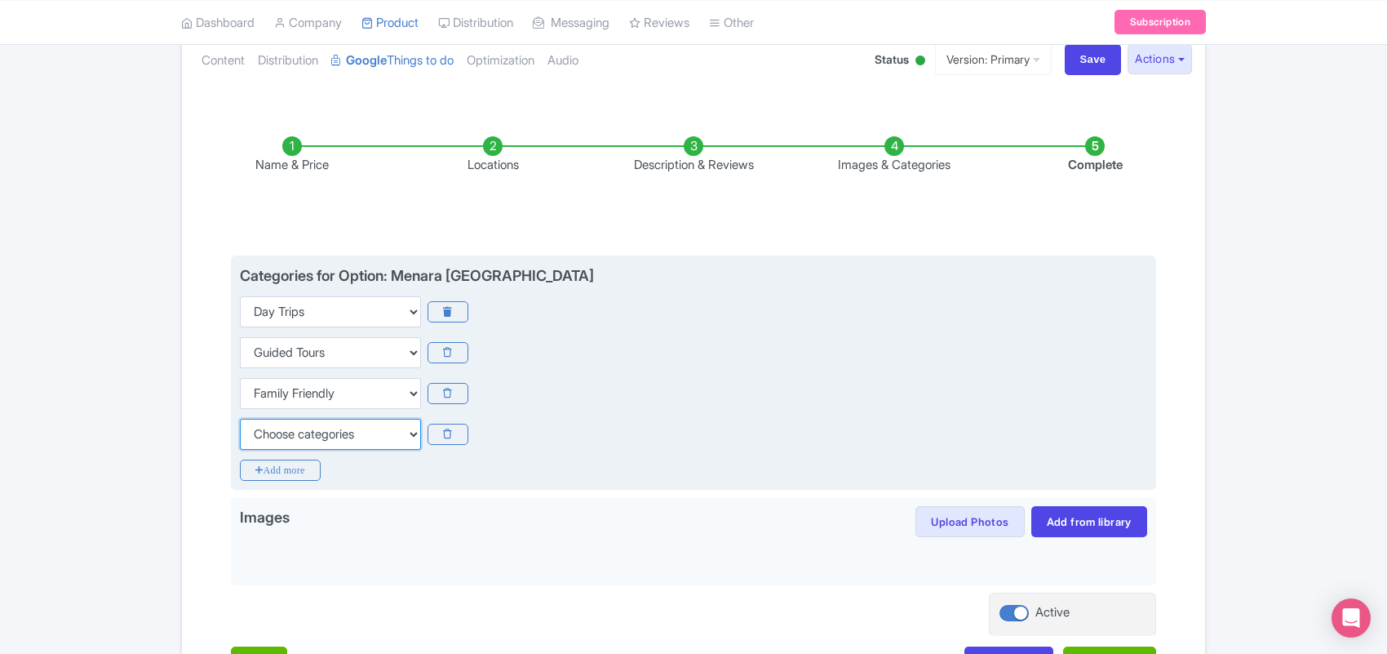
click at [302, 429] on select "Choose categories Adults Only Animals Audio Guide Beaches Bike Tours Boat Tours…" at bounding box center [330, 434] width 181 height 31
select select "wheelchair-accessible"
click at [240, 419] on select "Choose categories Adults Only Animals Audio Guide Beaches Bike Tours Boat Tours…" at bounding box center [330, 434] width 181 height 31
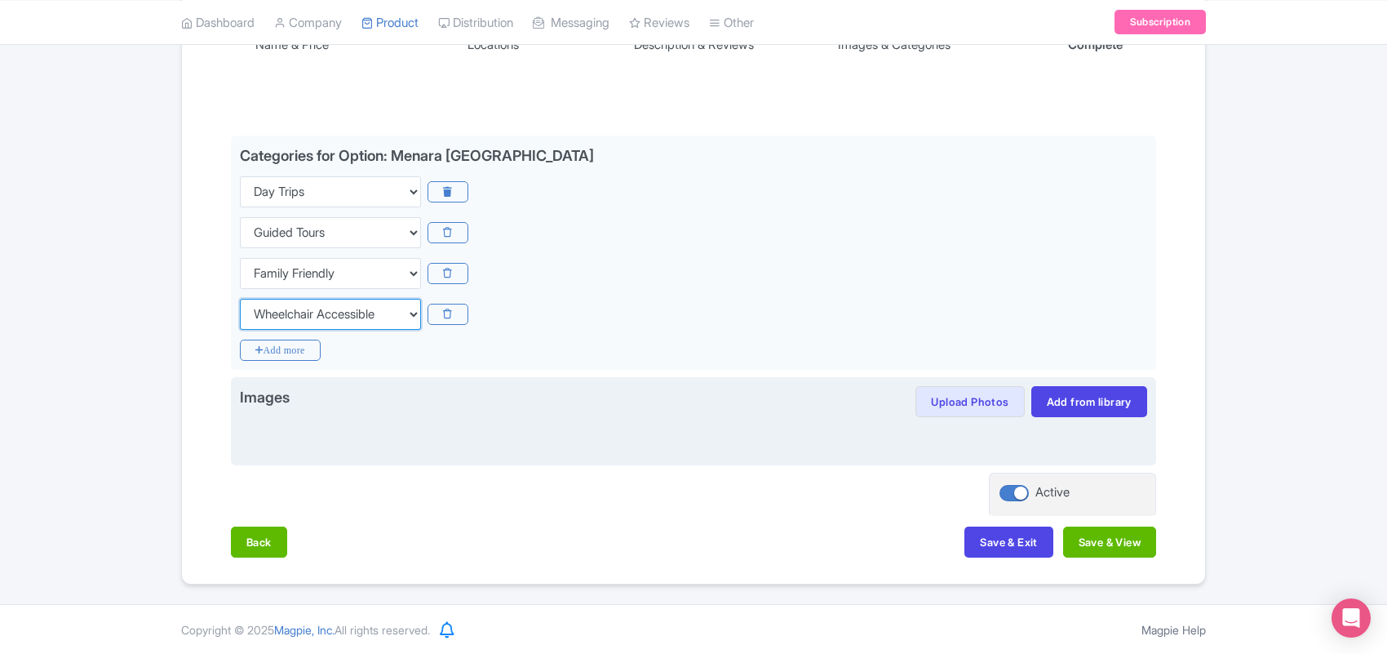
scroll to position [313, 0]
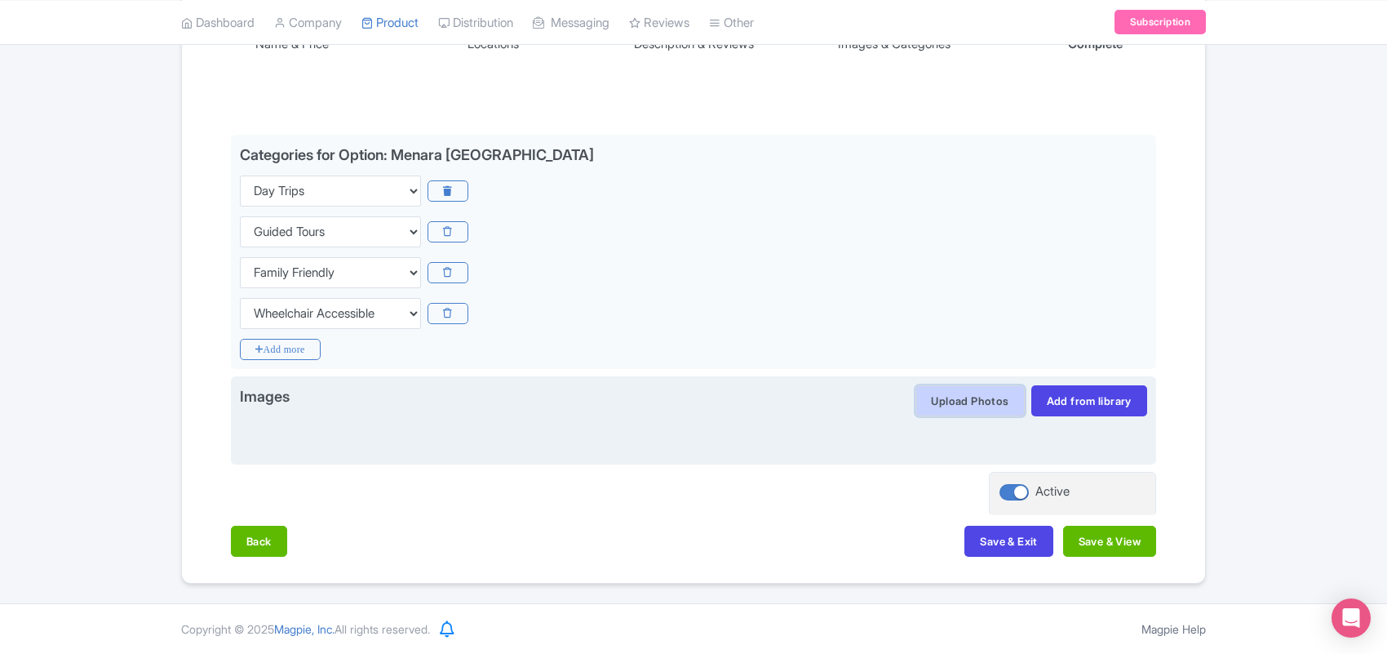
click at [981, 409] on button "Upload Photos" at bounding box center [970, 400] width 109 height 31
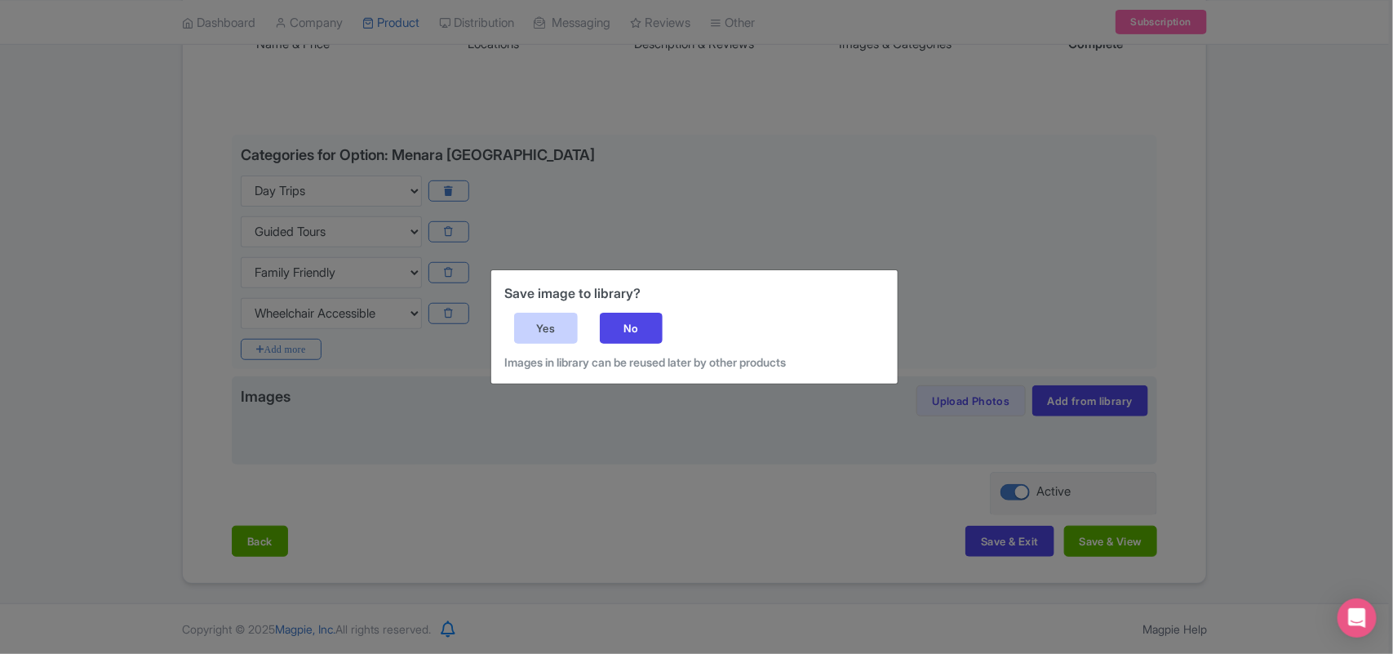
click at [560, 325] on div "Yes" at bounding box center [546, 328] width 64 height 31
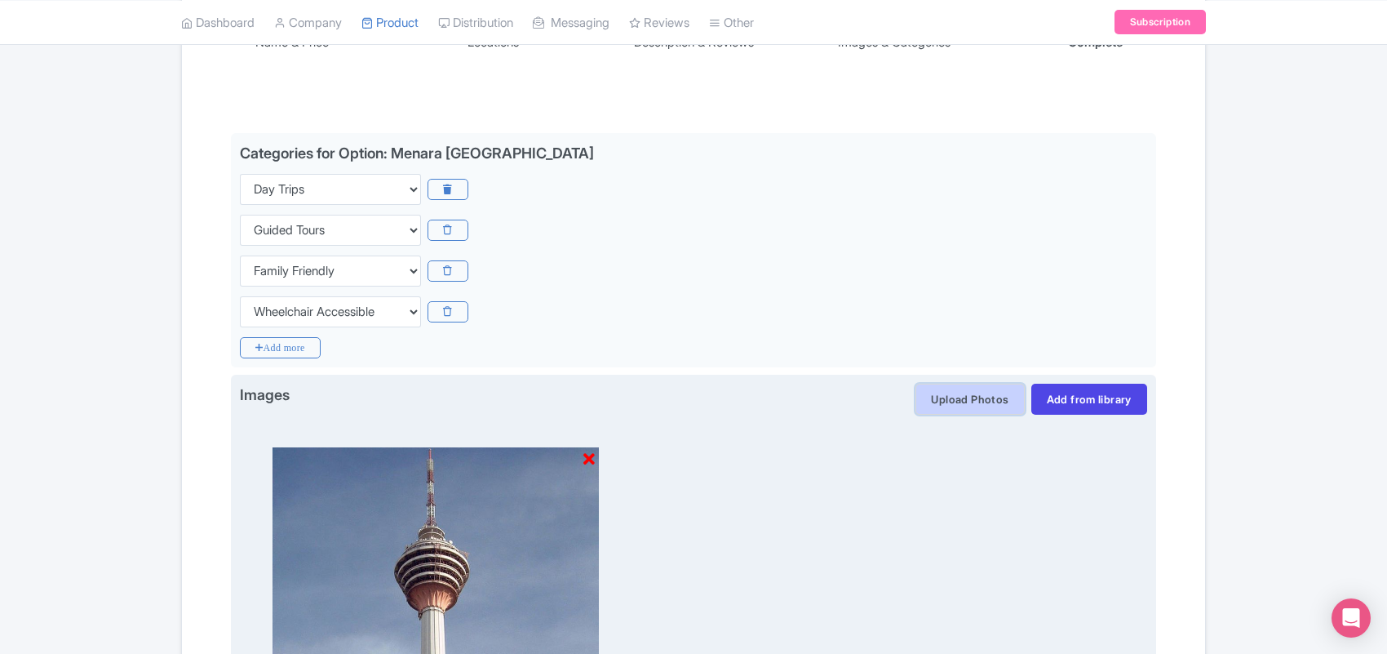
click at [967, 401] on button "Upload Photos" at bounding box center [970, 399] width 109 height 31
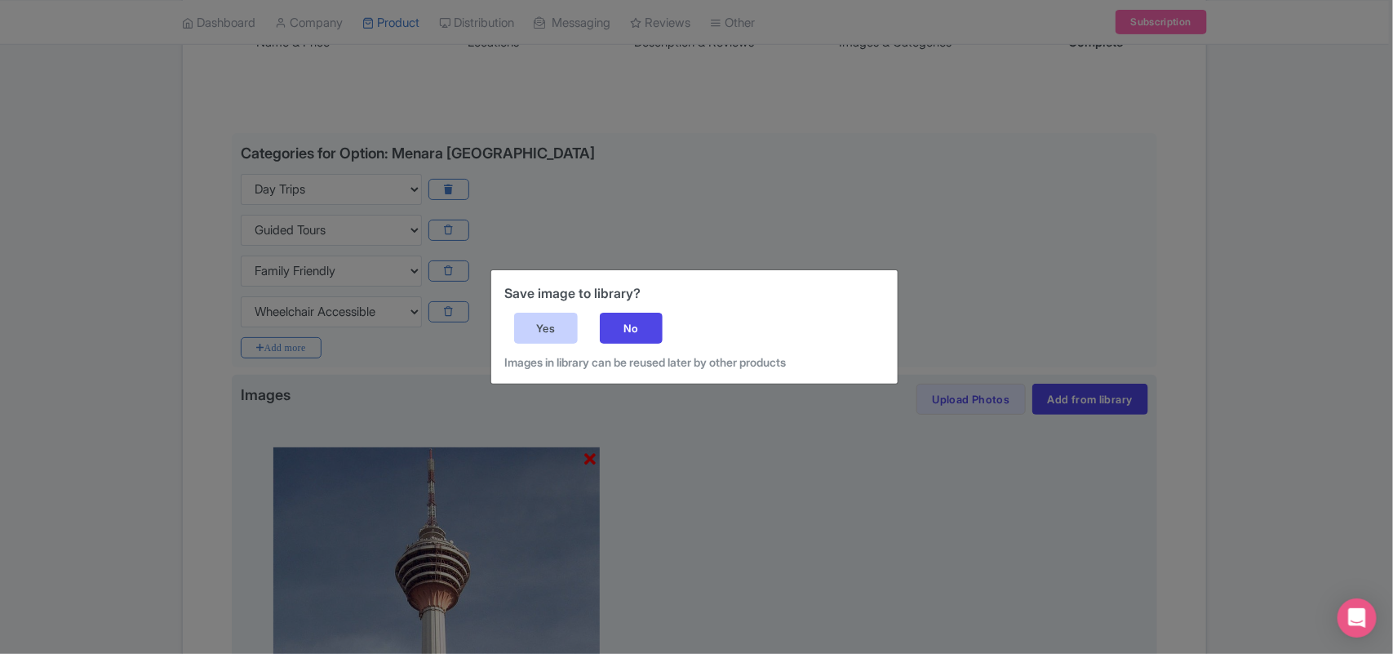
click at [526, 322] on div "Yes" at bounding box center [546, 328] width 64 height 31
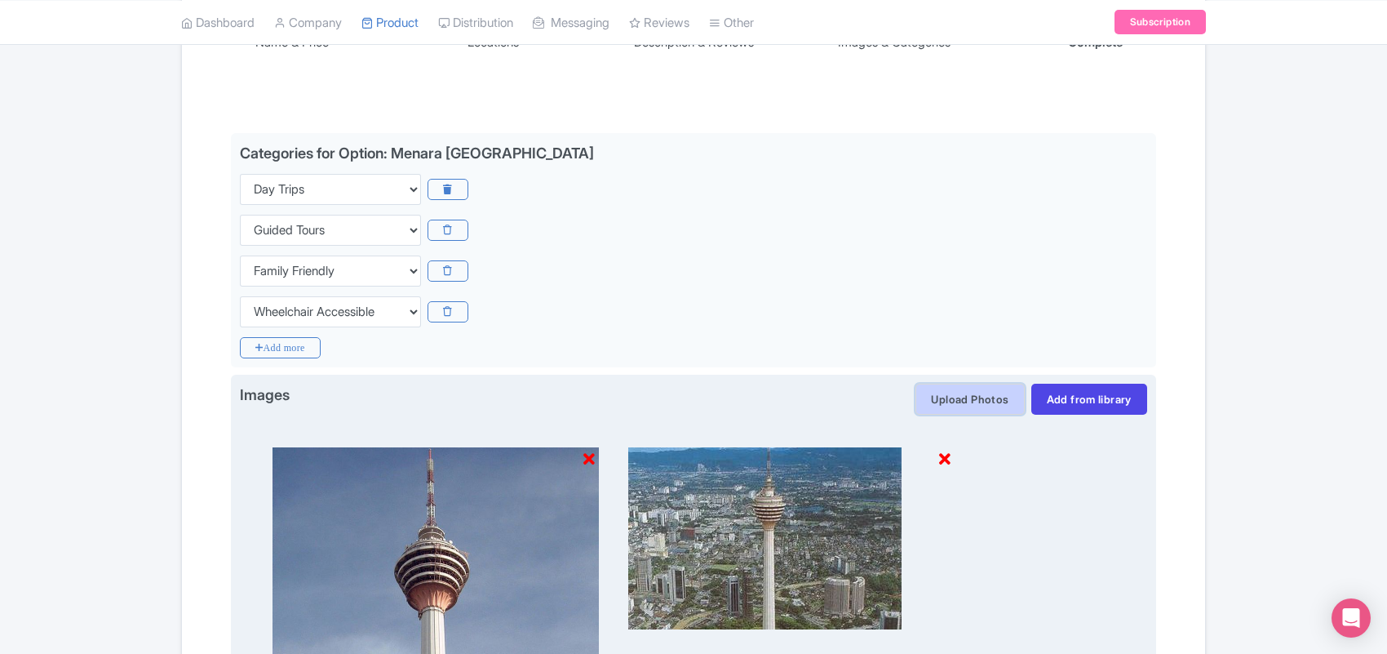
click at [957, 406] on button "Upload Photos" at bounding box center [970, 399] width 109 height 31
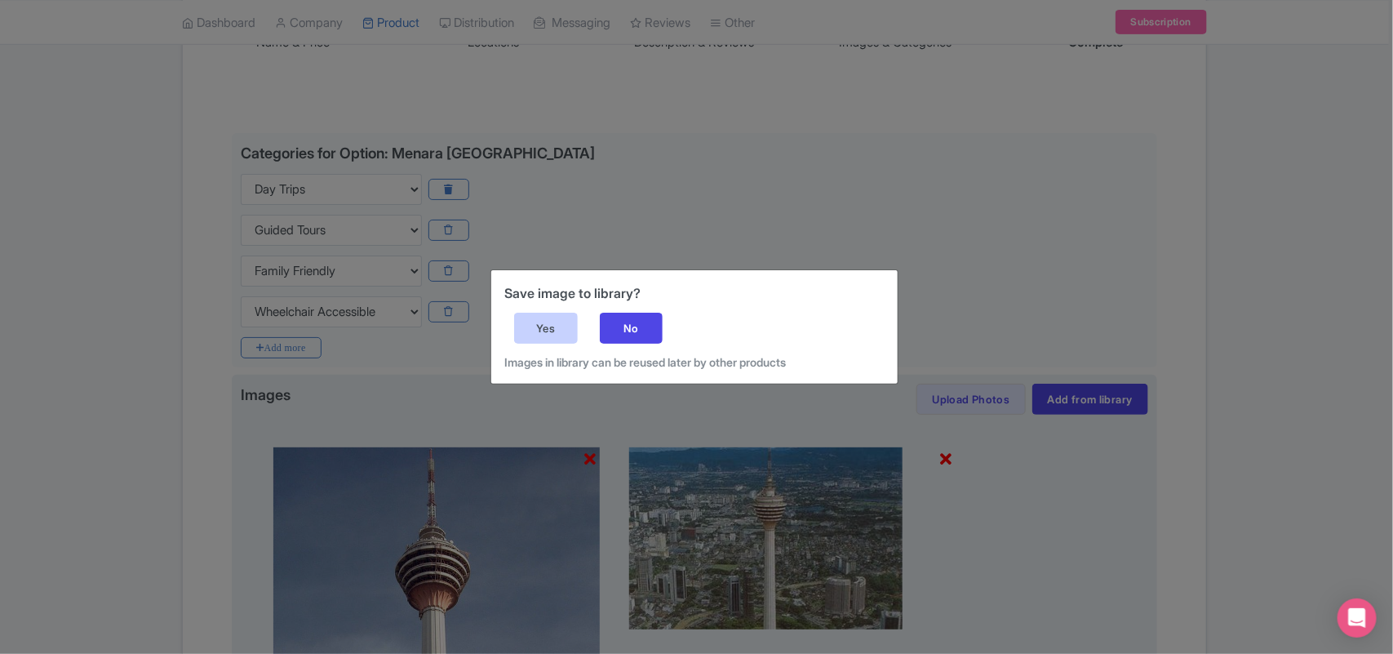
click at [548, 327] on div "Yes" at bounding box center [546, 328] width 64 height 31
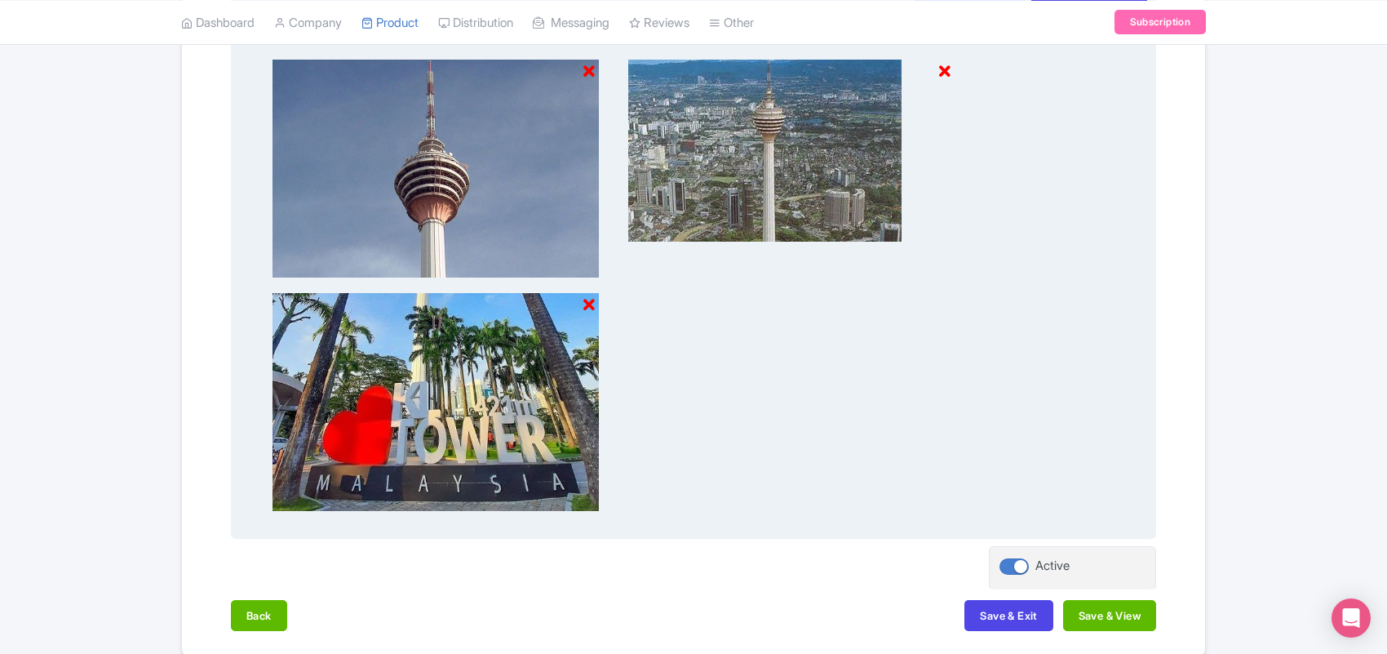
scroll to position [572, 0]
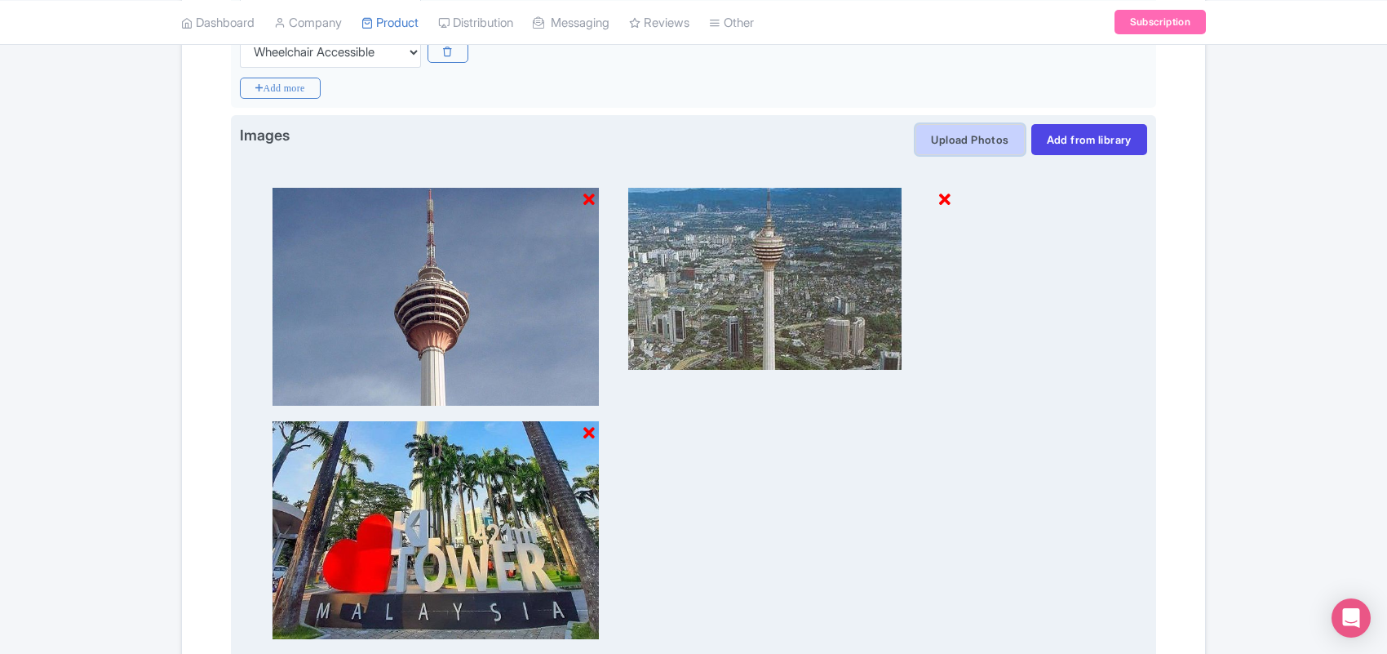
click at [952, 144] on button "Upload Photos" at bounding box center [970, 139] width 109 height 31
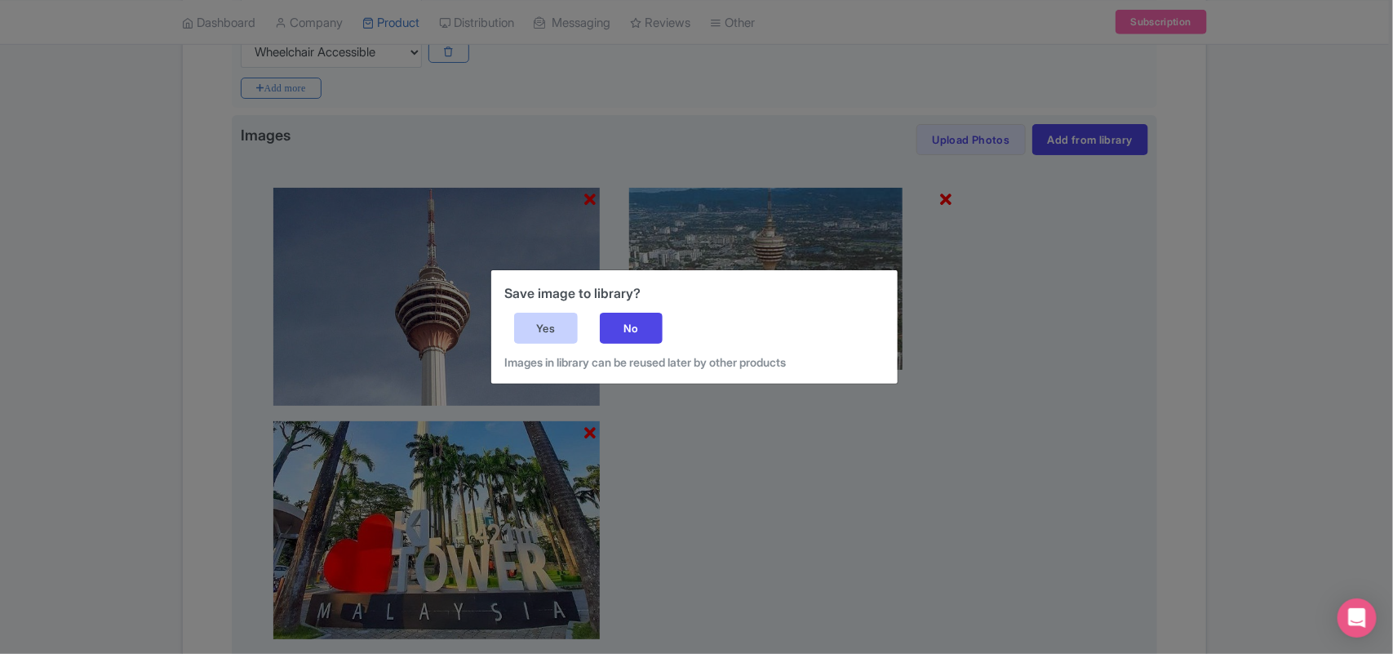
click at [553, 325] on div "Yes" at bounding box center [546, 328] width 64 height 31
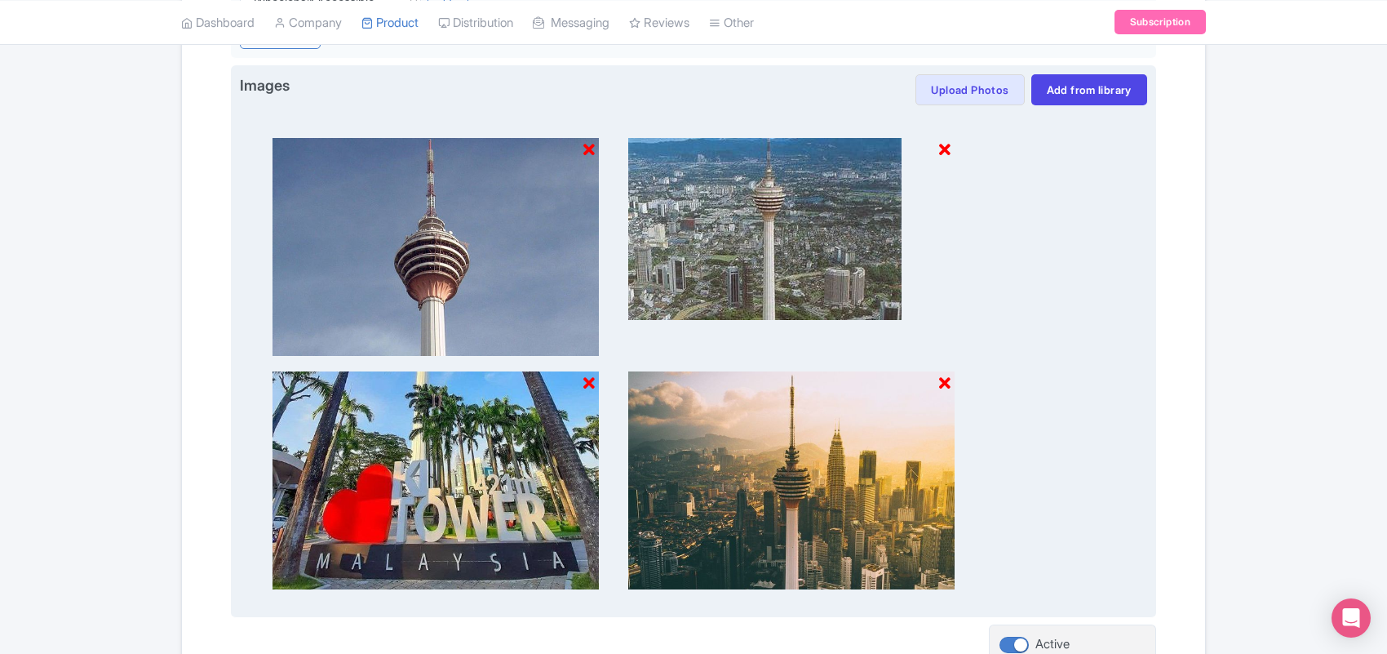
scroll to position [776, 0]
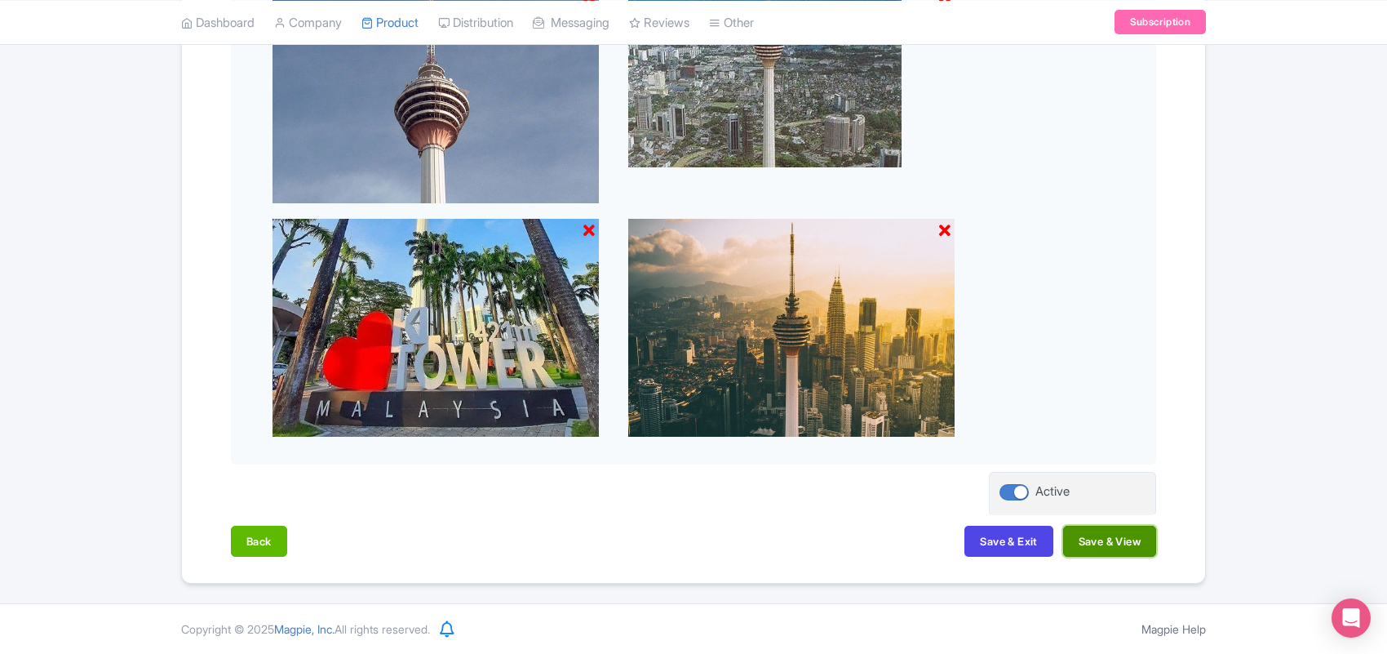
click at [1067, 532] on button "Save & View" at bounding box center [1109, 541] width 93 height 31
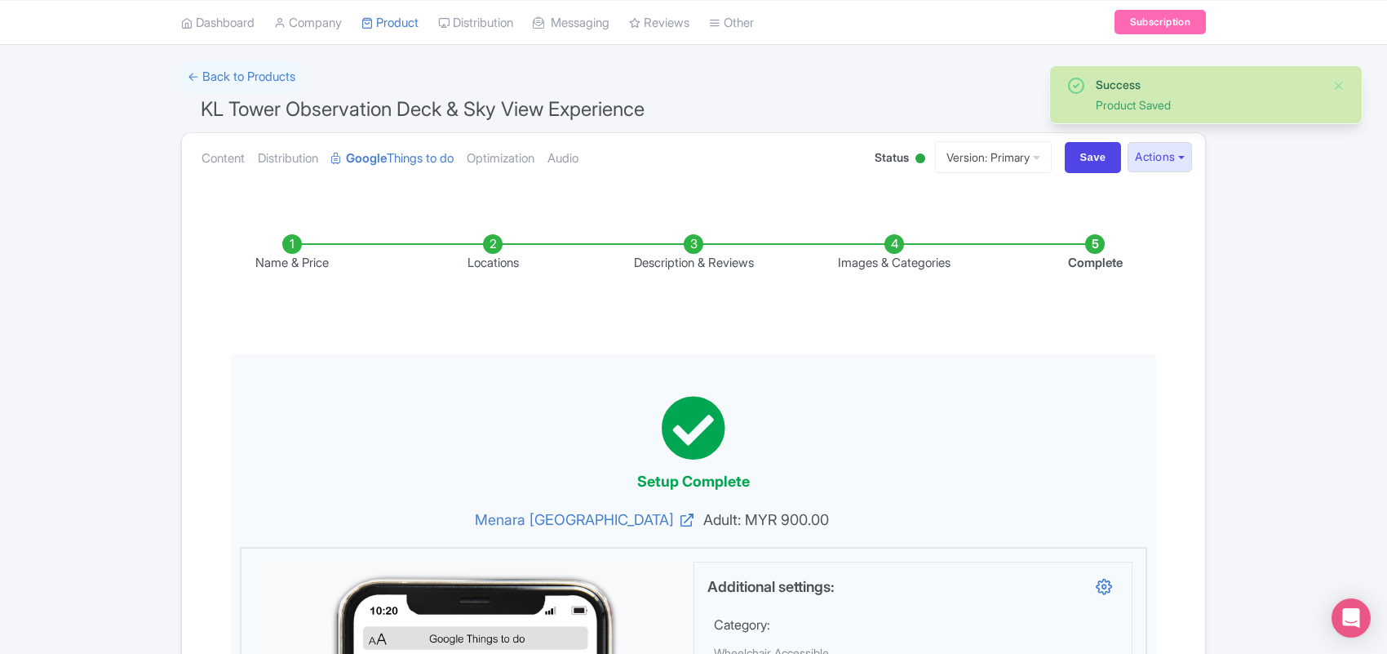
scroll to position [0, 0]
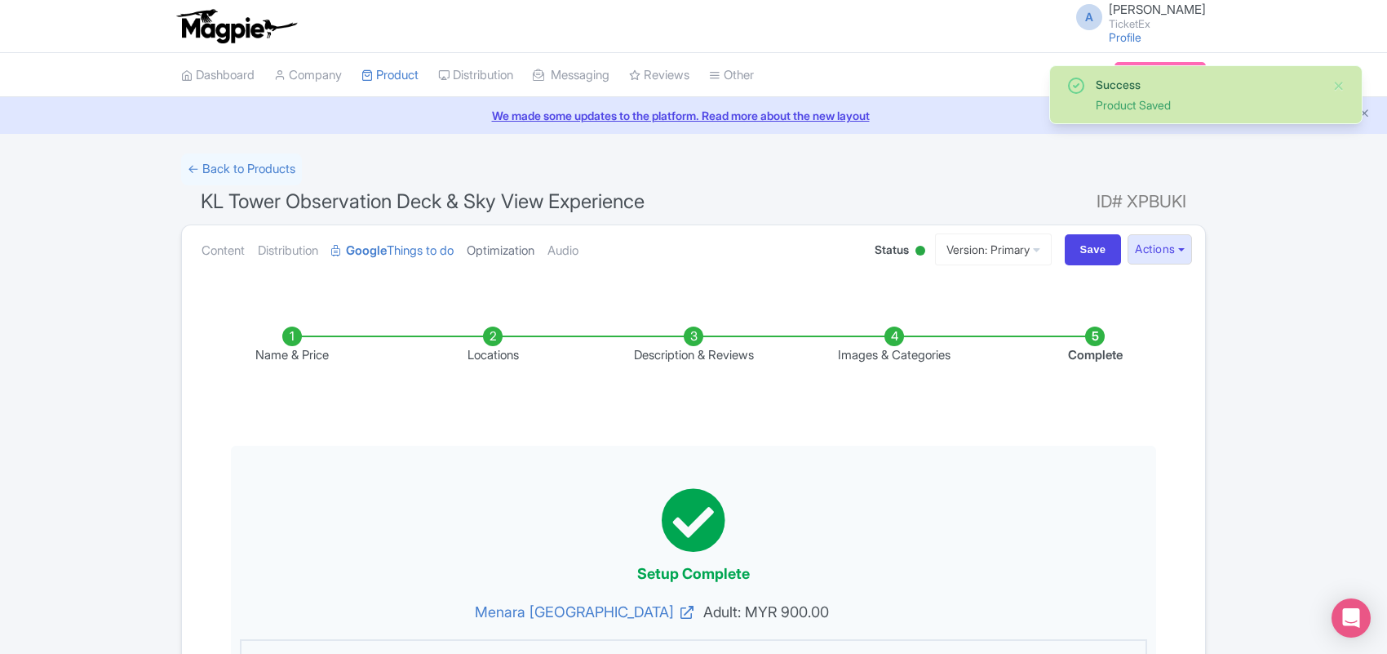
click at [513, 246] on link "Optimization" at bounding box center [501, 250] width 68 height 51
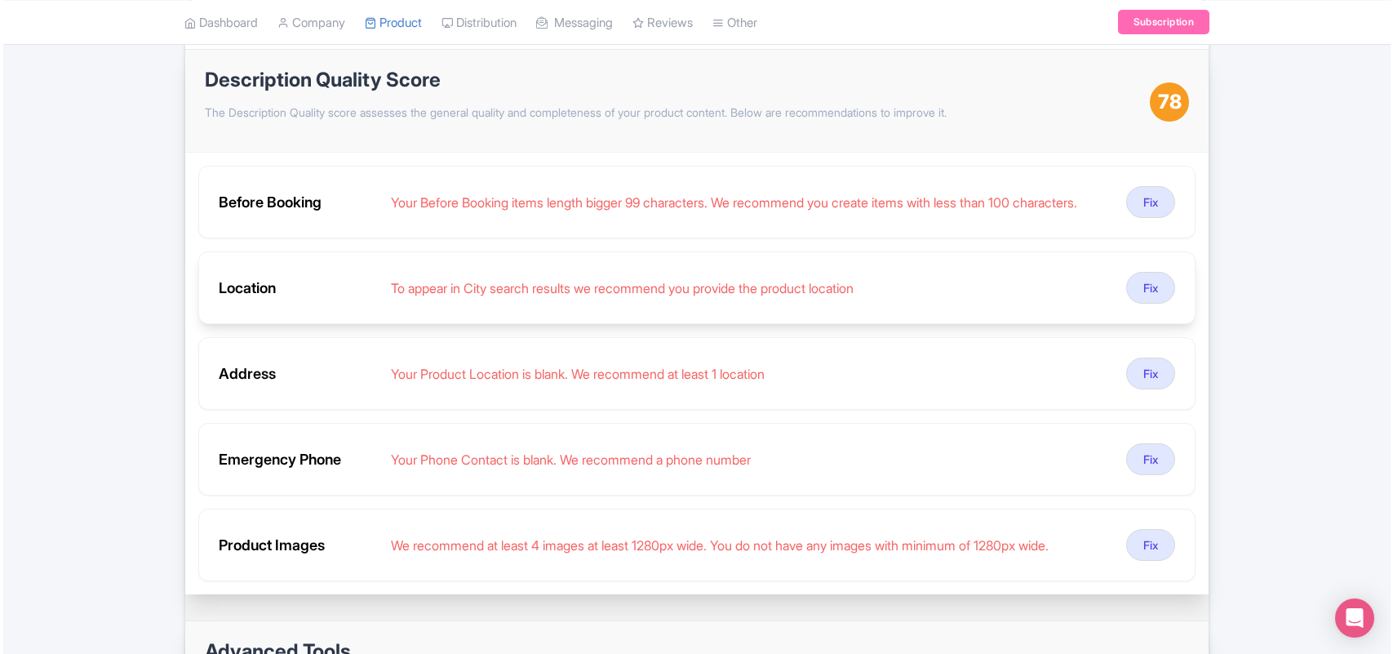
scroll to position [204, 0]
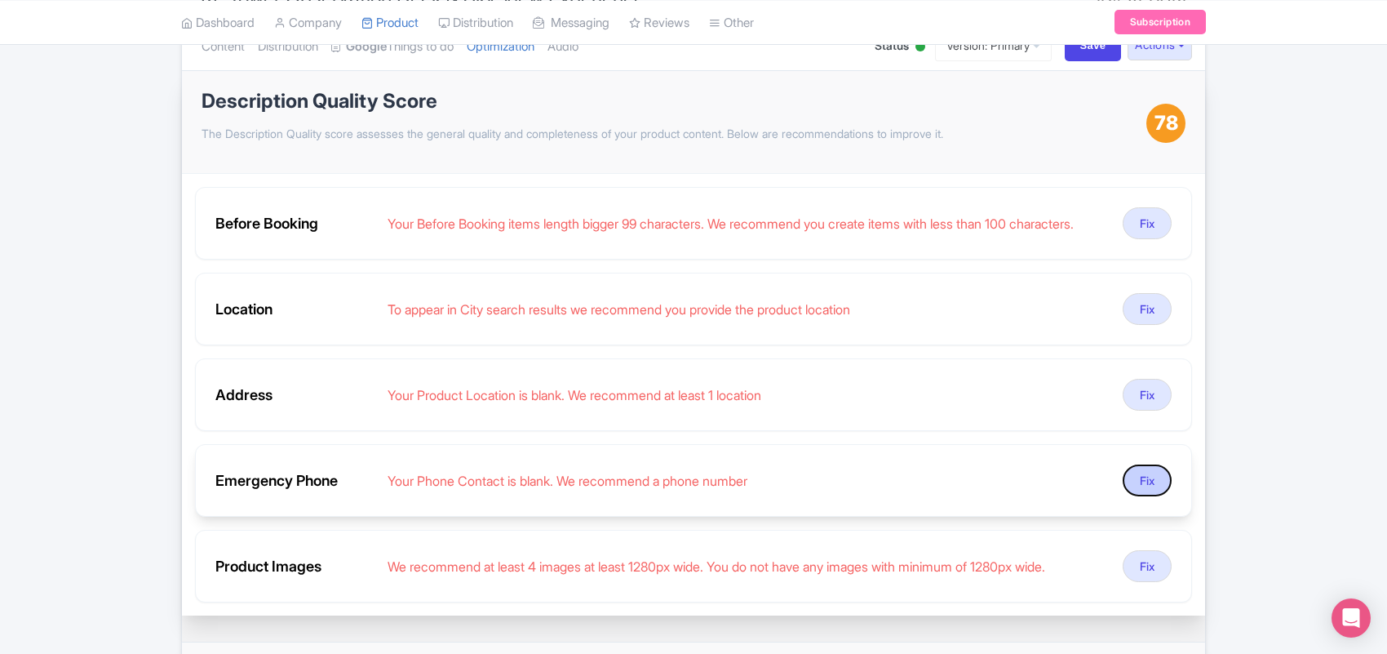
click at [1134, 487] on button "Fix" at bounding box center [1147, 480] width 49 height 32
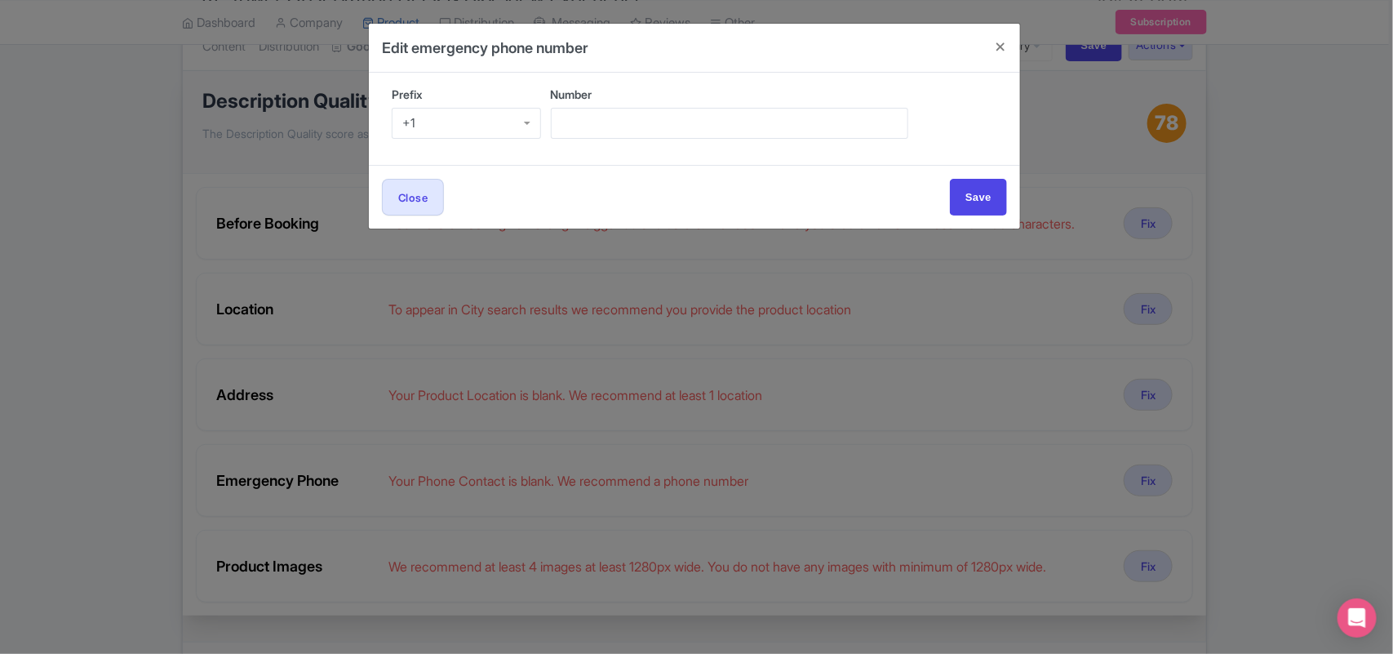
click at [430, 121] on div "+1" at bounding box center [466, 123] width 149 height 31
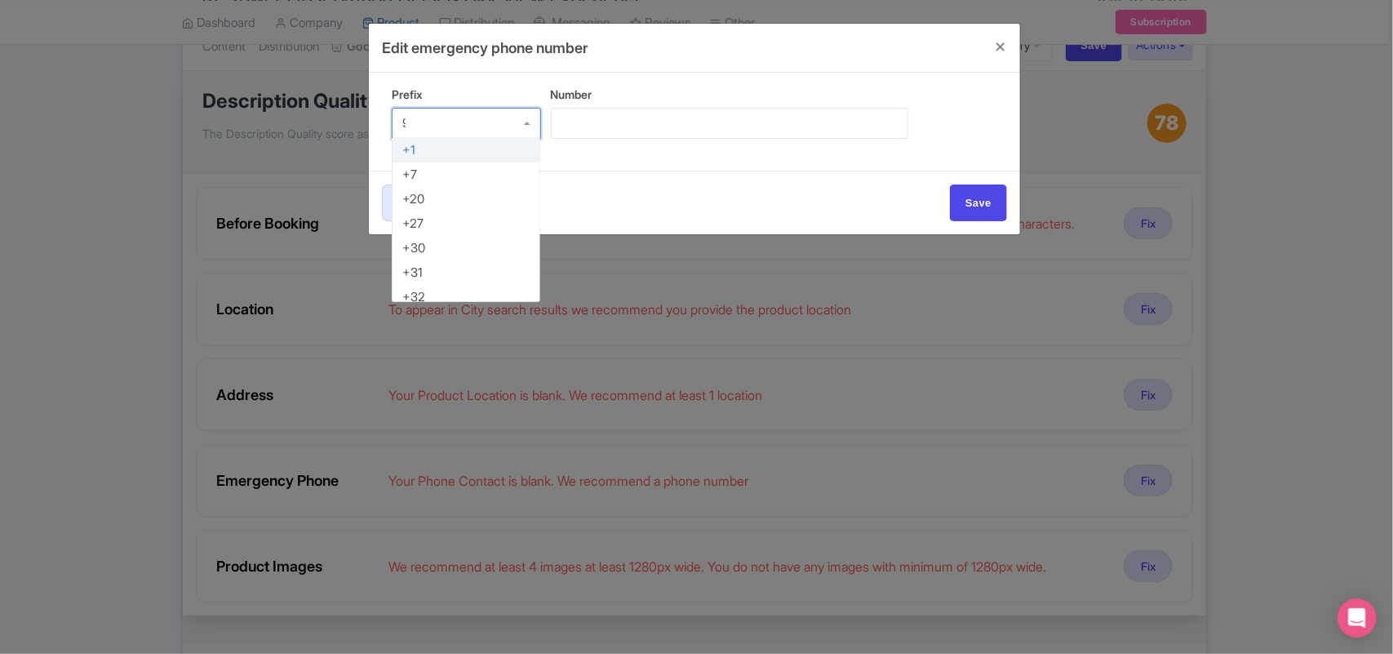
scroll to position [0, 1]
type input "91"
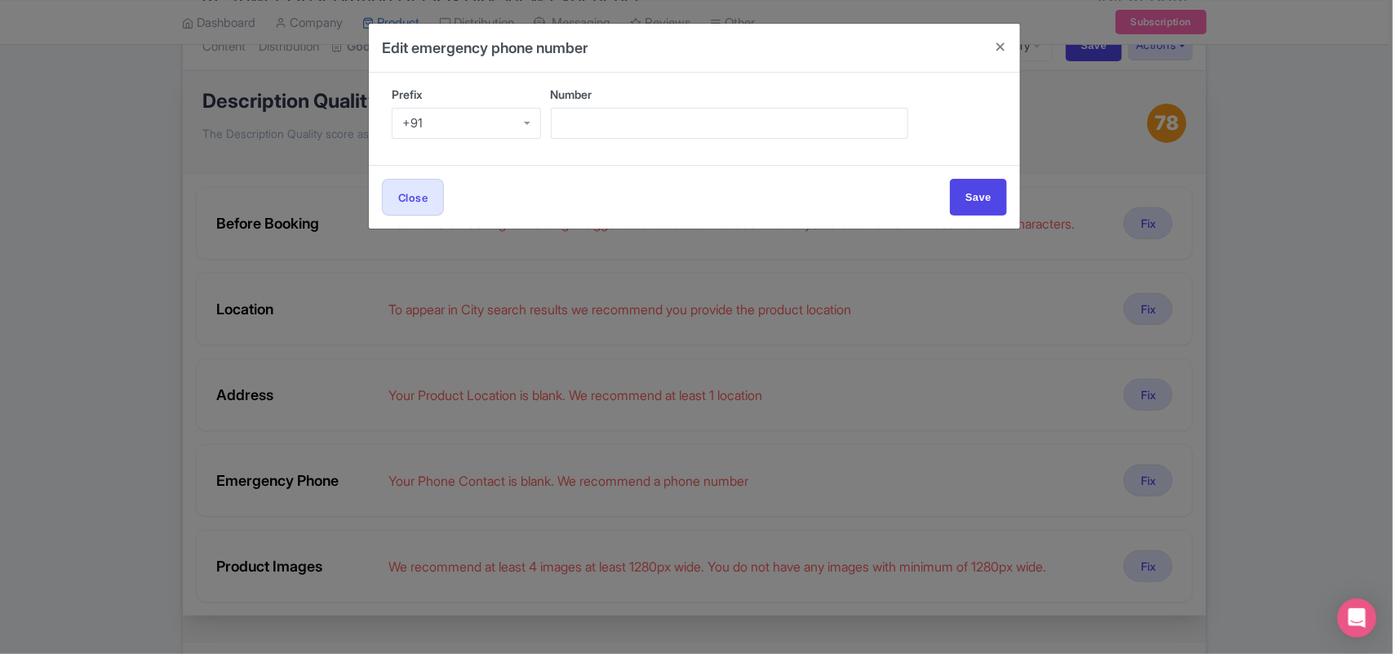
scroll to position [0, 0]
click at [579, 120] on input "Number" at bounding box center [729, 123] width 357 height 31
click at [589, 118] on input "Number" at bounding box center [729, 123] width 357 height 31
paste input "95099 89377"
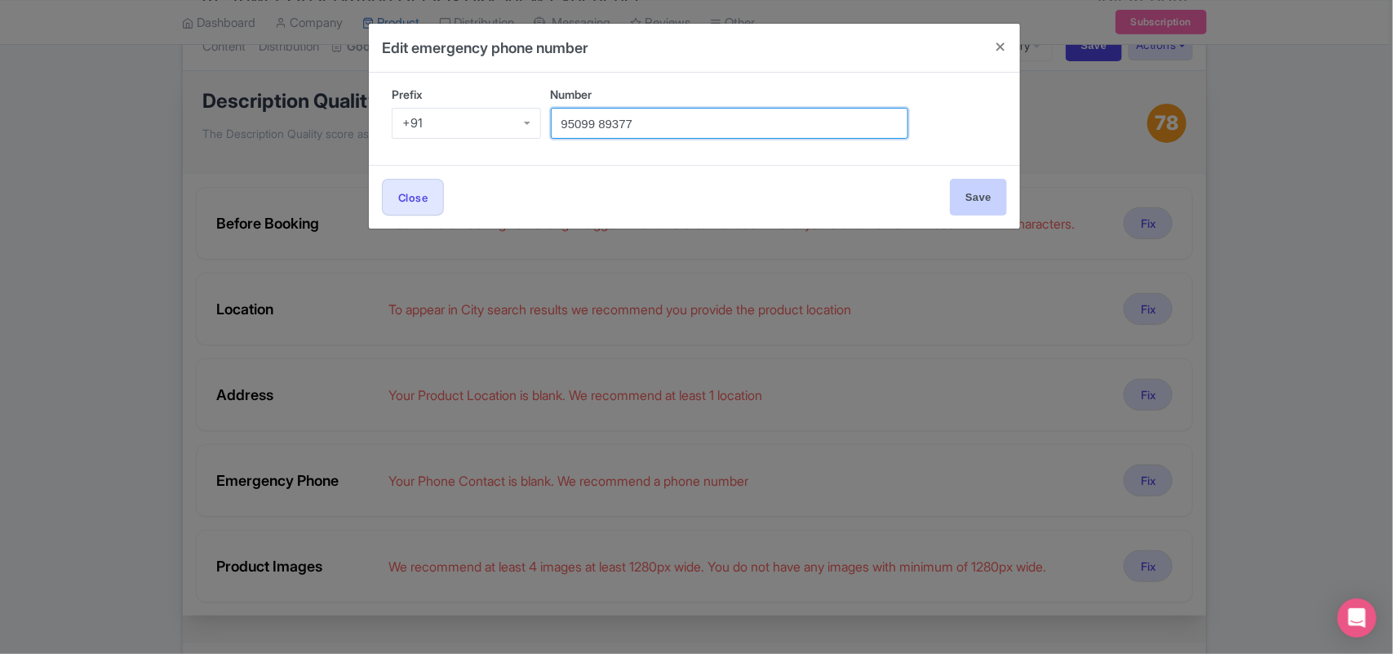
type input "95099 89377"
click at [976, 198] on input "Save" at bounding box center [978, 197] width 57 height 37
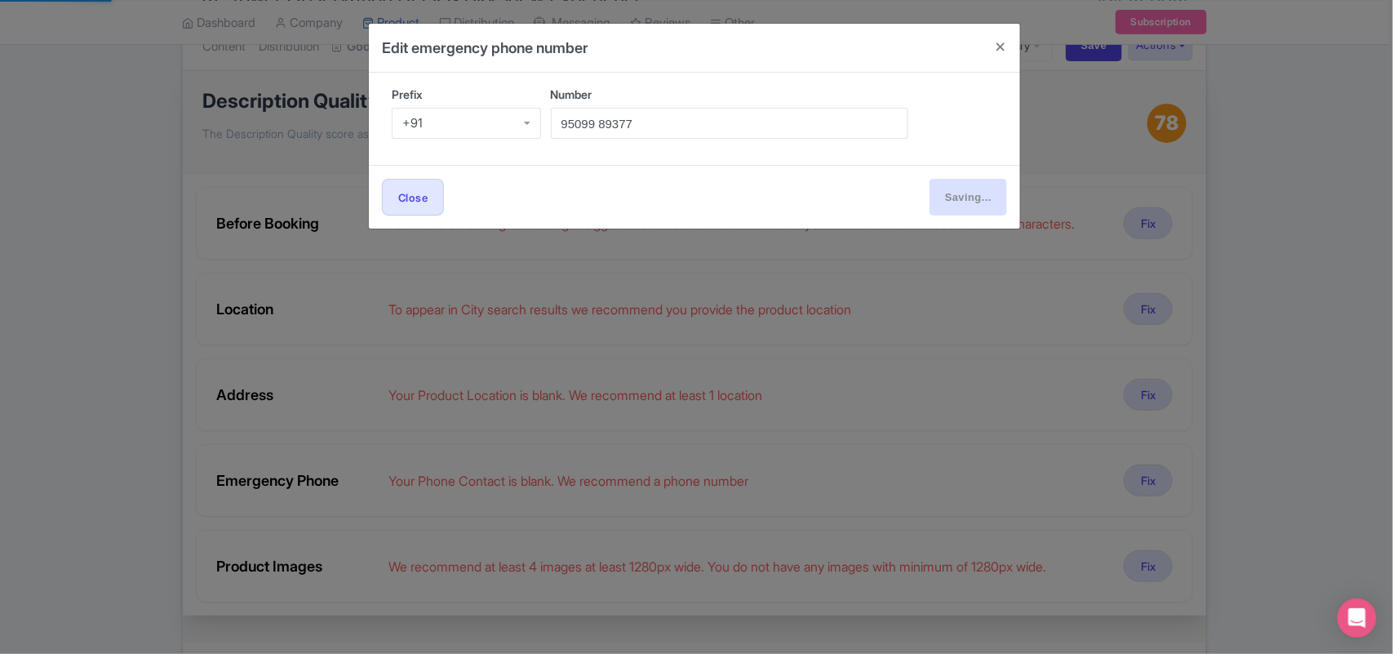
type input "Save"
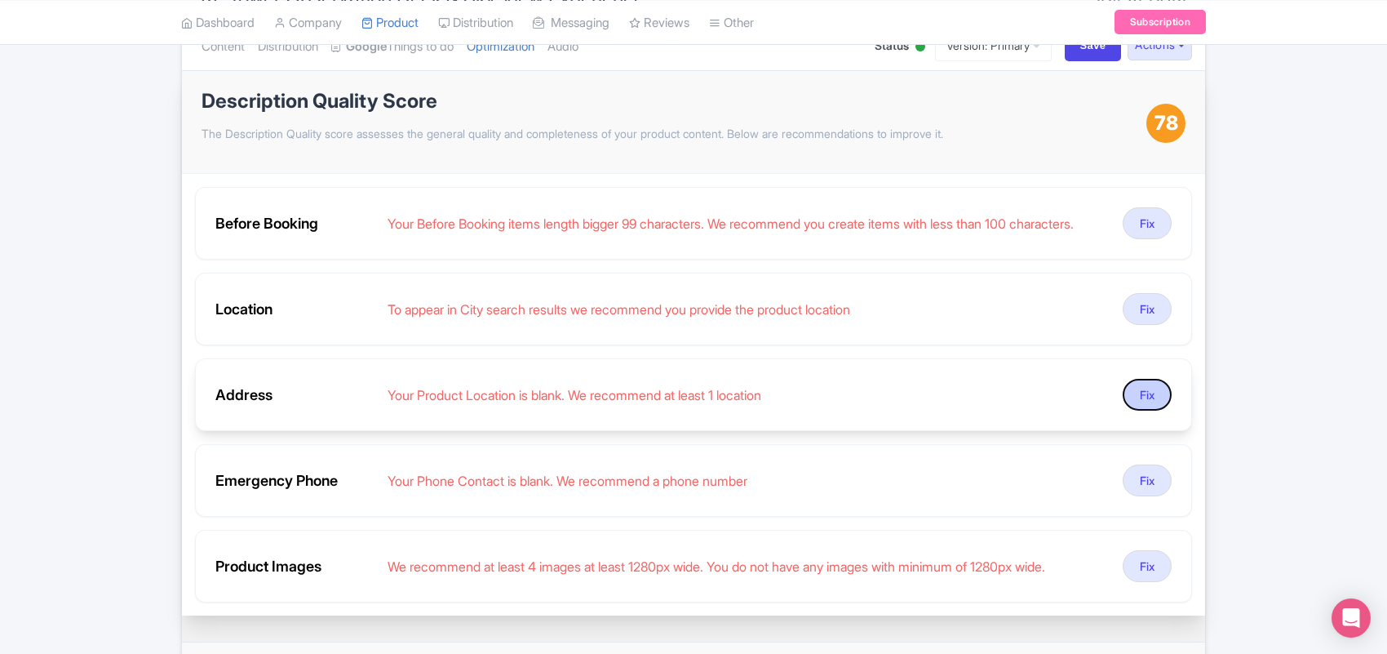
click at [1143, 405] on button "Fix" at bounding box center [1147, 395] width 49 height 32
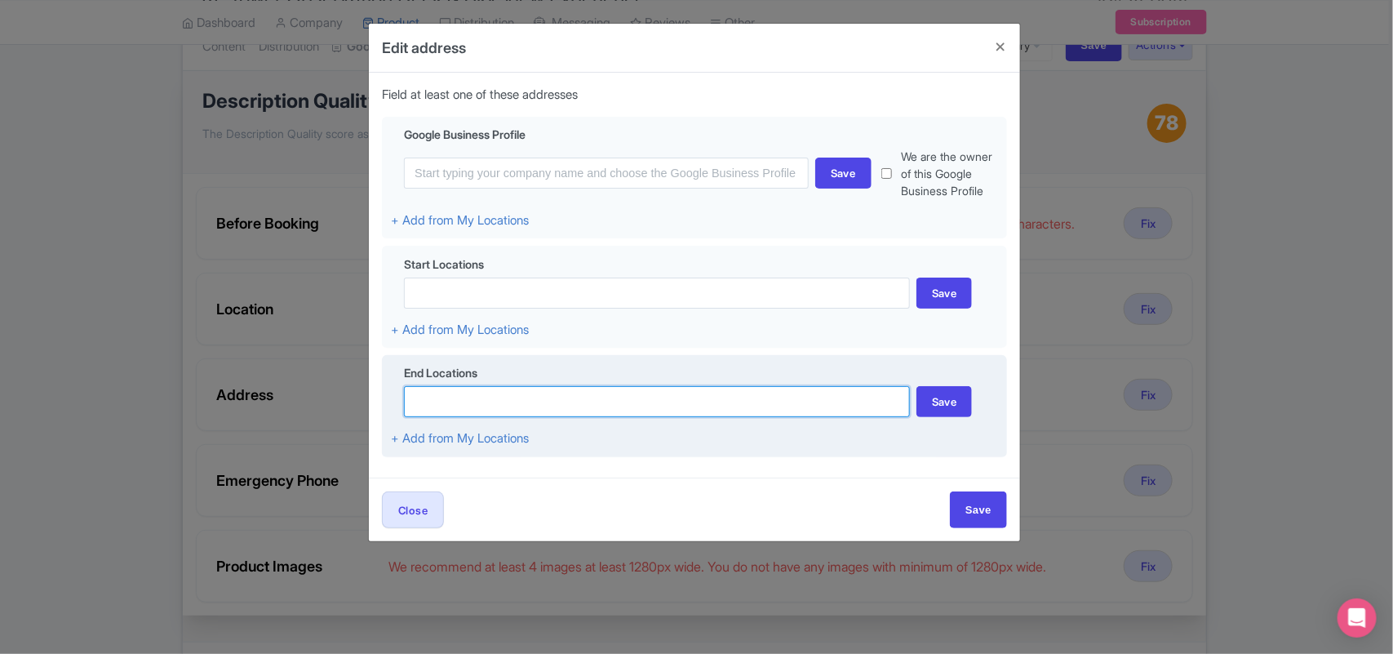
click at [453, 417] on input at bounding box center [657, 401] width 506 height 31
paste input "2 Jalan Punchak, Off, Jalan P. Ramlee, 50250 Kuala Lumpur, Malaysia"
drag, startPoint x: 664, startPoint y: 433, endPoint x: 715, endPoint y: 437, distance: 51.6
click at [690, 417] on input "2 Jalan Punchak, Off, Jalan P. Ramlee, 50250 Kuala Lumpur, Malaysia" at bounding box center [657, 401] width 506 height 31
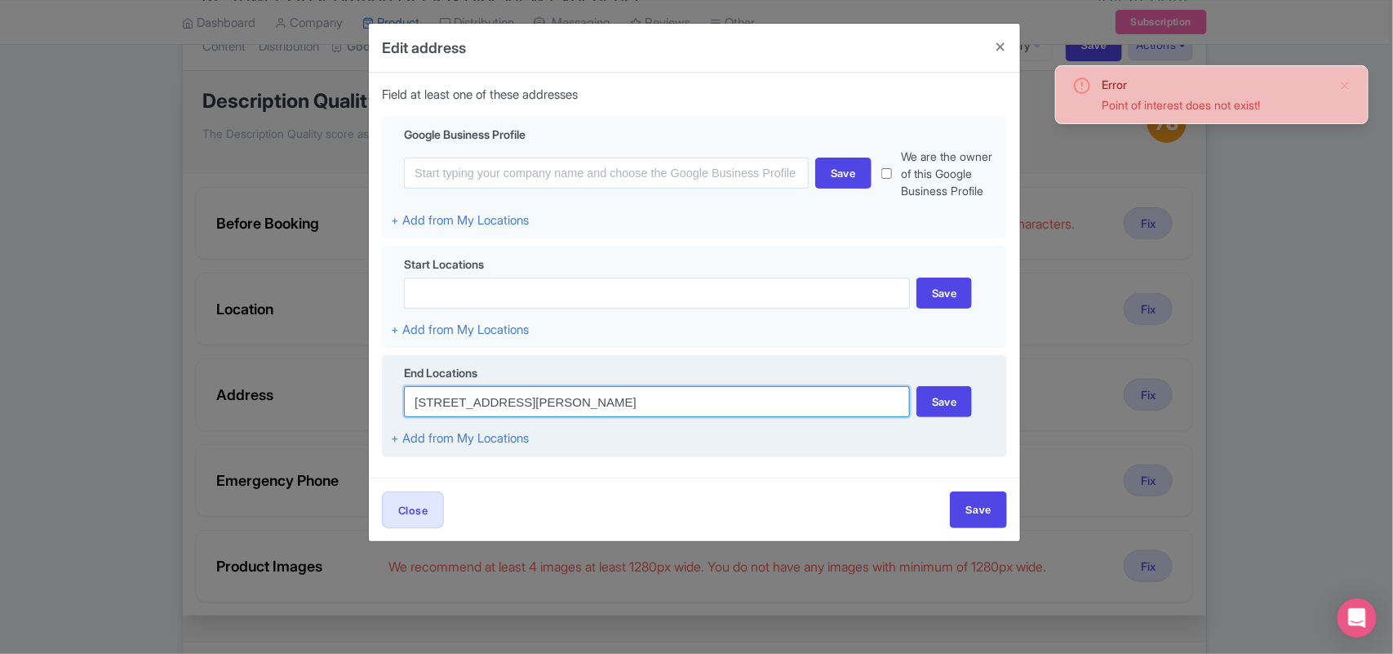
click at [561, 417] on input "2 Jalan Punchak, Off, Jalan P. Ramlee, 50250 Kuala Lumpur, Malaysia" at bounding box center [657, 401] width 506 height 31
drag, startPoint x: 625, startPoint y: 425, endPoint x: 515, endPoint y: 421, distance: 110.3
click at [515, 417] on input "2 Jalan Punchak, Off, Jalan P. Ramlee, 50250 Kuala Lumpur, Malaysia" at bounding box center [657, 401] width 506 height 31
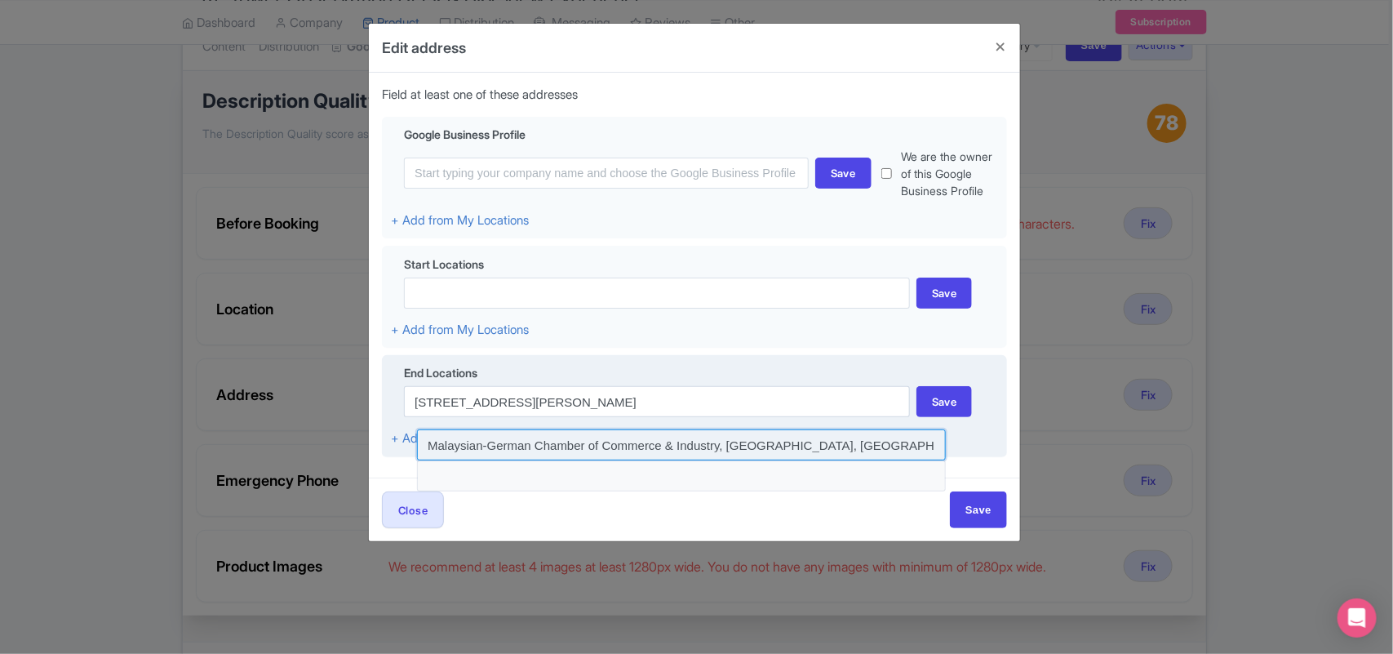
click at [757, 459] on input at bounding box center [681, 444] width 529 height 31
type input "Malaysian-German Chamber of Commerce & Industry, Jalan P. Ramlee, Kuala Lumpur,…"
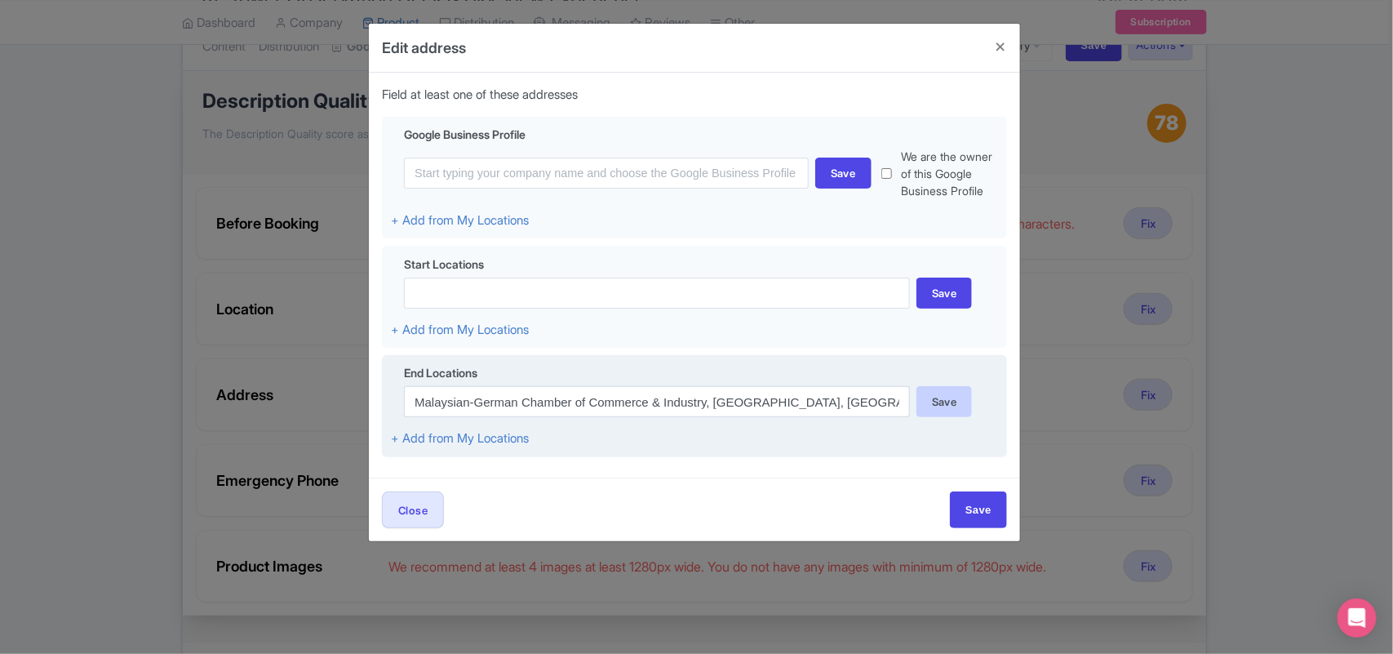
click at [944, 417] on div "Save" at bounding box center [945, 401] width 56 height 31
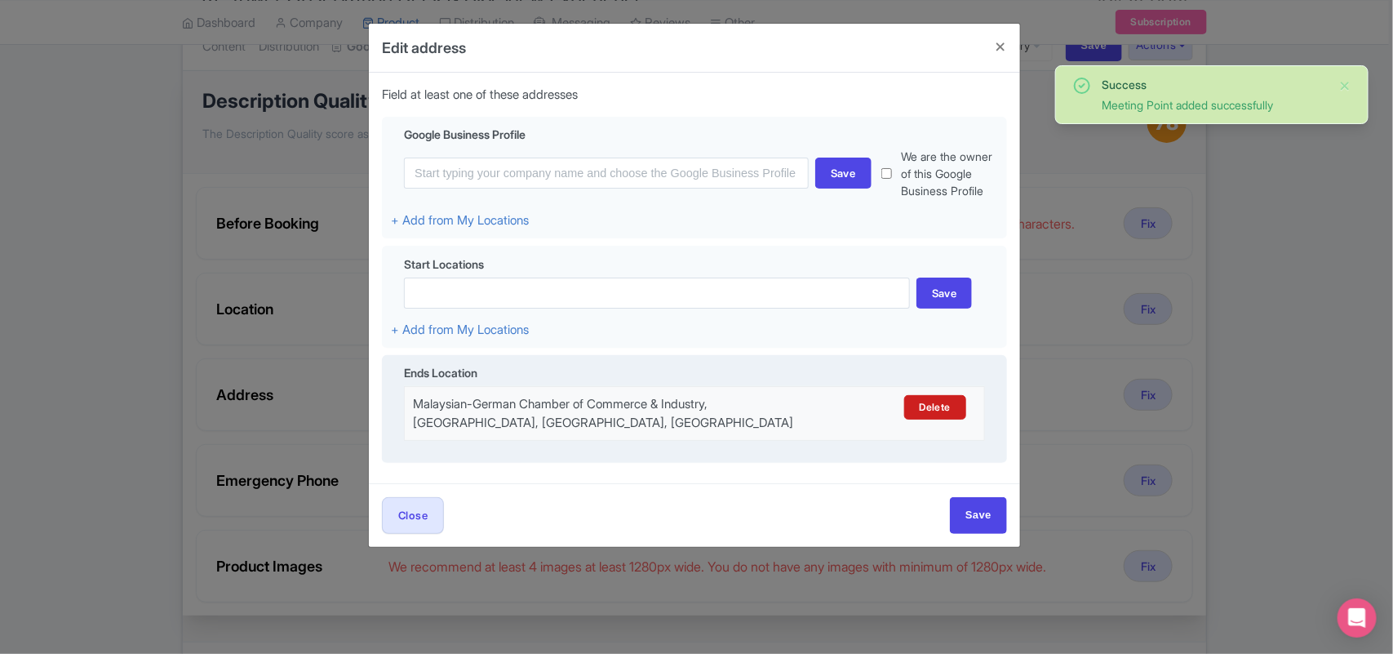
drag, startPoint x: 475, startPoint y: 468, endPoint x: 406, endPoint y: 429, distance: 78.6
click at [406, 429] on div "Malaysian-German Chamber of Commerce & Industry, Jalan P. Ramlee, Kuala Lumpur,…" at bounding box center [694, 413] width 583 height 37
copy div "Malaysian-German Chamber of Commerce & Industry, Jalan P. Ramlee, Kuala Lumpur,…"
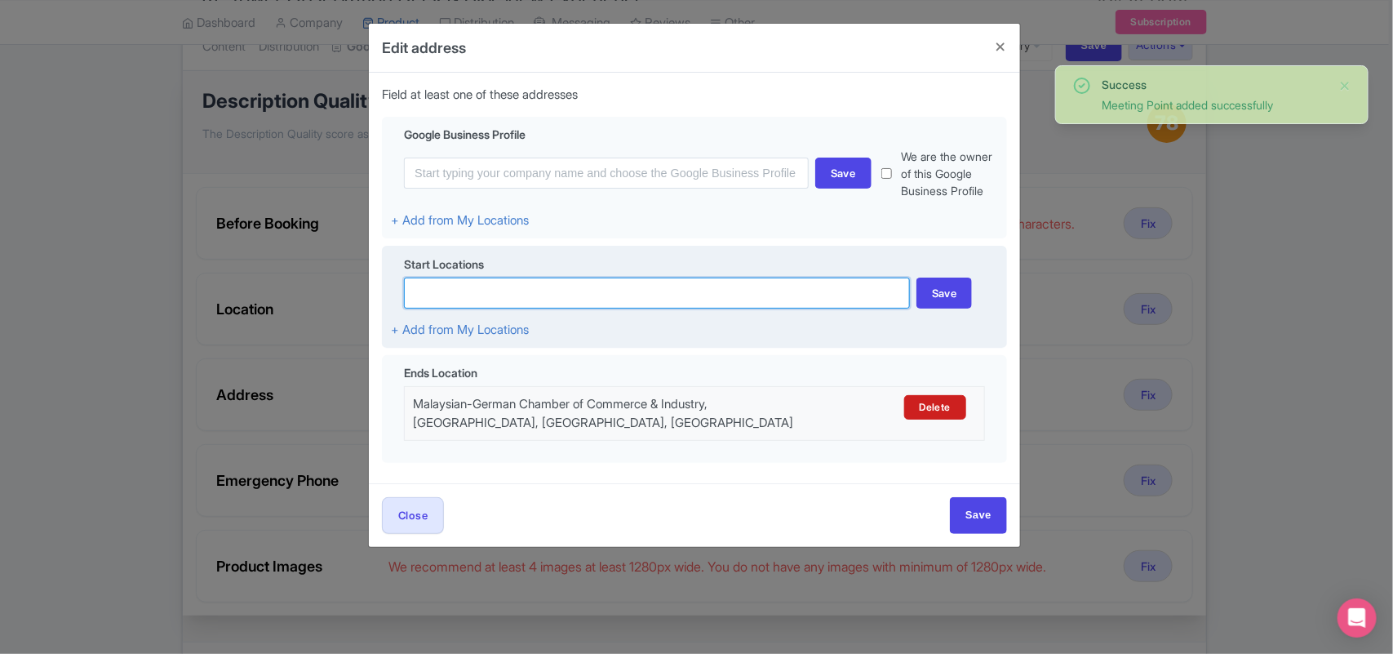
click at [476, 308] on input at bounding box center [657, 292] width 506 height 31
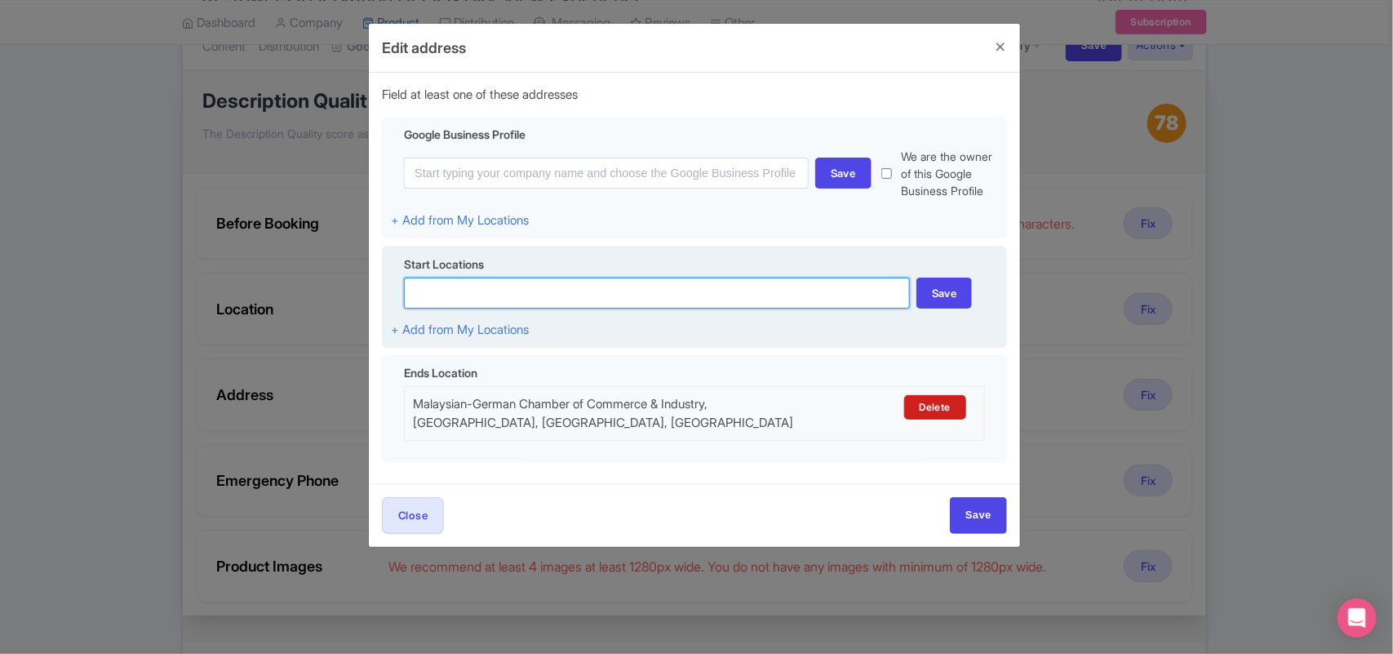
paste input "Malaysian-German Chamber of Commerce & Industry, Jalan P. Ramlee, Kuala Lumpur,…"
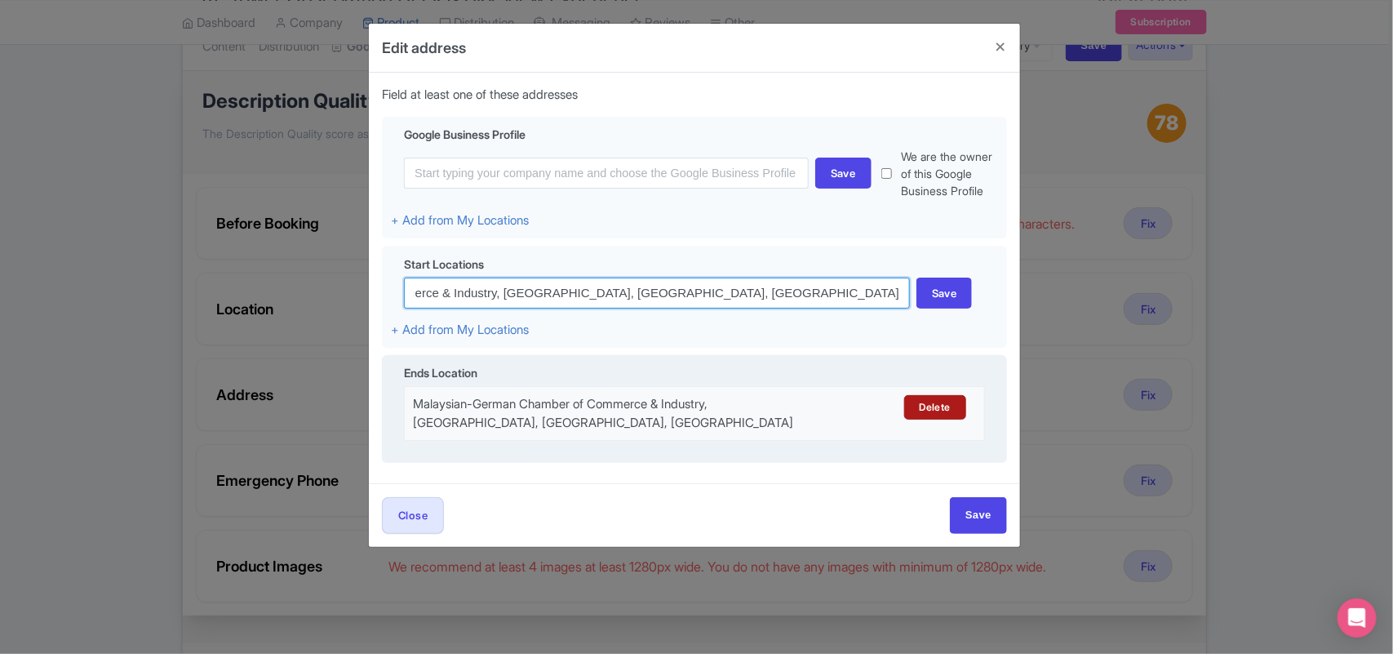
type input "Malaysian-German Chamber of Commerce & Industry, Jalan P. Ramlee, Kuala Lumpur,…"
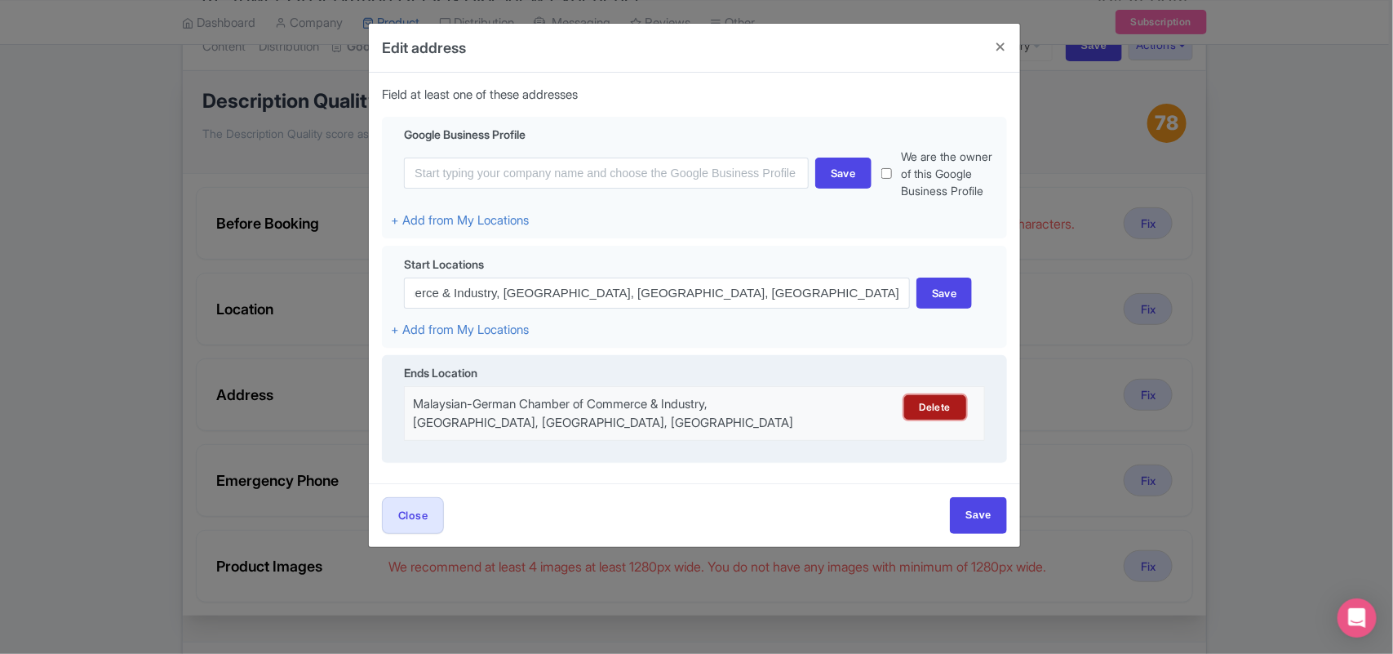
scroll to position [0, 0]
click at [939, 419] on link "Delete" at bounding box center [935, 407] width 62 height 24
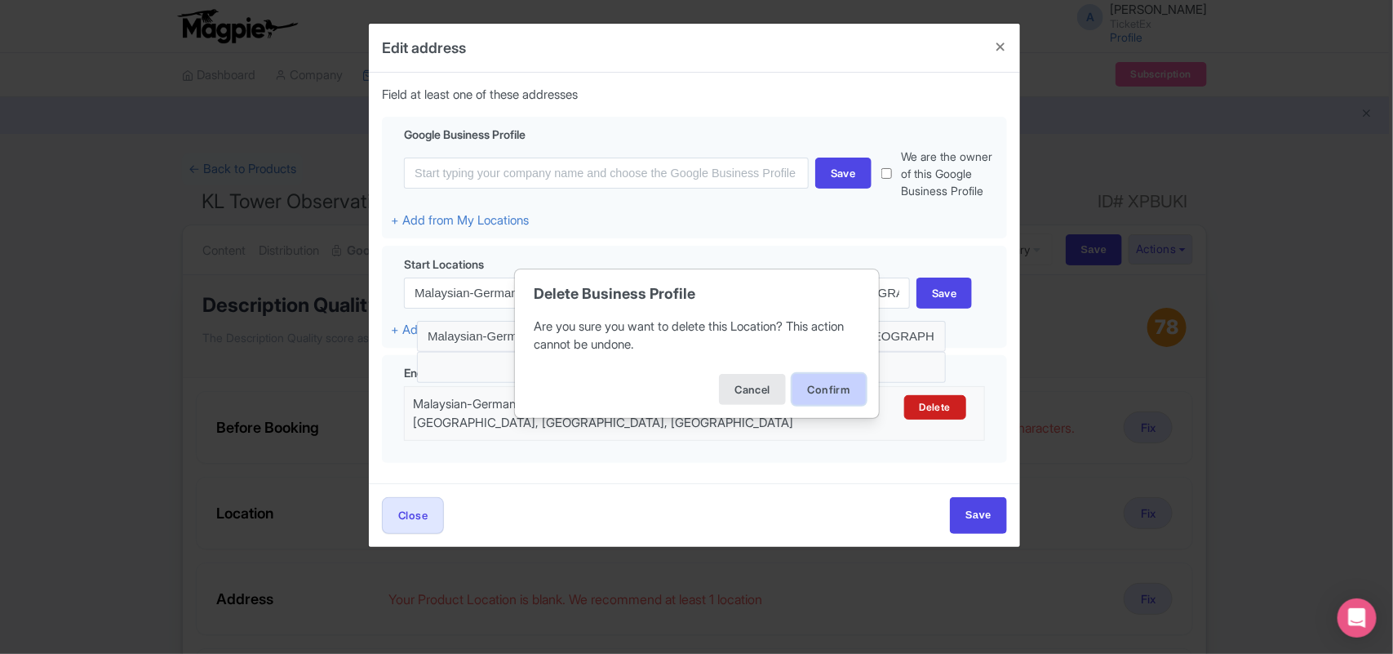
click at [814, 394] on button "Confirm" at bounding box center [828, 389] width 73 height 31
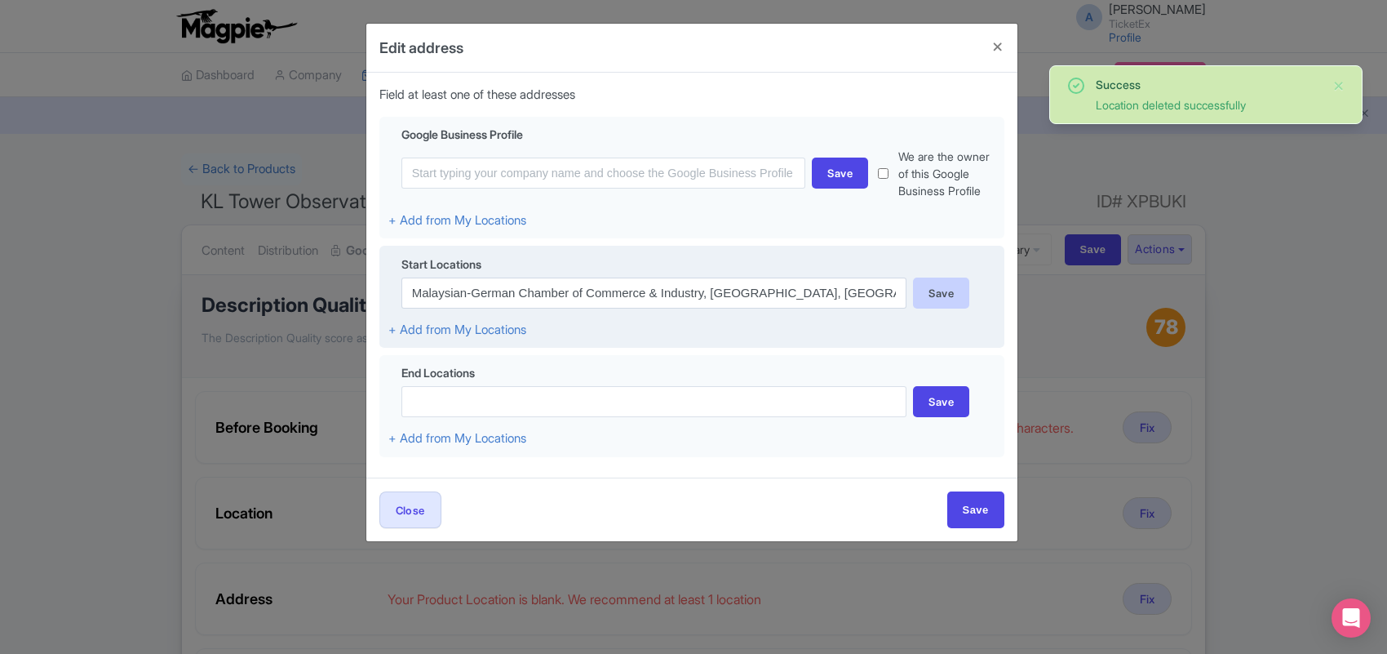
click at [943, 308] on div "Save" at bounding box center [941, 292] width 56 height 31
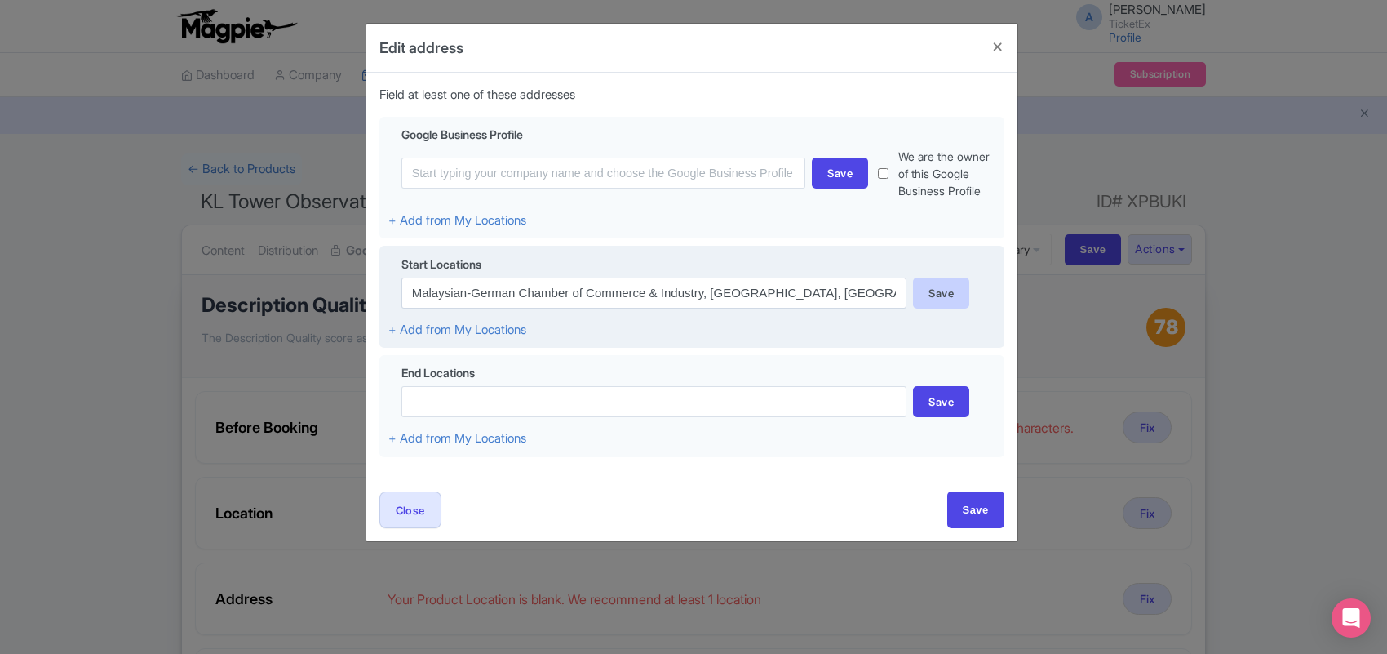
click at [956, 308] on div "Save" at bounding box center [941, 292] width 56 height 31
click at [943, 303] on div "Save" at bounding box center [941, 292] width 56 height 31
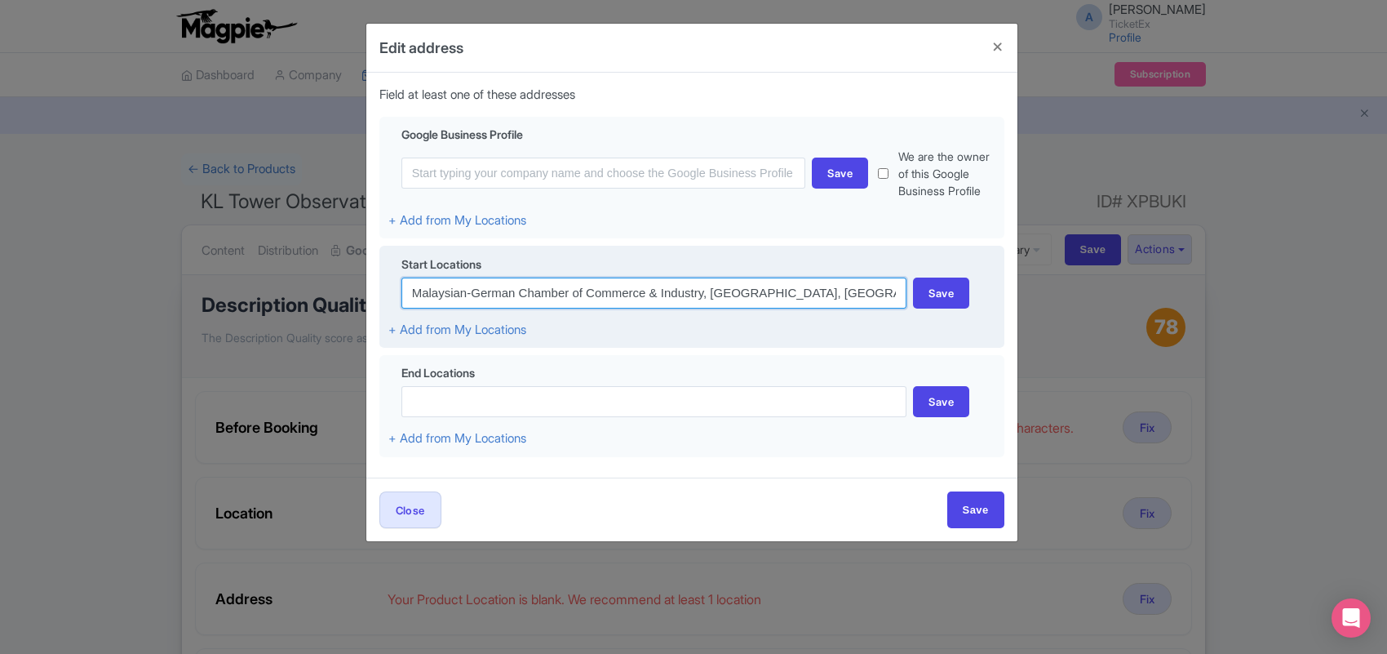
click at [590, 308] on input "Malaysian-German Chamber of Commerce & Industry, Jalan P. Ramlee, Kuala Lumpur,…" at bounding box center [655, 292] width 506 height 31
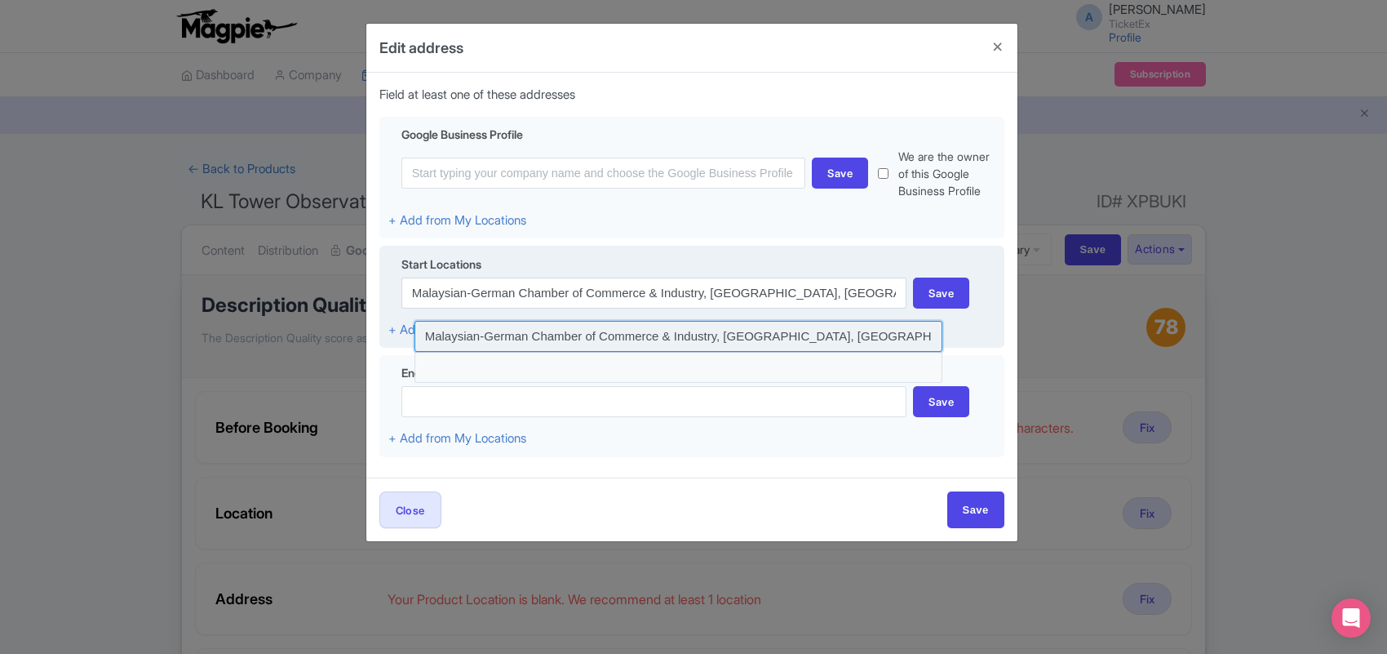
click at [892, 352] on input at bounding box center [679, 336] width 529 height 31
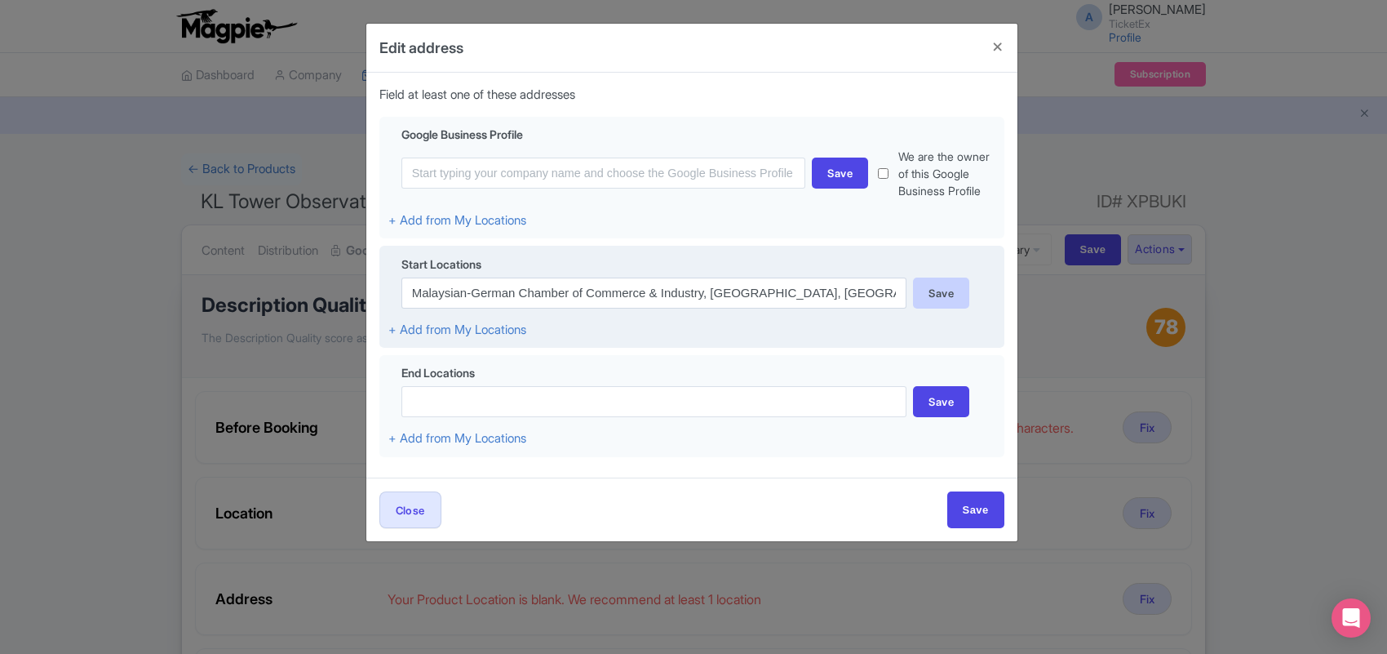
click at [940, 308] on div "Save" at bounding box center [941, 292] width 56 height 31
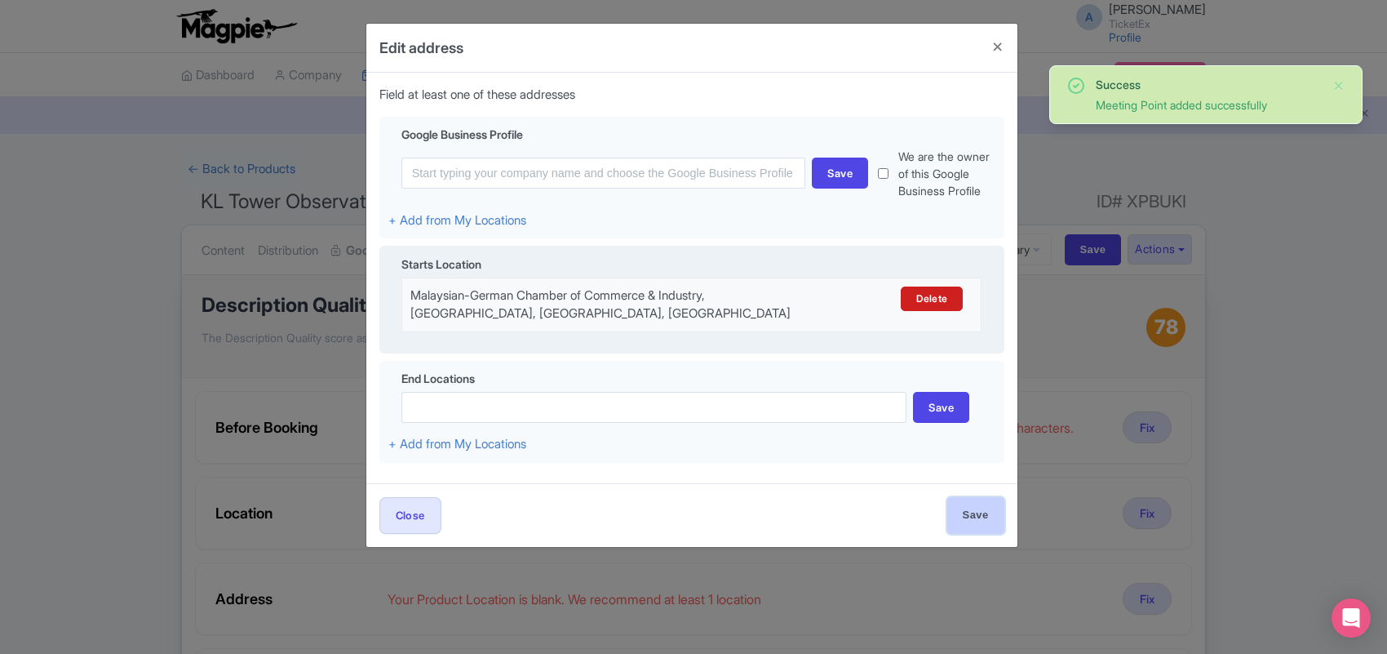
click at [981, 534] on input "Save" at bounding box center [976, 515] width 57 height 37
type input "Save"
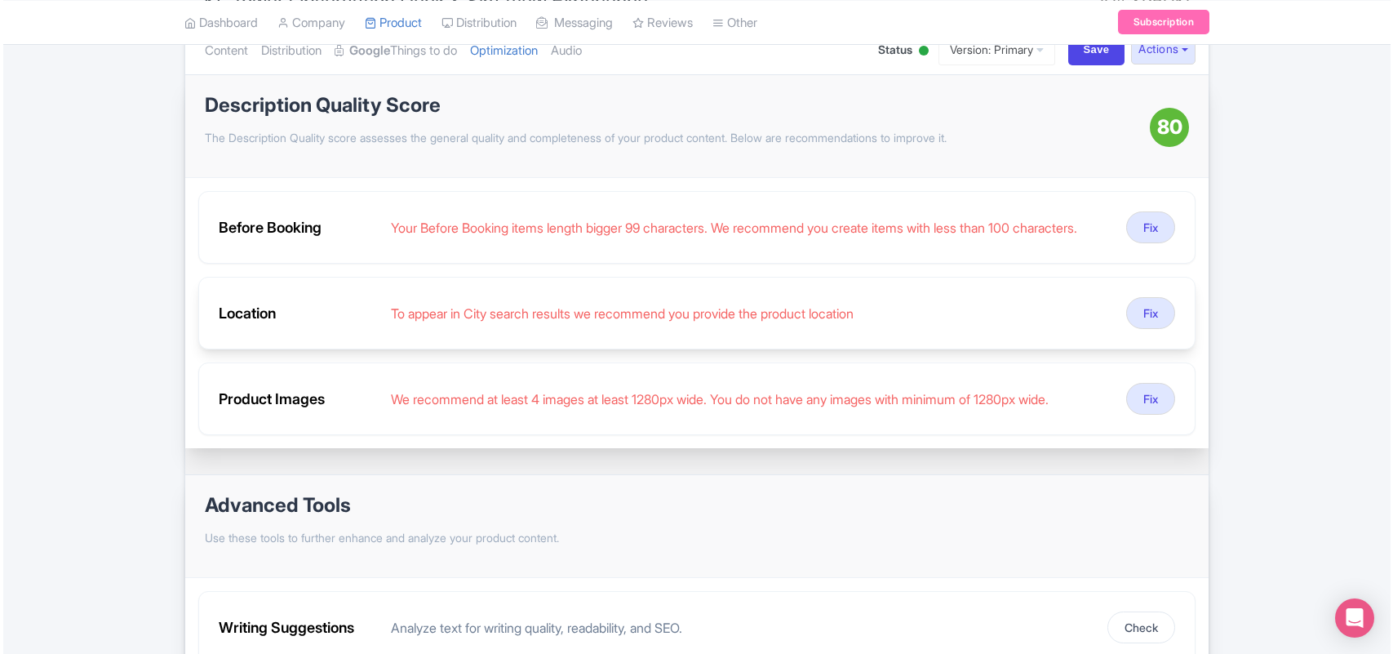
scroll to position [204, 0]
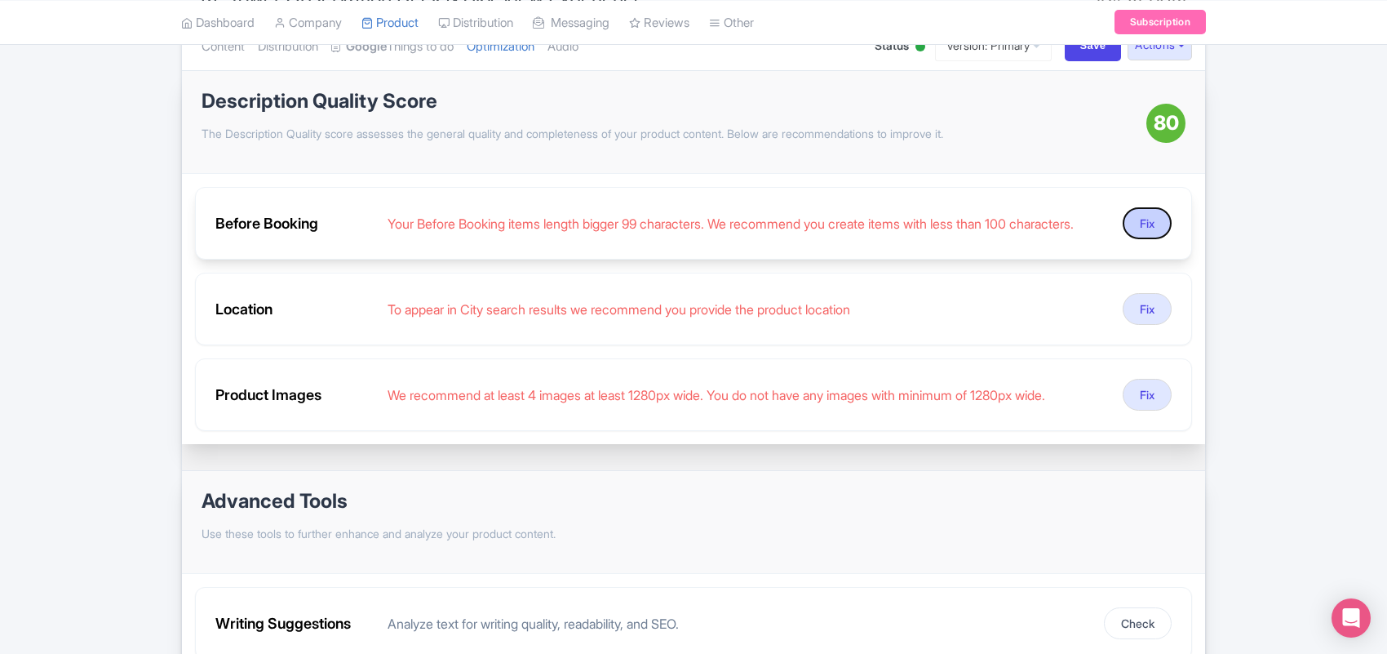
click at [1149, 225] on button "Fix" at bounding box center [1147, 223] width 49 height 32
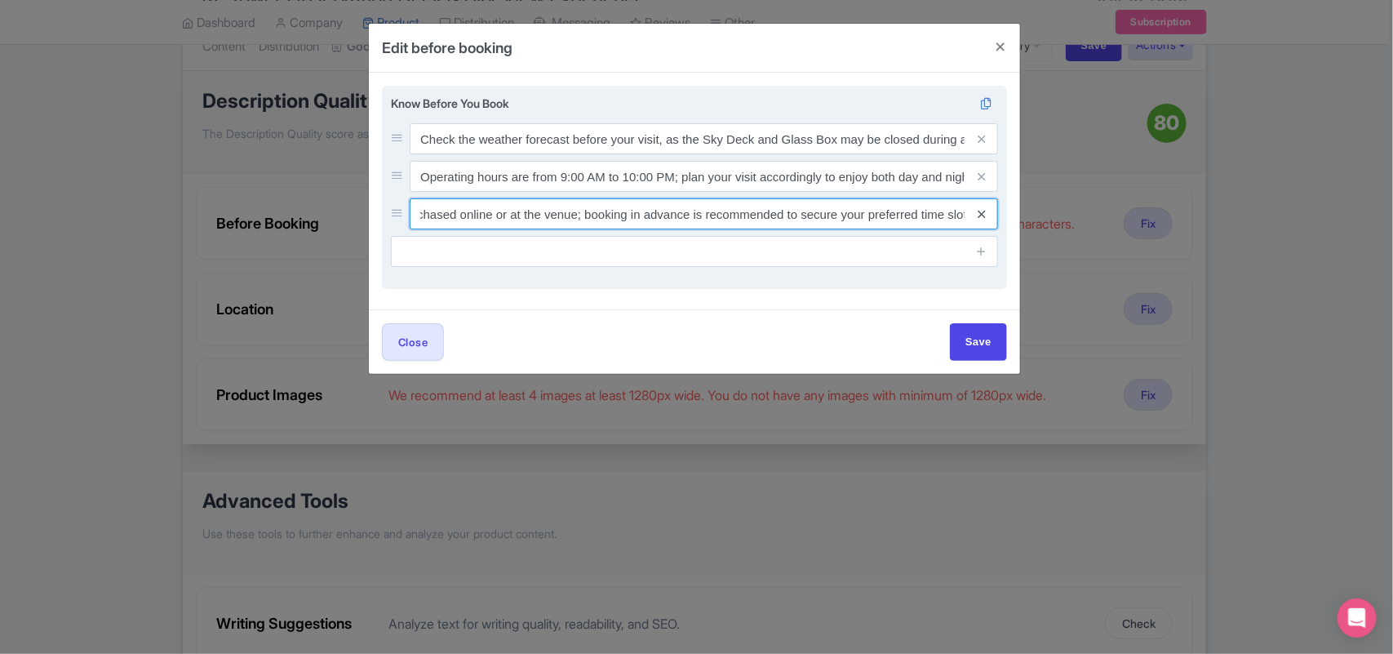
scroll to position [0, 109]
drag, startPoint x: 680, startPoint y: 218, endPoint x: 854, endPoint y: 235, distance: 175.5
click at [974, 224] on div "Tickets can be purchased online or at the venue; booking in advance is recommen…" at bounding box center [704, 213] width 588 height 31
click at [476, 154] on input "Tickets can be purchased online or at the venue; booking in advance is recommen…" at bounding box center [704, 138] width 588 height 31
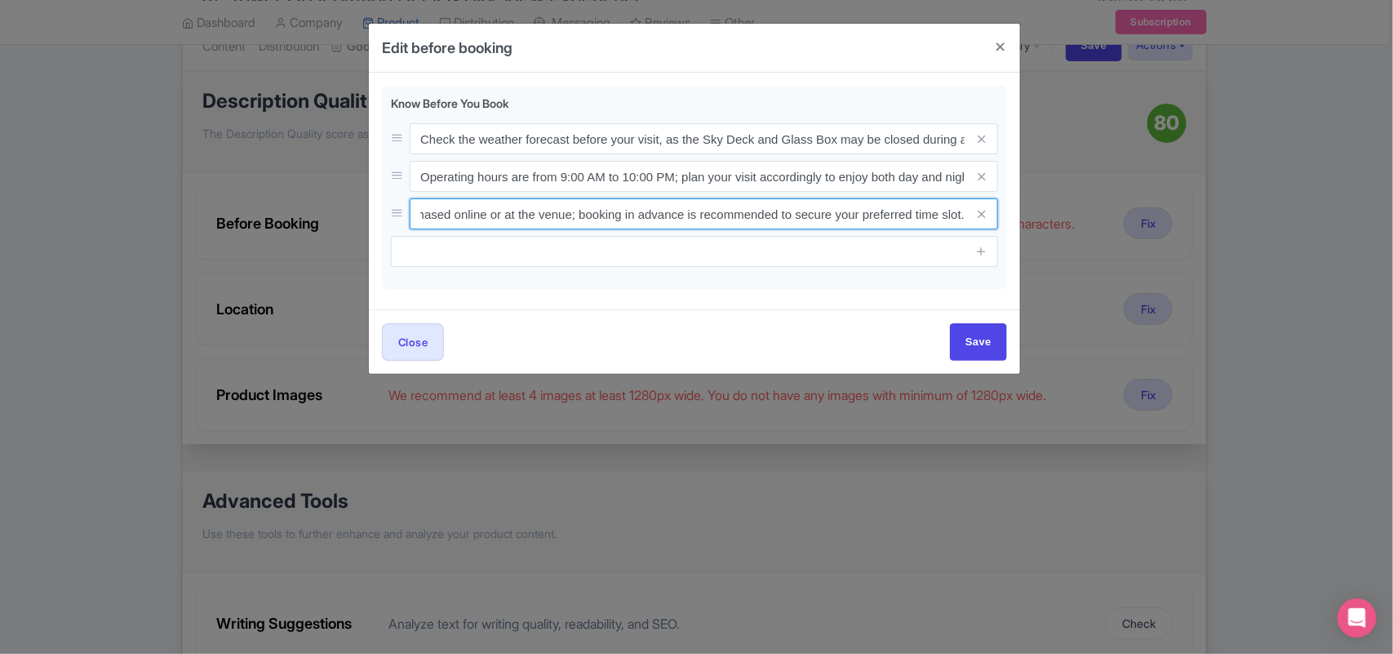
scroll to position [0, 0]
drag, startPoint x: 581, startPoint y: 214, endPoint x: 316, endPoint y: 231, distance: 265.8
click at [316, 231] on div "Edit before booking Know Before You Book Check the weather forecast before your…" at bounding box center [696, 327] width 1393 height 654
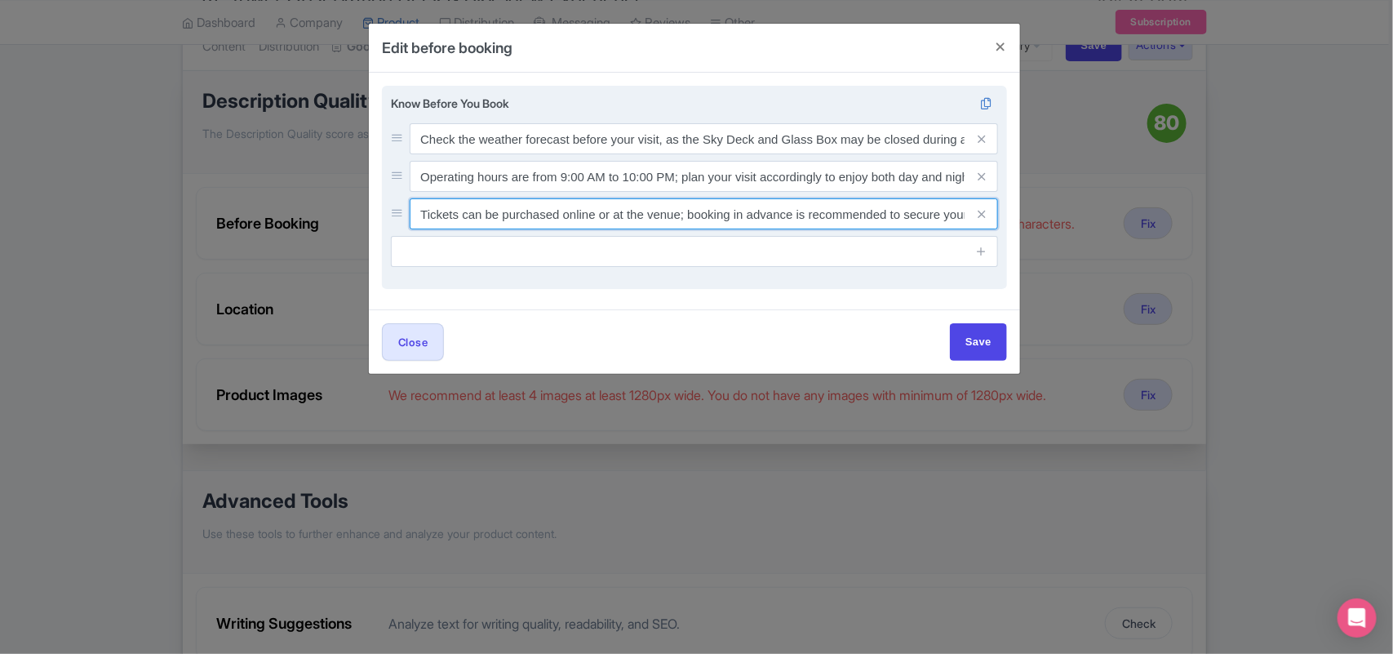
click at [687, 154] on input "Tickets can be purchased online or at the venue; booking in advance is recommen…" at bounding box center [704, 138] width 588 height 31
click at [684, 154] on input "Tickets can be purchased online or at the venue; booking in advance is recommen…" at bounding box center [704, 138] width 588 height 31
click at [720, 154] on input "Tickets can be purchased online or at the venue; booking in advance is recommen…" at bounding box center [704, 138] width 588 height 31
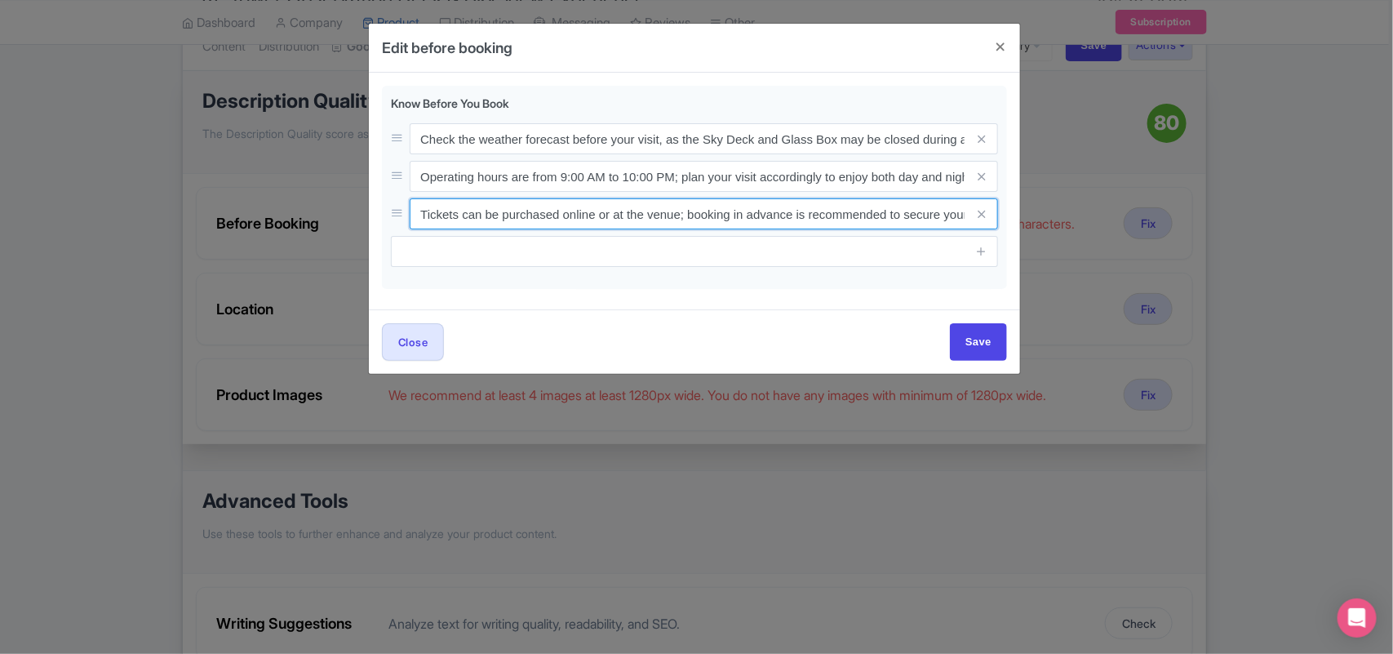
scroll to position [0, 109]
drag, startPoint x: 680, startPoint y: 215, endPoint x: 1147, endPoint y: 226, distance: 467.8
click at [1147, 226] on div "Edit before booking Know Before You Book Check the weather forecast before your…" at bounding box center [696, 327] width 1393 height 654
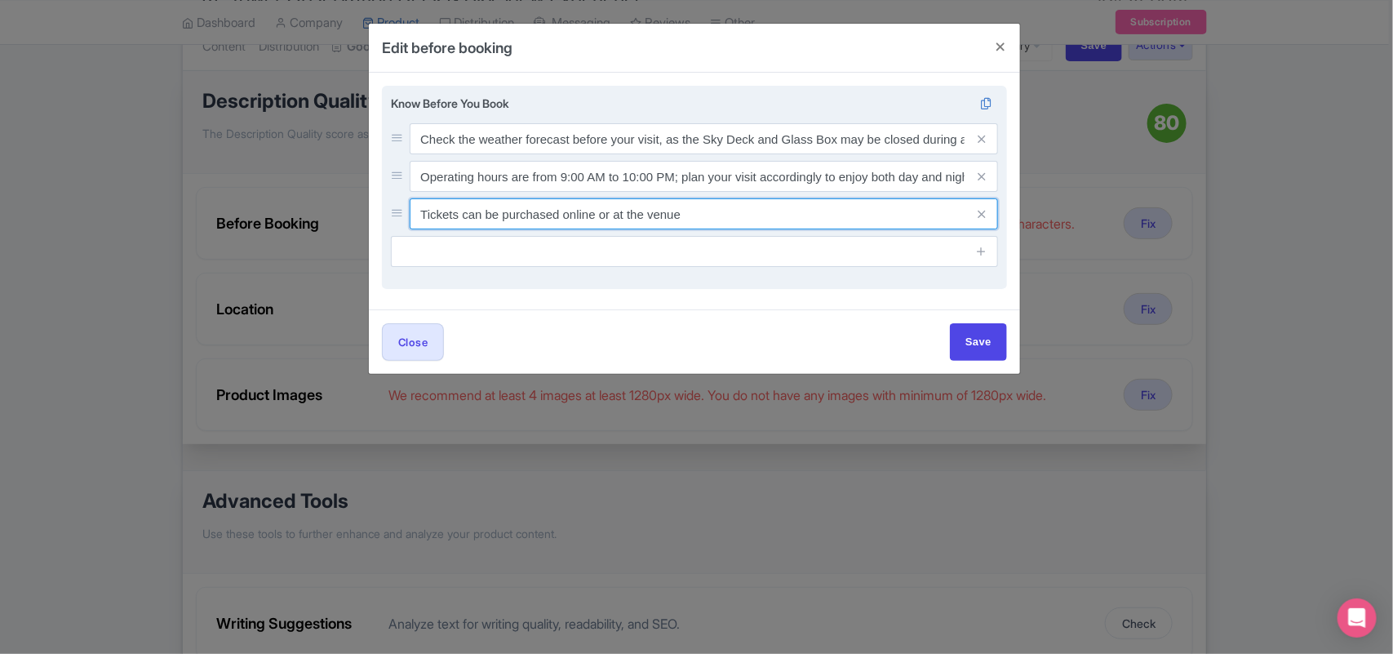
type input "Tickets can be purchased online or at the venue"
drag, startPoint x: 682, startPoint y: 170, endPoint x: 982, endPoint y: 176, distance: 299.6
click at [982, 176] on div "Operating hours are from 9:00 AM to 10:00 PM; plan your visit accordingly to en…" at bounding box center [704, 176] width 588 height 31
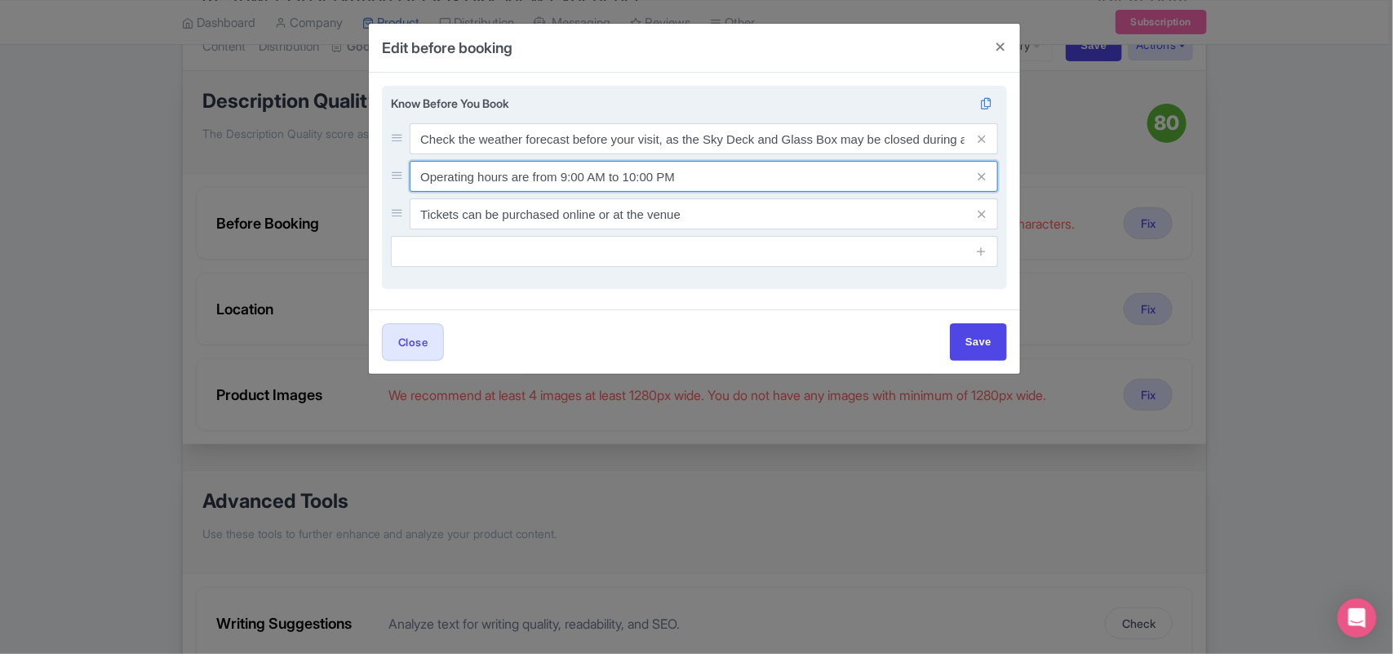
type input "Operating hours are from 9:00 AM to 10:00 PM"
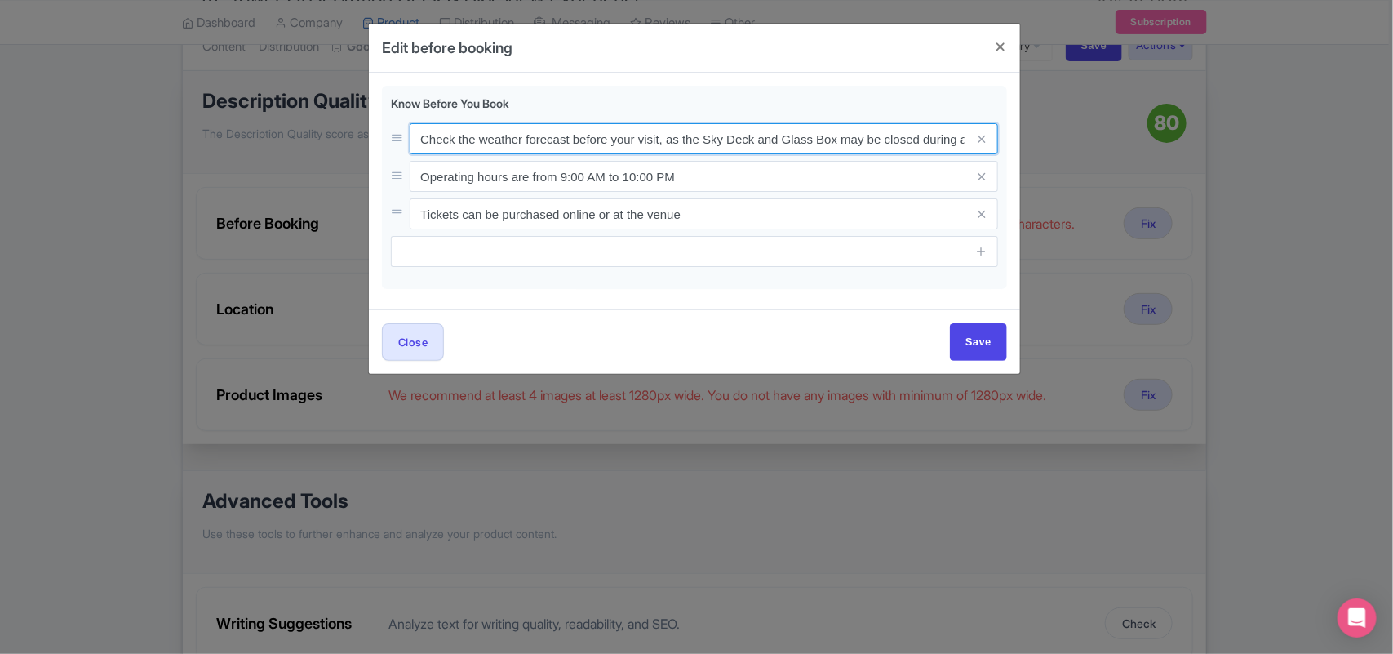
scroll to position [0, 149]
drag, startPoint x: 662, startPoint y: 140, endPoint x: 1033, endPoint y: 136, distance: 371.4
click at [1033, 136] on div "Edit before booking Know Before You Book Check the weather forecast before your…" at bounding box center [696, 327] width 1393 height 654
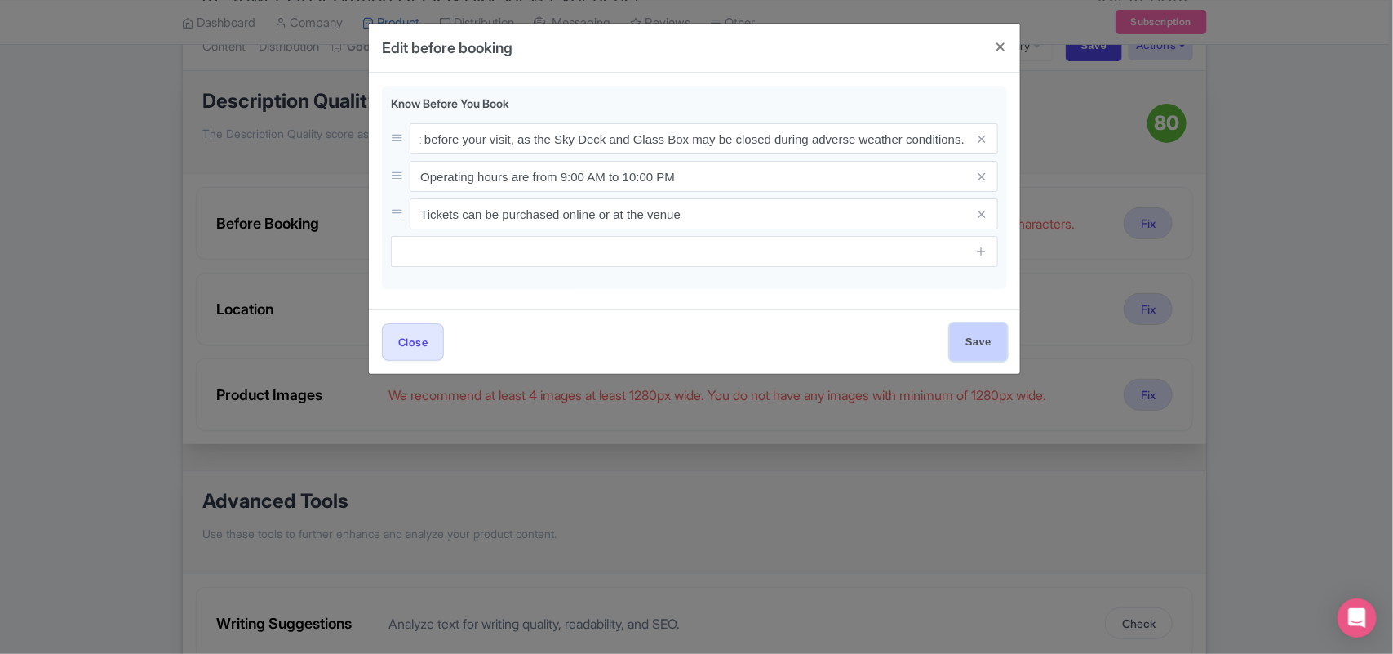
scroll to position [0, 0]
click at [969, 340] on input "Save" at bounding box center [978, 341] width 57 height 37
type input "Save"
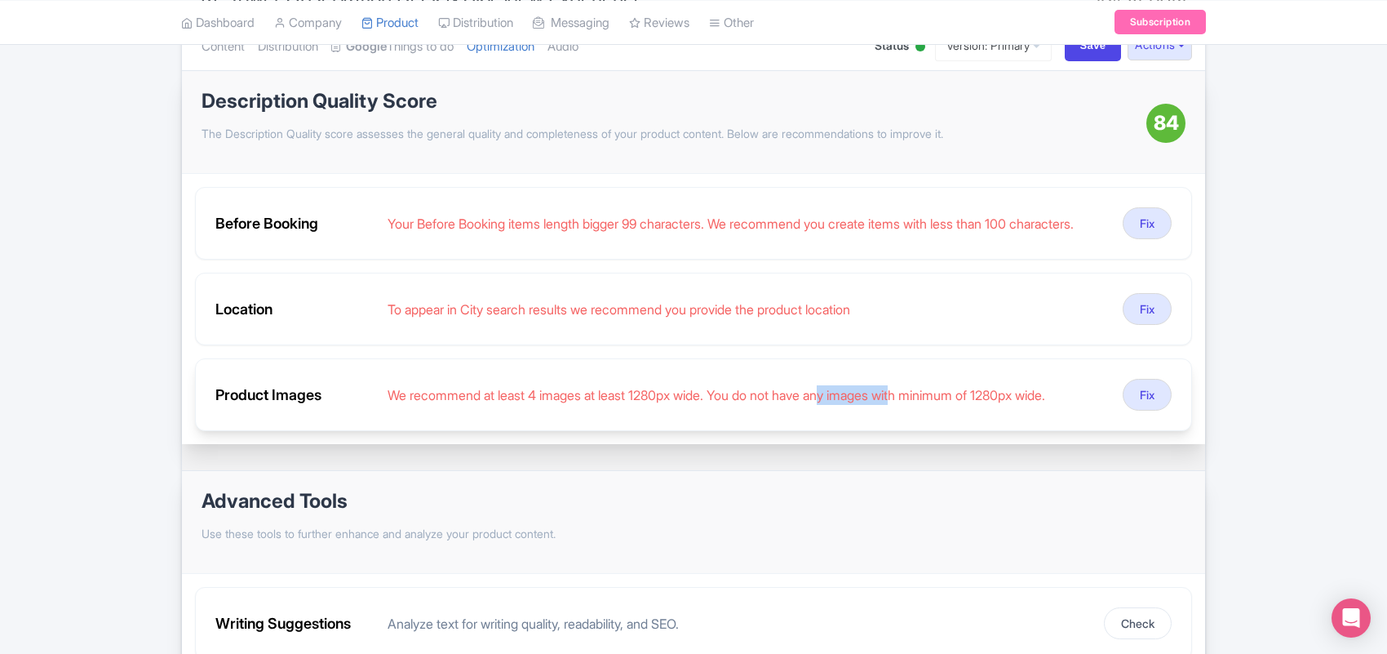
drag, startPoint x: 845, startPoint y: 408, endPoint x: 944, endPoint y: 406, distance: 99.6
click at [925, 405] on div "We recommend at least 4 images at least 1280px wide. You do not have any images…" at bounding box center [749, 395] width 722 height 20
drag, startPoint x: 961, startPoint y: 402, endPoint x: 1061, endPoint y: 402, distance: 99.6
click at [1061, 402] on div "We recommend at least 4 images at least 1280px wide. You do not have any images…" at bounding box center [749, 395] width 722 height 20
click at [1147, 405] on button "Fix" at bounding box center [1147, 395] width 49 height 32
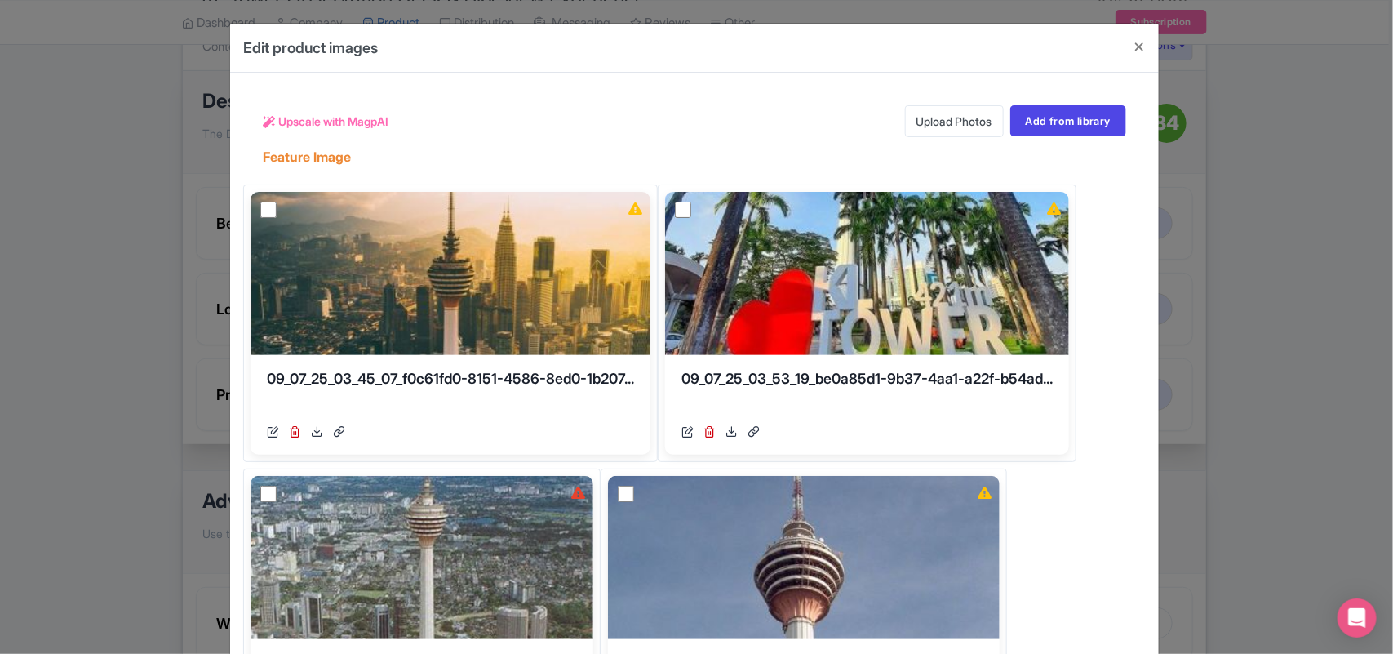
click at [271, 120] on icon at bounding box center [269, 122] width 12 height 12
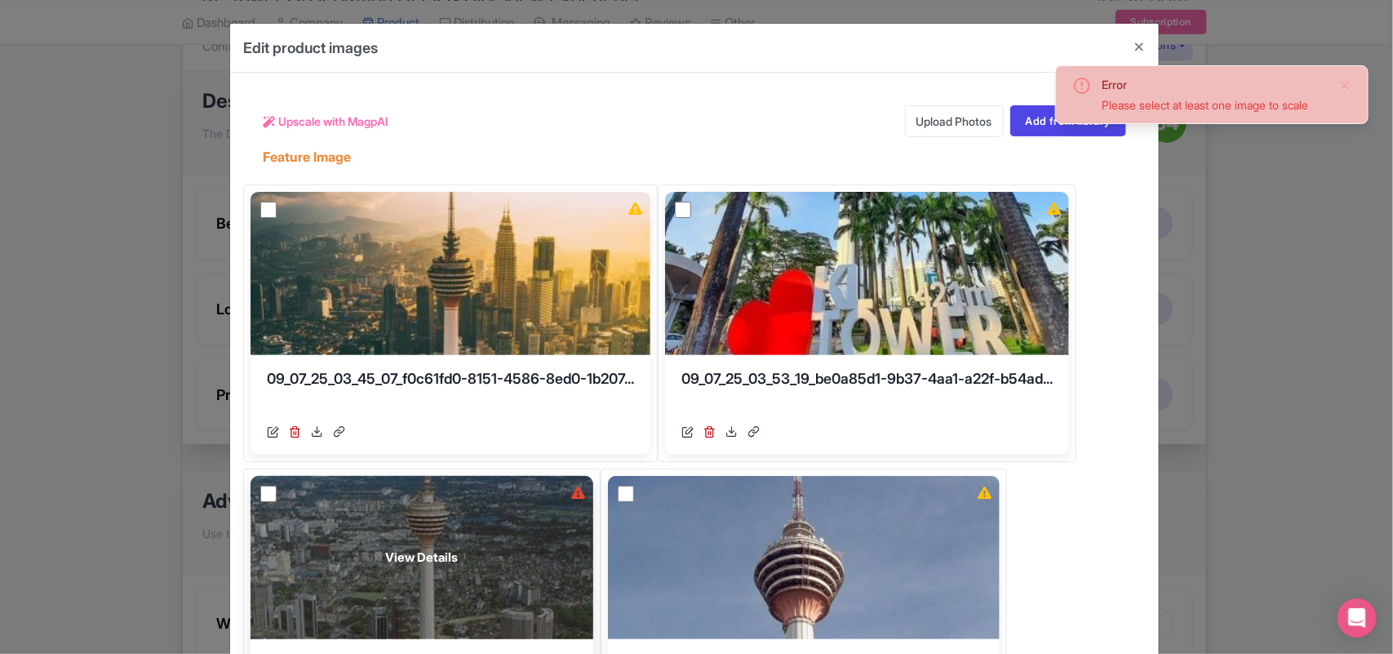
click at [261, 495] on input "checkbox" at bounding box center [268, 494] width 16 height 16
checkbox input "true"
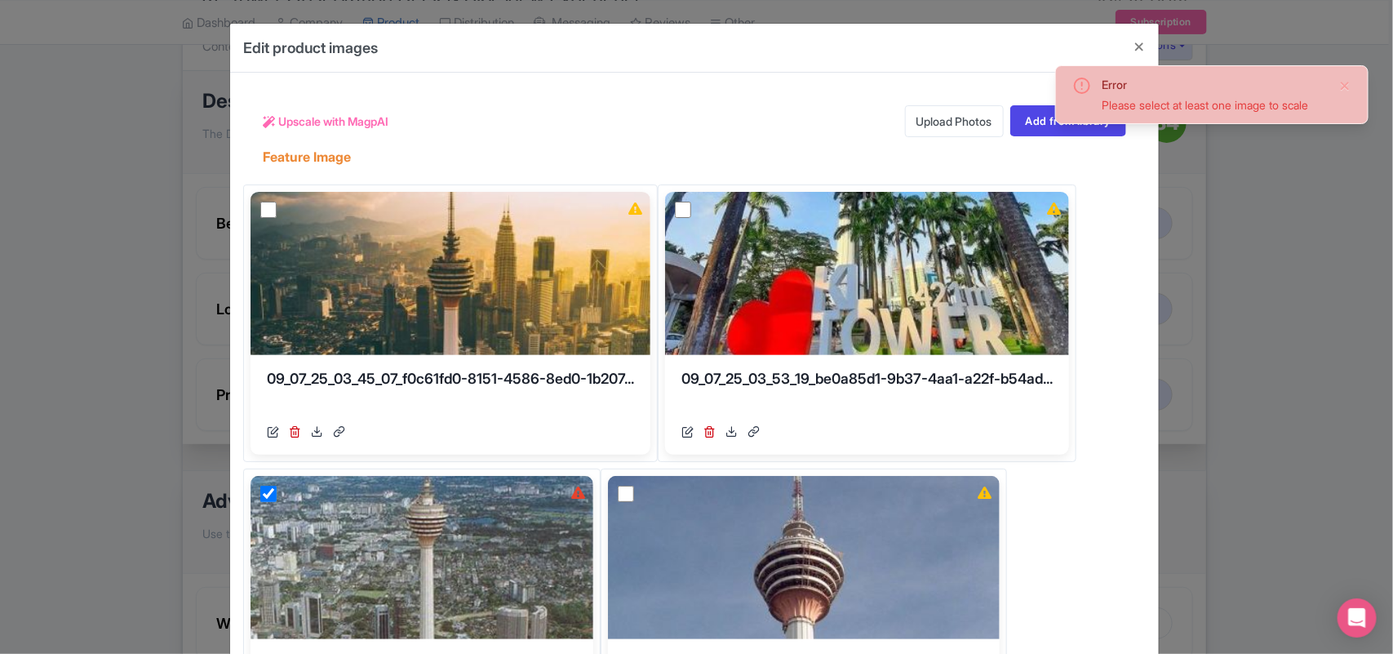
click at [266, 118] on icon at bounding box center [269, 122] width 12 height 12
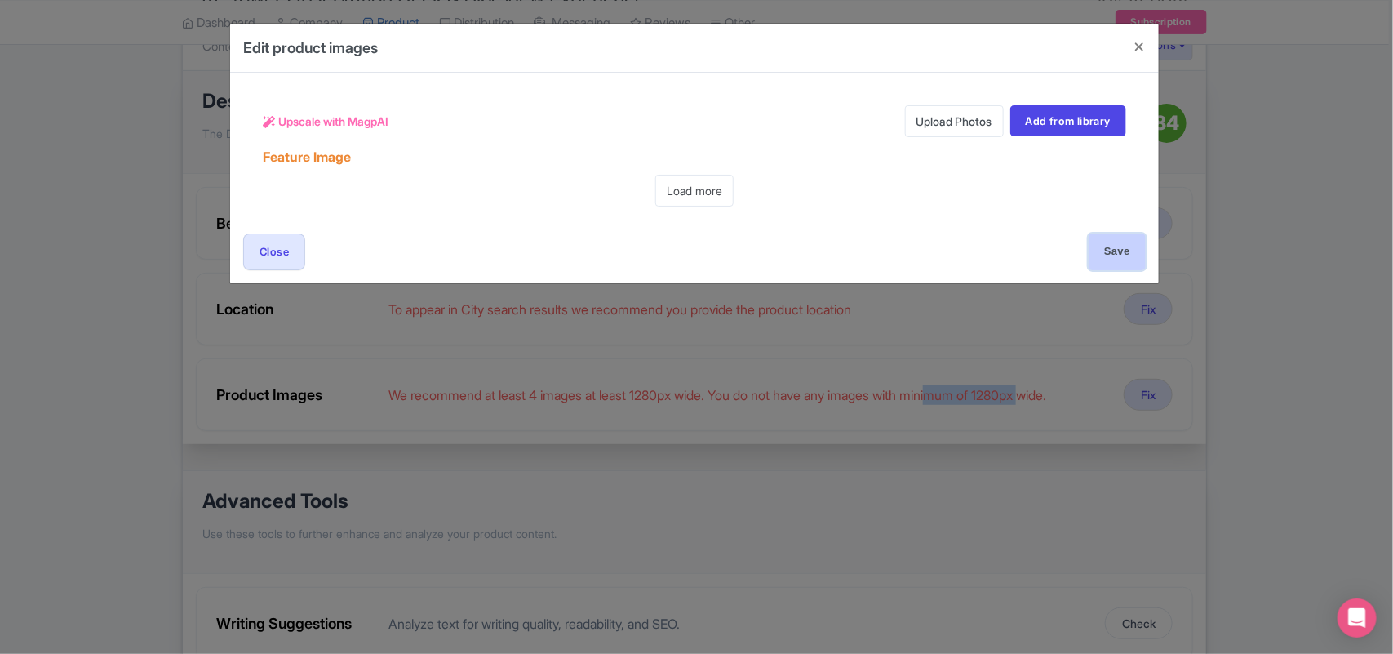
click at [1112, 245] on input "Save" at bounding box center [1117, 251] width 57 height 37
type input "Save"
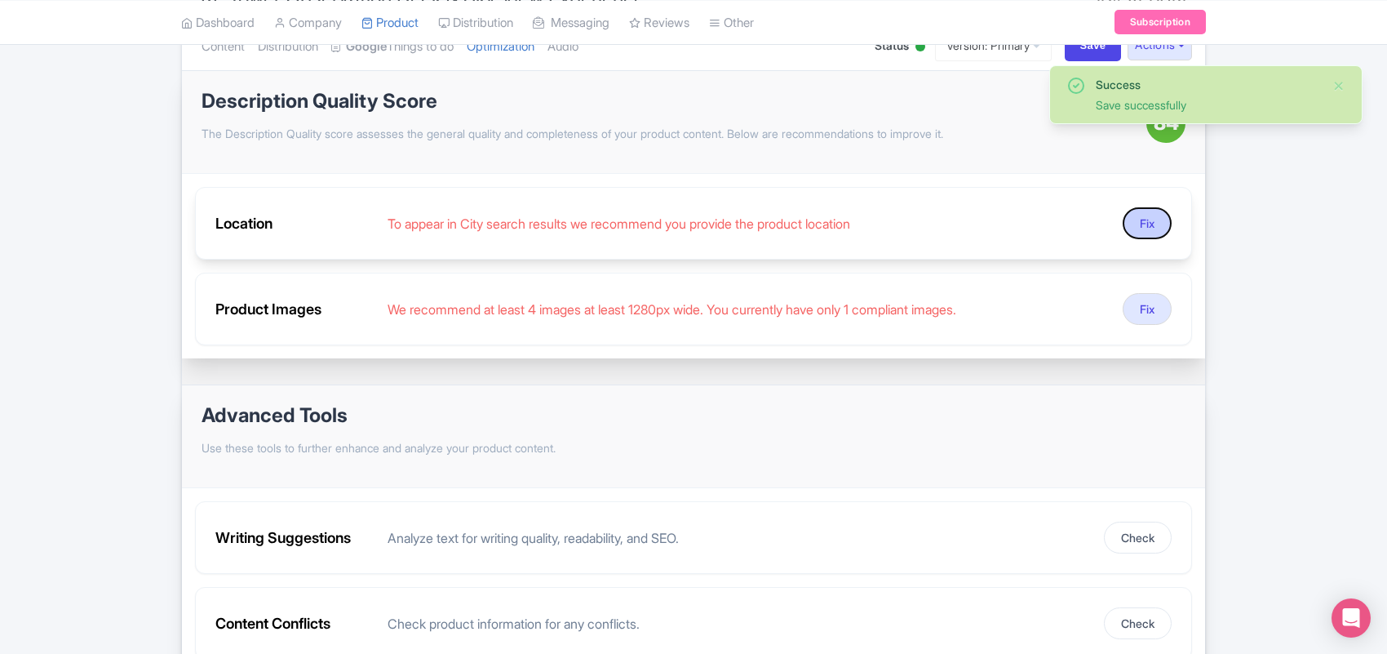
click at [1139, 223] on button "Fix" at bounding box center [1147, 223] width 49 height 32
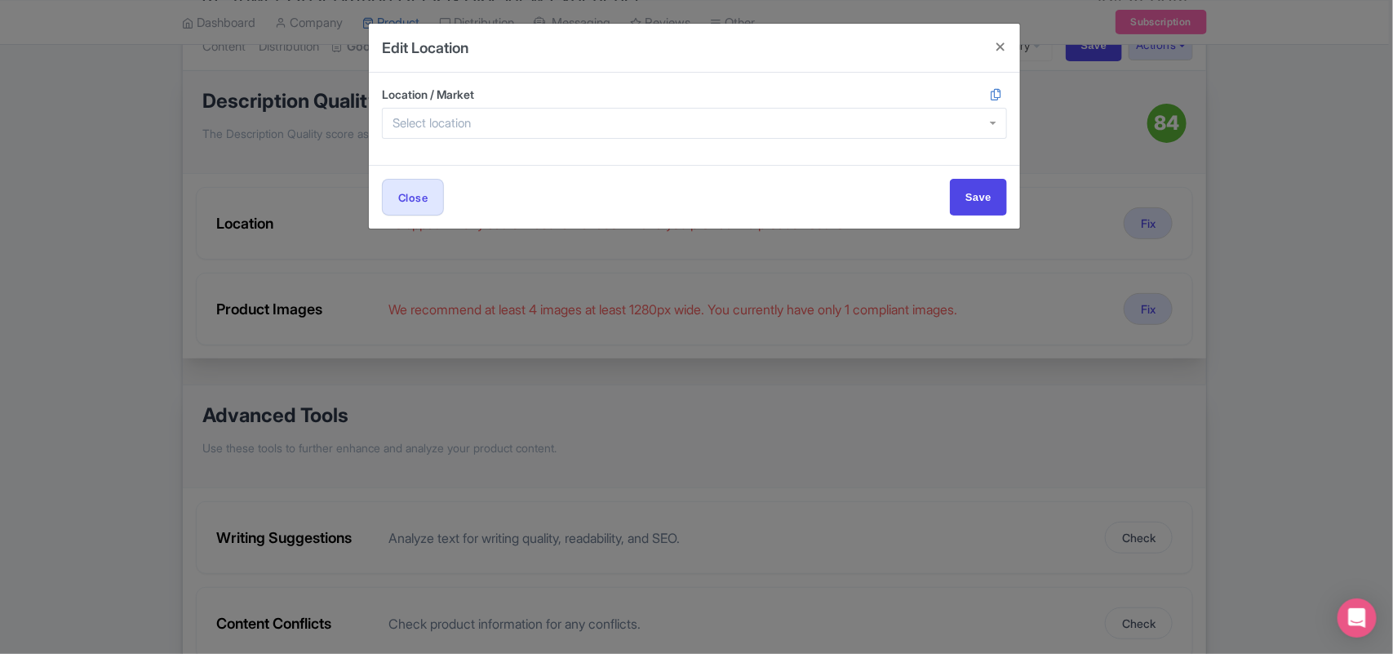
click at [455, 120] on input "Location / Market" at bounding box center [437, 123] width 88 height 15
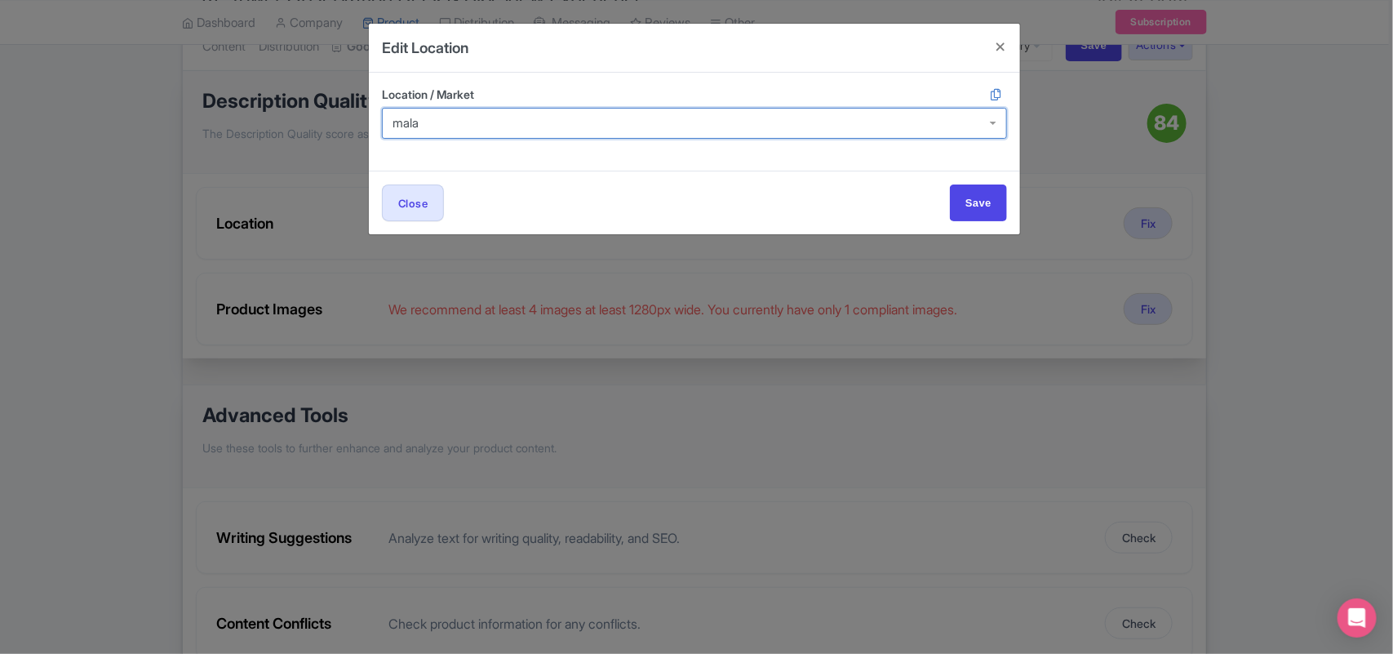
type input "malay"
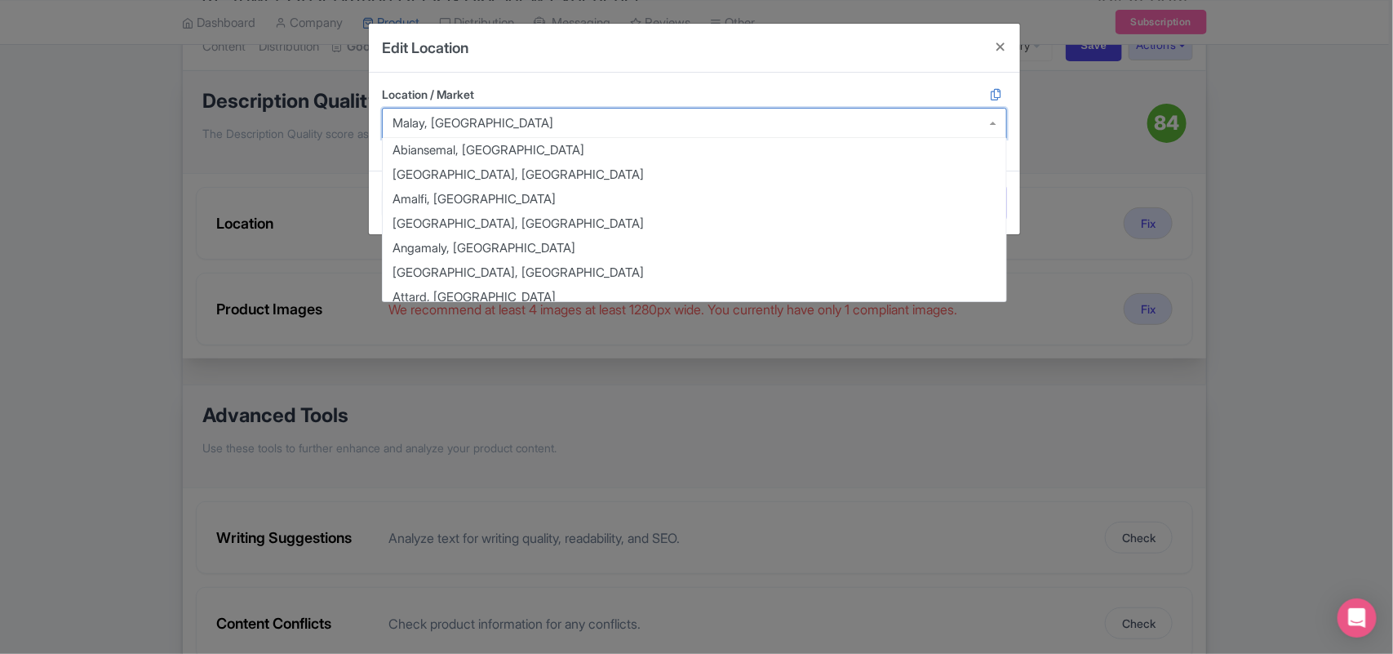
drag, startPoint x: 517, startPoint y: 125, endPoint x: 496, endPoint y: 123, distance: 20.5
click at [496, 123] on div "Malay, Philippines" at bounding box center [694, 123] width 625 height 31
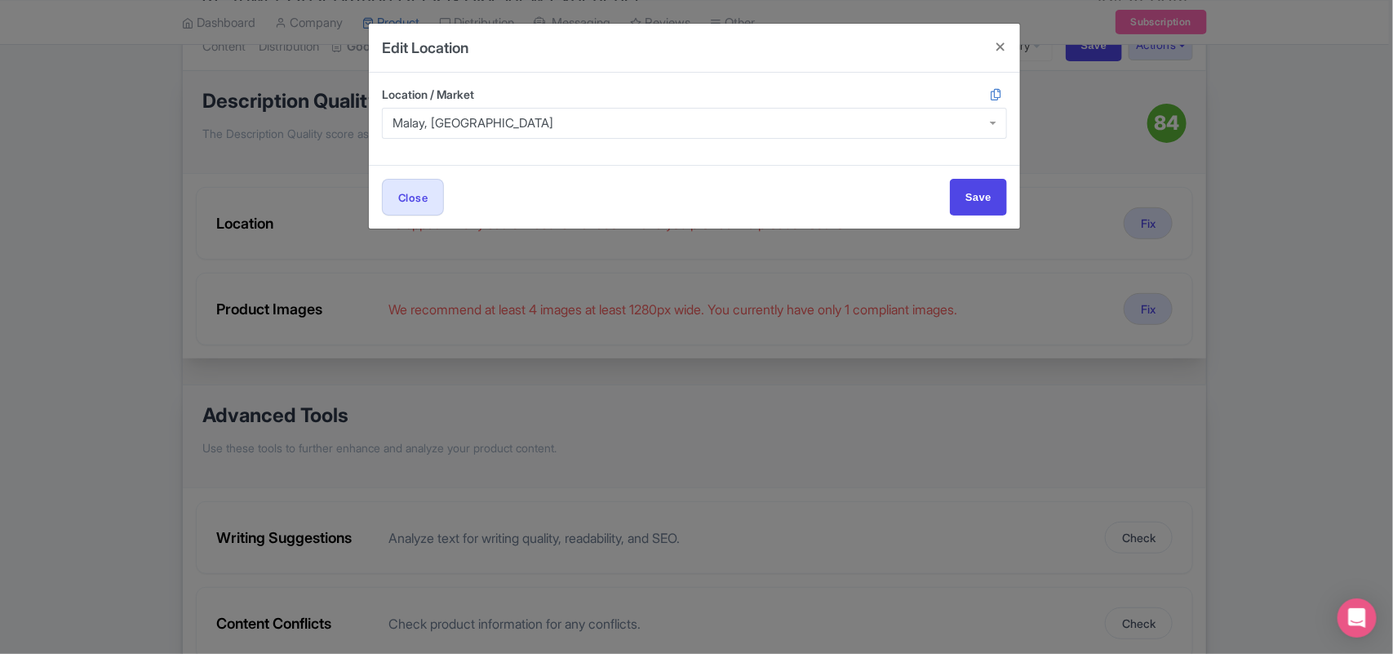
click at [531, 127] on div "Malay, Philippines" at bounding box center [694, 123] width 625 height 31
drag, startPoint x: 495, startPoint y: 121, endPoint x: 298, endPoint y: 121, distance: 196.7
click at [298, 121] on div "Edit Location Location / Market Malay, Philippines Malay, Philippines Abiansema…" at bounding box center [696, 327] width 1393 height 654
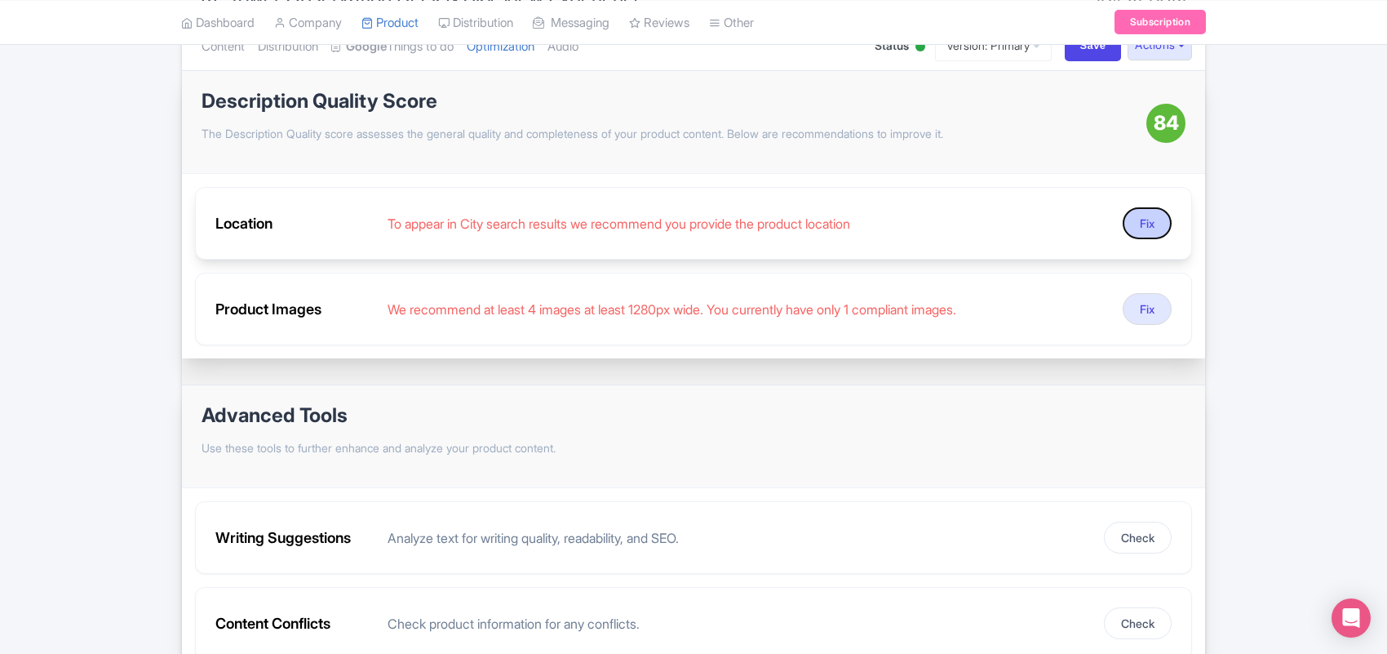
click at [1144, 229] on button "Fix" at bounding box center [1147, 223] width 49 height 32
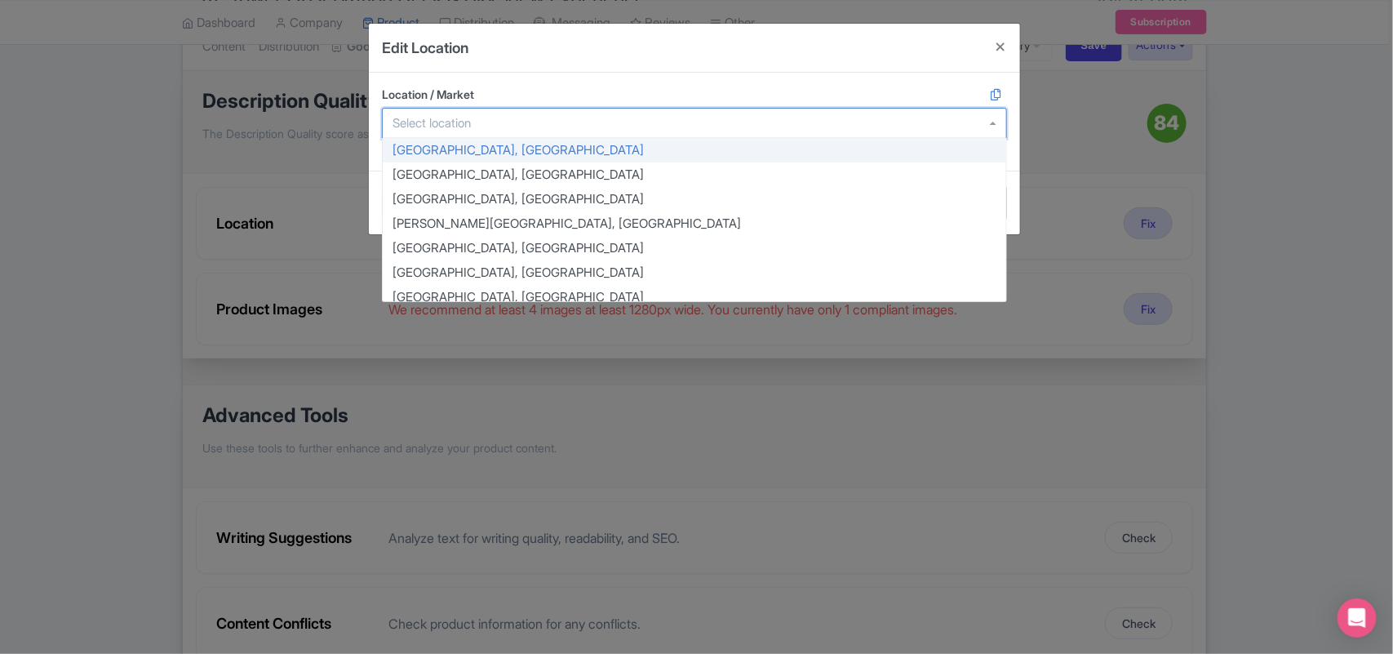
click at [451, 121] on input "Location / Market" at bounding box center [437, 123] width 88 height 15
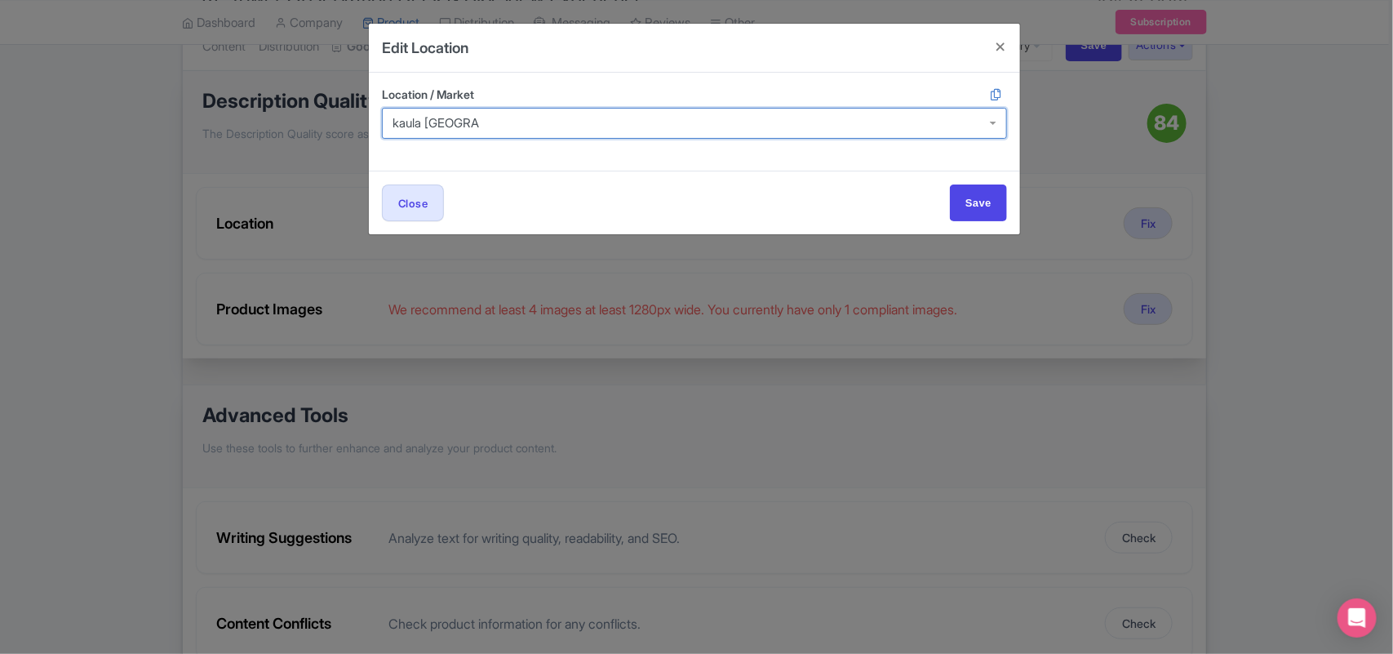
click at [396, 126] on input "Location / Market" at bounding box center [436, 123] width 87 height 15
type input "malaysia"
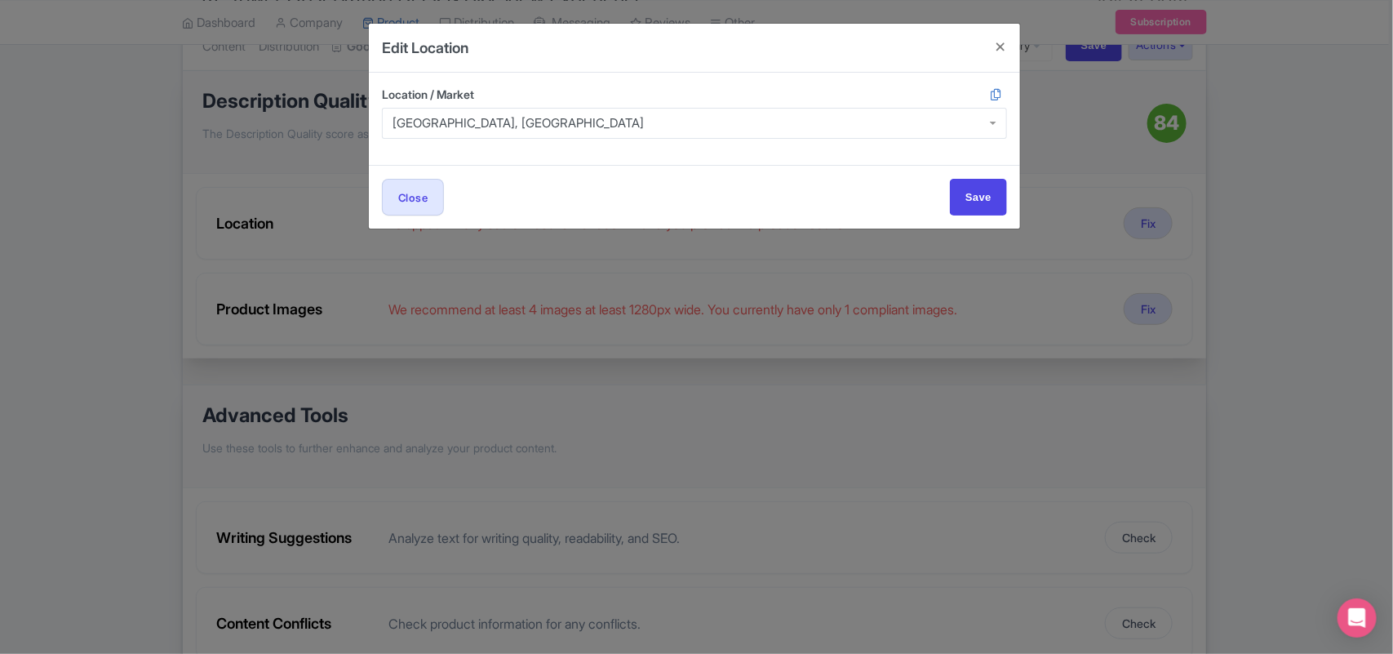
scroll to position [0, 0]
click at [988, 200] on input "Save" at bounding box center [978, 197] width 57 height 37
type input "Save"
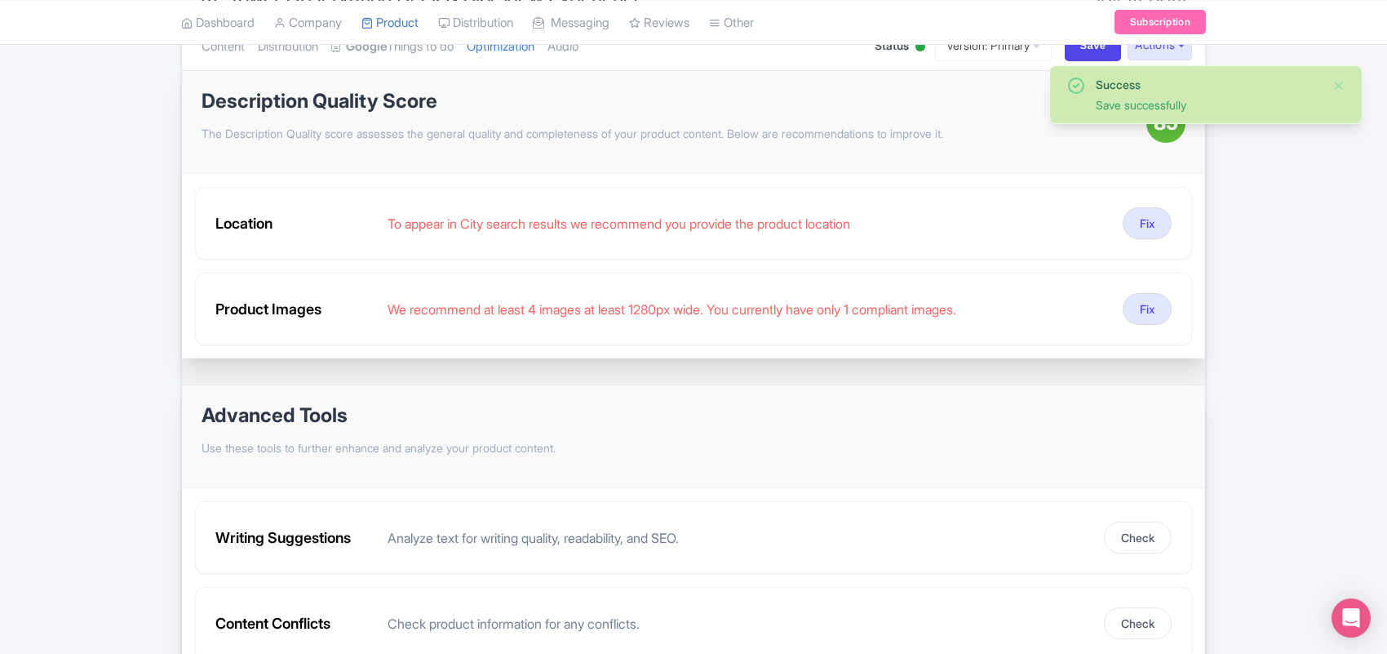
click at [1285, 215] on div "Success Save successfully ← Back to Products KL Tower Observation Deck & Sky Vi…" at bounding box center [693, 311] width 1387 height 724
click at [1152, 313] on button "Fix" at bounding box center [1147, 309] width 49 height 32
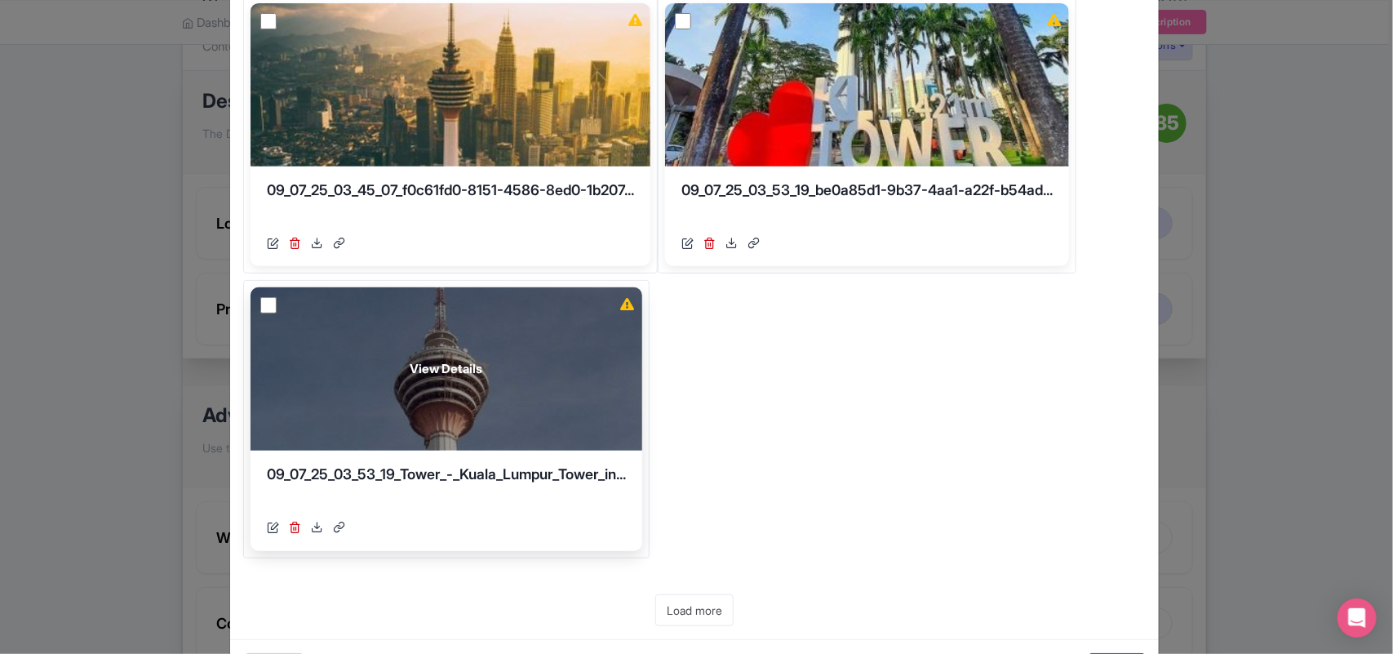
scroll to position [60, 0]
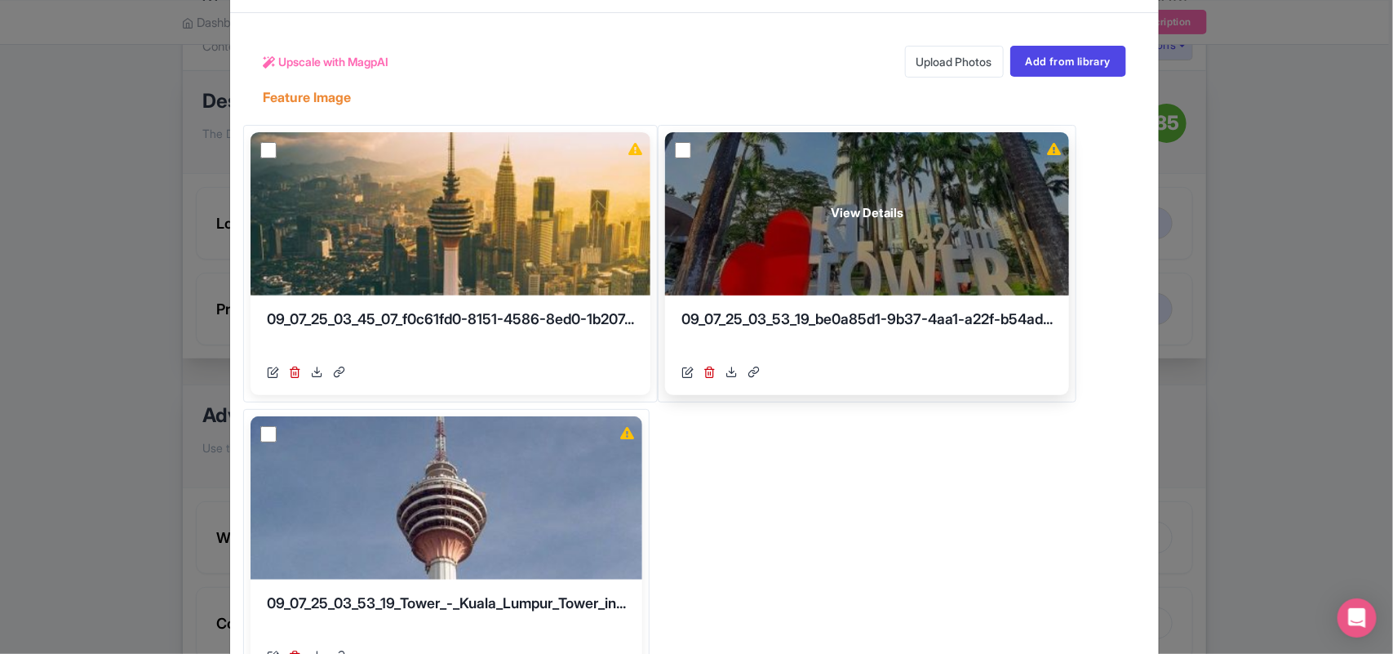
click at [691, 149] on input "checkbox" at bounding box center [683, 150] width 16 height 16
checkbox input "true"
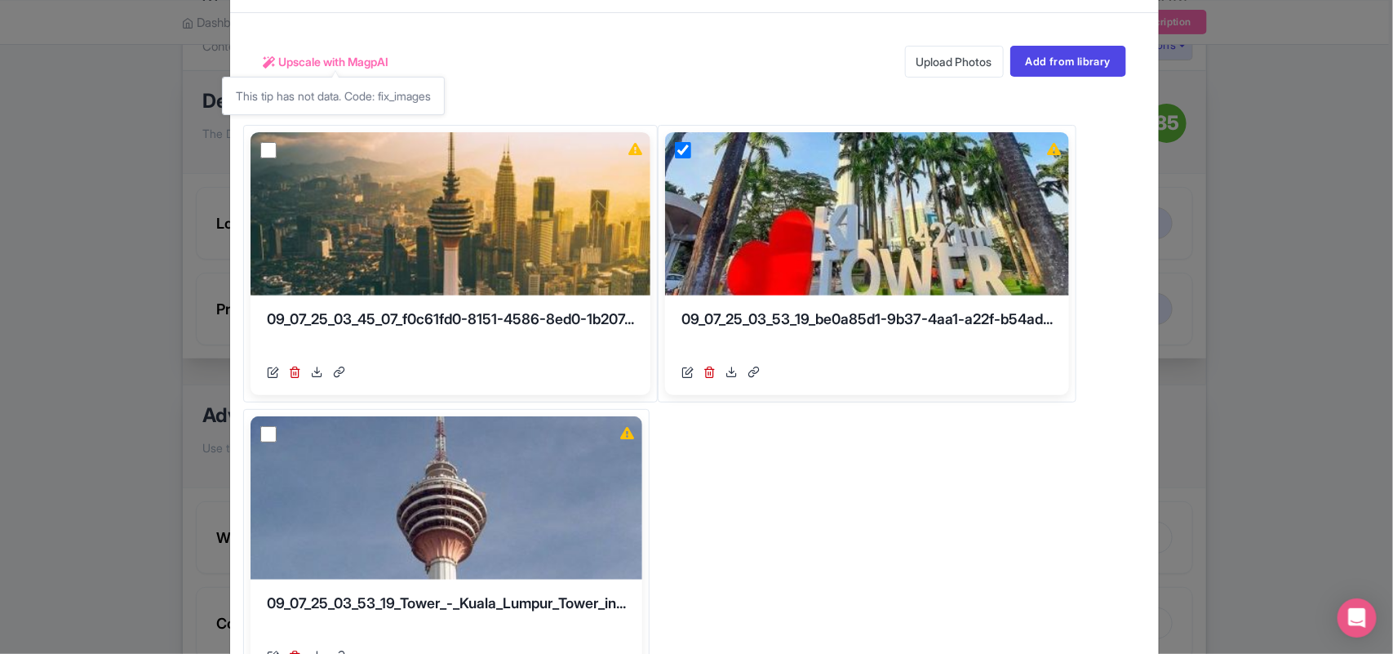
click at [300, 58] on span "Upscale with MagpAI" at bounding box center [333, 61] width 110 height 17
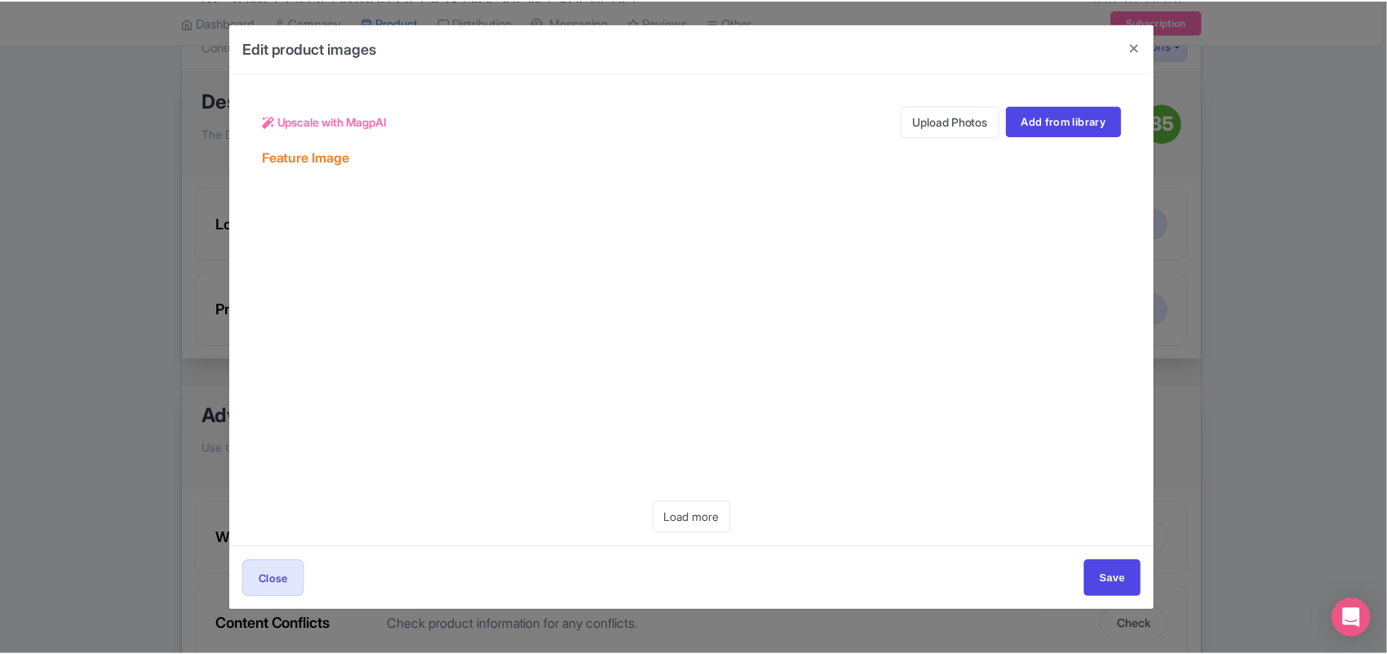
scroll to position [0, 0]
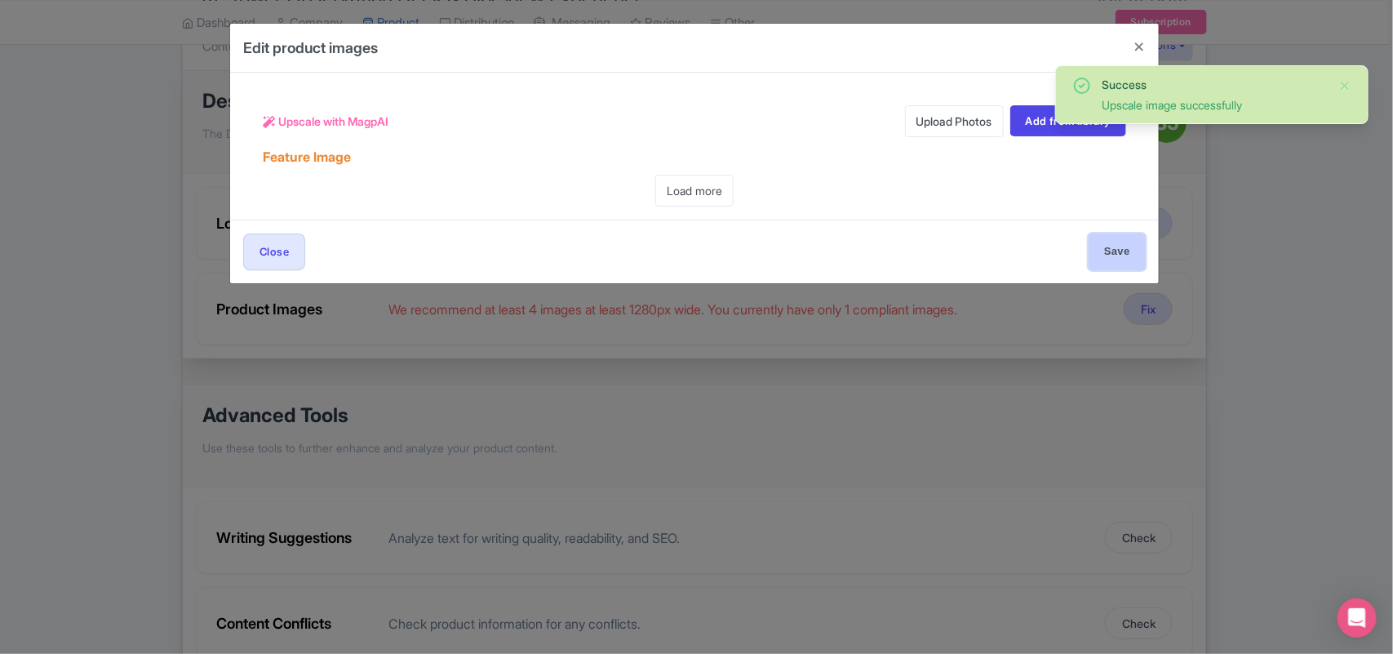
click at [1114, 246] on input "Save" at bounding box center [1117, 251] width 57 height 37
type input "Save"
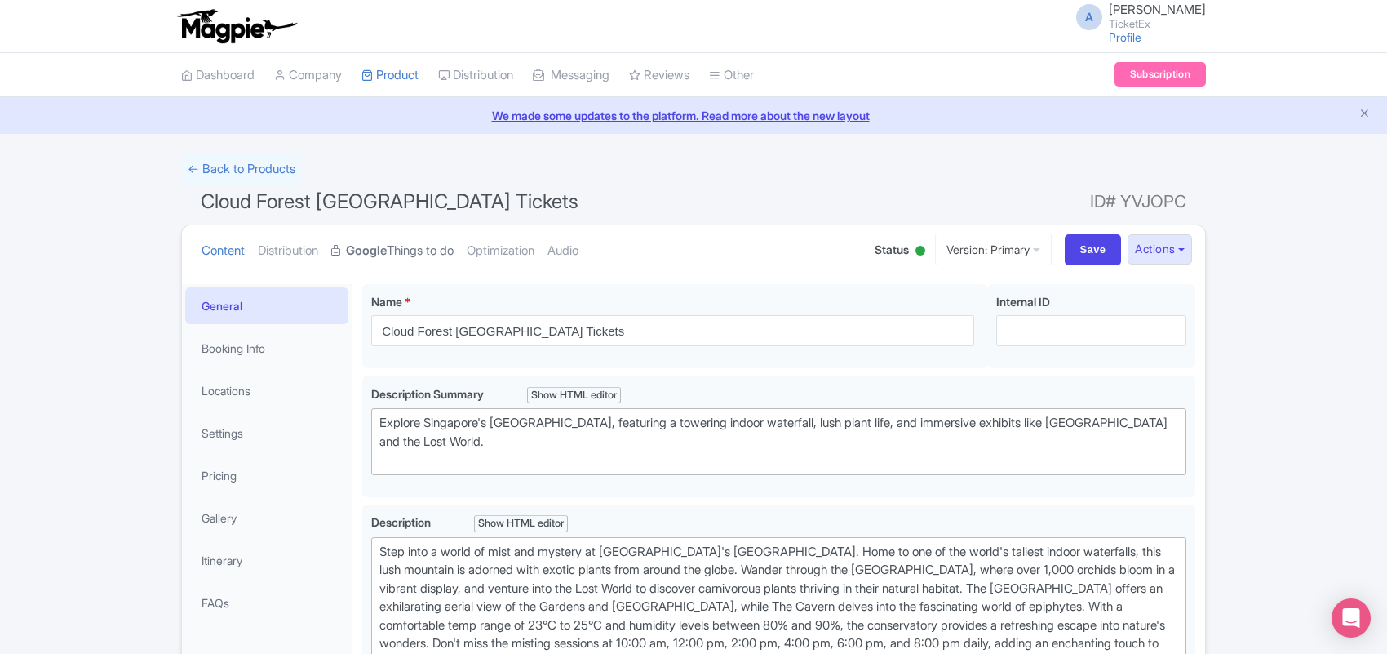
click at [428, 249] on link "Google Things to do" at bounding box center [392, 250] width 122 height 51
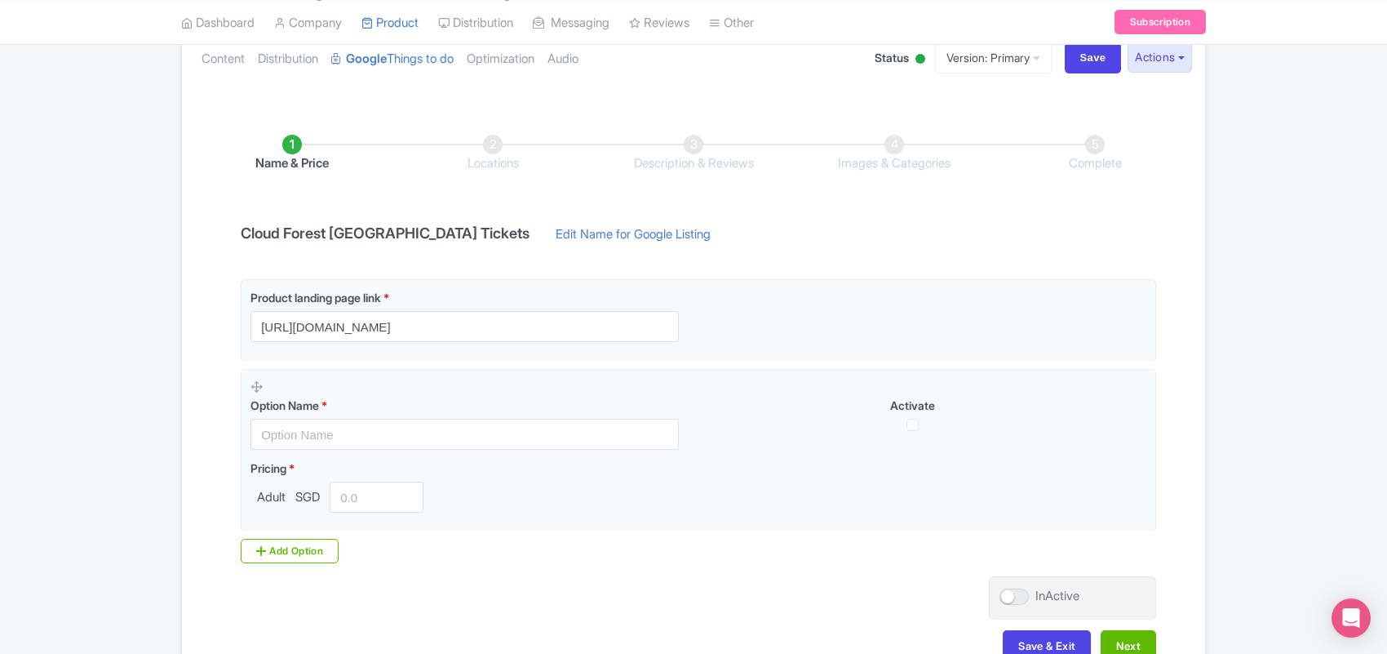
scroll to position [204, 0]
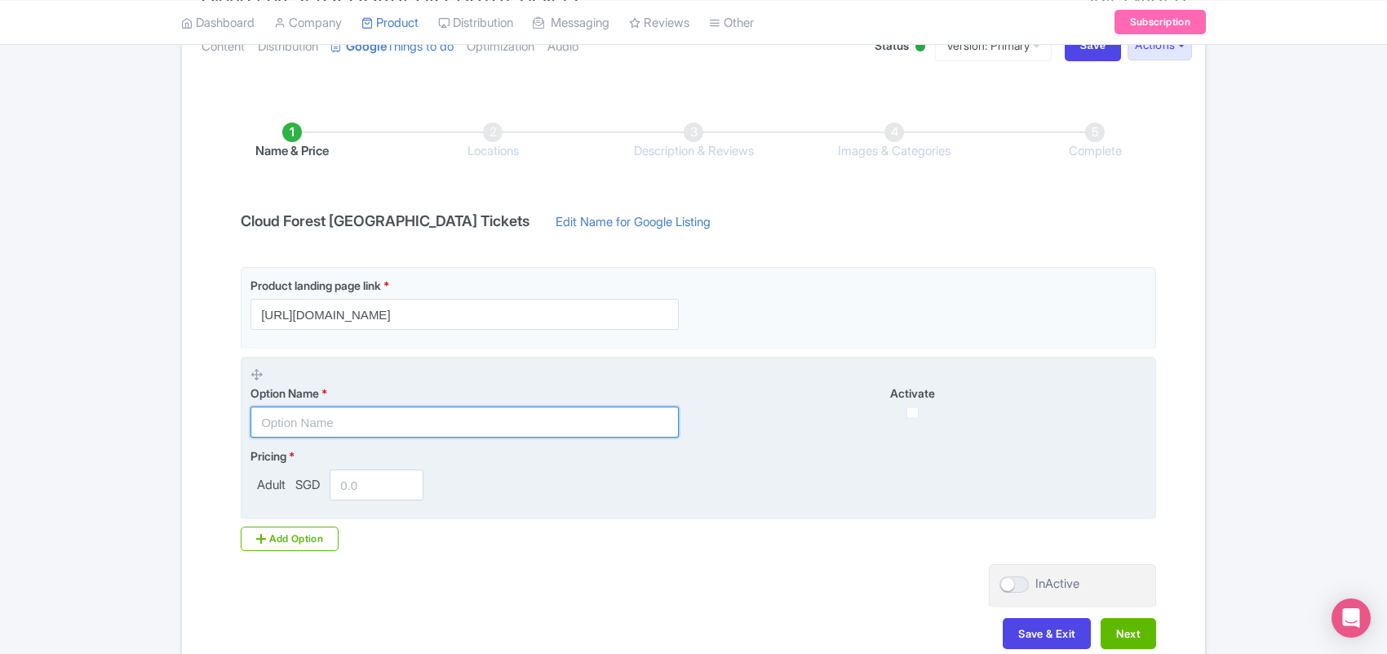
click at [335, 419] on input "text" at bounding box center [465, 421] width 428 height 31
paste input "Cloud Forest Tickets, [GEOGRAPHIC_DATA]"
type input "Cloud Forest Tickets, [GEOGRAPHIC_DATA]"
click at [356, 487] on input "number" at bounding box center [377, 484] width 94 height 31
paste input "1010.29"
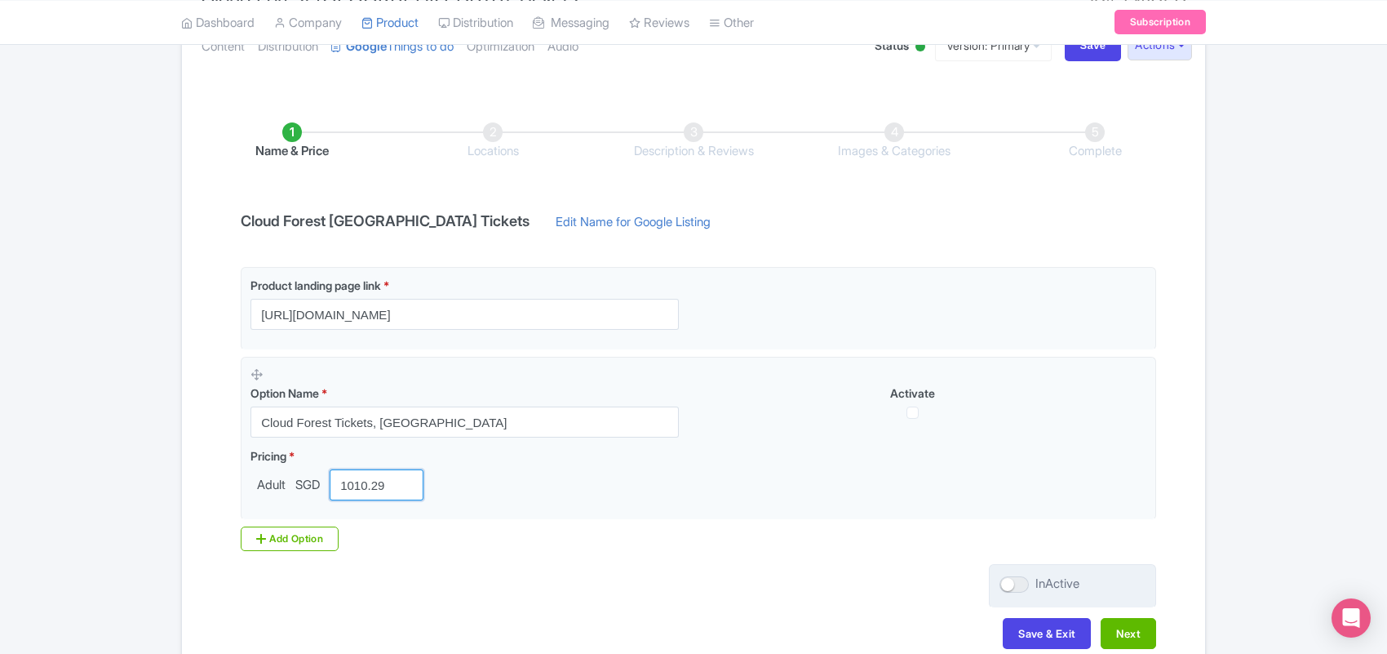
type input "1010.29"
click at [1010, 584] on div at bounding box center [1014, 584] width 29 height 16
click at [1010, 584] on input "InActive" at bounding box center [1005, 584] width 11 height 11
checkbox input "true"
click at [1123, 631] on button "Next" at bounding box center [1128, 633] width 55 height 31
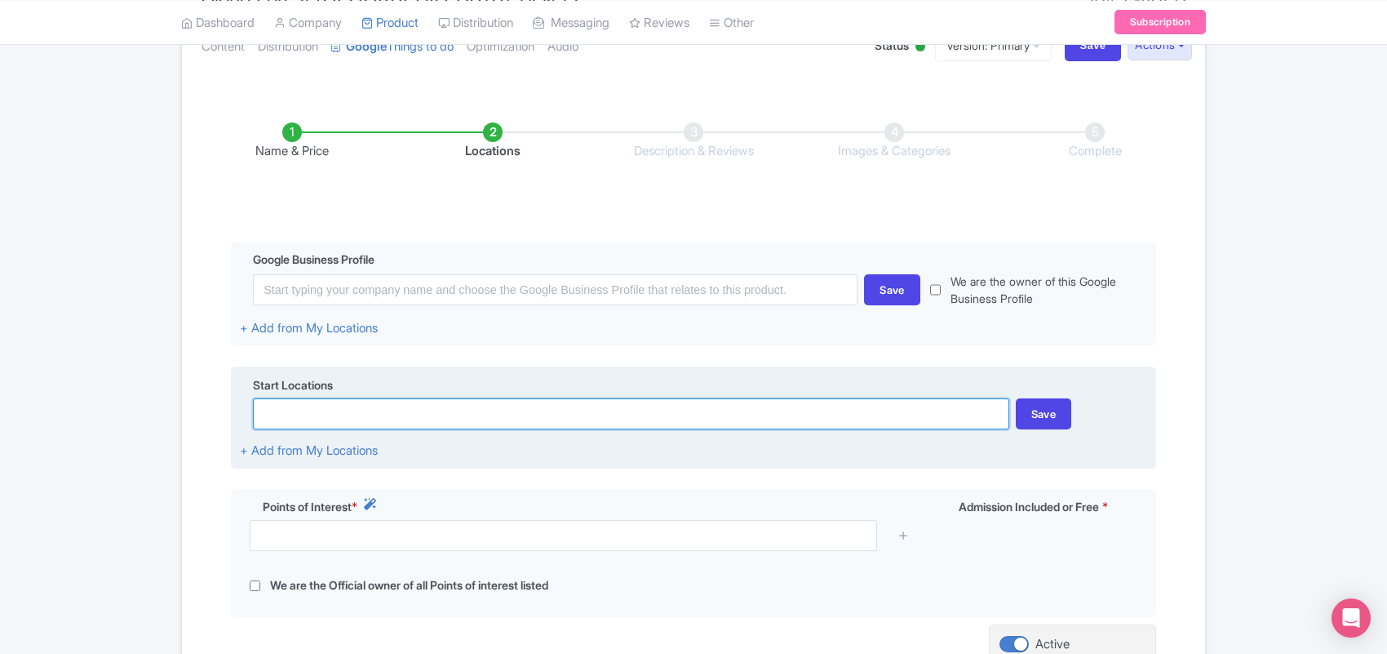
click at [329, 418] on input at bounding box center [631, 413] width 756 height 31
paste input "[STREET_ADDRESS]"
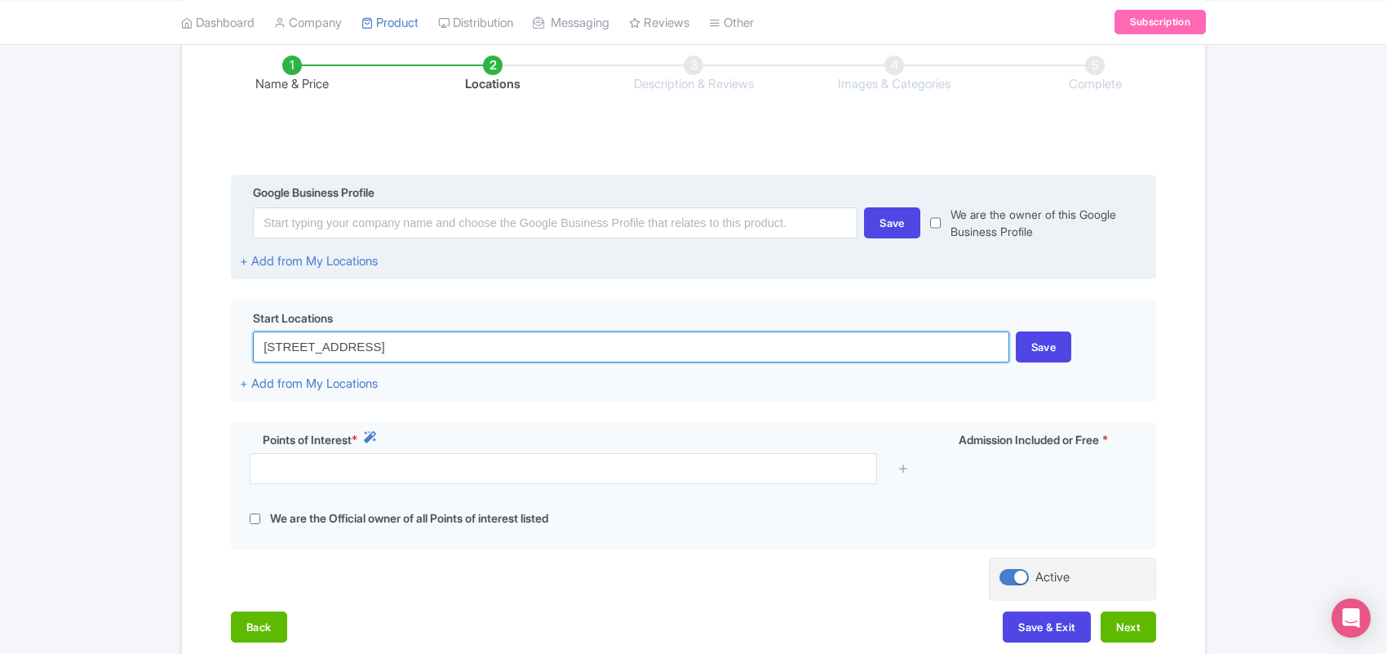
scroll to position [306, 0]
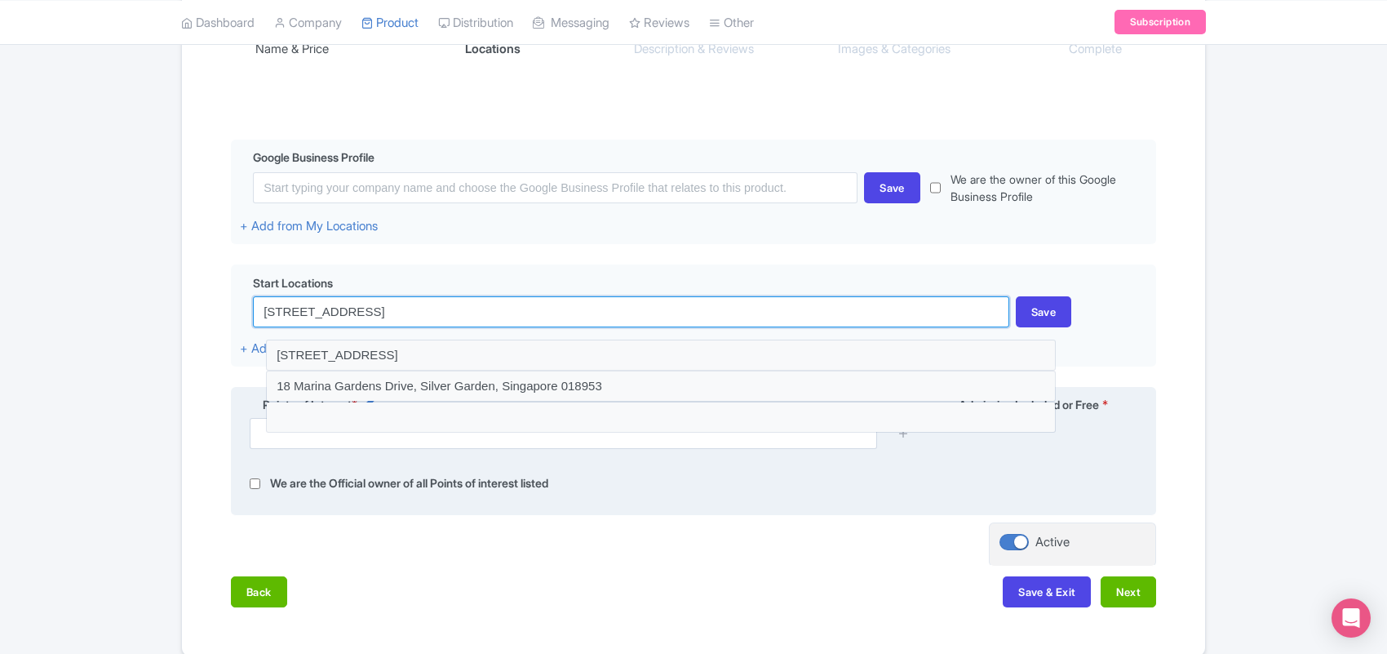
type input "[STREET_ADDRESS]"
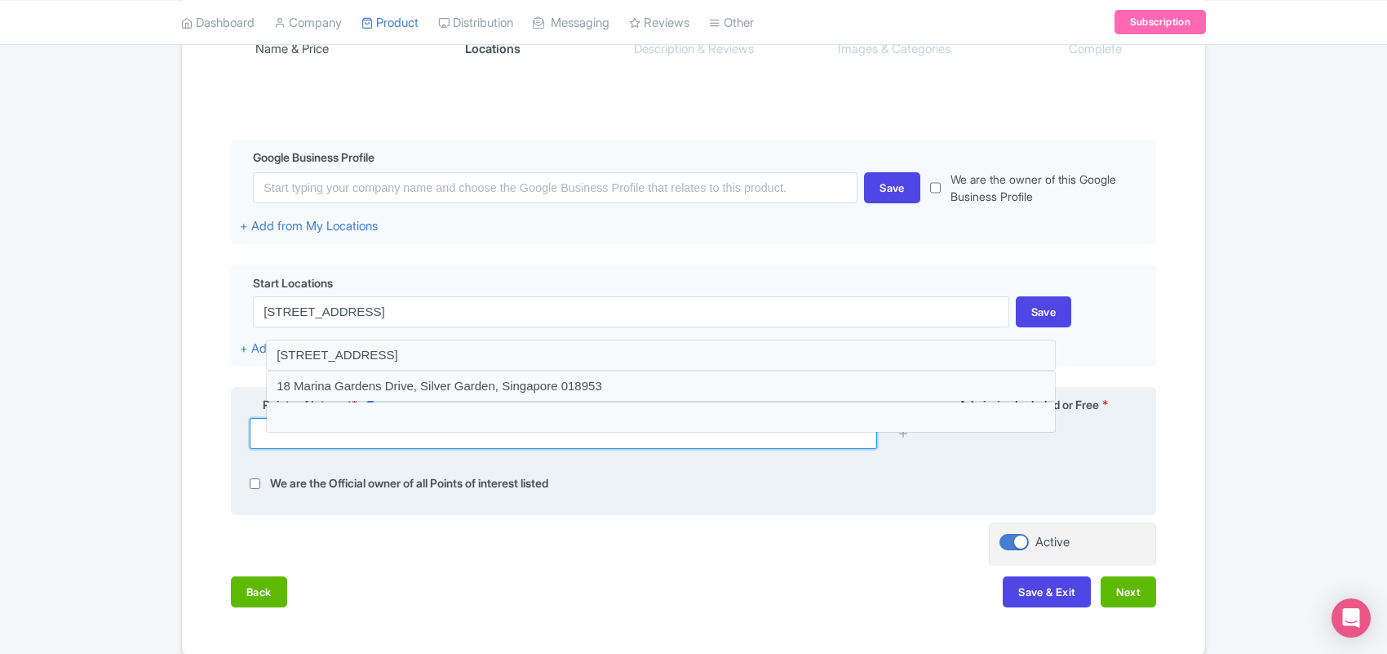
click at [332, 442] on input "text" at bounding box center [564, 433] width 628 height 31
paste input "[STREET_ADDRESS]"
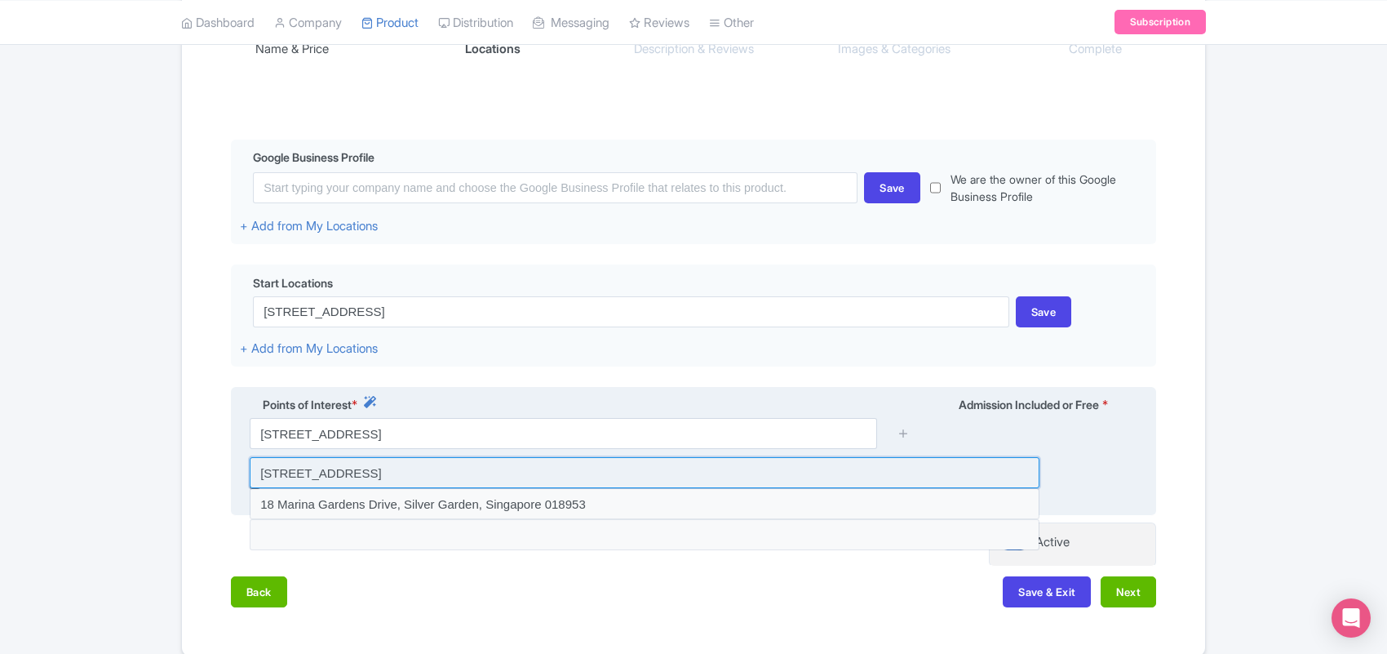
click at [340, 480] on input at bounding box center [645, 472] width 790 height 31
type input "[STREET_ADDRESS]"
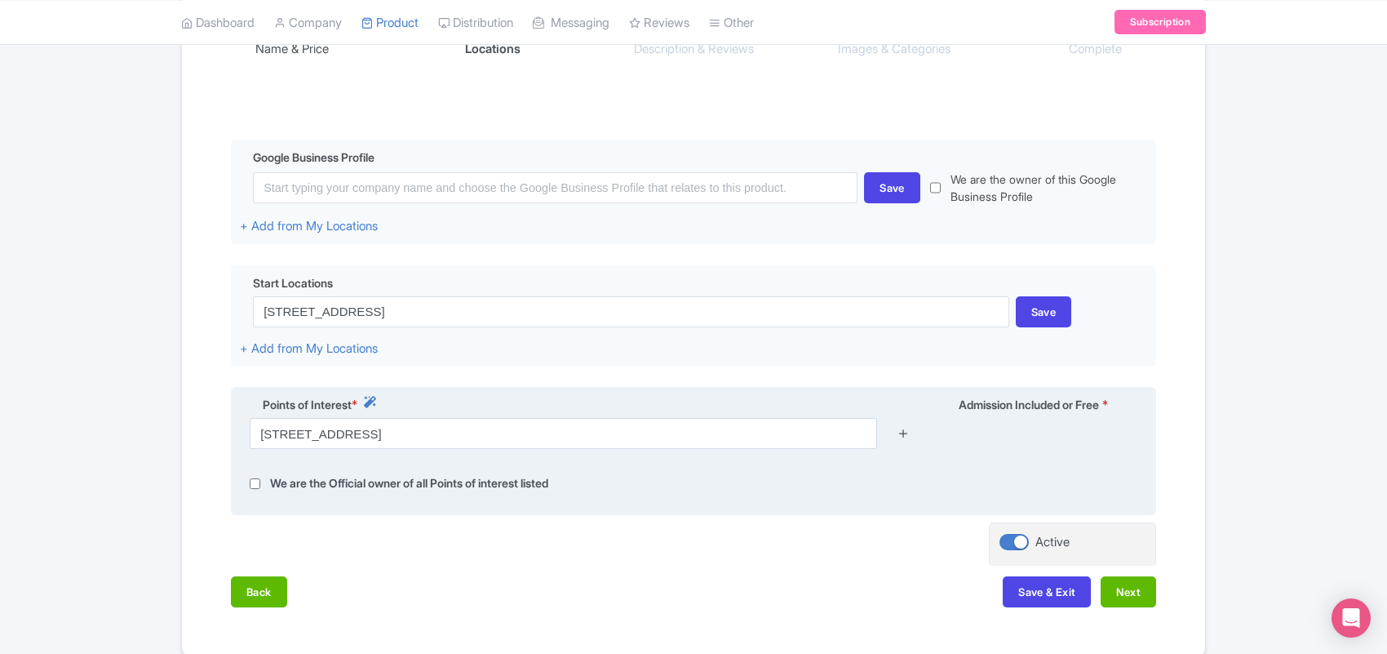
click at [906, 437] on icon at bounding box center [904, 433] width 12 height 12
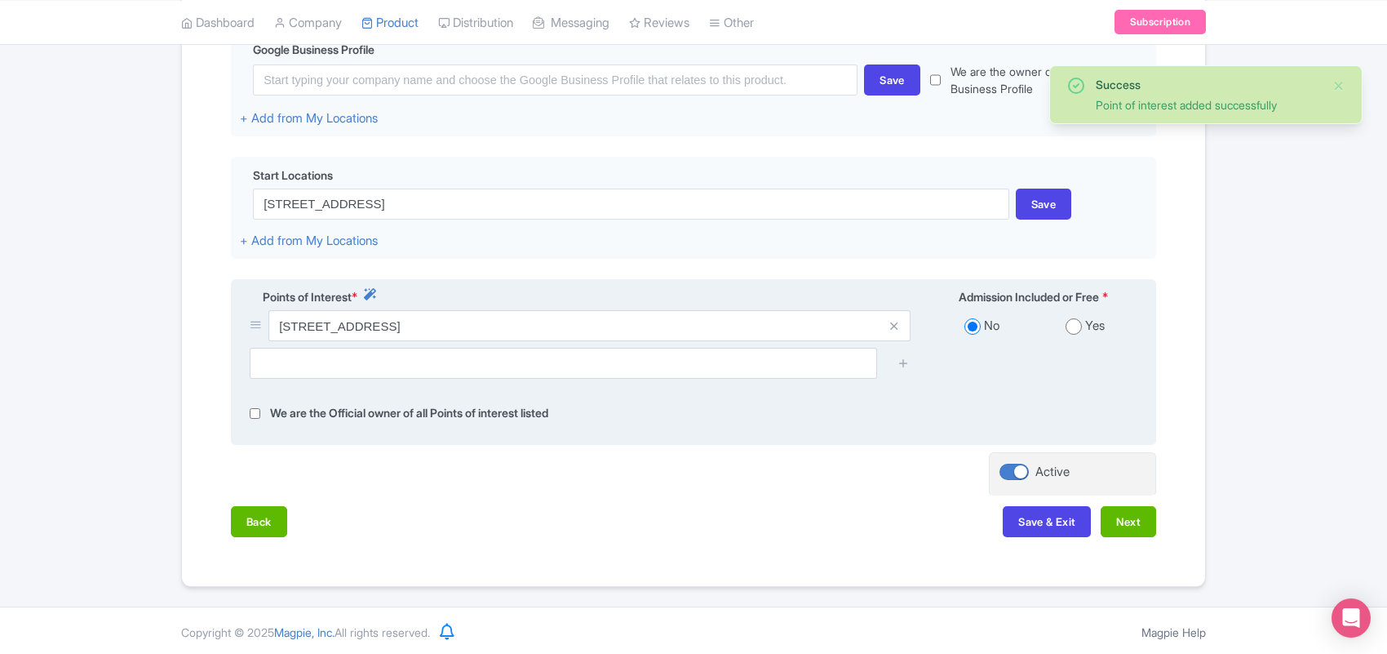
scroll to position [422, 0]
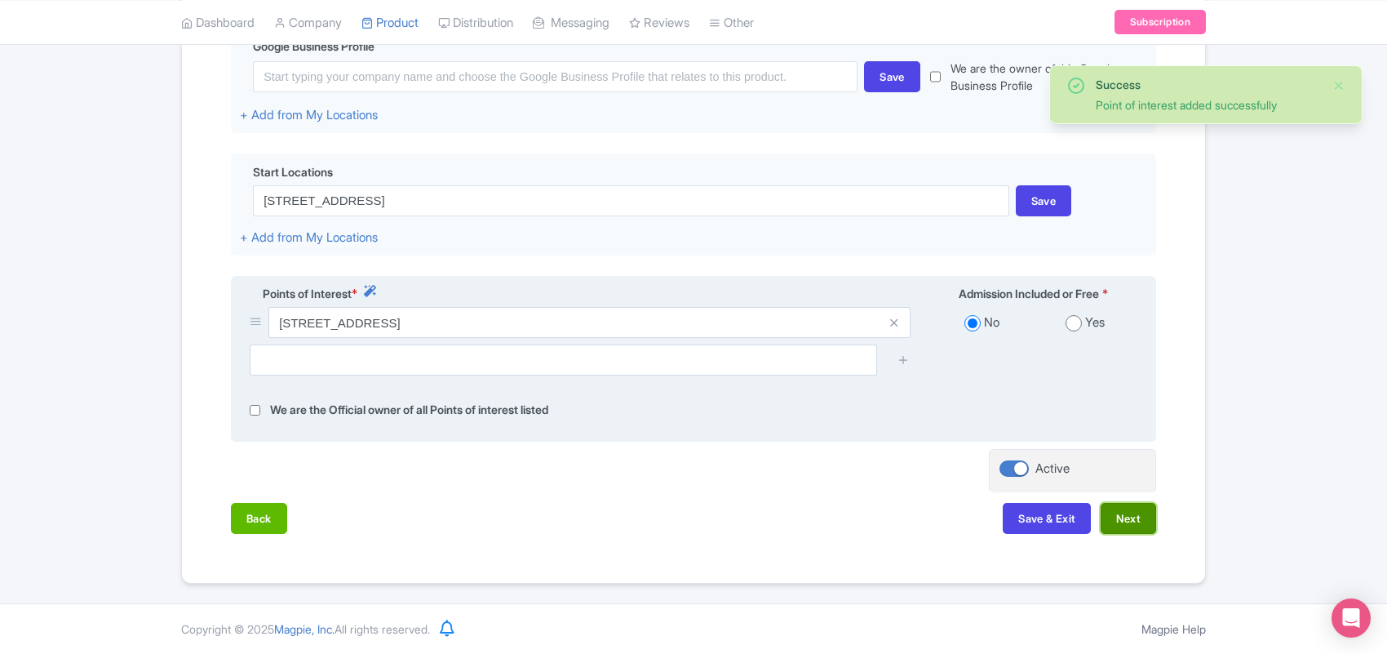
click at [1118, 519] on button "Next" at bounding box center [1128, 518] width 55 height 31
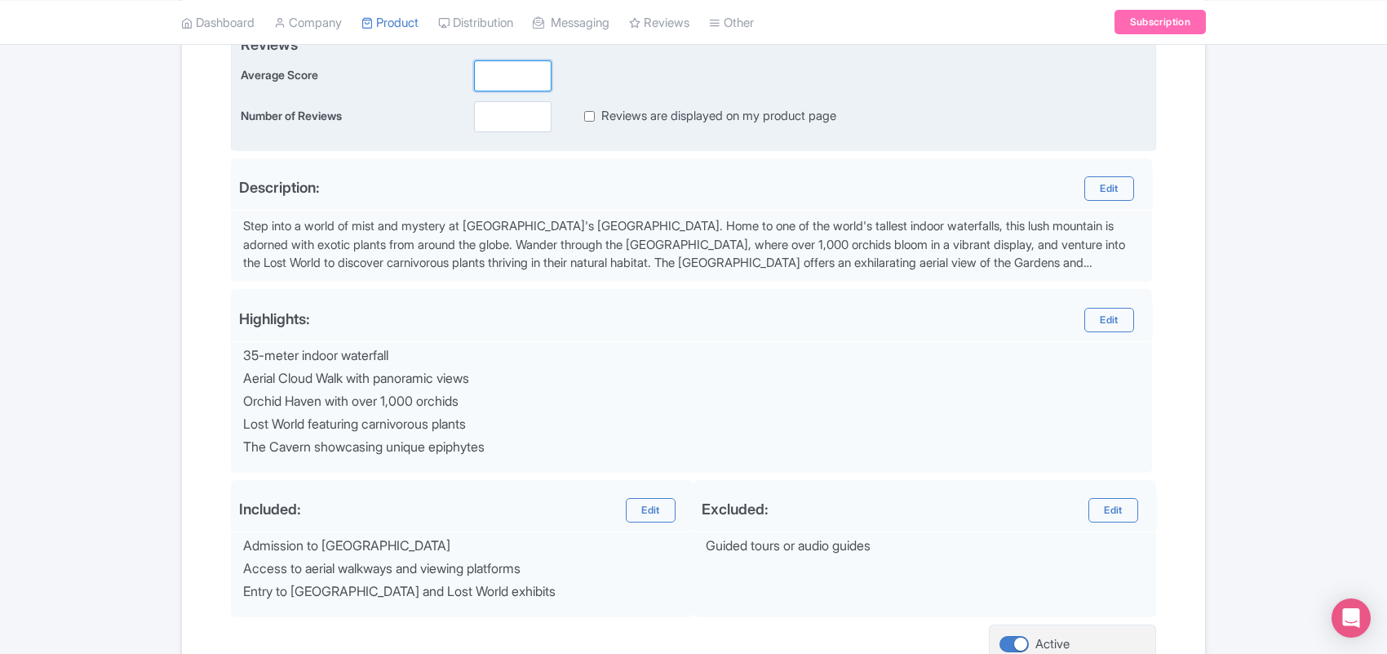
click at [504, 82] on input "number" at bounding box center [513, 75] width 78 height 31
type input "4.5"
click at [499, 114] on input "number" at bounding box center [513, 116] width 78 height 31
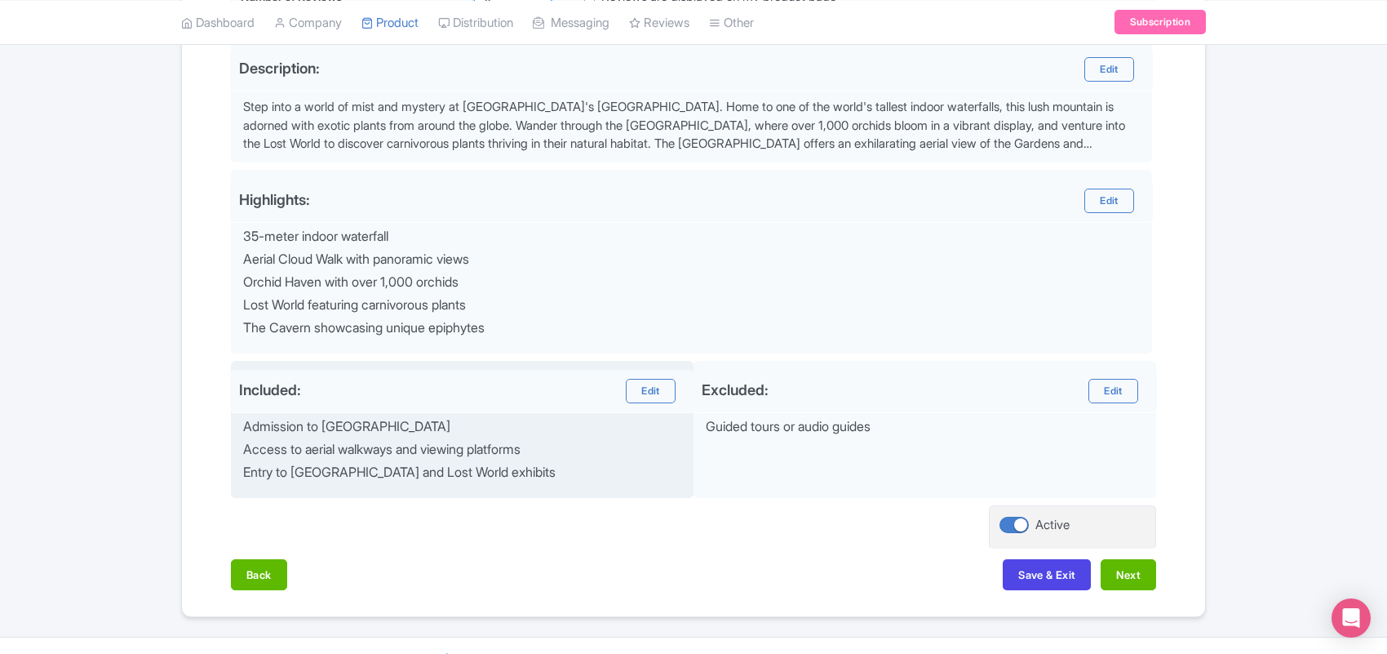
scroll to position [578, 0]
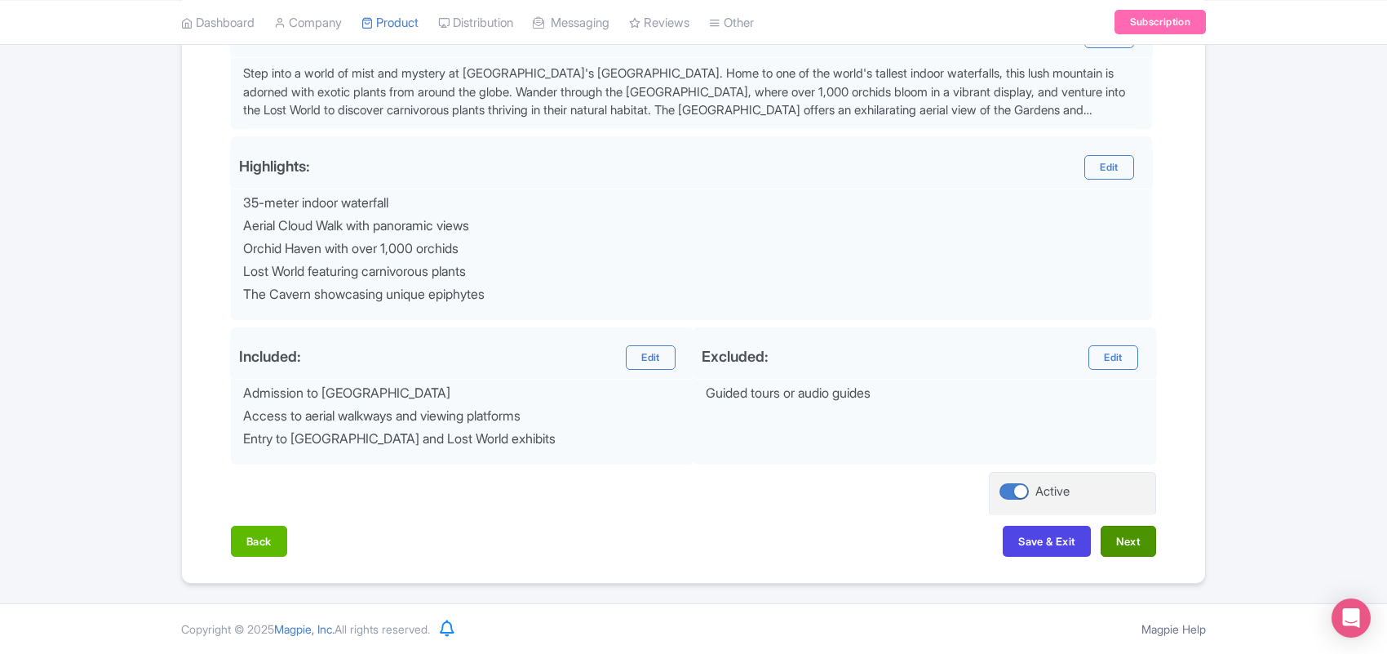
type input "0"
click at [1120, 539] on button "Next" at bounding box center [1128, 541] width 55 height 31
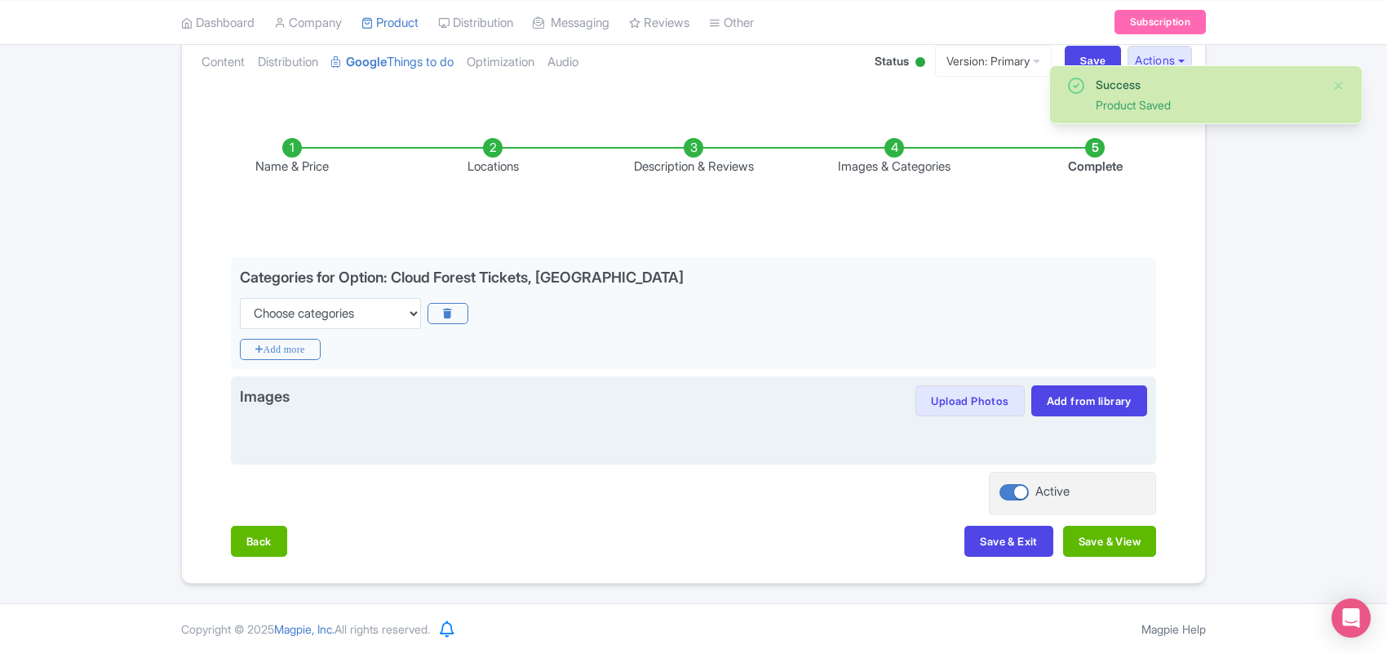
scroll to position [190, 0]
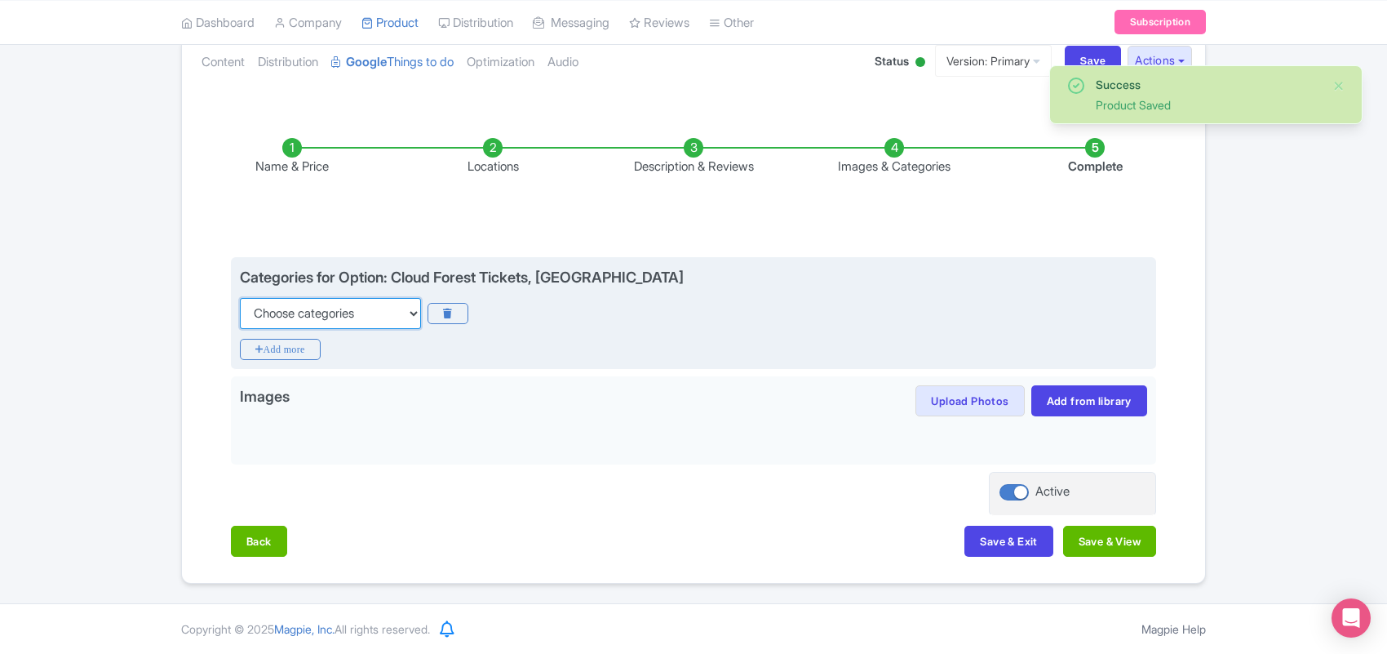
click at [307, 306] on select "Choose categories Adults Only Animals Audio Guide Beaches Bike Tours Boat Tours…" at bounding box center [330, 313] width 181 height 31
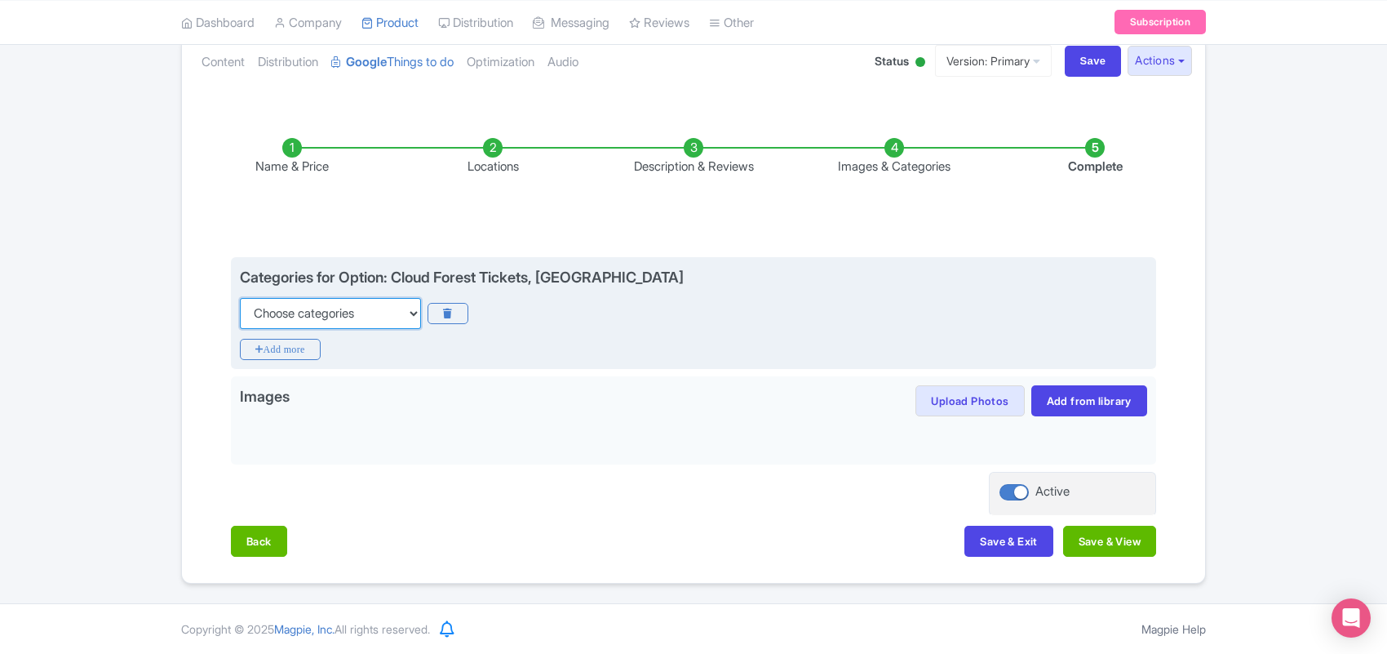
click at [314, 317] on select "Choose categories Adults Only Animals Audio Guide Beaches Bike Tours Boat Tours…" at bounding box center [330, 313] width 181 height 31
select select "family-friendly"
click at [240, 298] on select "Choose categories Adults Only Animals Audio Guide Beaches Bike Tours Boat Tours…" at bounding box center [330, 313] width 181 height 31
click at [278, 345] on icon "Add more" at bounding box center [280, 349] width 81 height 21
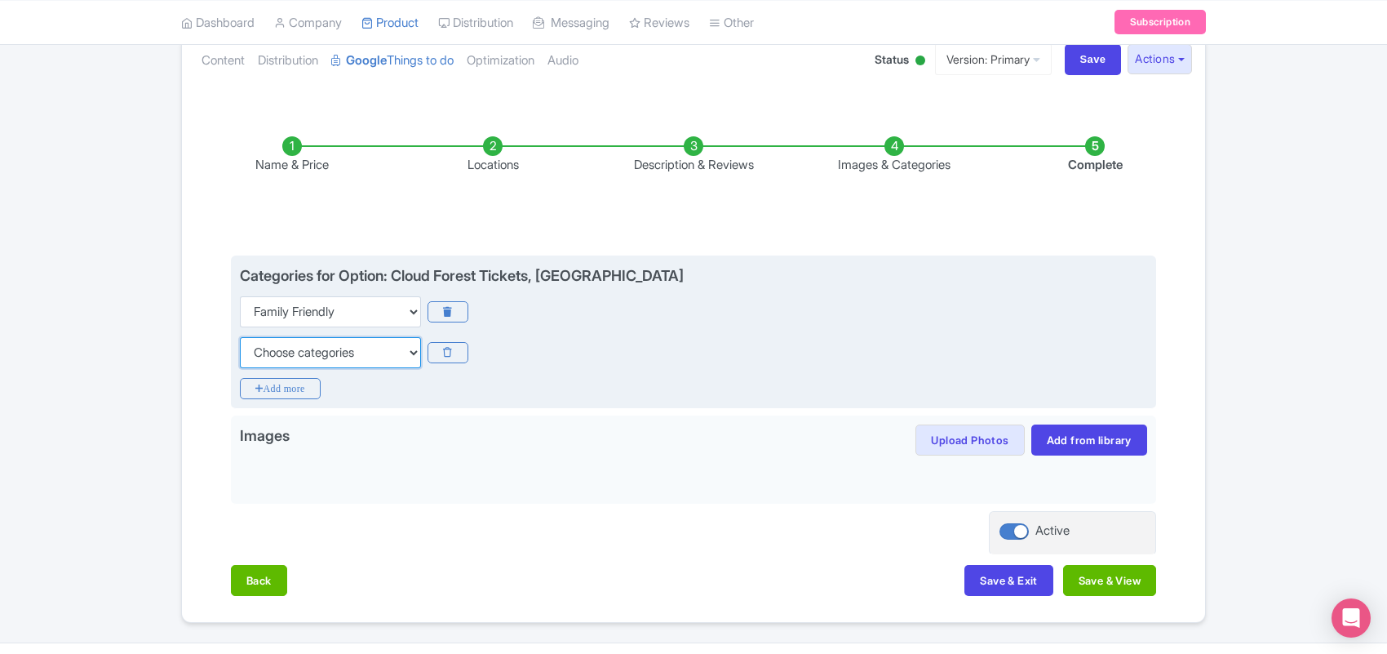
click at [304, 362] on select "Choose categories Adults Only Animals Audio Guide Beaches Bike Tours Boat Tours…" at bounding box center [330, 352] width 181 height 31
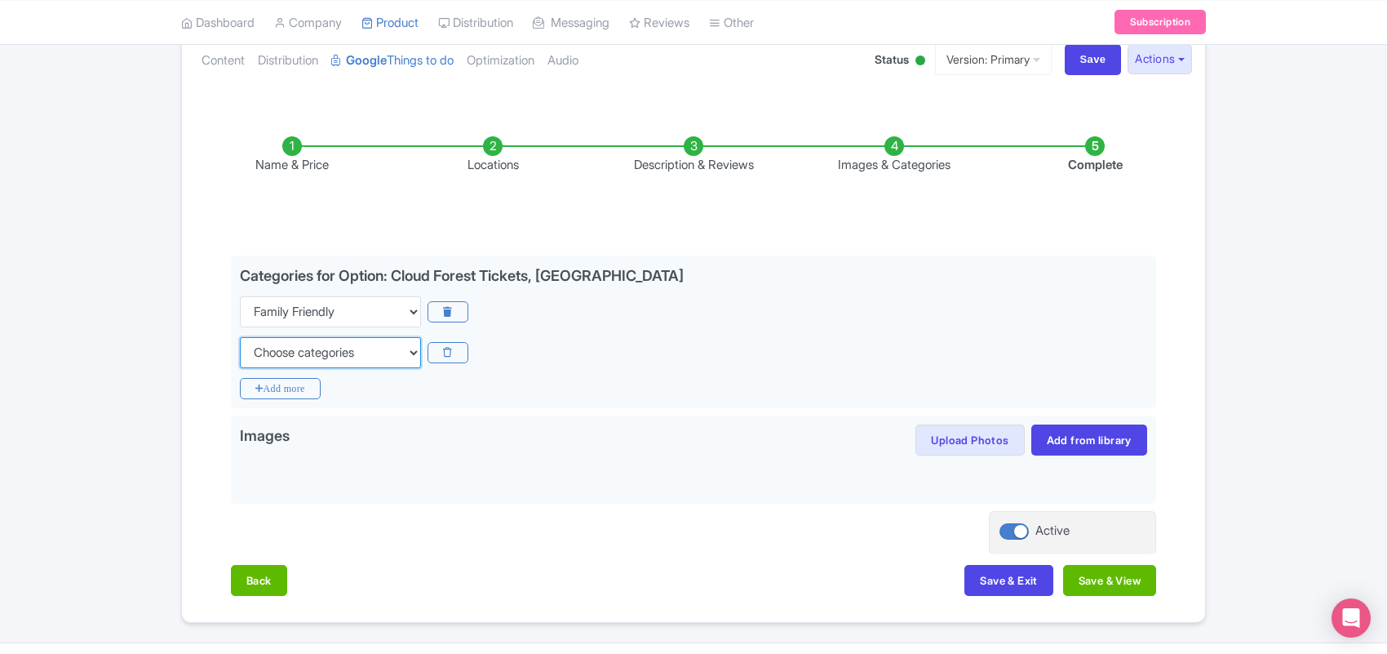
select select "fast-track"
click at [240, 337] on select "Choose categories Adults Only Animals Audio Guide Beaches Bike Tours Boat Tours…" at bounding box center [330, 352] width 181 height 31
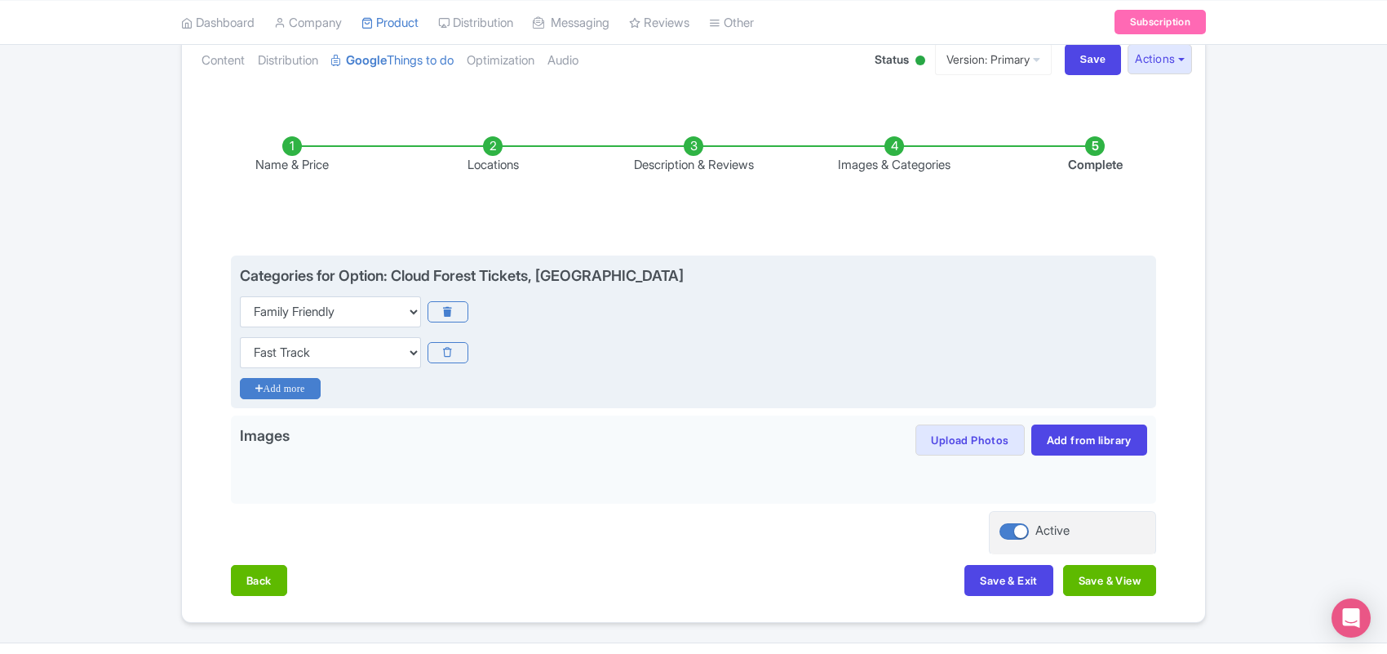
click at [291, 386] on icon "Add more" at bounding box center [280, 388] width 81 height 21
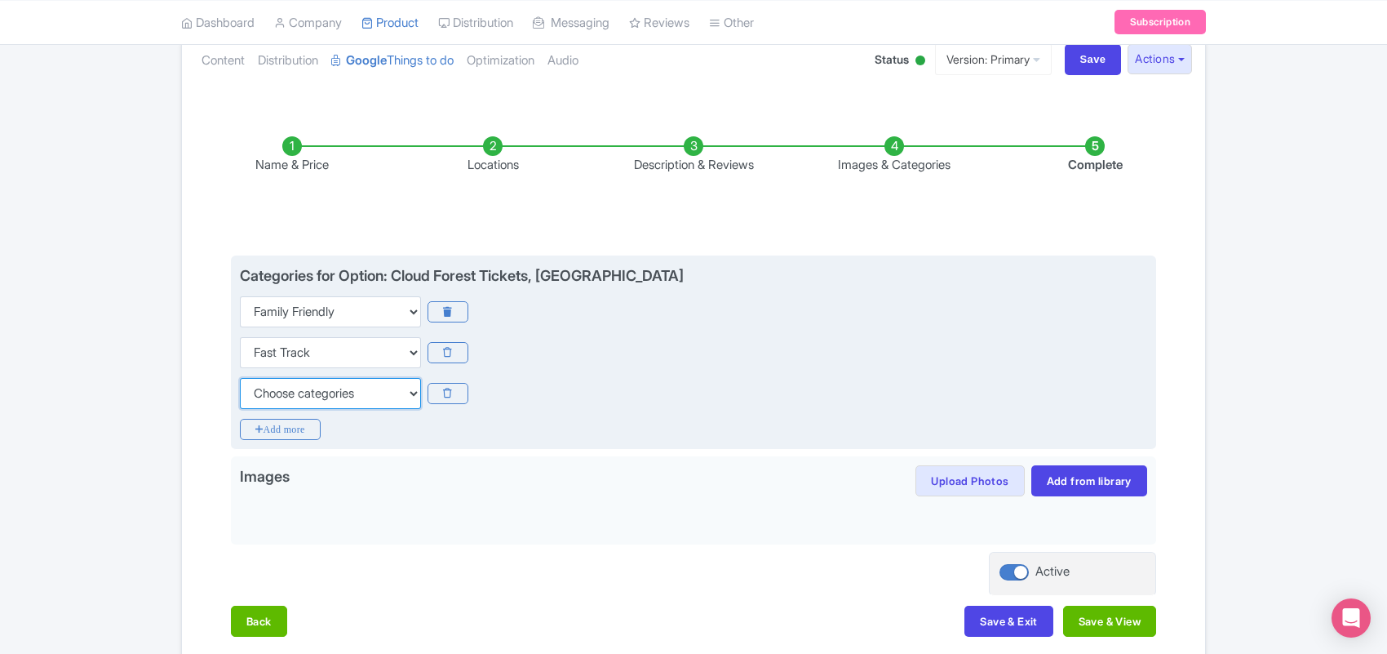
click at [291, 386] on select "Choose categories Adults Only Animals Audio Guide Beaches Bike Tours Boat Tours…" at bounding box center [330, 393] width 181 height 31
select select "outdoors"
click at [240, 378] on select "Choose categories Adults Only Animals Audio Guide Beaches Bike Tours Boat Tours…" at bounding box center [330, 393] width 181 height 31
click at [278, 428] on icon "Add more" at bounding box center [280, 429] width 81 height 21
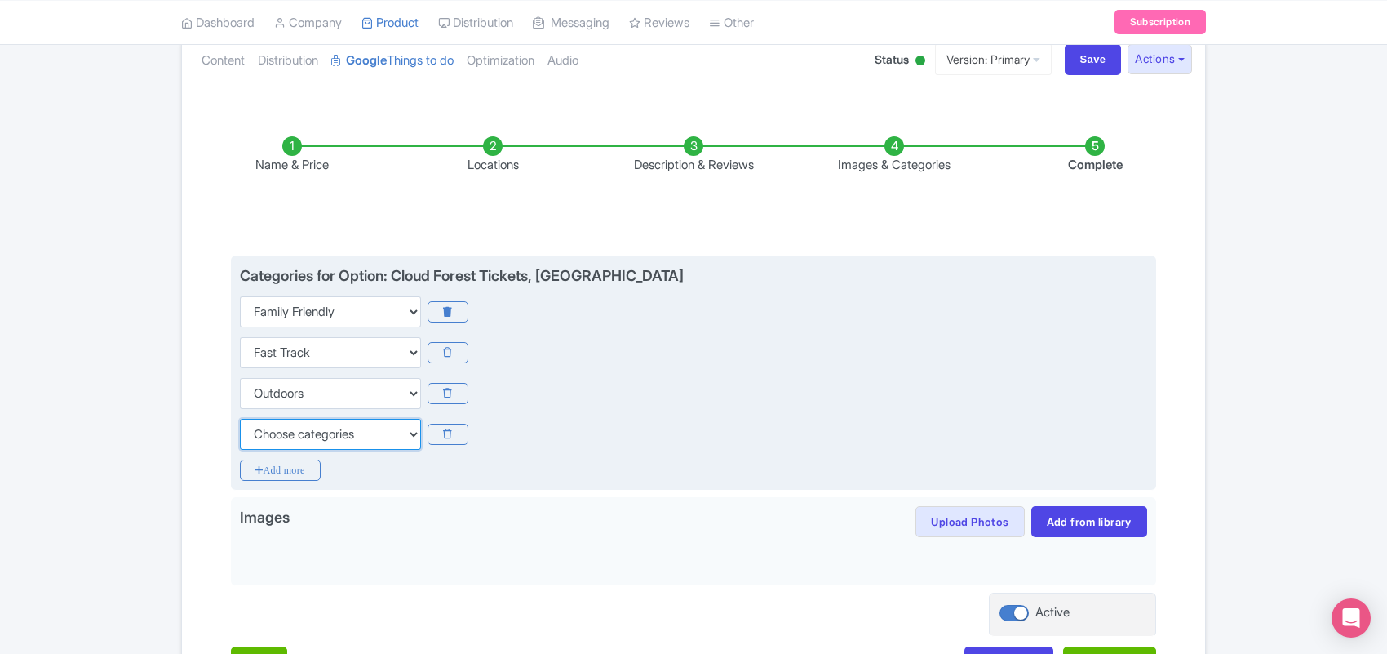
click at [277, 433] on select "Choose categories Adults Only Animals Audio Guide Beaches Bike Tours Boat Tours…" at bounding box center [330, 434] width 181 height 31
select select "wheelchair-accessible"
click at [240, 419] on select "Choose categories Adults Only Animals Audio Guide Beaches Bike Tours Boat Tours…" at bounding box center [330, 434] width 181 height 31
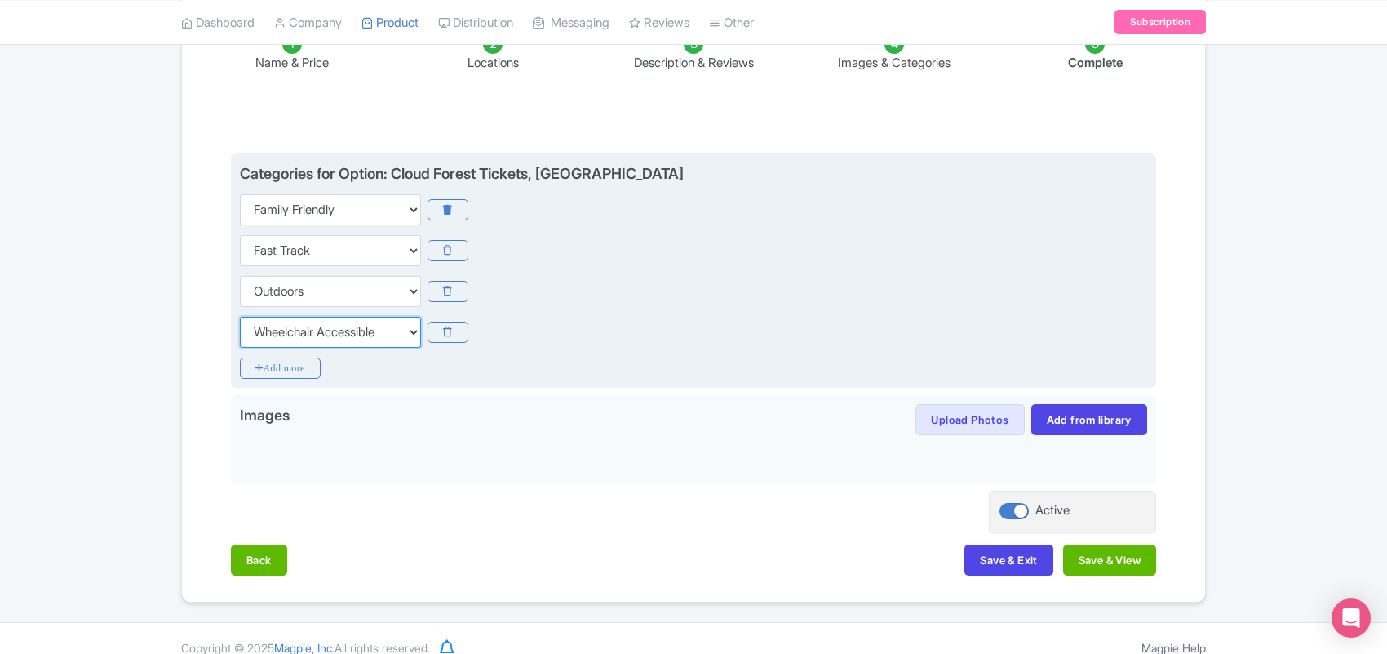
scroll to position [313, 0]
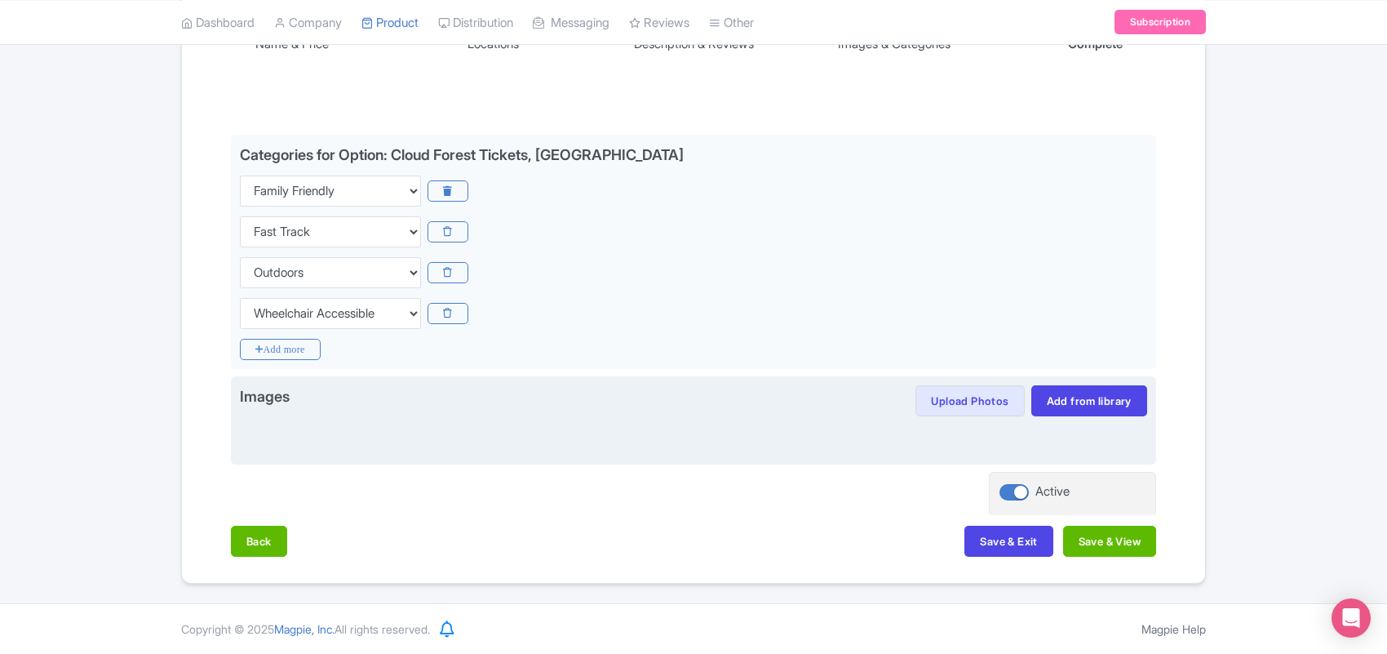
click at [280, 426] on div at bounding box center [694, 435] width 908 height 39
click at [300, 459] on div "Images Upload Photos Save image to library? Yes No Images in library can be reu…" at bounding box center [693, 420] width 925 height 89
click at [975, 402] on button "Upload Photos" at bounding box center [970, 400] width 109 height 31
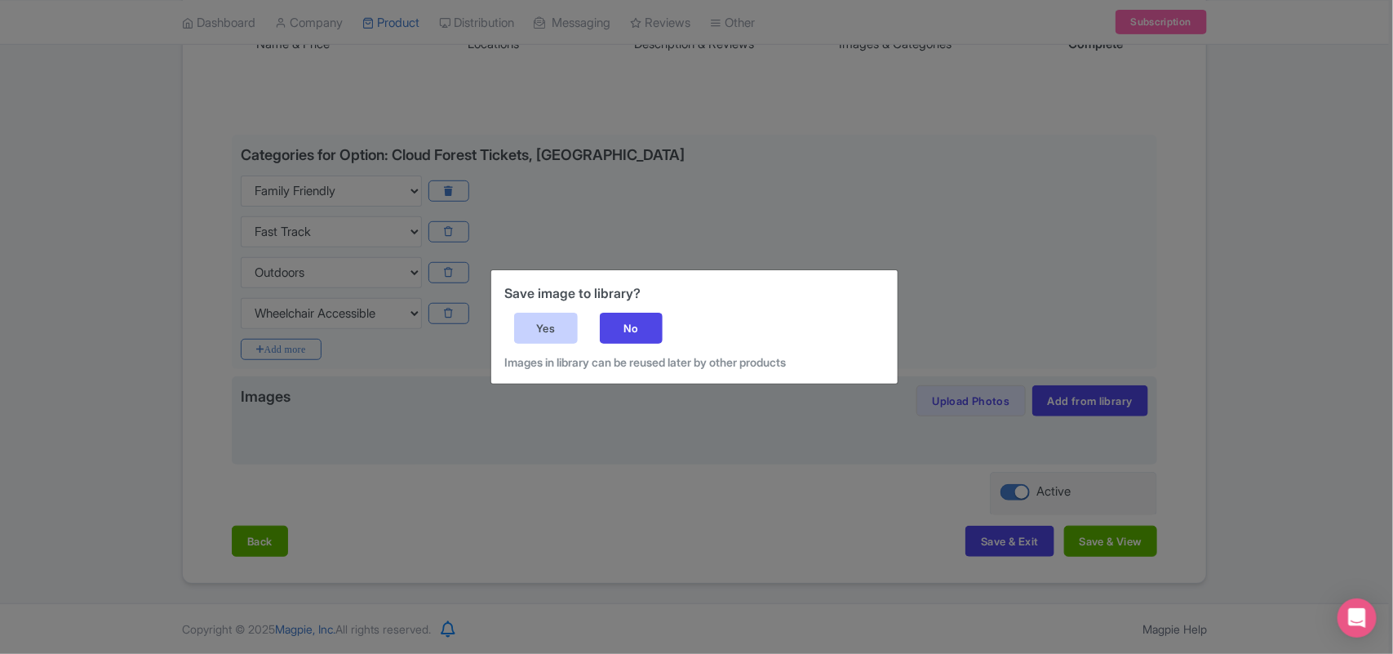
click at [551, 323] on div "Yes" at bounding box center [546, 328] width 64 height 31
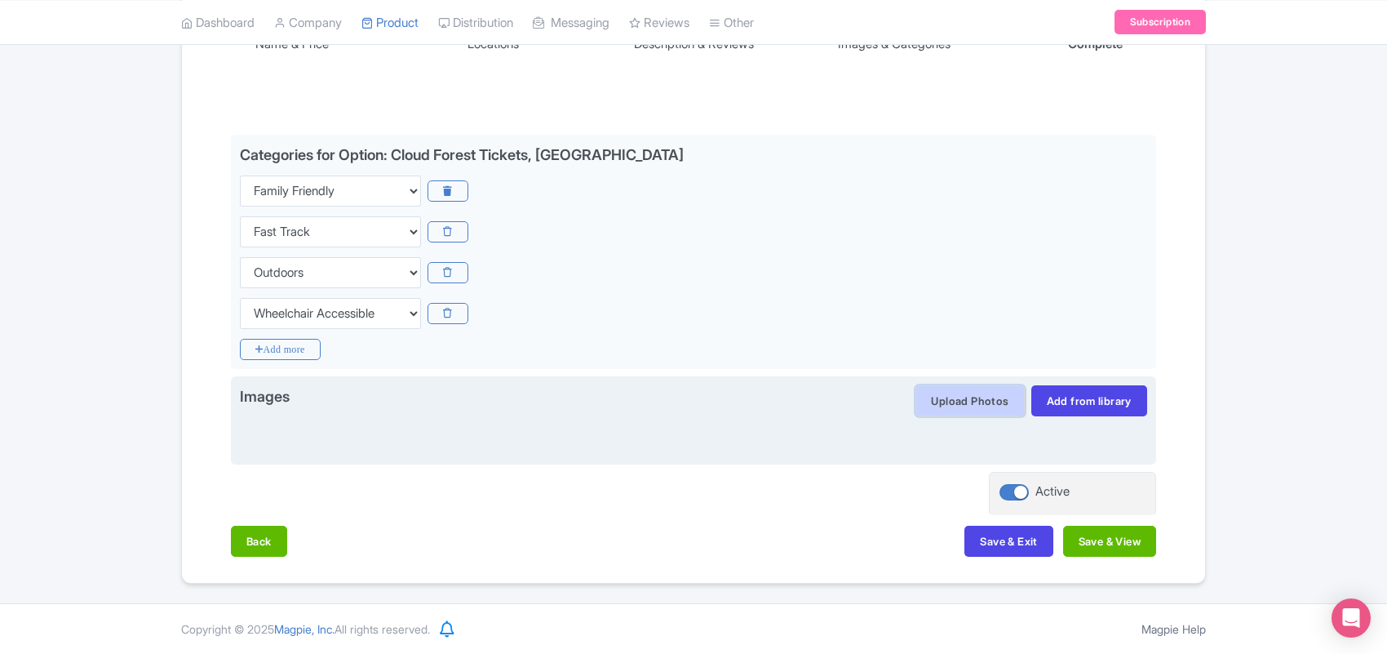
click at [948, 400] on button "Upload Photos" at bounding box center [970, 400] width 109 height 31
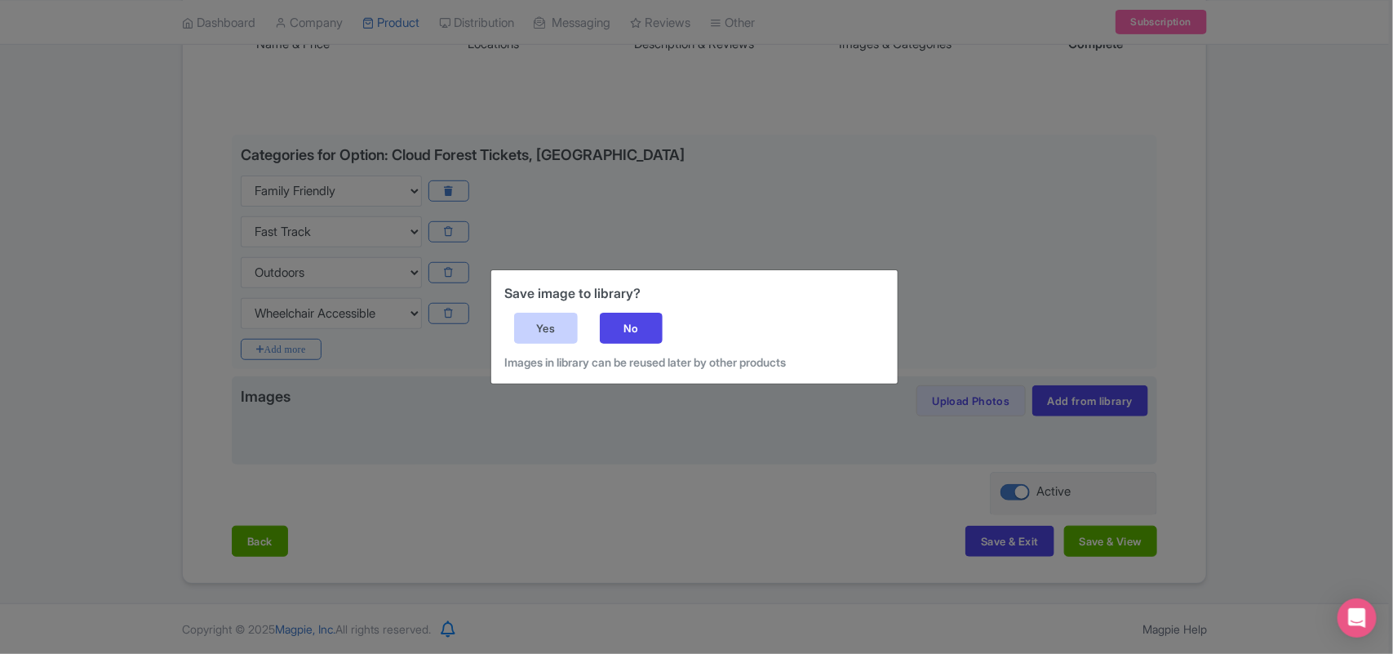
click at [541, 328] on div "Yes" at bounding box center [546, 328] width 64 height 31
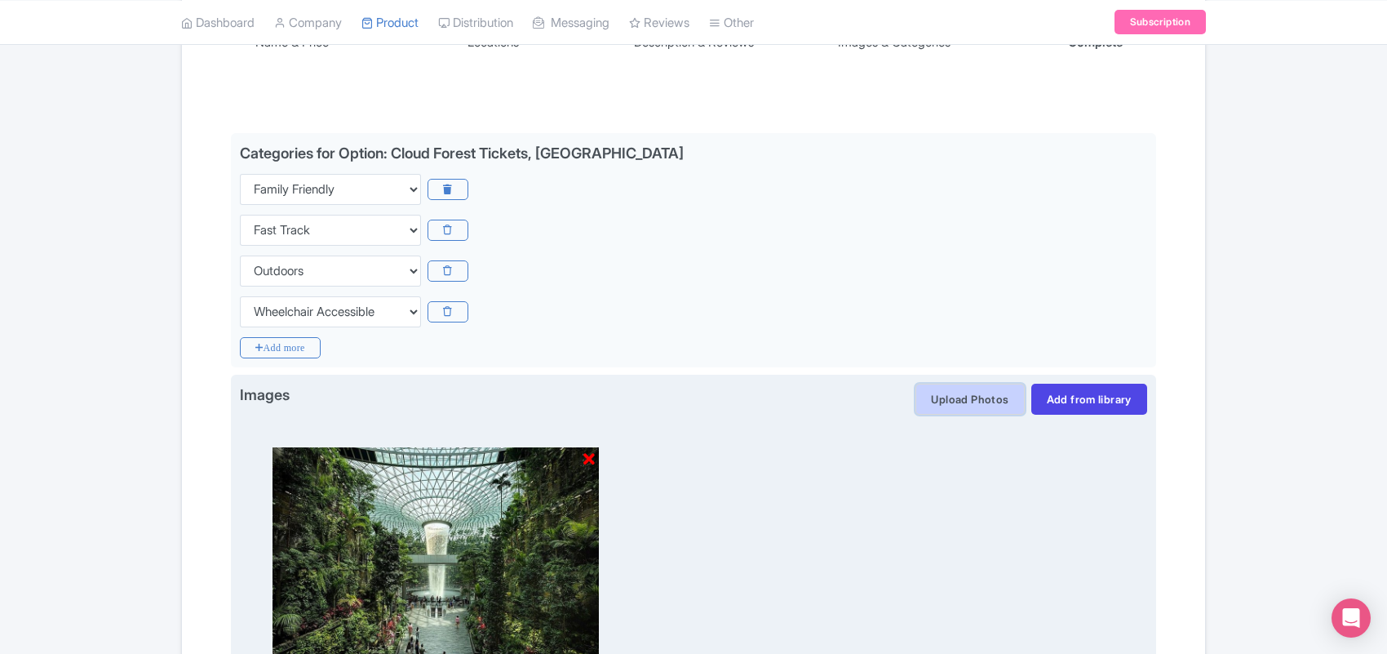
click at [943, 402] on button "Upload Photos" at bounding box center [970, 399] width 109 height 31
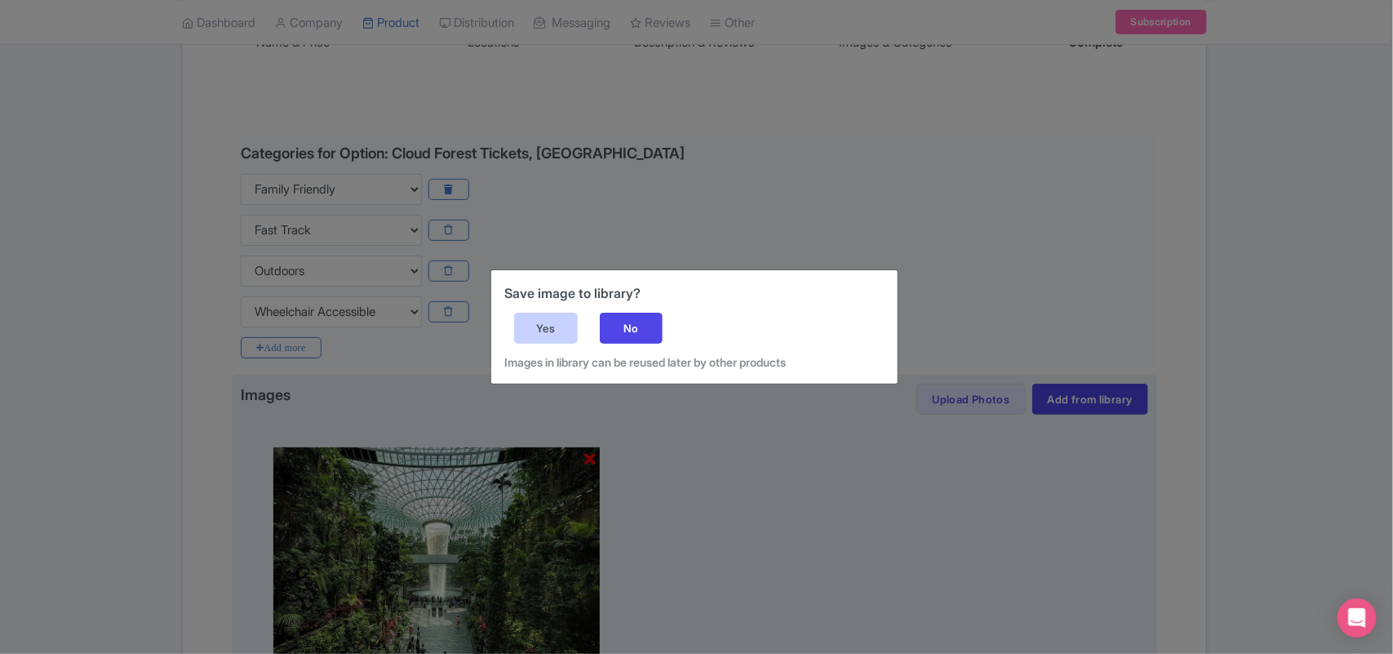
click at [548, 326] on div "Yes" at bounding box center [546, 328] width 64 height 31
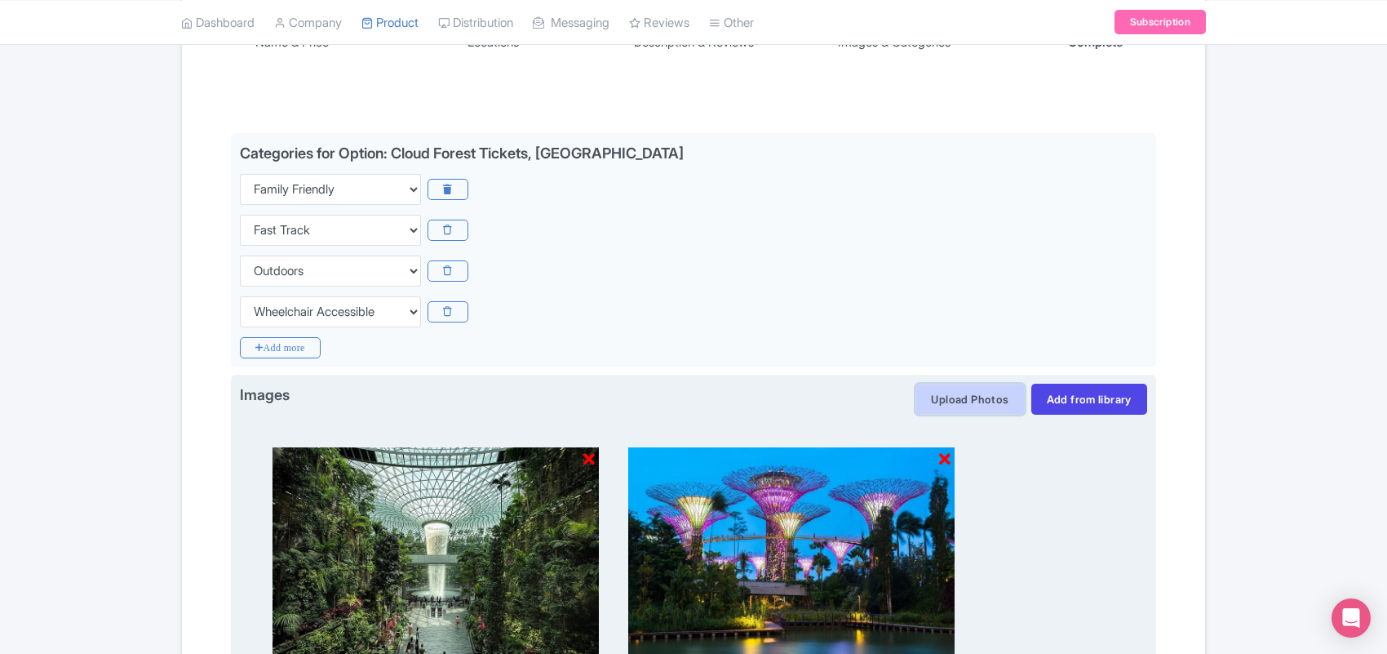
click at [945, 400] on button "Upload Photos" at bounding box center [970, 399] width 109 height 31
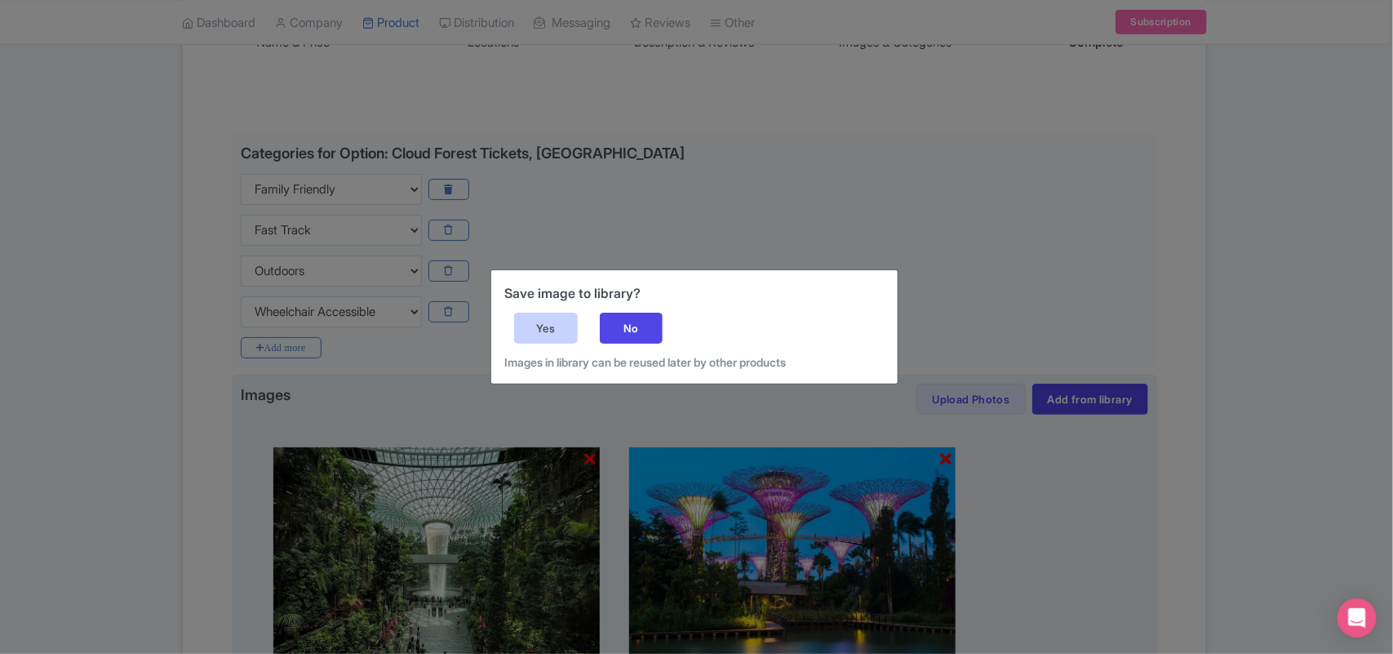
click at [544, 331] on div "Yes" at bounding box center [546, 328] width 64 height 31
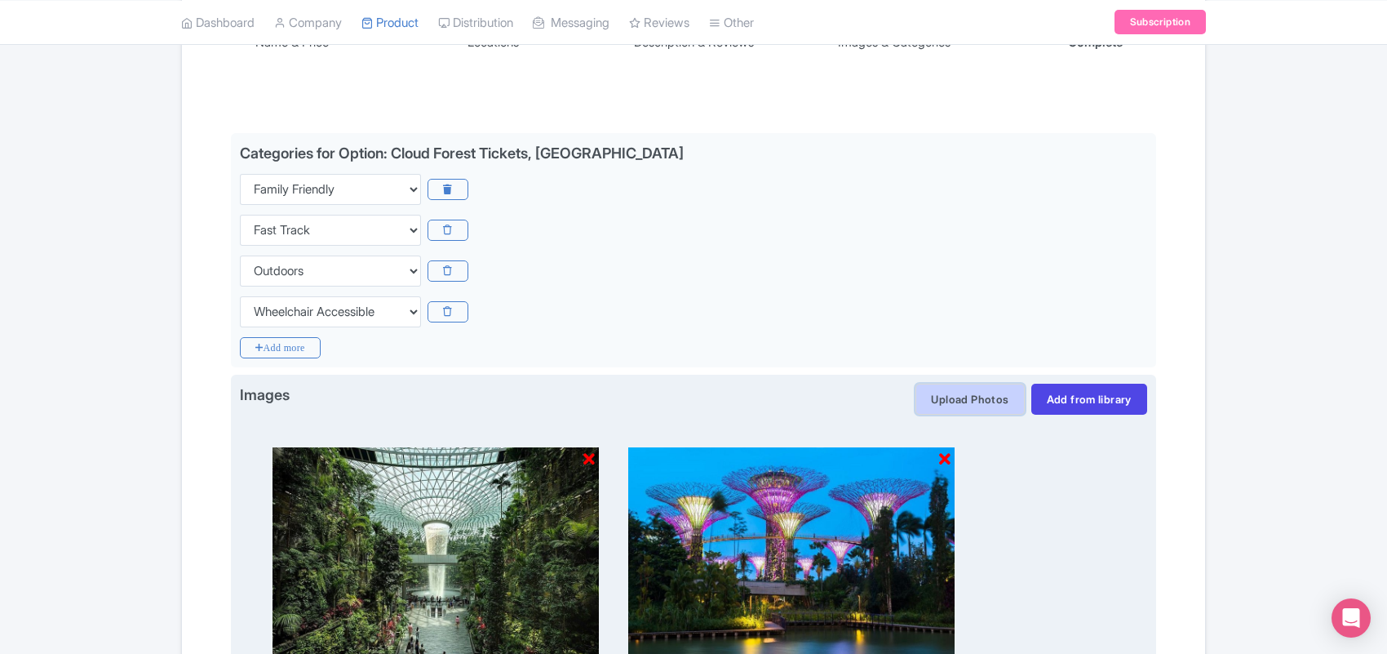
click at [931, 402] on button "Upload Photos" at bounding box center [970, 399] width 109 height 31
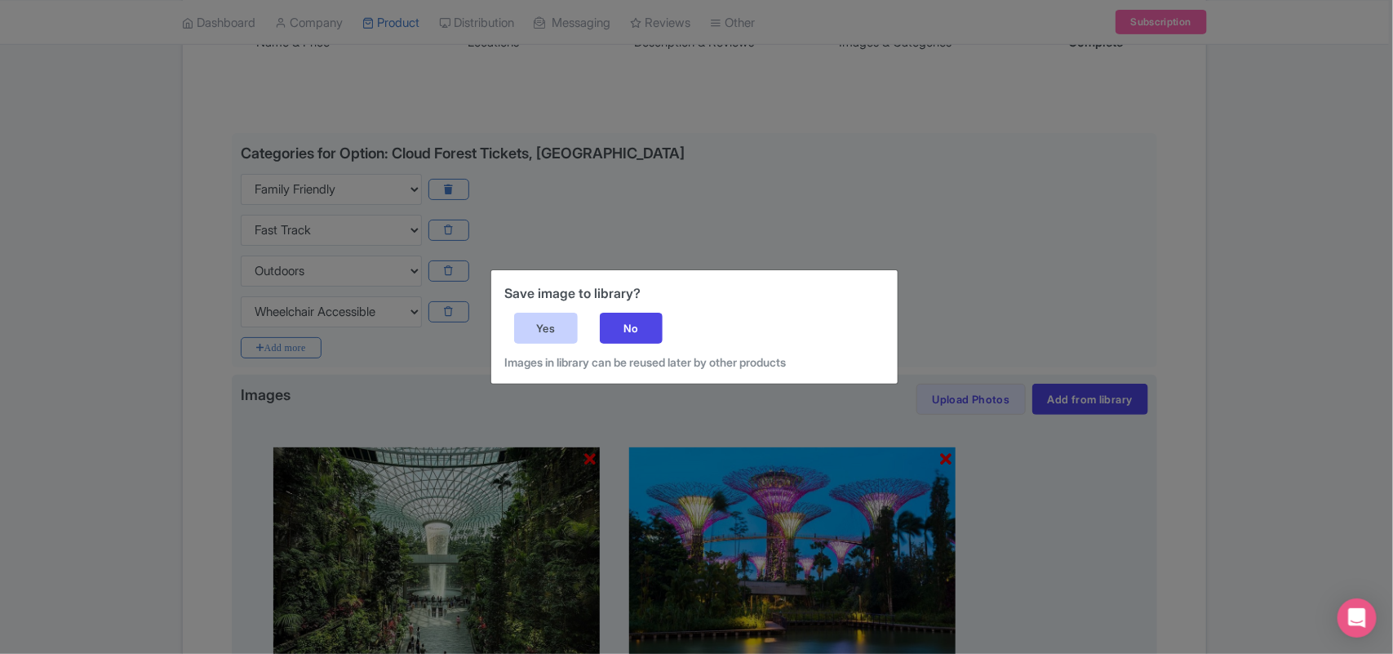
click at [507, 325] on div "Save image to library? Yes No Images in library can be reused later by other pr…" at bounding box center [694, 326] width 406 height 113
click at [530, 324] on div "Yes" at bounding box center [546, 328] width 64 height 31
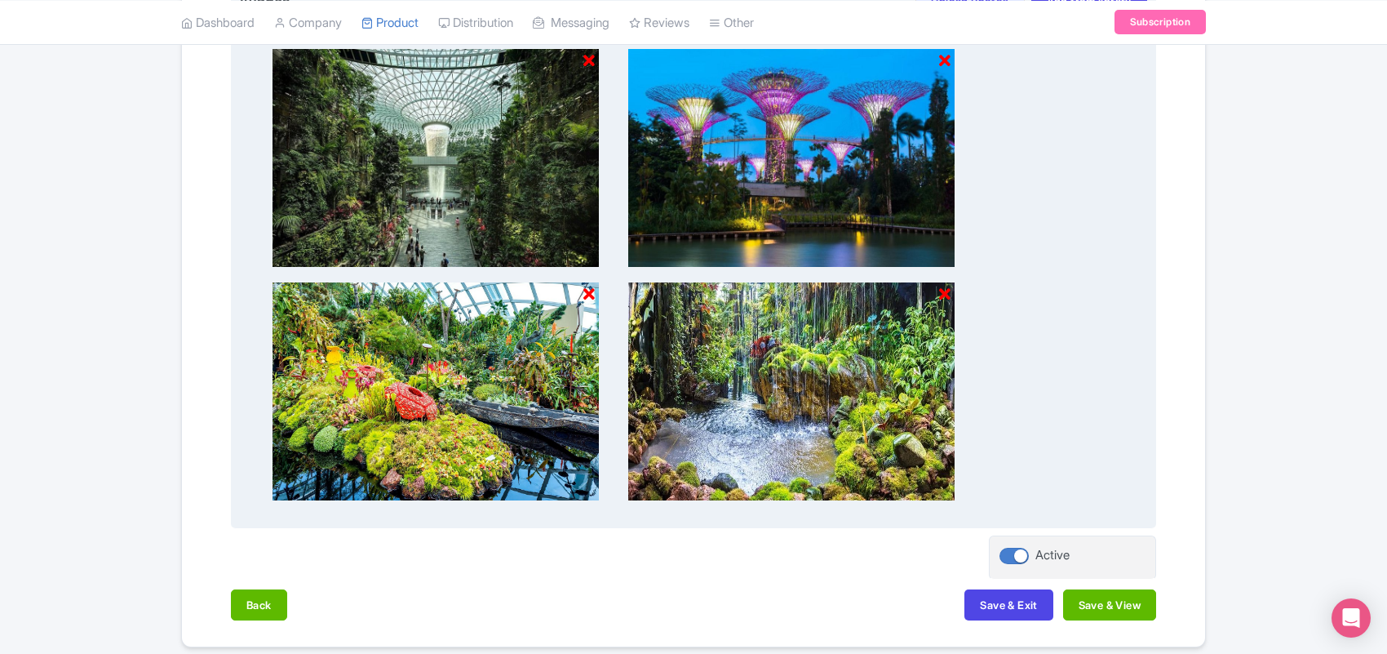
scroll to position [776, 0]
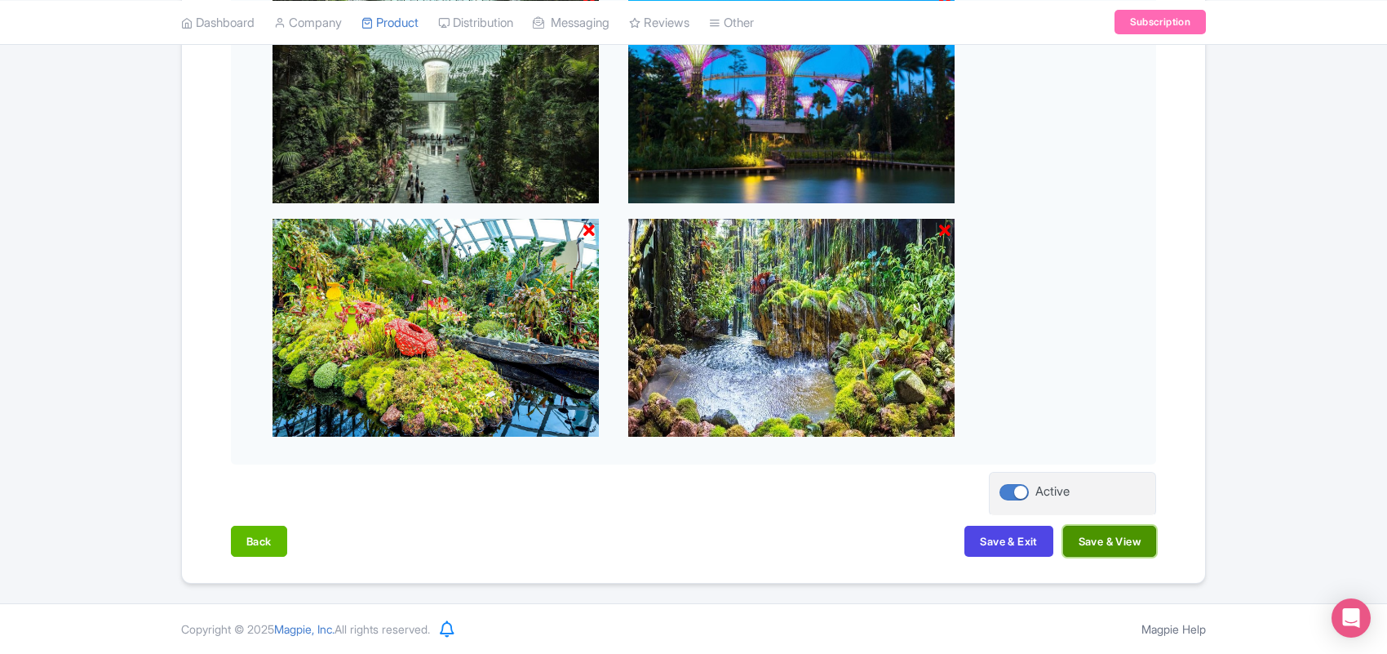
click at [1104, 544] on button "Save & View" at bounding box center [1109, 541] width 93 height 31
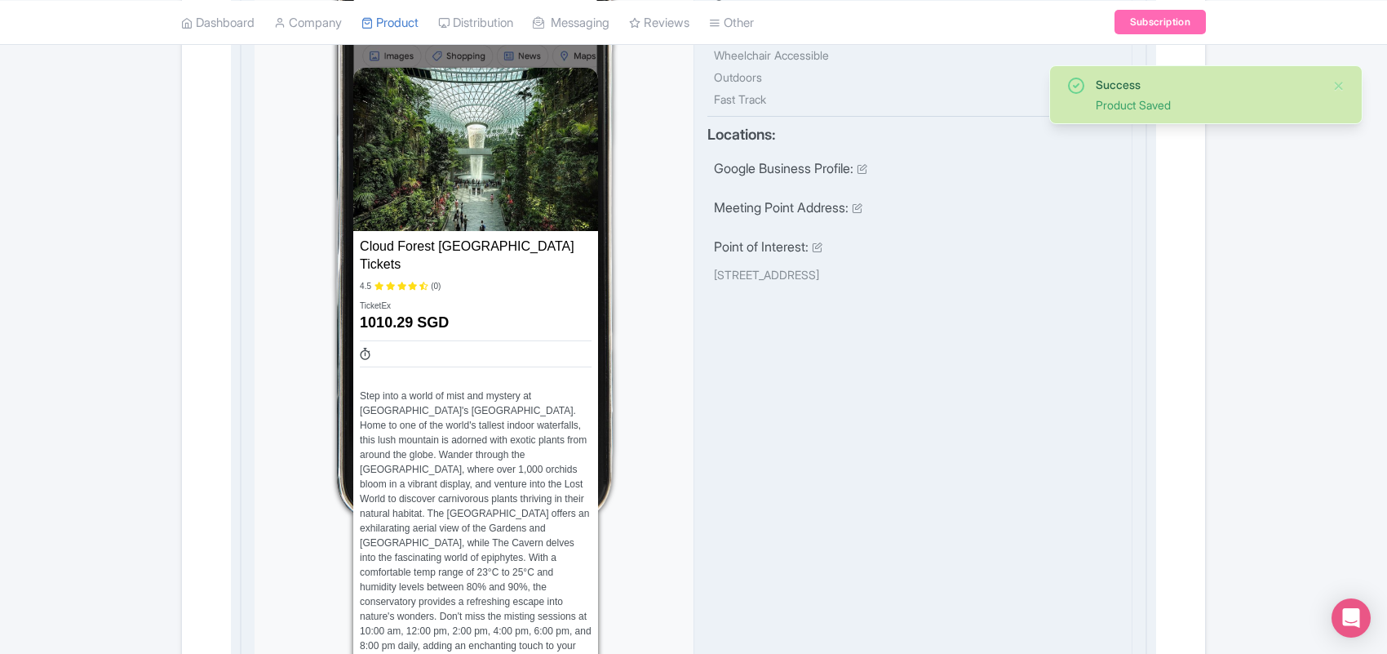
scroll to position [429, 0]
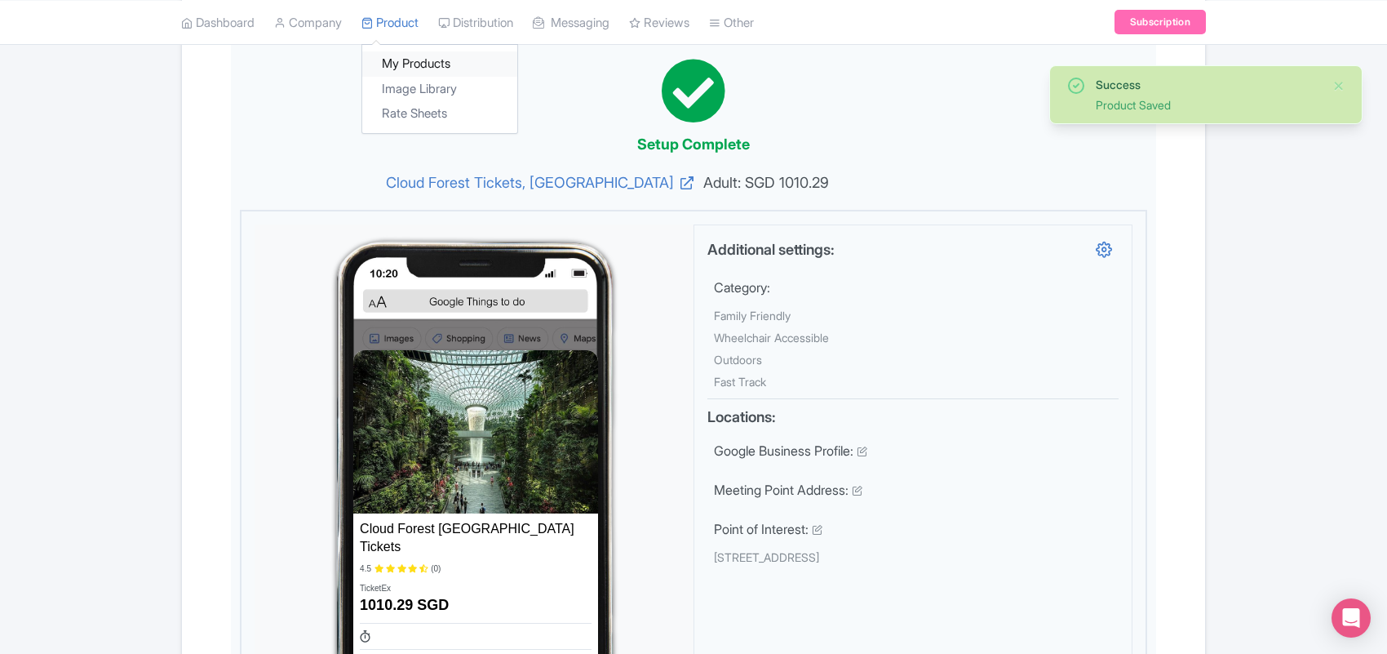
click at [415, 54] on link "My Products" at bounding box center [439, 63] width 155 height 25
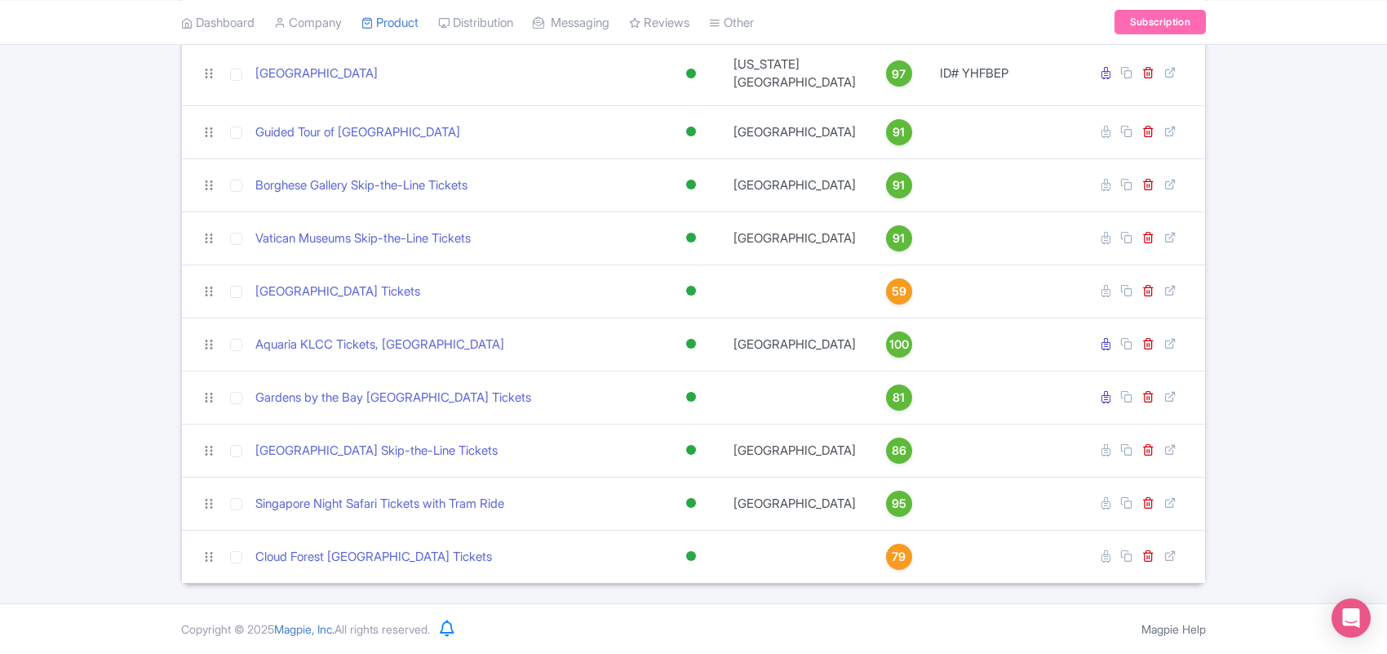
scroll to position [2032, 0]
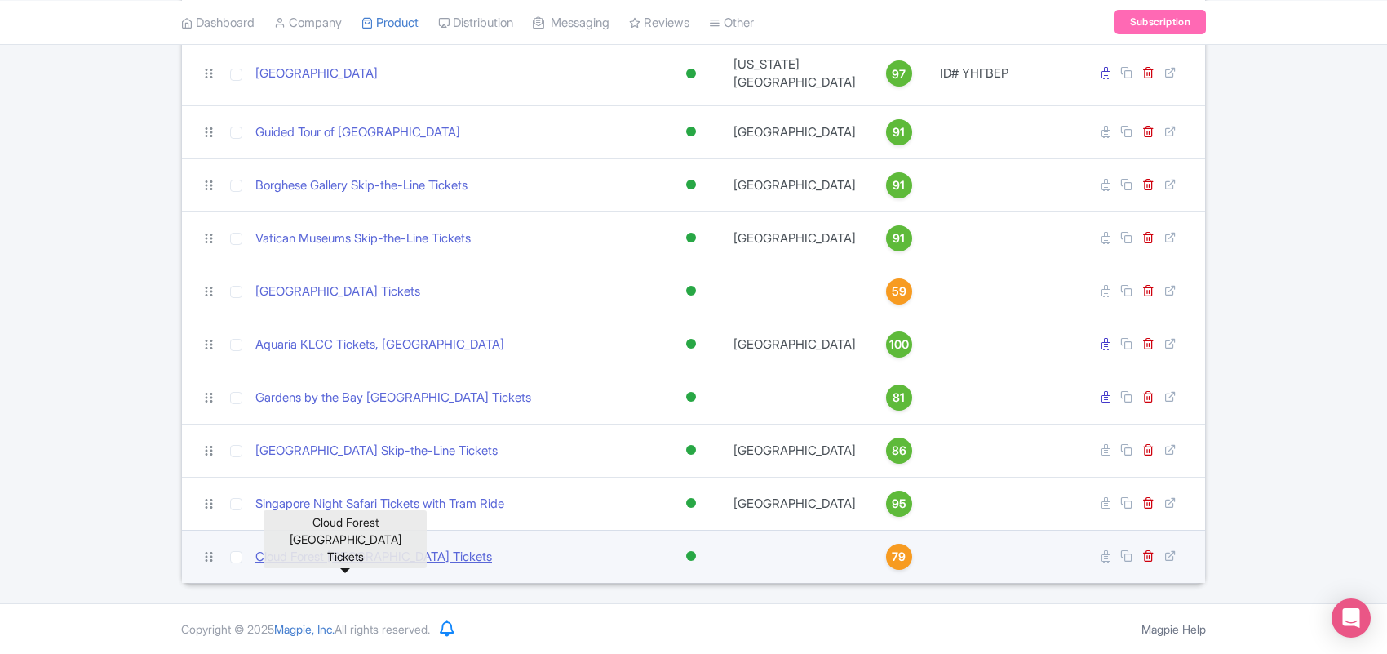
click at [369, 553] on link "Cloud Forest [GEOGRAPHIC_DATA] Tickets" at bounding box center [373, 557] width 237 height 19
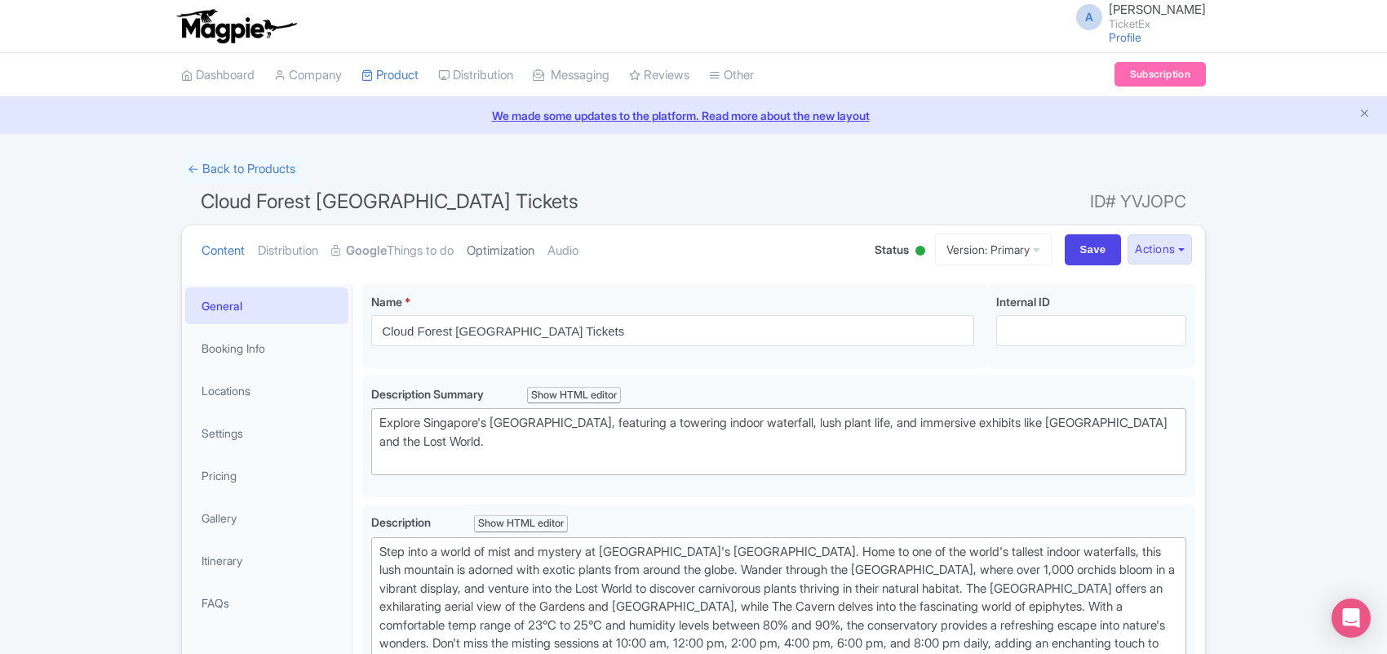
click at [484, 251] on link "Optimization" at bounding box center [501, 250] width 68 height 51
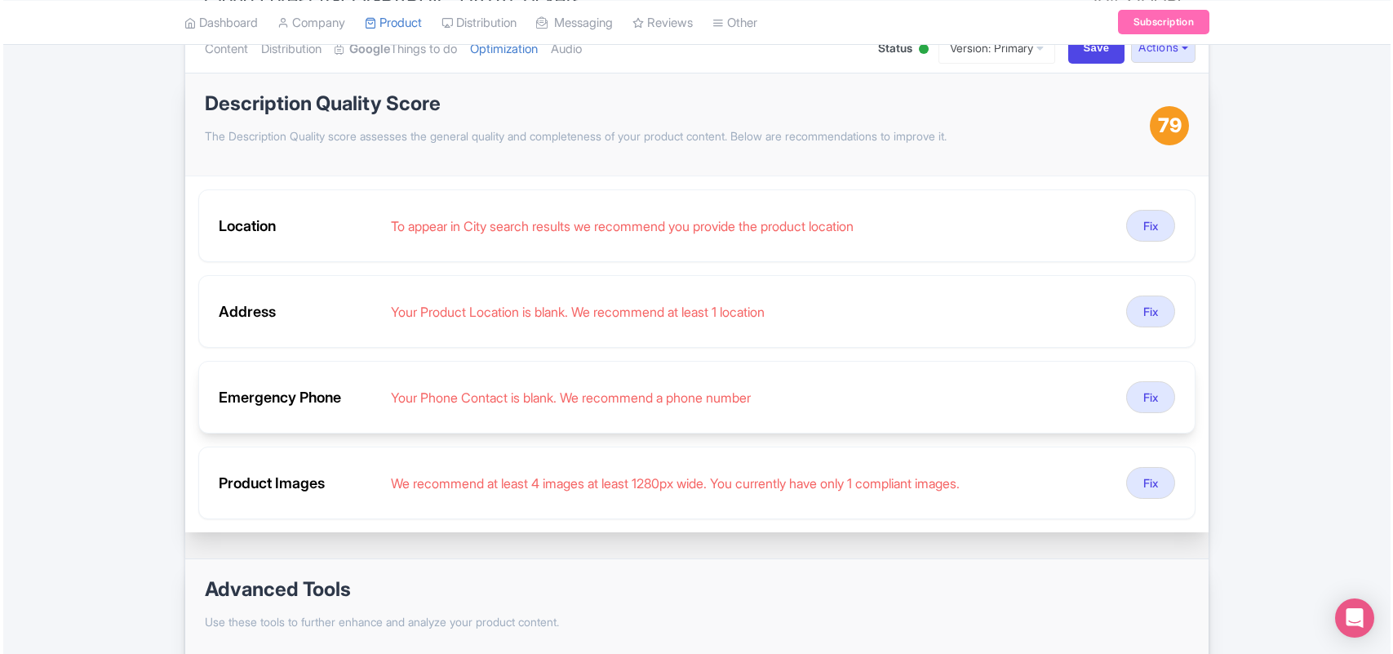
scroll to position [204, 0]
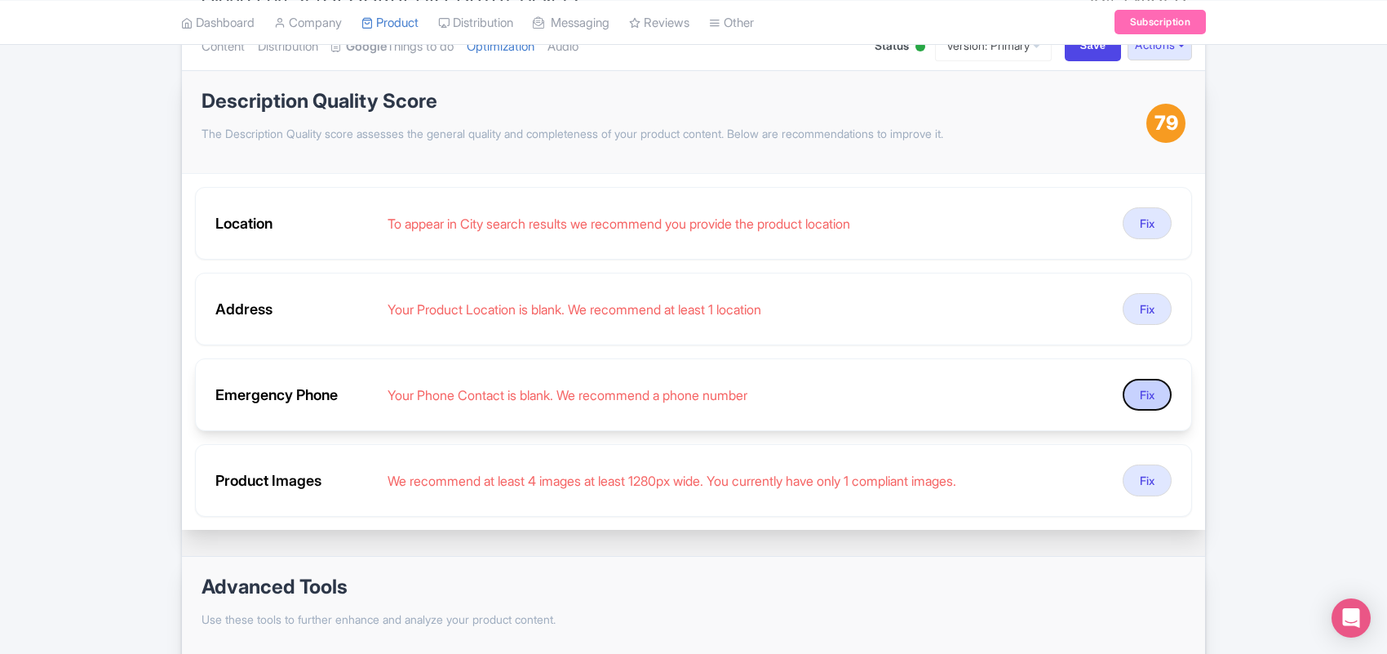
click at [1144, 402] on button "Fix" at bounding box center [1147, 395] width 49 height 32
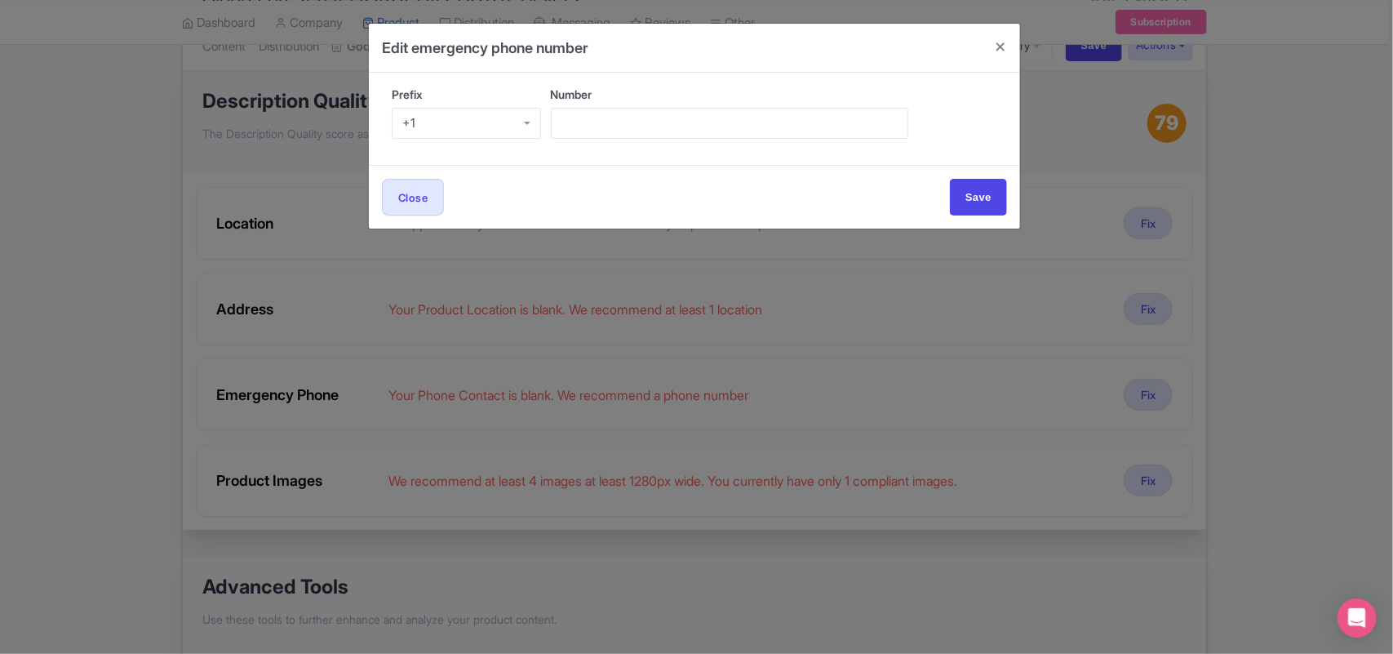
click at [428, 119] on div "+1" at bounding box center [466, 123] width 149 height 31
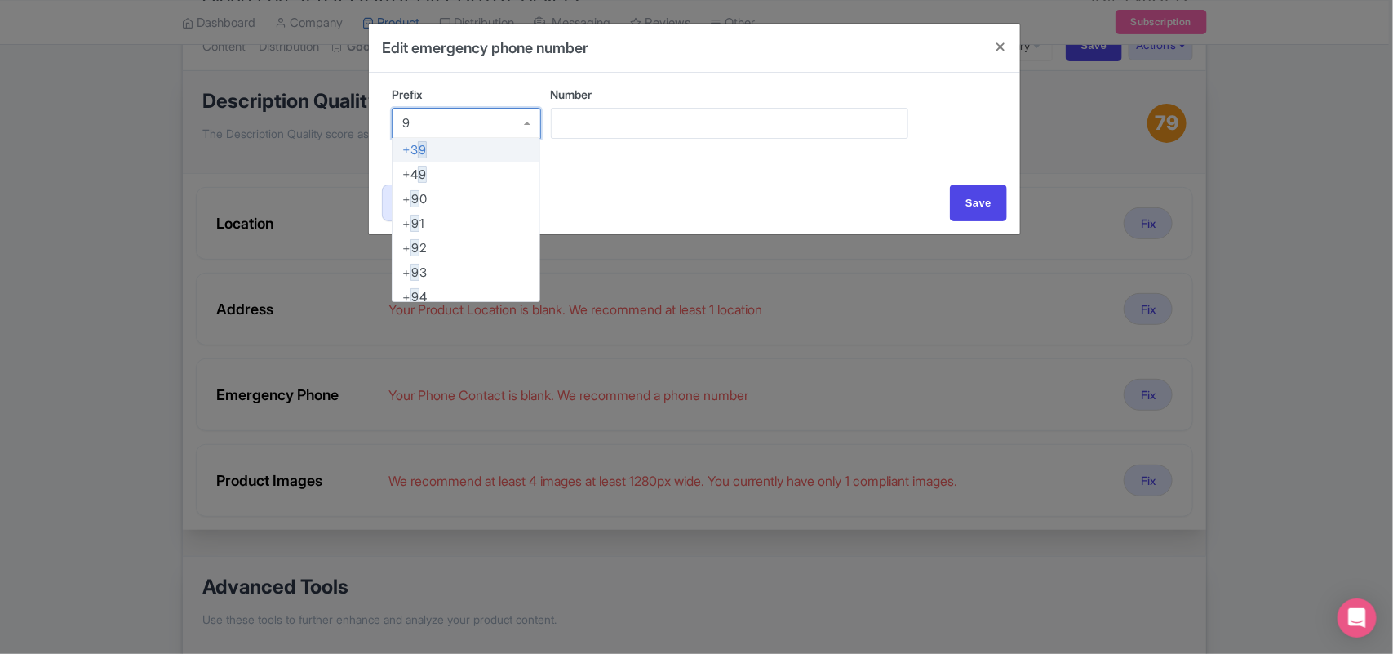
scroll to position [0, 0]
type input "91"
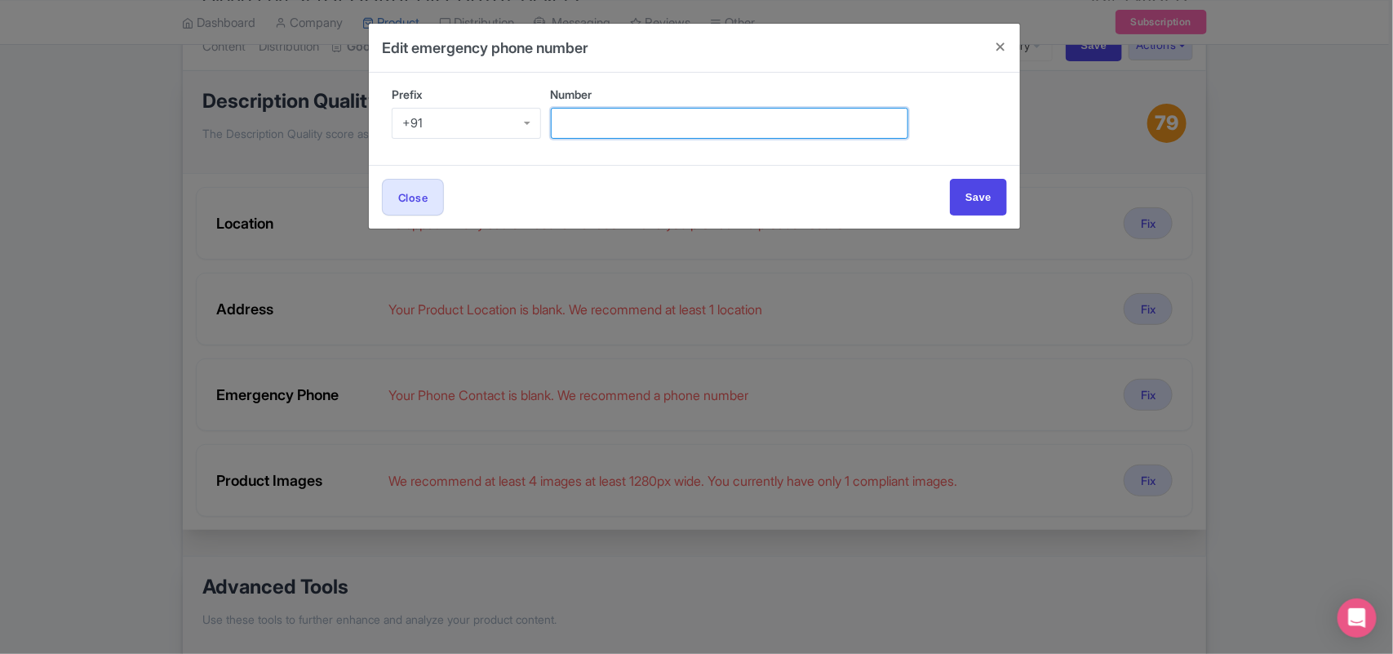
click at [589, 122] on input "Number" at bounding box center [729, 123] width 357 height 31
paste input "[PHONE_NUMBER]"
drag, startPoint x: 588, startPoint y: 125, endPoint x: 540, endPoint y: 123, distance: 47.4
click at [540, 123] on div "Prefix +91 +91 +1 +7 +20 +27 +30 +31 +32 +33 +34 +36 +39 +40 +41 +43 +44 +45 +4…" at bounding box center [694, 119] width 625 height 66
drag, startPoint x: 642, startPoint y: 121, endPoint x: 480, endPoint y: 121, distance: 162.4
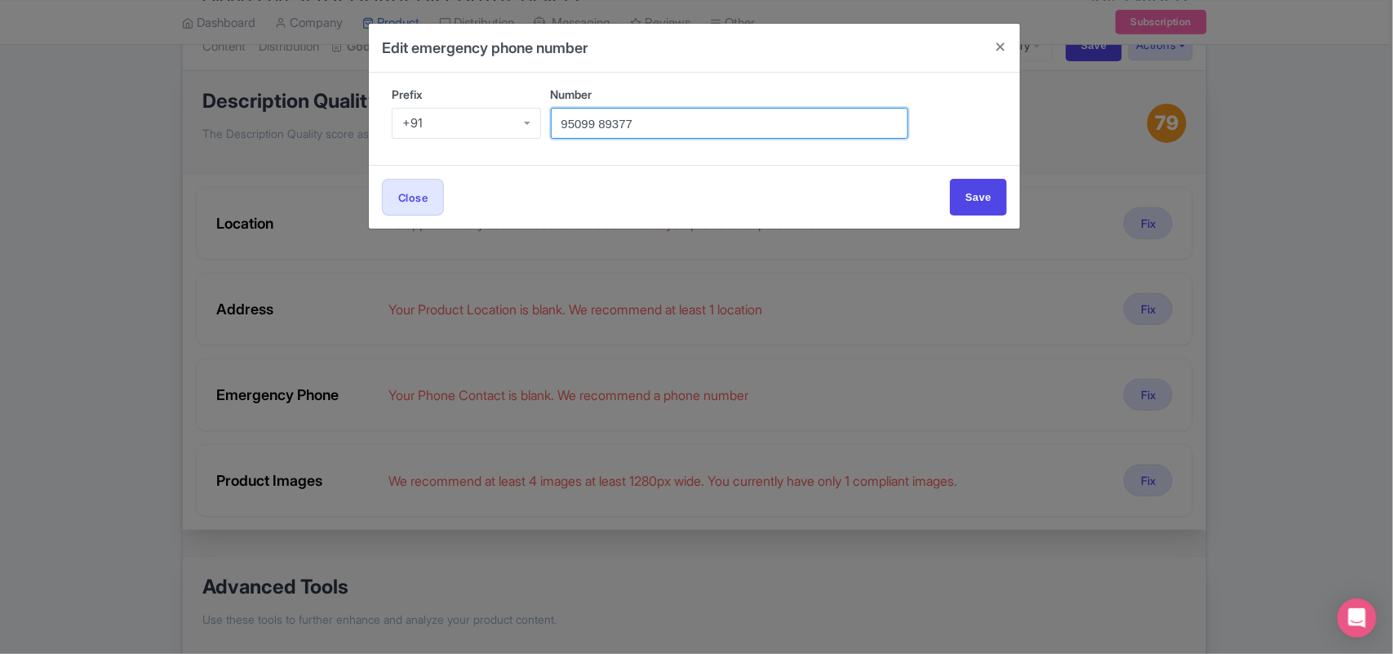
click at [480, 121] on div "Prefix +91 +91 +1 +7 +20 +27 +30 +31 +32 +33 +34 +36 +39 +40 +41 +43 +44 +45 +4…" at bounding box center [694, 119] width 625 height 66
type input "95099 89377"
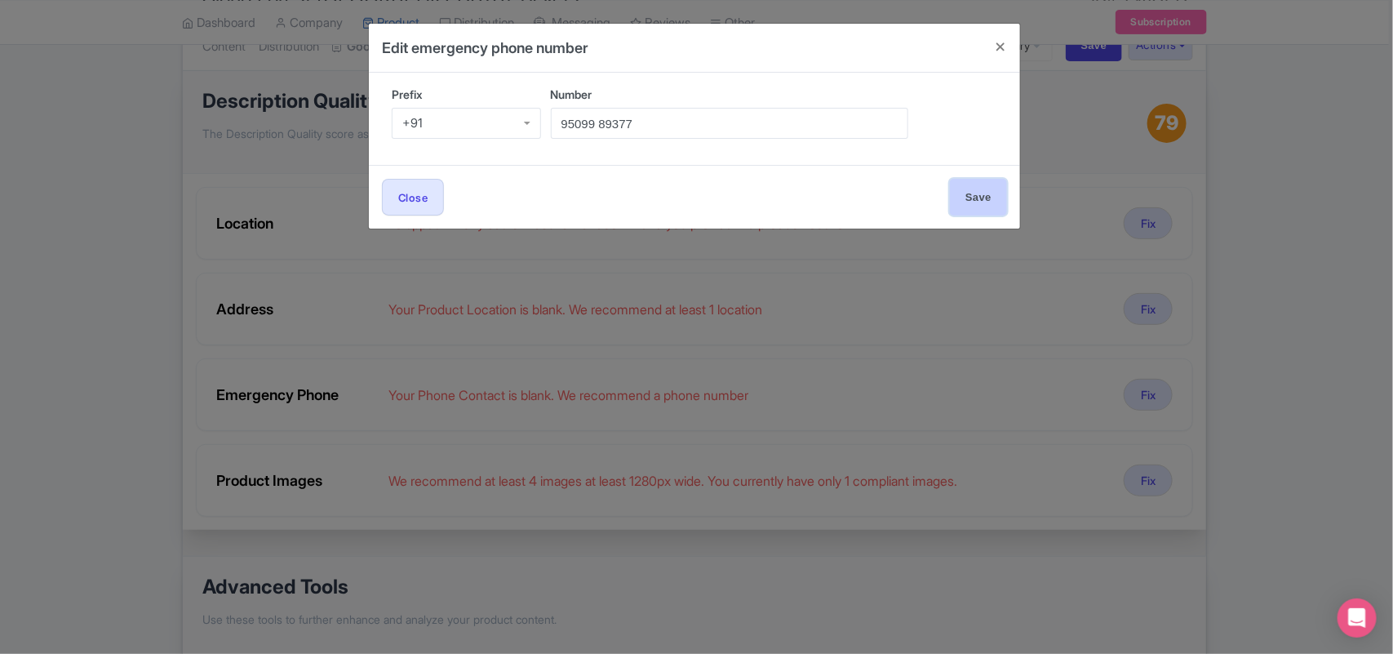
click at [957, 201] on input "Save" at bounding box center [978, 197] width 57 height 37
type input "Save"
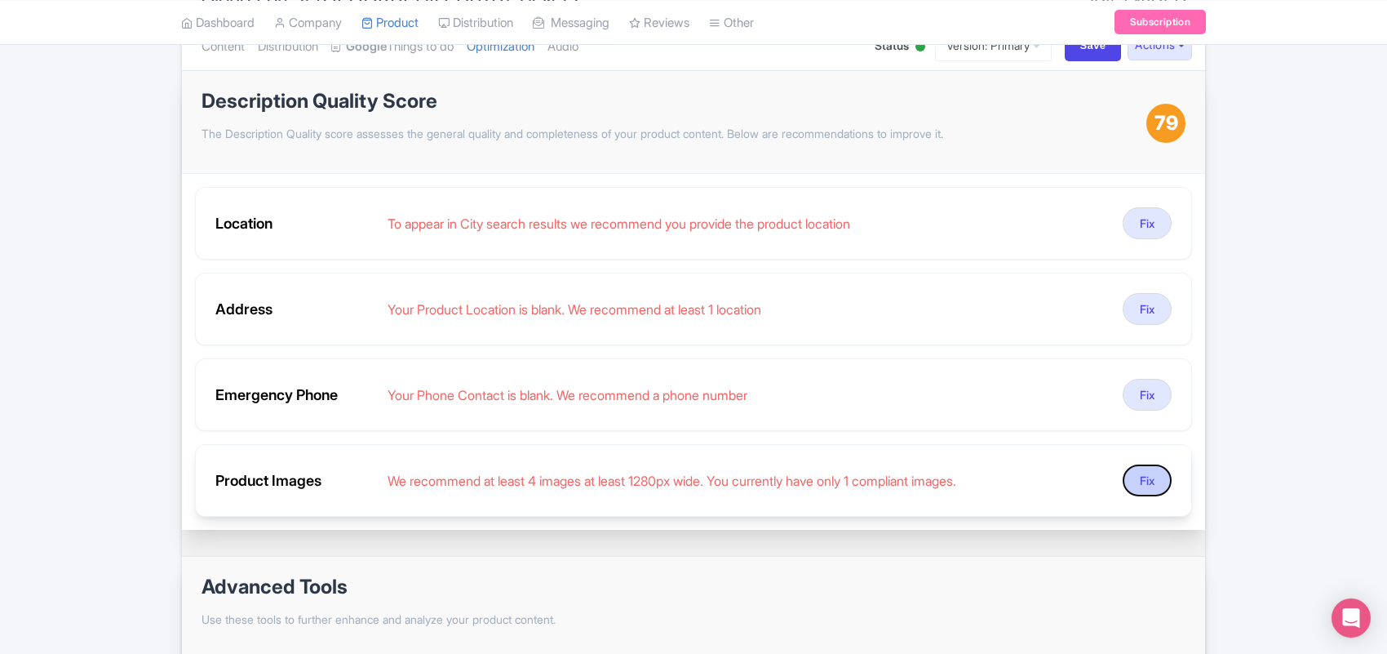
click at [1143, 491] on button "Fix" at bounding box center [1147, 480] width 49 height 32
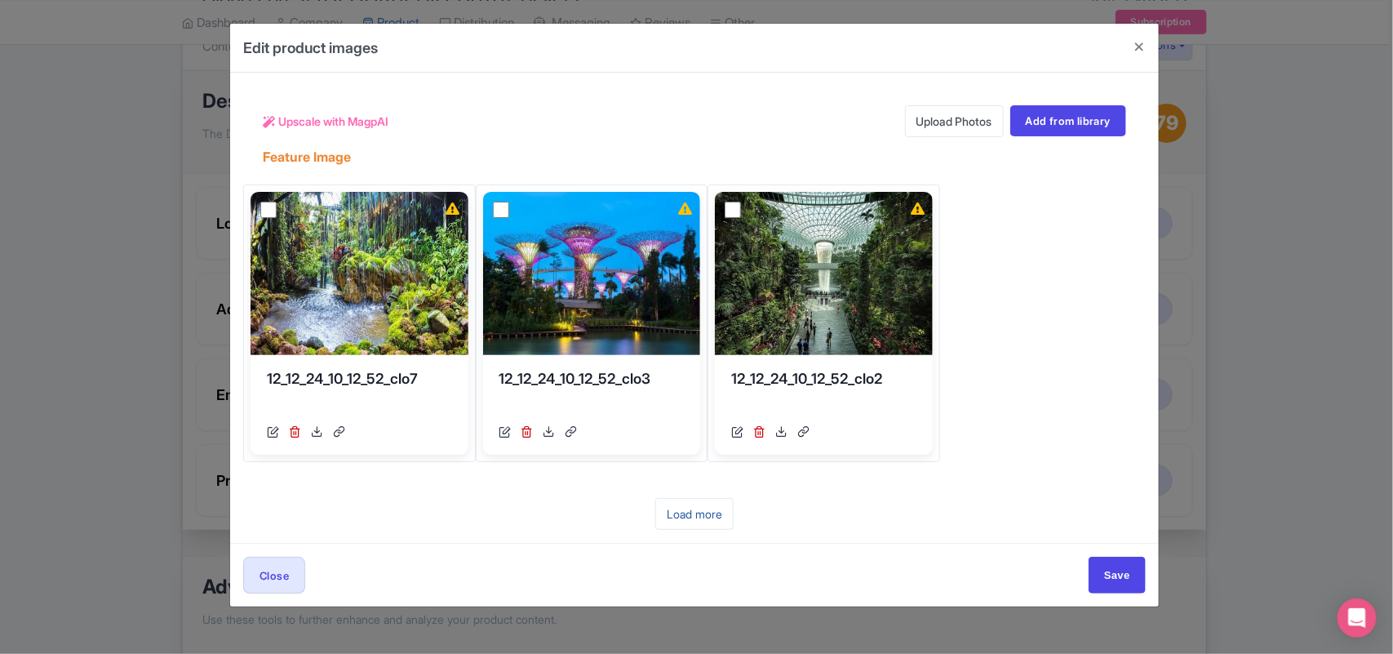
click at [688, 514] on link "Load more" at bounding box center [694, 514] width 78 height 32
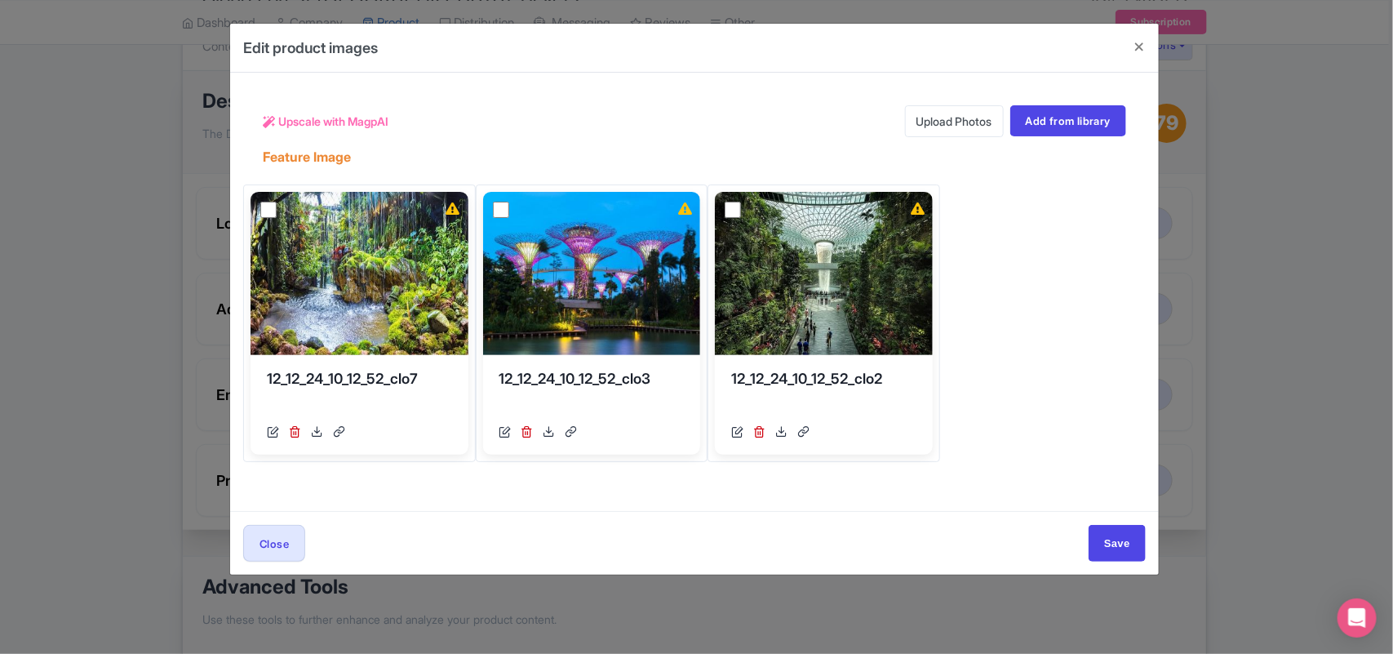
click at [939, 120] on link "Upload Photos" at bounding box center [954, 121] width 99 height 32
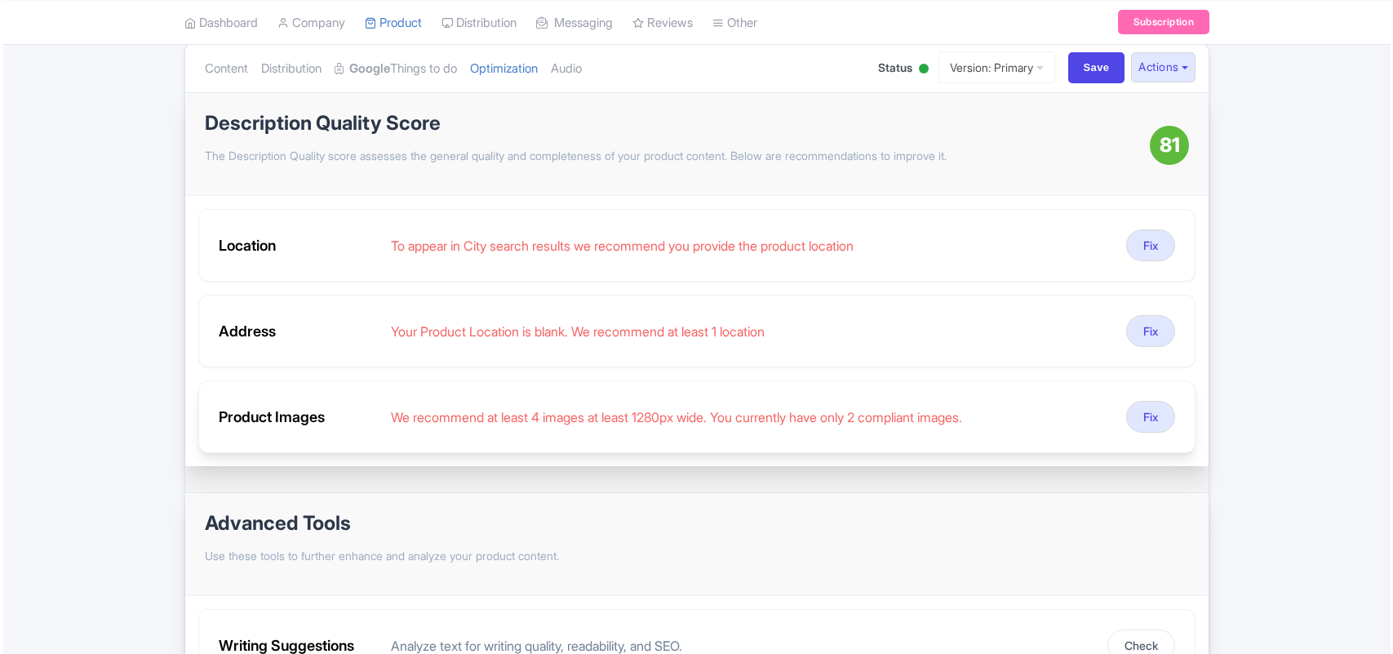
scroll to position [181, 0]
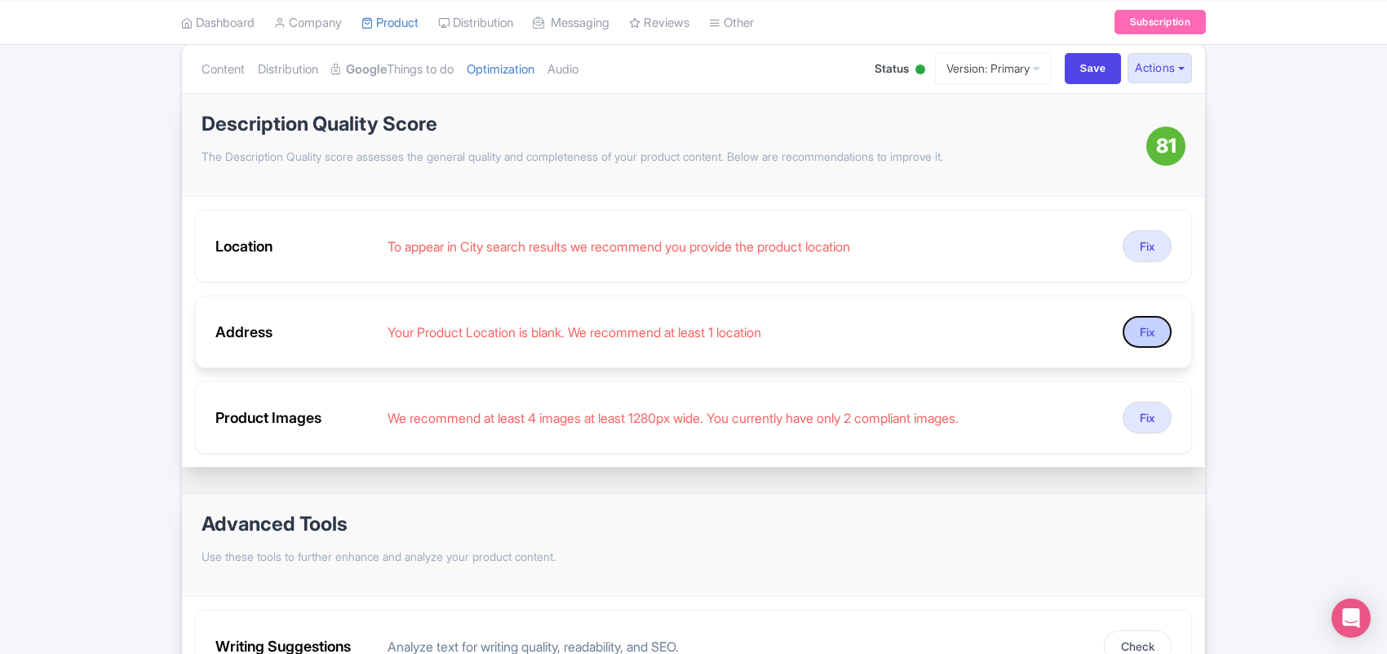
click at [1143, 336] on button "Fix" at bounding box center [1147, 332] width 49 height 32
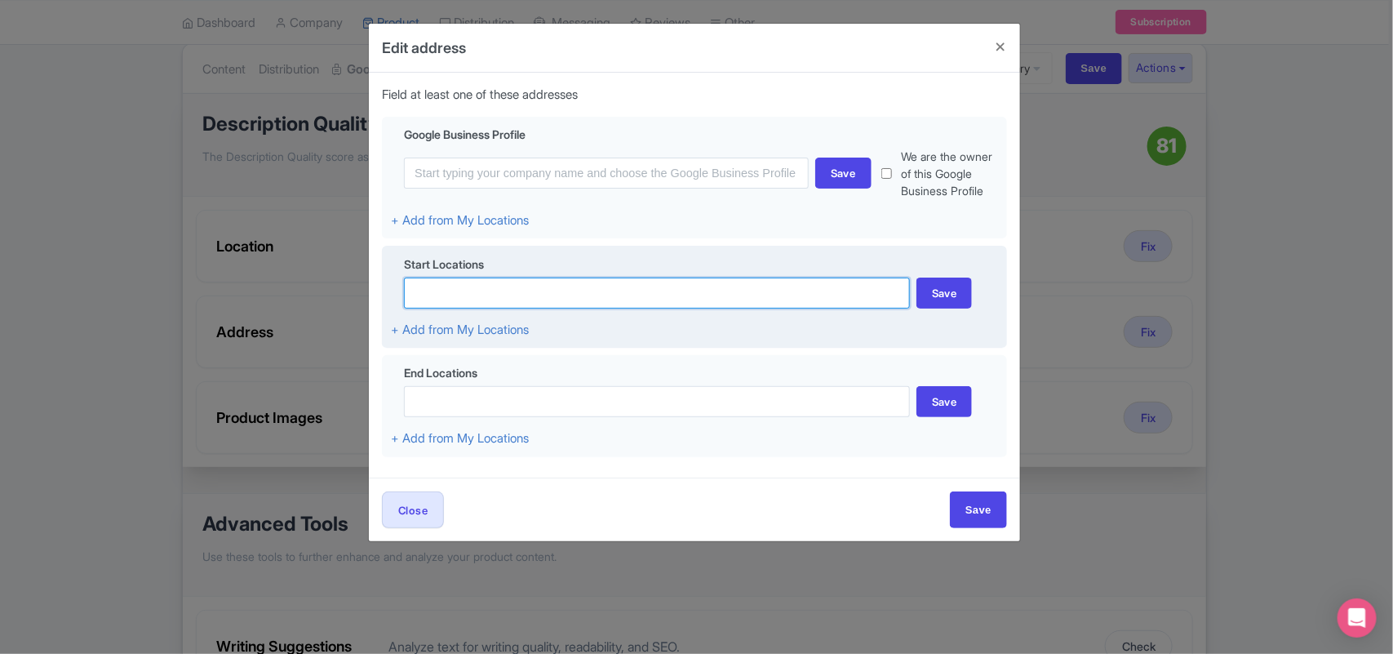
click at [439, 308] on input at bounding box center [657, 292] width 506 height 31
paste input "[STREET_ADDRESS]"
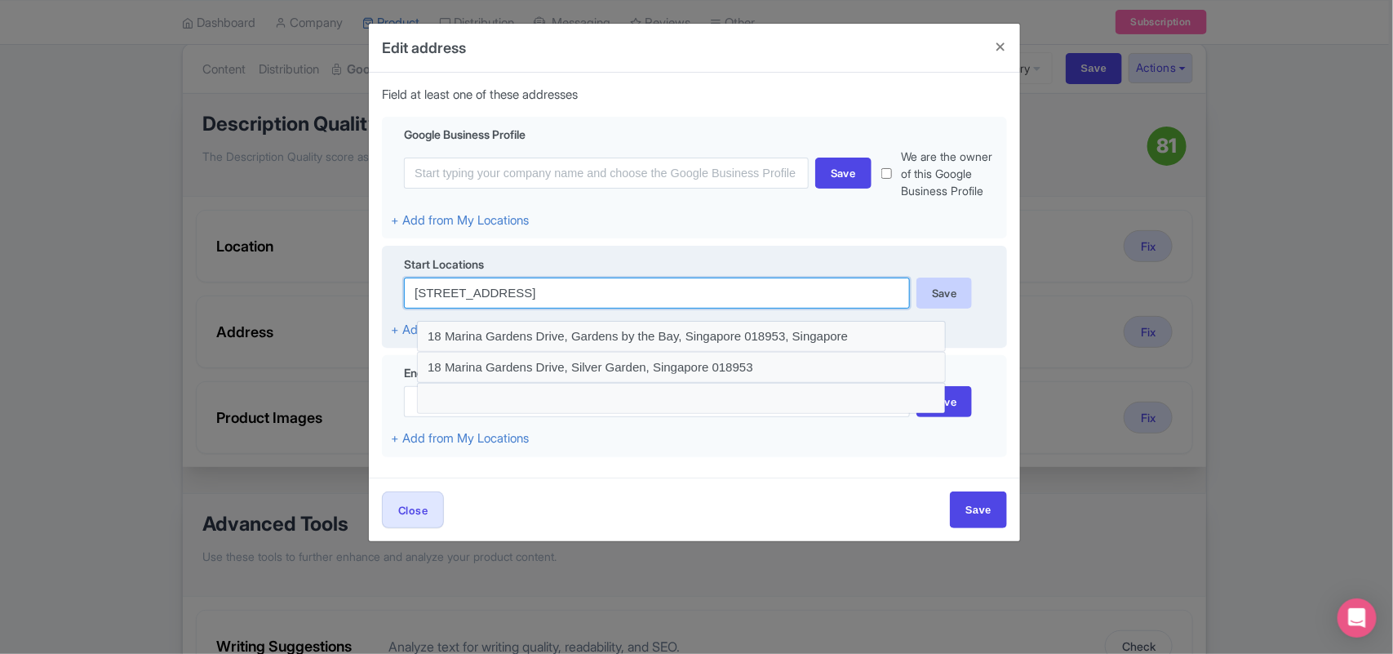
type input "[STREET_ADDRESS]"
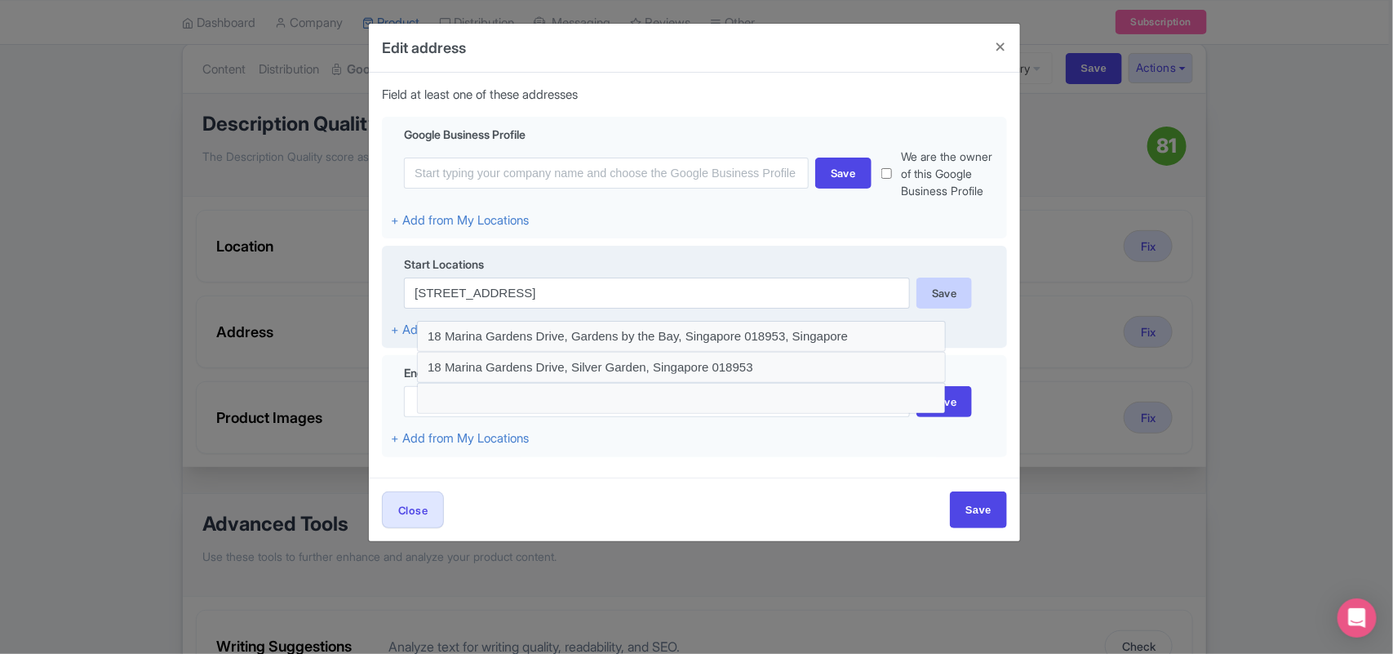
click at [945, 308] on div "Save" at bounding box center [945, 292] width 56 height 31
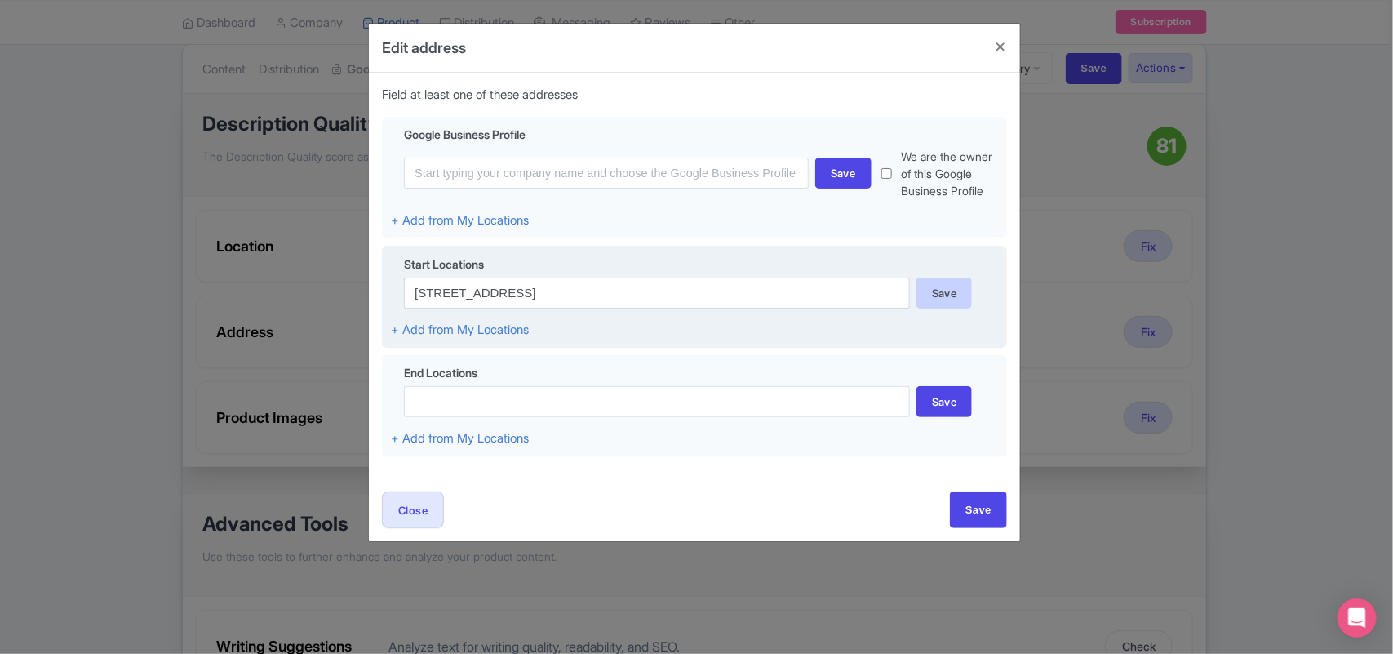
click at [947, 308] on div "Save" at bounding box center [945, 292] width 56 height 31
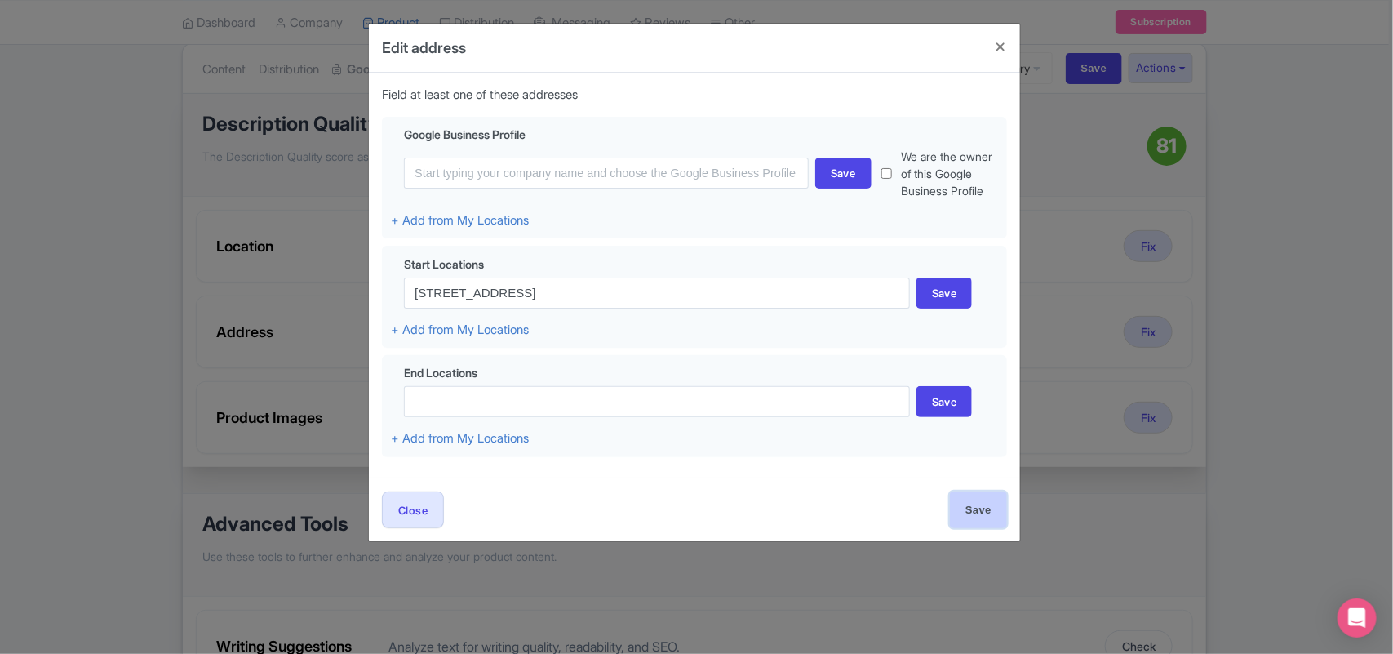
click at [977, 528] on input "Save" at bounding box center [978, 509] width 57 height 37
type input "Save"
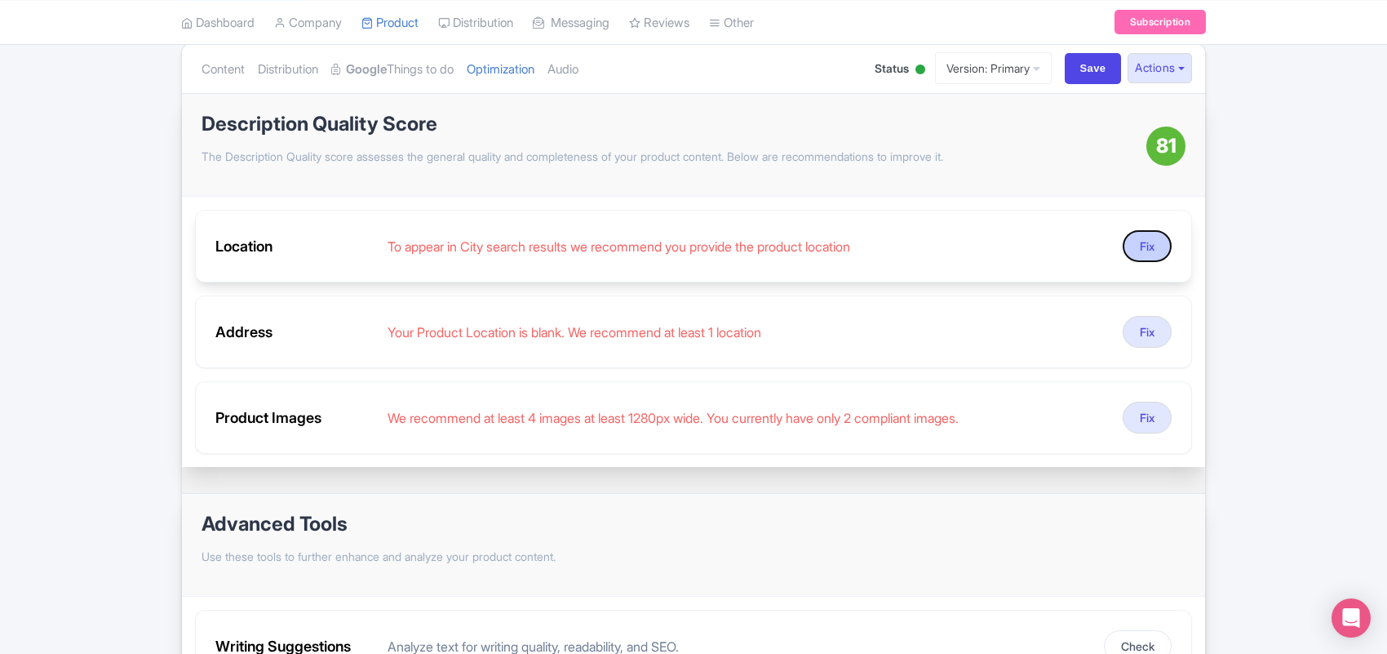
click at [1144, 250] on button "Fix" at bounding box center [1147, 246] width 49 height 32
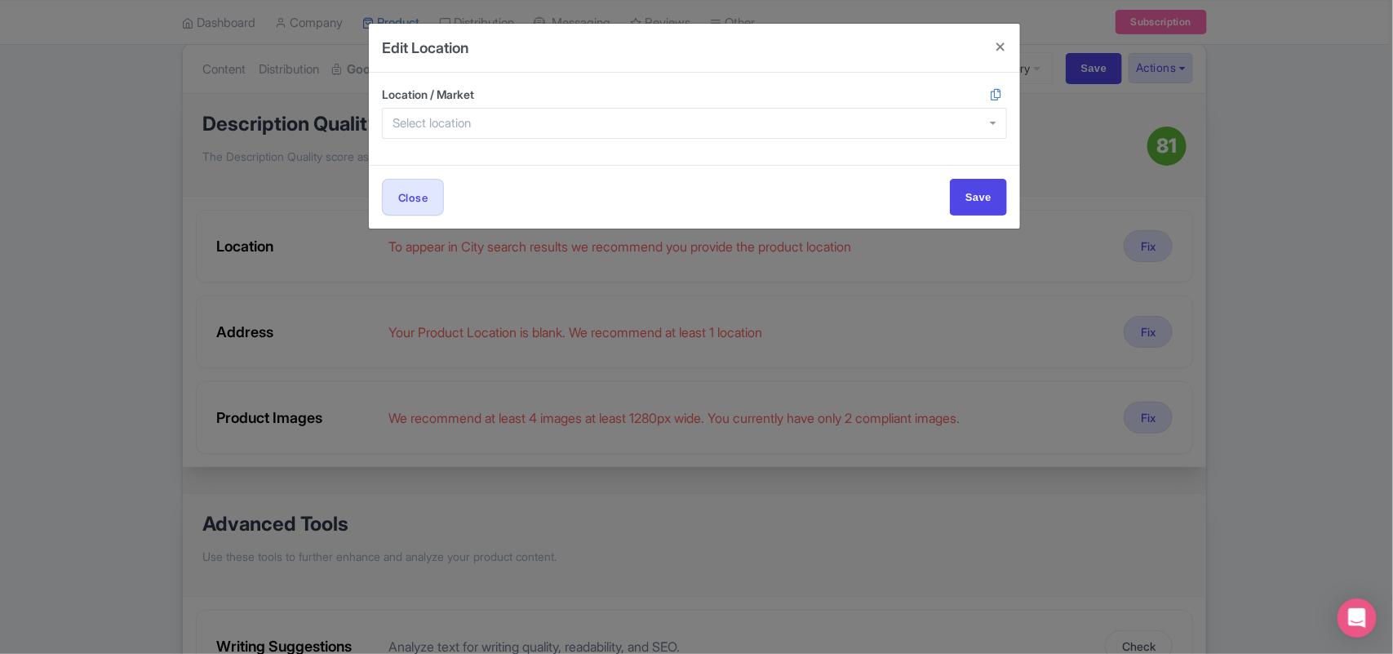
click at [486, 123] on div at bounding box center [694, 123] width 625 height 31
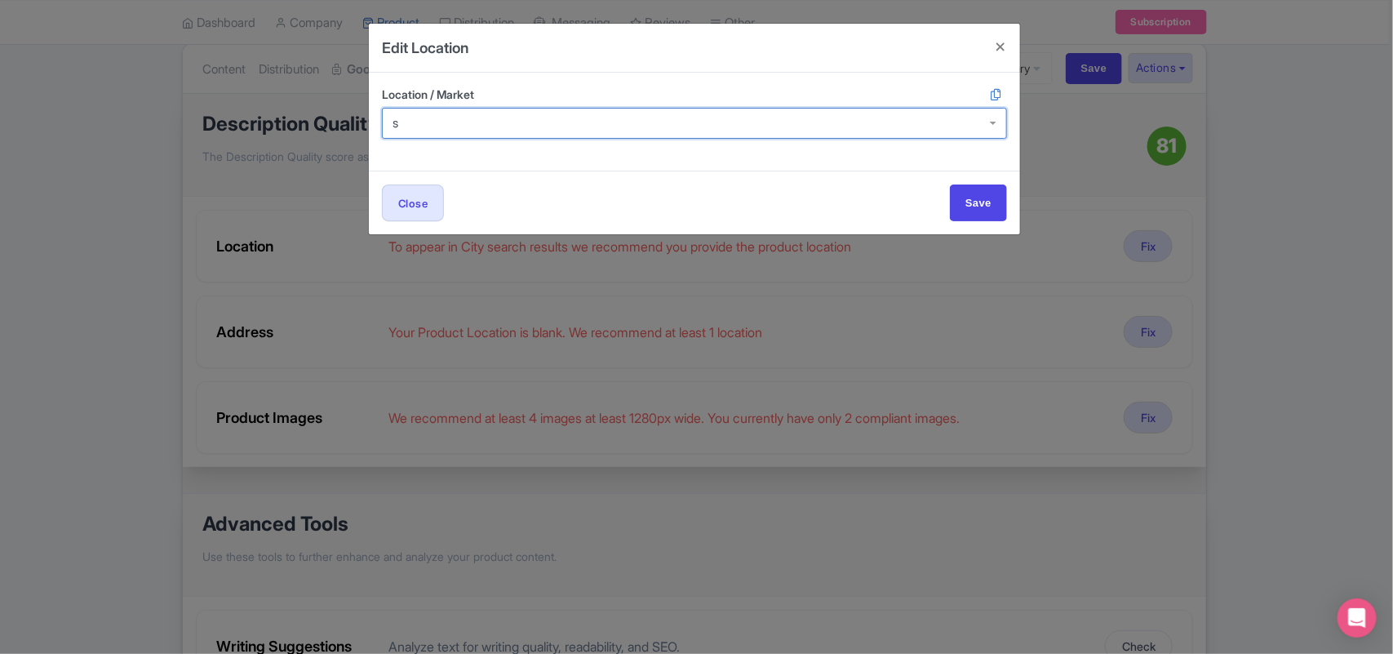
scroll to position [0, 0]
type input "singa"
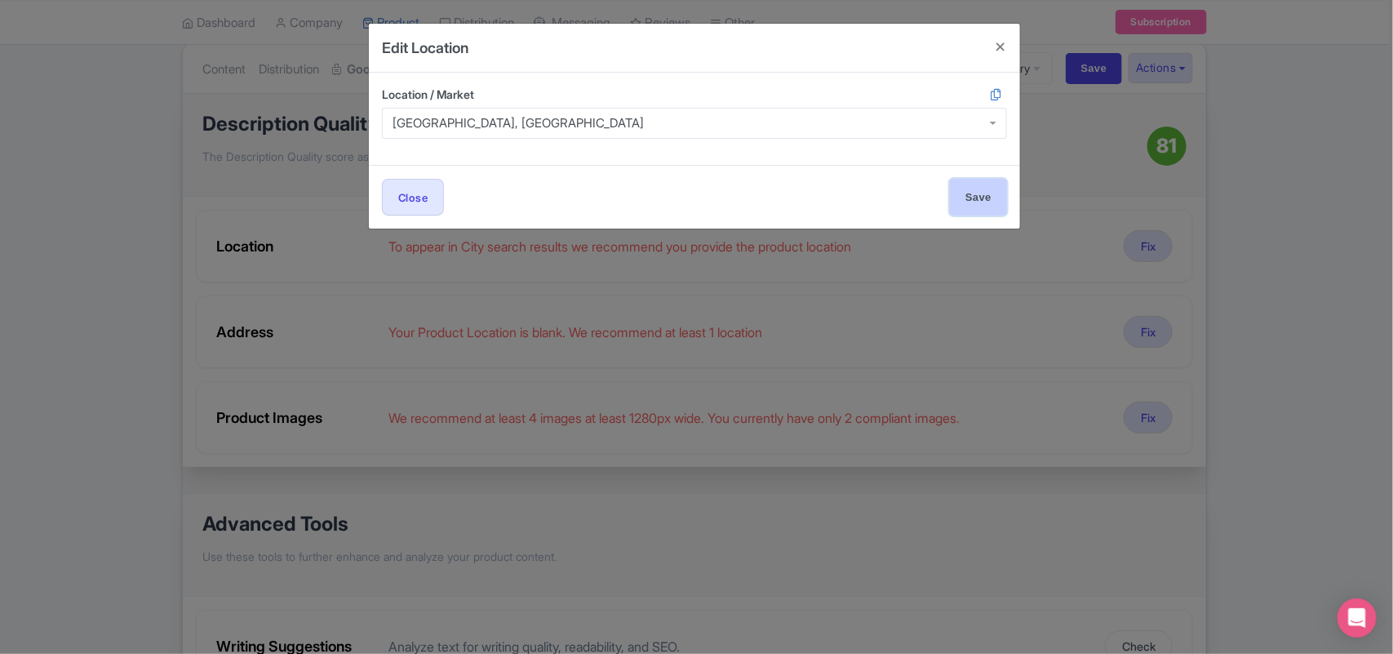
click at [969, 188] on input "Save" at bounding box center [978, 197] width 57 height 37
type input "Save"
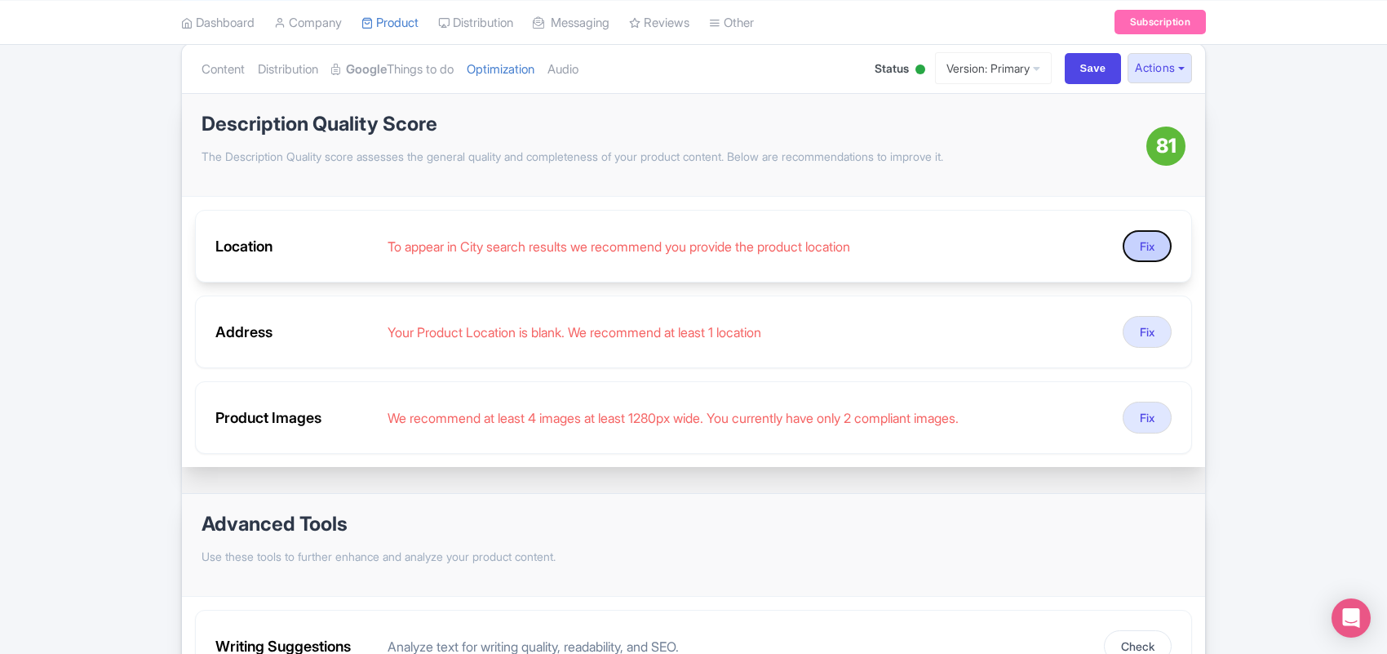
click at [1136, 251] on button "Fix" at bounding box center [1147, 246] width 49 height 32
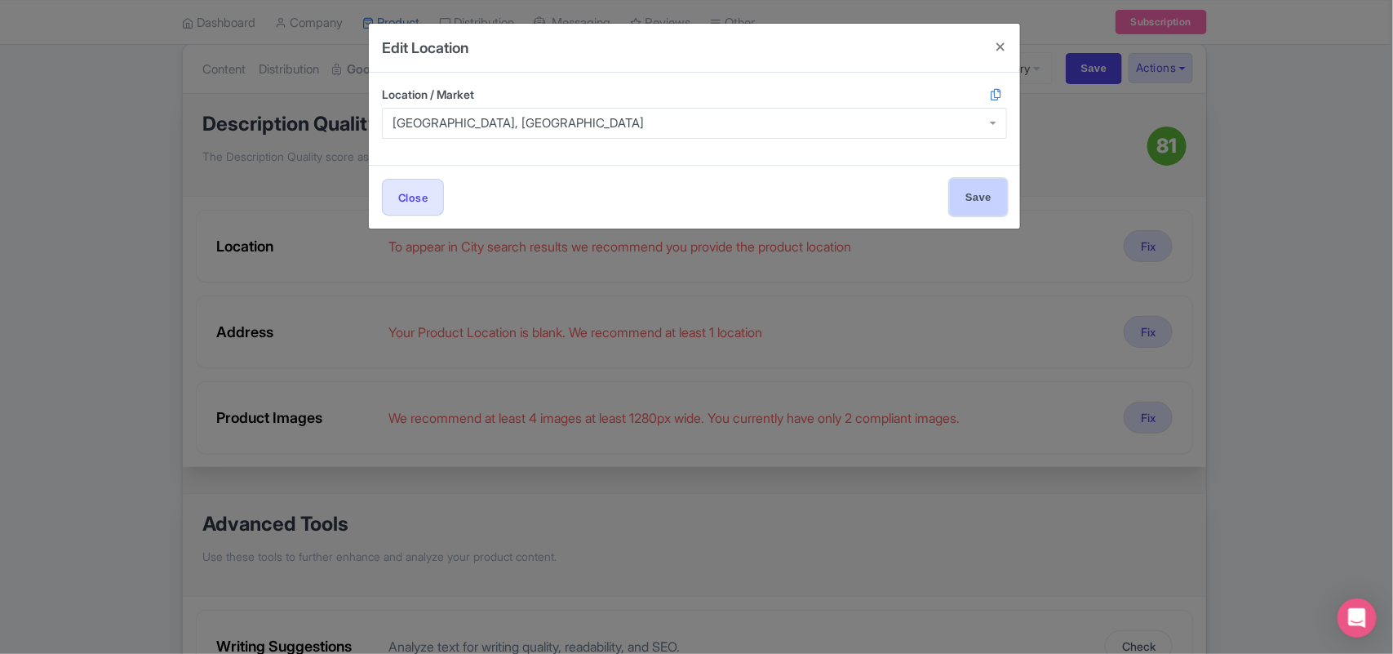
click at [986, 205] on input "Save" at bounding box center [978, 197] width 57 height 37
type input "Save"
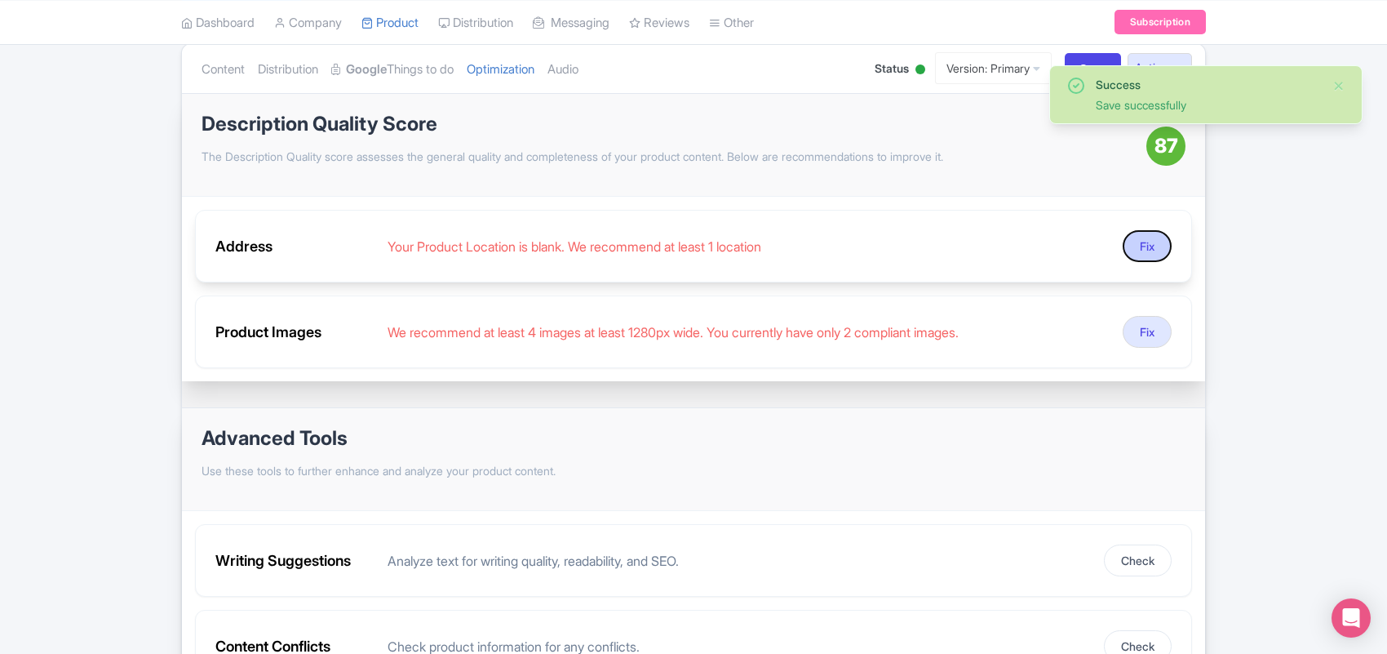
click at [1143, 250] on button "Fix" at bounding box center [1147, 246] width 49 height 32
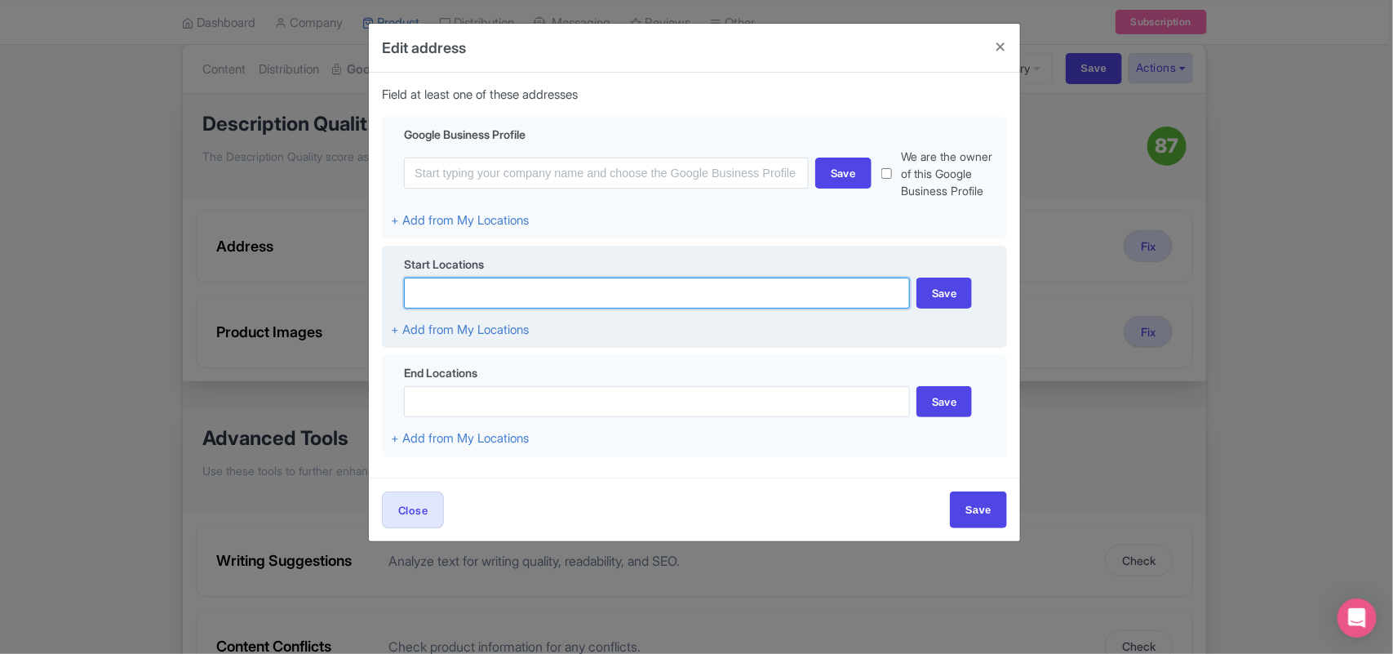
click at [465, 308] on input at bounding box center [657, 292] width 506 height 31
paste input "[STREET_ADDRESS]"
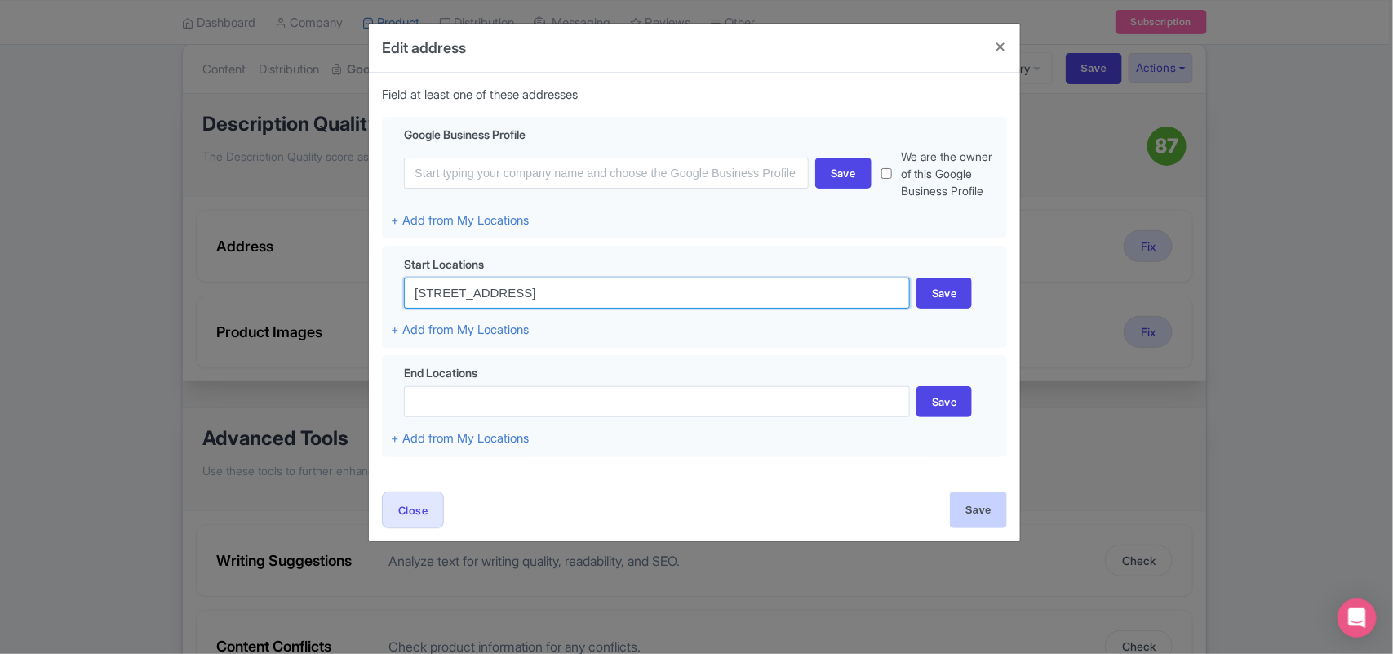
type input "[STREET_ADDRESS]"
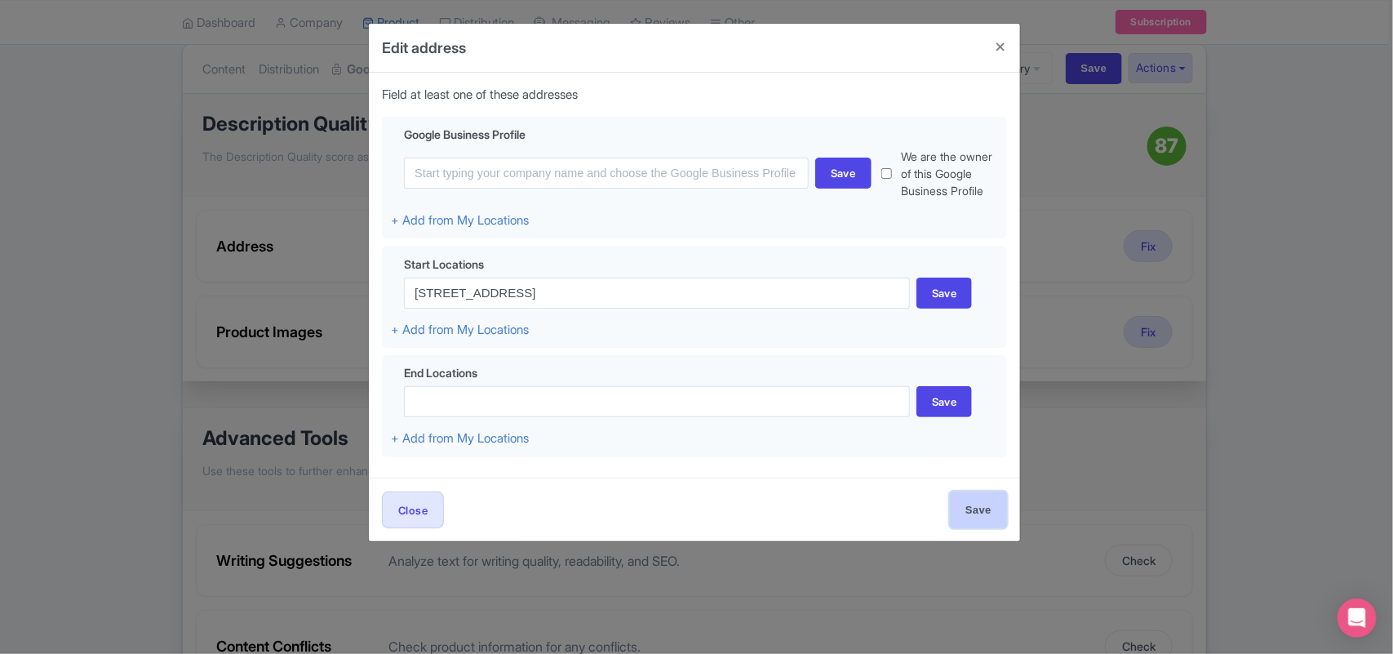
click at [968, 528] on input "Save" at bounding box center [978, 509] width 57 height 37
type input "Save"
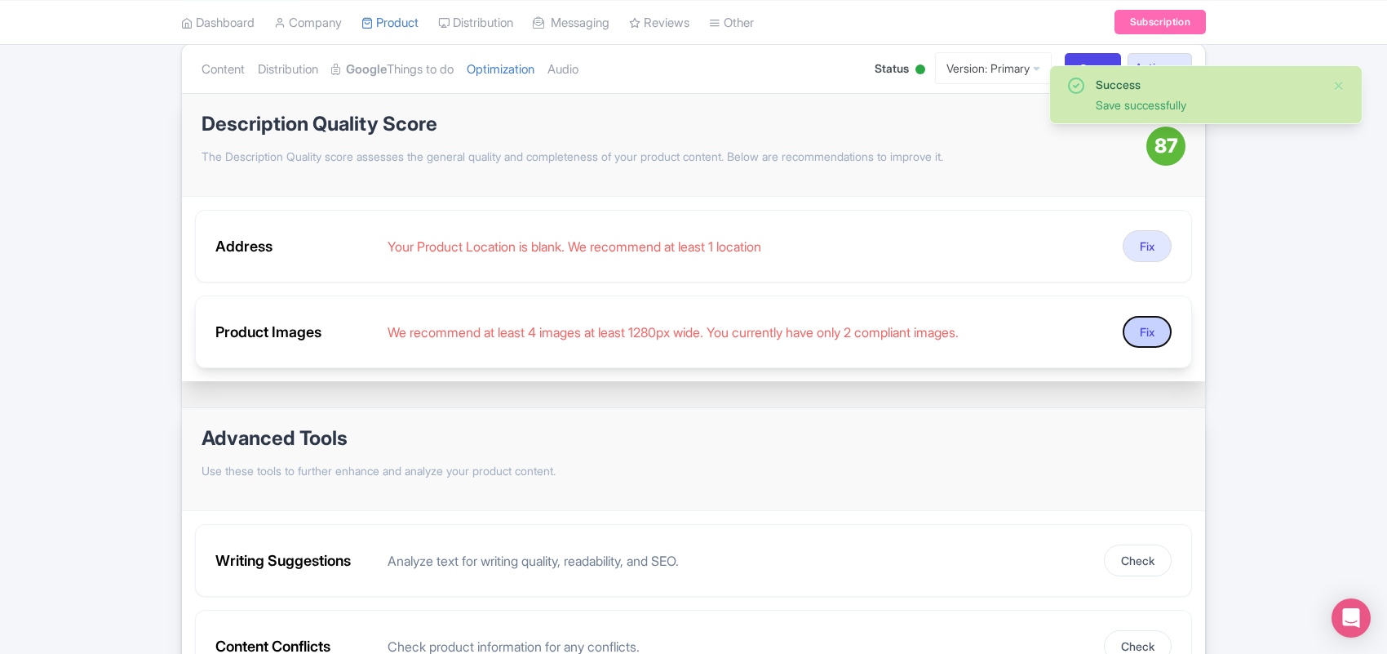
click at [1152, 335] on button "Fix" at bounding box center [1147, 332] width 49 height 32
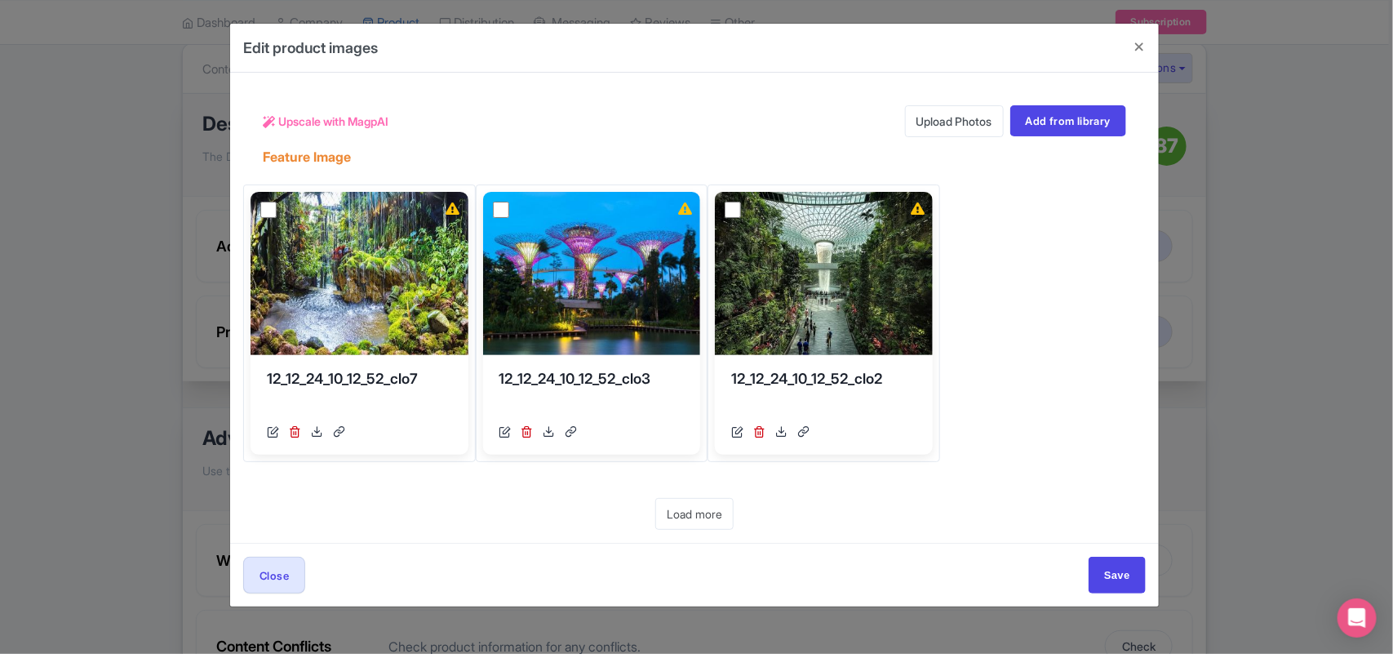
click at [931, 127] on link "Upload Photos" at bounding box center [954, 121] width 99 height 32
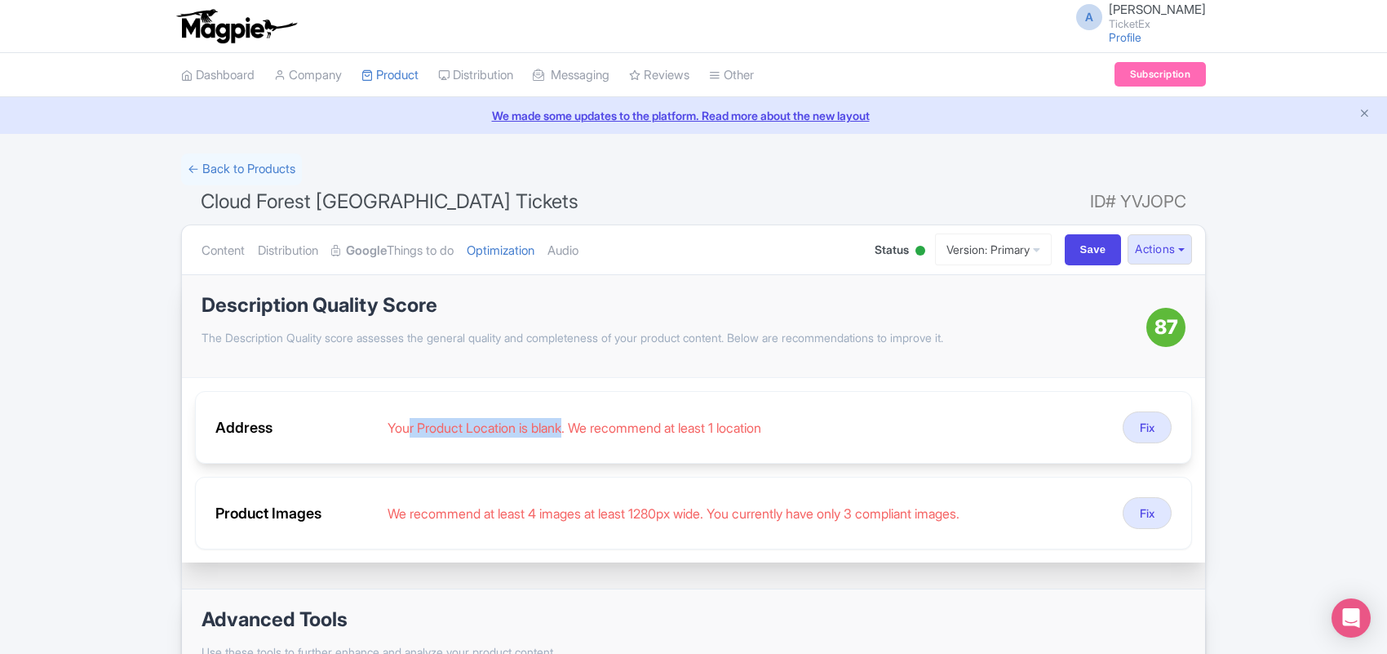
drag, startPoint x: 410, startPoint y: 433, endPoint x: 574, endPoint y: 424, distance: 164.2
click at [574, 424] on div "Your Product Location is blank. We recommend at least 1 location" at bounding box center [749, 428] width 722 height 20
drag, startPoint x: 629, startPoint y: 425, endPoint x: 969, endPoint y: 434, distance: 339.6
click at [855, 433] on div "Your Product Location is blank. We recommend at least 1 location" at bounding box center [749, 428] width 722 height 20
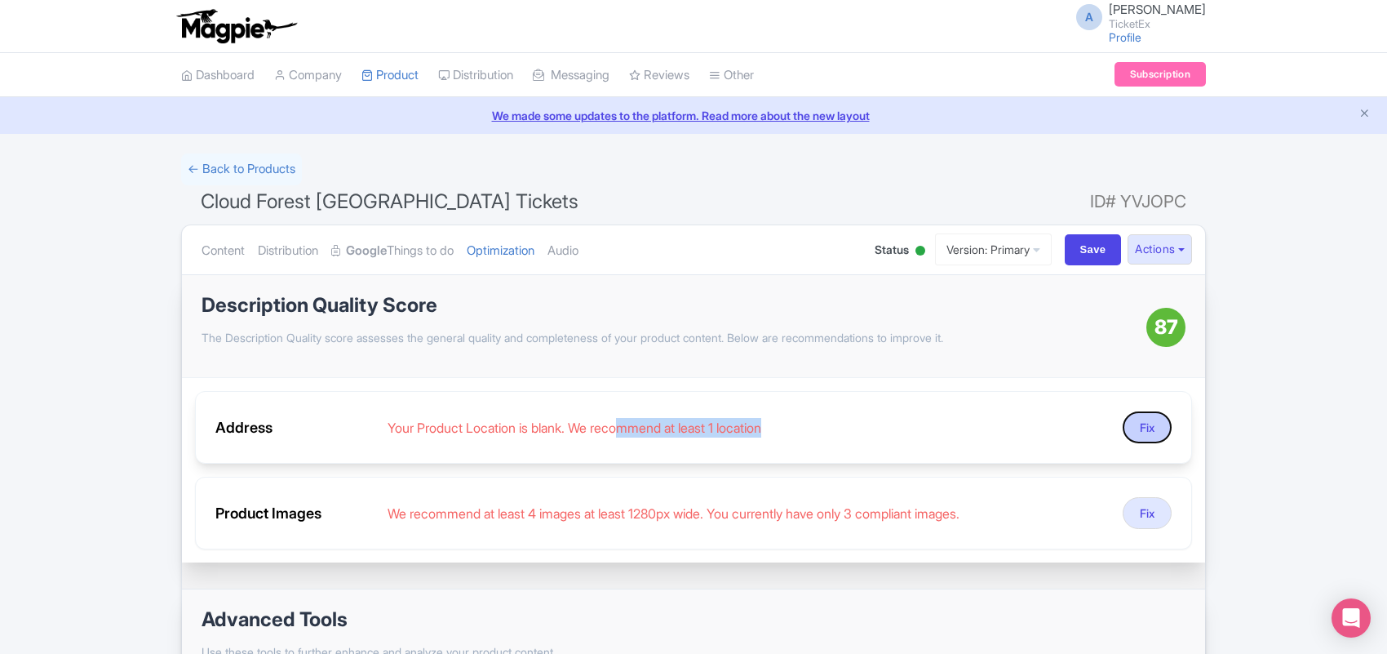
click at [1157, 423] on button "Fix" at bounding box center [1147, 427] width 49 height 32
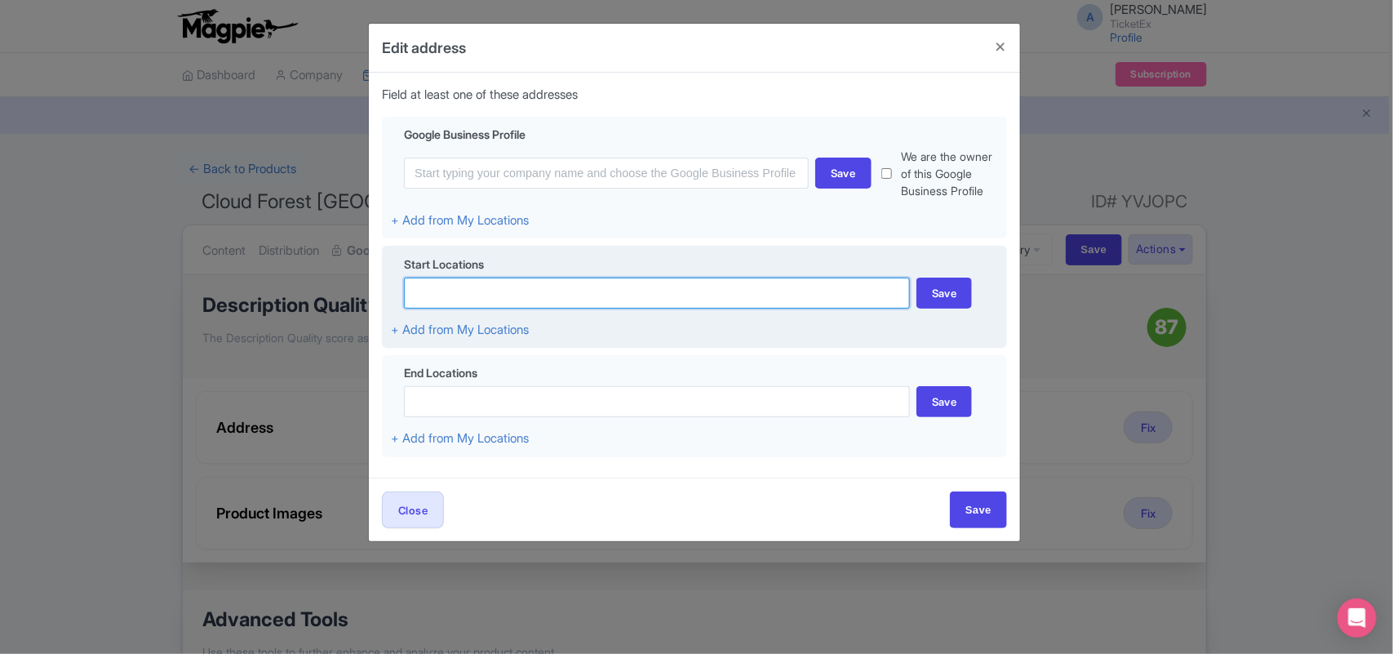
click at [450, 308] on input at bounding box center [657, 292] width 506 height 31
paste input "18 Marina Gardens Dr, Singapore 018953"
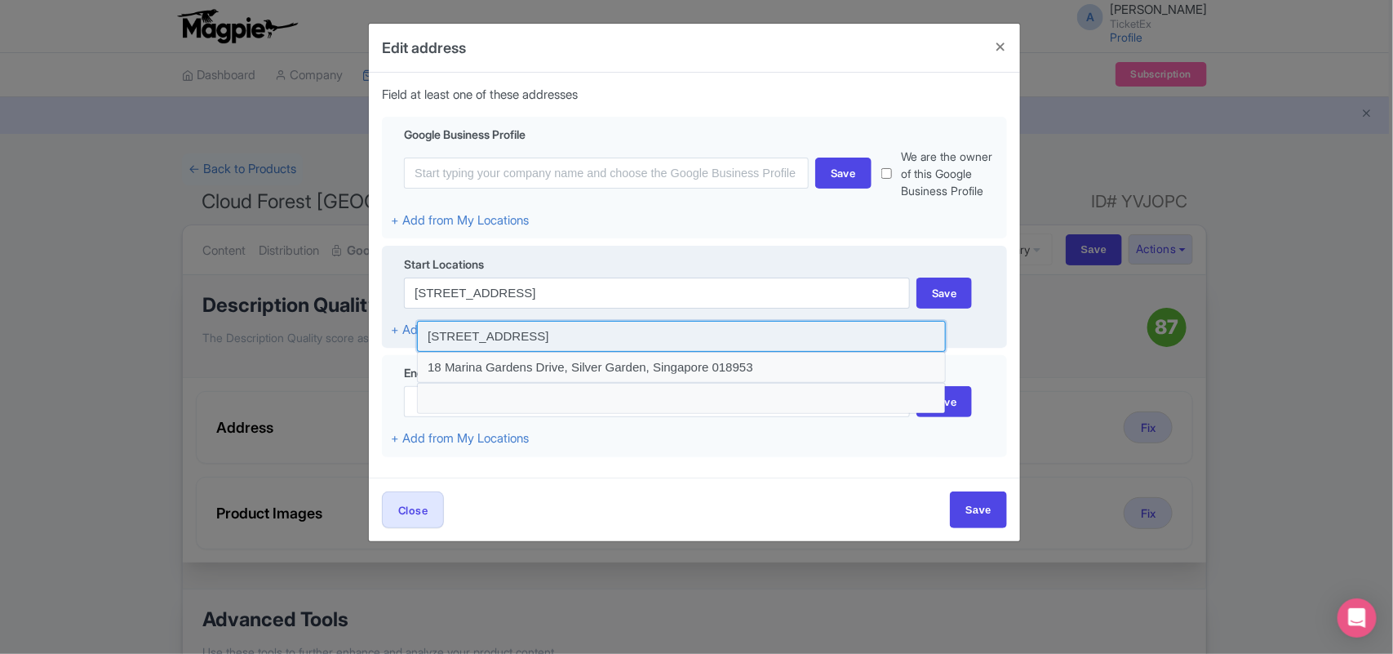
click at [625, 352] on input at bounding box center [681, 336] width 529 height 31
type input "18 Marina Gardens Drive, Gardens by the Bay, Singapore 018953, Singapore"
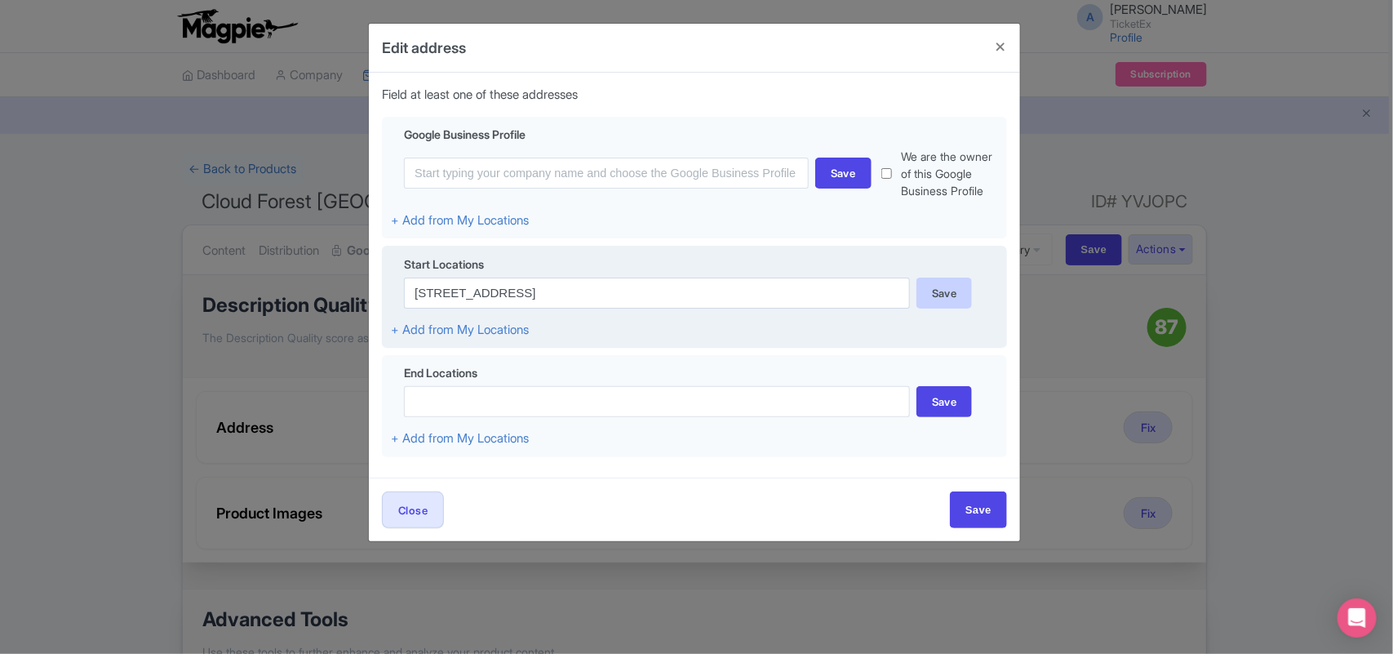
click at [926, 308] on div "Save" at bounding box center [945, 292] width 56 height 31
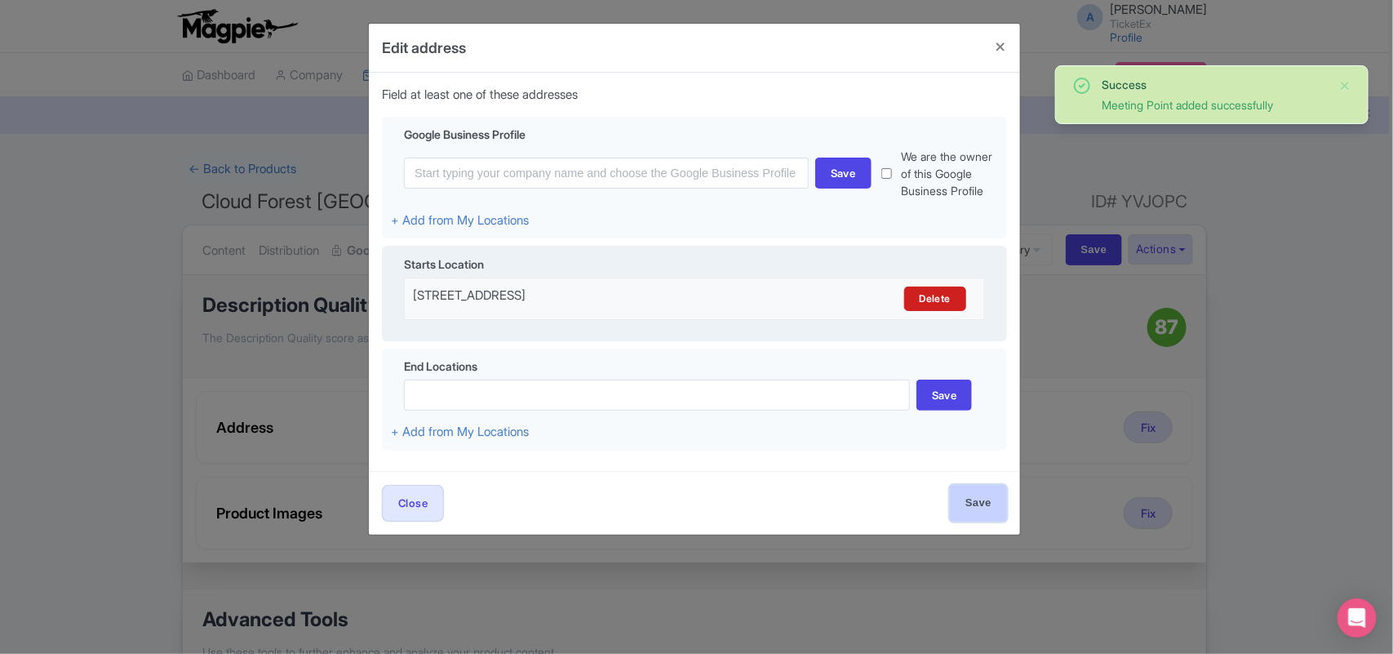
click at [977, 521] on input "Save" at bounding box center [978, 503] width 57 height 37
type input "Save"
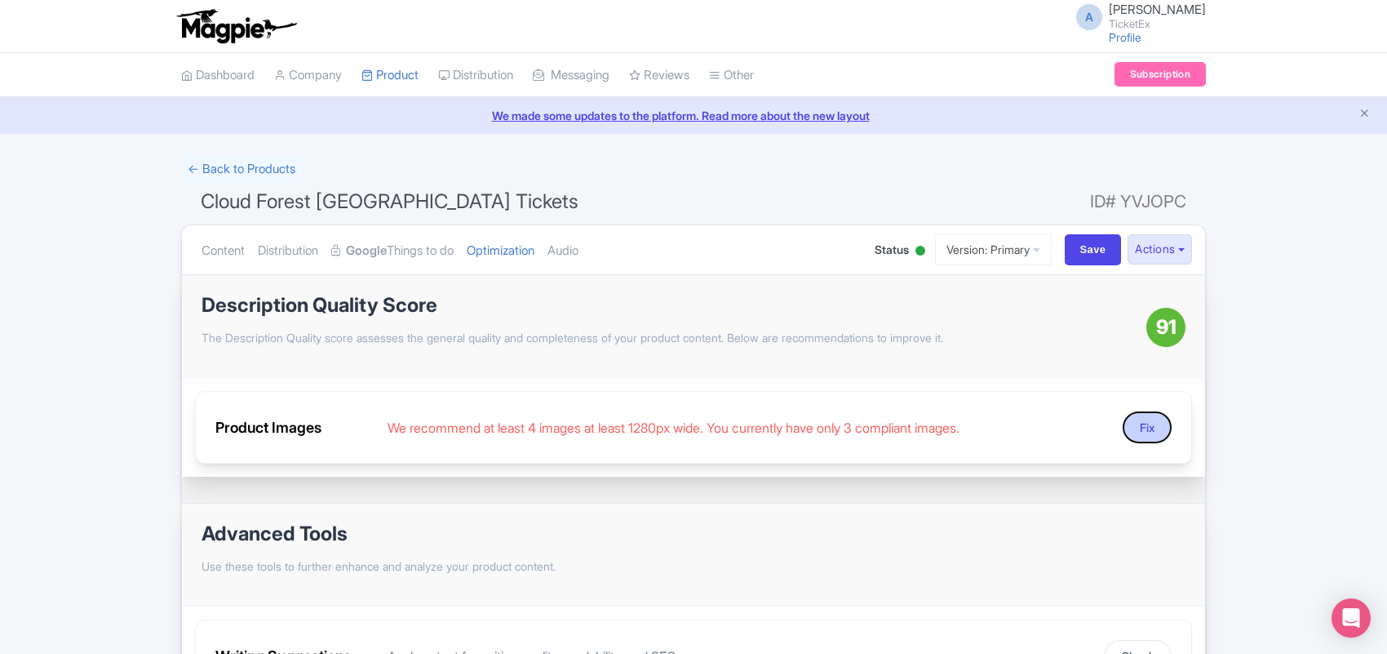
click at [1129, 428] on button "Fix" at bounding box center [1147, 427] width 49 height 32
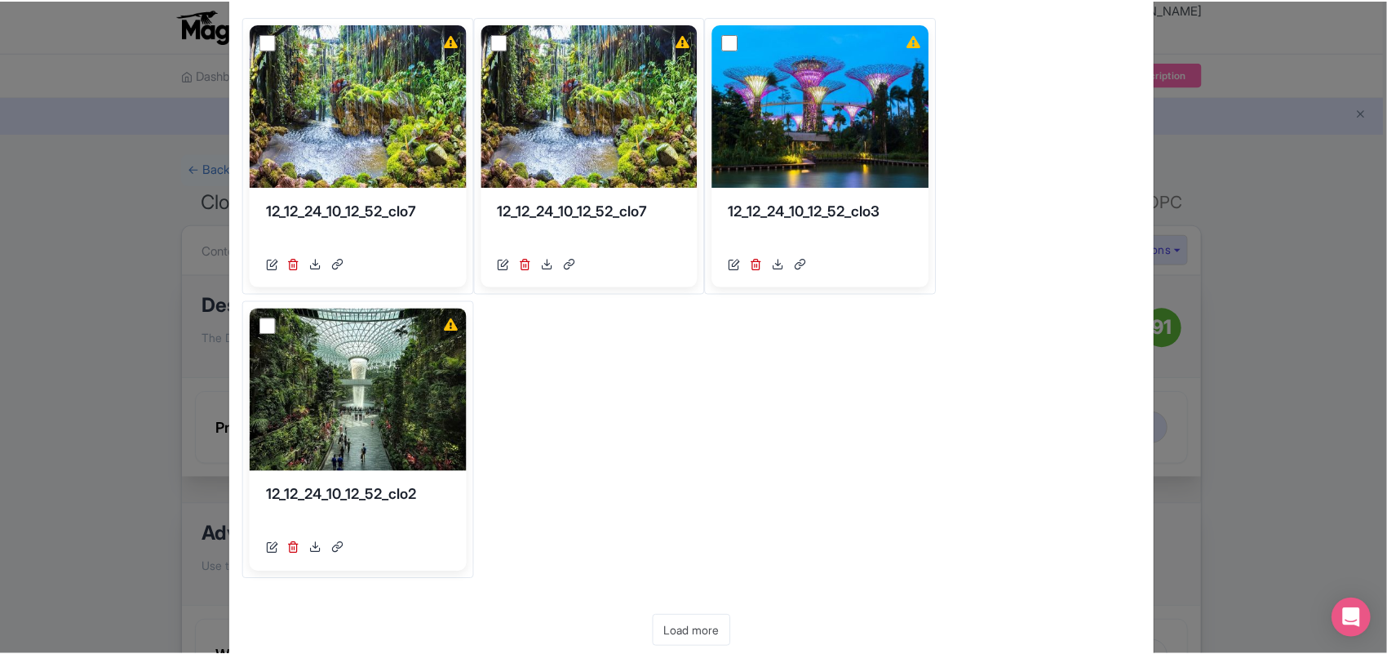
scroll to position [264, 0]
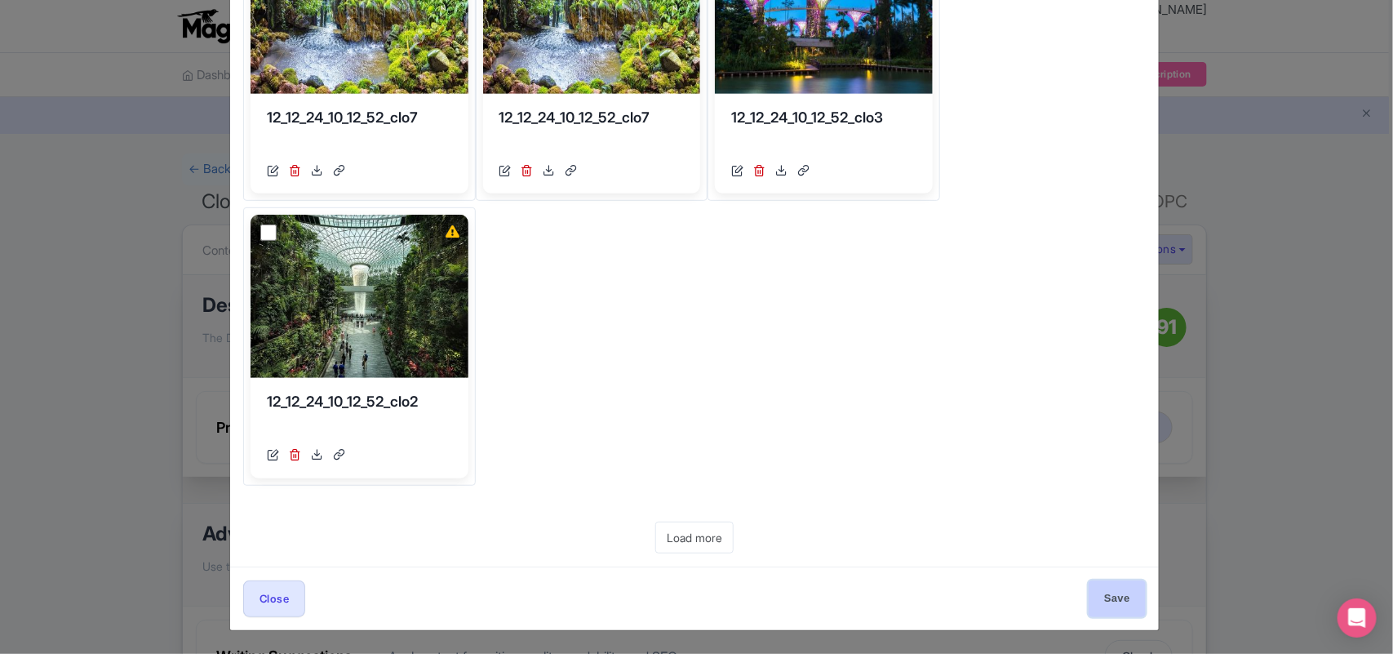
click at [1112, 596] on input "Save" at bounding box center [1117, 598] width 57 height 37
type input "Save"
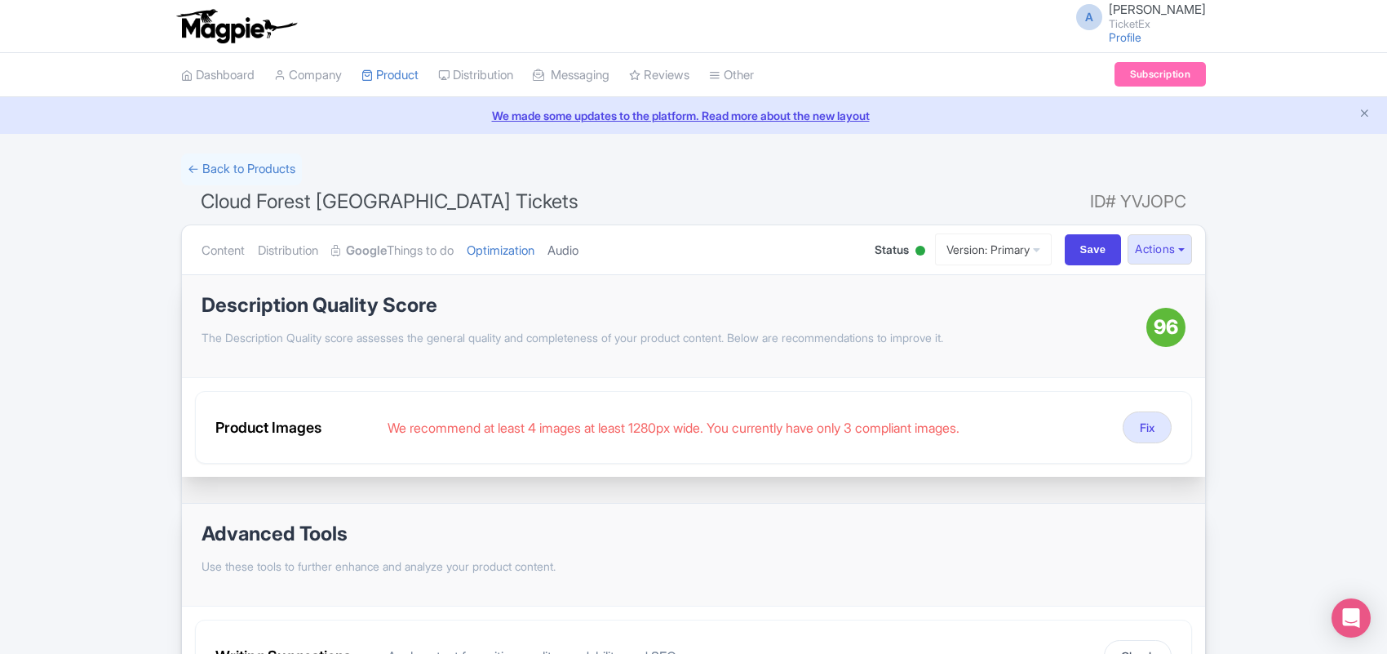
click at [577, 251] on link "Audio" at bounding box center [563, 250] width 31 height 51
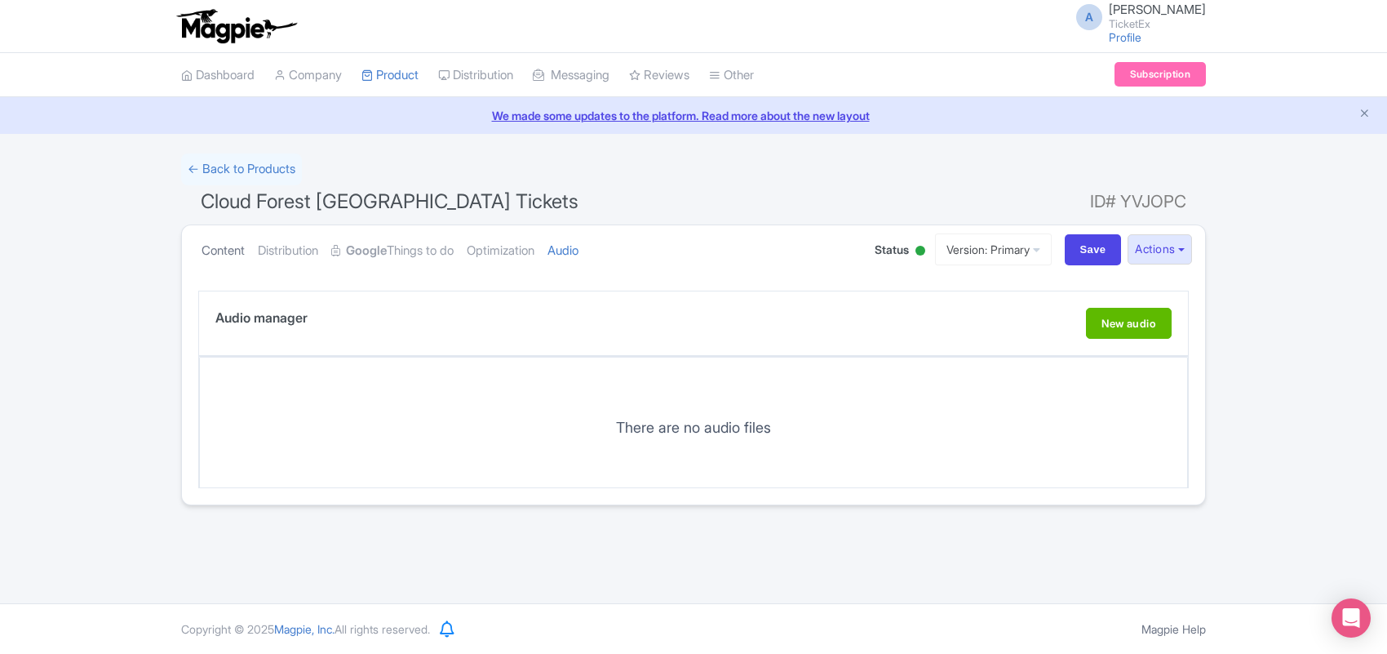
click at [242, 254] on link "Content" at bounding box center [223, 250] width 43 height 51
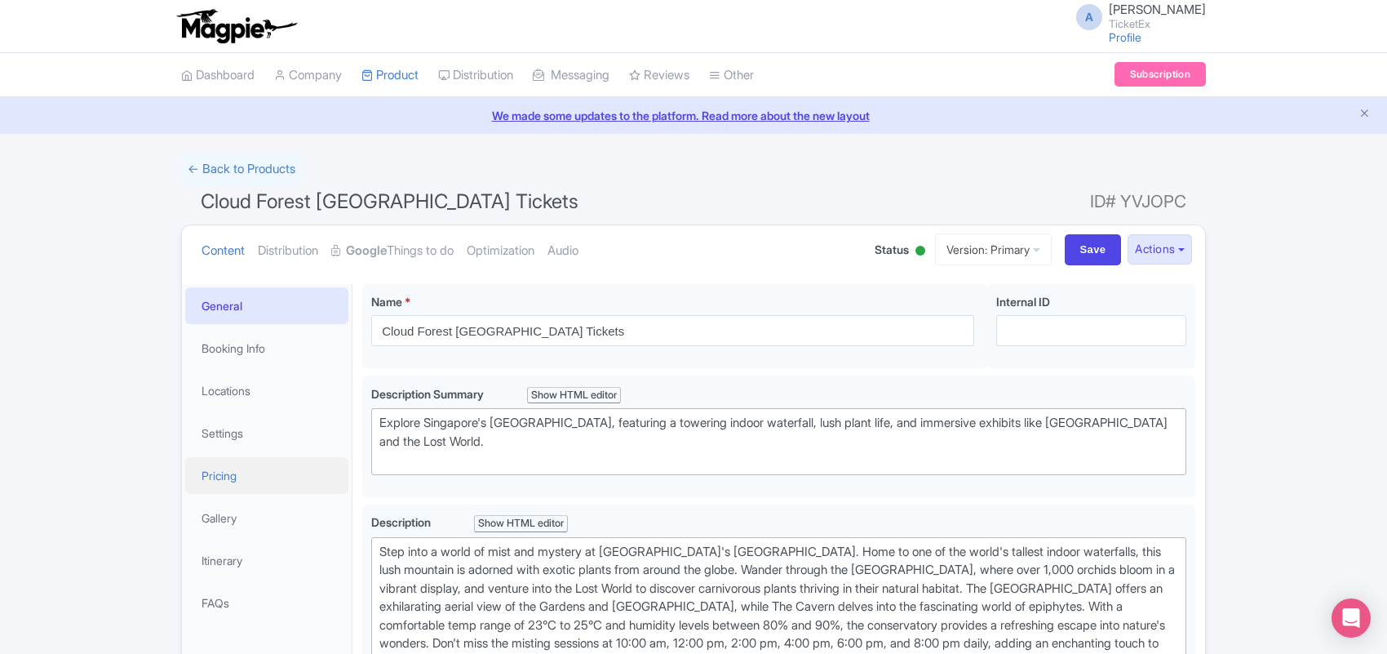
click at [253, 474] on link "Pricing" at bounding box center [266, 475] width 163 height 37
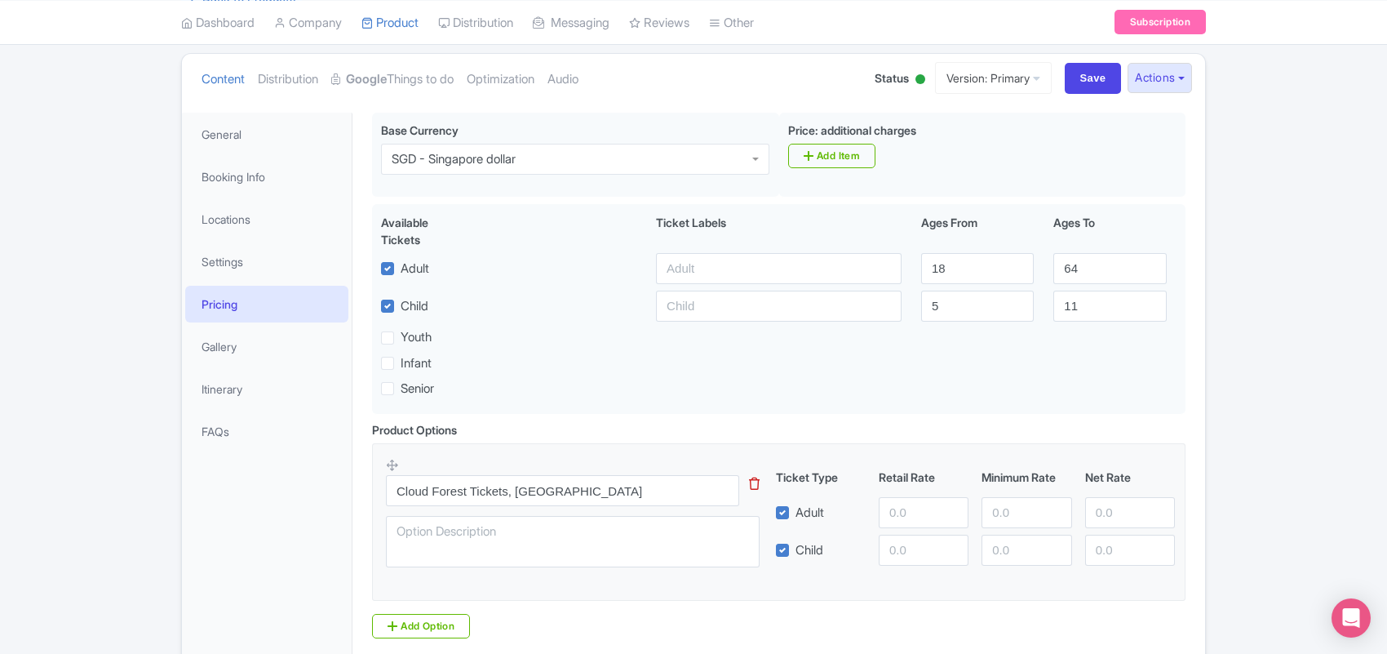
scroll to position [204, 0]
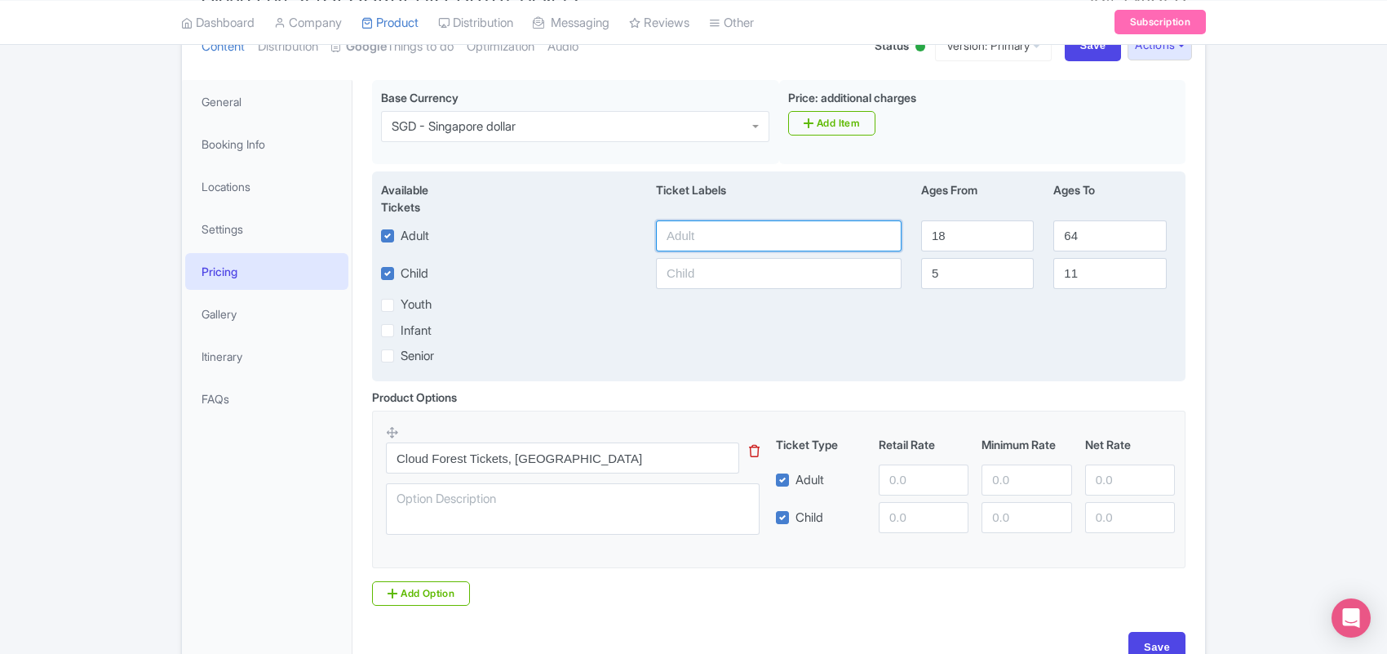
click at [707, 242] on input "text" at bounding box center [779, 235] width 246 height 31
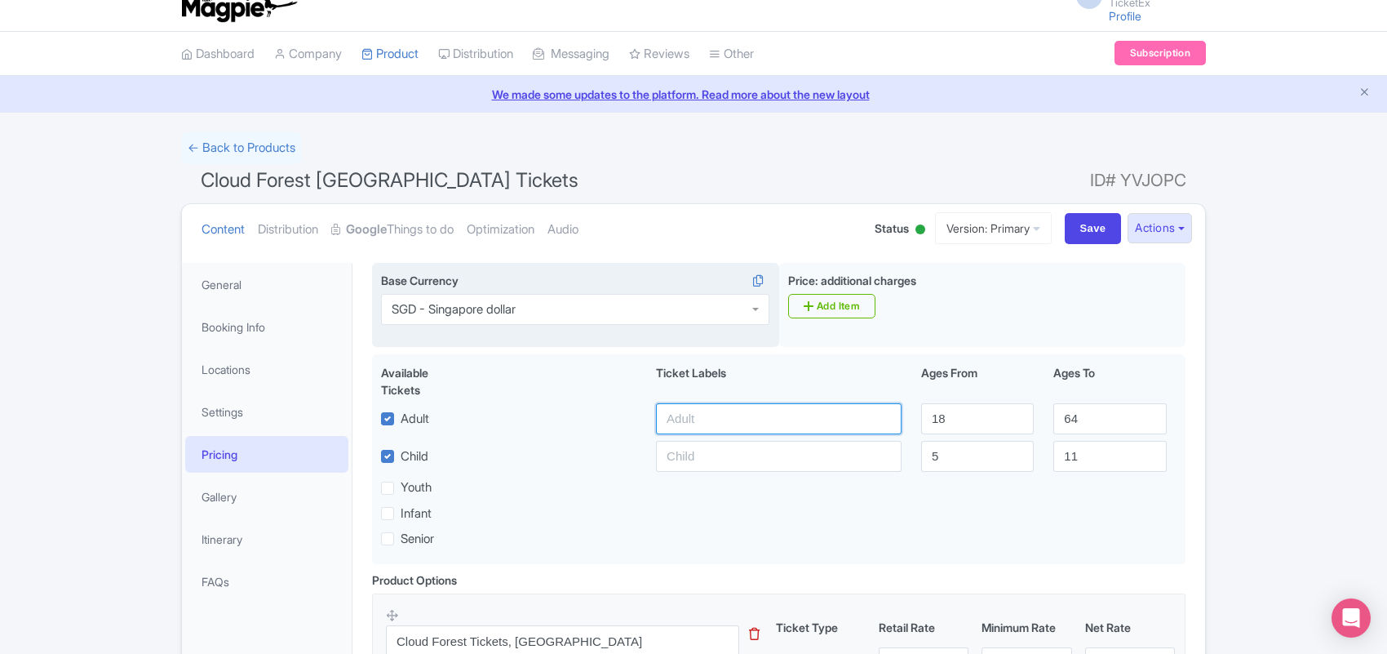
scroll to position [0, 0]
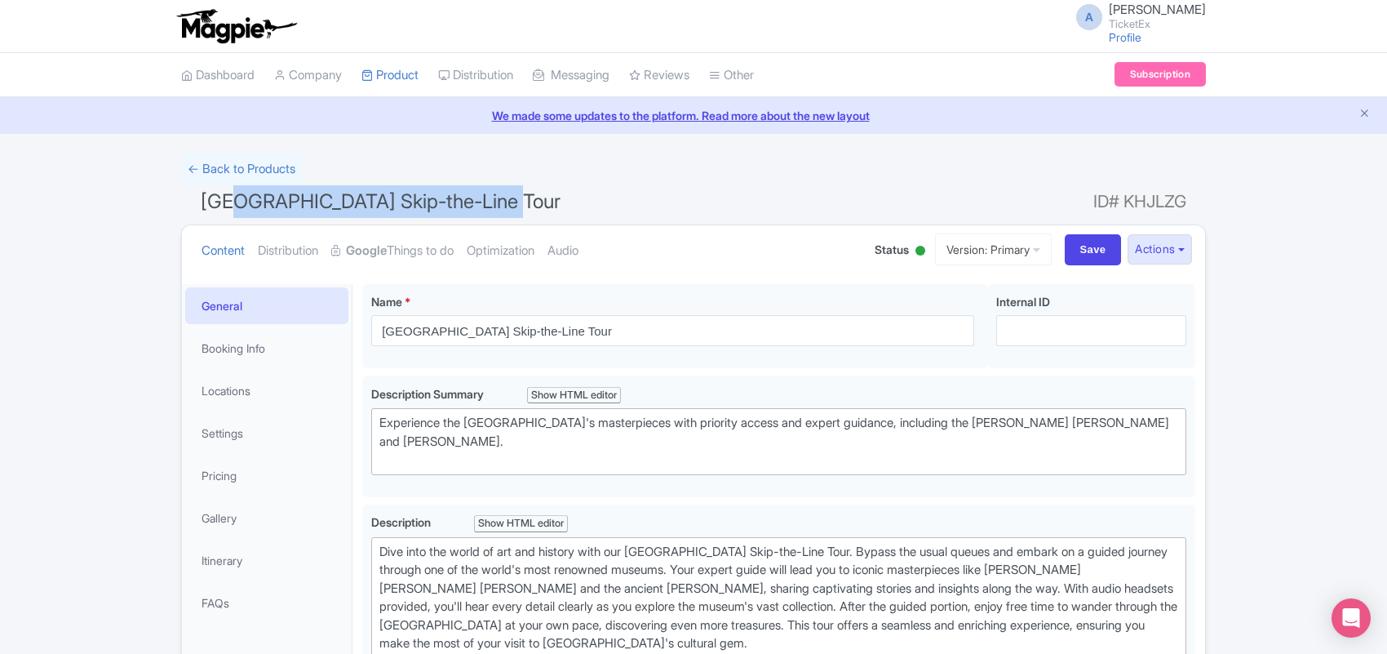
drag, startPoint x: 237, startPoint y: 206, endPoint x: 625, endPoint y: 206, distance: 388.5
click at [625, 206] on h1 "[GEOGRAPHIC_DATA] Skip-the-Line Tour ID# KHJLZG" at bounding box center [693, 204] width 1025 height 39
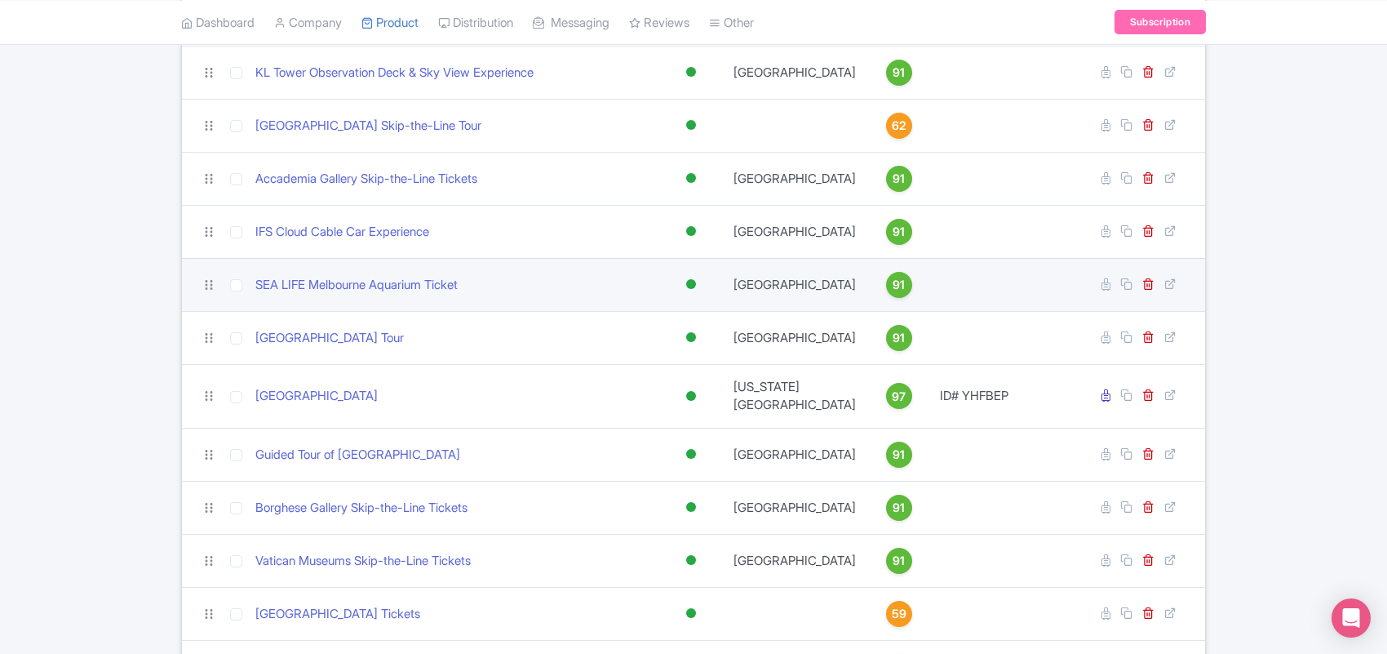
scroll to position [1736, 0]
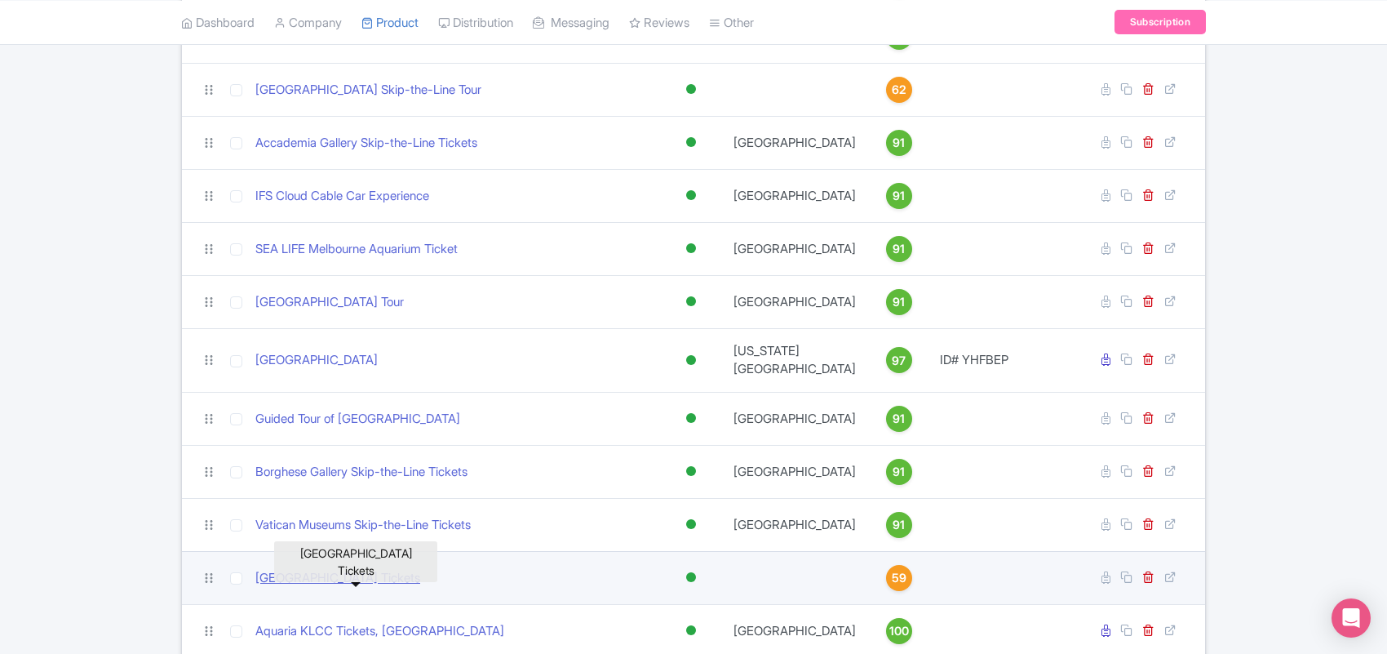
click at [394, 588] on link "[GEOGRAPHIC_DATA] Tickets" at bounding box center [337, 578] width 165 height 19
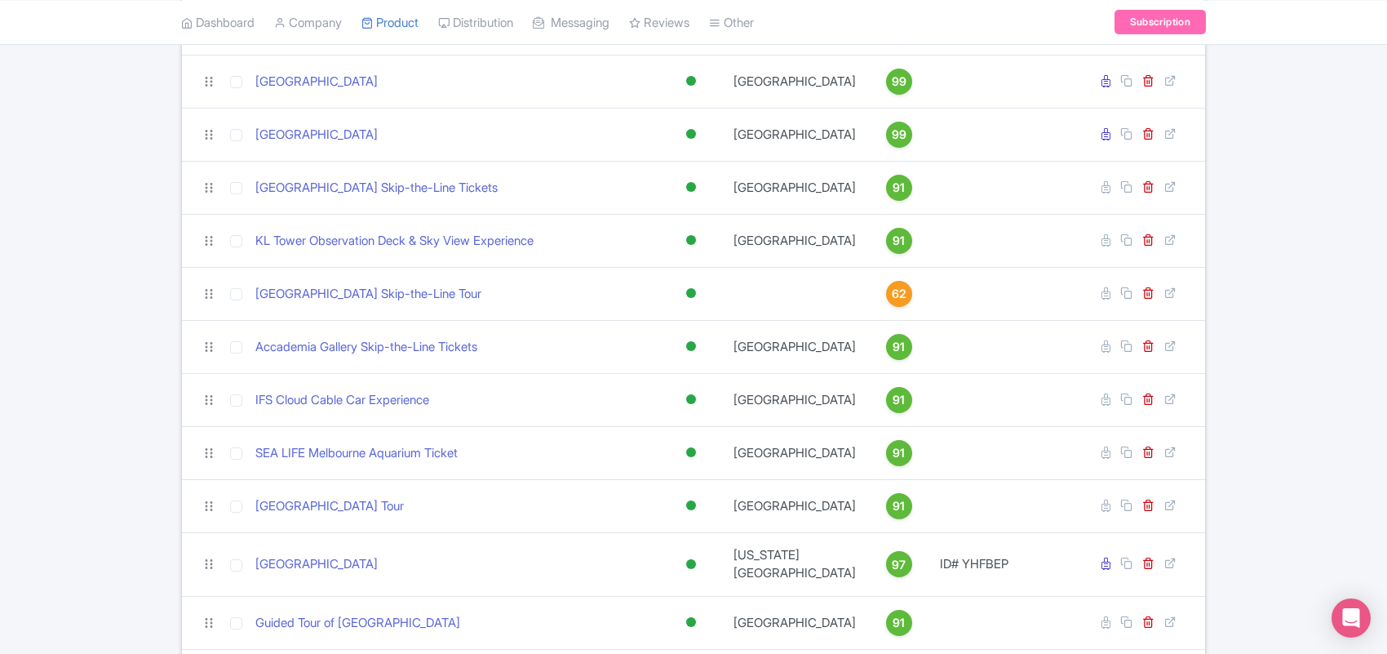
scroll to position [2042, 0]
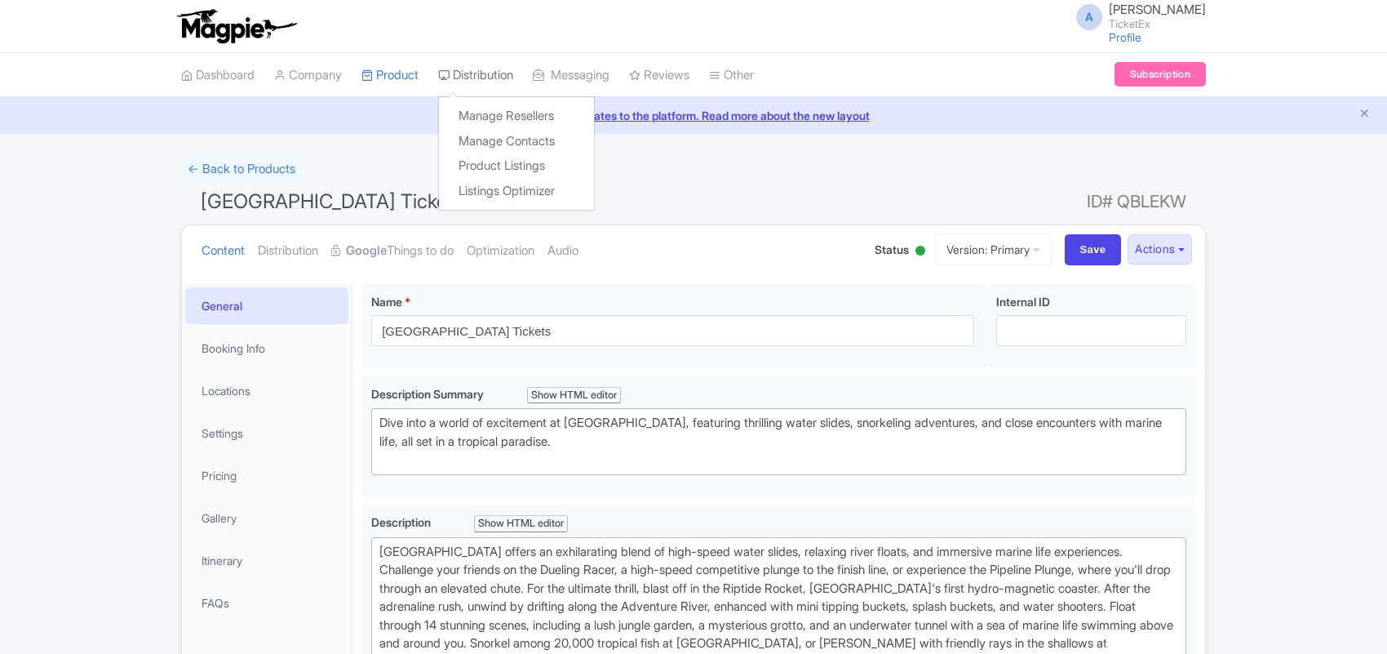
type trix-editor "<div>[GEOGRAPHIC_DATA] offers an exhilarating blend of high-speed water slides,…"
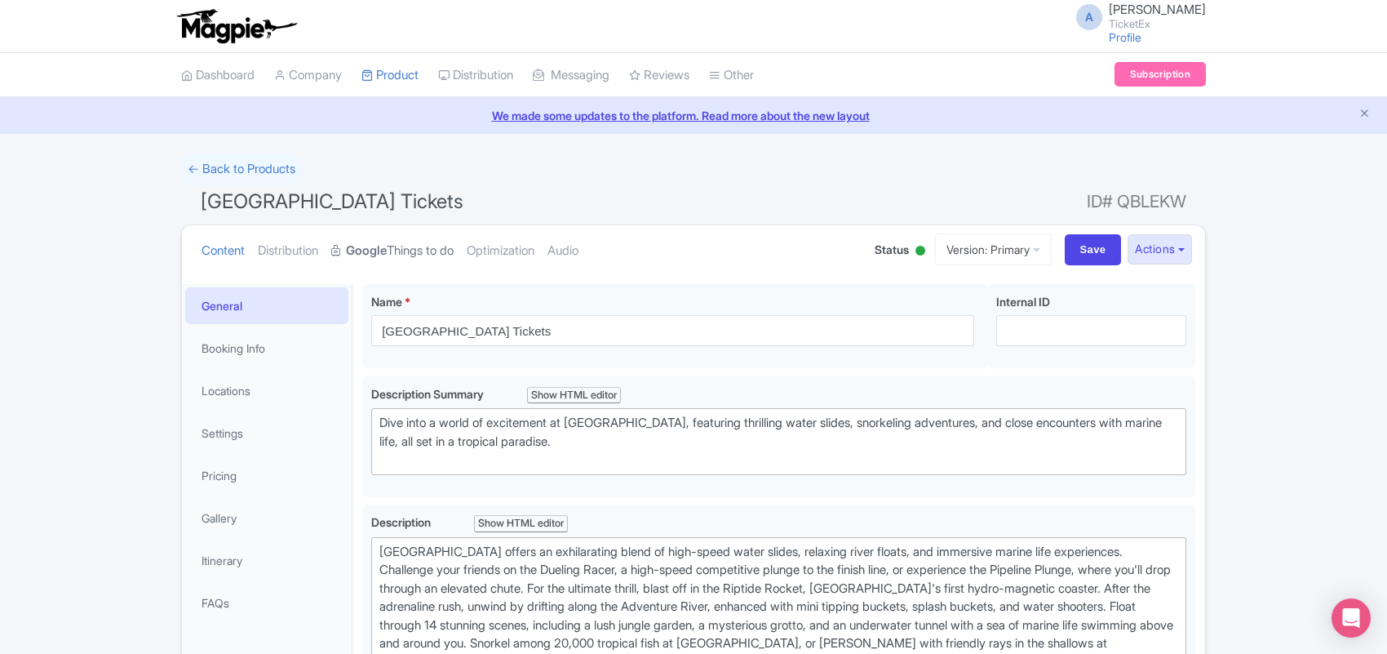
click at [387, 245] on strong "Google" at bounding box center [366, 251] width 41 height 19
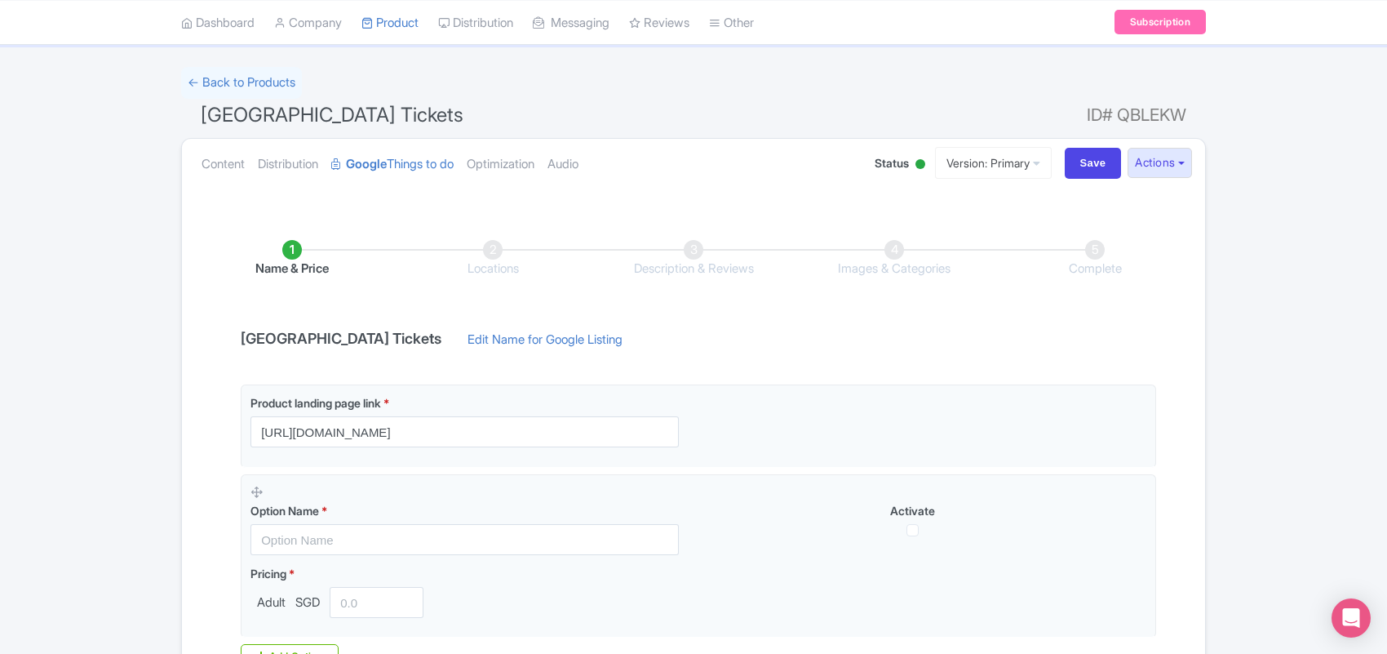
scroll to position [299, 0]
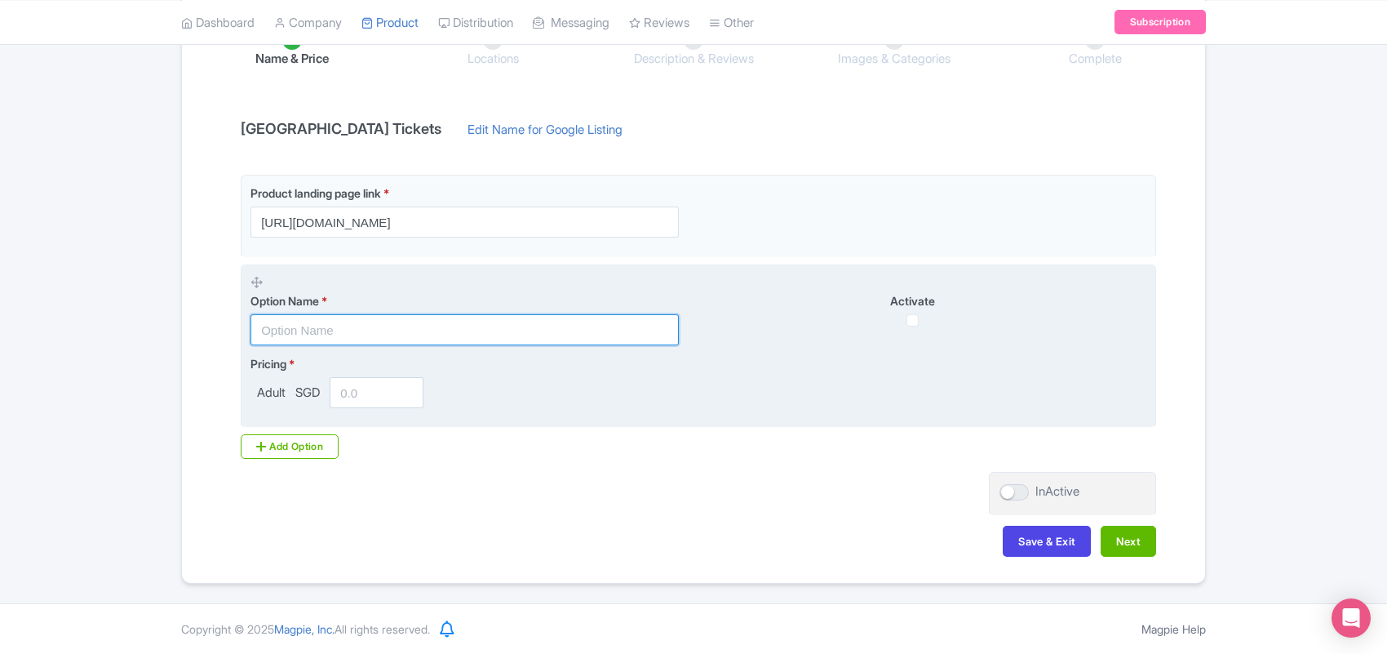
click at [323, 318] on input "text" at bounding box center [465, 329] width 428 height 31
paste input "[GEOGRAPHIC_DATA] Admission Tickets"
type input "[GEOGRAPHIC_DATA] Admission Tickets"
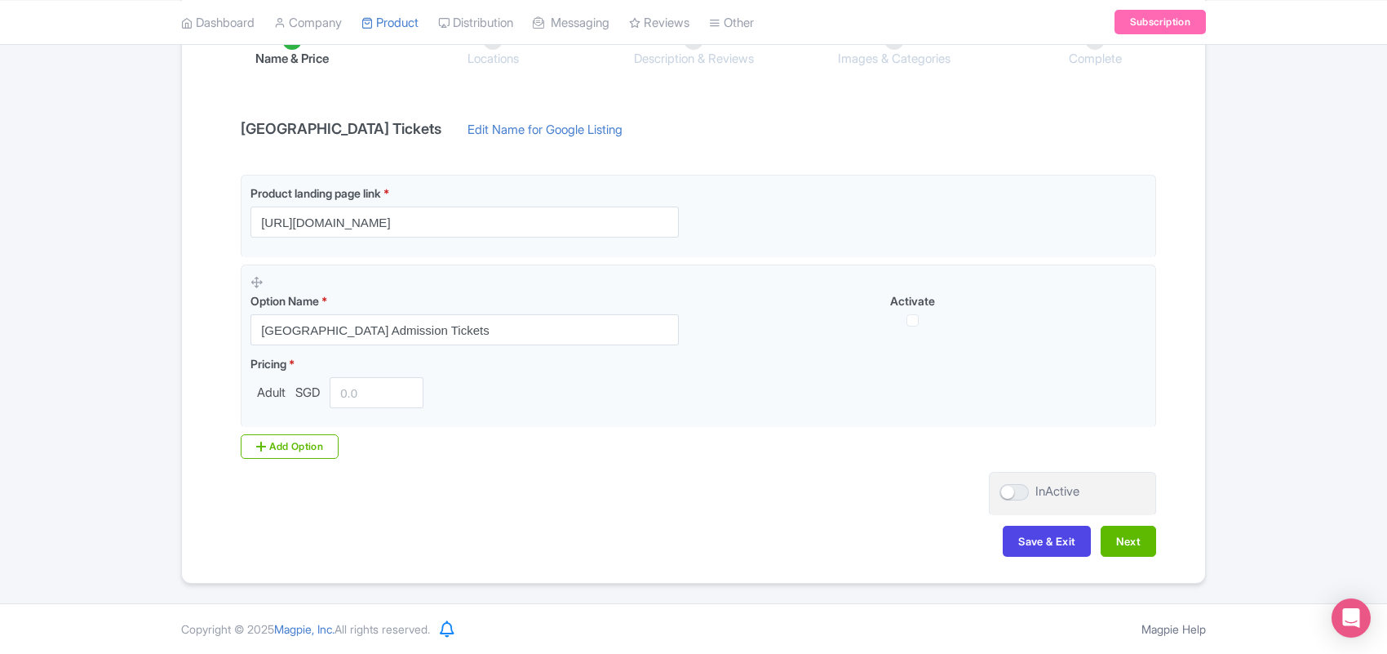
click at [370, 446] on div "Product landing page link * [URL][DOMAIN_NAME] Option Name * [GEOGRAPHIC_DATA] …" at bounding box center [693, 317] width 925 height 284
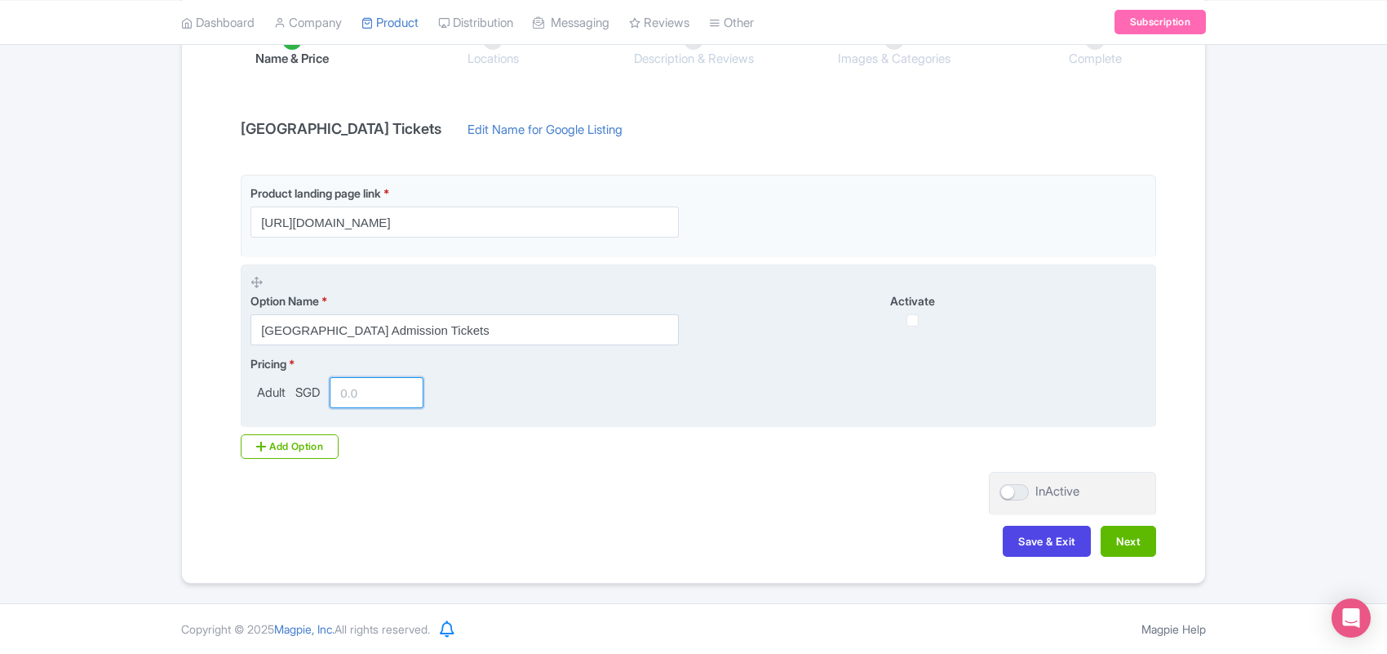
click at [351, 386] on input "number" at bounding box center [377, 392] width 94 height 31
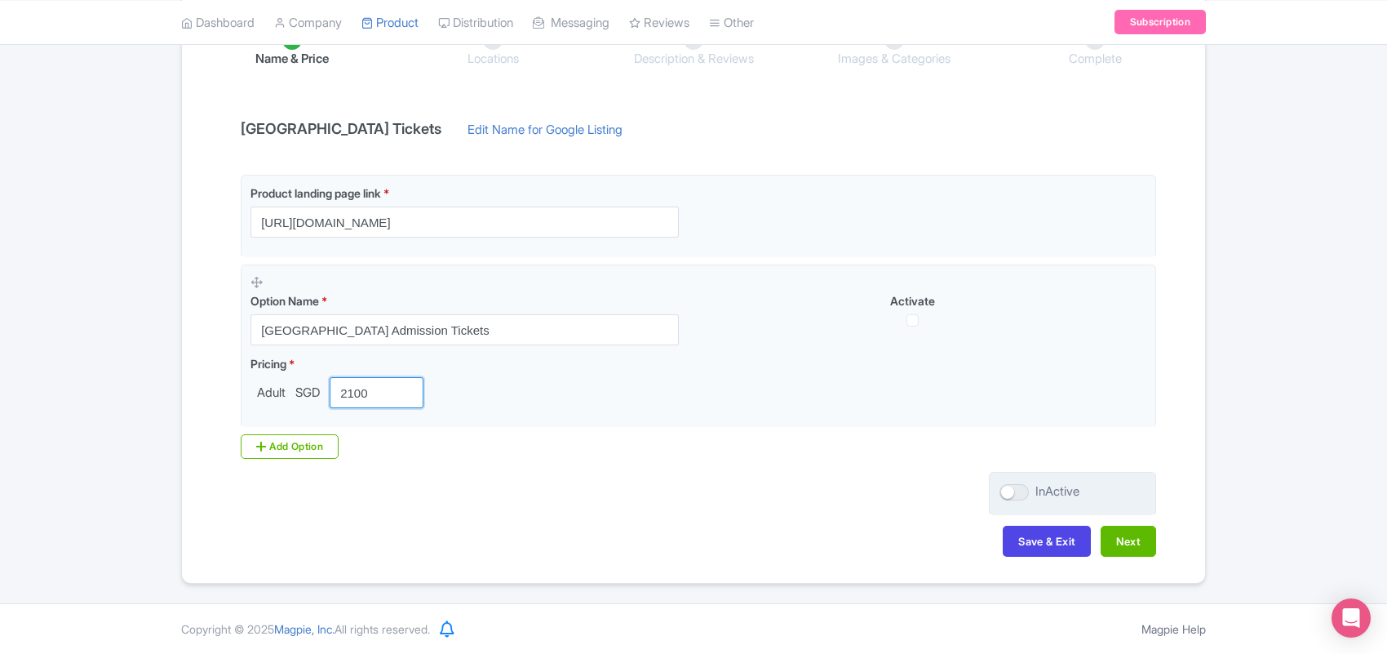
type input "2100"
click at [1002, 491] on div at bounding box center [1014, 492] width 29 height 16
click at [1002, 491] on input "InActive" at bounding box center [1005, 491] width 11 height 11
checkbox input "true"
click at [1126, 540] on button "Next" at bounding box center [1128, 541] width 55 height 31
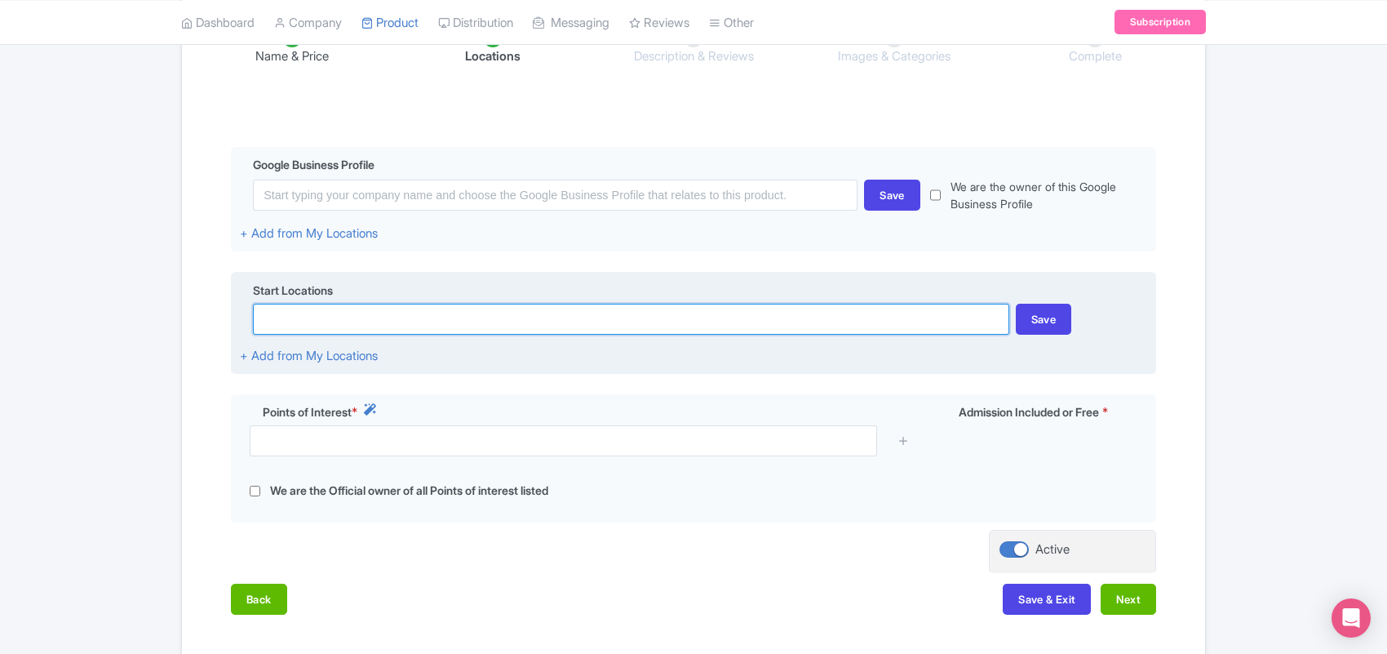
click at [327, 313] on input at bounding box center [631, 319] width 756 height 31
paste input "[STREET_ADDRESS]"
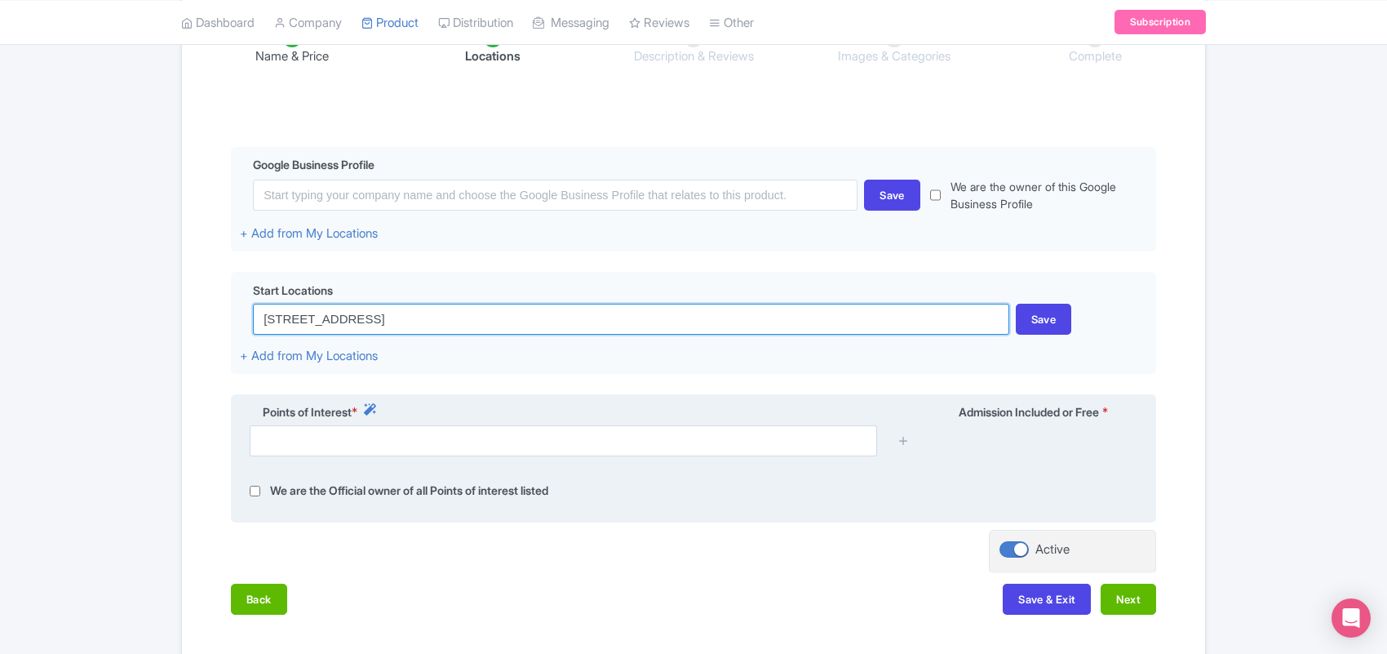
type input "[STREET_ADDRESS]"
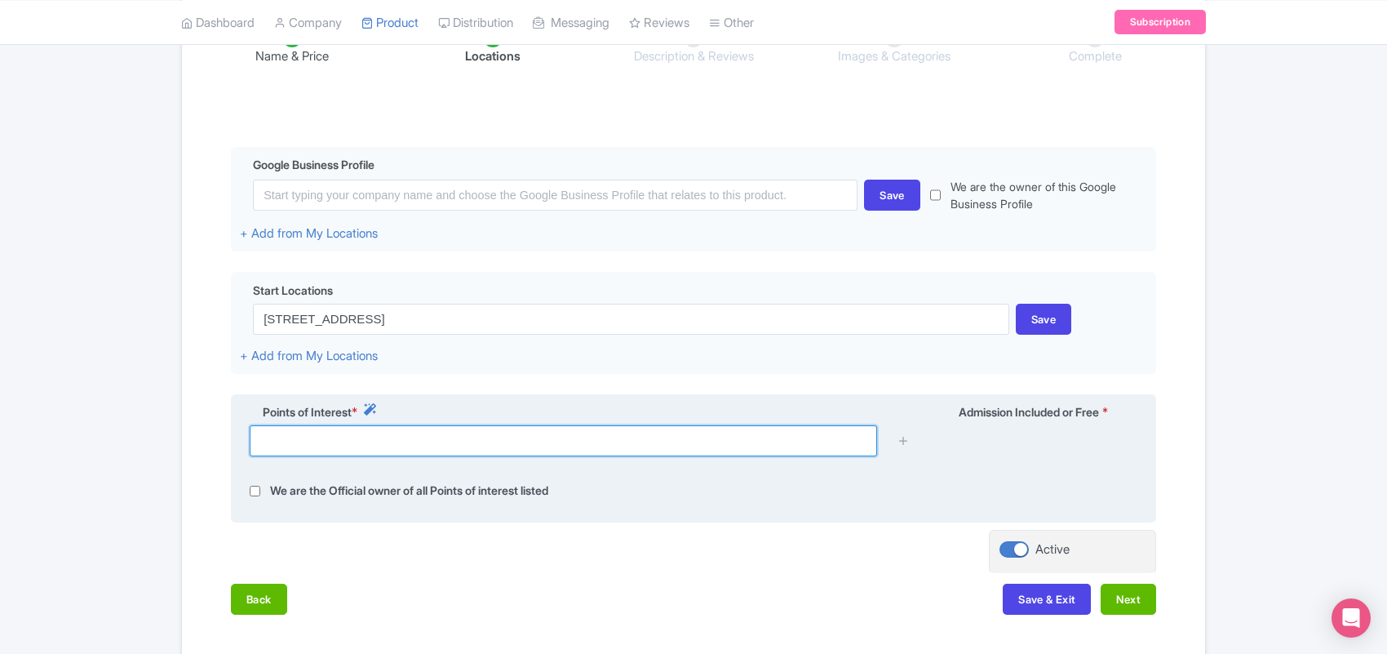
click at [429, 439] on input "text" at bounding box center [564, 440] width 628 height 31
paste input "[STREET_ADDRESS]"
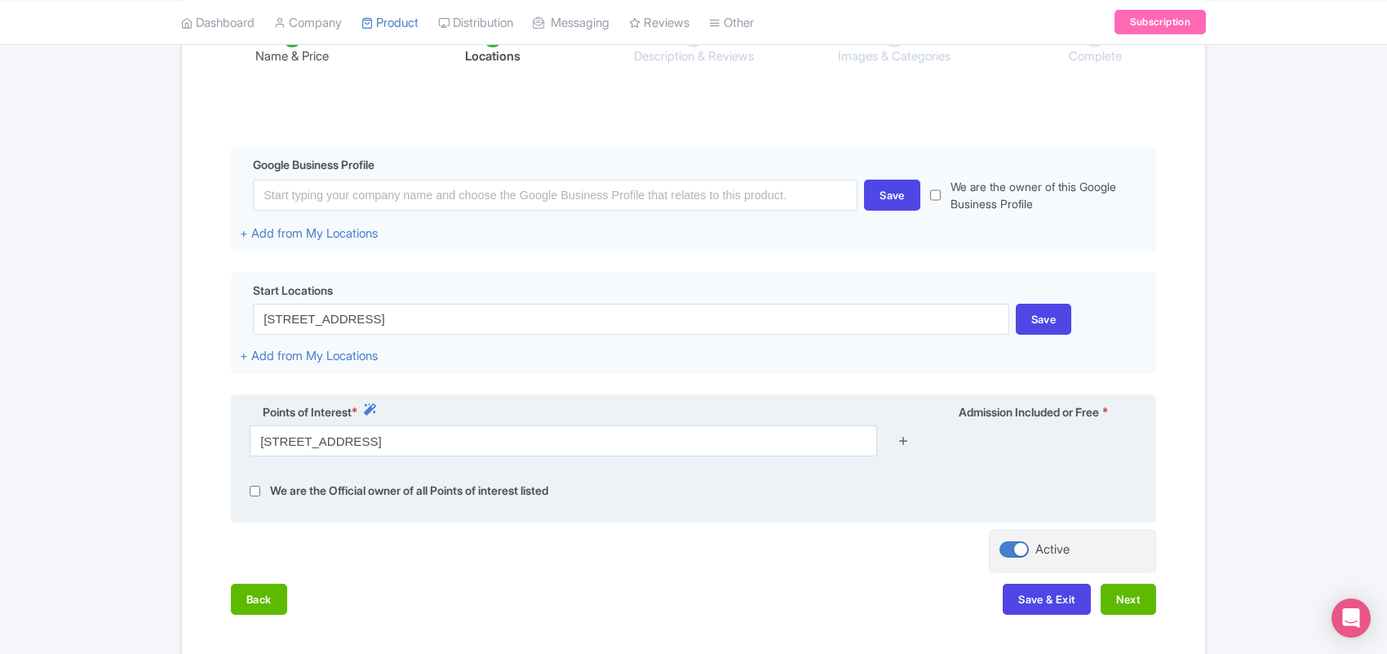
click at [907, 446] on icon at bounding box center [904, 440] width 12 height 12
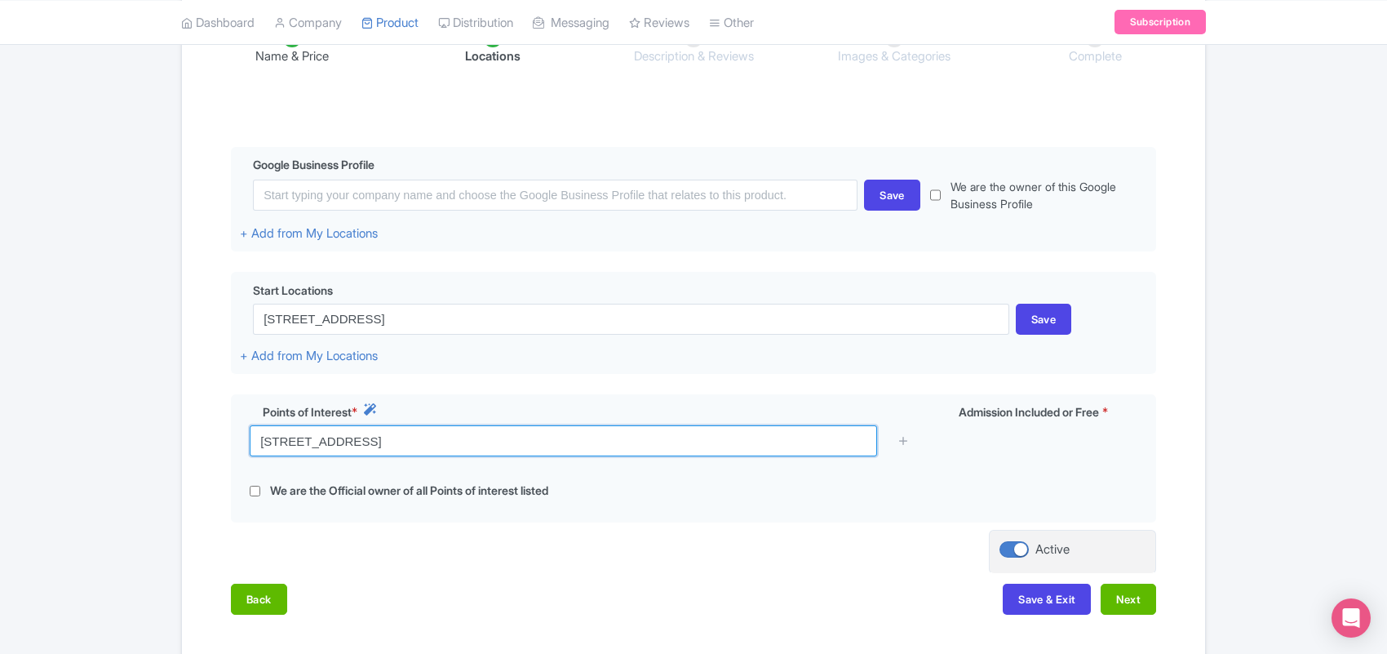
drag, startPoint x: 273, startPoint y: 446, endPoint x: 213, endPoint y: 446, distance: 60.4
click at [213, 446] on div "Name & Price Locations Description & Reviews Images & Categories Complete Edit …" at bounding box center [694, 313] width 1004 height 636
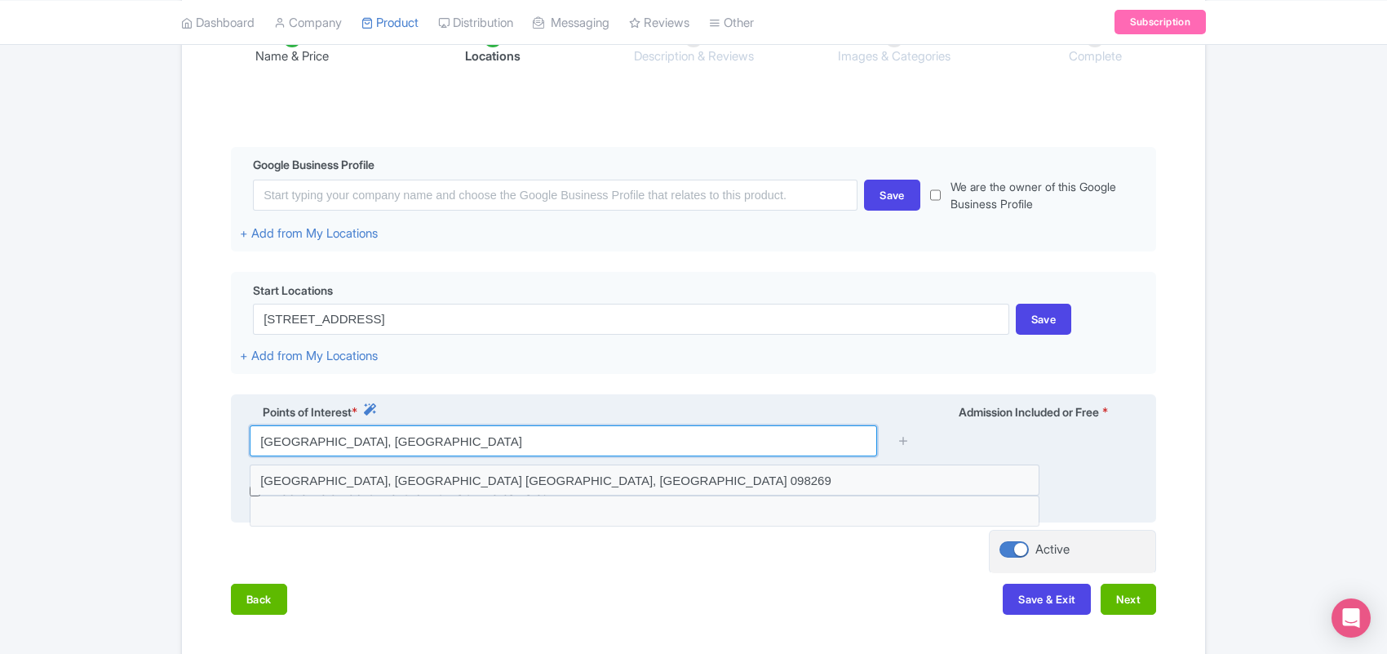
click at [610, 435] on input "[GEOGRAPHIC_DATA], [GEOGRAPHIC_DATA]" at bounding box center [564, 440] width 628 height 31
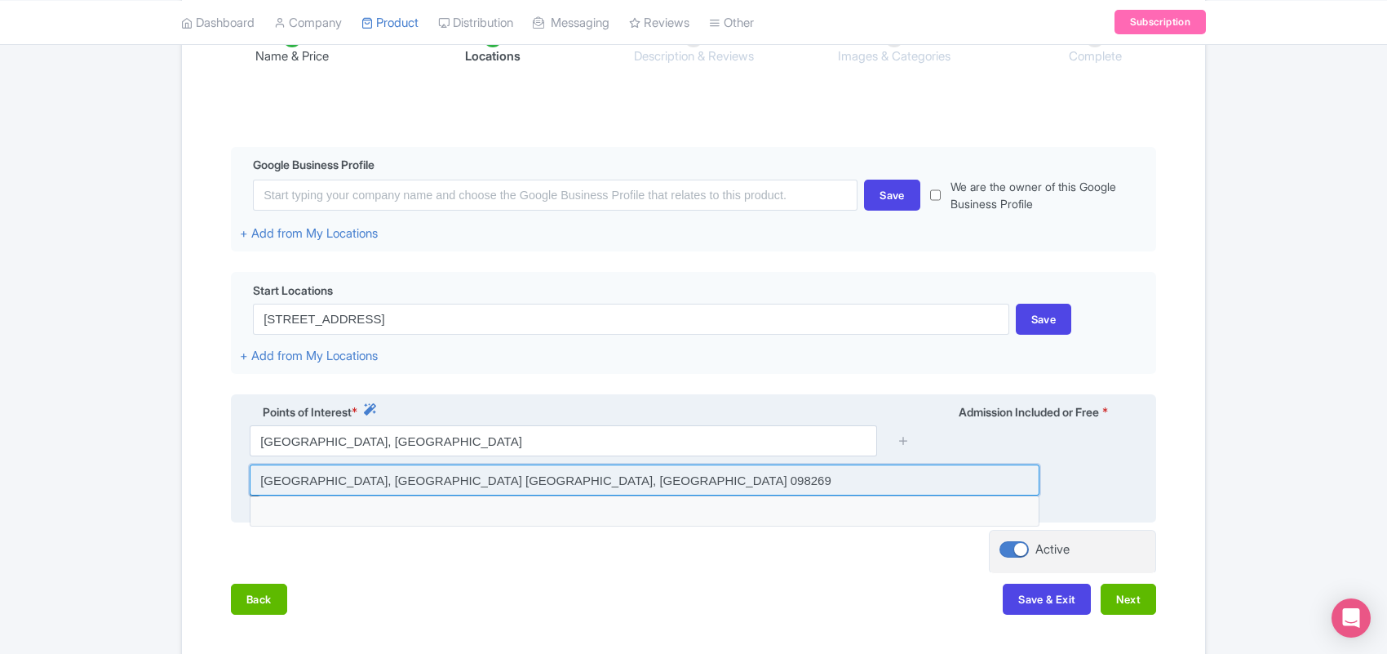
click at [571, 482] on input at bounding box center [645, 479] width 790 height 31
type input "[GEOGRAPHIC_DATA], [GEOGRAPHIC_DATA] [GEOGRAPHIC_DATA], [GEOGRAPHIC_DATA] 098269"
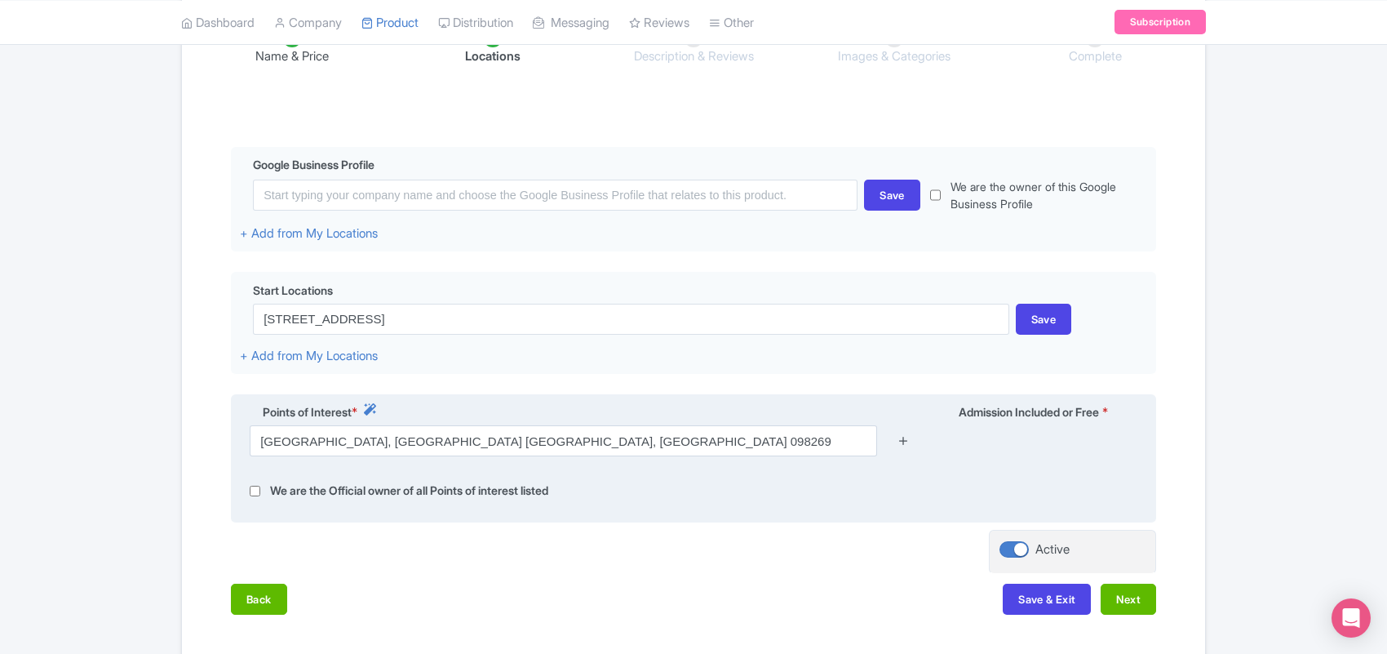
click at [907, 446] on icon at bounding box center [904, 440] width 12 height 12
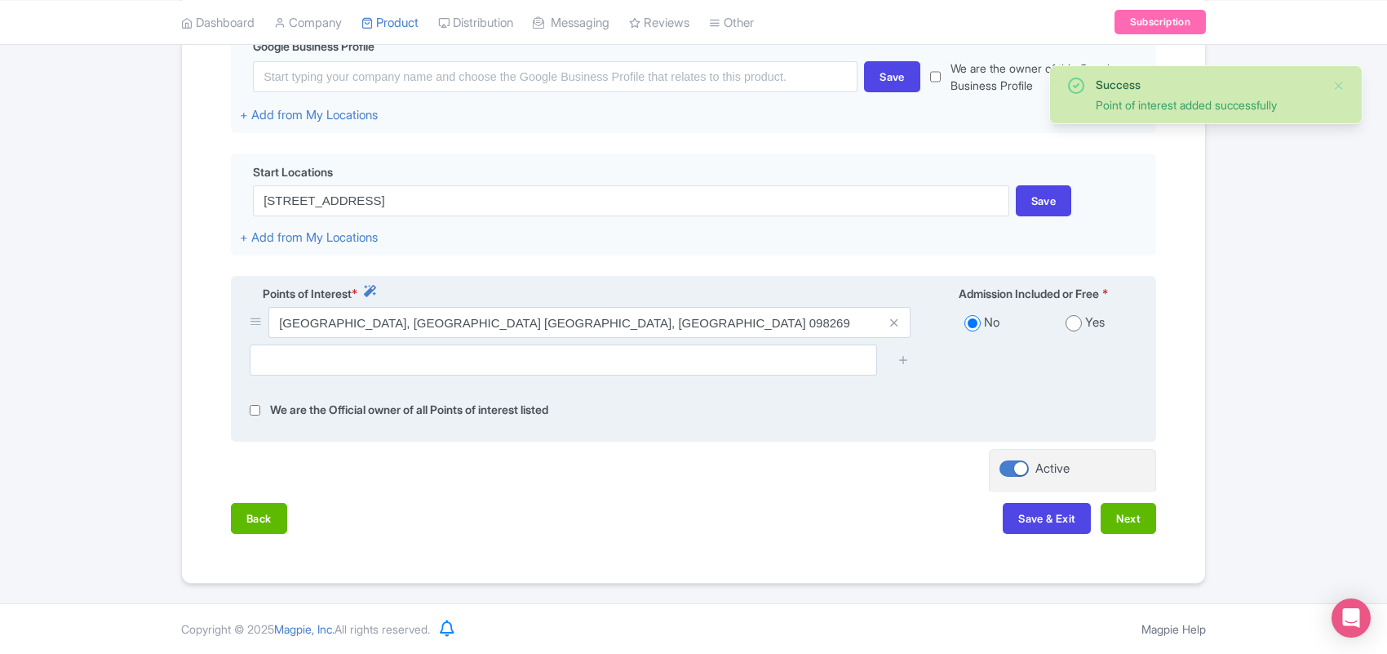
scroll to position [422, 0]
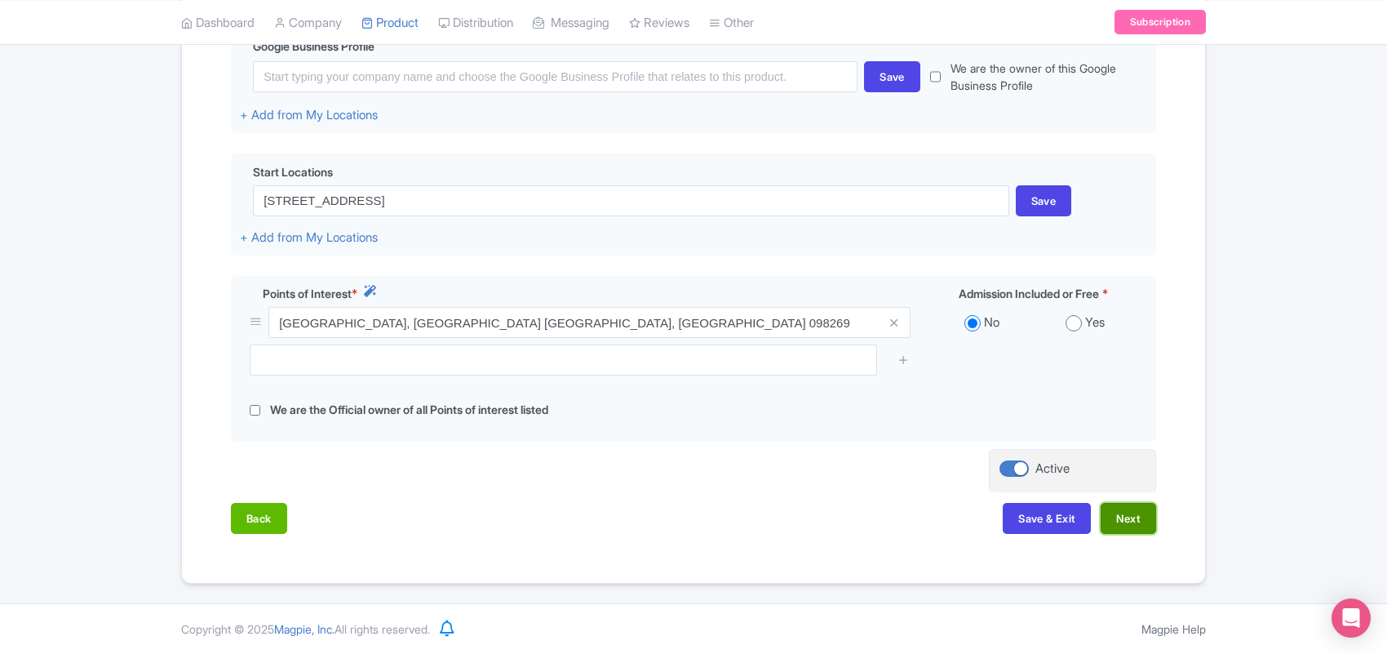
click at [1116, 519] on button "Next" at bounding box center [1128, 518] width 55 height 31
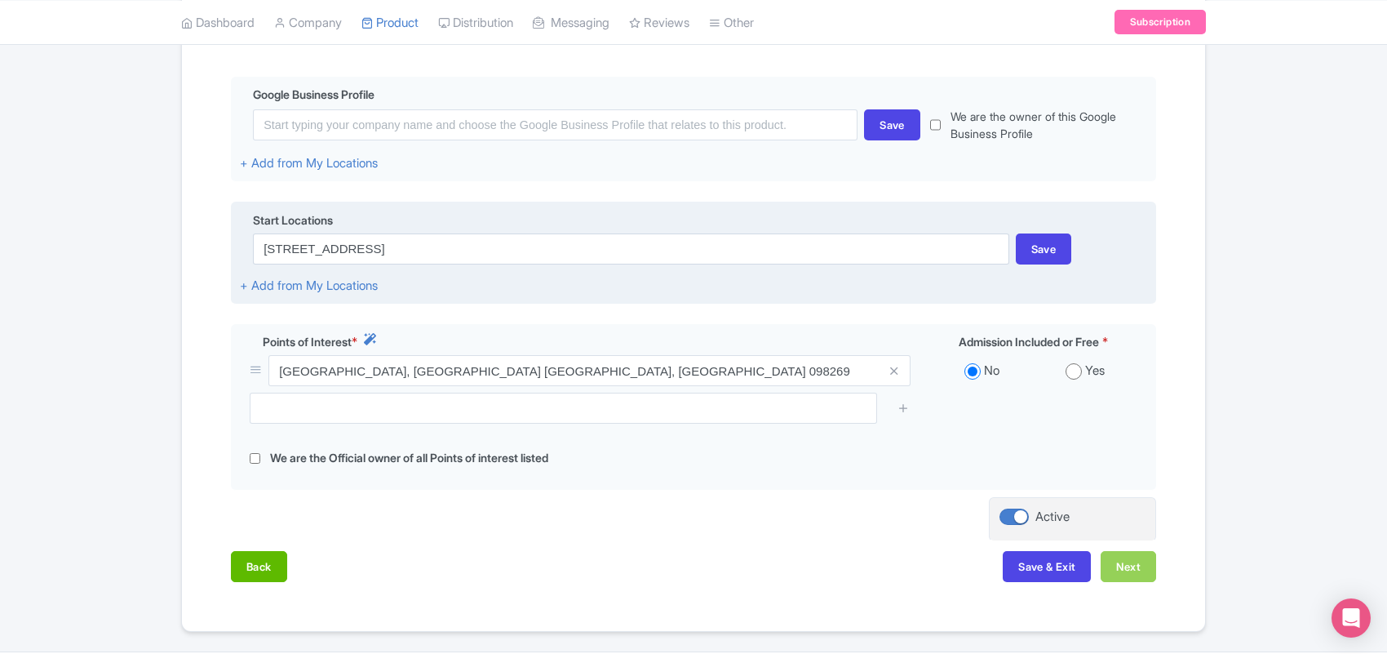
scroll to position [218, 0]
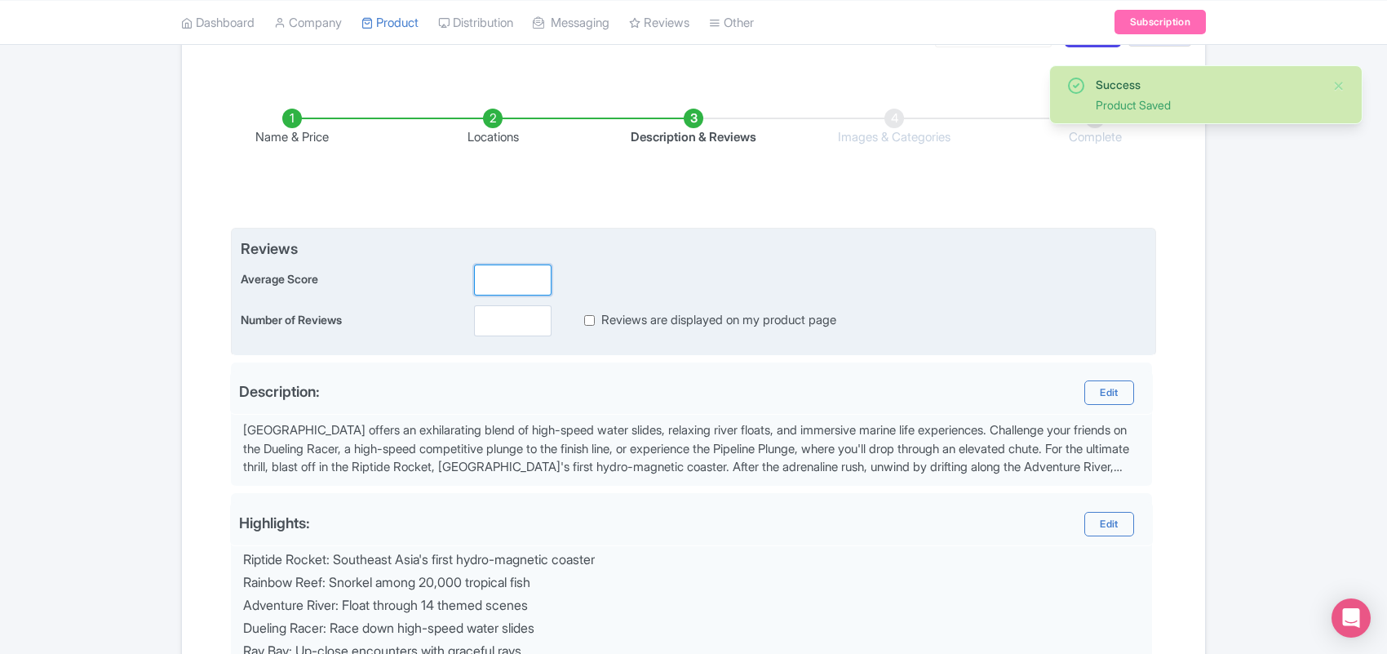
click at [502, 273] on input "number" at bounding box center [513, 279] width 78 height 31
type input "2.5"
click at [504, 328] on input "number" at bounding box center [513, 320] width 78 height 31
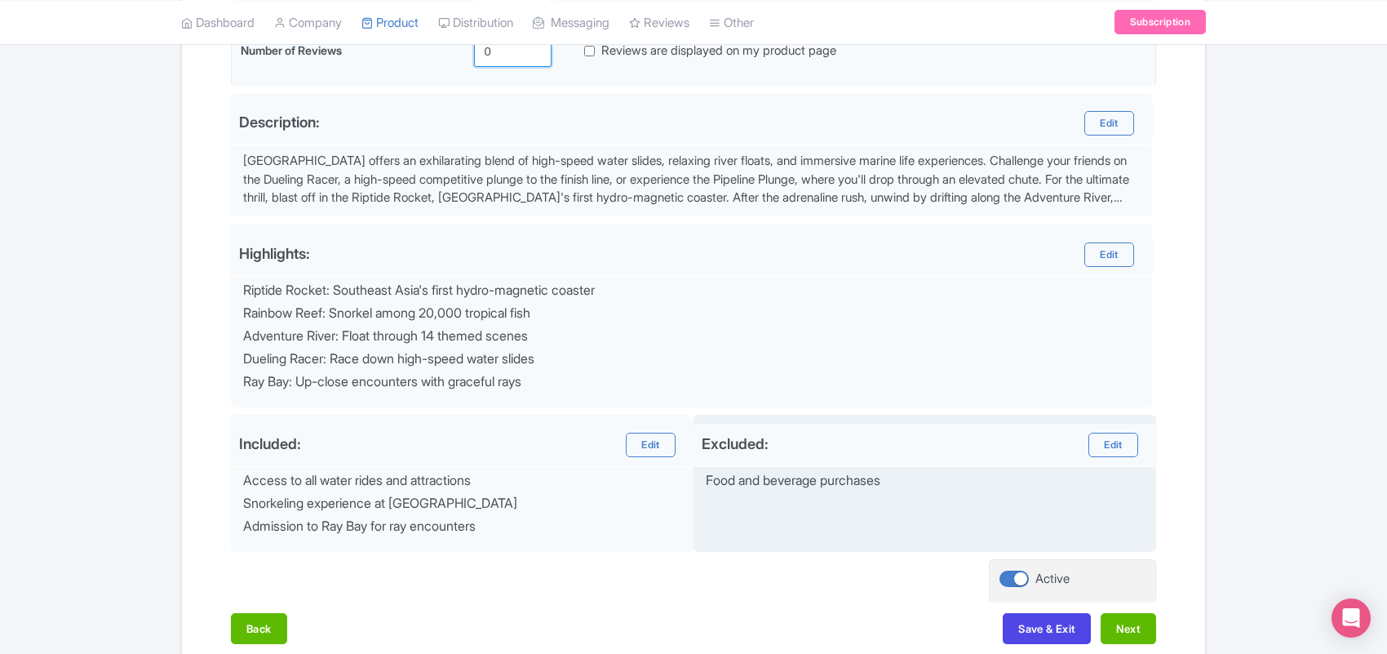
scroll to position [578, 0]
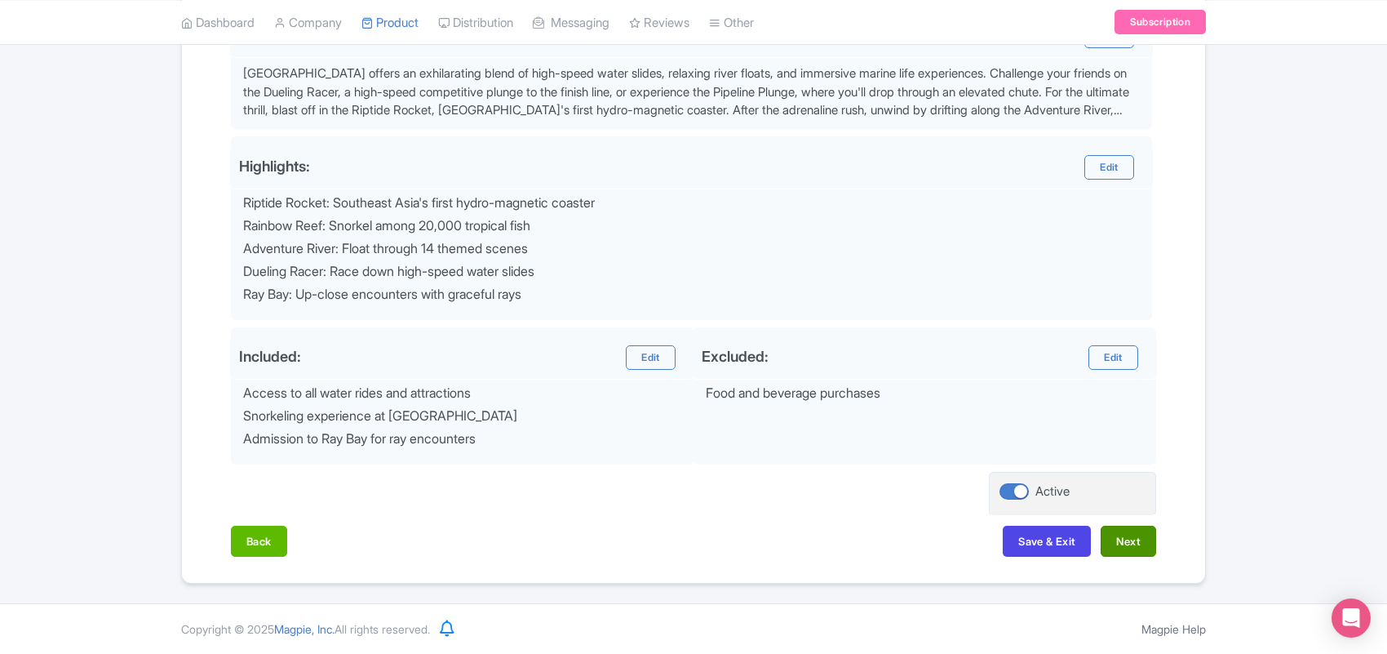
type input "0"
click at [1121, 535] on button "Next" at bounding box center [1128, 541] width 55 height 31
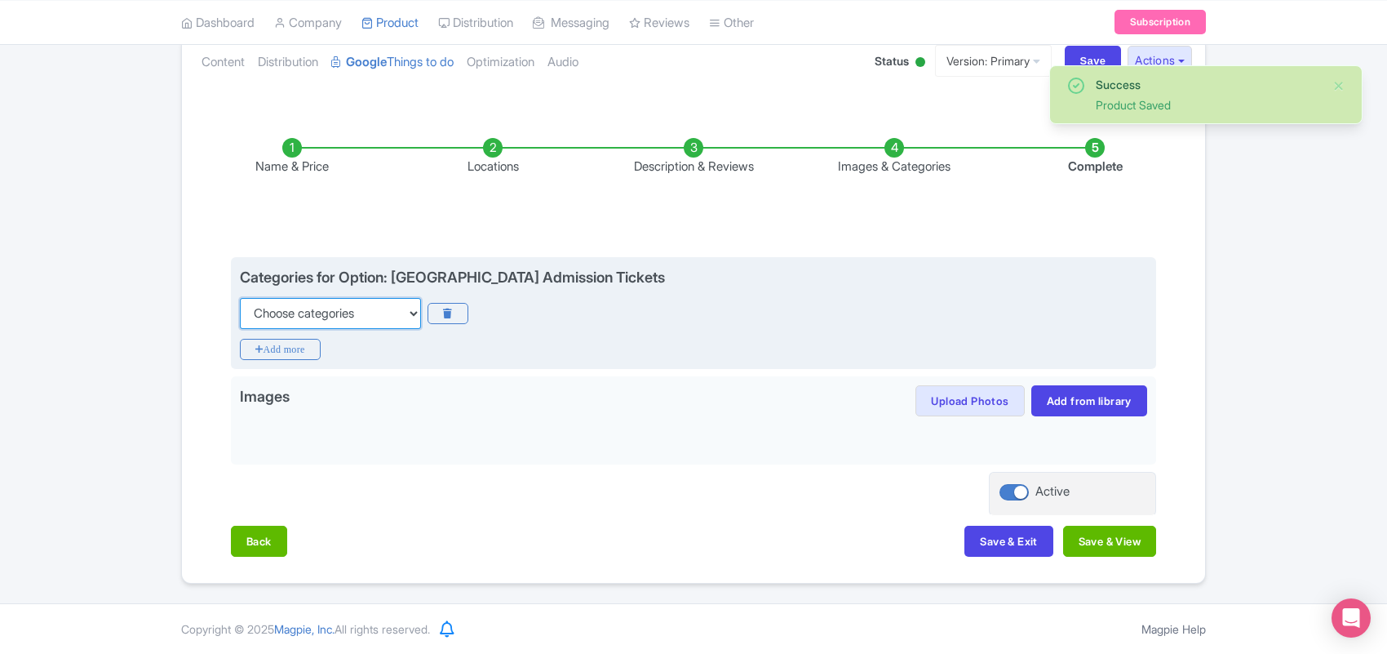
click at [336, 315] on select "Choose categories Adults Only Animals Audio Guide Beaches Bike Tours Boat Tours…" at bounding box center [330, 313] width 181 height 31
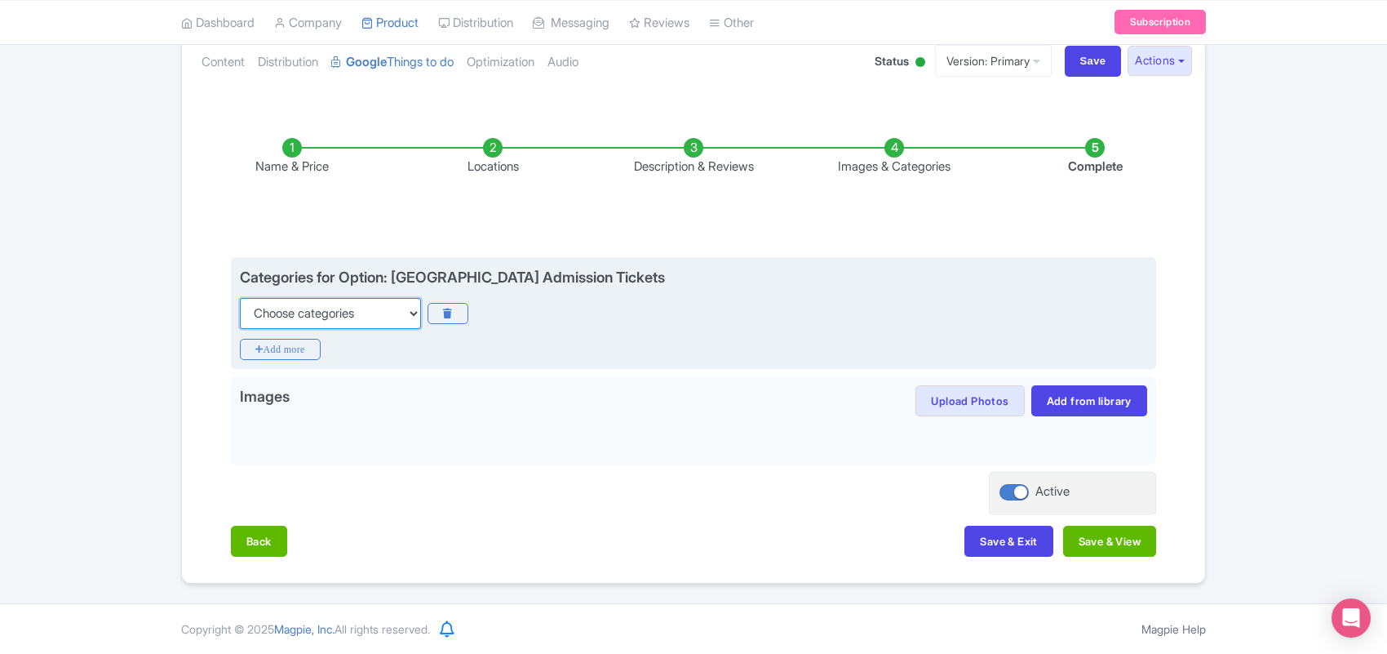
select select "audio-guide"
click at [240, 298] on select "Choose categories Adults Only Animals Audio Guide Beaches Bike Tours Boat Tours…" at bounding box center [330, 313] width 181 height 31
click at [264, 348] on icon "Add more" at bounding box center [280, 349] width 81 height 21
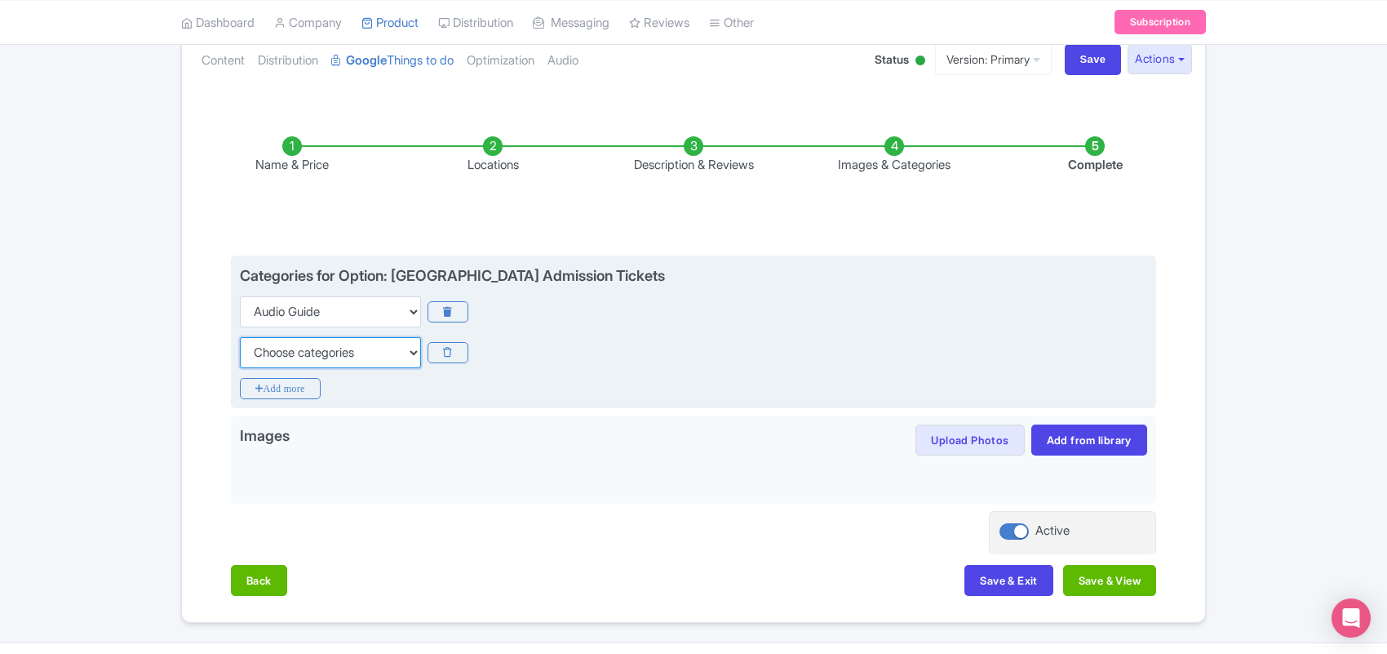
click at [274, 349] on select "Choose categories Adults Only Animals Audio Guide Beaches Bike Tours Boat Tours…" at bounding box center [330, 352] width 181 height 31
select select "family-friendly"
click at [240, 337] on select "Choose categories Adults Only Animals Audio Guide Beaches Bike Tours Boat Tours…" at bounding box center [330, 352] width 181 height 31
click at [300, 384] on icon "Add more" at bounding box center [280, 388] width 81 height 21
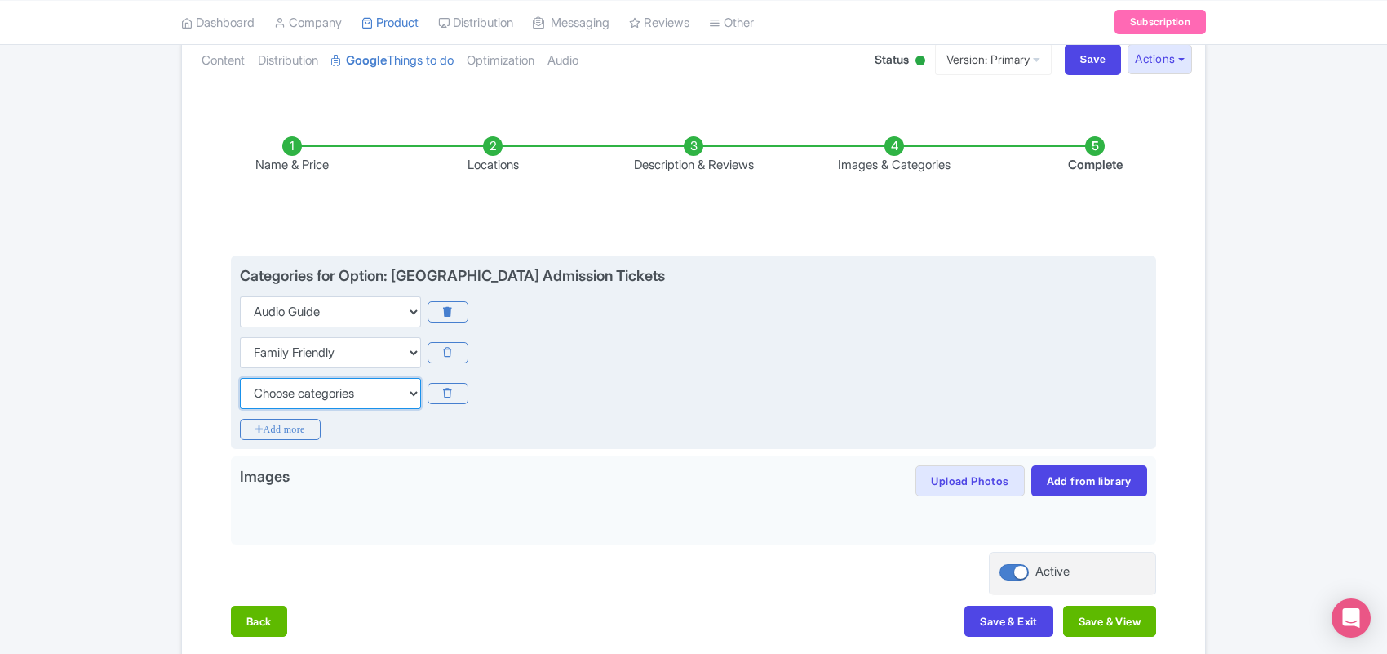
drag, startPoint x: 295, startPoint y: 397, endPoint x: 300, endPoint y: 378, distance: 20.4
click at [295, 397] on select "Choose categories Adults Only Animals Audio Guide Beaches Bike Tours Boat Tours…" at bounding box center [330, 393] width 181 height 31
select select "theme-parks"
click at [240, 378] on select "Choose categories Adults Only Animals Audio Guide Beaches Bike Tours Boat Tours…" at bounding box center [330, 393] width 181 height 31
click at [290, 429] on icon "Add more" at bounding box center [280, 429] width 81 height 21
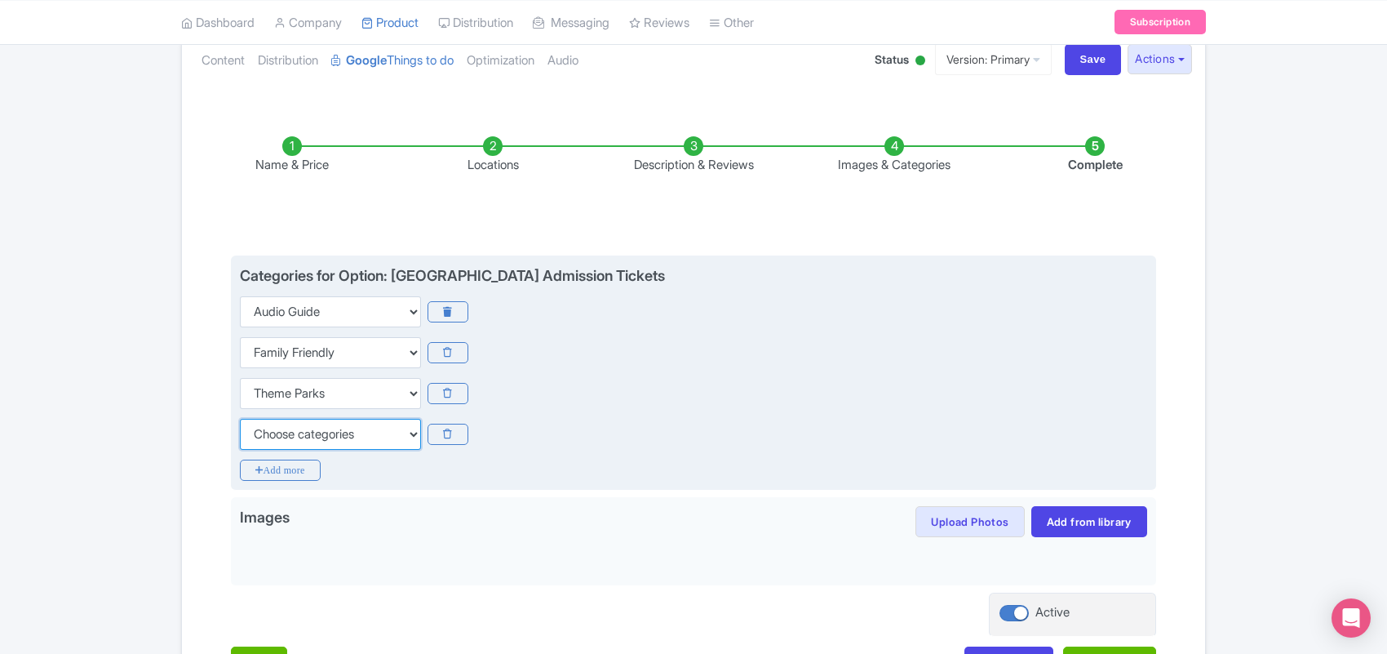
click at [300, 431] on select "Choose categories Adults Only Animals Audio Guide Beaches Bike Tours Boat Tours…" at bounding box center [330, 434] width 181 height 31
select select "self-guided"
click at [240, 419] on select "Choose categories Adults Only Animals Audio Guide Beaches Bike Tours Boat Tours…" at bounding box center [330, 434] width 181 height 31
drag, startPoint x: 290, startPoint y: 466, endPoint x: 296, endPoint y: 443, distance: 23.8
click at [292, 467] on icon "Add more" at bounding box center [280, 469] width 81 height 21
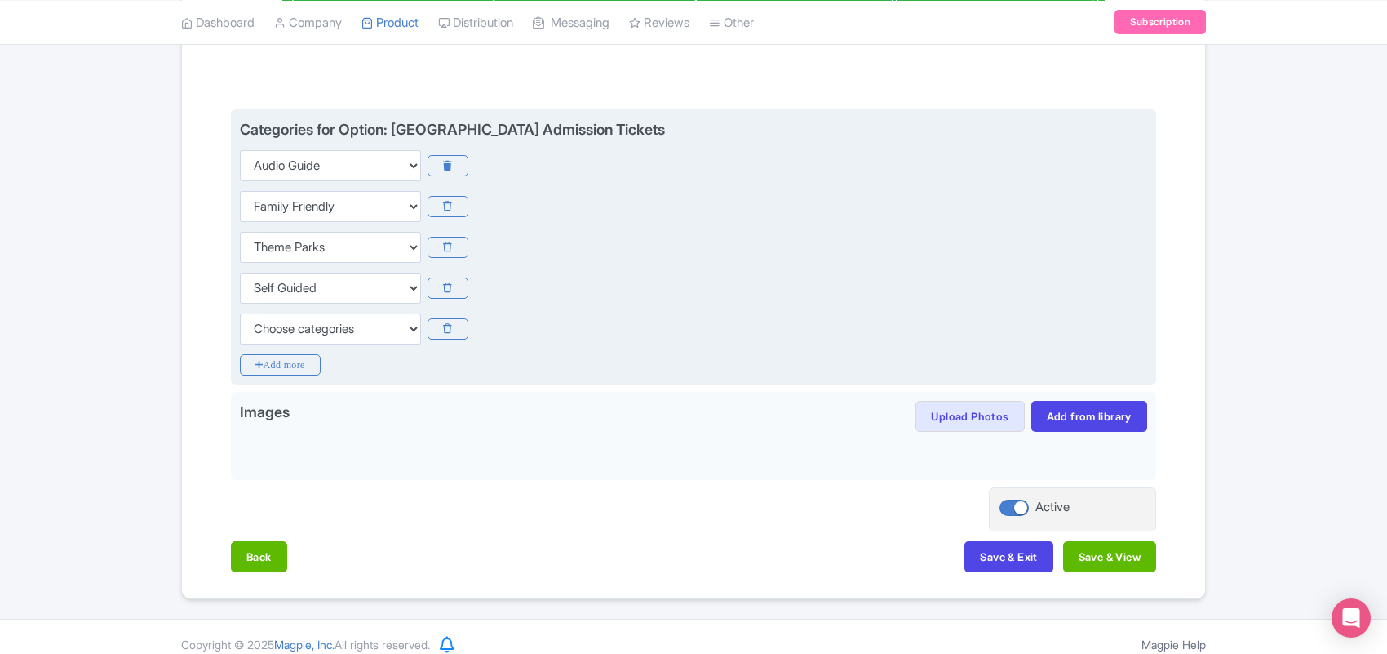
scroll to position [353, 0]
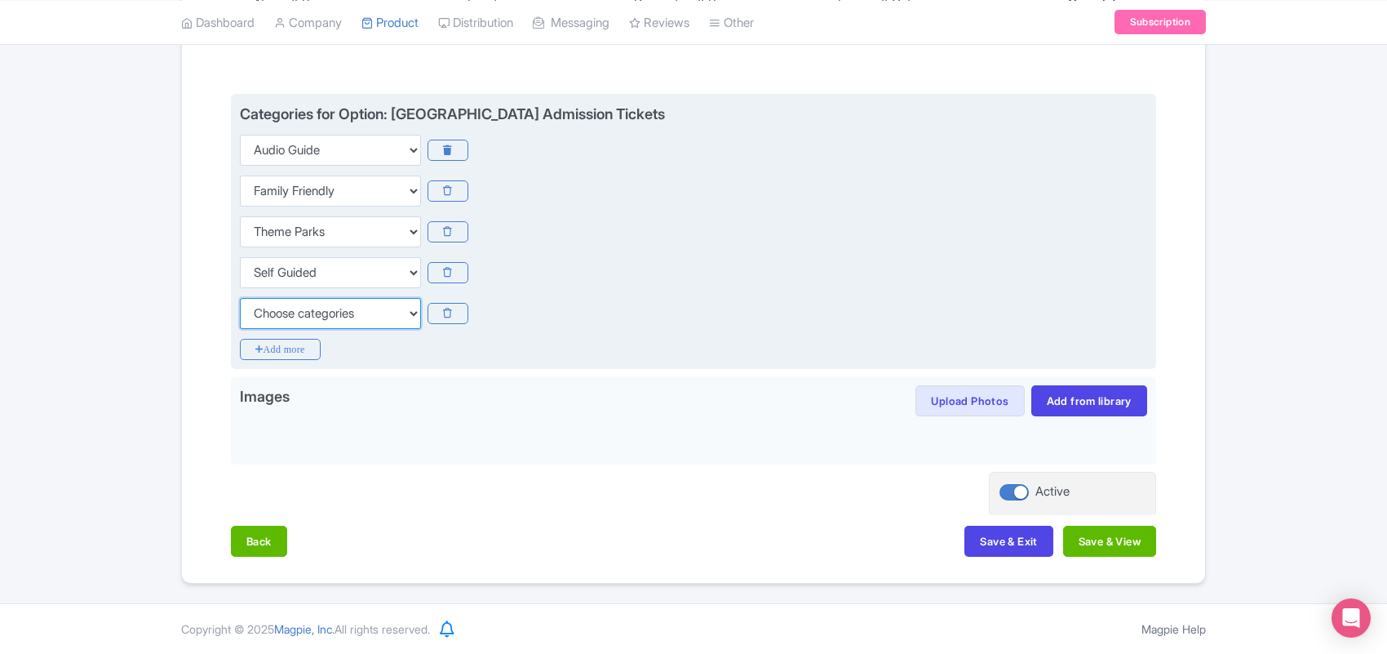
click at [304, 314] on select "Choose categories Adults Only Animals Audio Guide Beaches Bike Tours Boat Tours…" at bounding box center [330, 313] width 181 height 31
select select "wheelchair-accessible"
click at [240, 298] on select "Choose categories Adults Only Animals Audio Guide Beaches Bike Tours Boat Tours…" at bounding box center [330, 313] width 181 height 31
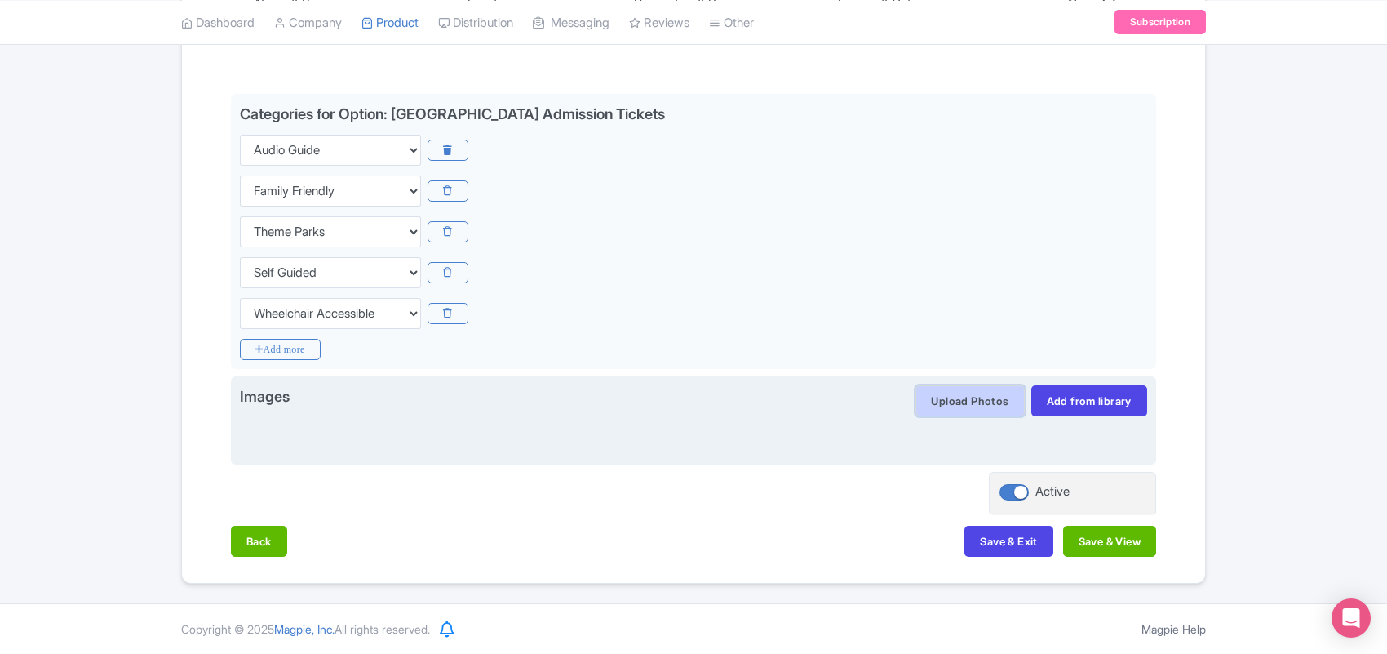
click at [988, 397] on button "Upload Photos" at bounding box center [970, 400] width 109 height 31
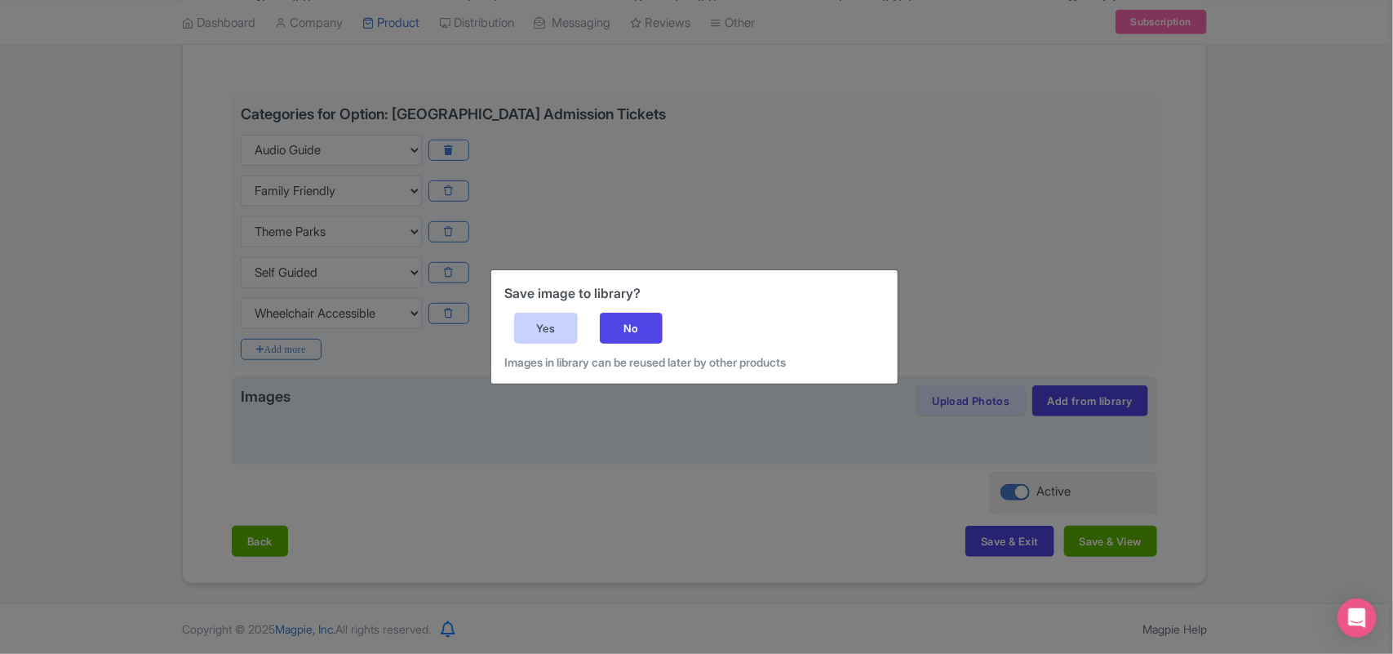
click at [544, 316] on div "Yes" at bounding box center [546, 328] width 64 height 31
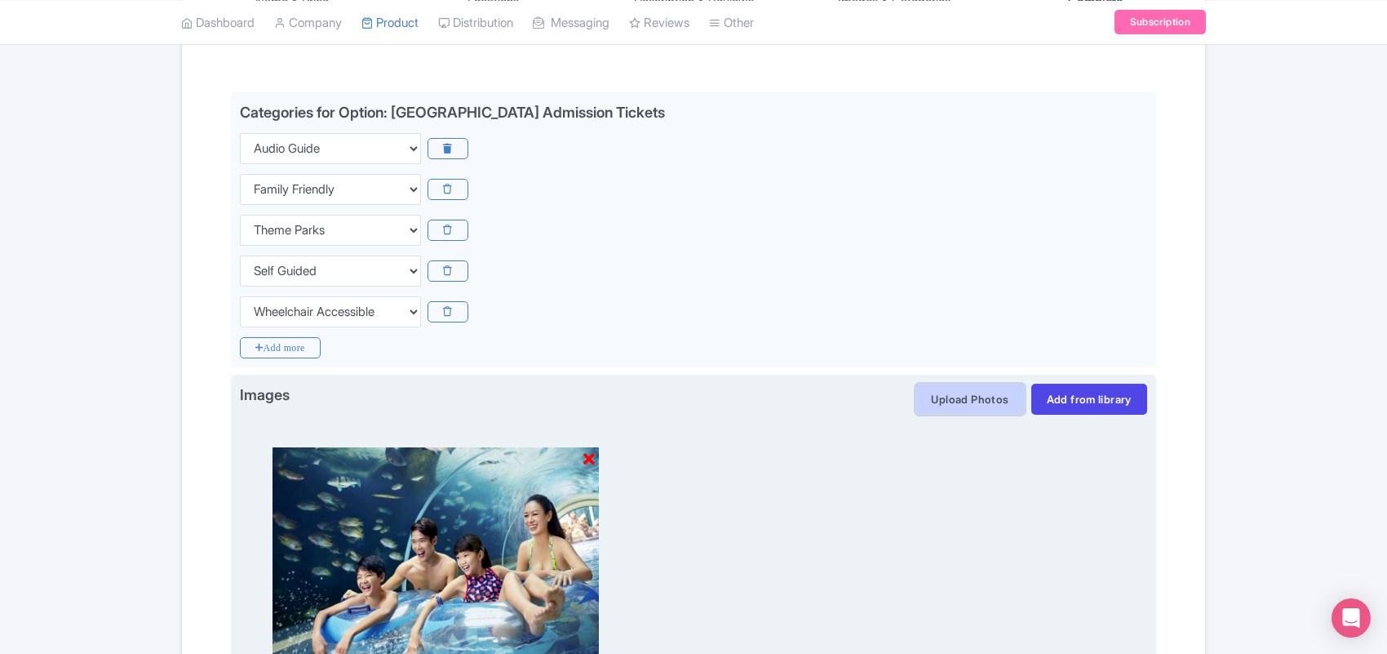
click at [978, 402] on button "Upload Photos" at bounding box center [970, 399] width 109 height 31
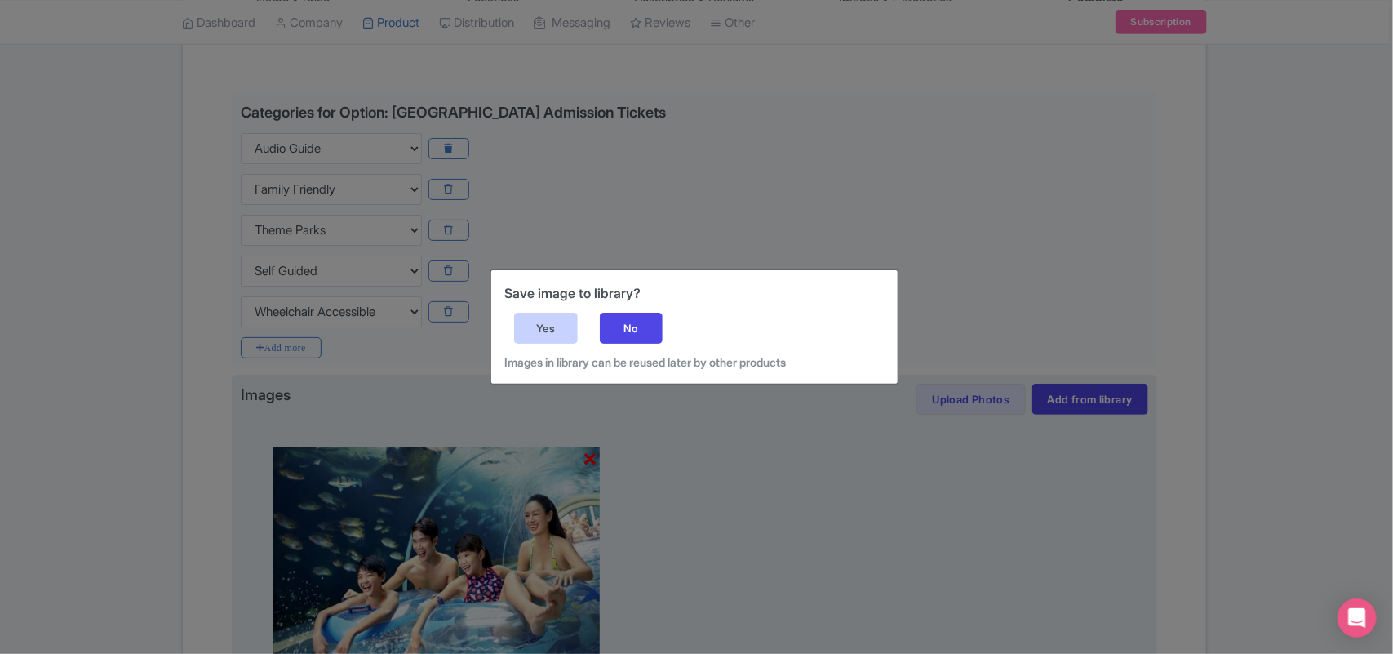
click at [548, 325] on div "Yes" at bounding box center [546, 328] width 64 height 31
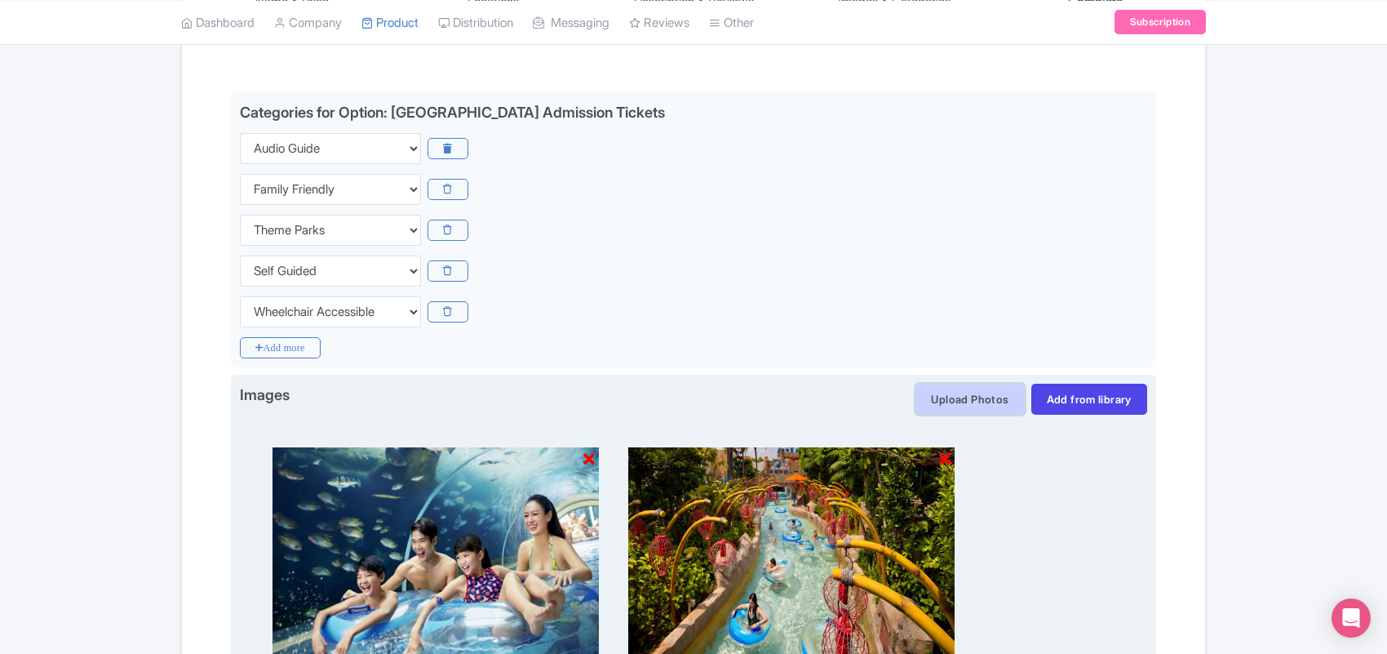
click at [932, 402] on button "Upload Photos" at bounding box center [970, 399] width 109 height 31
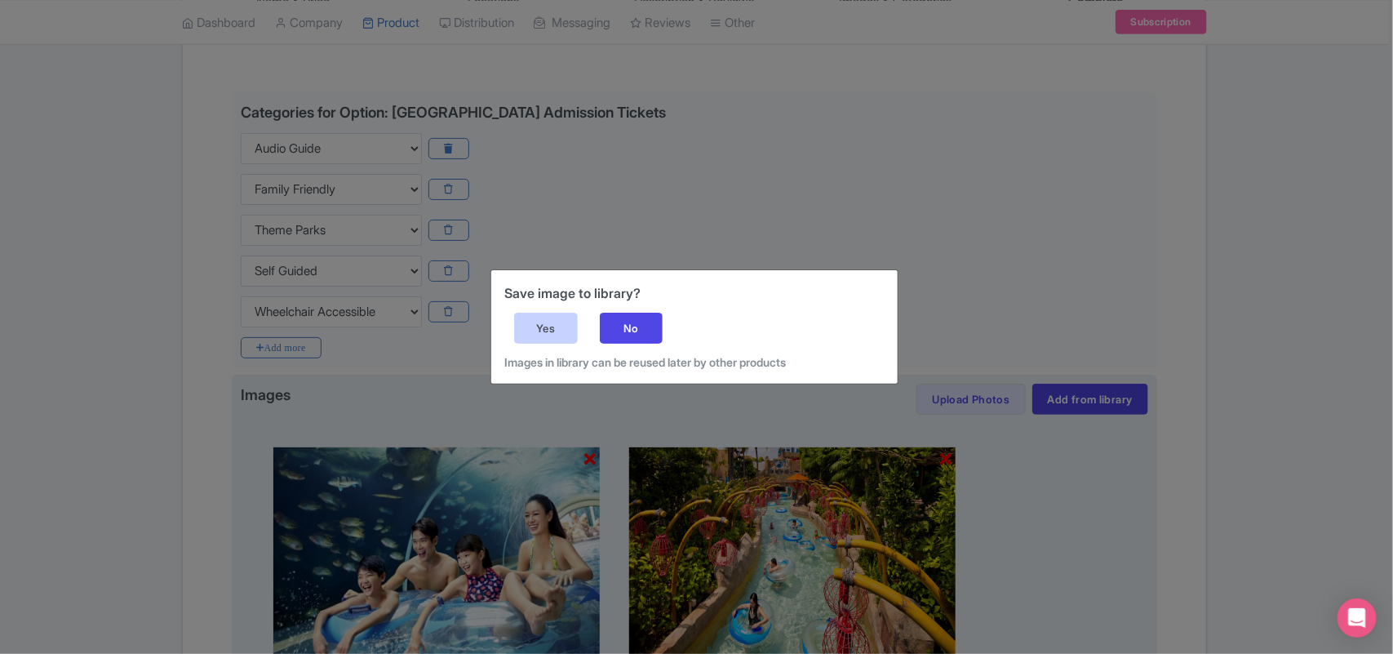
click at [526, 323] on div "Yes" at bounding box center [546, 328] width 64 height 31
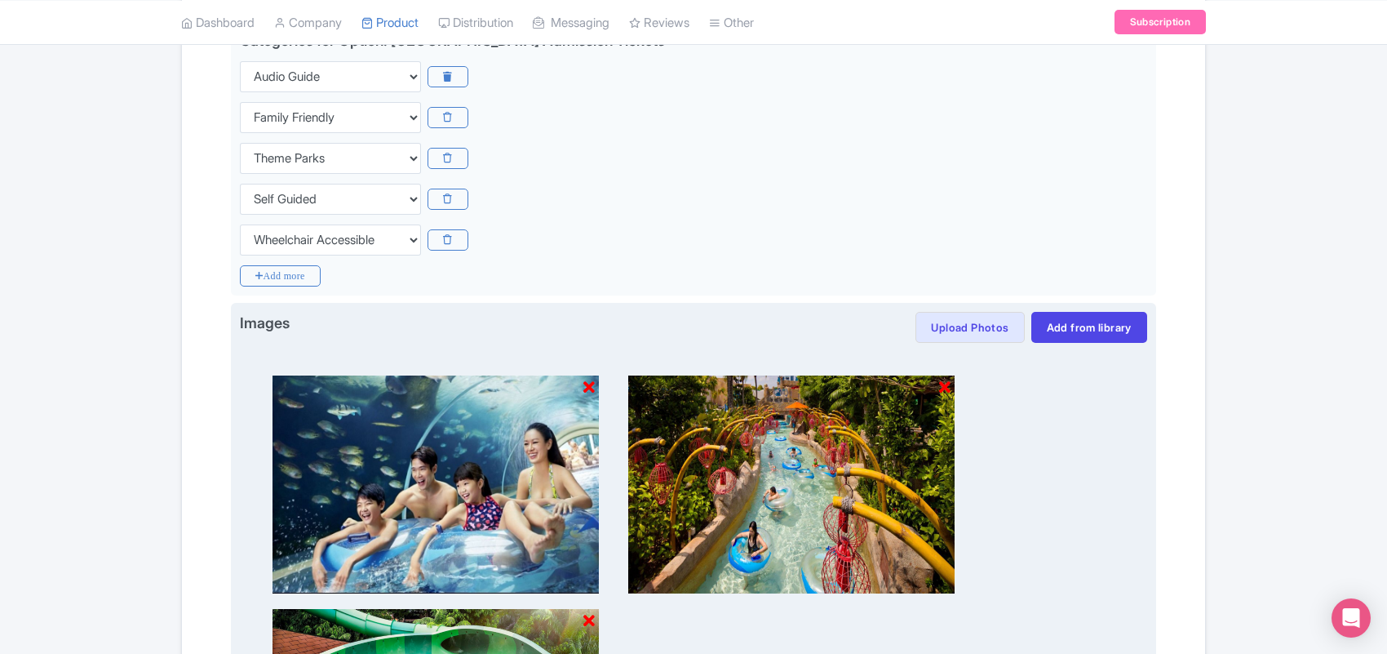
scroll to position [557, 0]
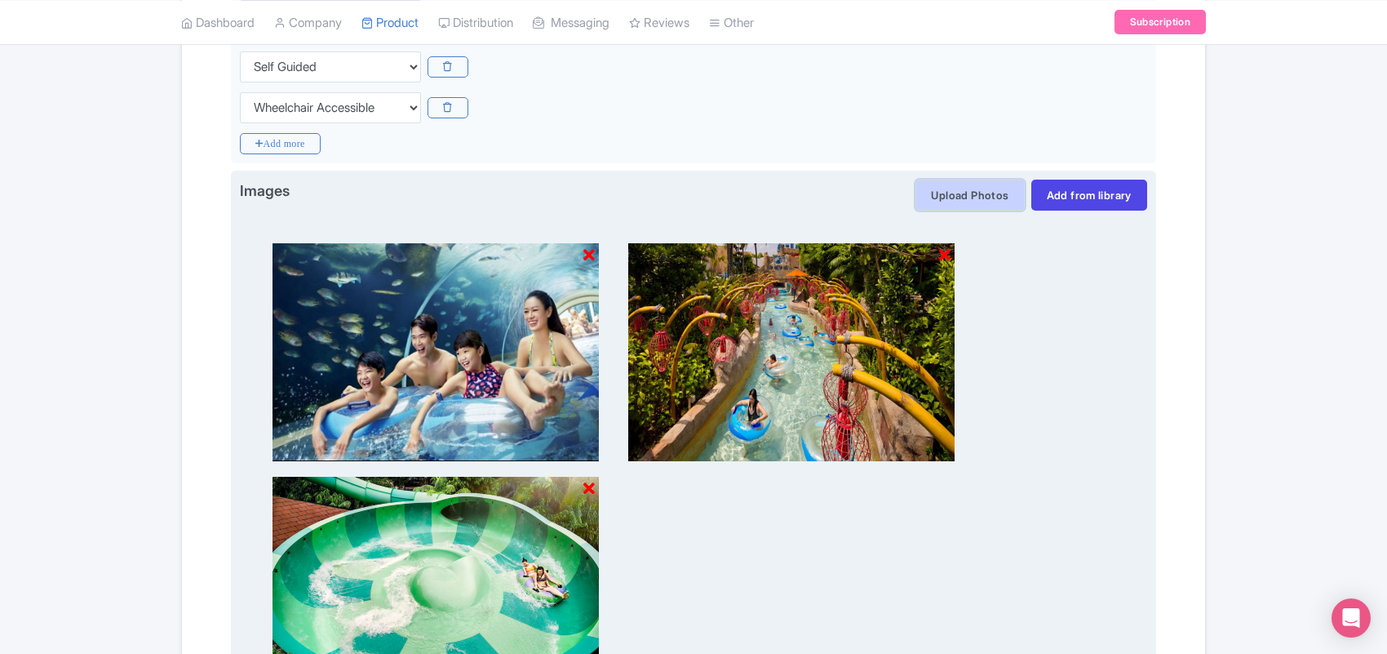
click at [941, 194] on button "Upload Photos" at bounding box center [970, 195] width 109 height 31
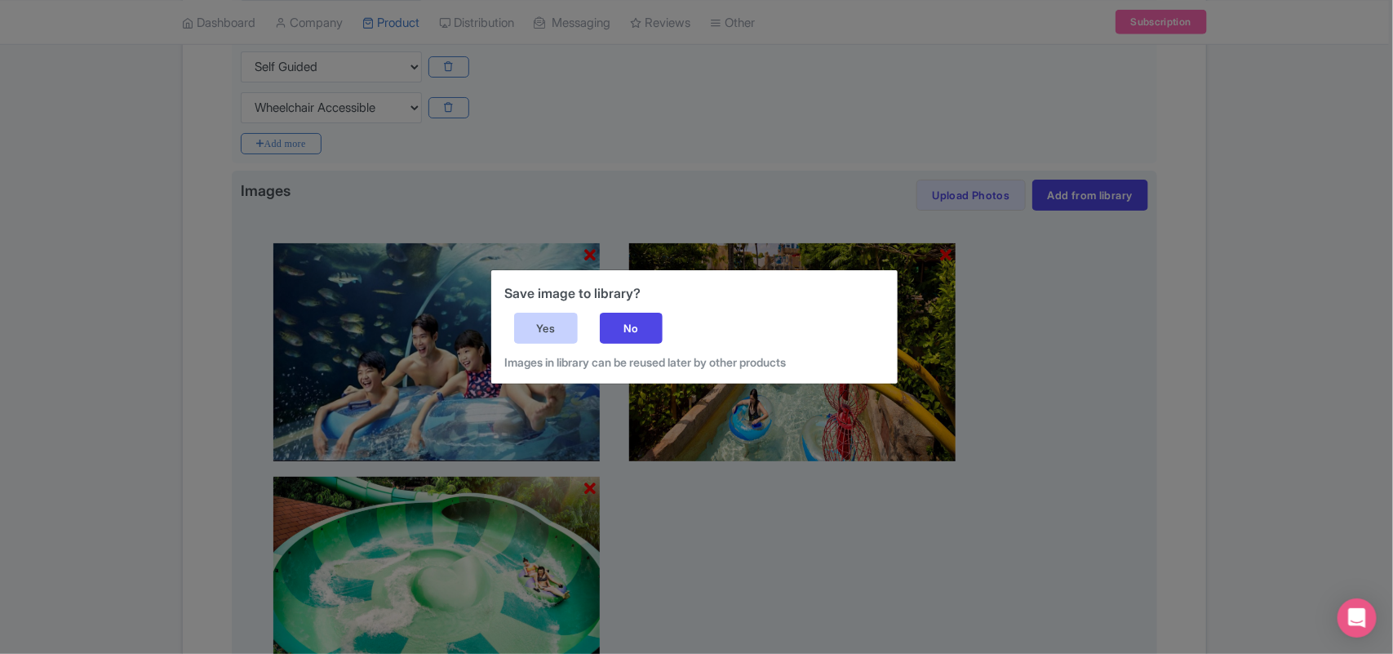
click at [555, 325] on div "Yes" at bounding box center [546, 328] width 64 height 31
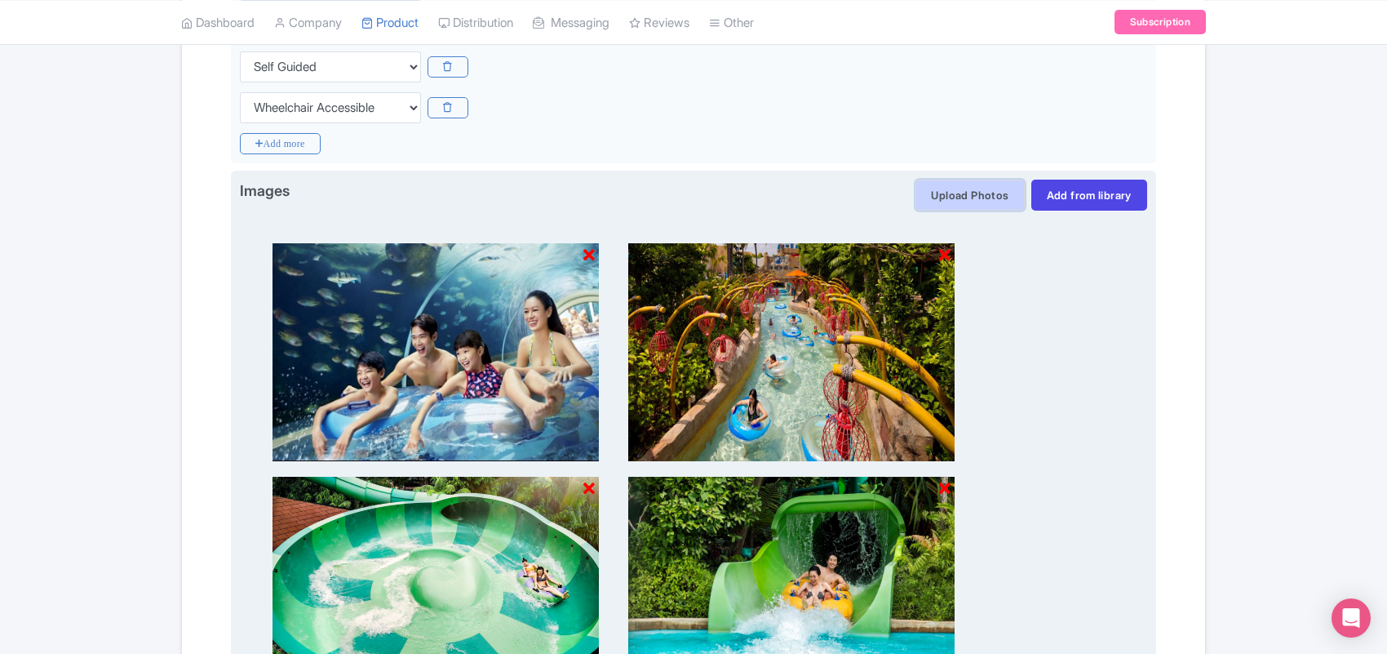
click at [940, 193] on button "Upload Photos" at bounding box center [970, 195] width 109 height 31
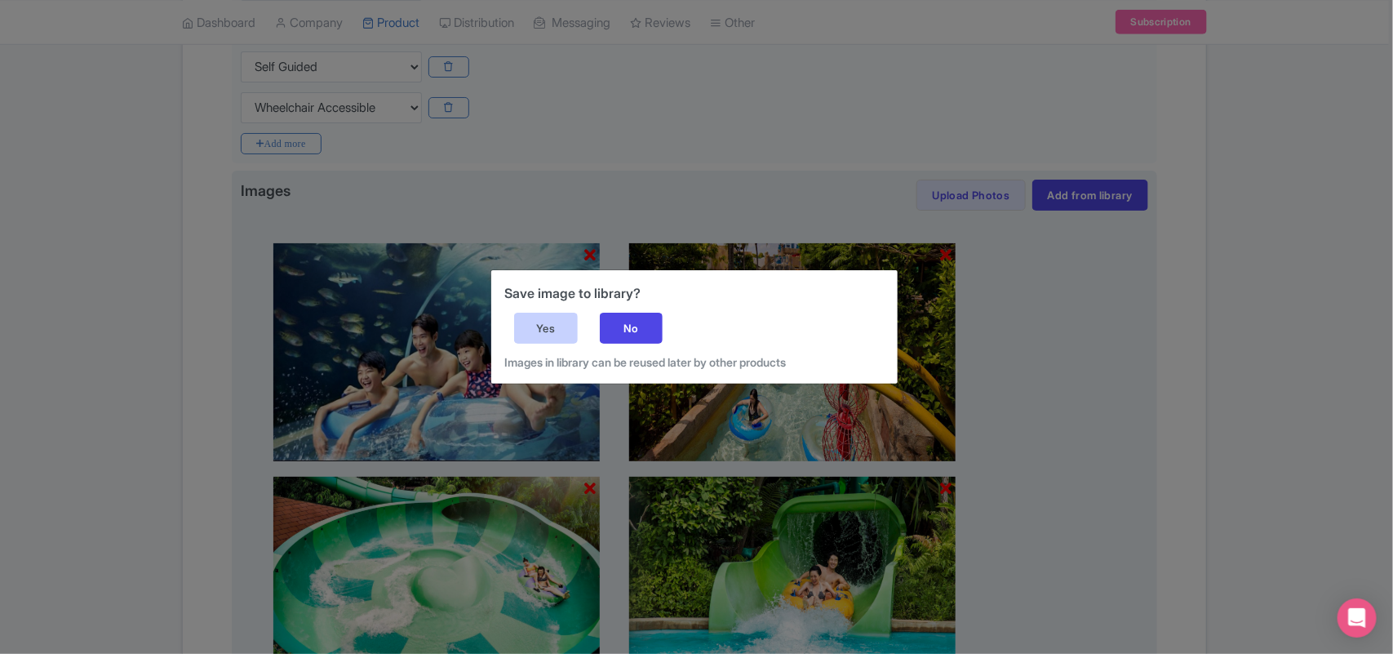
click at [551, 327] on div "Yes" at bounding box center [546, 328] width 64 height 31
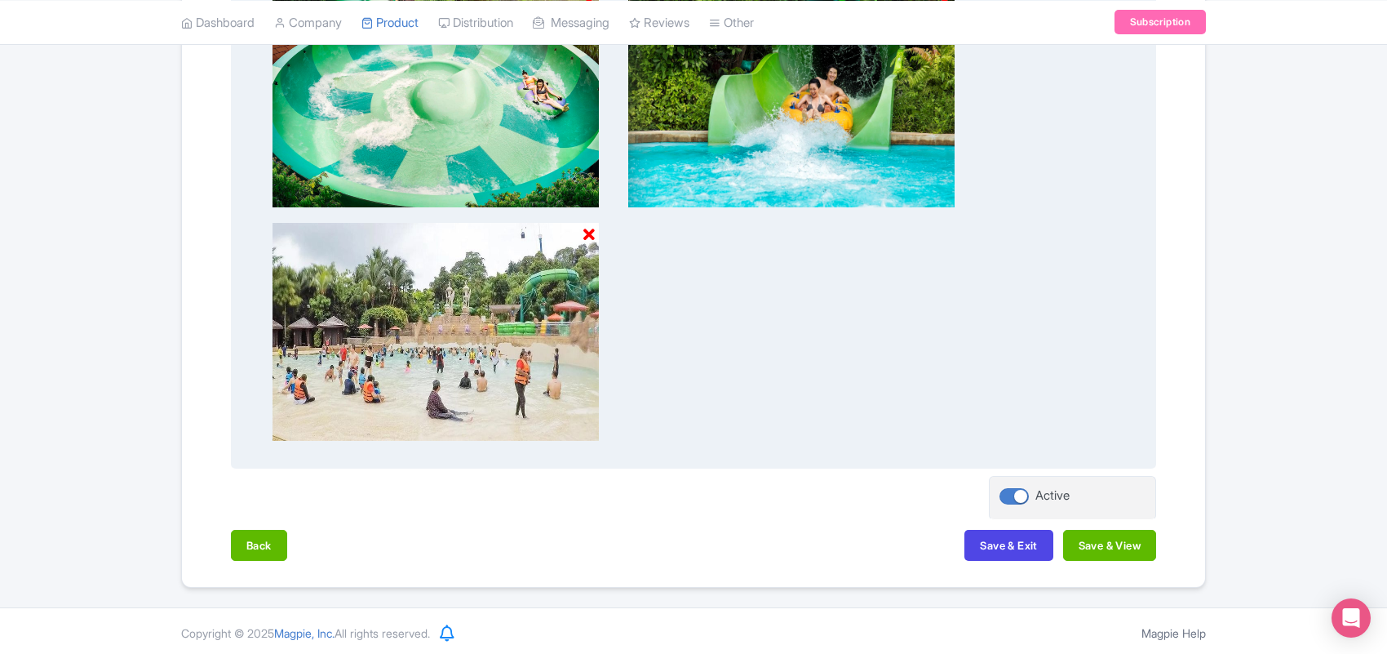
scroll to position [1050, 0]
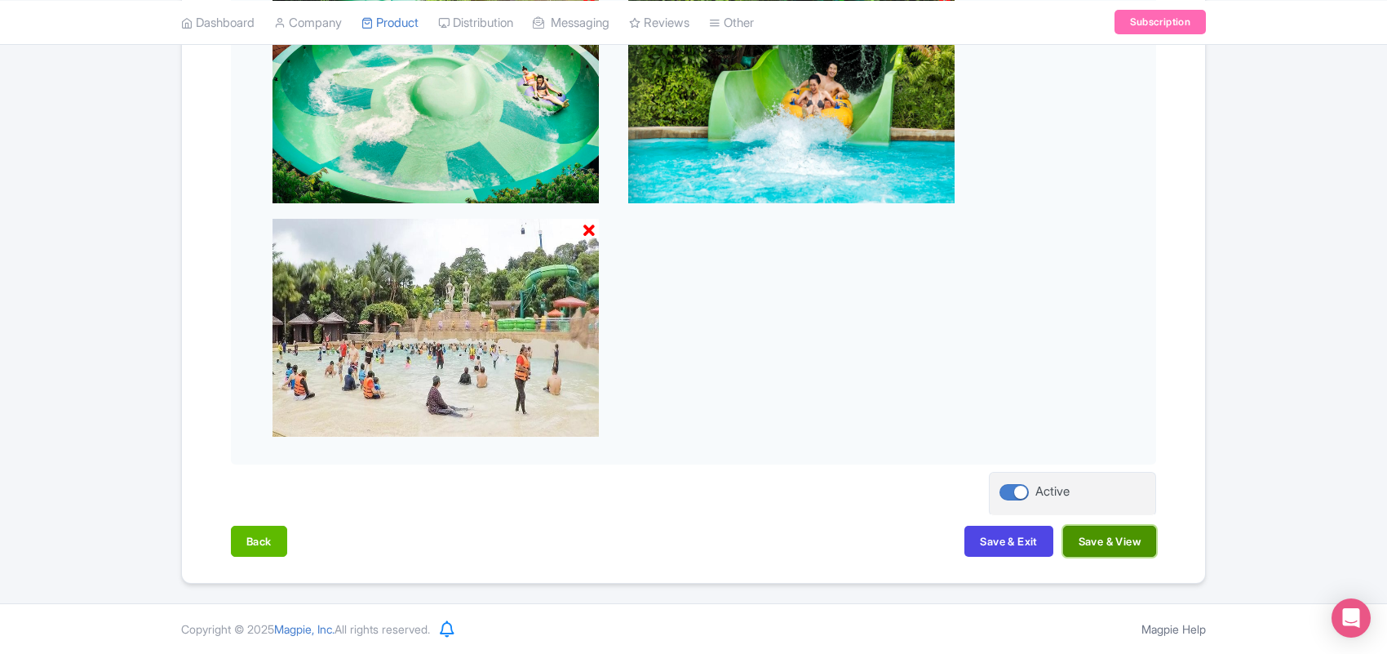
click at [1099, 539] on button "Save & View" at bounding box center [1109, 541] width 93 height 31
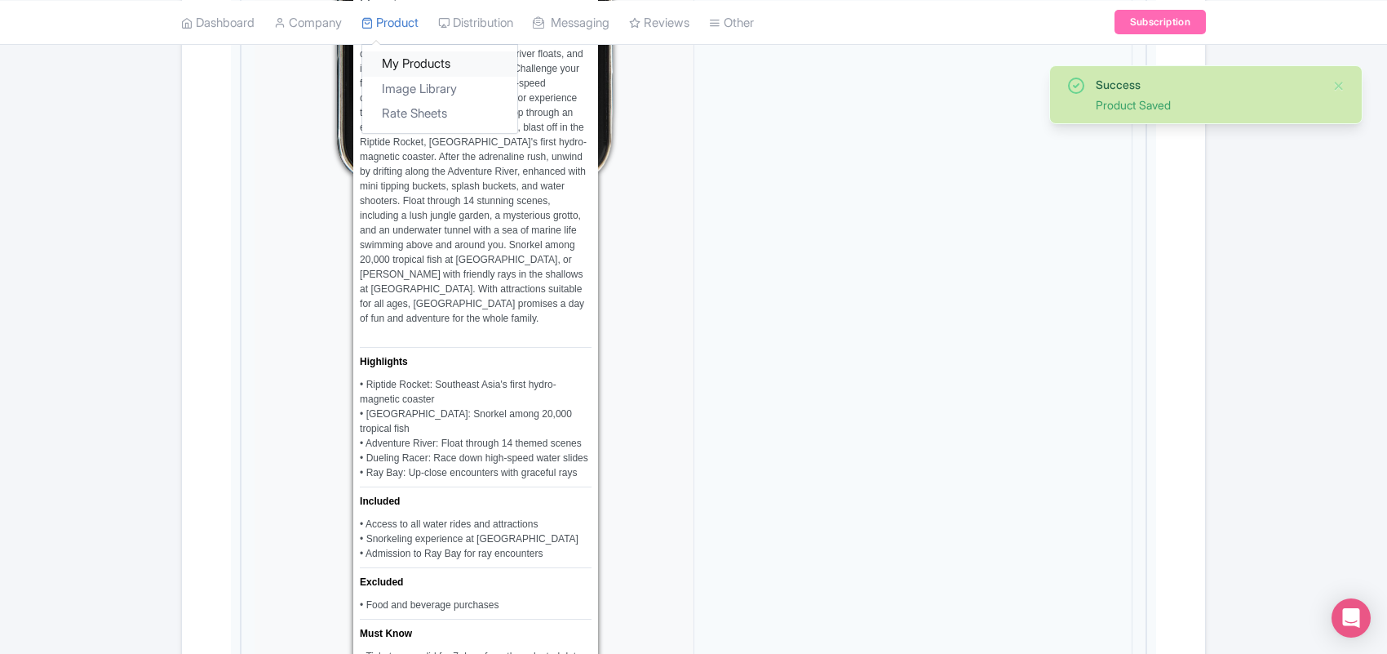
click at [412, 58] on link "My Products" at bounding box center [439, 63] width 155 height 25
